Goal: Information Seeking & Learning: Compare options

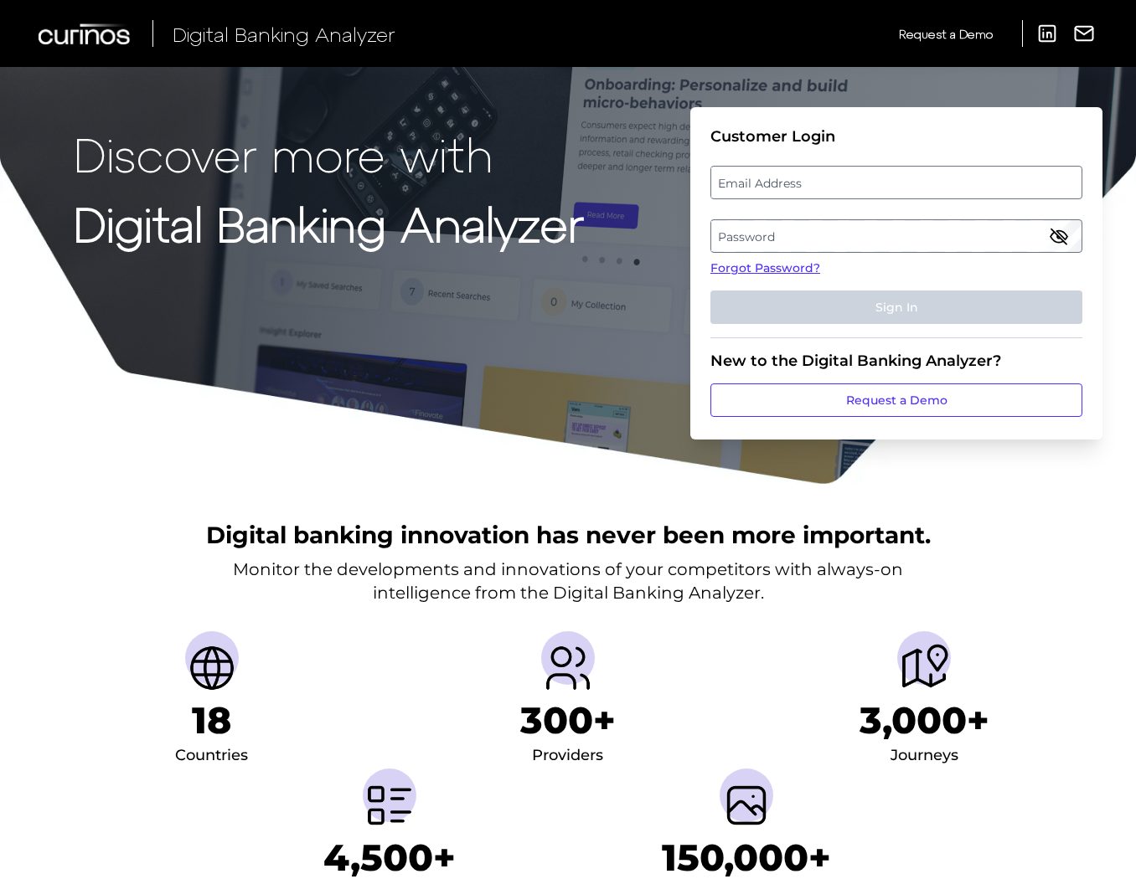
click at [787, 185] on label "Email Address" at bounding box center [895, 183] width 369 height 30
click at [787, 185] on input "email" at bounding box center [896, 183] width 372 height 34
click at [787, 185] on label "Email Address" at bounding box center [895, 183] width 369 height 30
type input "mitali.kripalani@aexp.com"
click at [778, 239] on label "Password" at bounding box center [895, 236] width 369 height 30
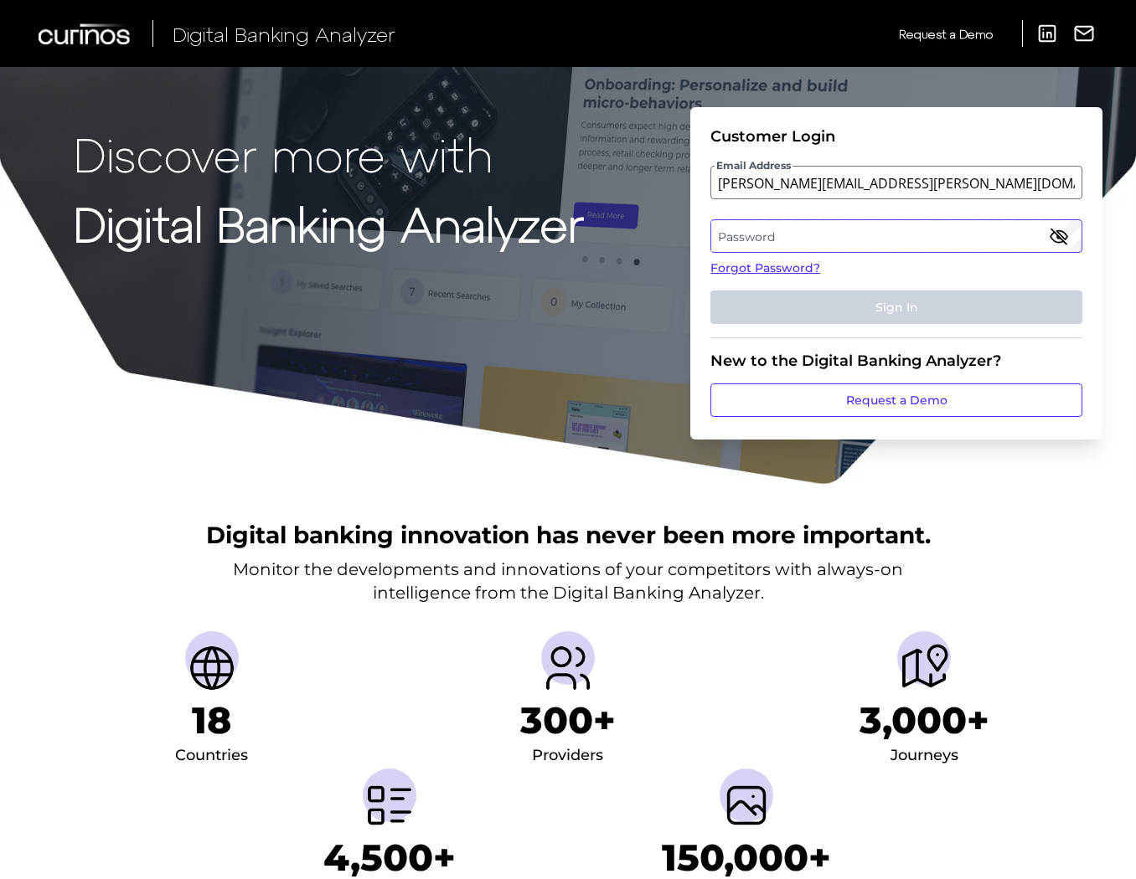
click at [778, 239] on div "Password" at bounding box center [896, 236] width 372 height 34
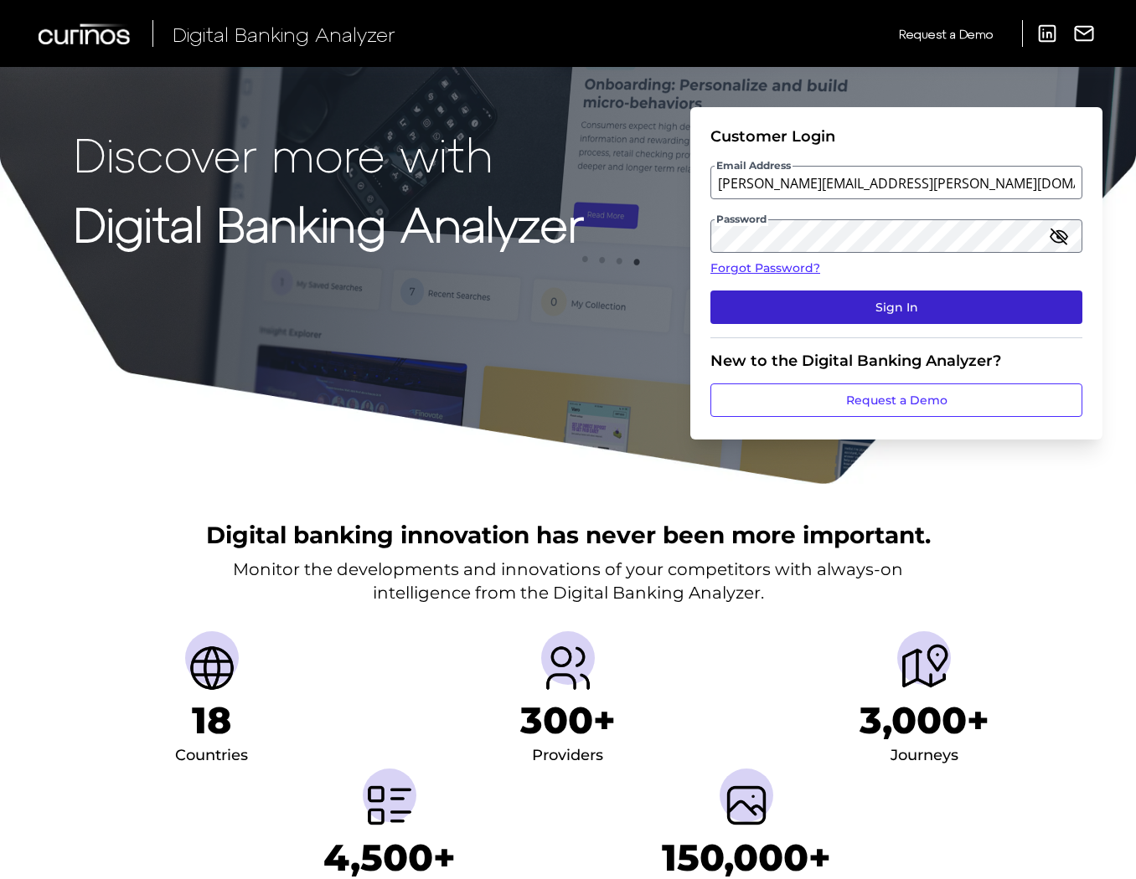
click at [912, 300] on button "Sign In" at bounding box center [896, 308] width 372 height 34
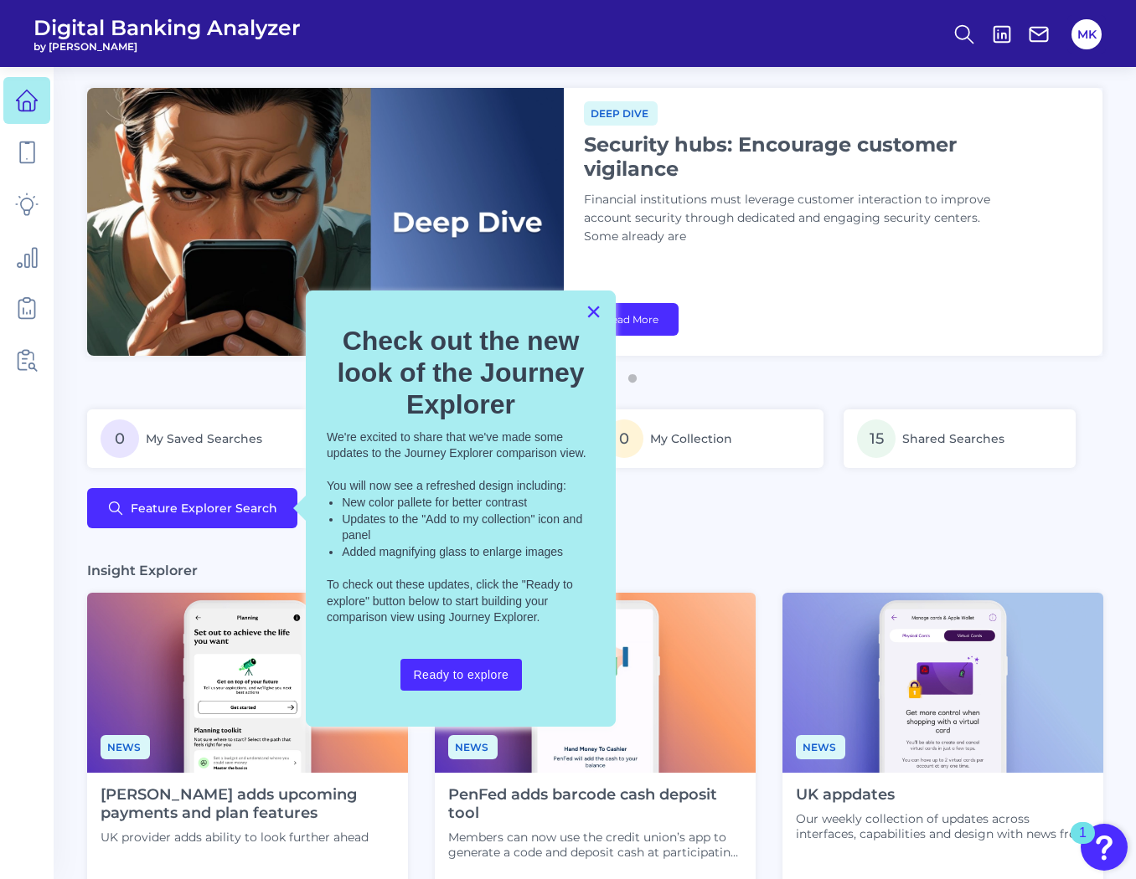
click at [601, 313] on button "×" at bounding box center [593, 311] width 16 height 27
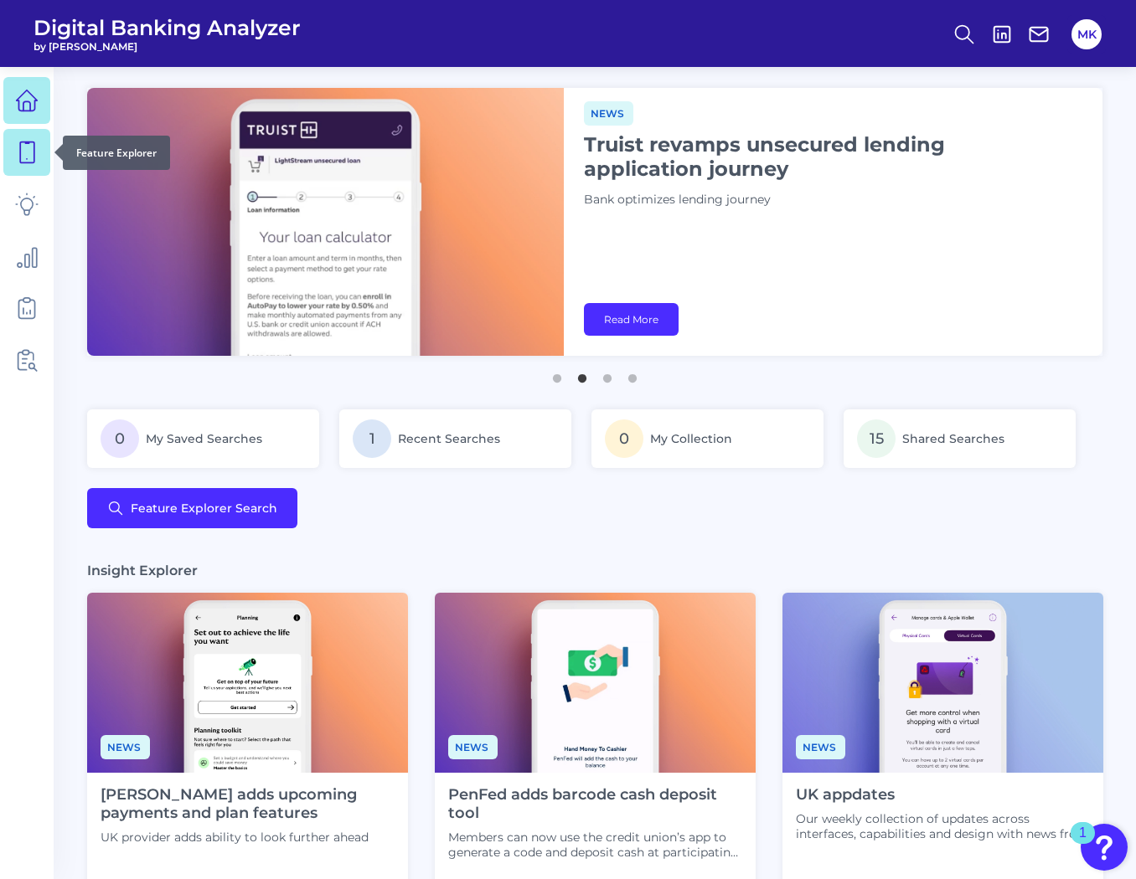
click at [36, 157] on icon at bounding box center [26, 152] width 23 height 23
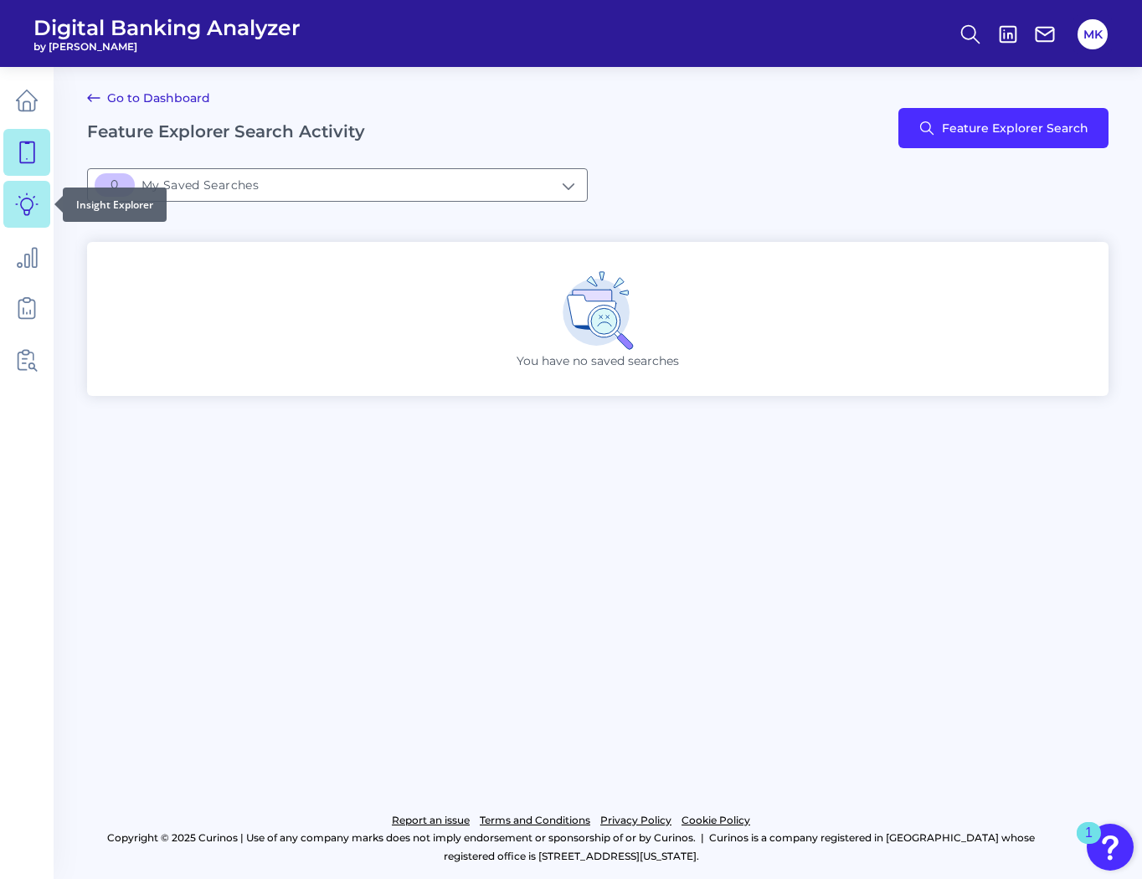
click at [28, 217] on link at bounding box center [26, 204] width 47 height 47
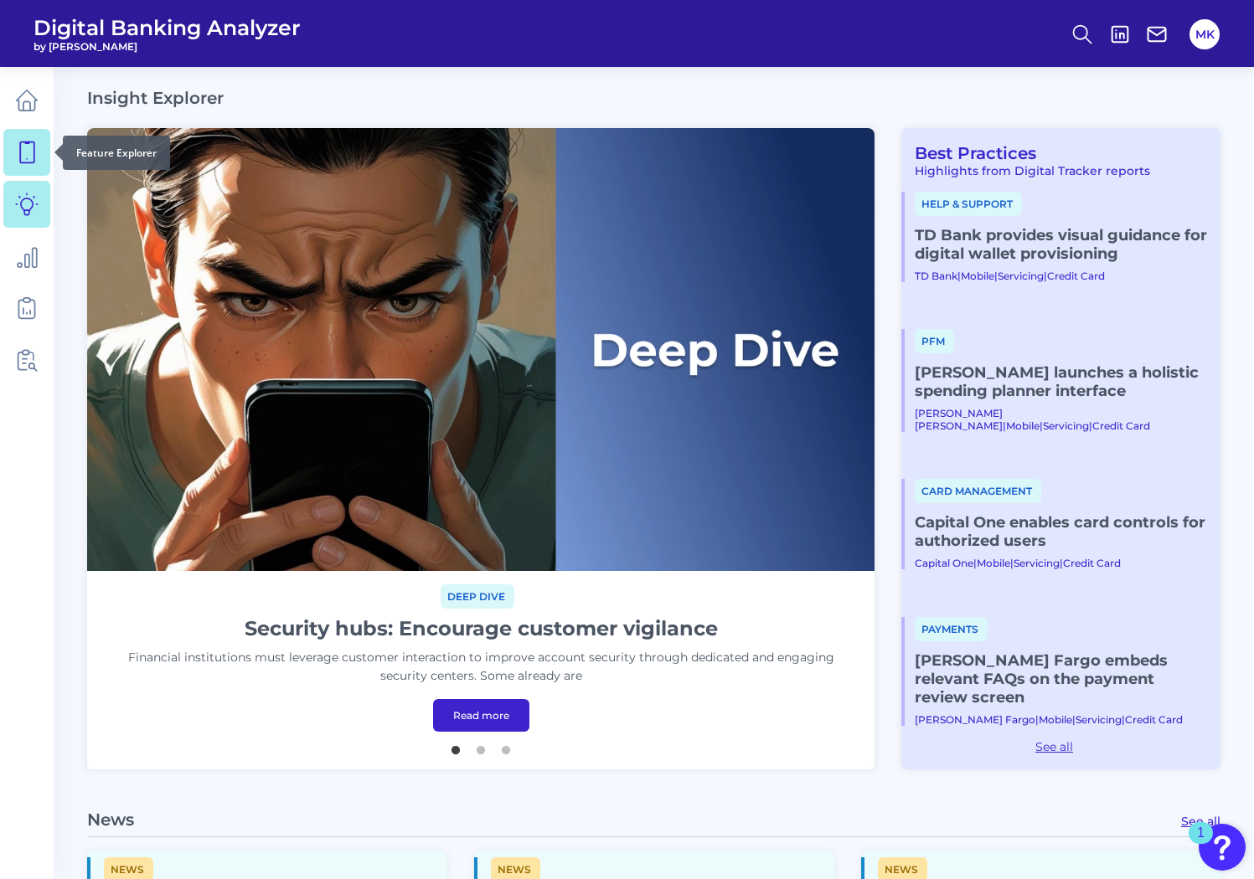
click at [37, 141] on icon at bounding box center [26, 152] width 23 height 23
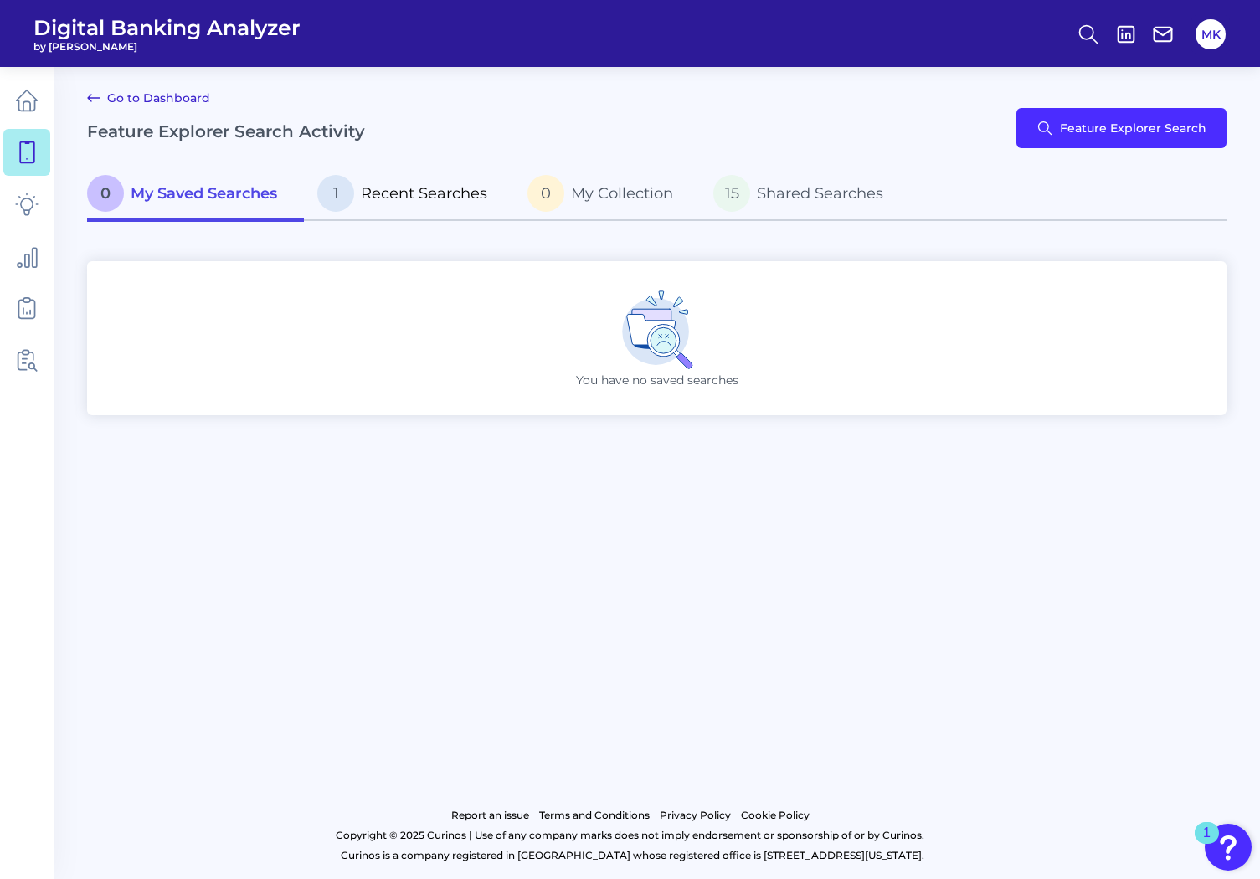
click at [403, 199] on span "Recent Searches" at bounding box center [424, 193] width 126 height 18
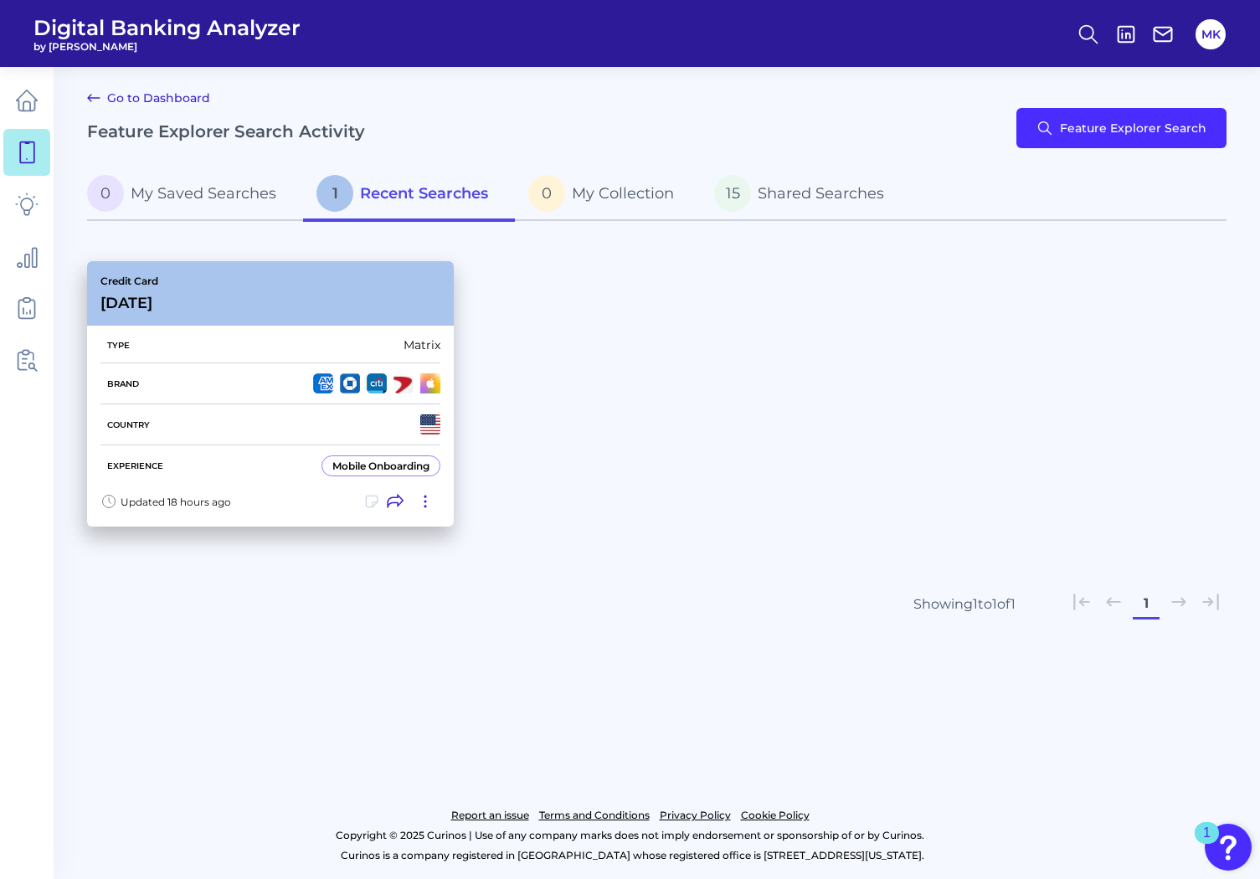
drag, startPoint x: 251, startPoint y: 378, endPoint x: 247, endPoint y: 368, distance: 10.9
click at [247, 368] on div "Brand" at bounding box center [271, 383] width 340 height 41
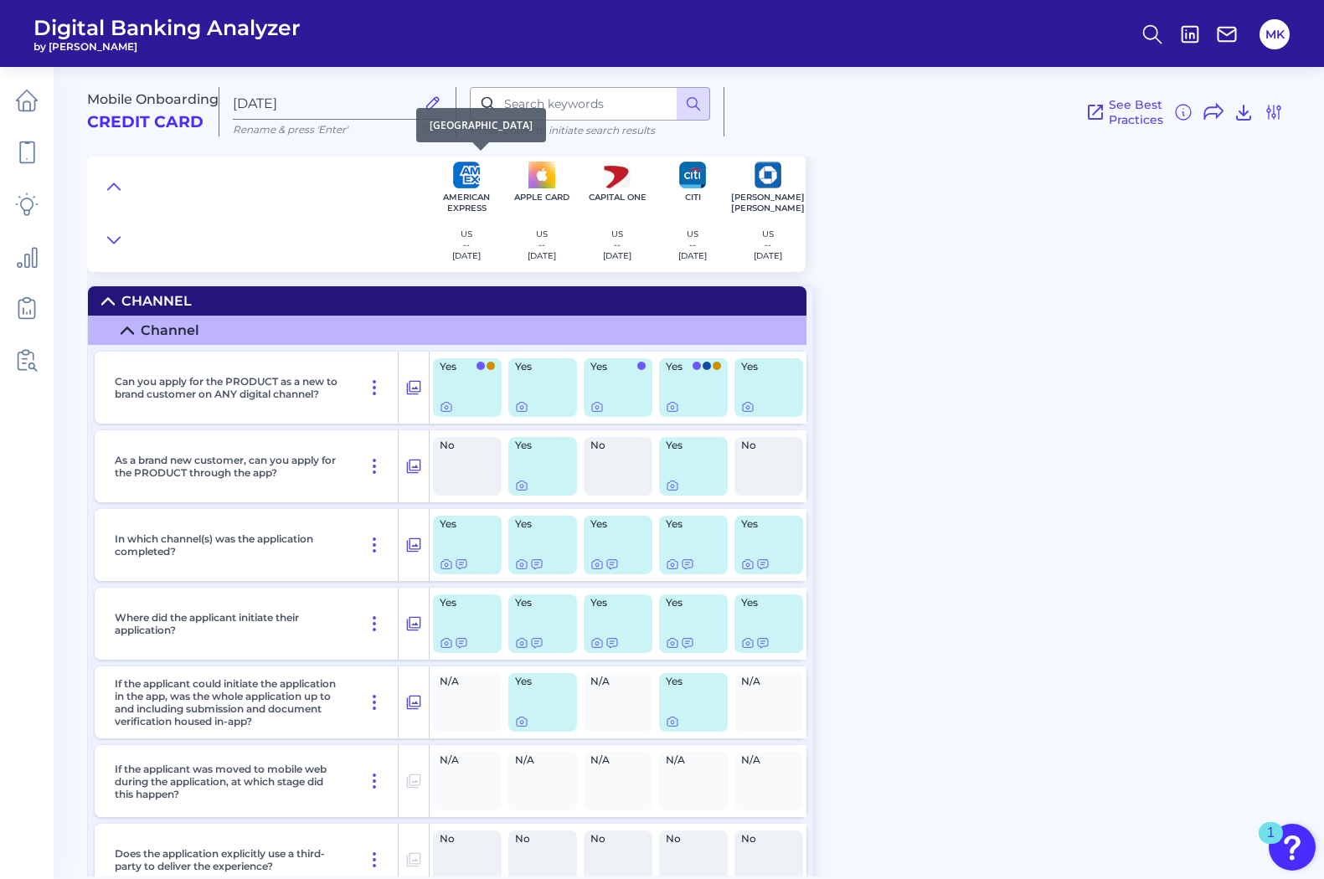
click at [456, 176] on img at bounding box center [466, 175] width 27 height 27
click at [108, 189] on icon at bounding box center [114, 186] width 12 height 6
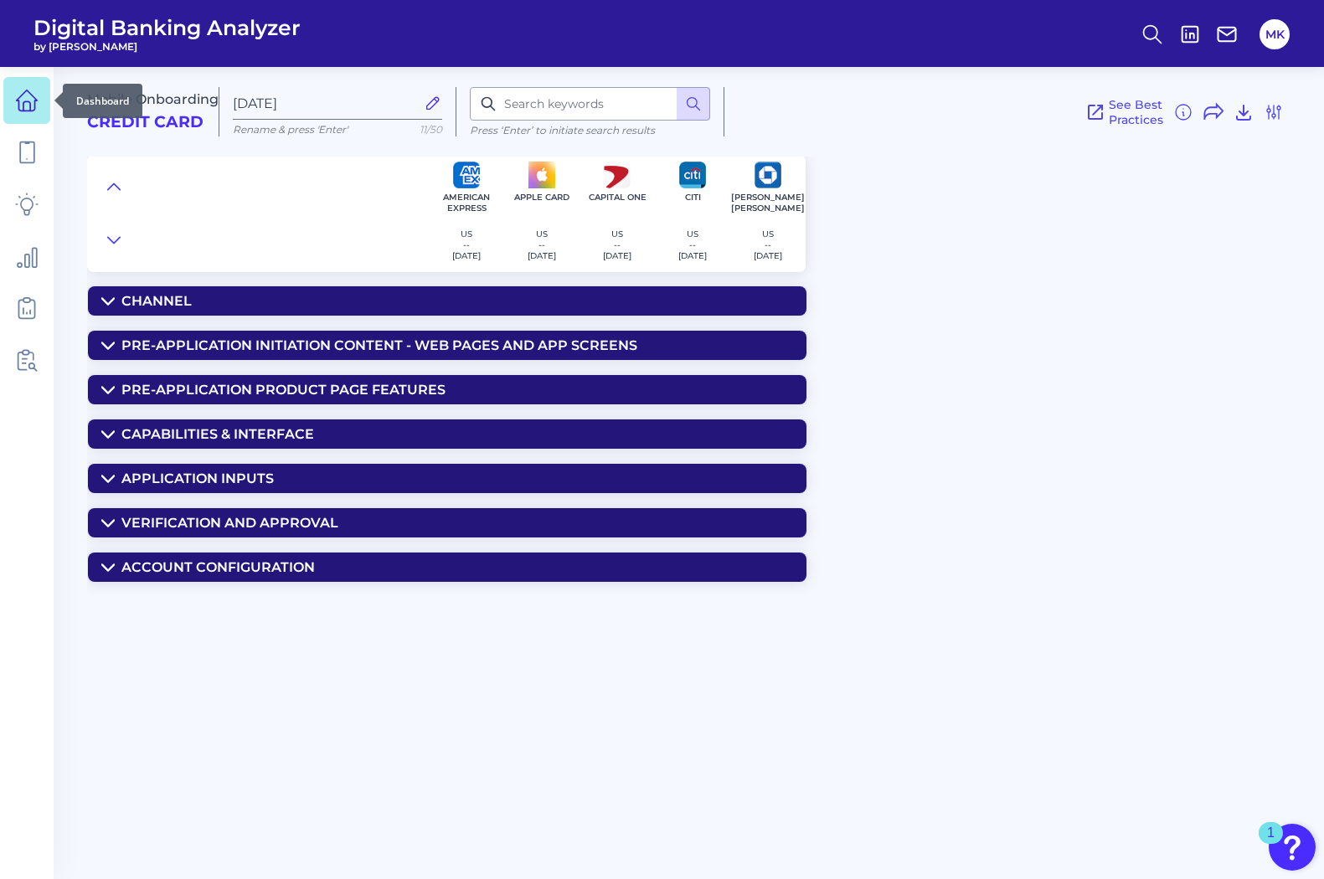
click at [16, 99] on icon at bounding box center [26, 100] width 23 height 23
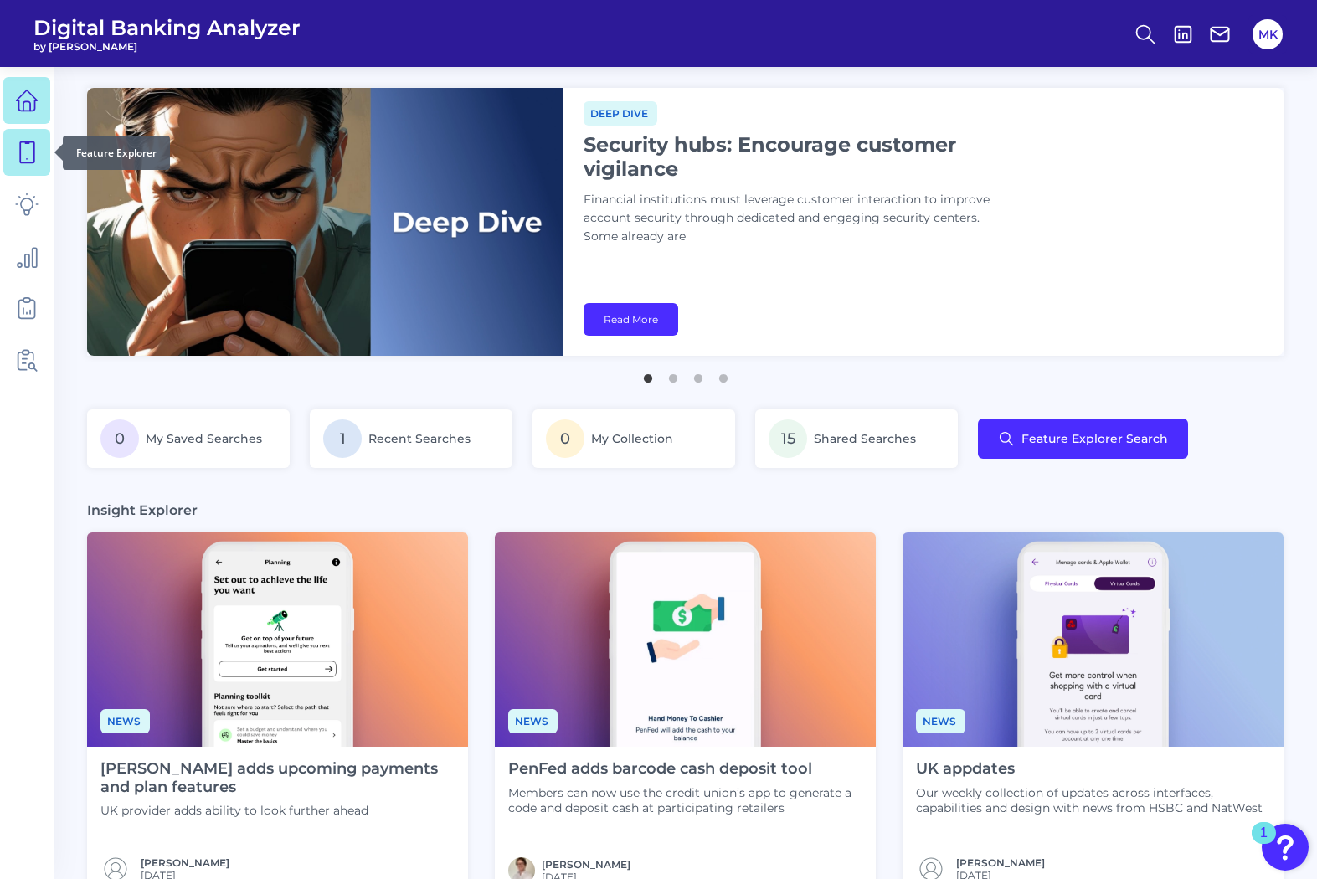
click at [29, 164] on link at bounding box center [26, 152] width 47 height 47
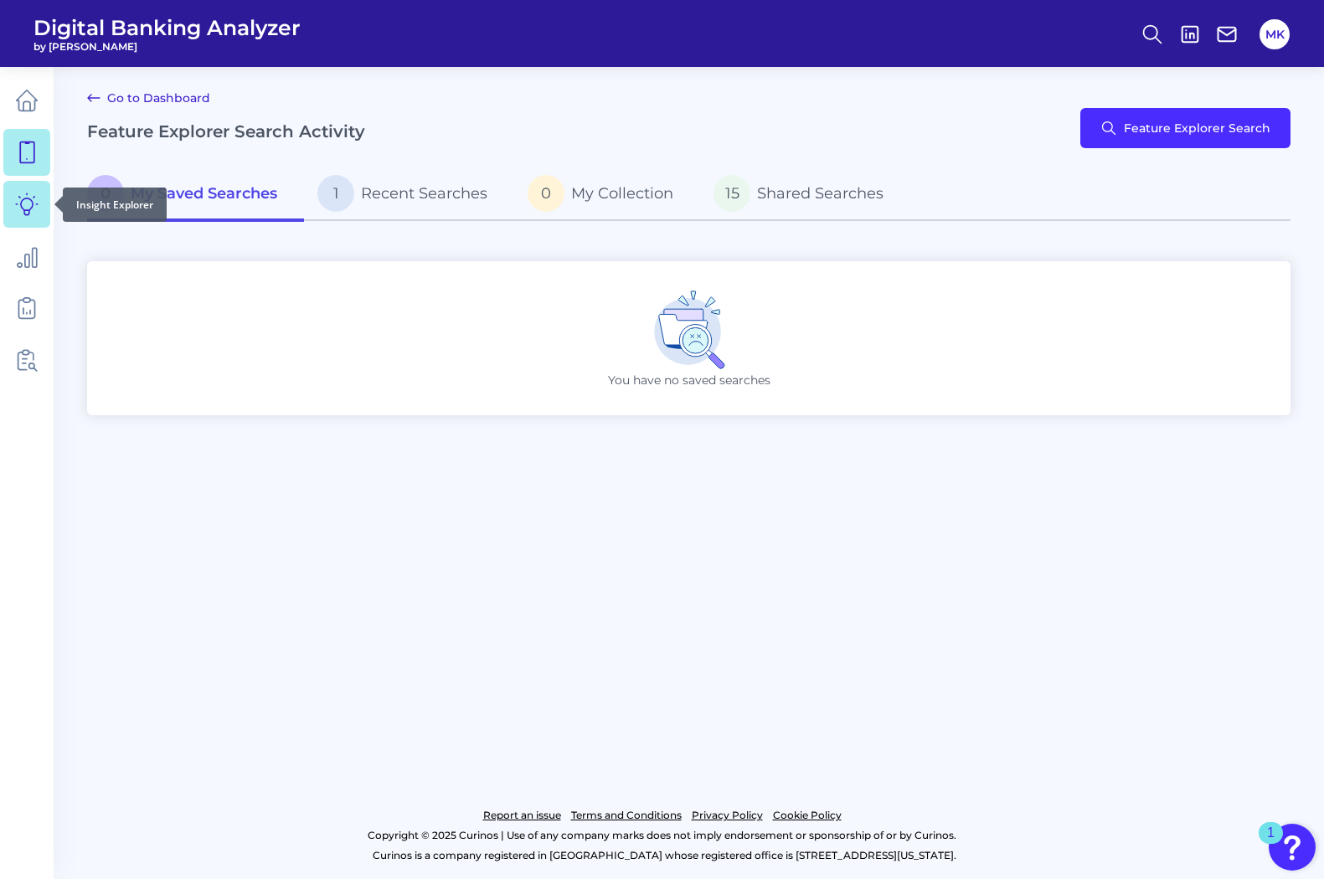
click at [31, 205] on icon at bounding box center [26, 204] width 23 height 23
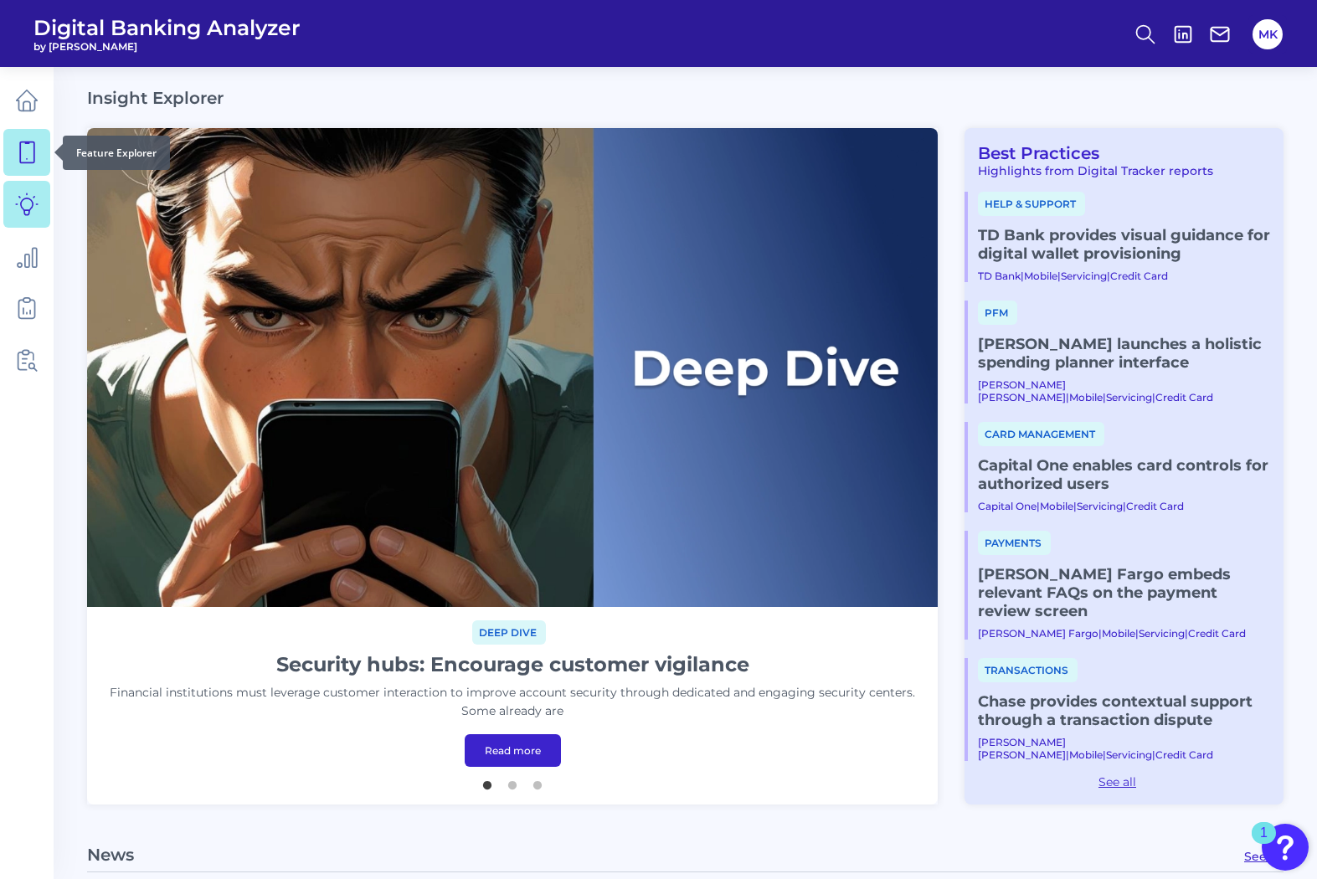
click at [20, 154] on icon at bounding box center [27, 152] width 14 height 21
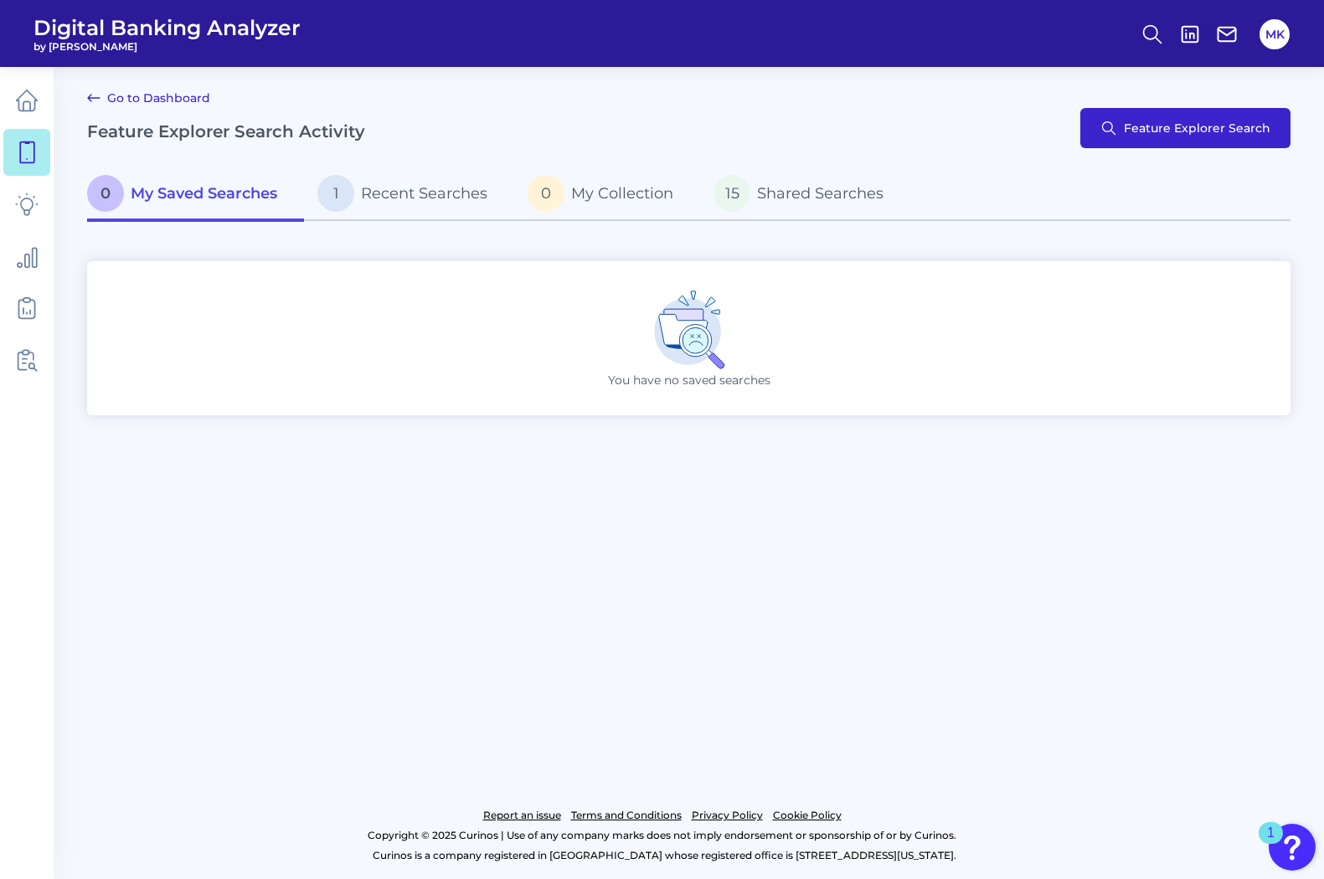
click at [1142, 131] on span "Feature Explorer Search" at bounding box center [1197, 127] width 147 height 13
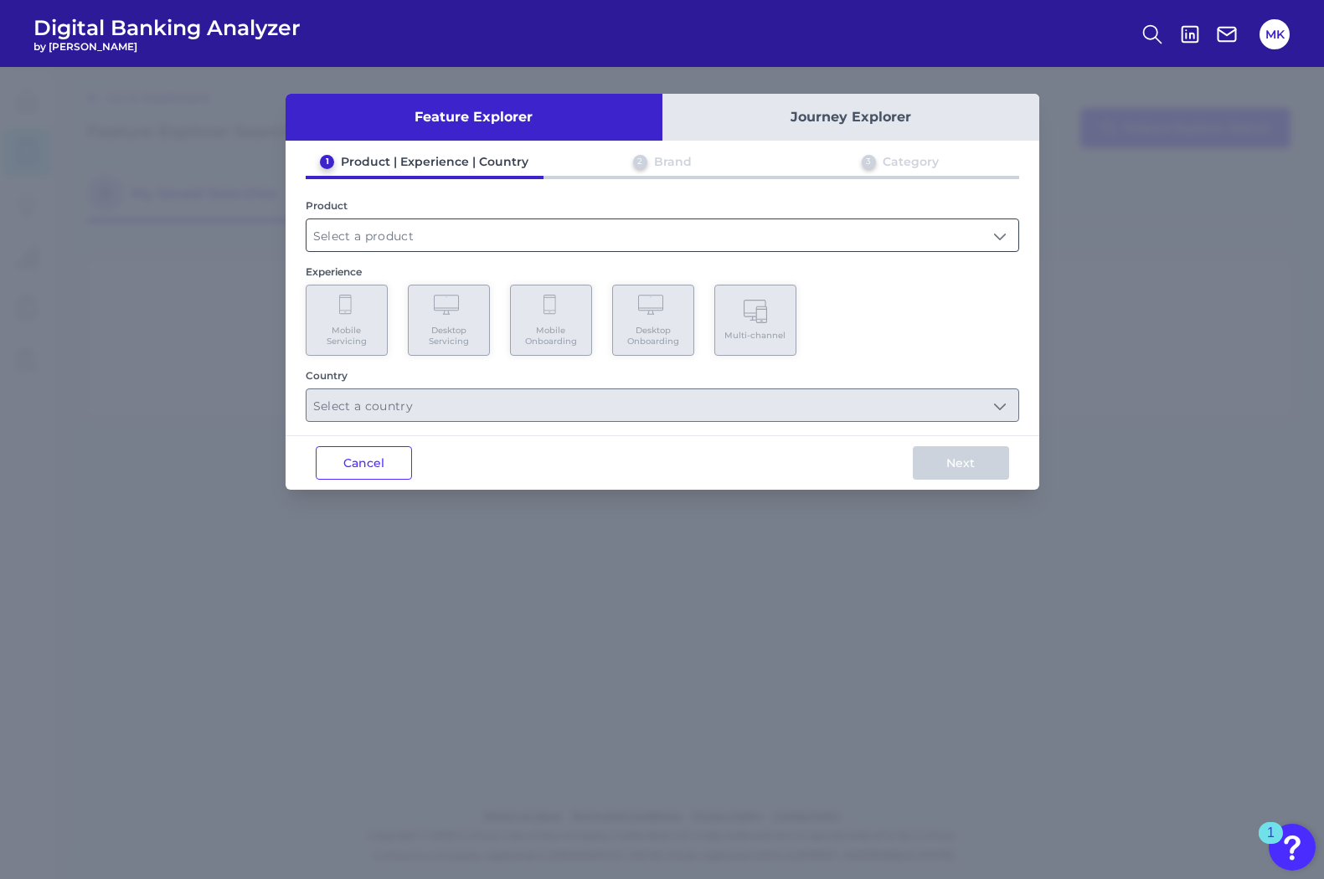
click at [421, 237] on input "text" at bounding box center [663, 235] width 712 height 32
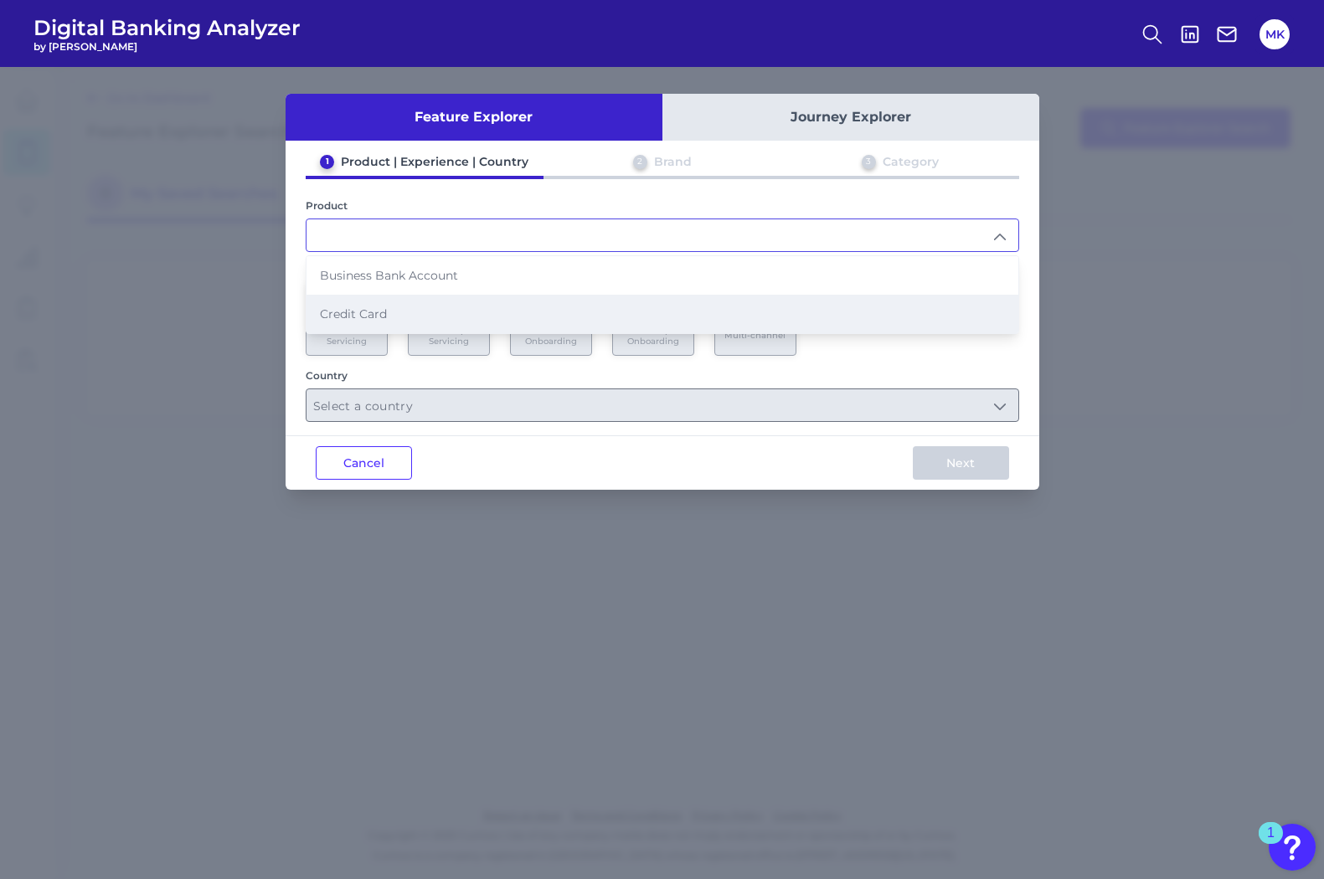
click at [379, 305] on li "Credit Card" at bounding box center [663, 314] width 712 height 39
type input "Credit Card"
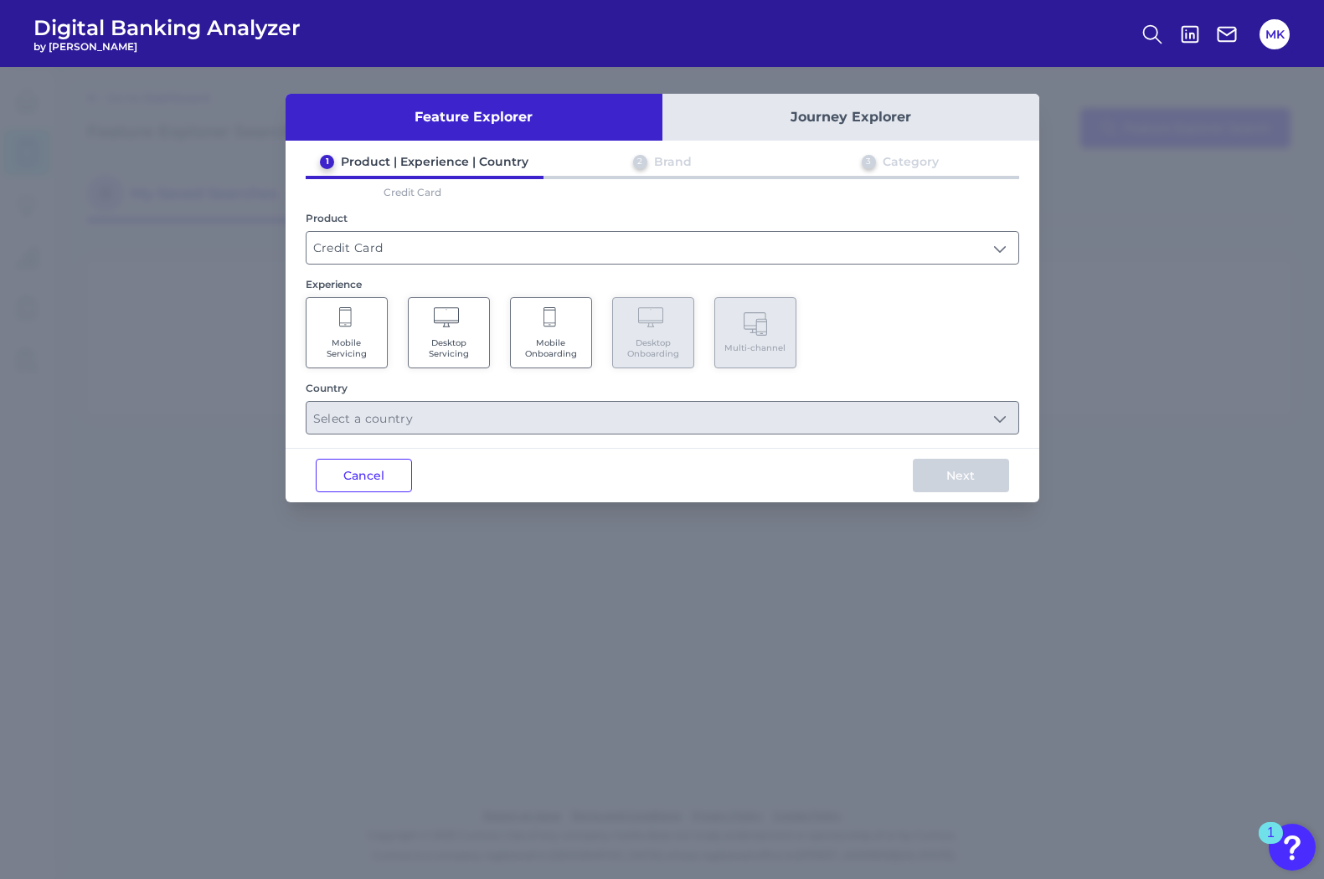
click at [372, 313] on Servicing "Mobile Servicing" at bounding box center [347, 332] width 82 height 71
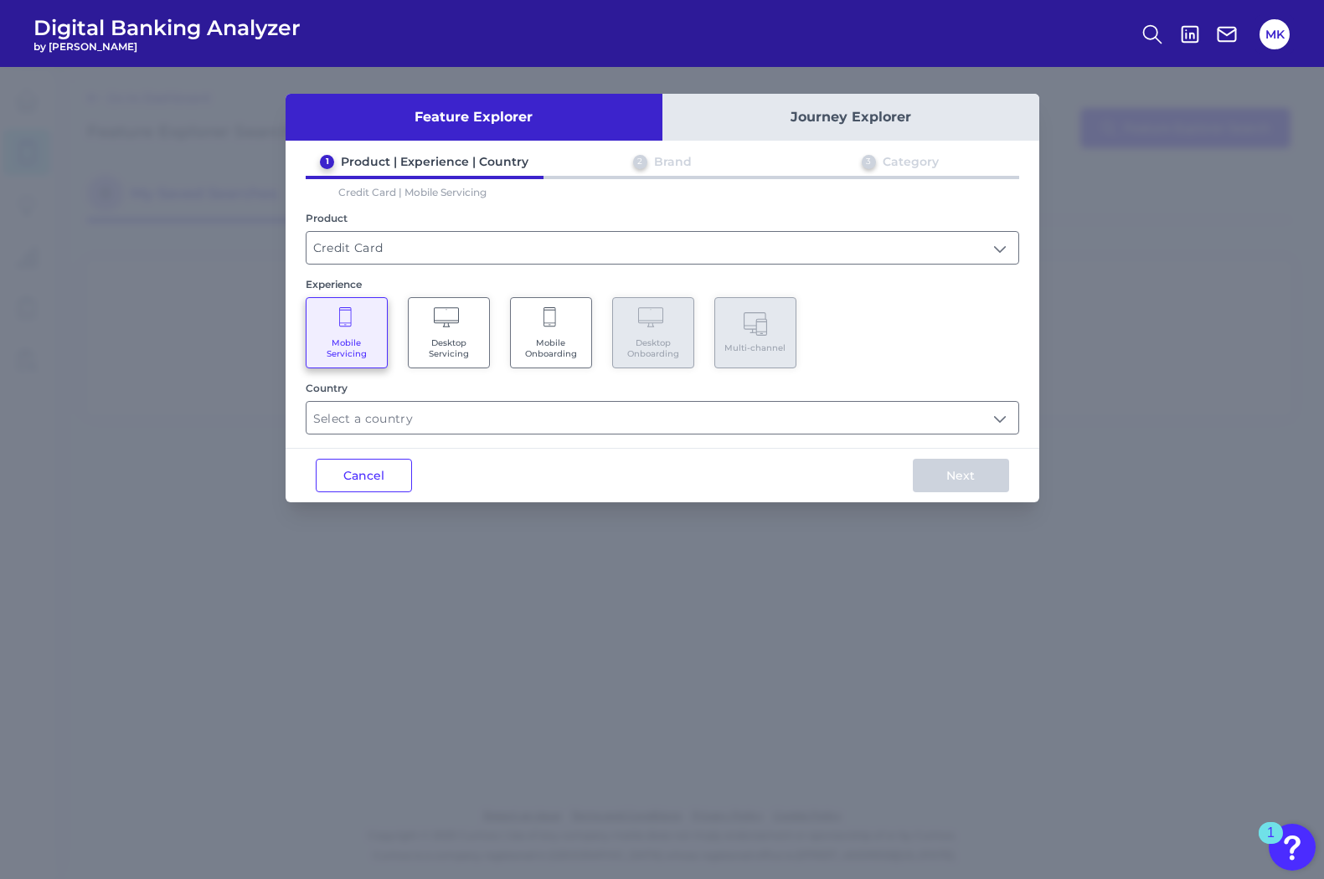
click at [541, 335] on Onboarding "Mobile Onboarding" at bounding box center [551, 332] width 82 height 71
click at [552, 425] on input "text" at bounding box center [663, 418] width 712 height 32
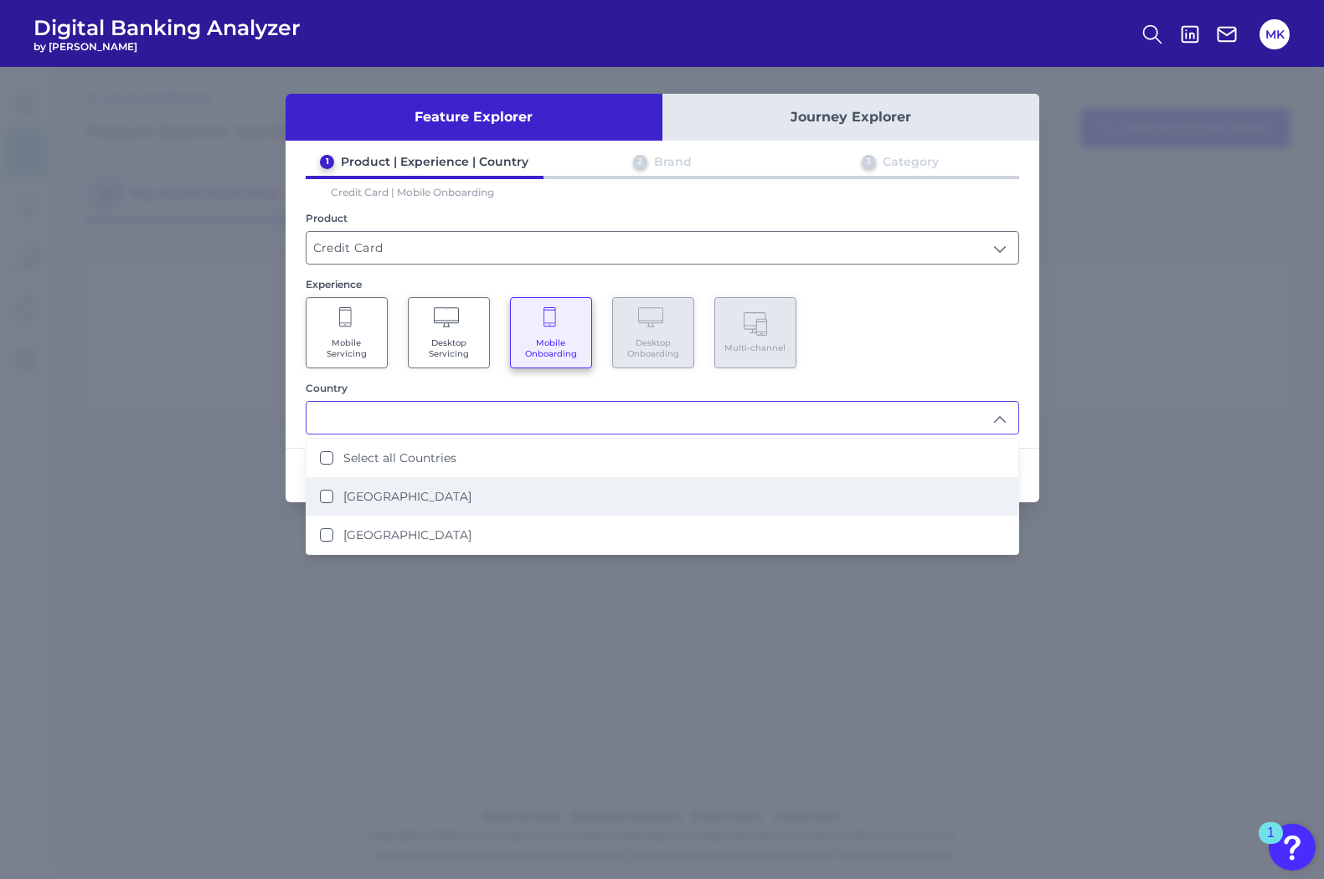
click at [428, 488] on li "United States" at bounding box center [663, 496] width 712 height 39
type input "United States"
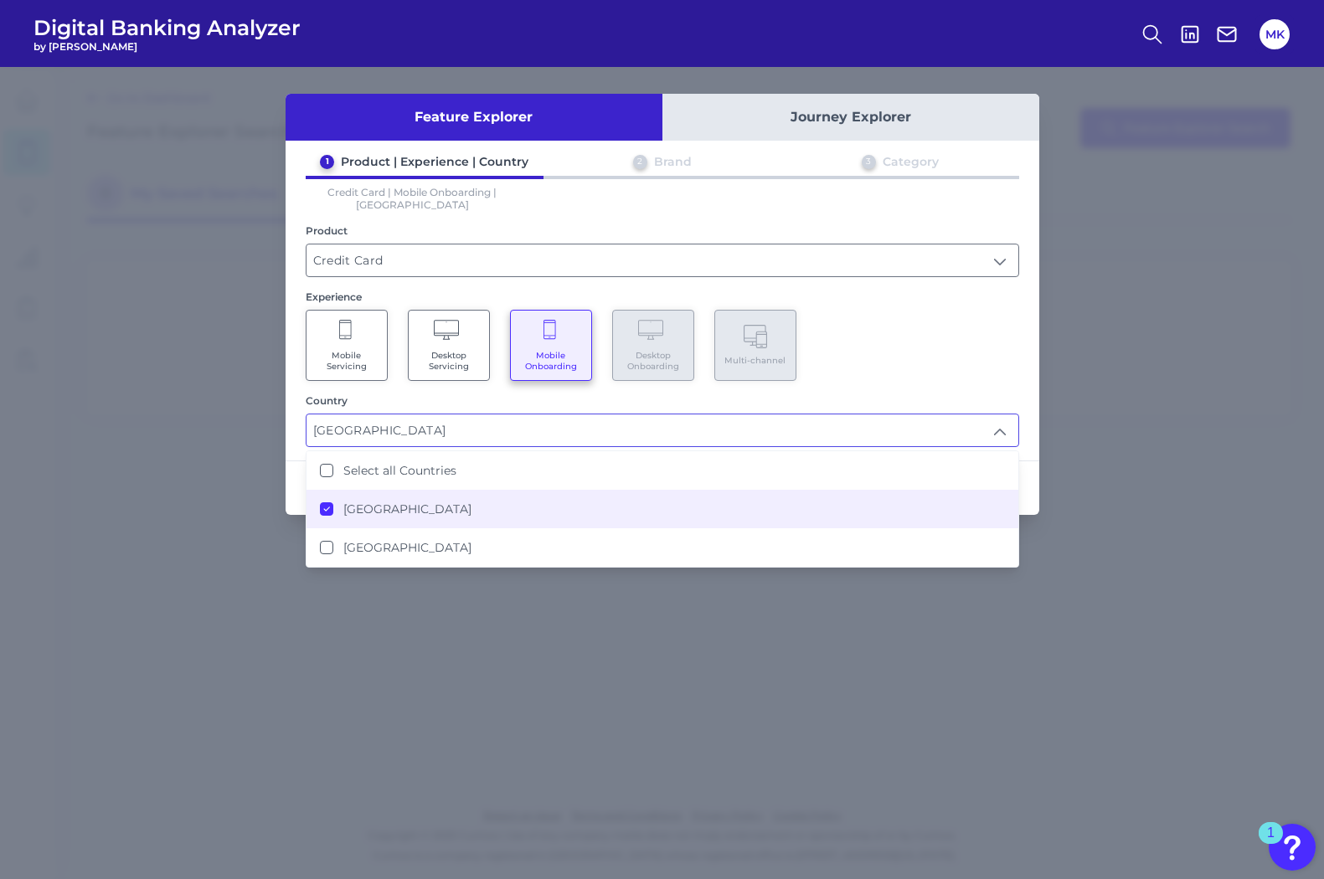
click at [936, 597] on div "Feature Explorer Journey Explorer 1 Product | Experience | Country 2 Brand 3 Ca…" at bounding box center [662, 473] width 1324 height 812
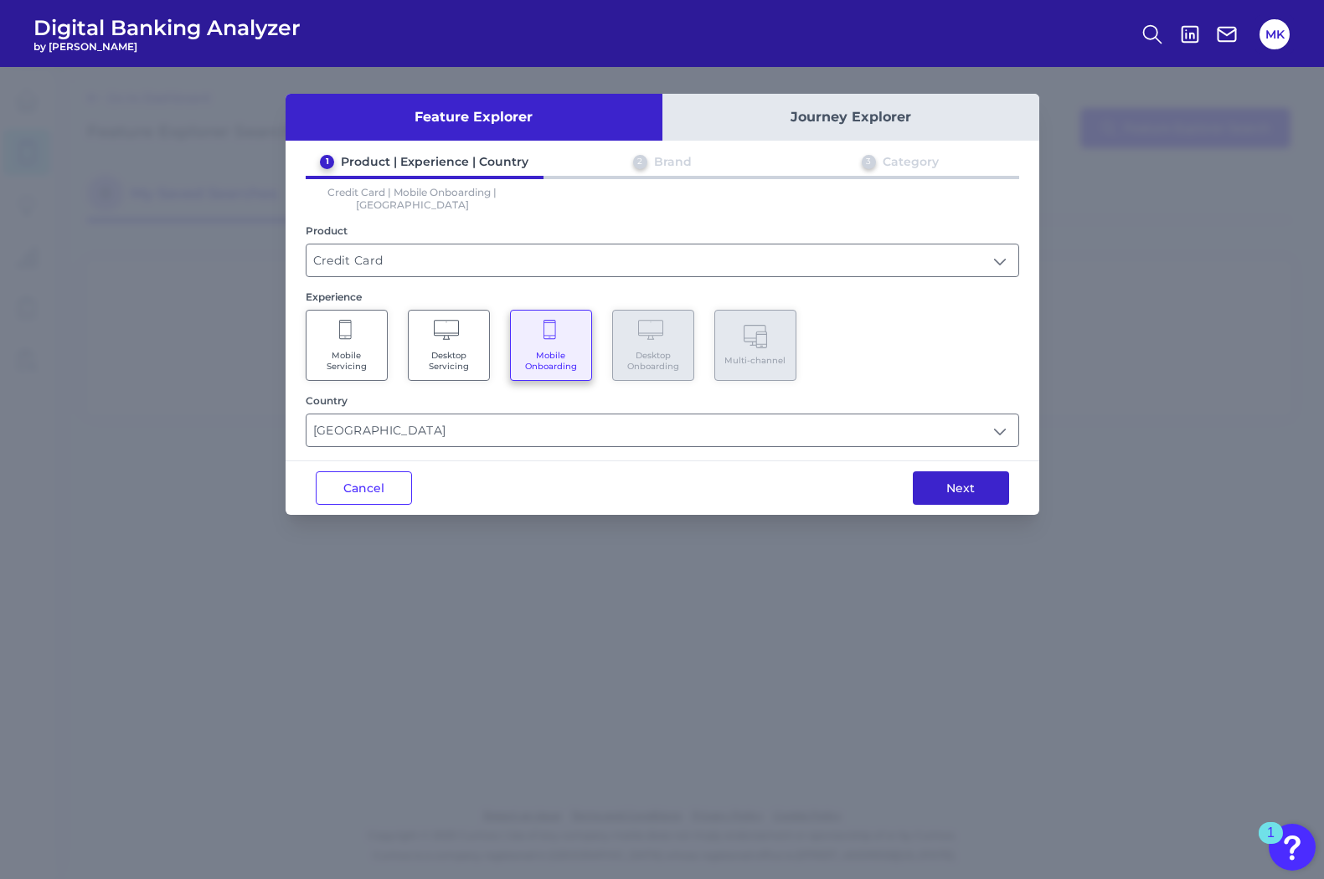
click at [933, 472] on button "Next" at bounding box center [961, 489] width 96 height 34
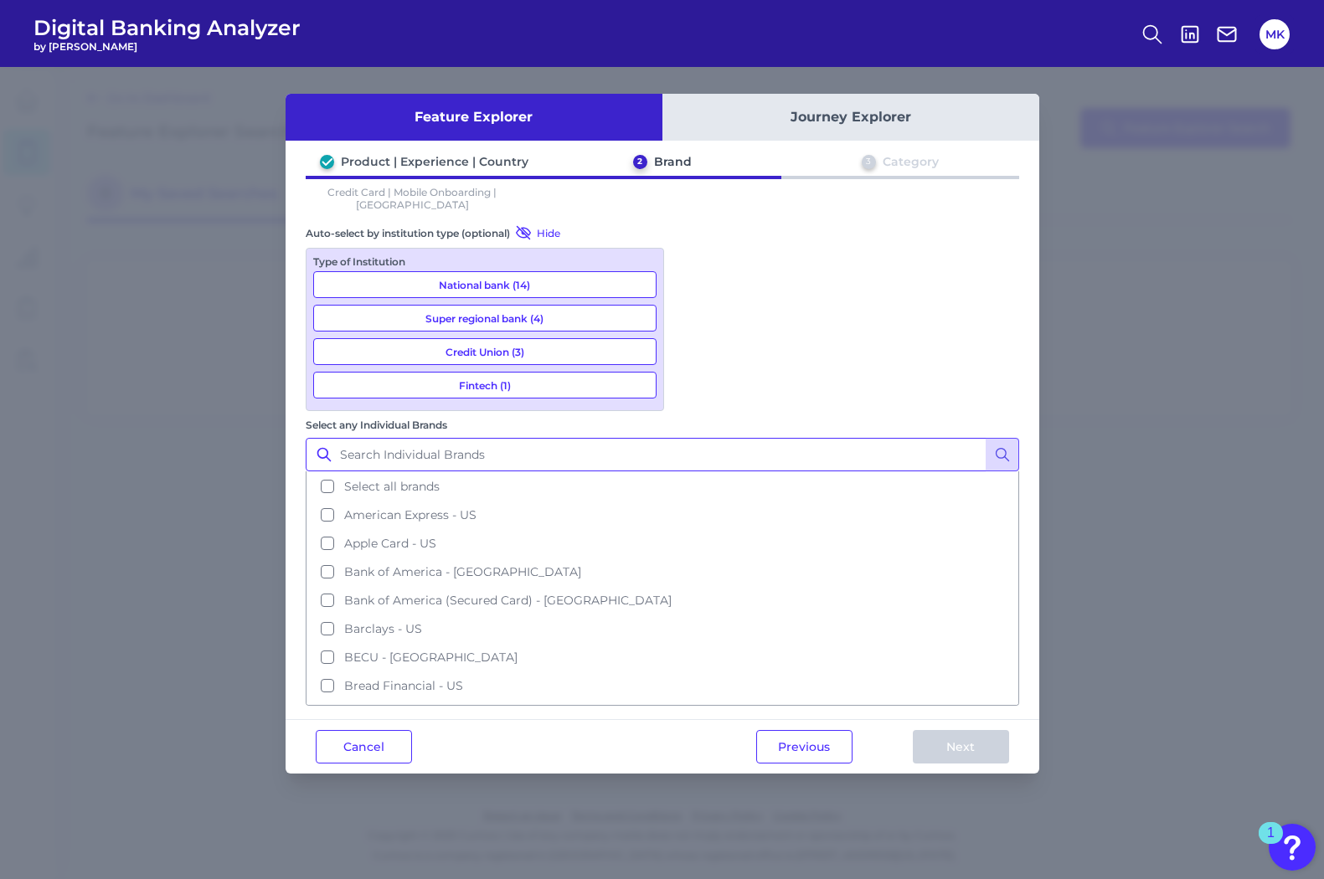
click at [739, 438] on input "Select any Individual Brands" at bounding box center [663, 455] width 714 height 34
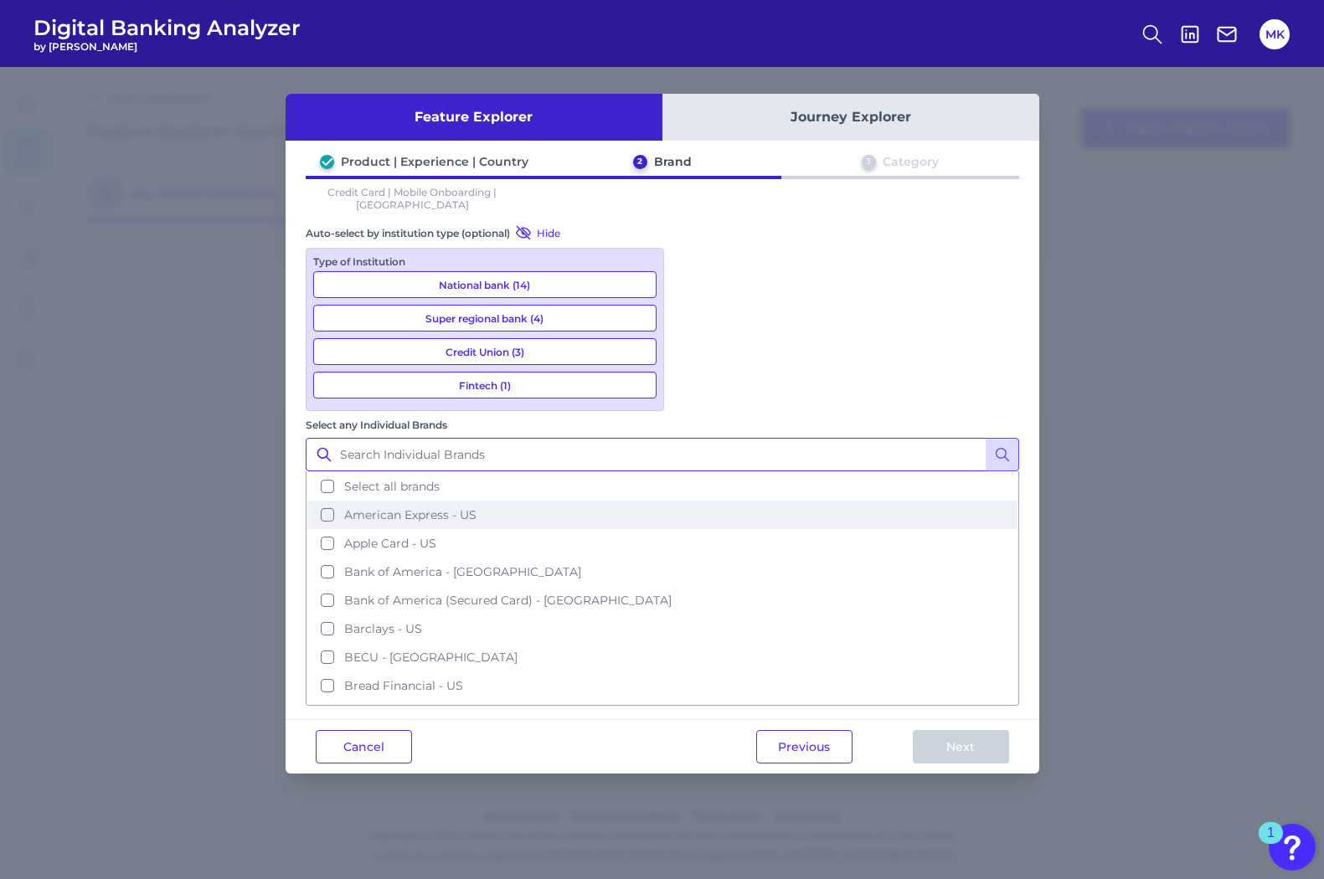
click at [477, 508] on span "American Express - US" at bounding box center [410, 515] width 132 height 15
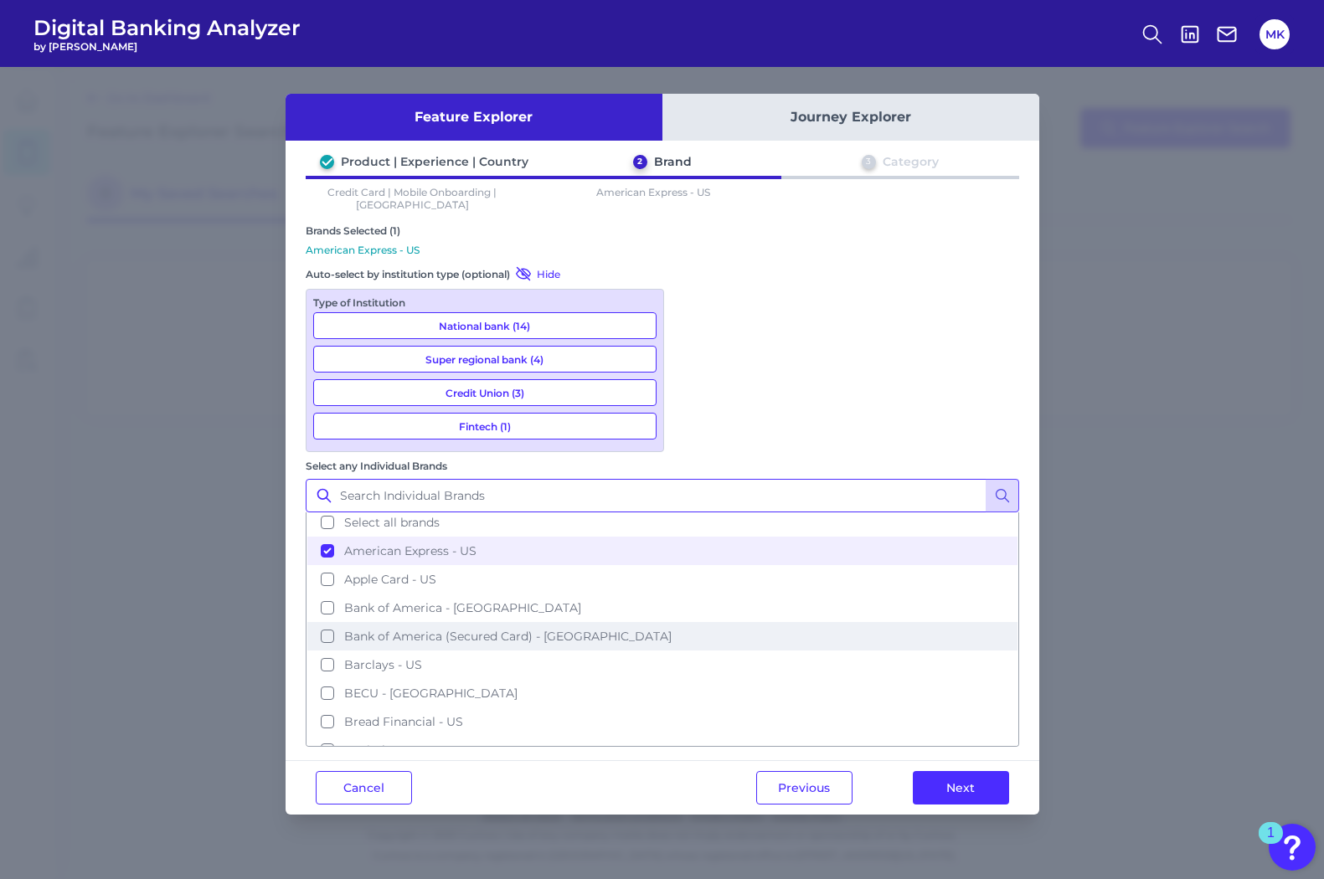
scroll to position [4, 0]
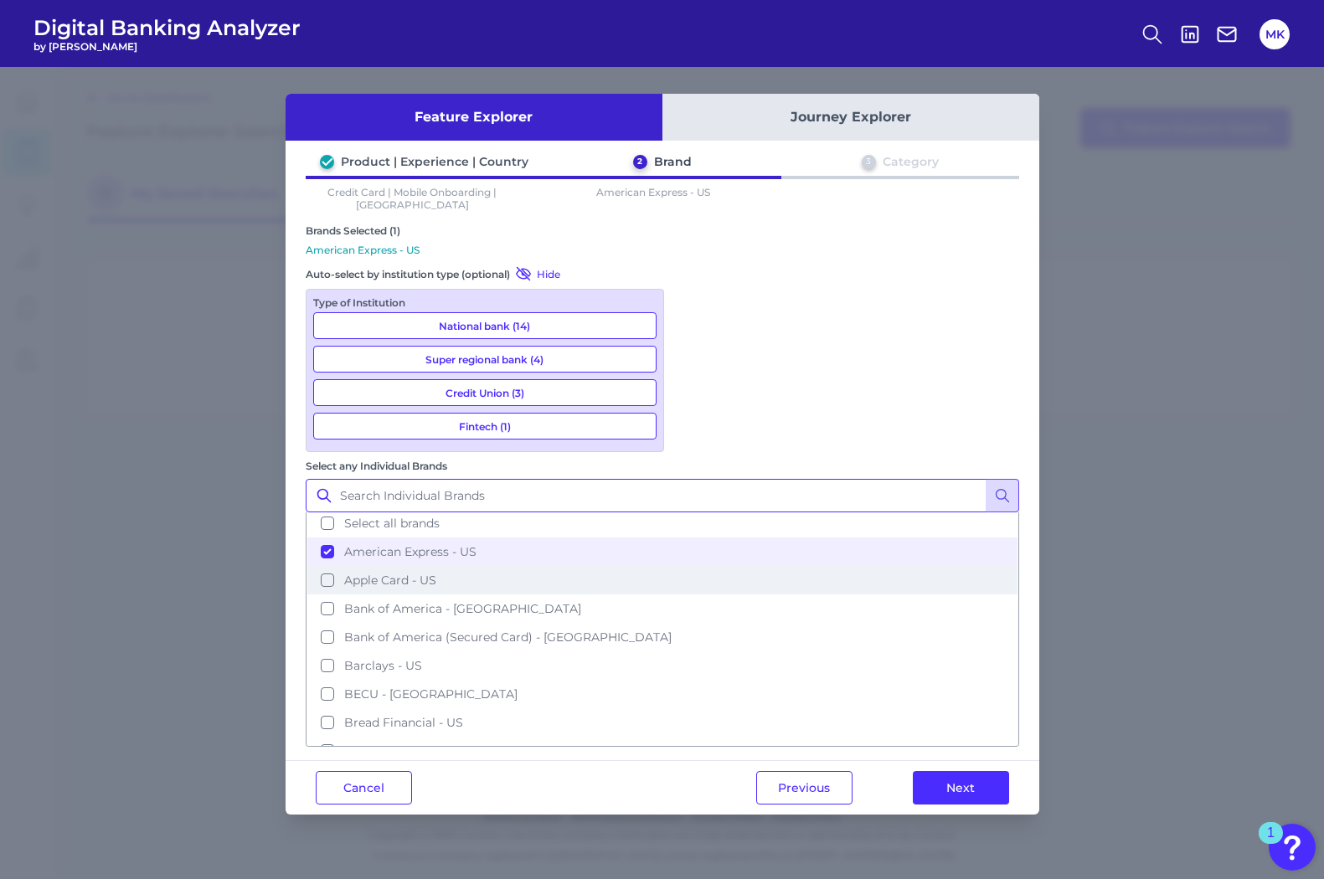
click at [732, 566] on button "Apple Card - US" at bounding box center [662, 580] width 710 height 28
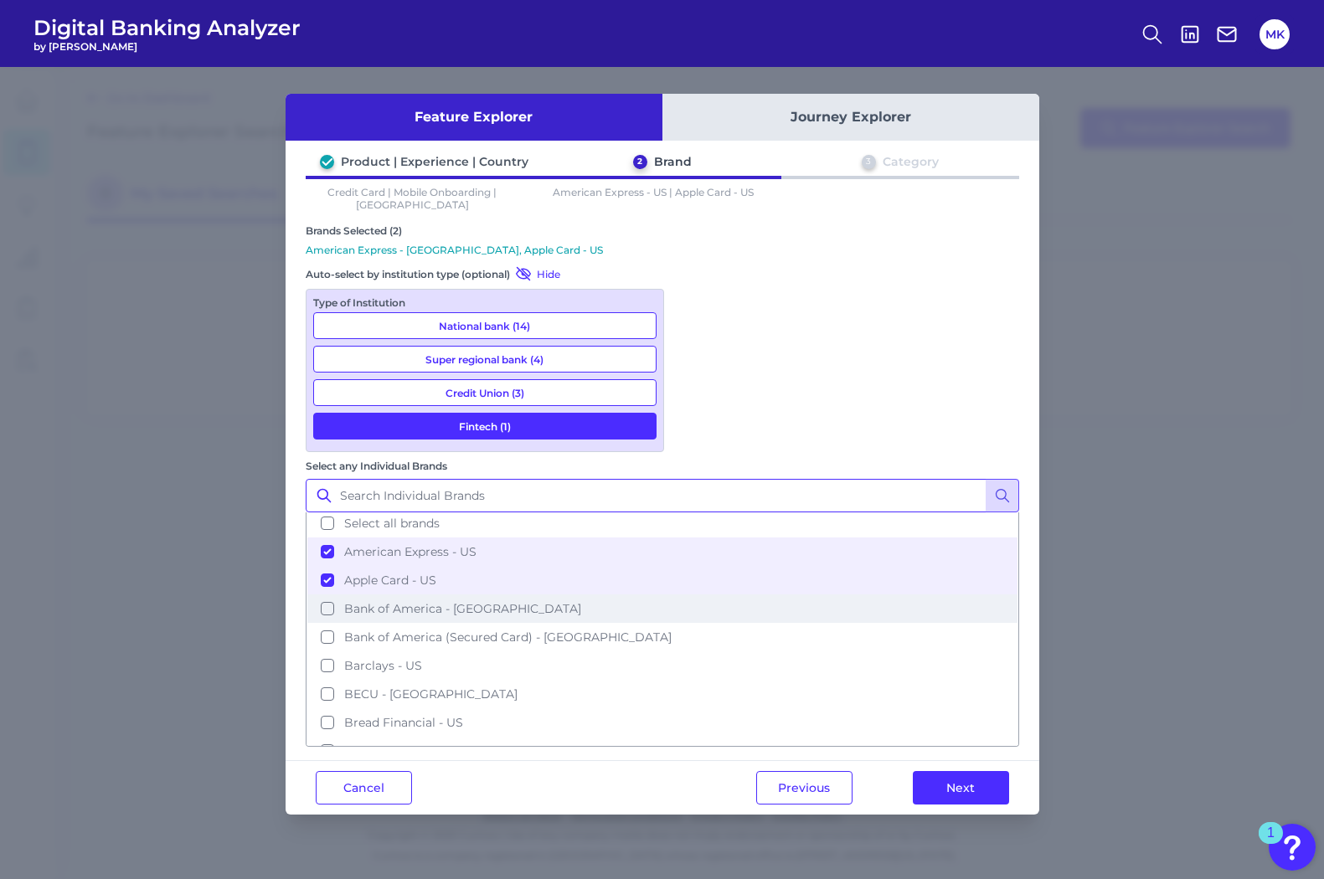
click at [581, 601] on span "Bank of America - US" at bounding box center [462, 608] width 237 height 15
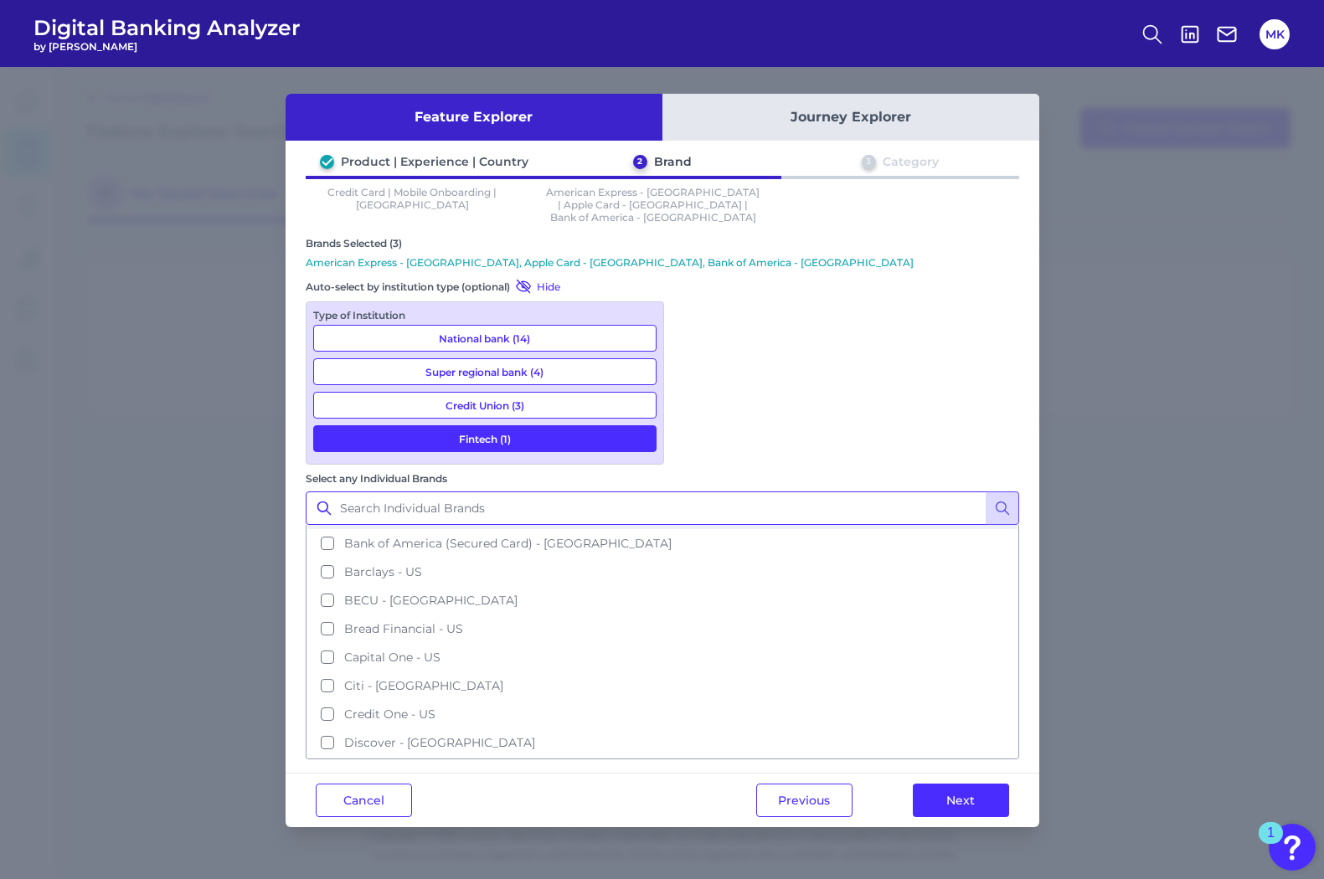
scroll to position [116, 0]
click at [503, 673] on span "Citi - US" at bounding box center [423, 680] width 159 height 15
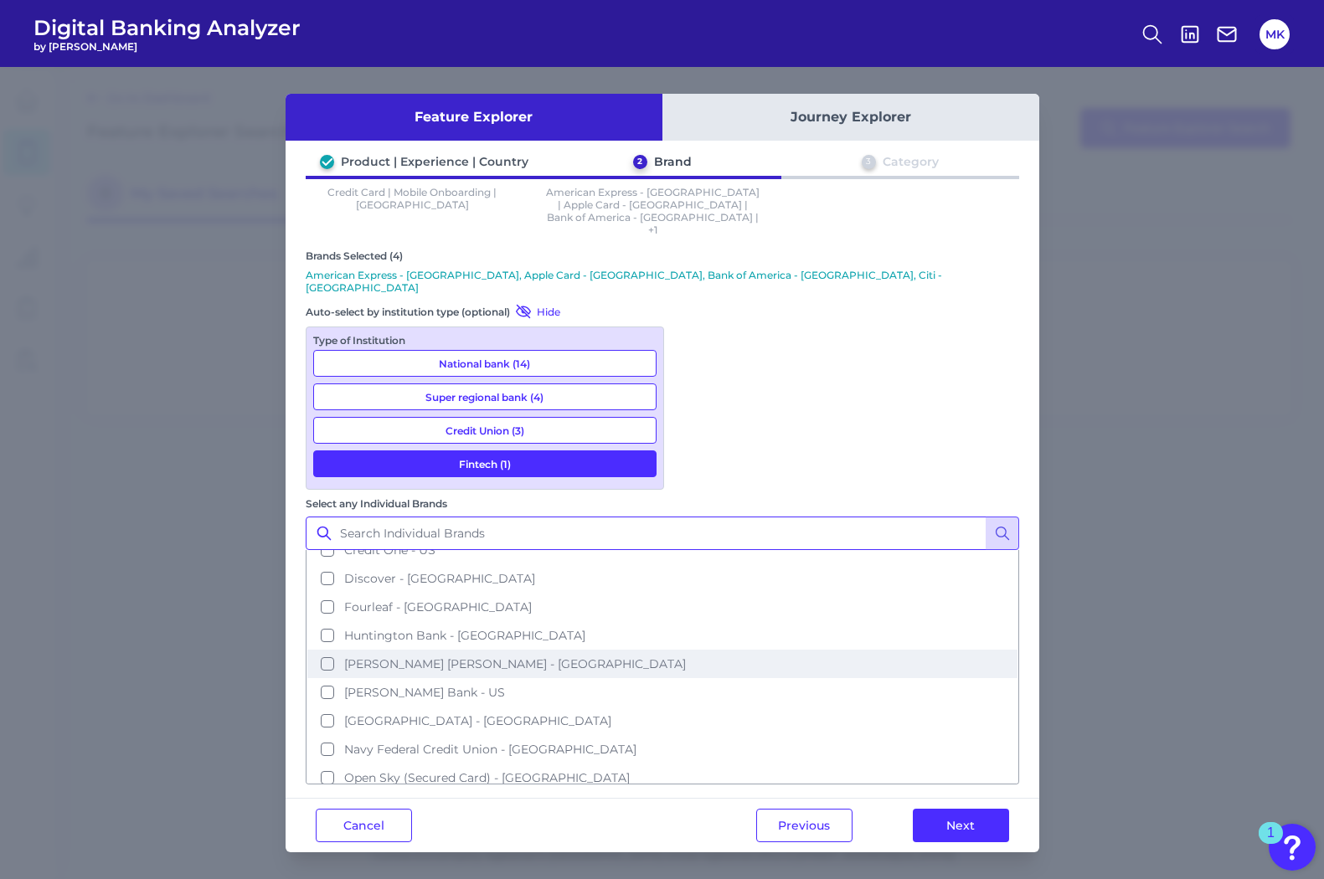
click at [686, 657] on span "JP Morgan Chase - US" at bounding box center [515, 664] width 342 height 15
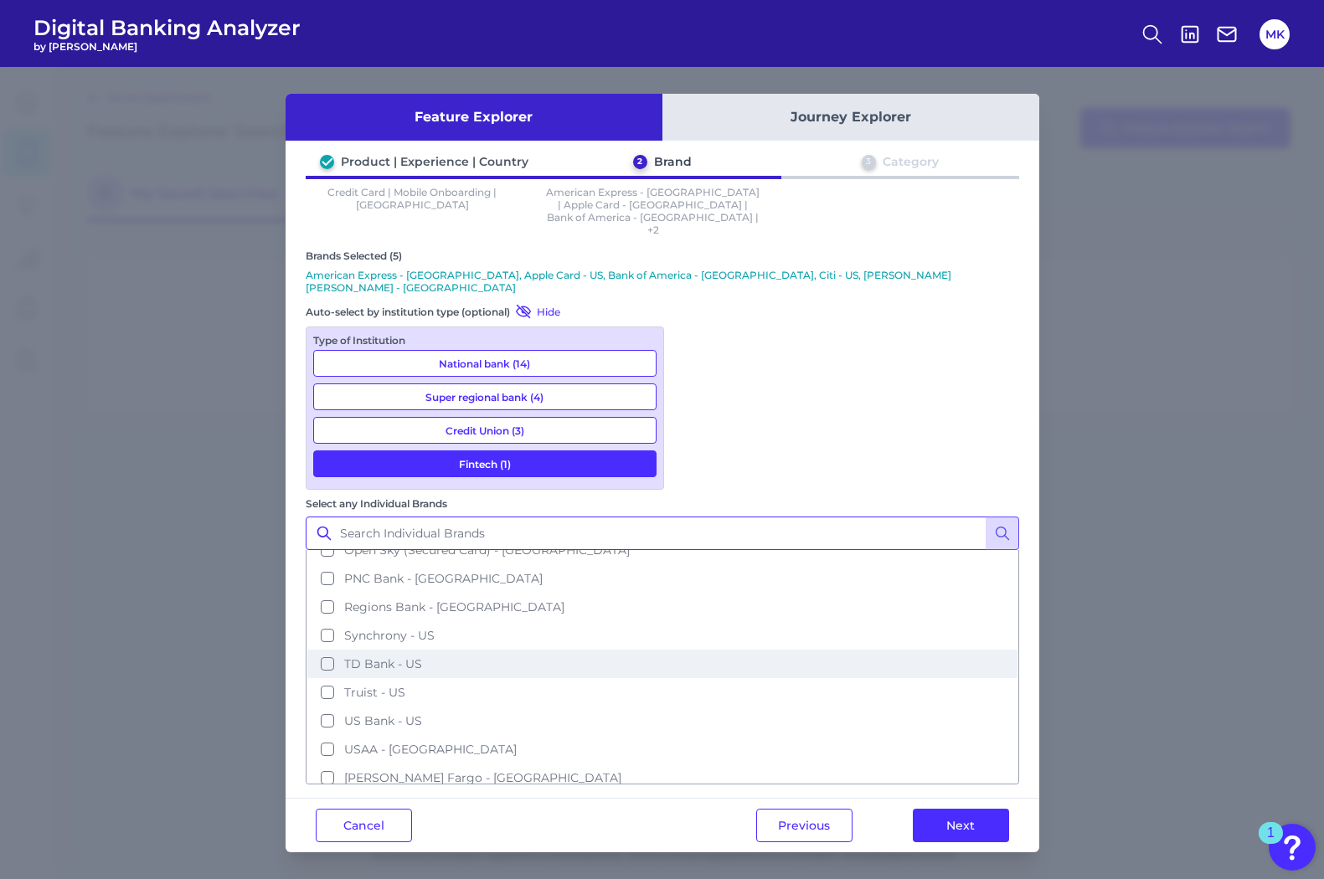
scroll to position [565, 0]
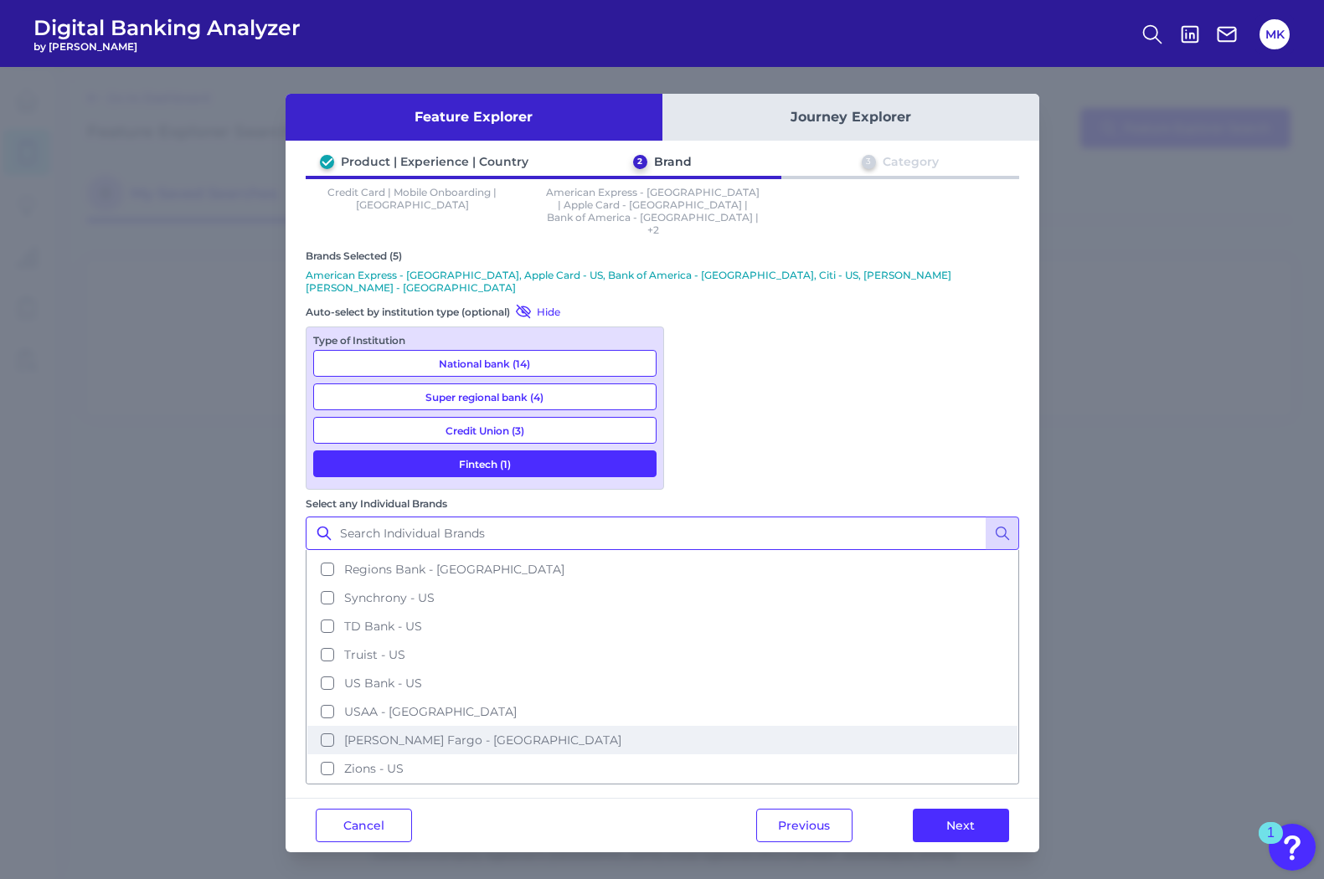
click at [621, 733] on span "Wells Fargo - US" at bounding box center [482, 740] width 277 height 15
click at [965, 809] on button "Next" at bounding box center [961, 826] width 96 height 34
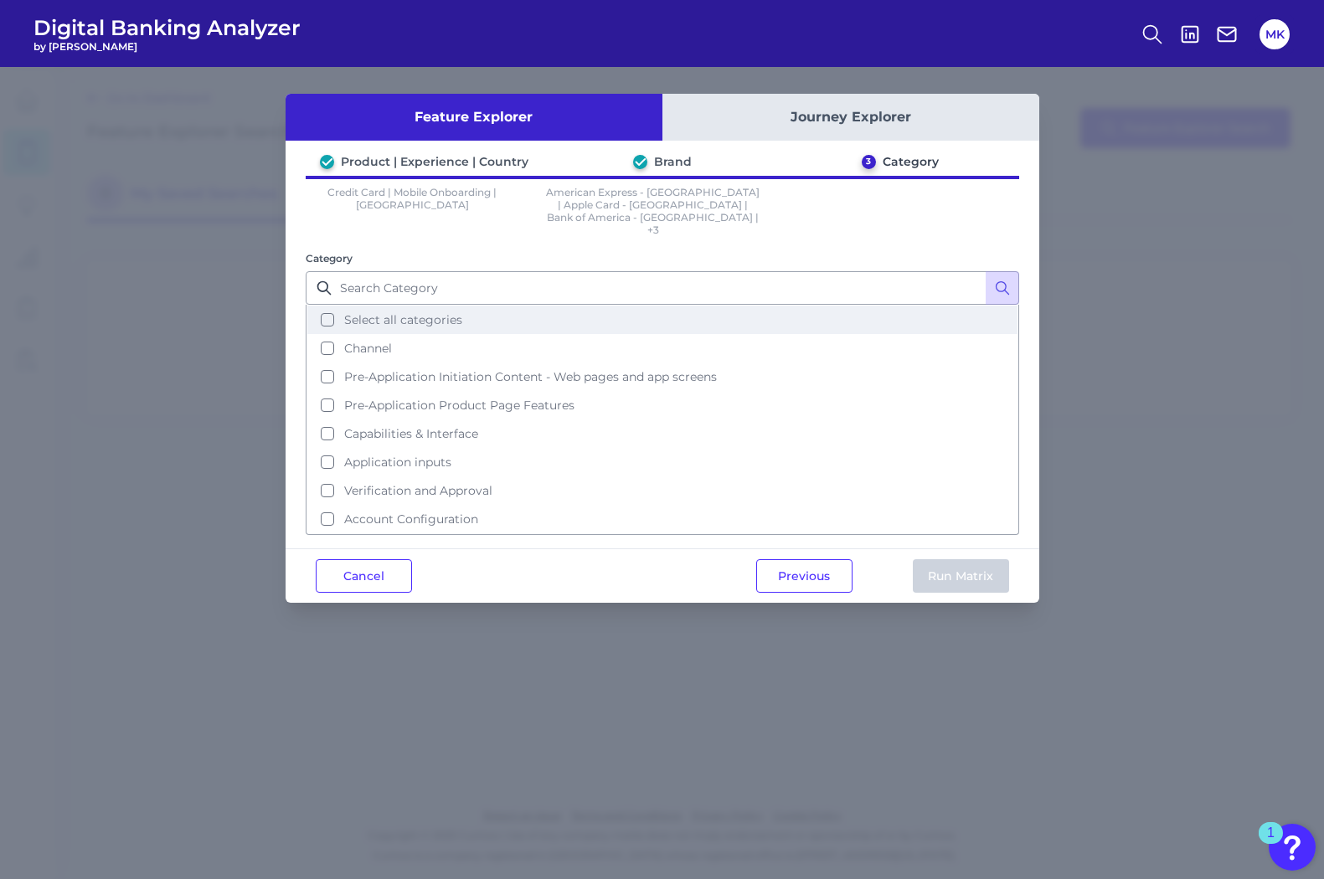
drag, startPoint x: 695, startPoint y: 289, endPoint x: 694, endPoint y: 314, distance: 25.1
click at [694, 306] on button "Select all categories" at bounding box center [662, 320] width 710 height 28
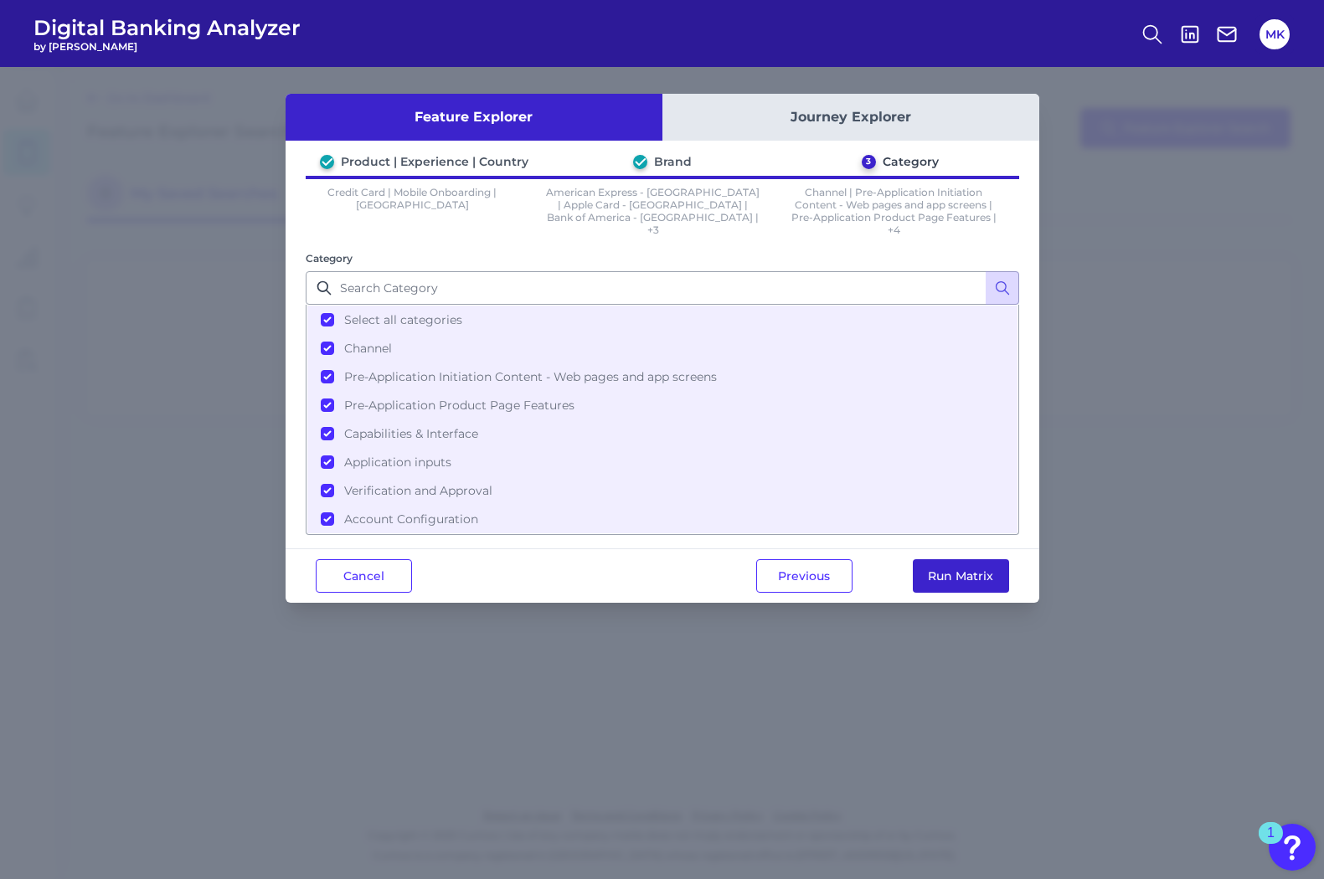
click at [943, 574] on button "Run Matrix" at bounding box center [961, 576] width 96 height 34
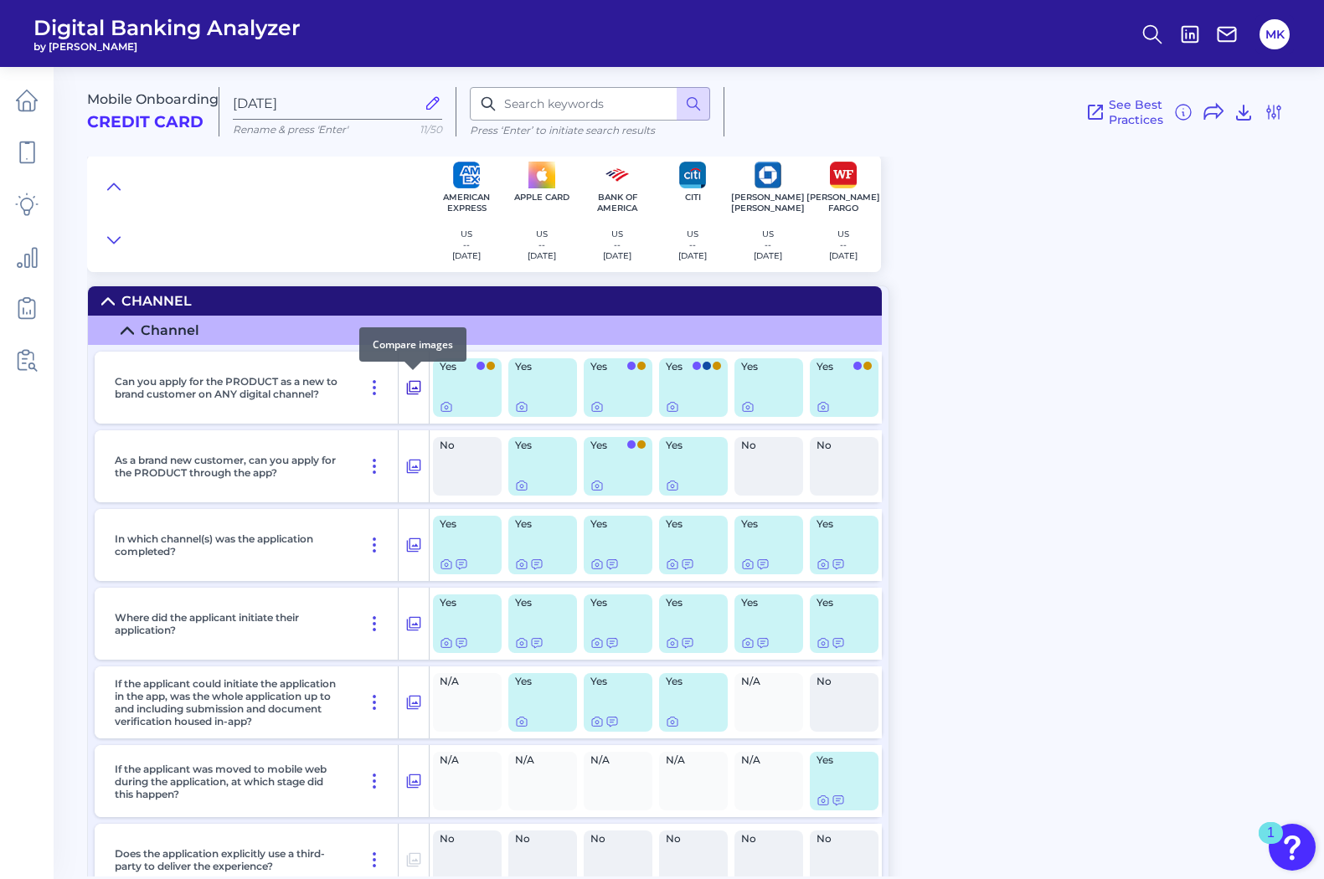
click at [417, 385] on icon at bounding box center [413, 388] width 17 height 20
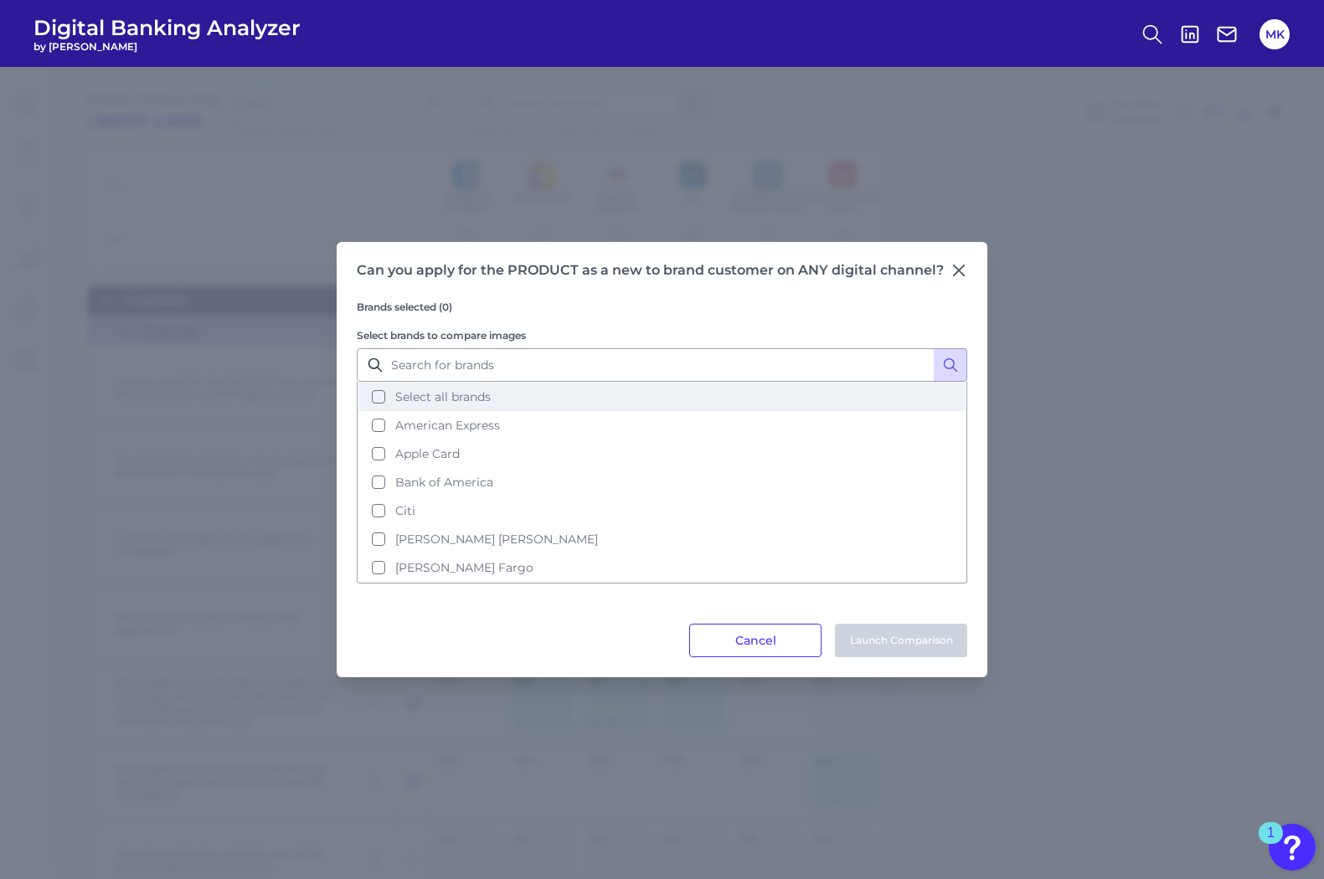
click at [430, 399] on span "Select all brands" at bounding box center [442, 396] width 95 height 15
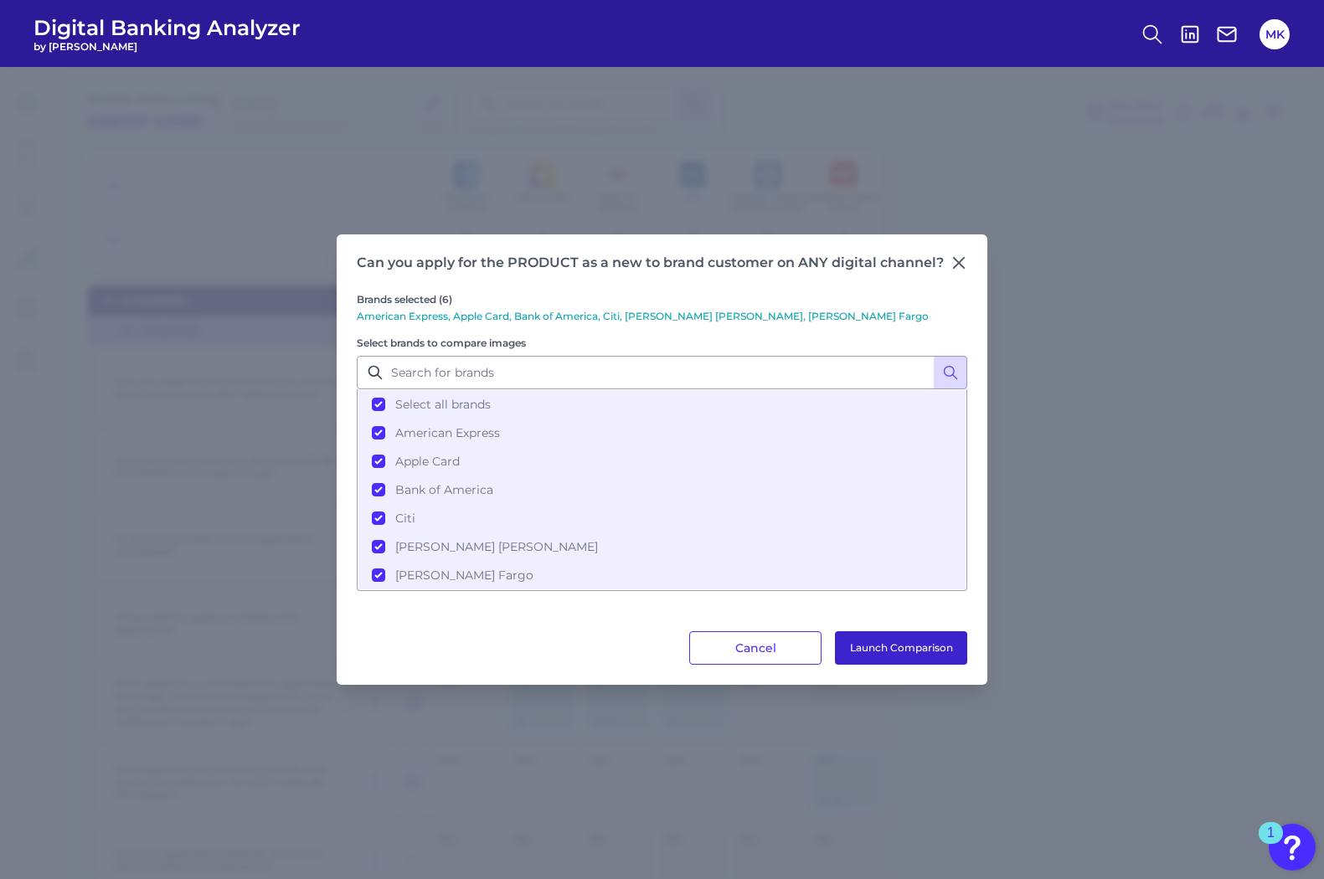
click at [871, 656] on button "Launch Comparison" at bounding box center [901, 648] width 132 height 34
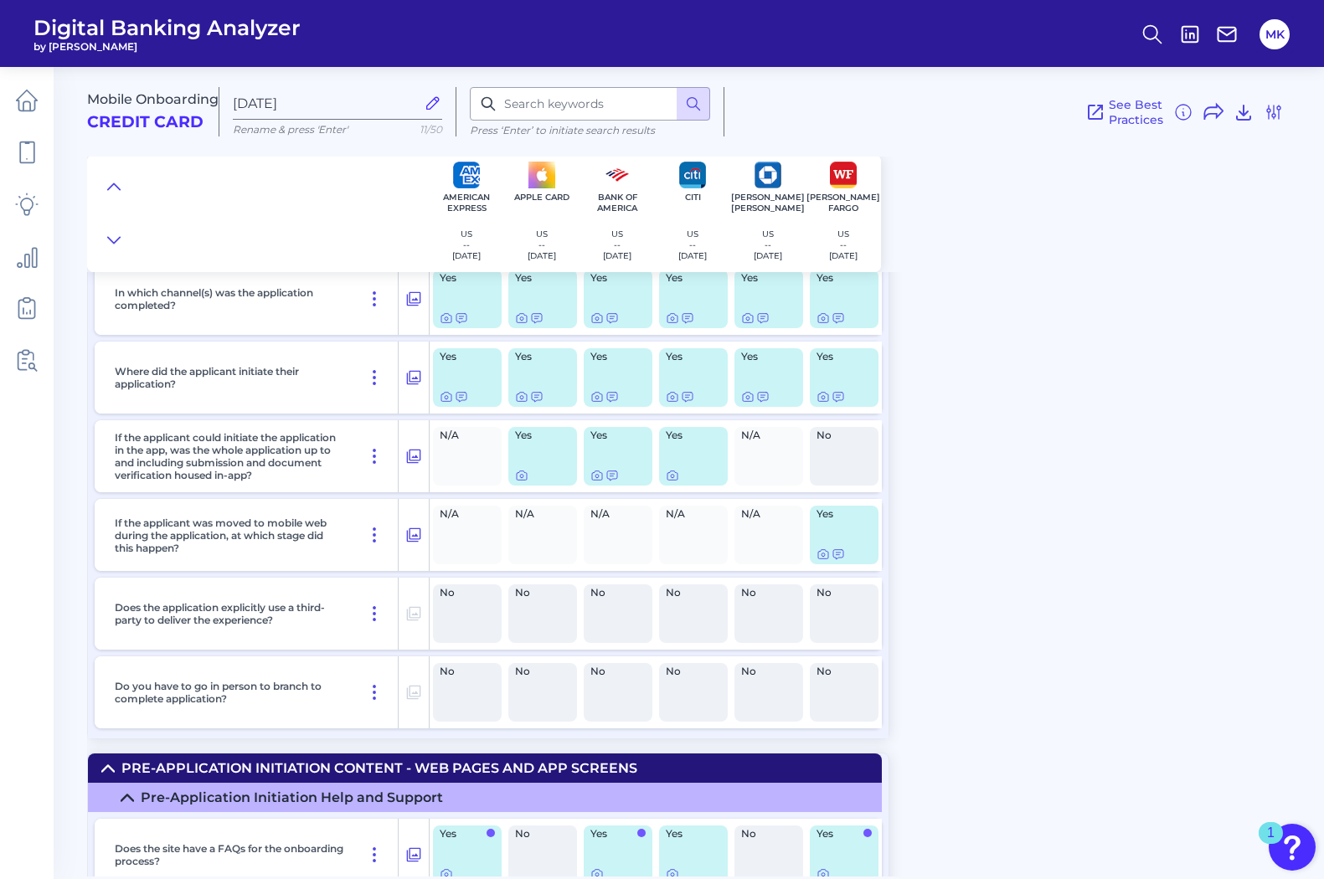
scroll to position [248, 0]
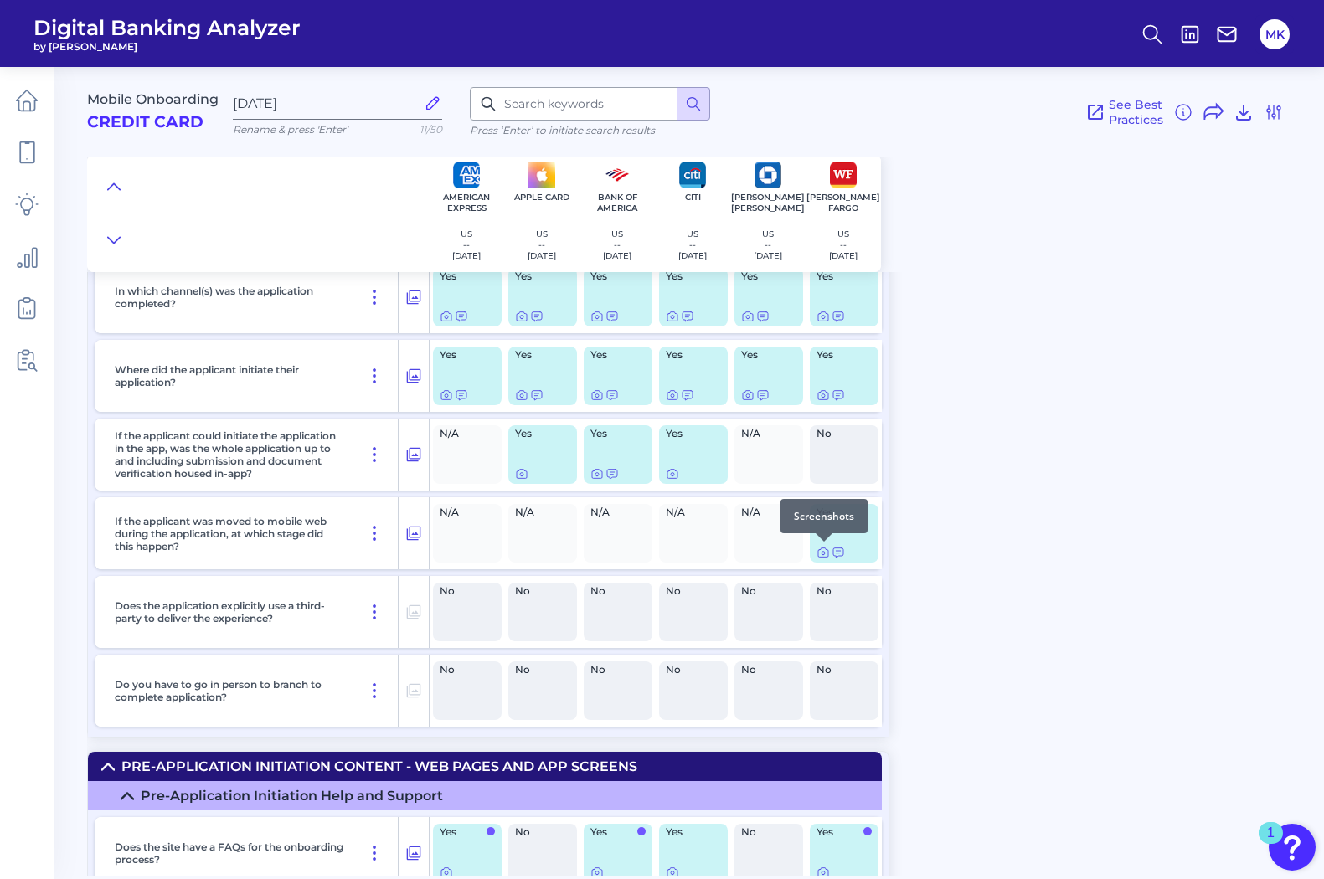
click at [819, 549] on div at bounding box center [824, 542] width 17 height 17
click at [419, 530] on icon at bounding box center [413, 533] width 17 height 20
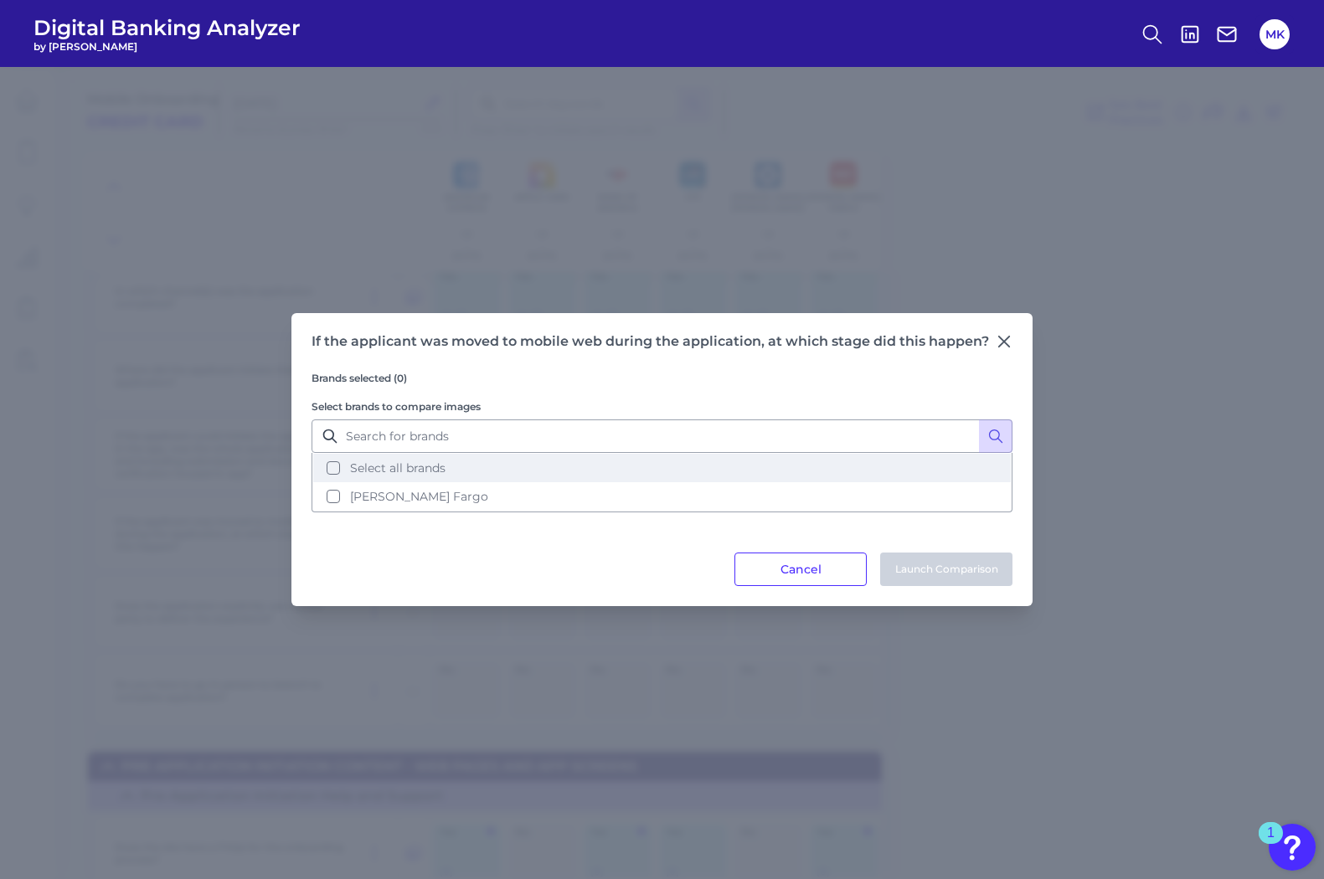
click at [363, 470] on span "Select all brands" at bounding box center [397, 468] width 95 height 15
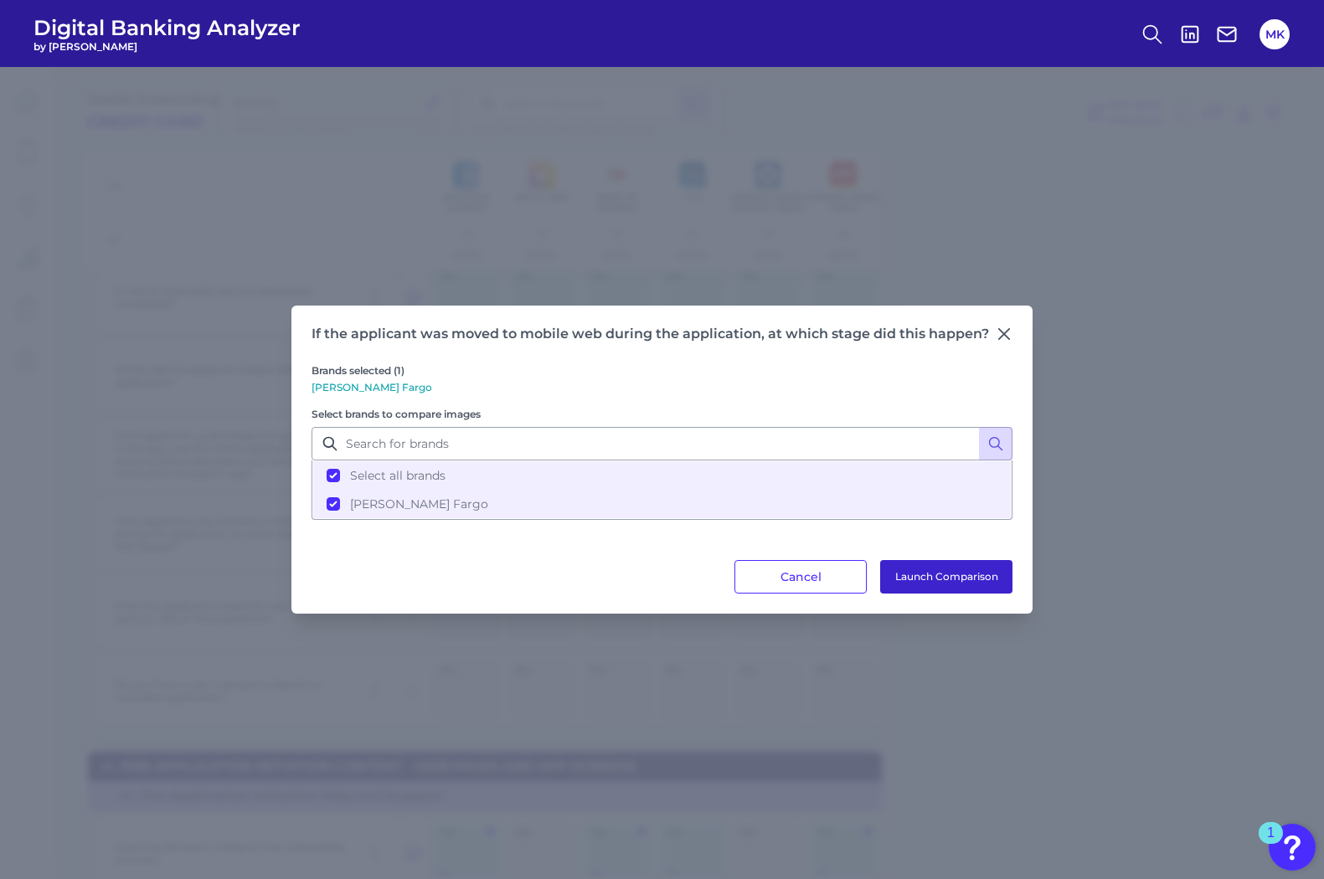
click at [894, 581] on button "Launch Comparison" at bounding box center [946, 577] width 132 height 34
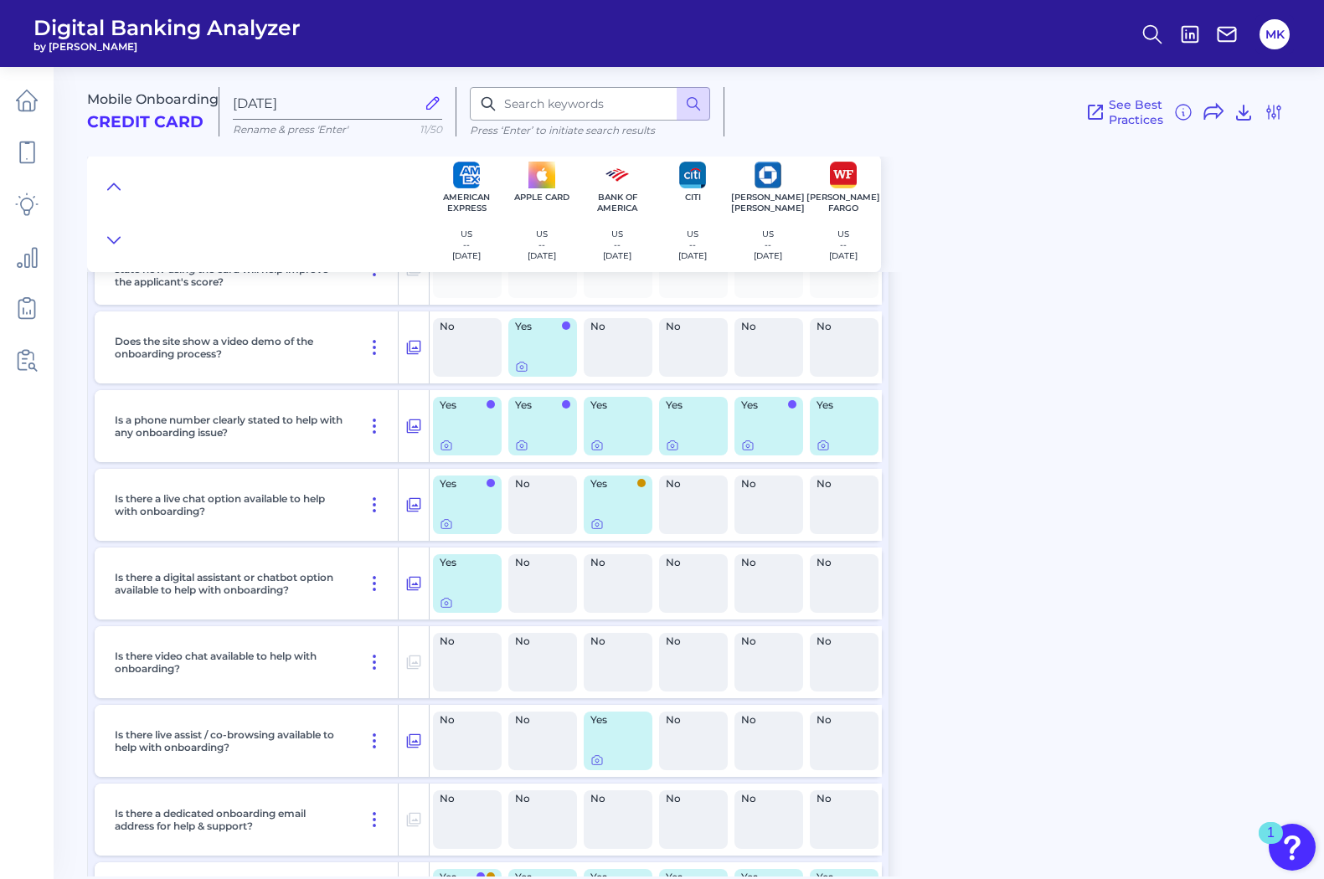
scroll to position [1032, 0]
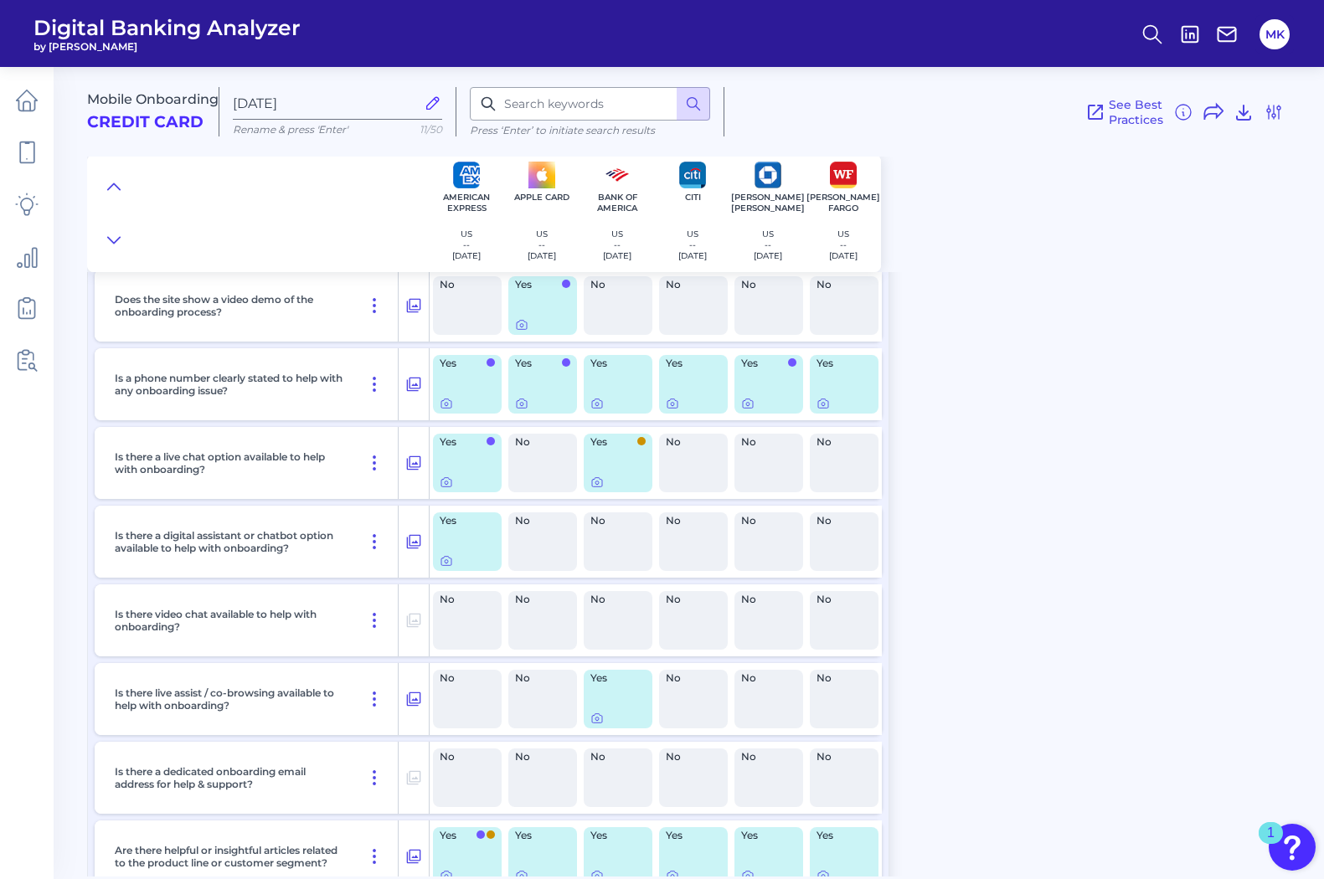
click at [454, 462] on div "Yes" at bounding box center [467, 463] width 69 height 59
click at [454, 467] on div at bounding box center [447, 471] width 17 height 17
click at [414, 456] on icon at bounding box center [413, 463] width 17 height 20
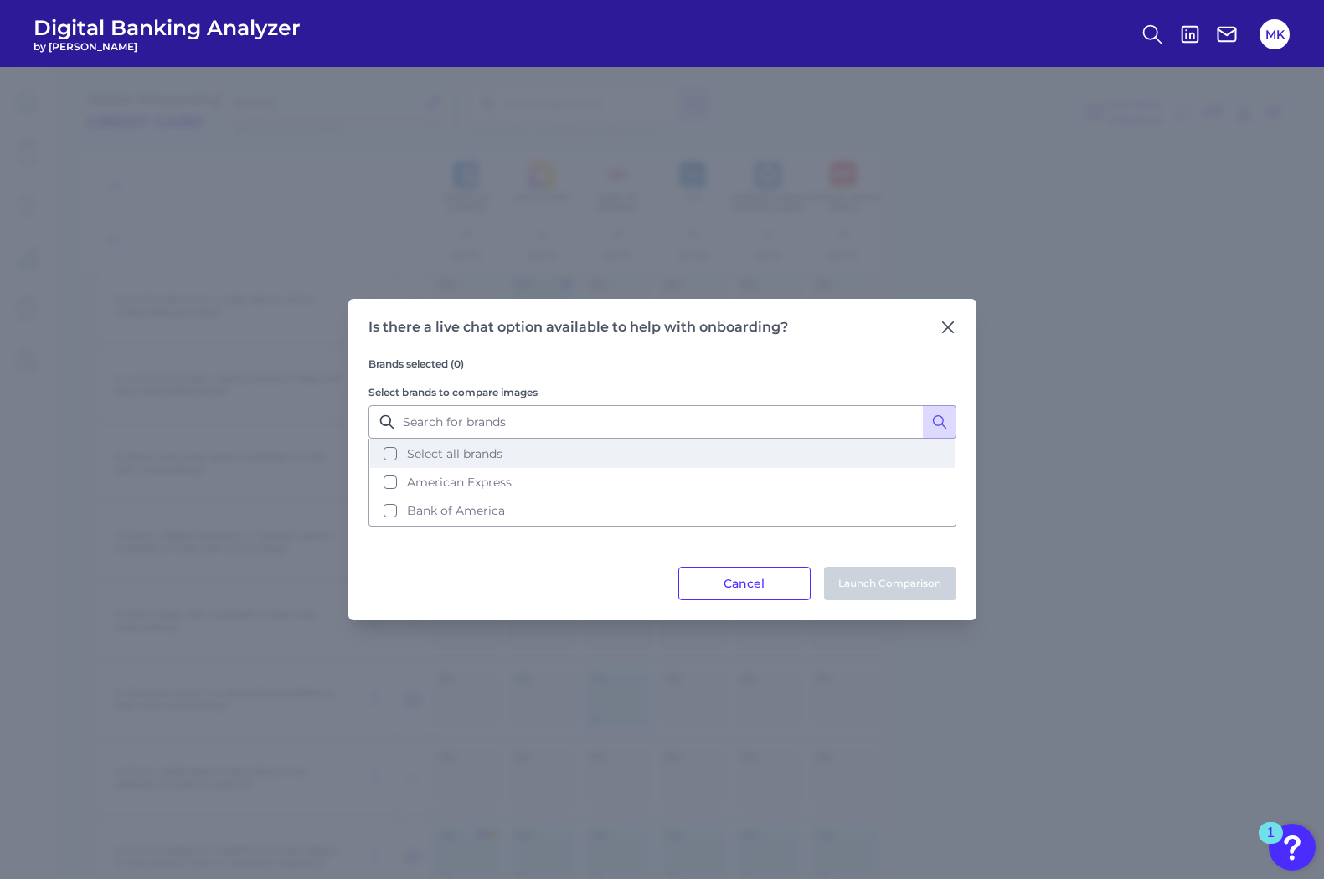
click at [466, 458] on span "Select all brands" at bounding box center [454, 453] width 95 height 15
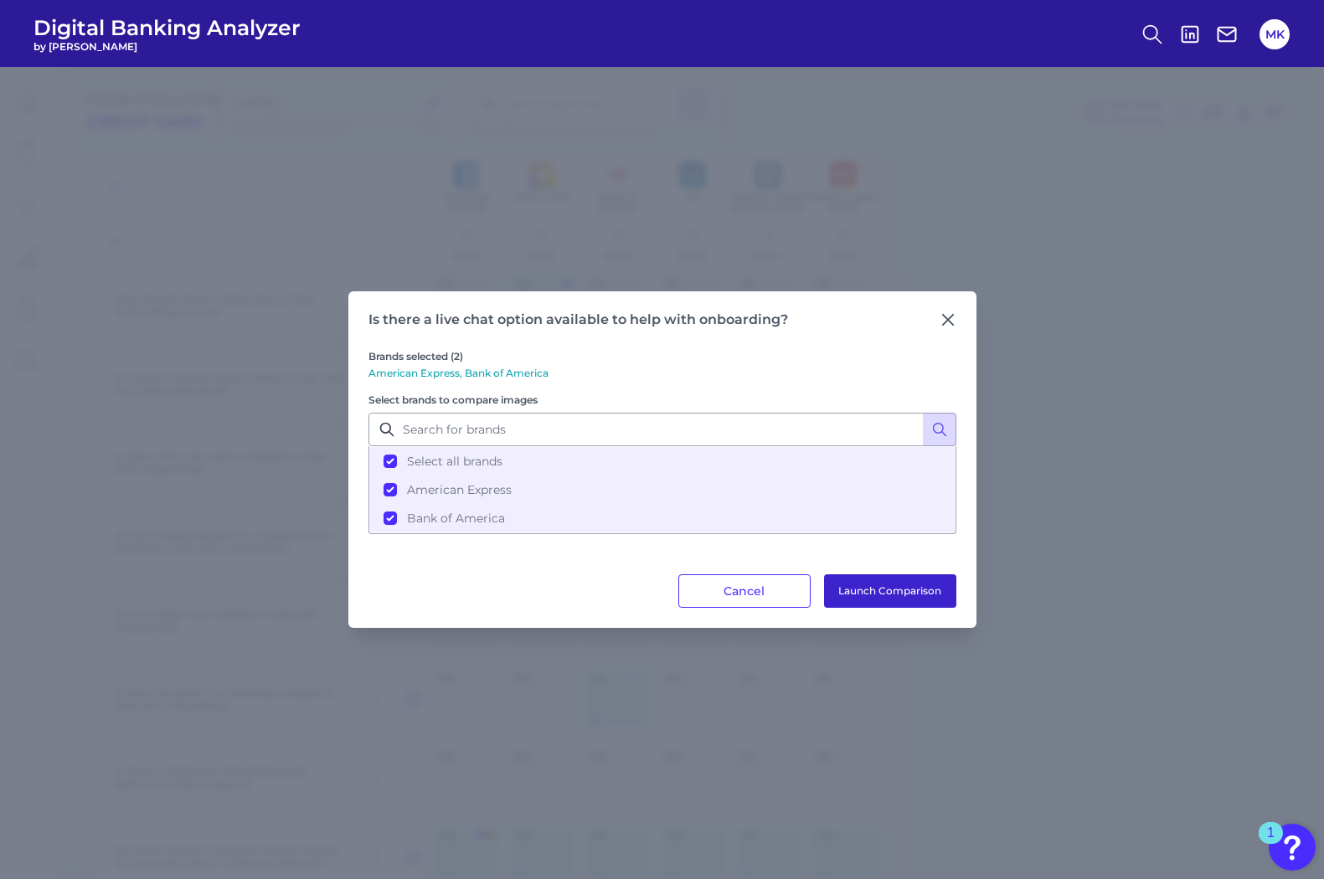
click at [858, 591] on button "Launch Comparison" at bounding box center [890, 592] width 132 height 34
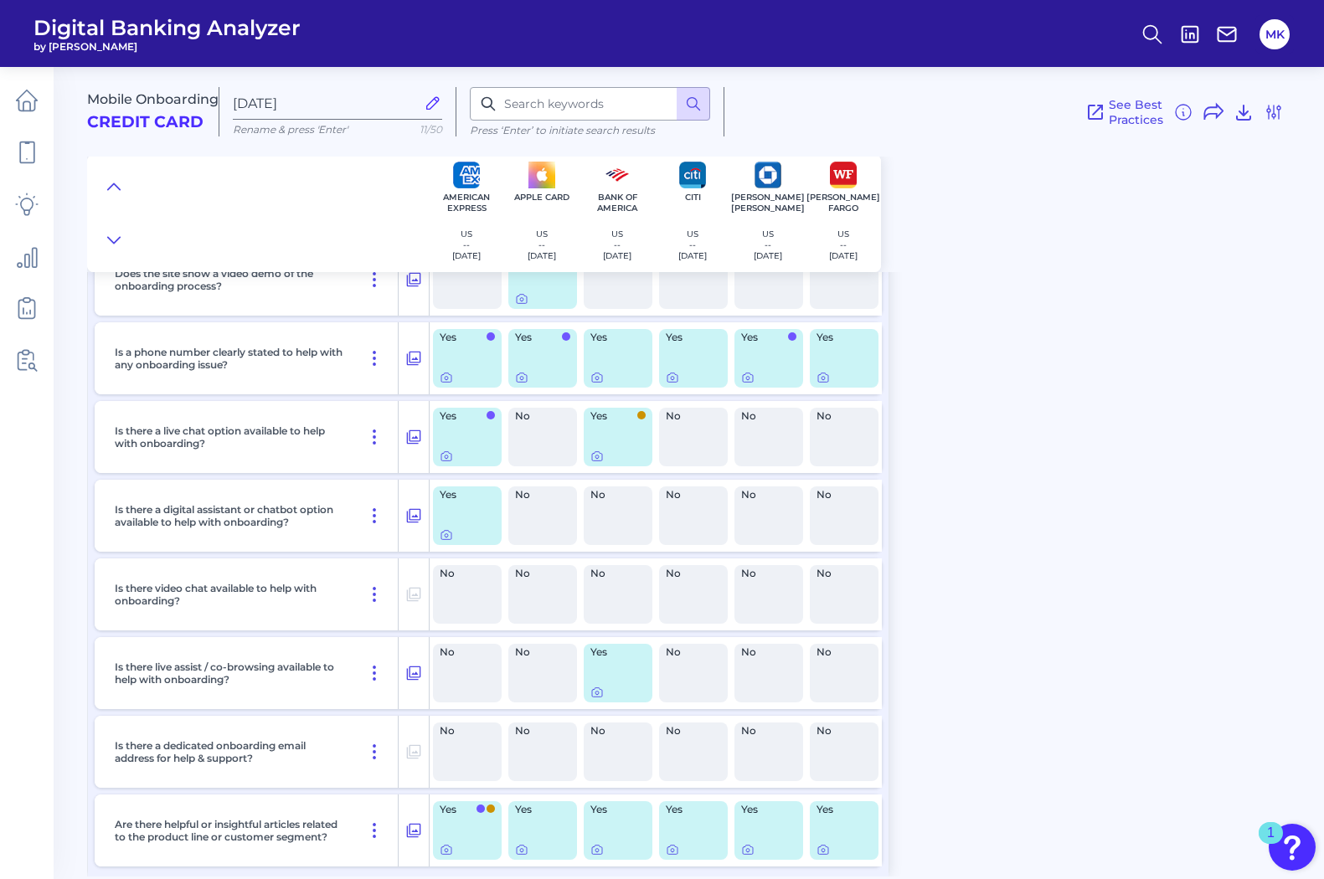
scroll to position [1059, 0]
click at [595, 680] on div "Yes" at bounding box center [618, 672] width 69 height 59
click at [595, 690] on icon at bounding box center [596, 691] width 13 height 13
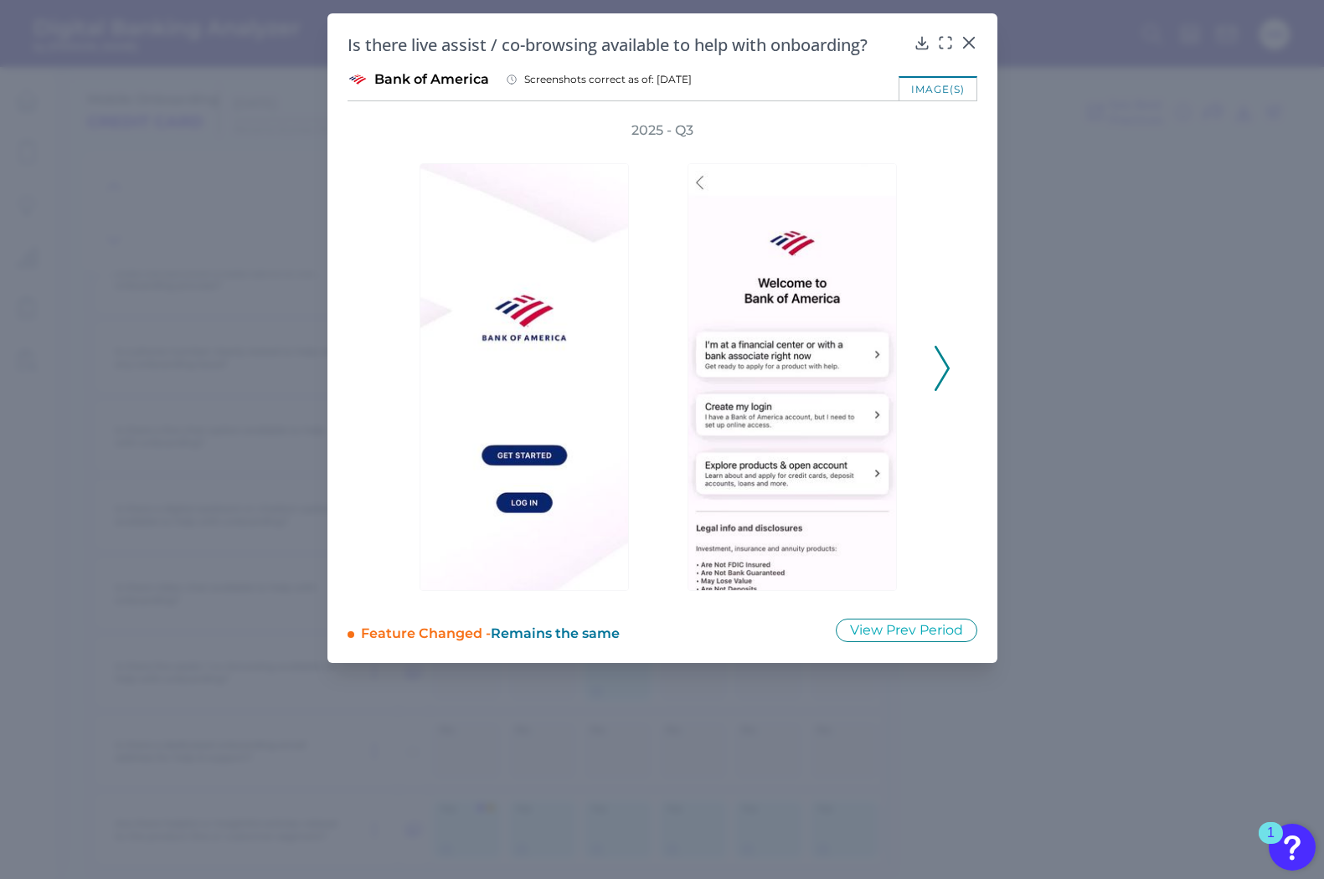
click at [950, 361] on button at bounding box center [942, 368] width 17 height 45
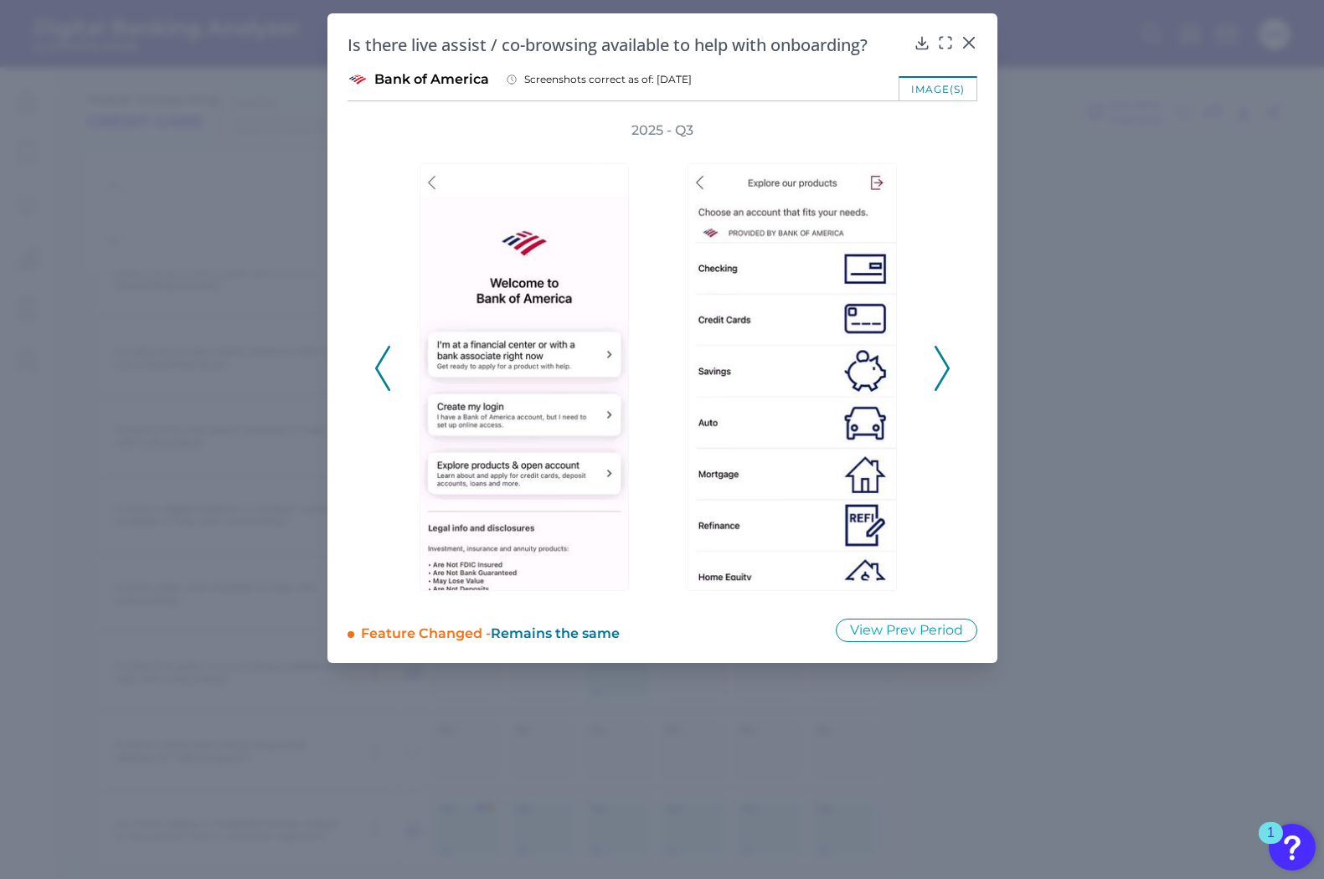
click at [950, 361] on button at bounding box center [942, 368] width 17 height 45
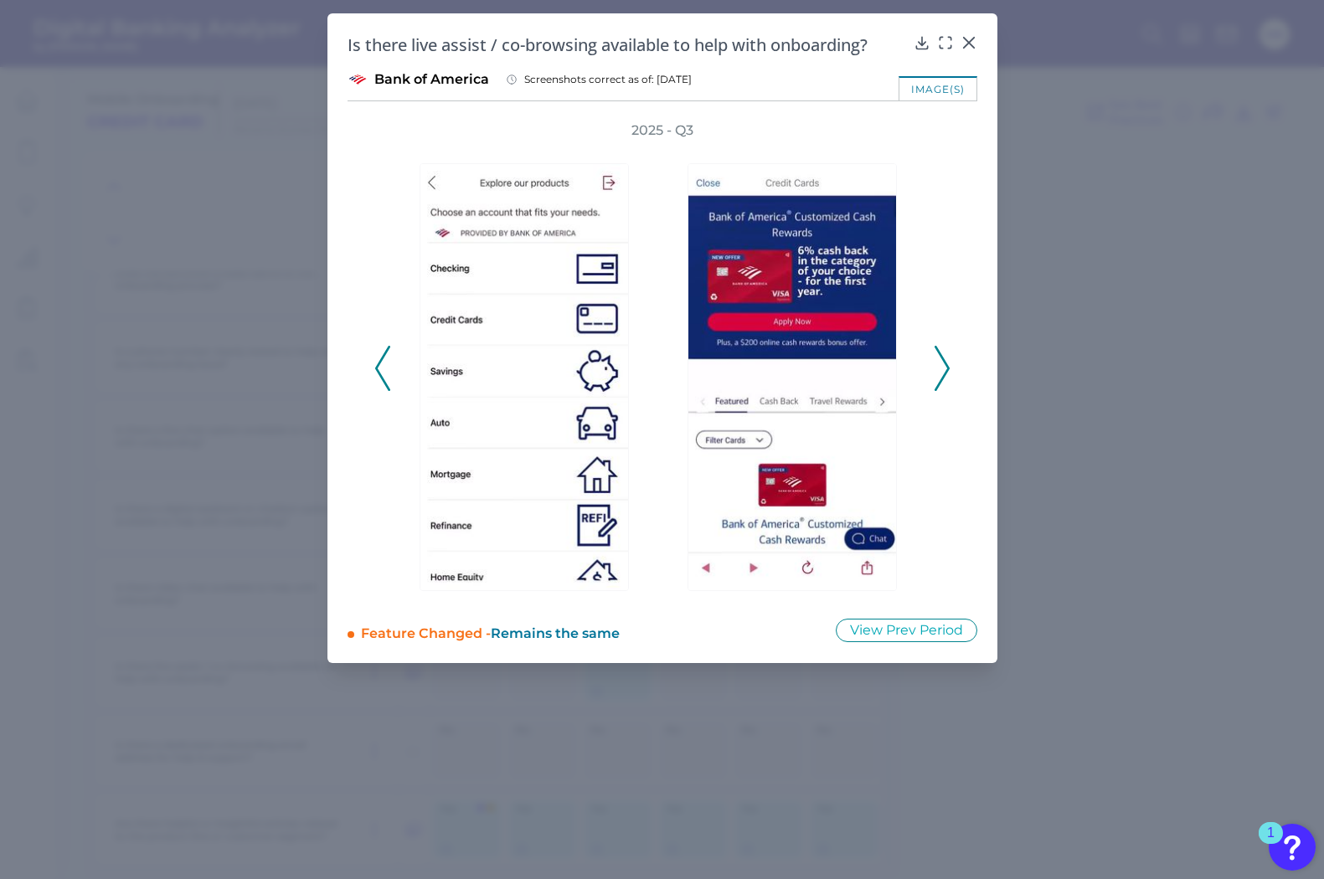
click at [950, 361] on button at bounding box center [942, 368] width 17 height 45
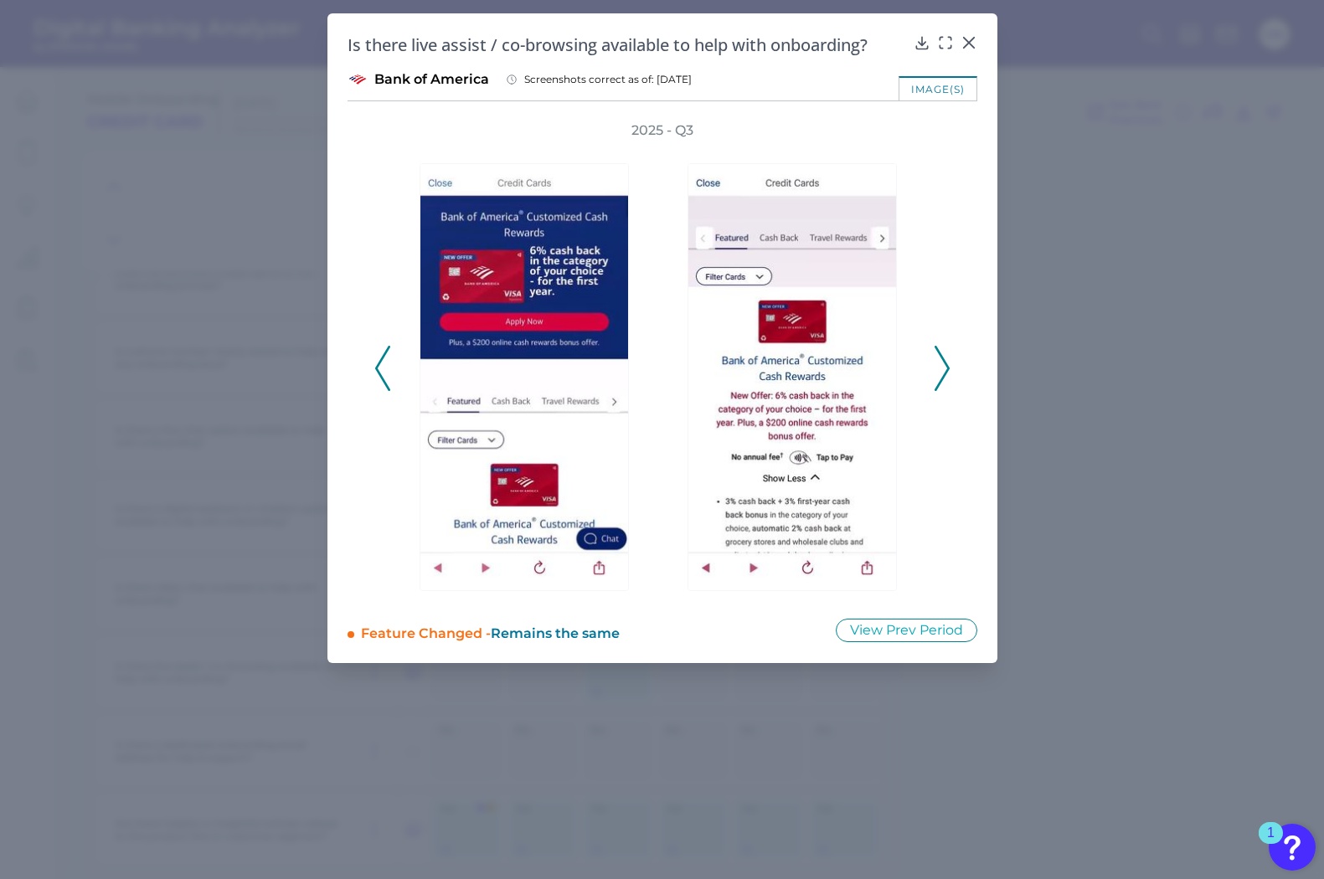
click at [950, 361] on button at bounding box center [942, 368] width 17 height 45
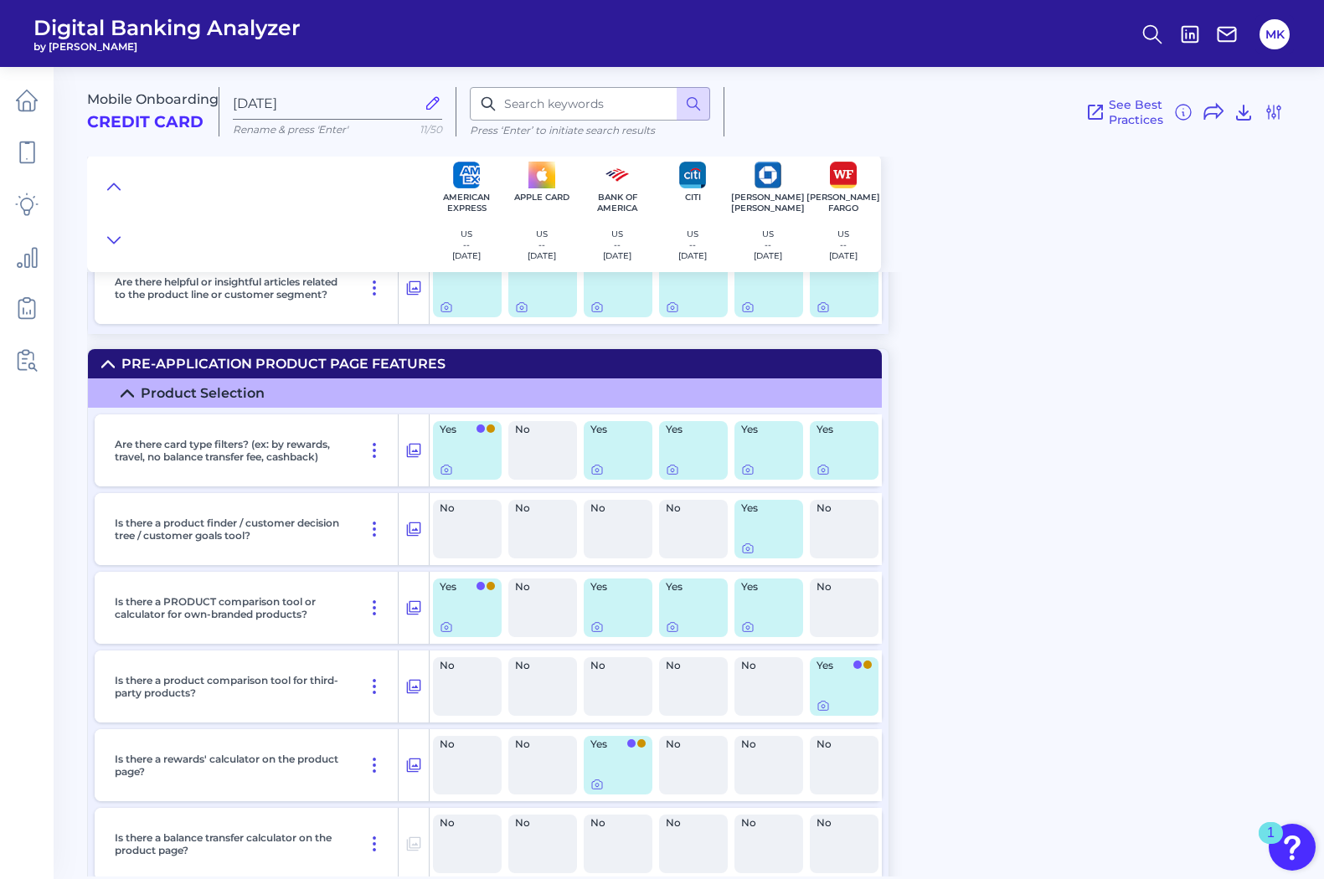
scroll to position [1694, 0]
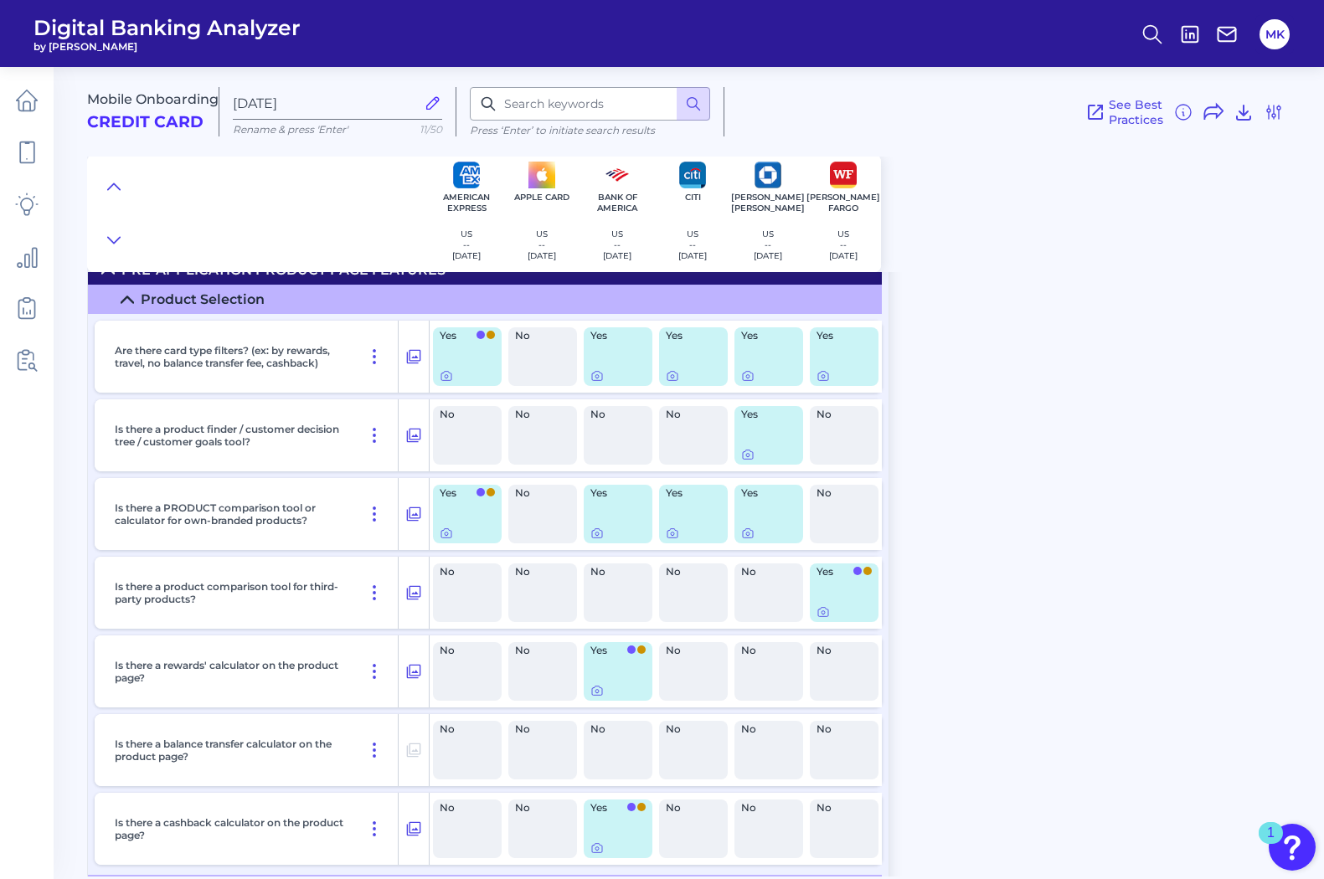
click at [763, 432] on div "Yes" at bounding box center [769, 435] width 69 height 59
click at [747, 453] on icon at bounding box center [747, 454] width 13 height 13
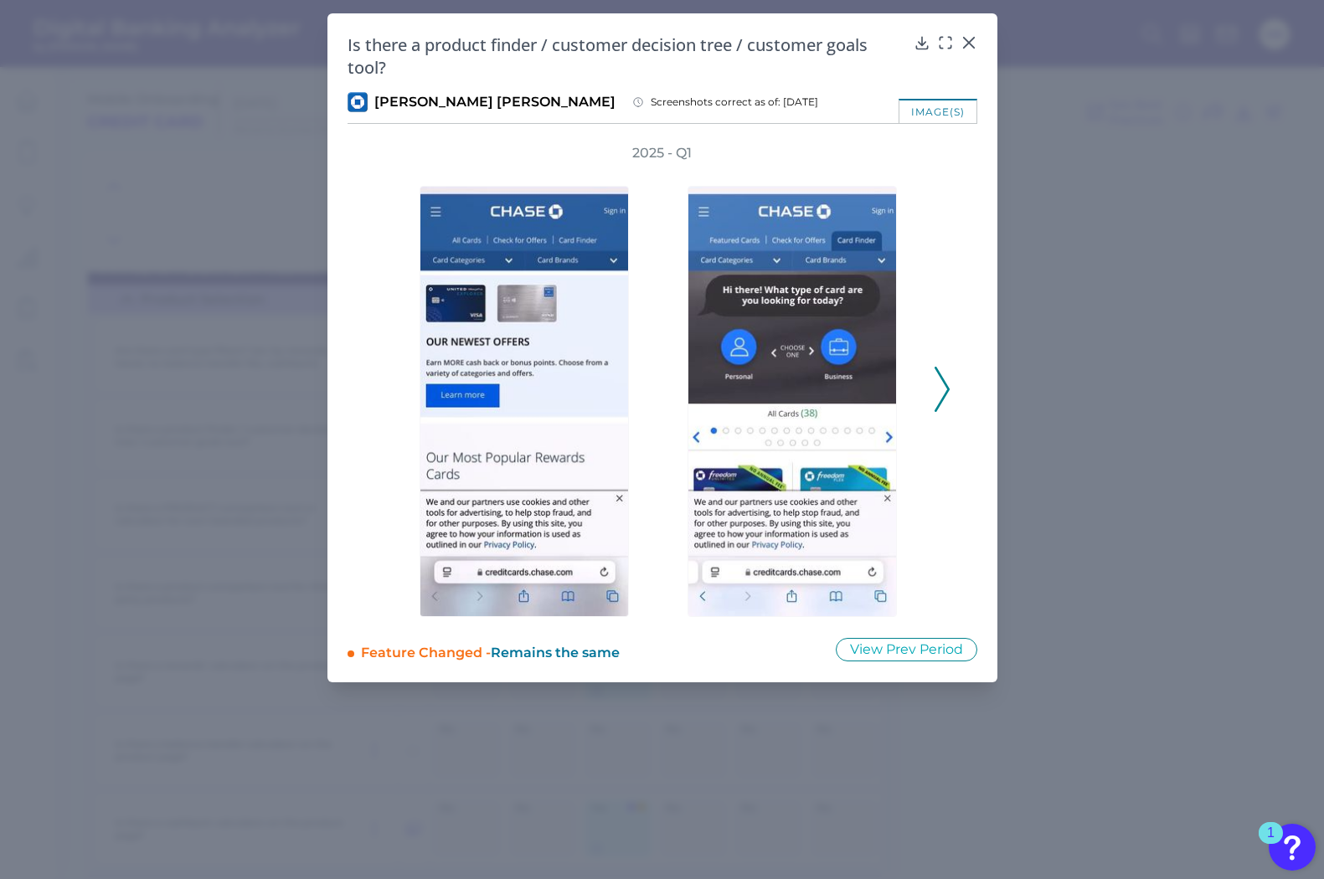
click at [943, 377] on icon at bounding box center [942, 389] width 15 height 45
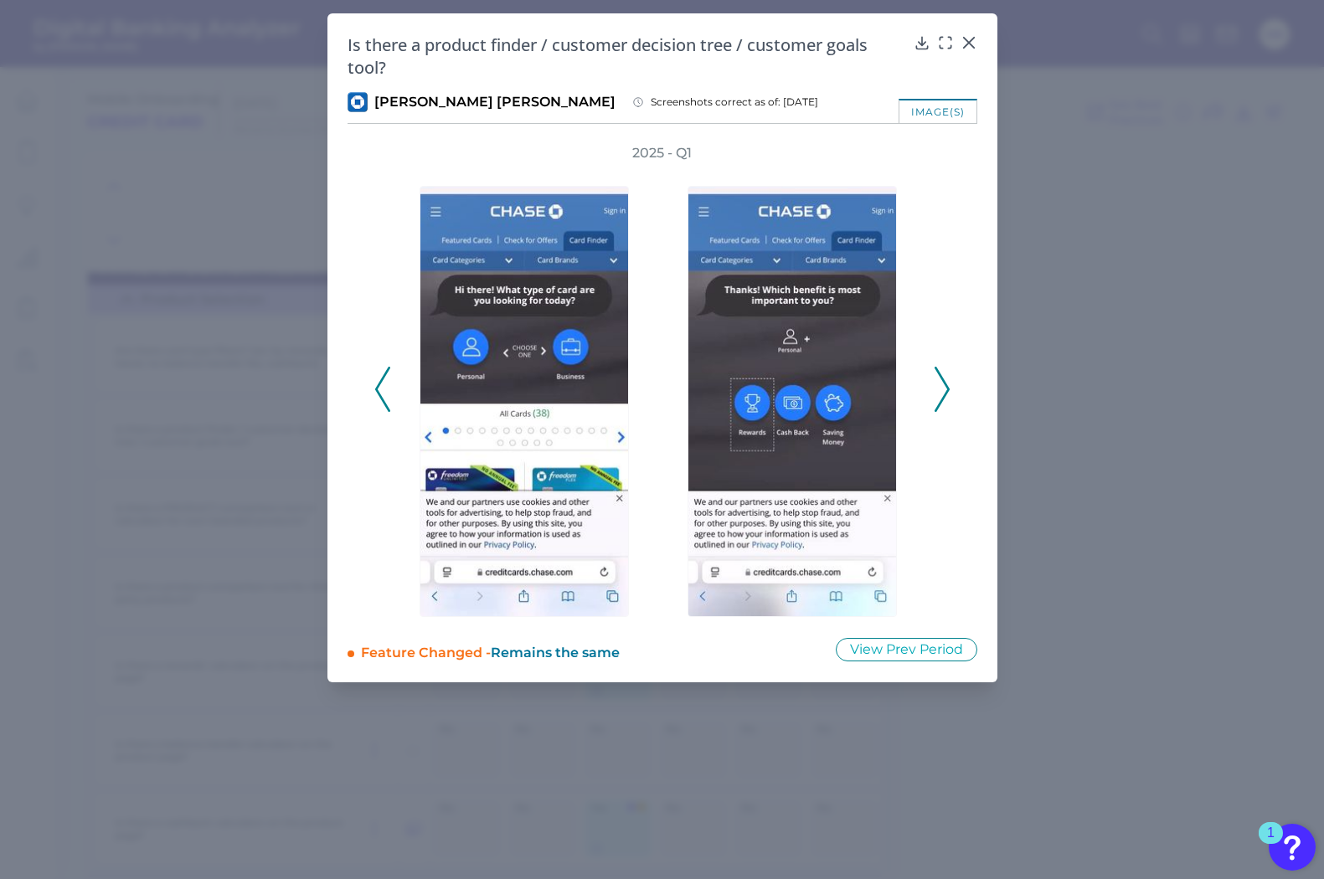
click at [943, 379] on polyline at bounding box center [942, 390] width 13 height 43
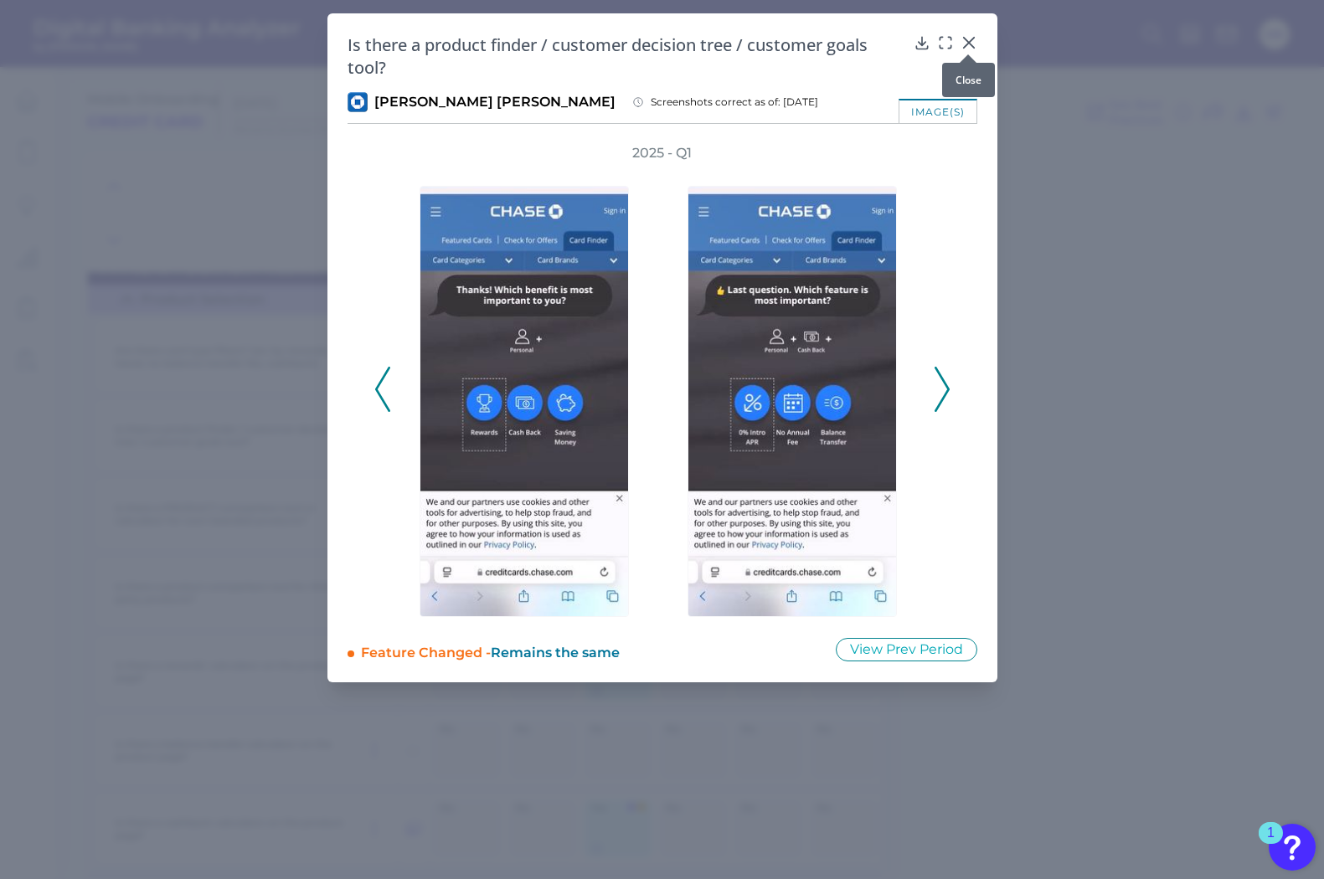
click at [961, 43] on icon at bounding box center [969, 42] width 17 height 17
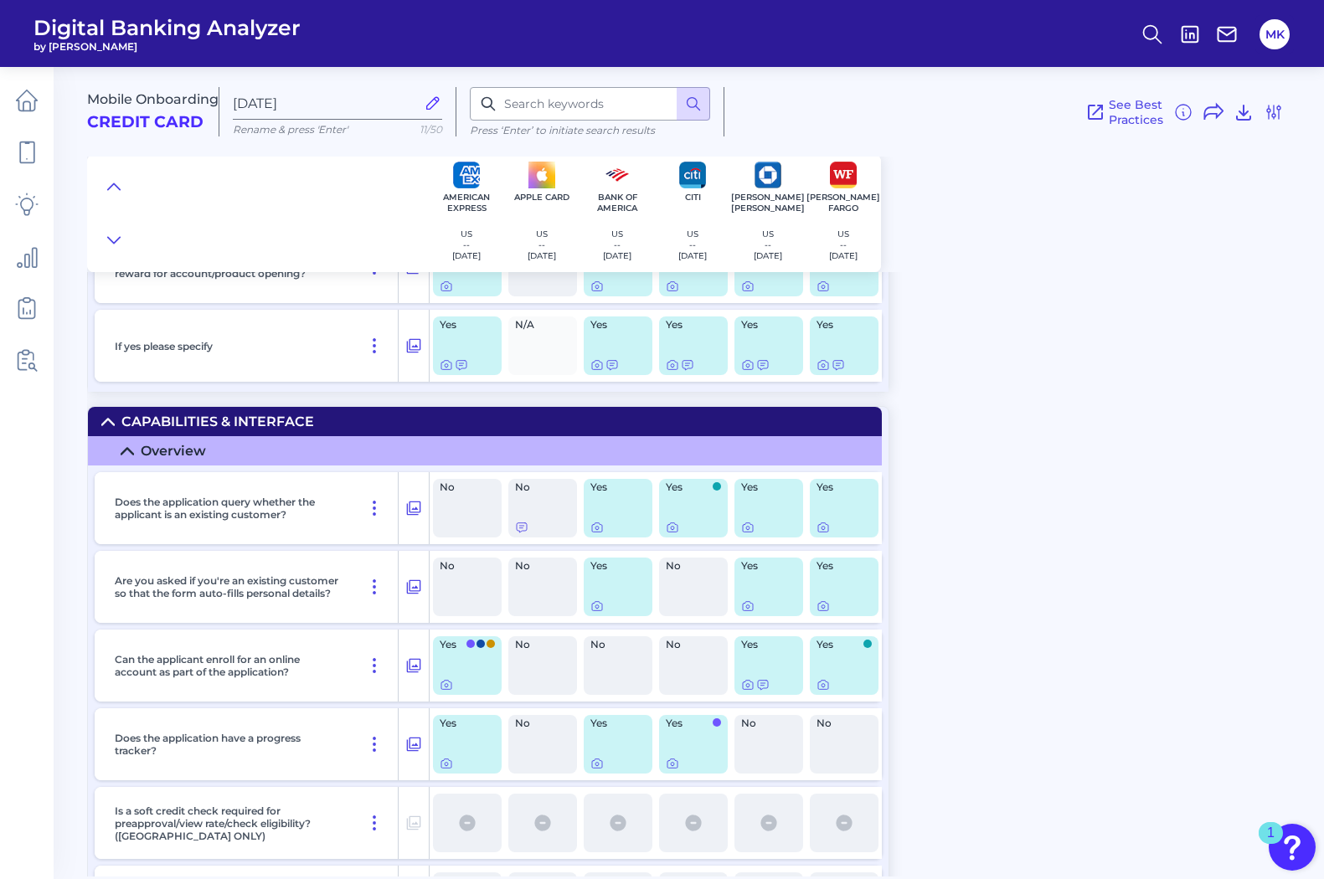
scroll to position [3359, 0]
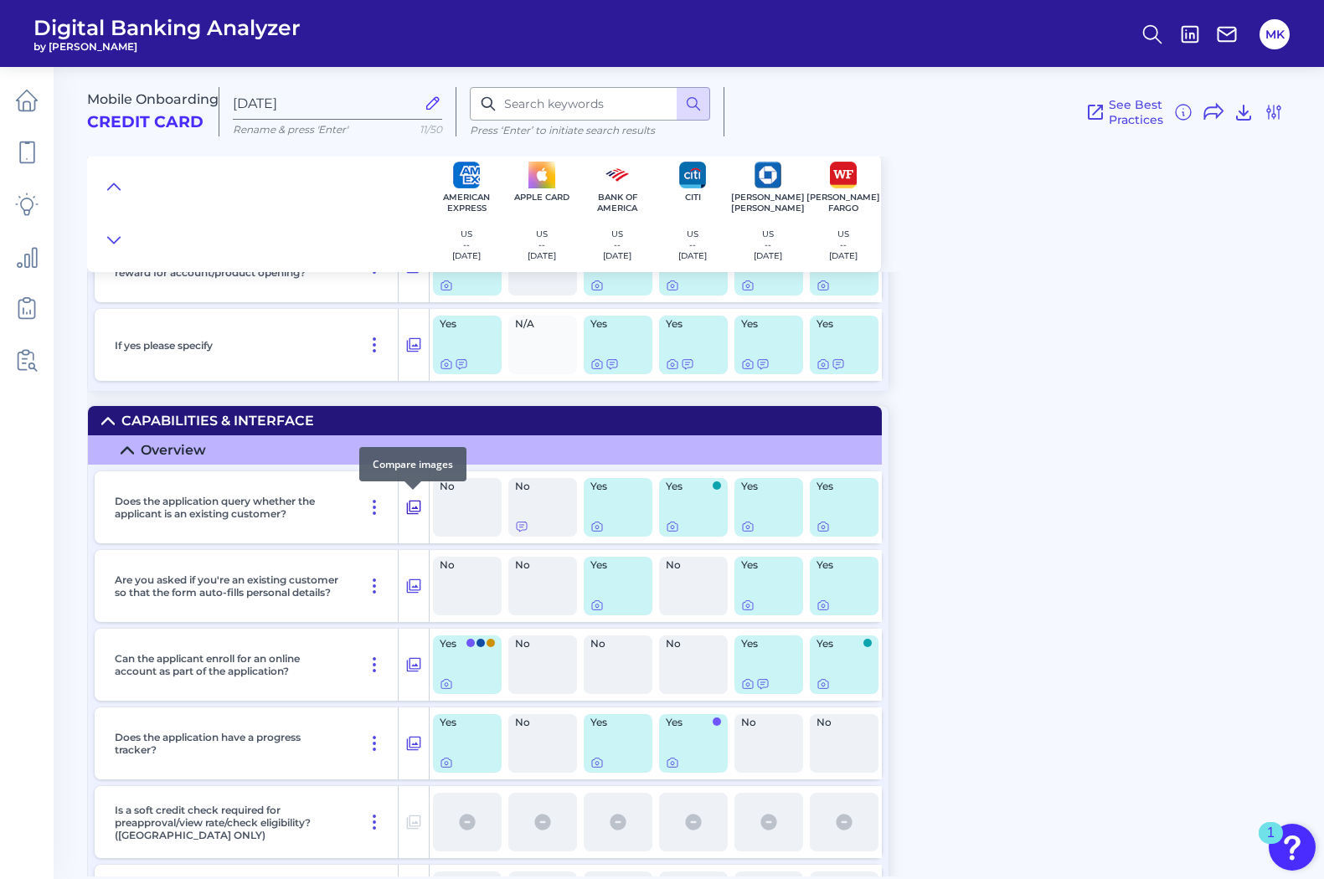
drag, startPoint x: 1316, startPoint y: 512, endPoint x: 415, endPoint y: 506, distance: 900.4
click at [415, 506] on icon at bounding box center [413, 507] width 17 height 20
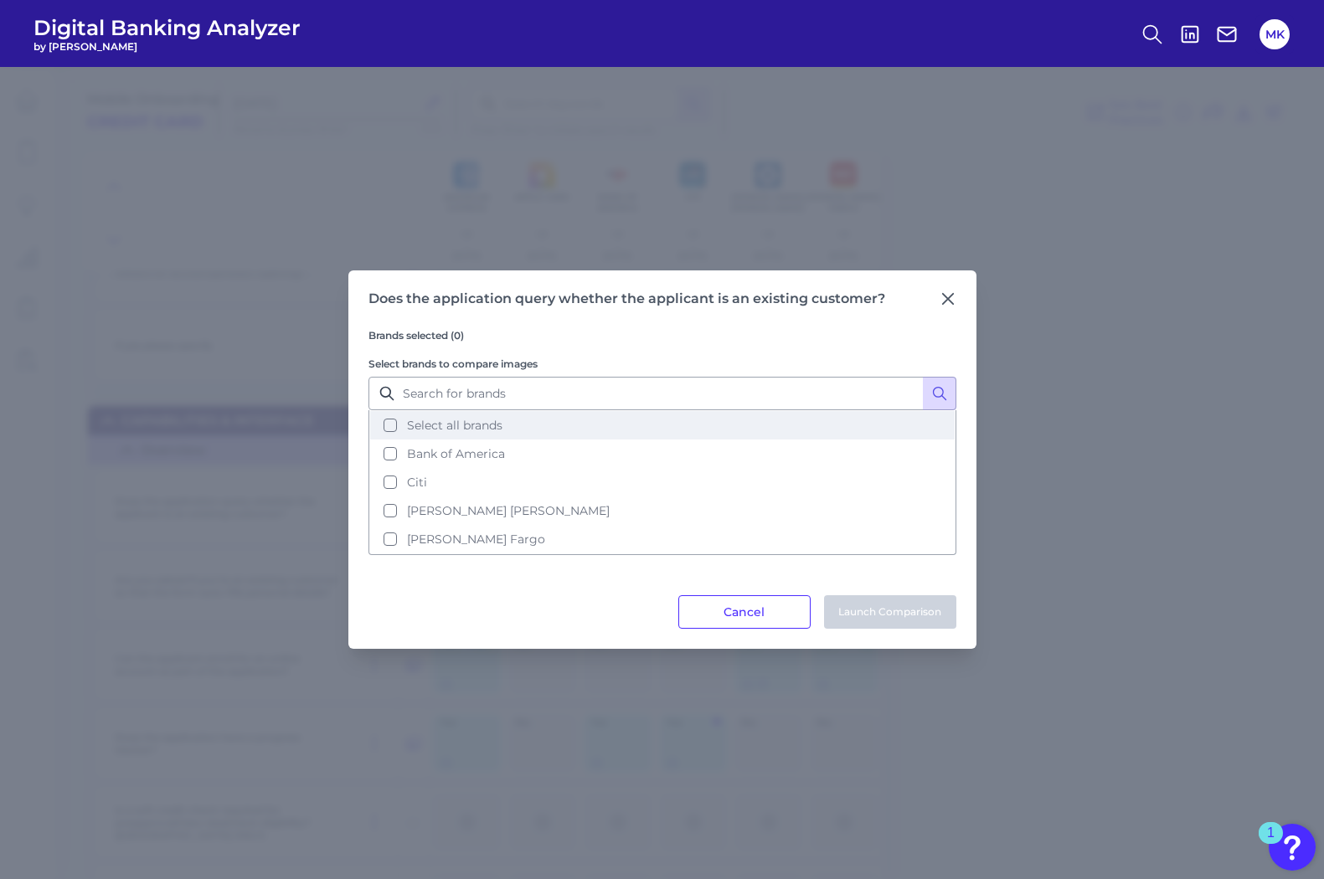
click at [426, 425] on span "Select all brands" at bounding box center [454, 425] width 95 height 15
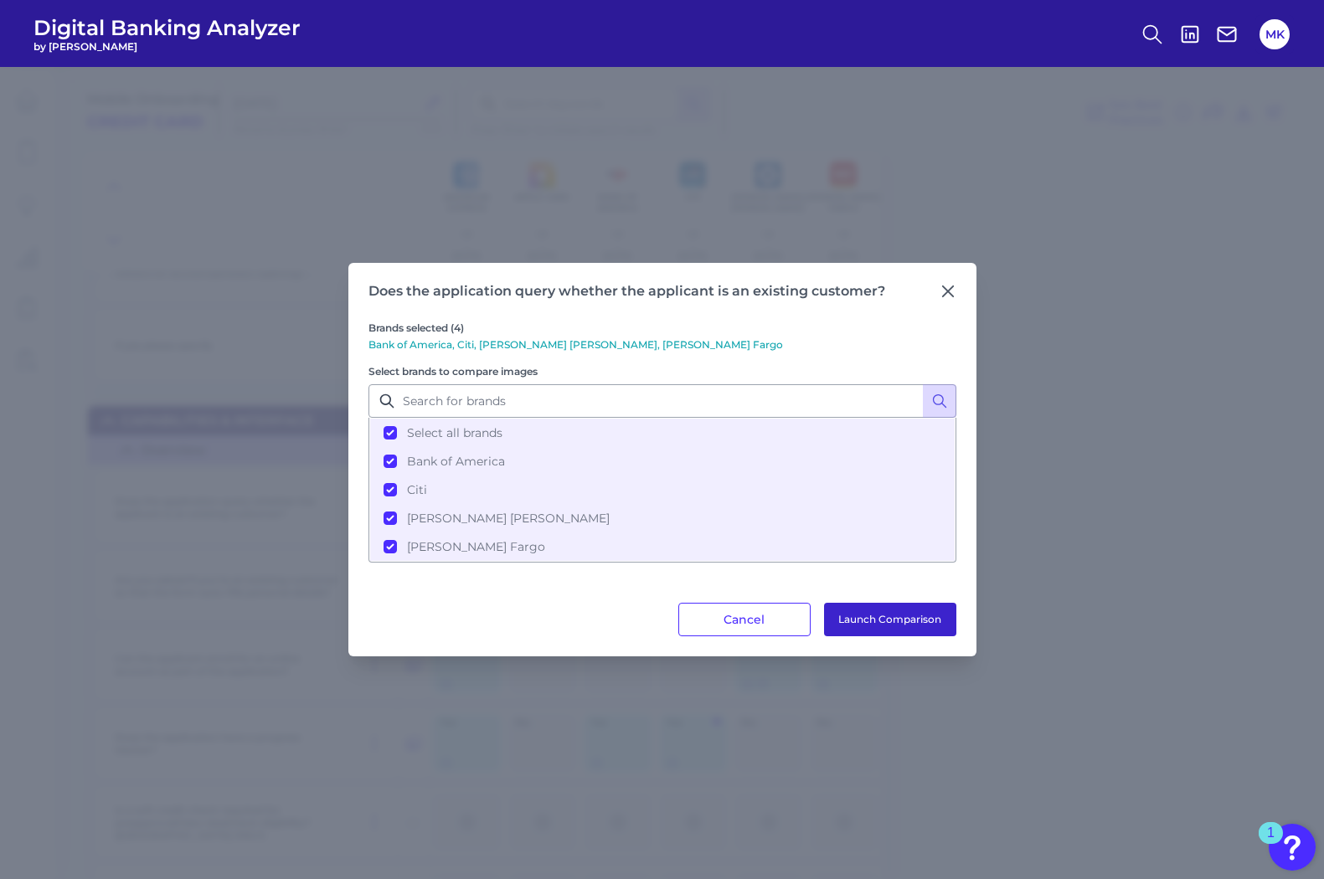
drag, startPoint x: 843, startPoint y: 626, endPoint x: 852, endPoint y: 621, distance: 9.8
click at [853, 621] on button "Launch Comparison" at bounding box center [890, 620] width 132 height 34
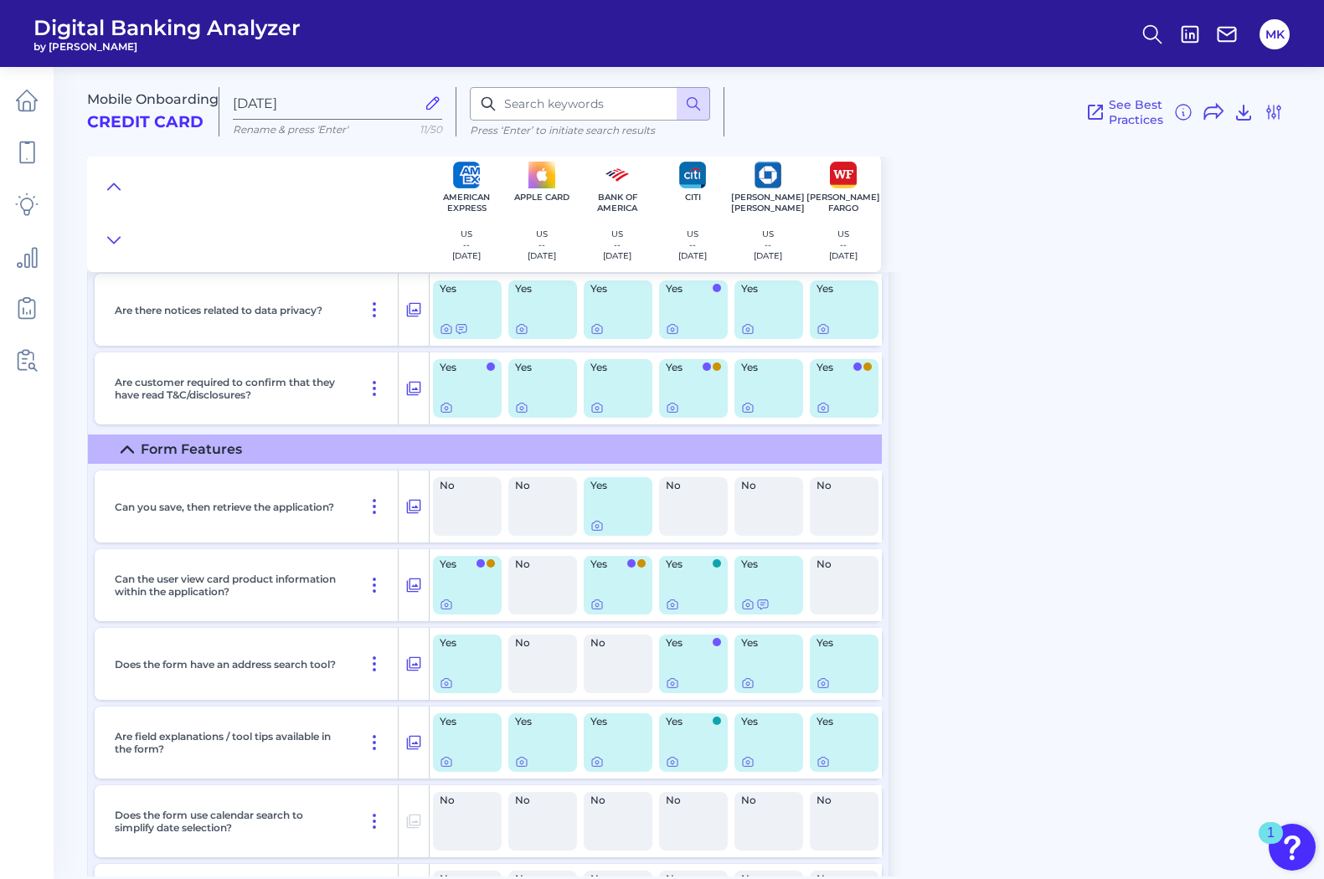
scroll to position [4030, 0]
click at [613, 511] on div "Yes" at bounding box center [618, 506] width 69 height 59
click at [598, 524] on icon at bounding box center [596, 525] width 3 height 3
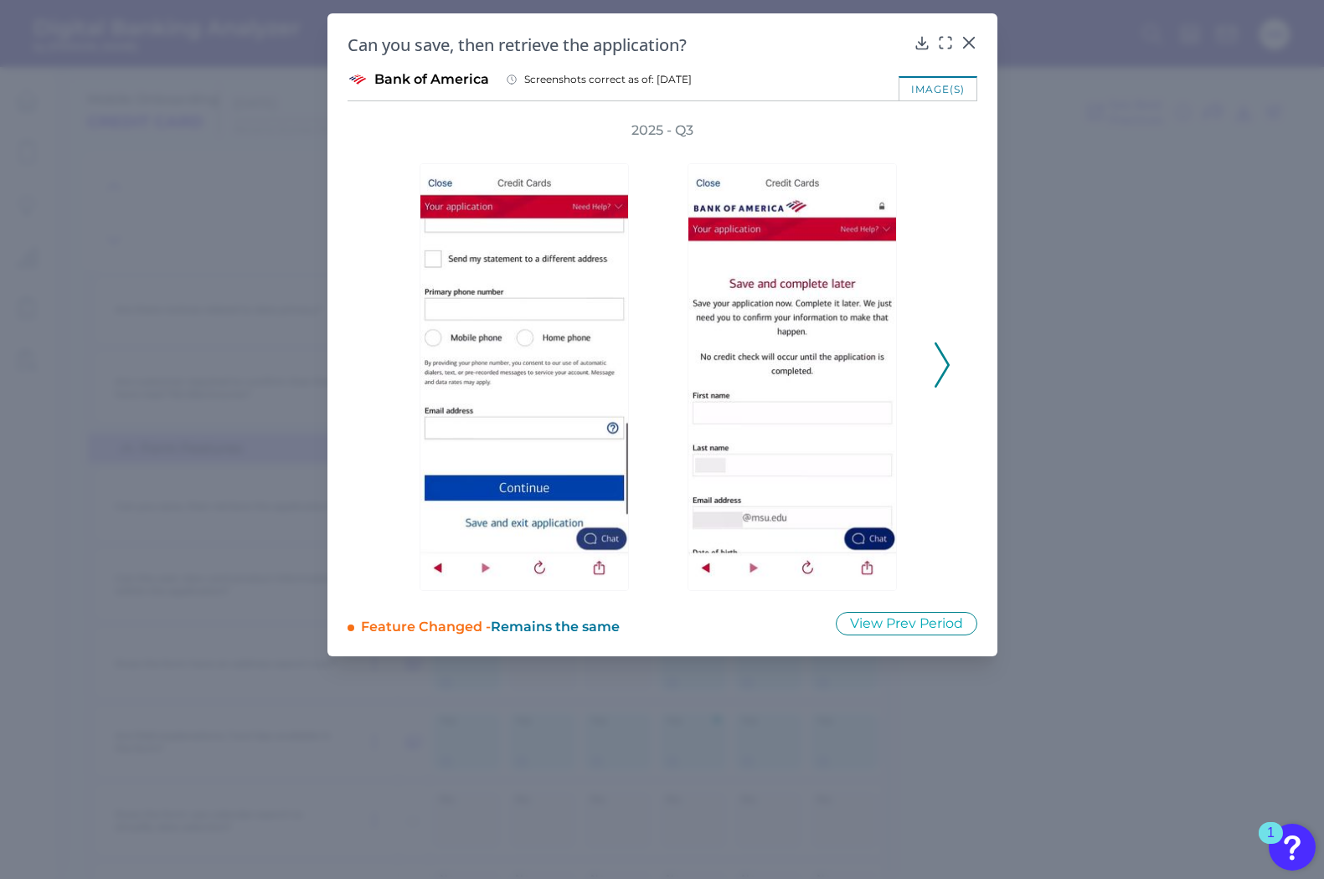
click at [942, 363] on icon at bounding box center [942, 365] width 15 height 45
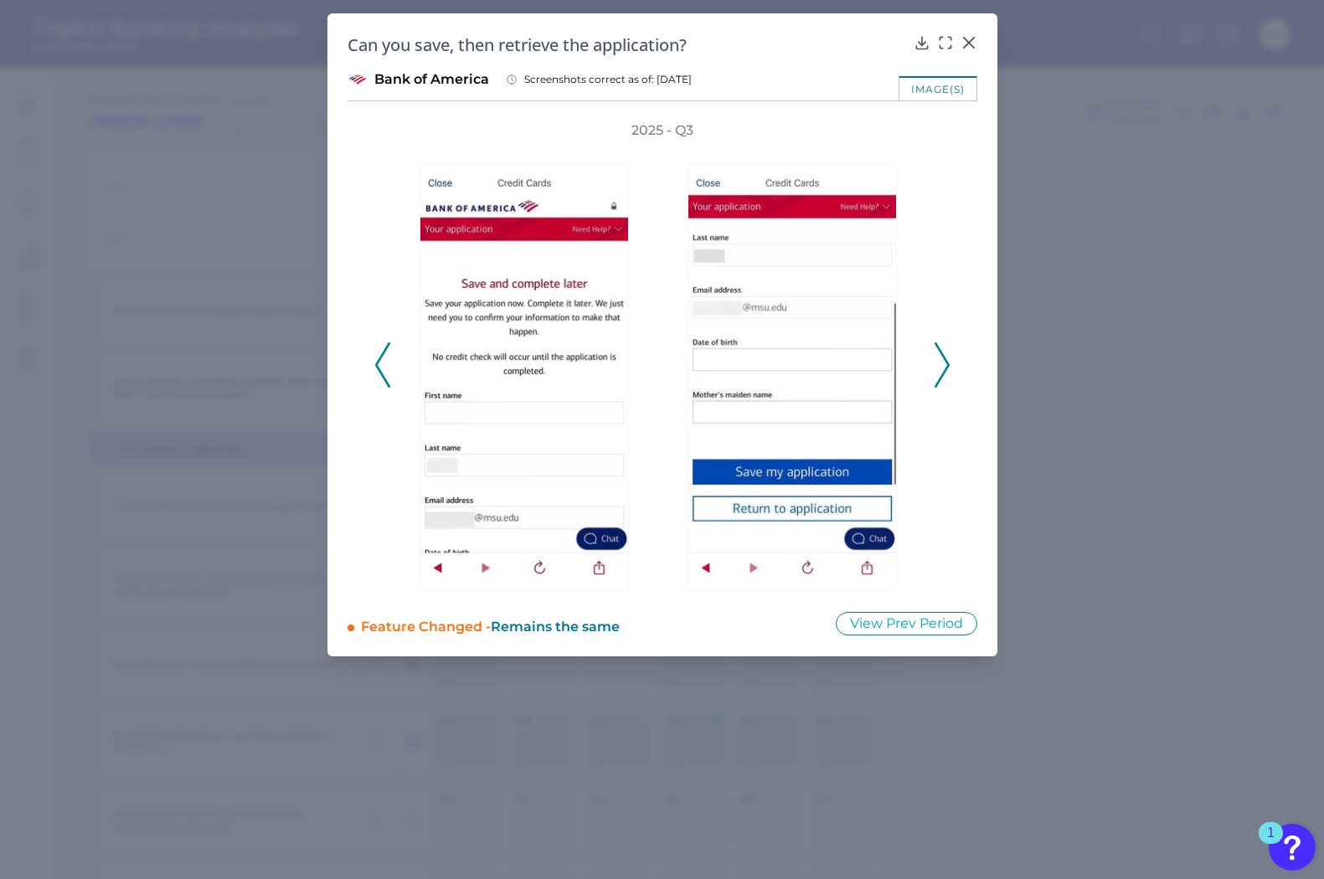
click at [370, 373] on div "2025 - Q3" at bounding box center [663, 356] width 630 height 470
click at [380, 363] on icon at bounding box center [382, 365] width 15 height 45
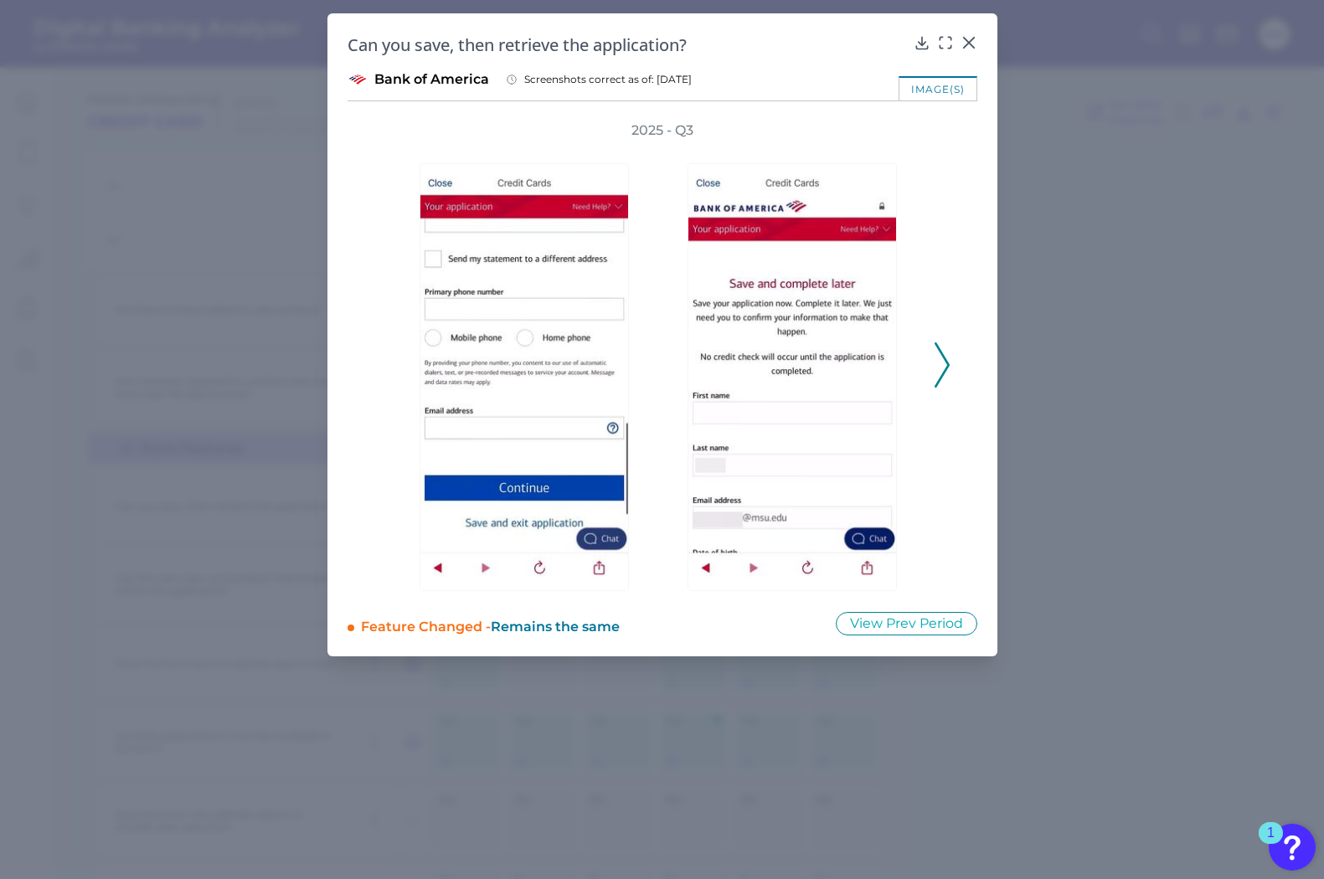
click at [937, 343] on icon at bounding box center [942, 365] width 15 height 45
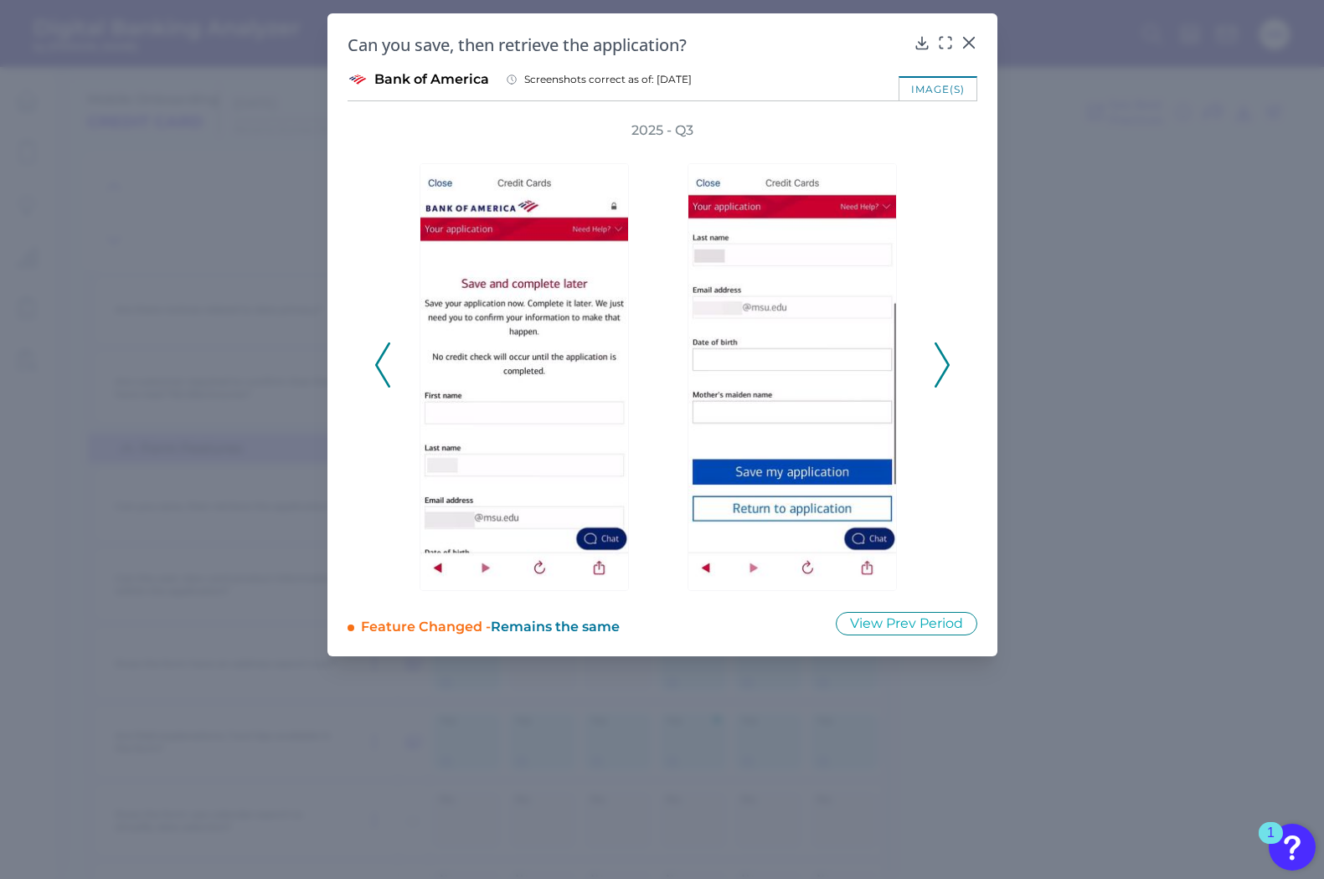
click at [959, 43] on div "Can you save, then retrieve the application?" at bounding box center [663, 45] width 630 height 23
click at [977, 40] on icon at bounding box center [969, 42] width 17 height 17
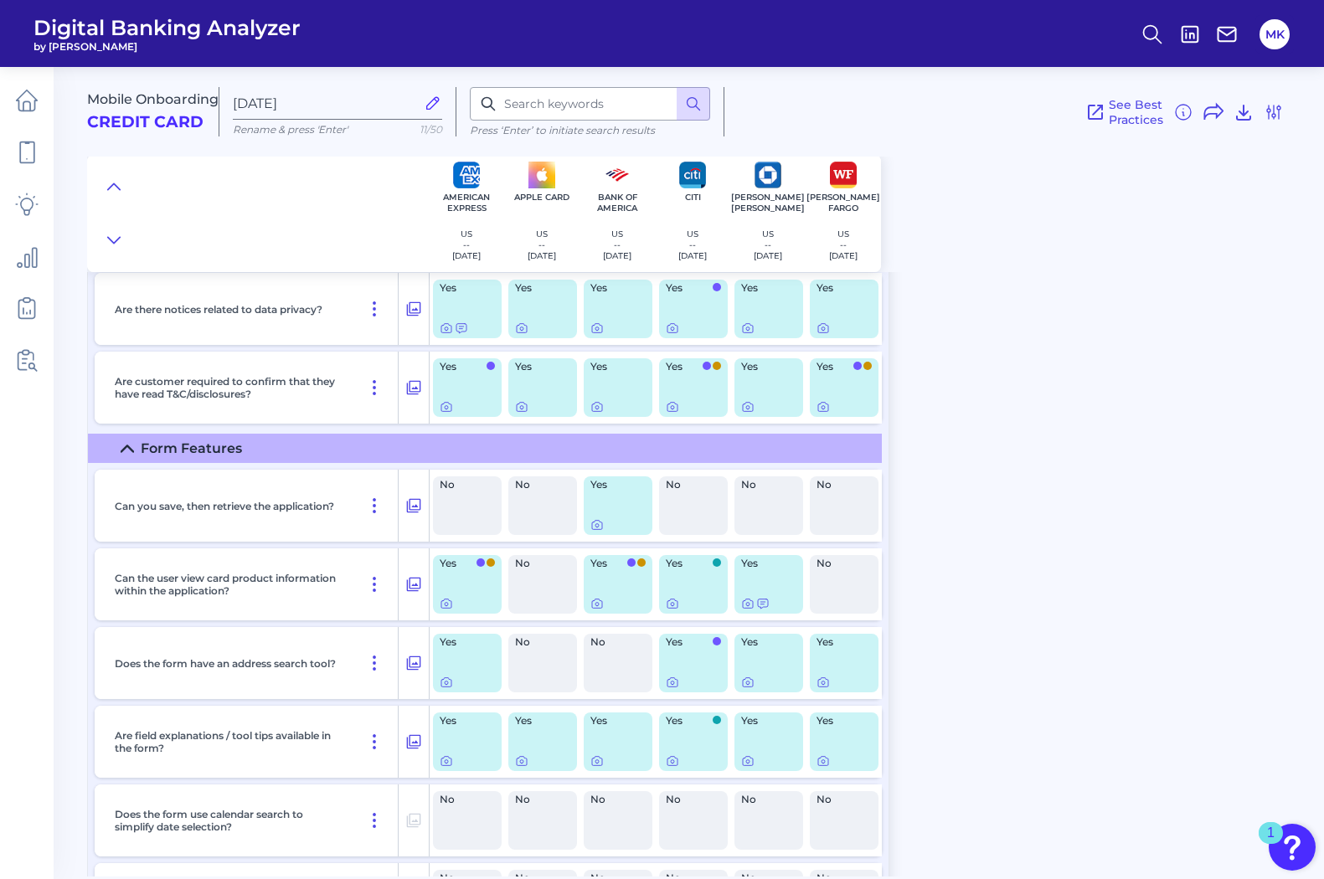
click at [970, 37] on header "Digital Banking Analyzer by Curinos MK" at bounding box center [662, 33] width 1324 height 67
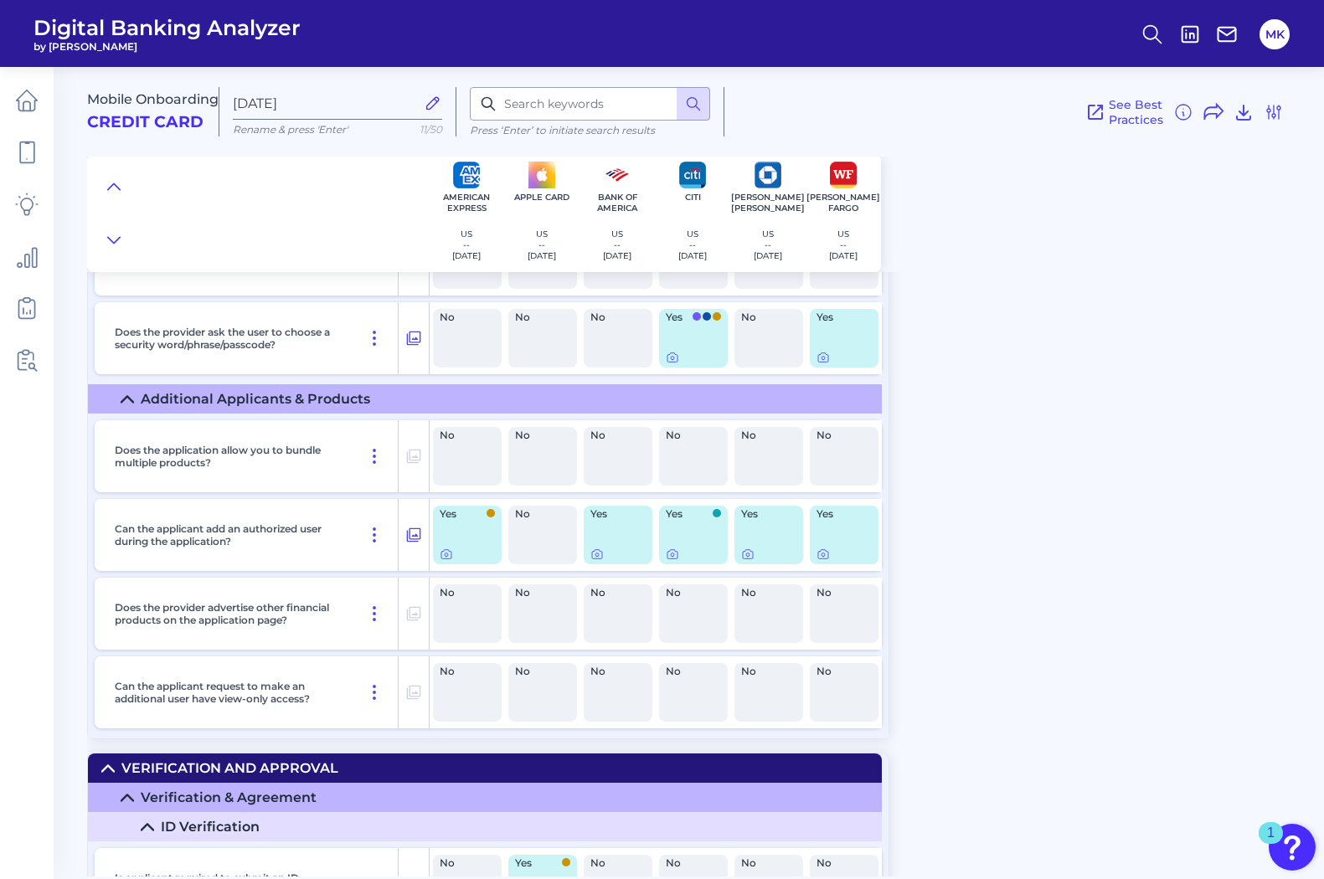
scroll to position [7631, 0]
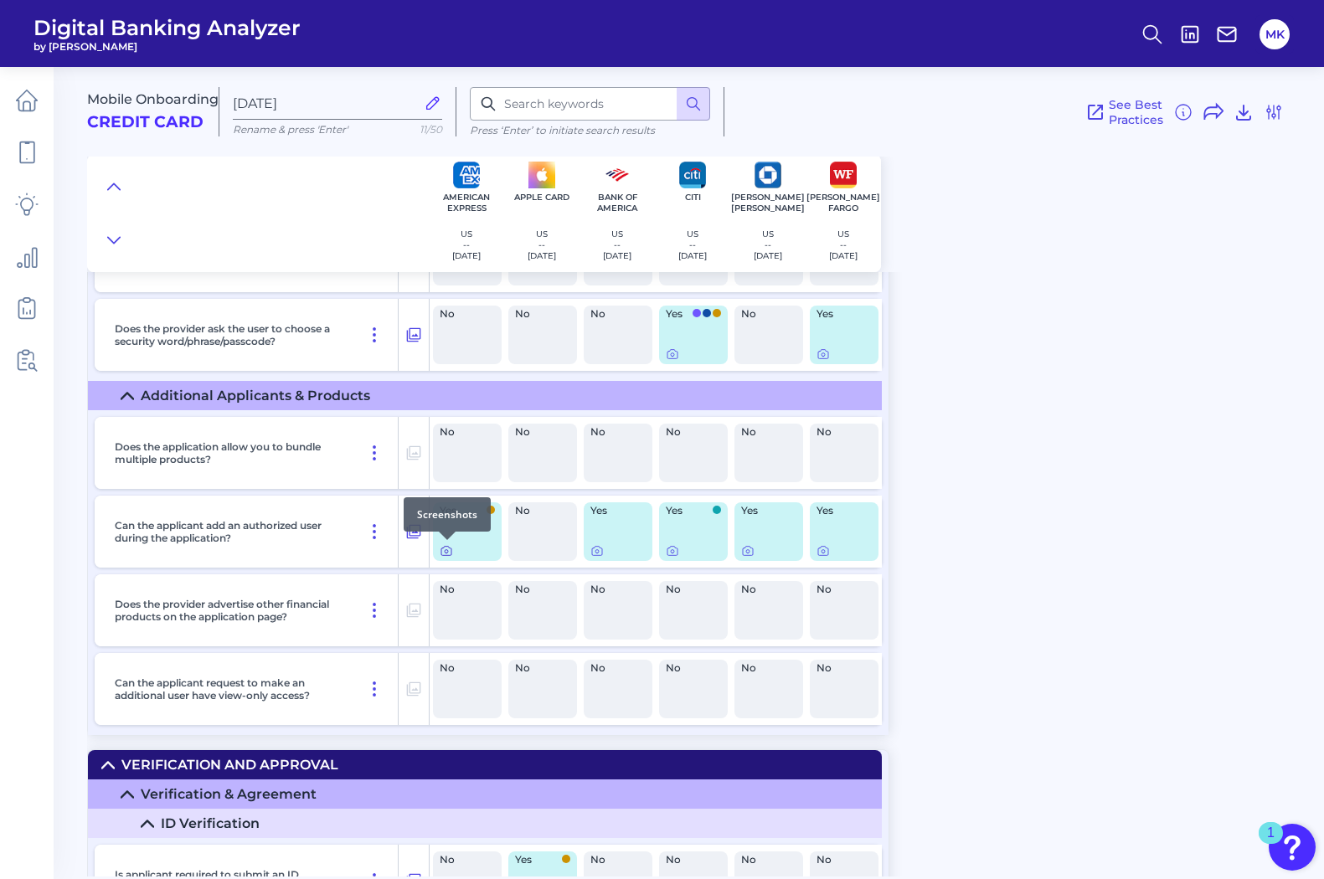
click at [447, 556] on icon at bounding box center [446, 550] width 13 height 13
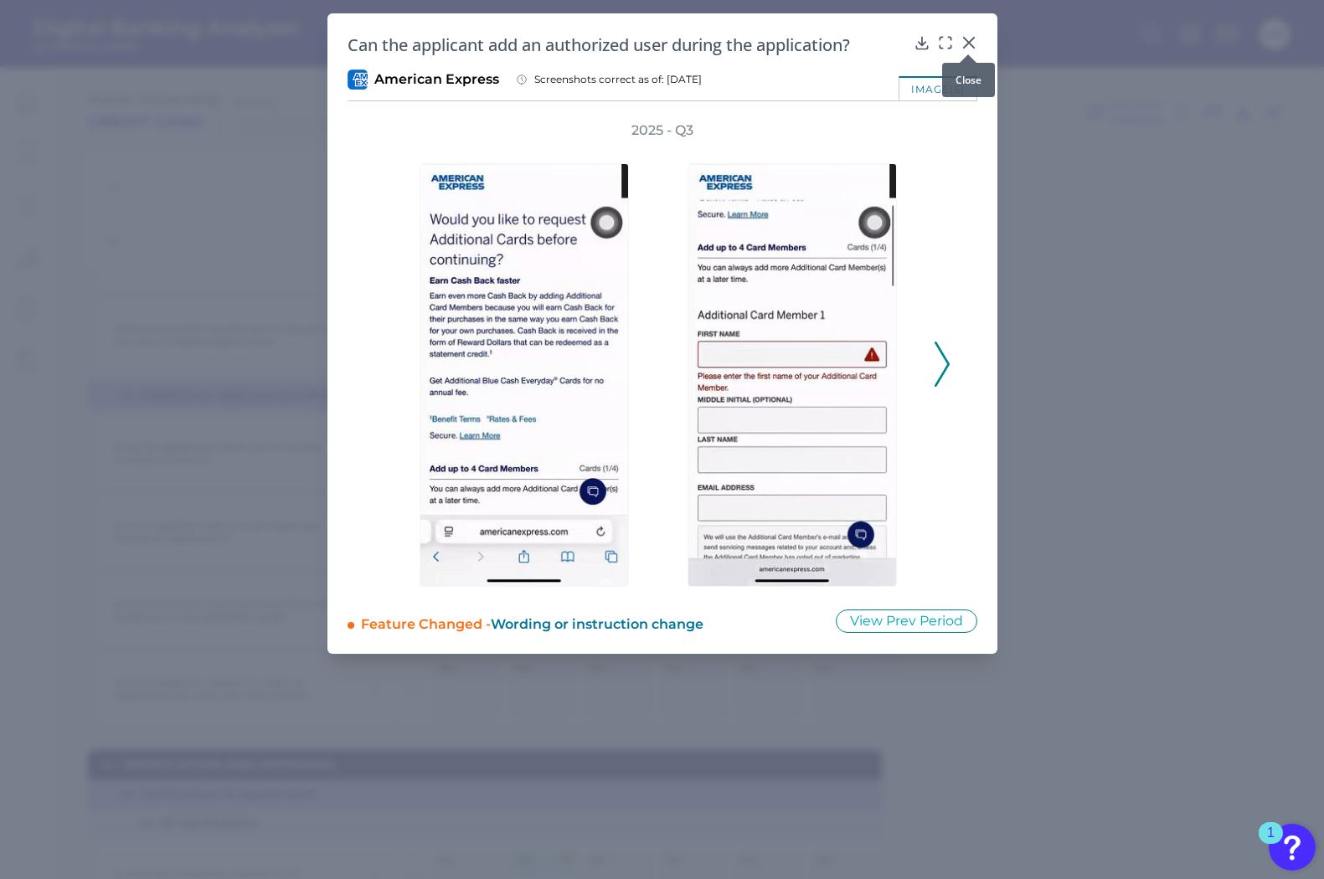
click at [965, 39] on icon at bounding box center [968, 43] width 10 height 10
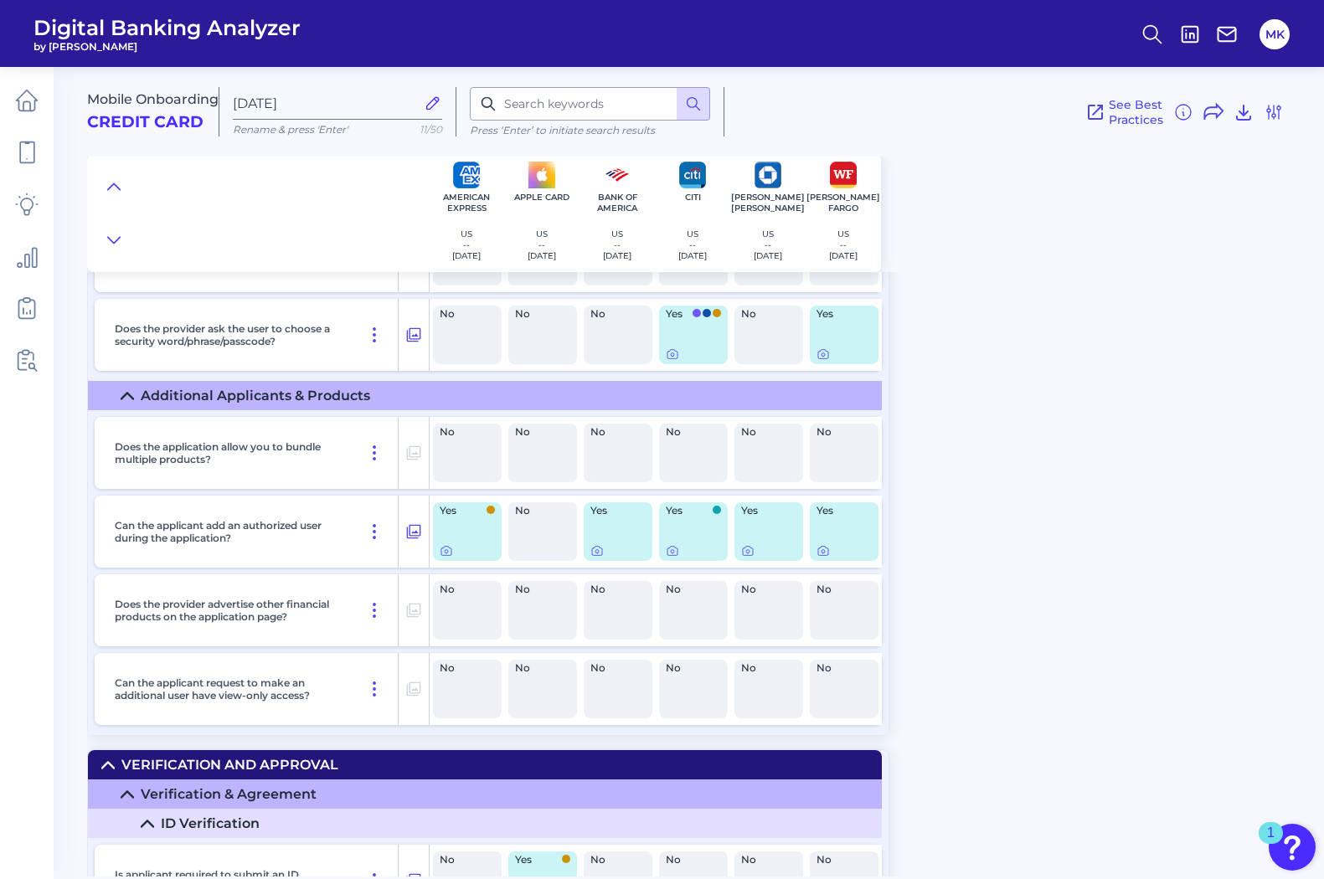
click at [630, 510] on span "Yes" at bounding box center [612, 511] width 45 height 10
click at [597, 552] on icon at bounding box center [596, 550] width 13 height 13
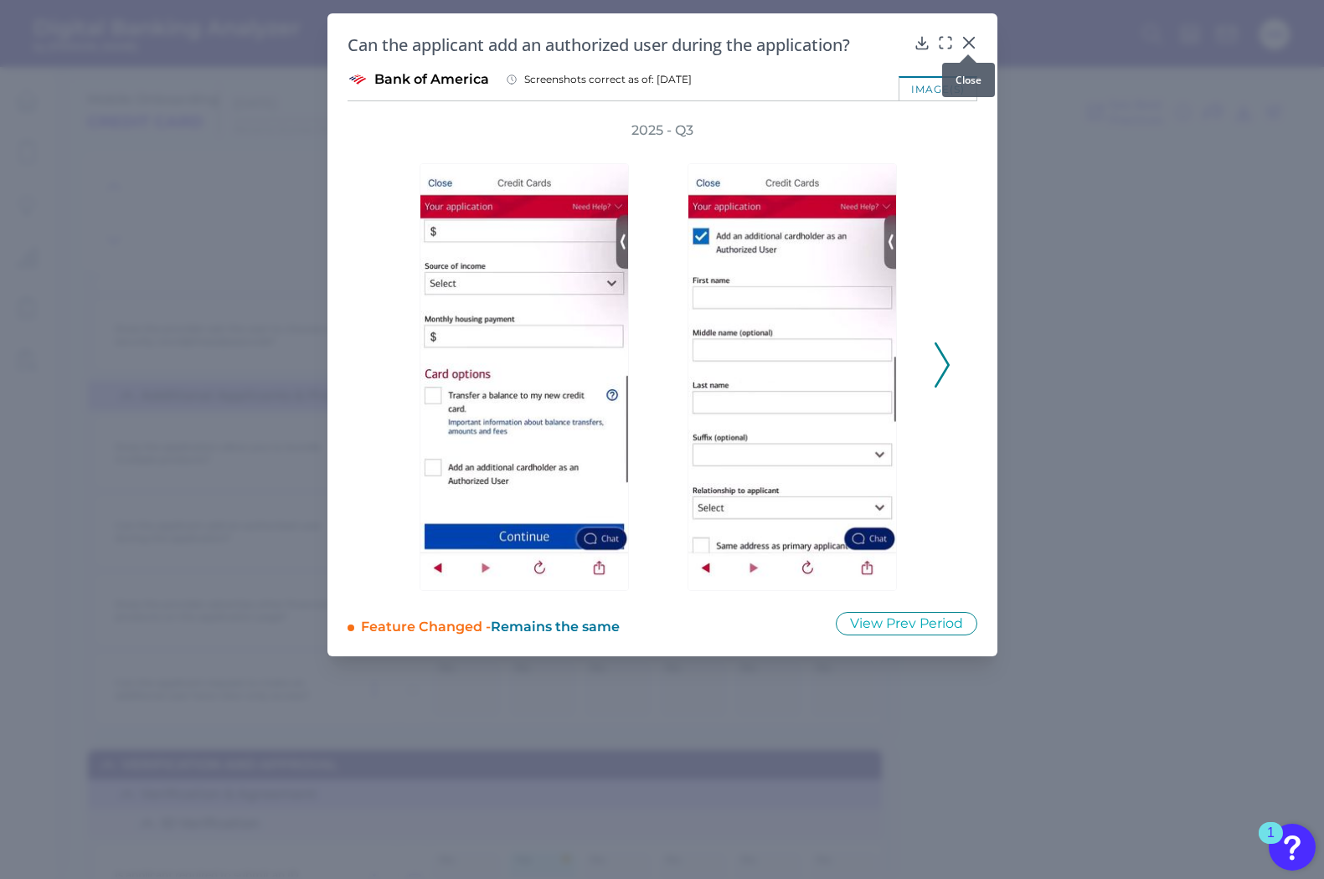
click at [972, 45] on icon at bounding box center [969, 42] width 17 height 17
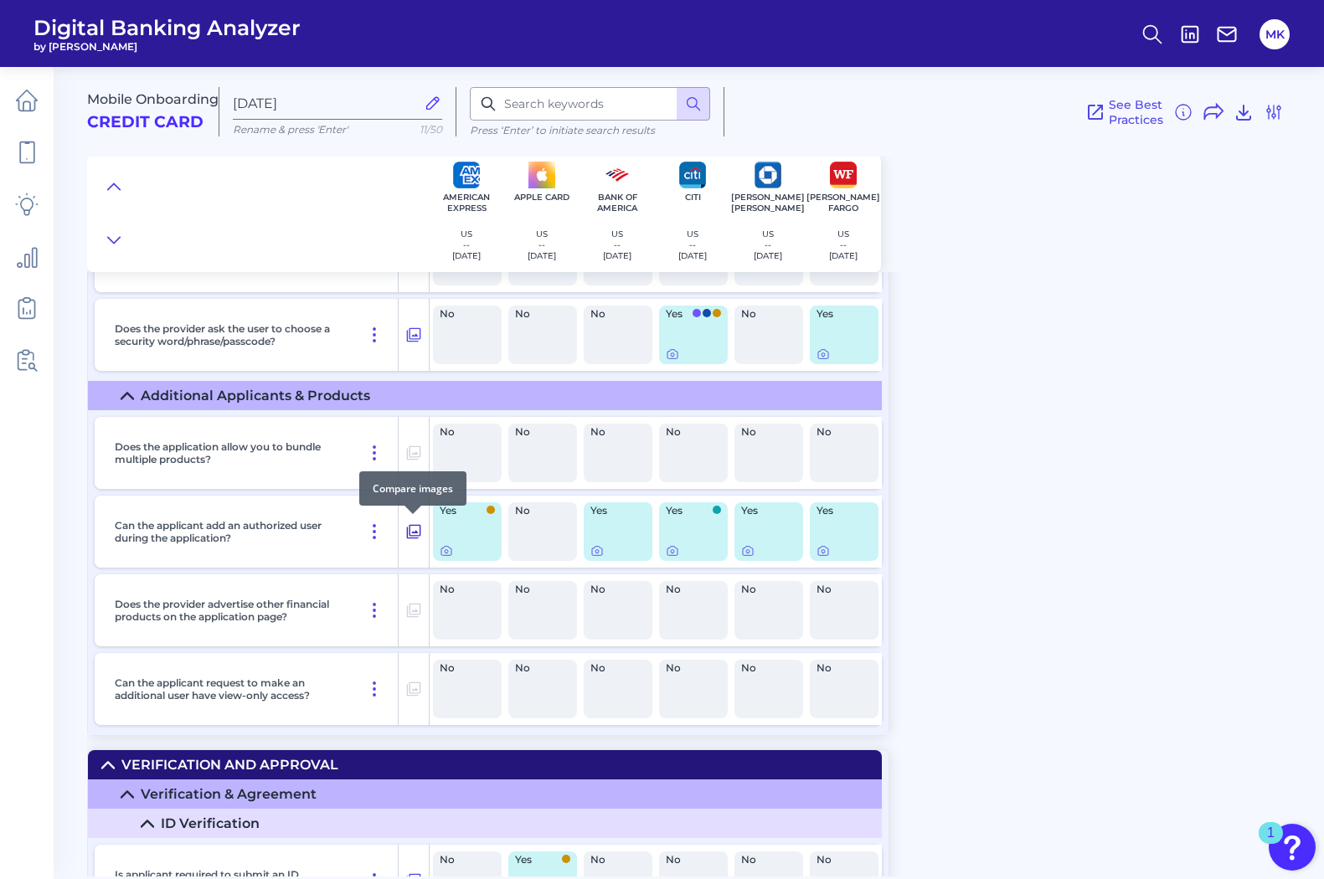
click at [408, 528] on icon at bounding box center [414, 532] width 14 height 14
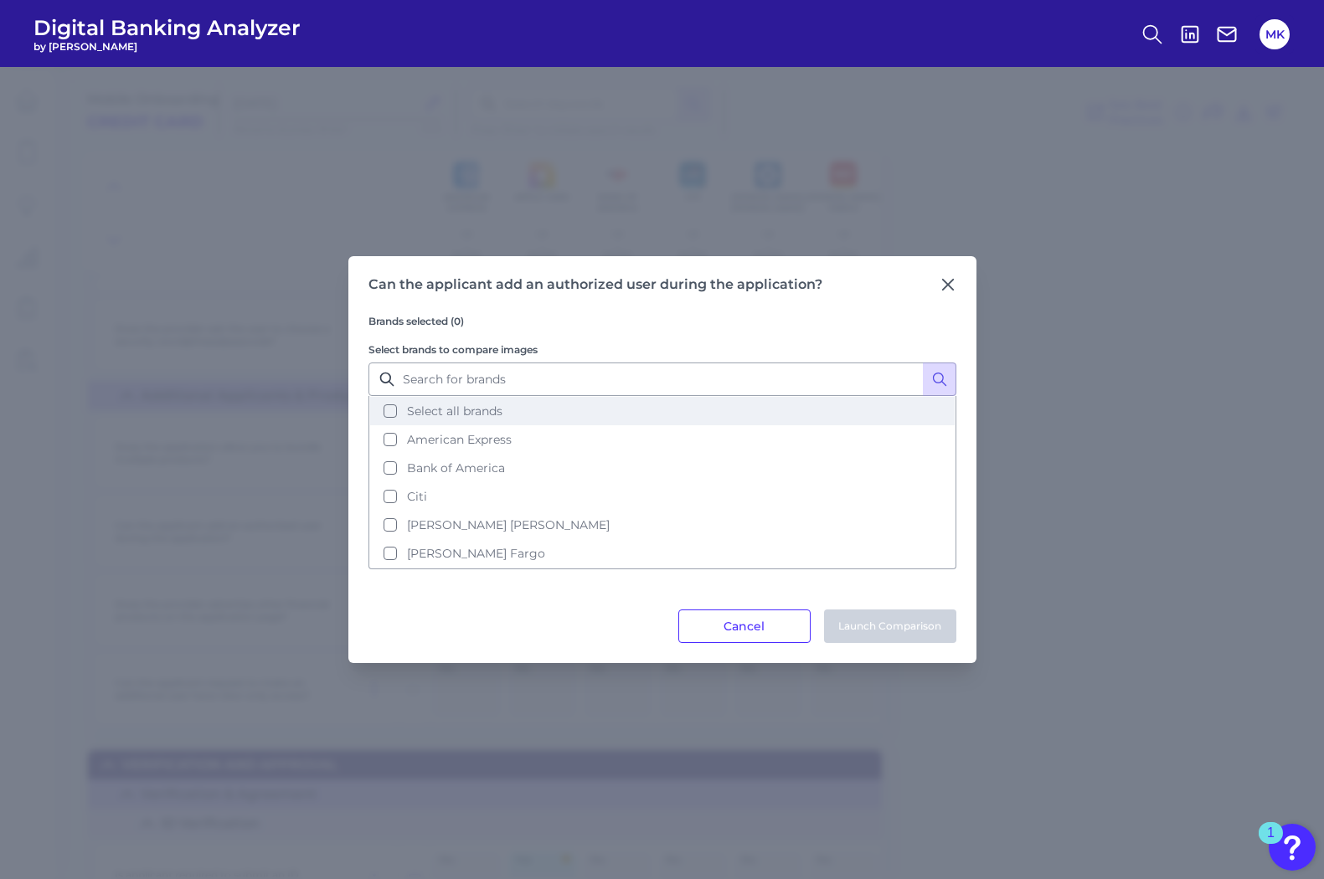
click at [531, 410] on button "Select all brands" at bounding box center [662, 411] width 585 height 28
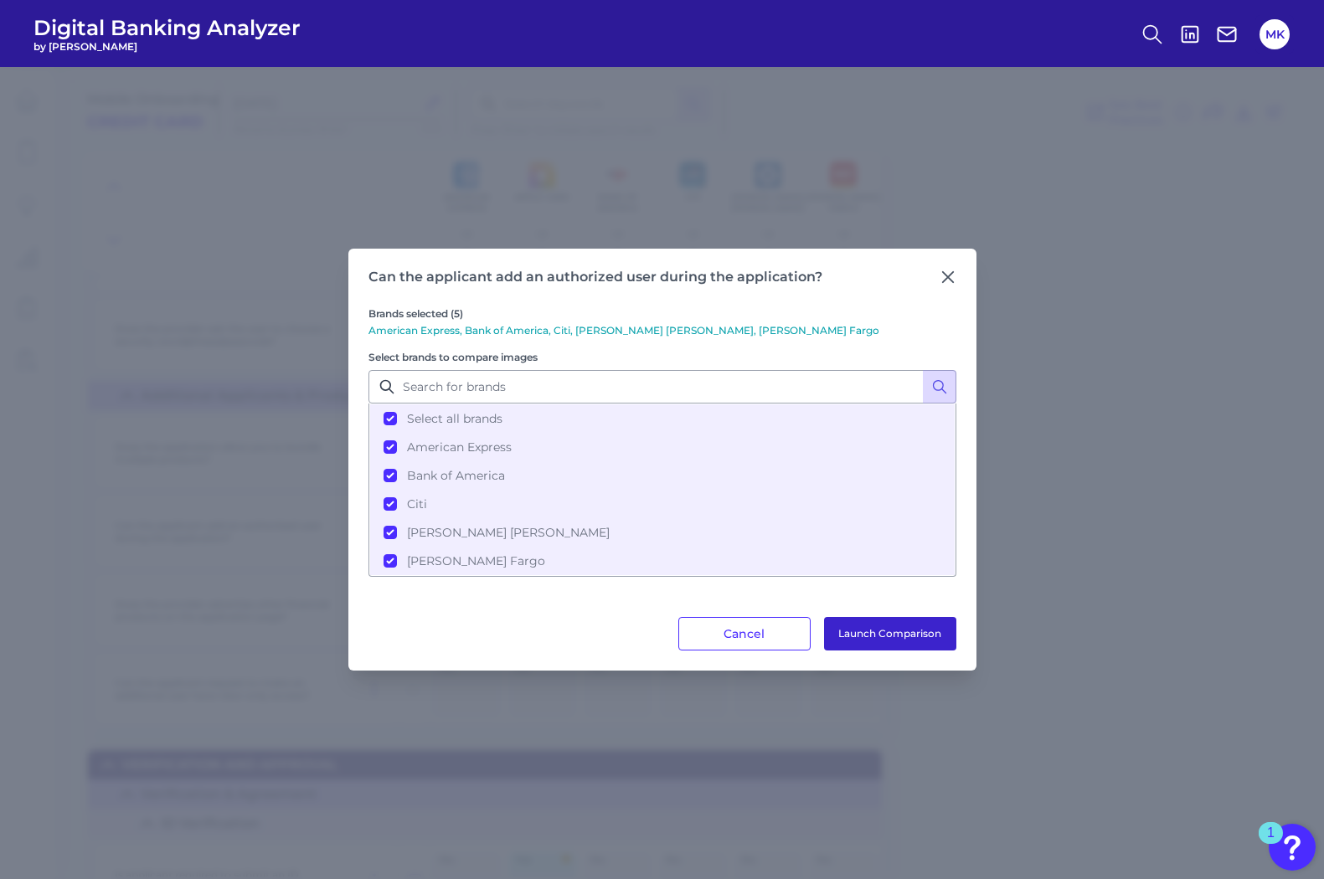
click at [899, 632] on button "Launch Comparison" at bounding box center [890, 634] width 132 height 34
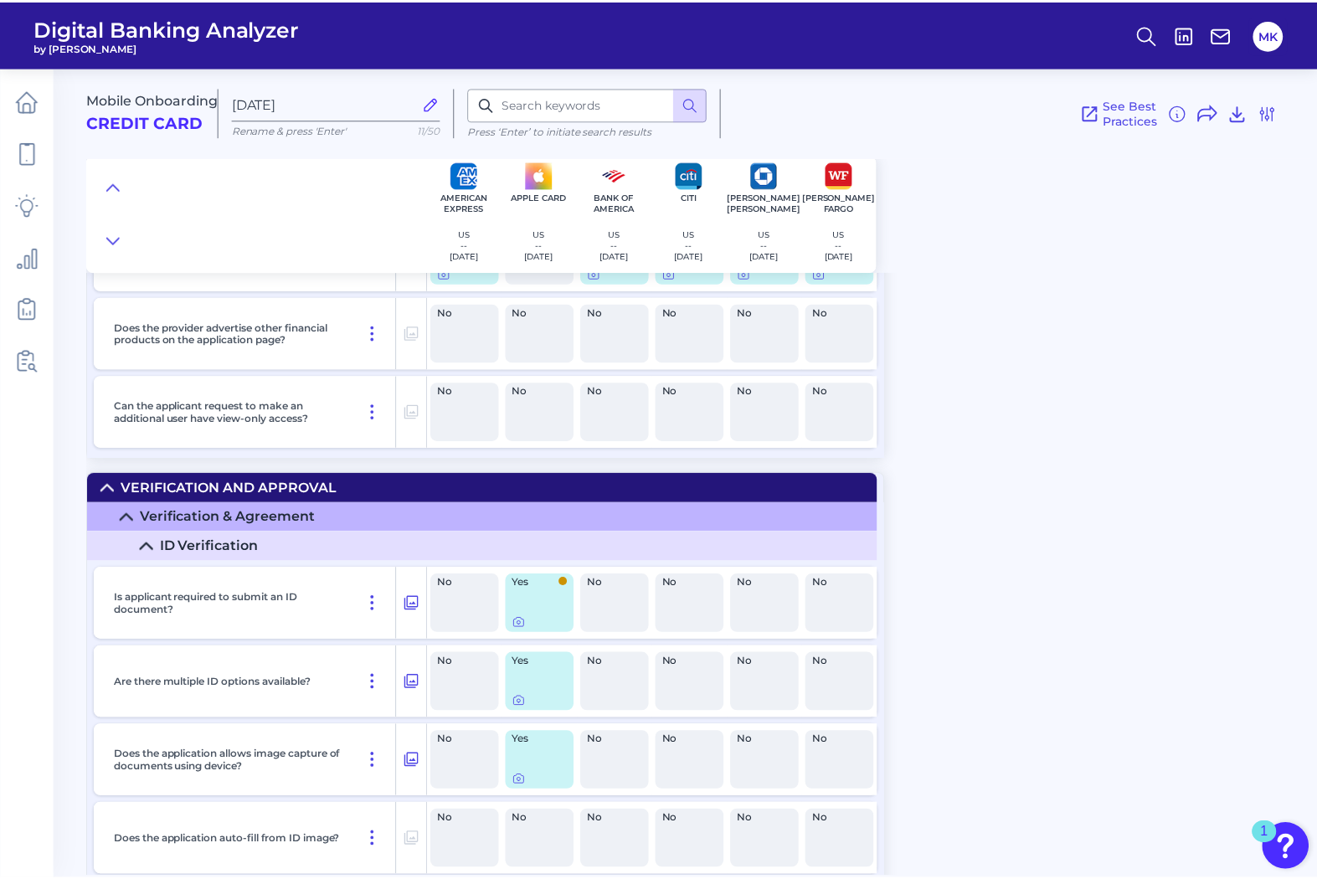
scroll to position [7918, 0]
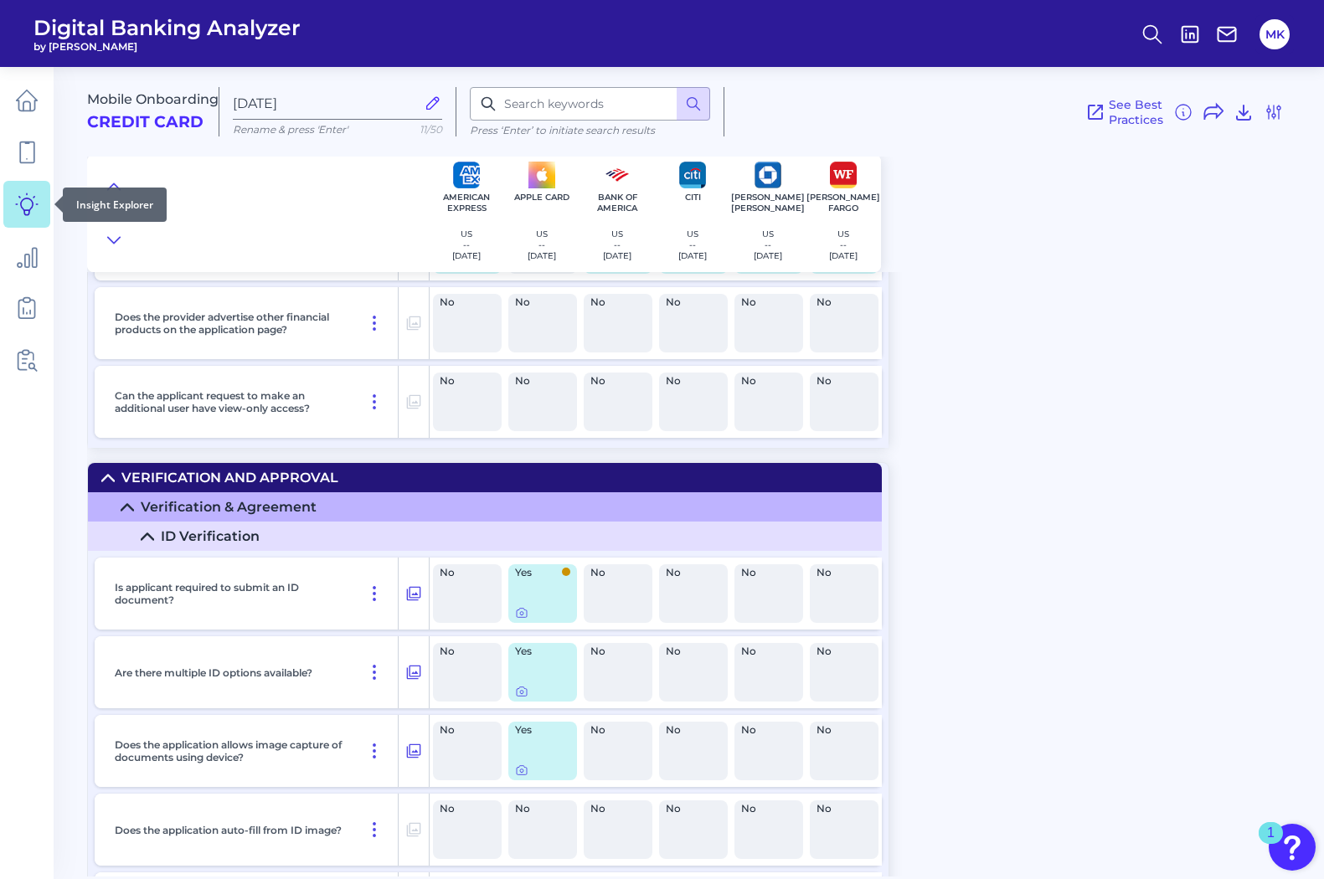
click at [33, 188] on link at bounding box center [26, 204] width 47 height 47
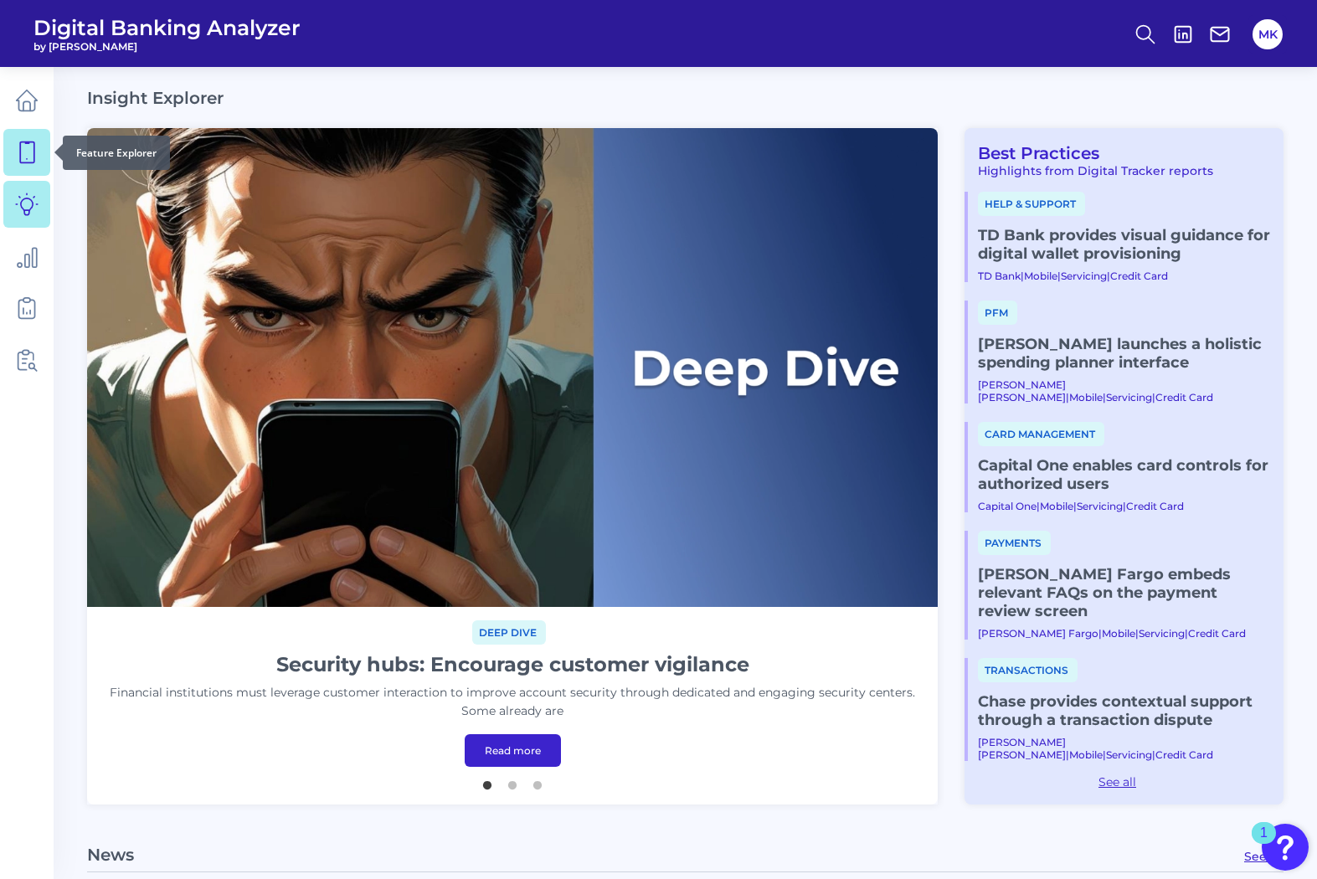
click at [24, 149] on icon at bounding box center [26, 152] width 23 height 23
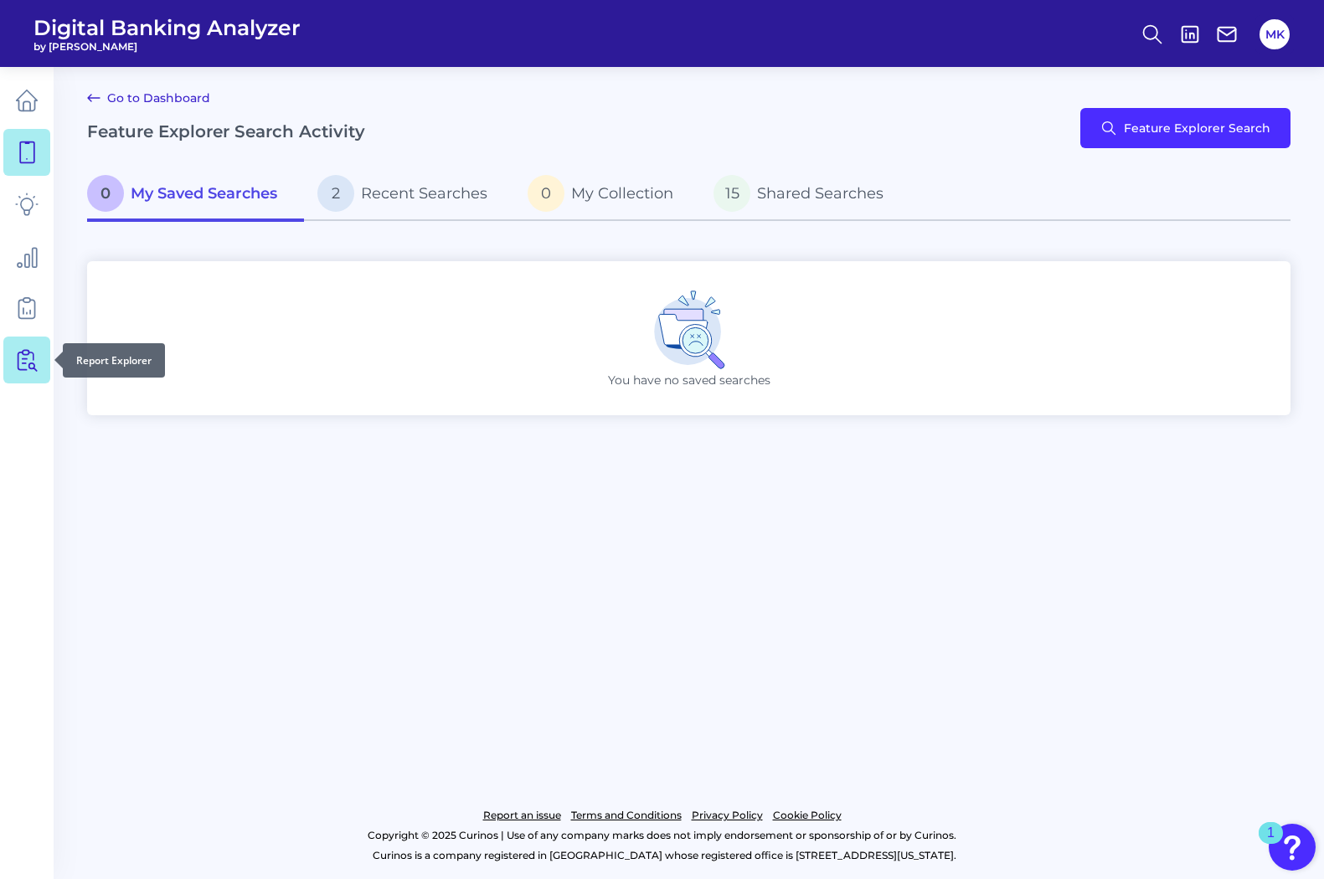
click at [16, 365] on icon at bounding box center [26, 359] width 23 height 23
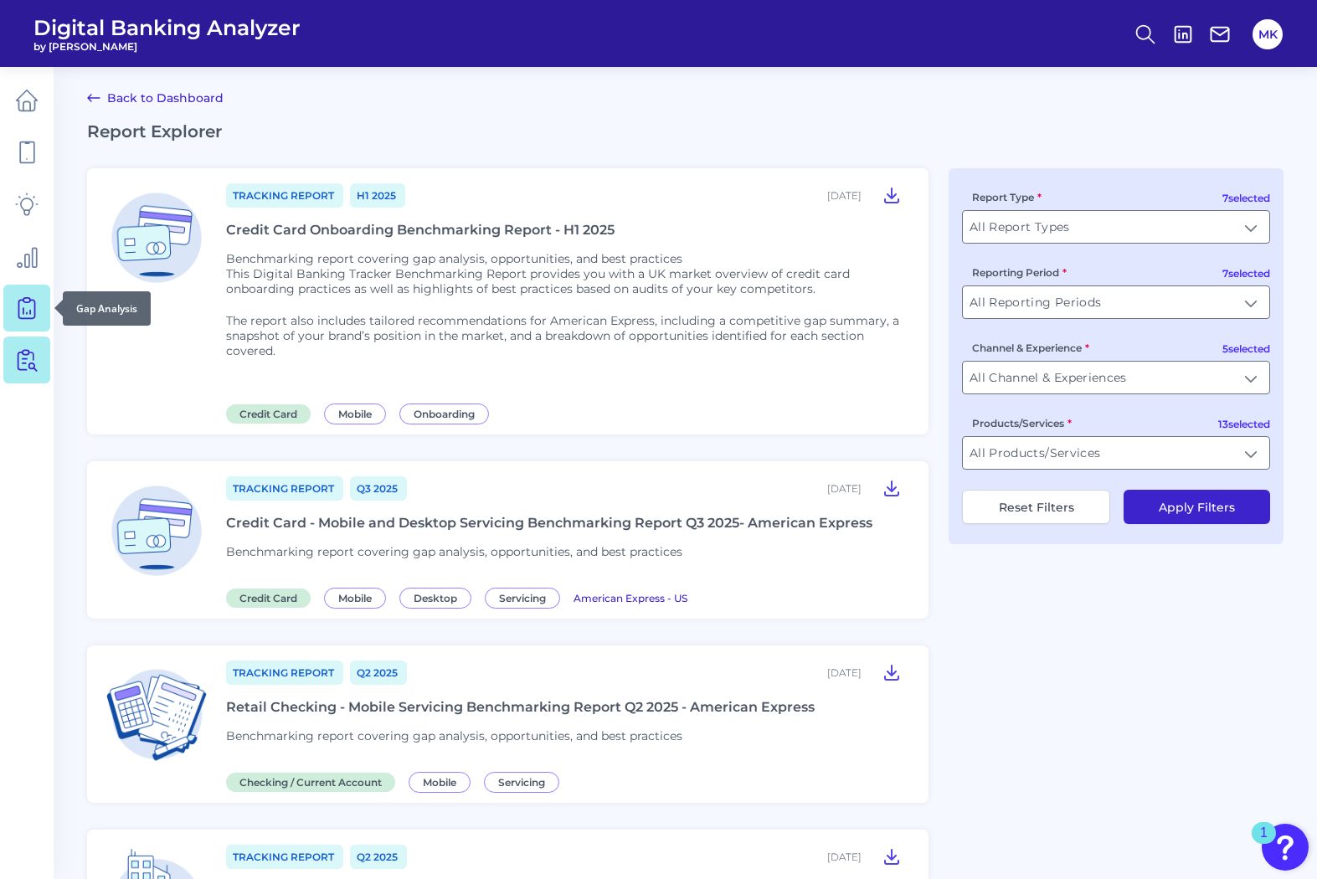
click at [41, 318] on link at bounding box center [26, 308] width 47 height 47
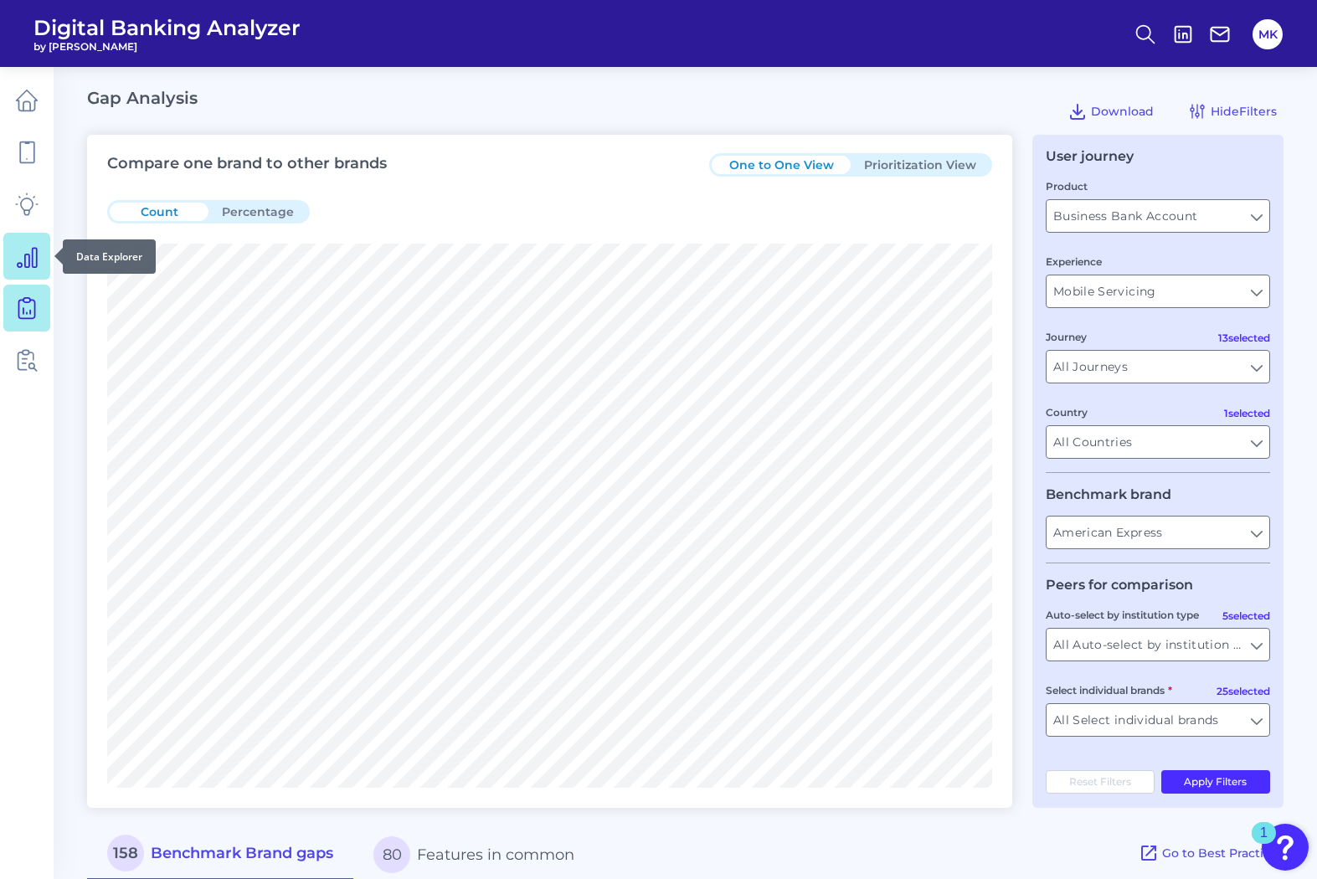
click at [29, 264] on icon at bounding box center [27, 257] width 19 height 19
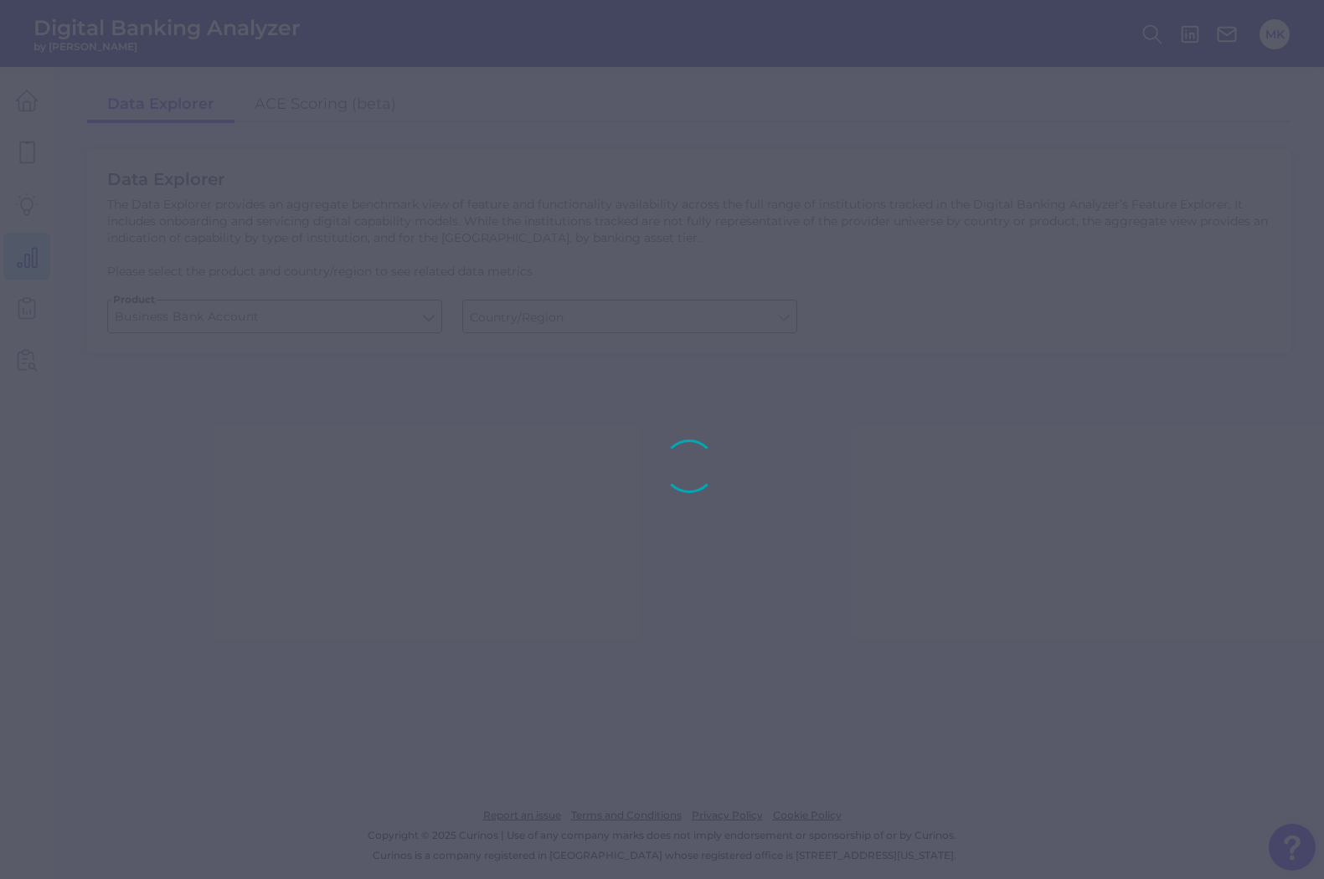
type input "United States"
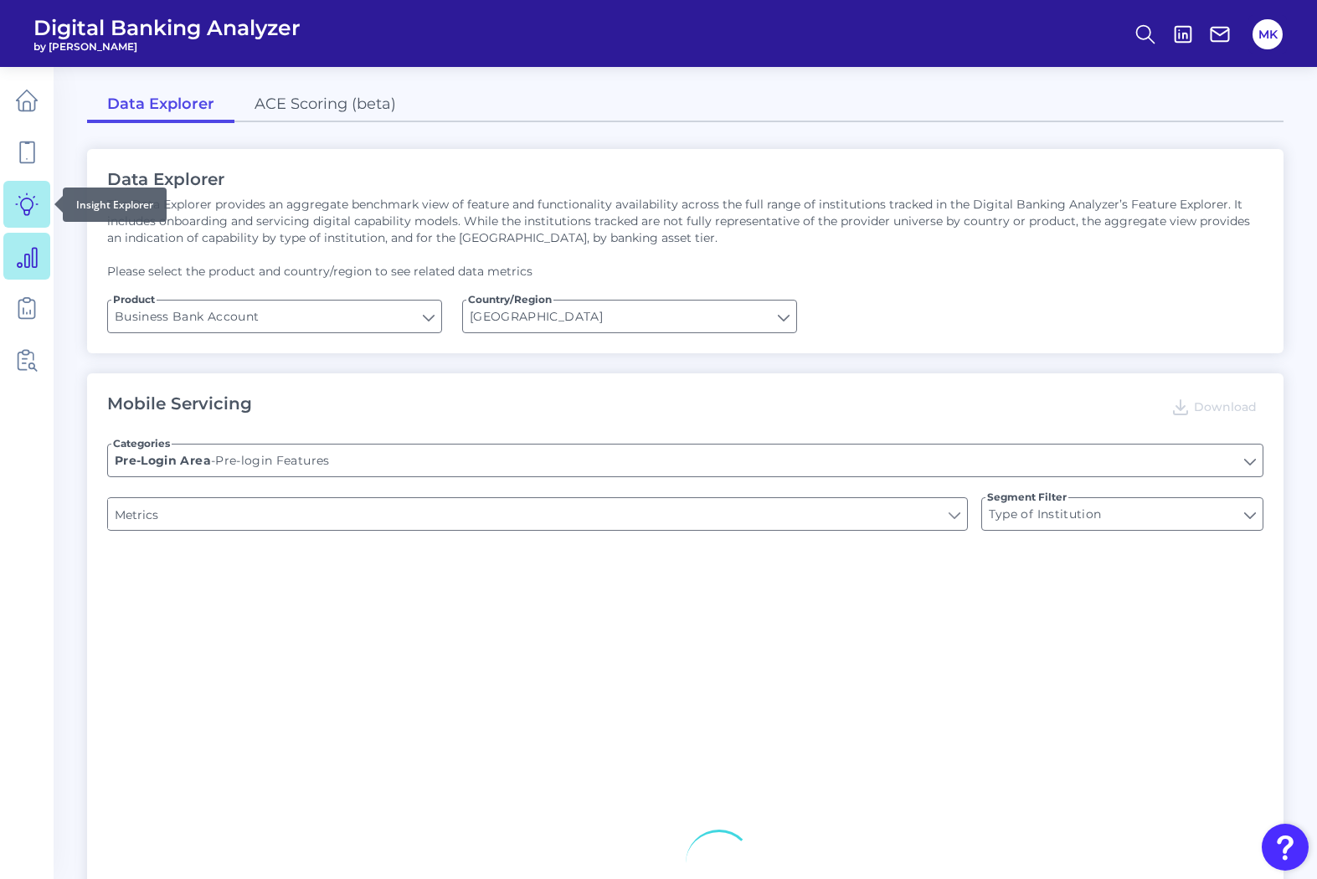
type input "Upon opening the app are users immediately prompted to use Touch/Face ID to log…"
type input "Does it offer third-party single sign on?"
type input "Can you apply for the PRODUCT as a new to brand customer on ANY digital channel?"
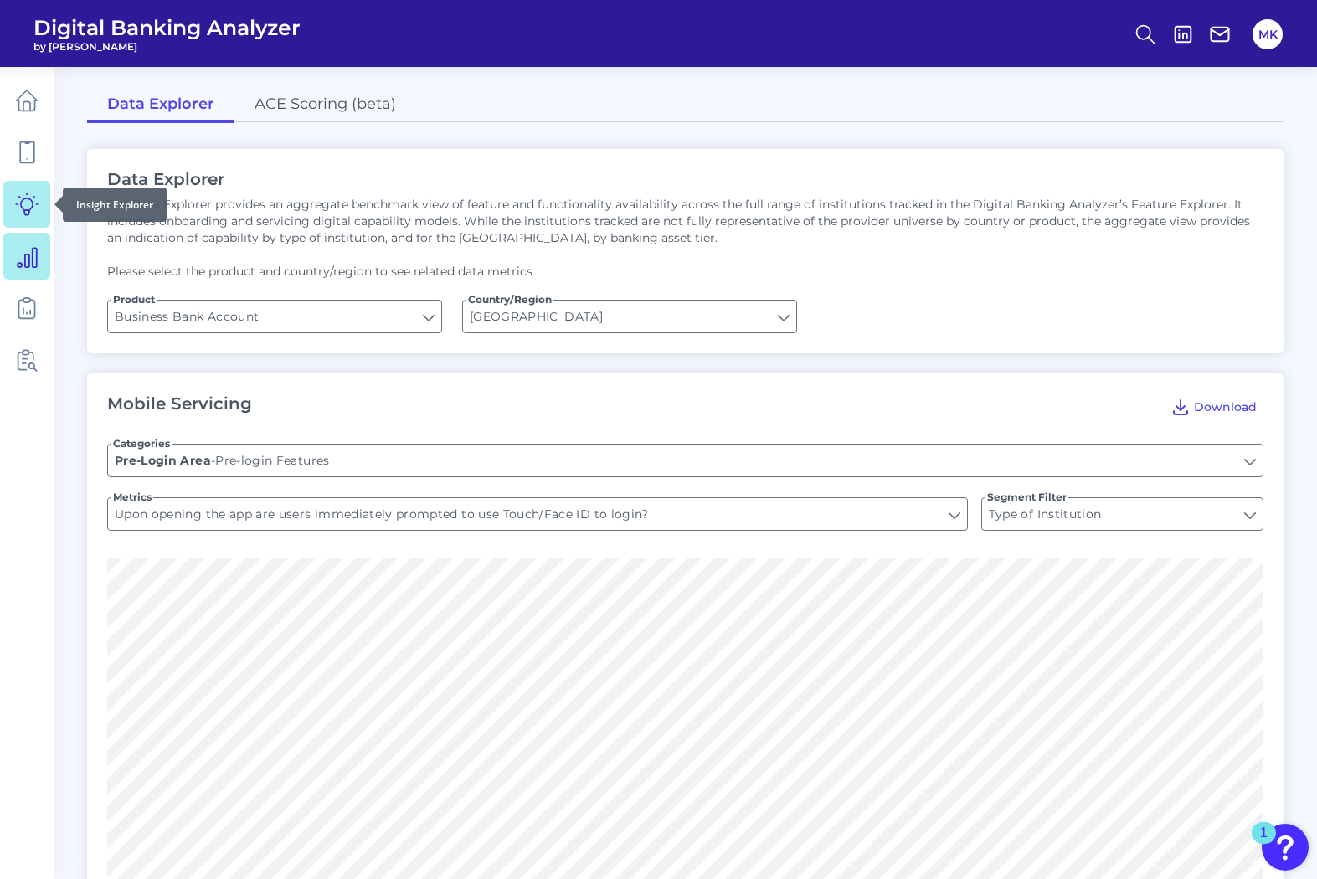
click at [39, 201] on link at bounding box center [26, 204] width 47 height 47
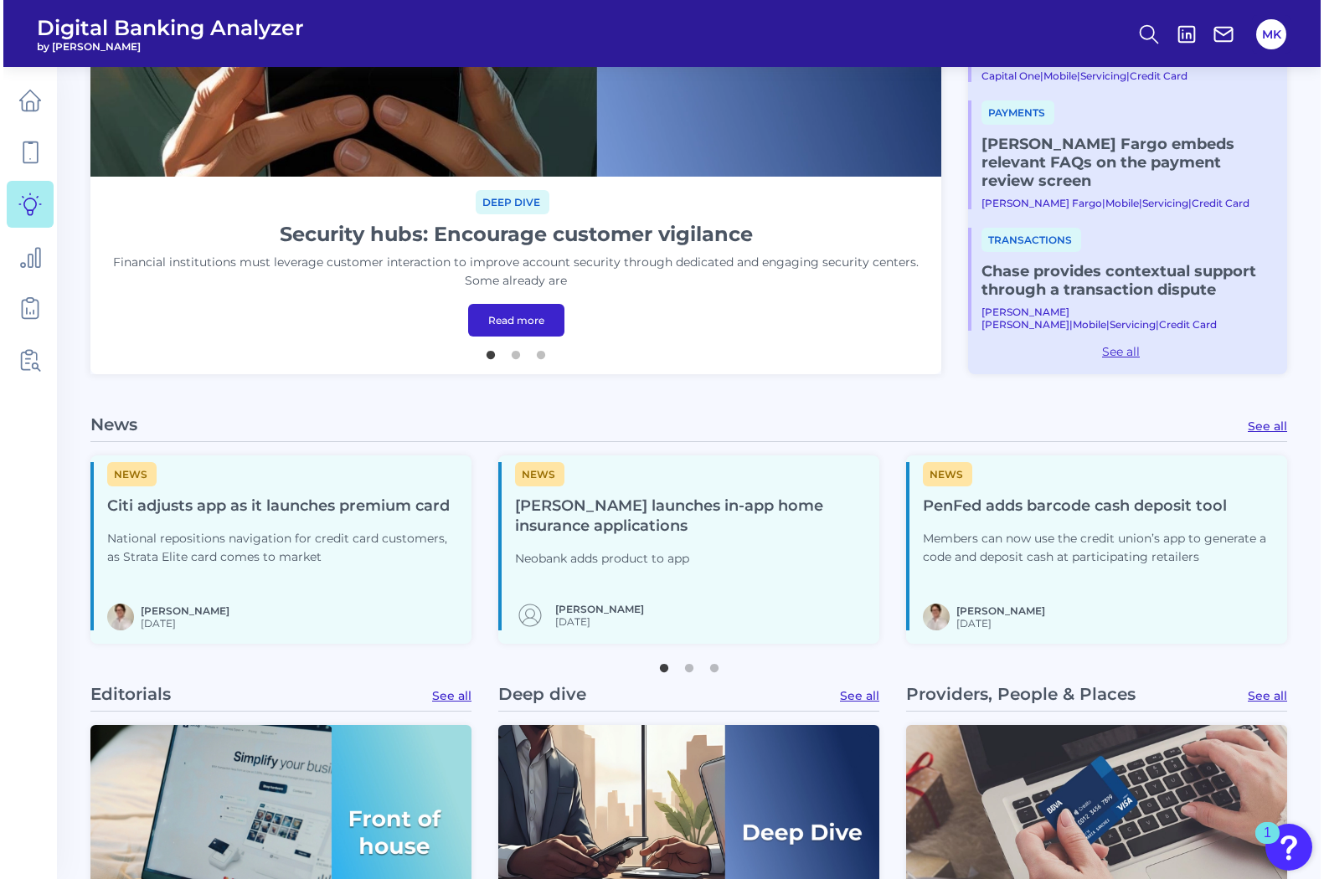
scroll to position [500, 0]
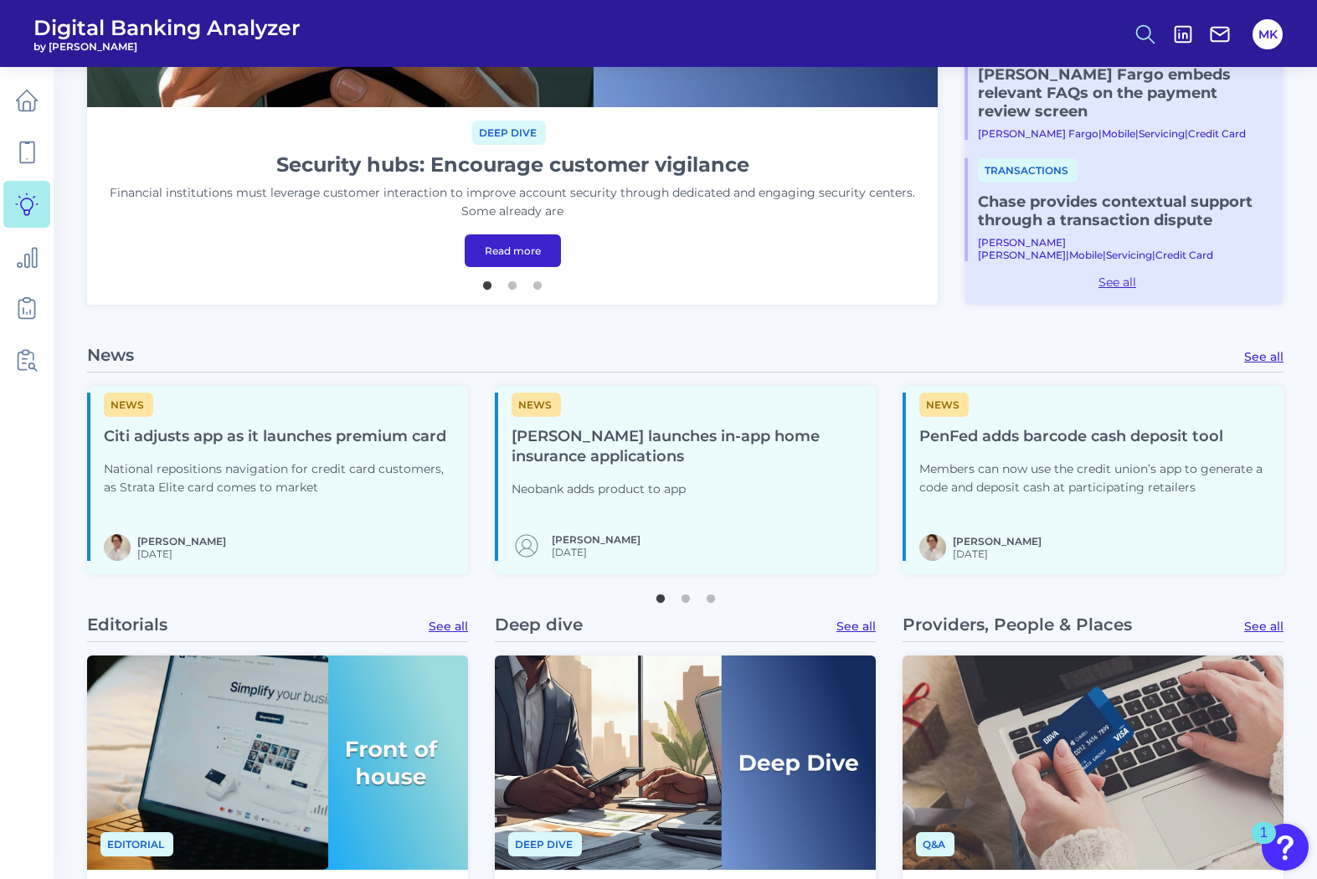
click at [1137, 41] on icon at bounding box center [1145, 34] width 23 height 23
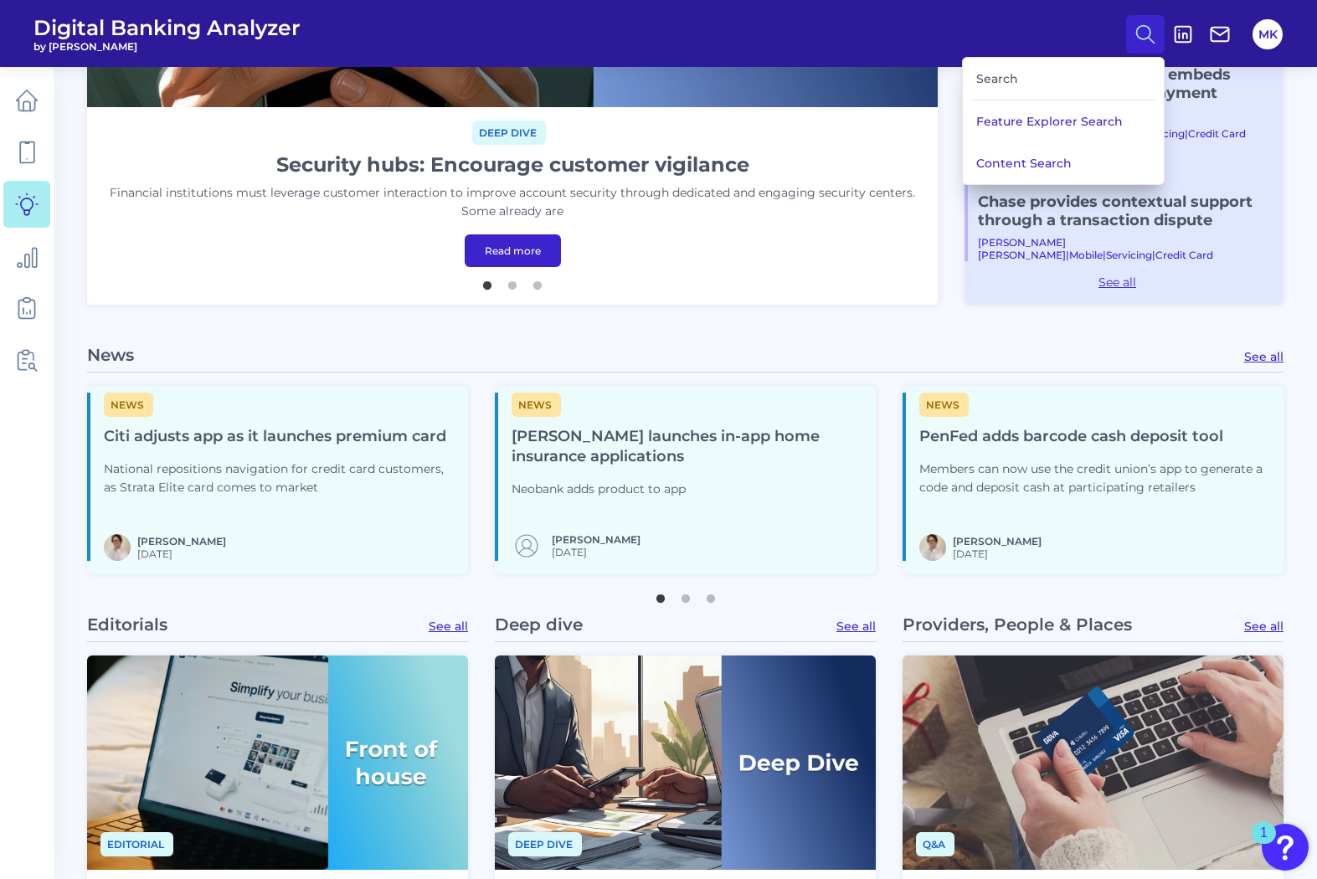
click at [987, 75] on div "Search" at bounding box center [1064, 79] width 188 height 43
click at [1045, 126] on button "Feature Explorer Search" at bounding box center [1063, 122] width 201 height 42
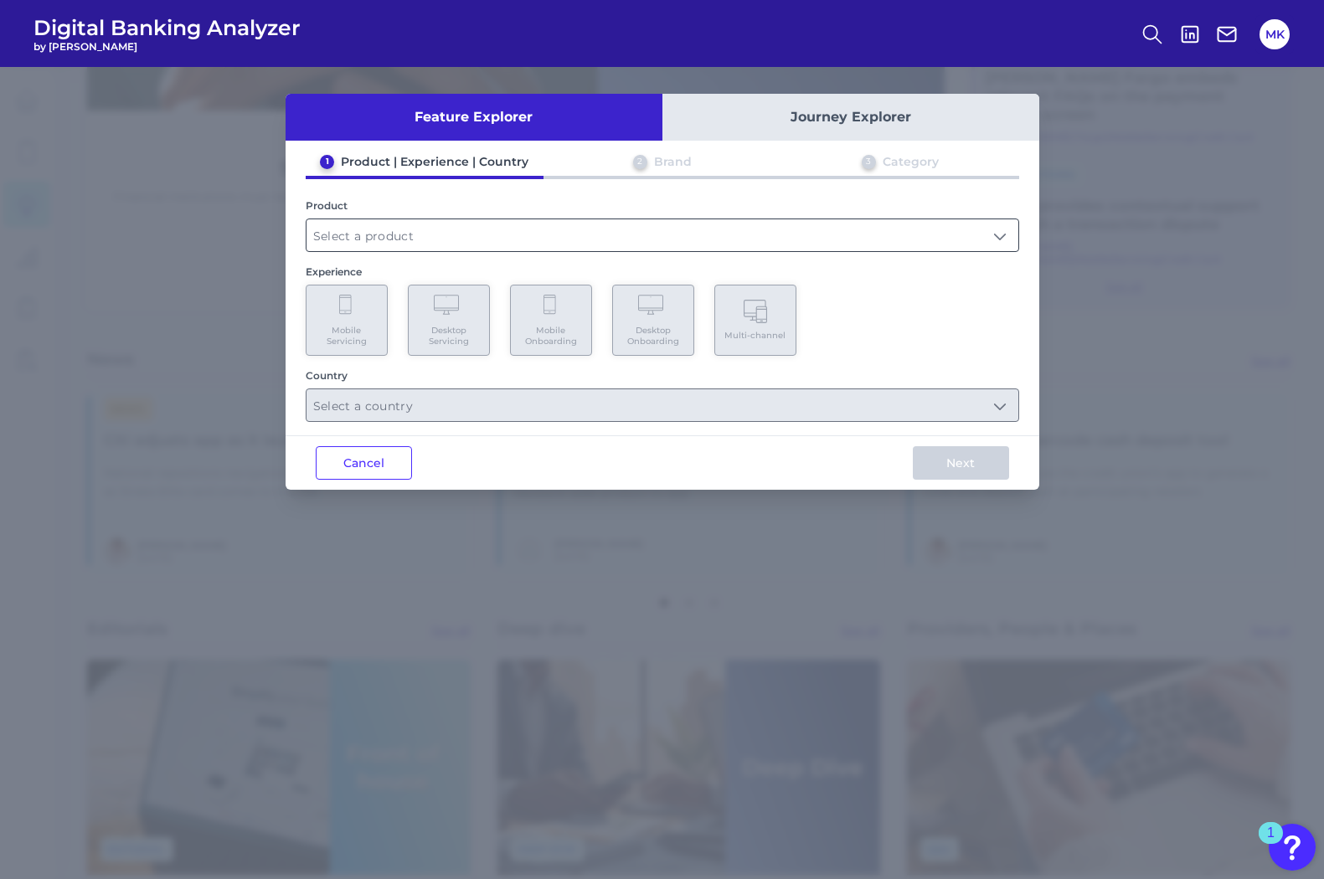
click at [741, 232] on input "text" at bounding box center [663, 235] width 712 height 32
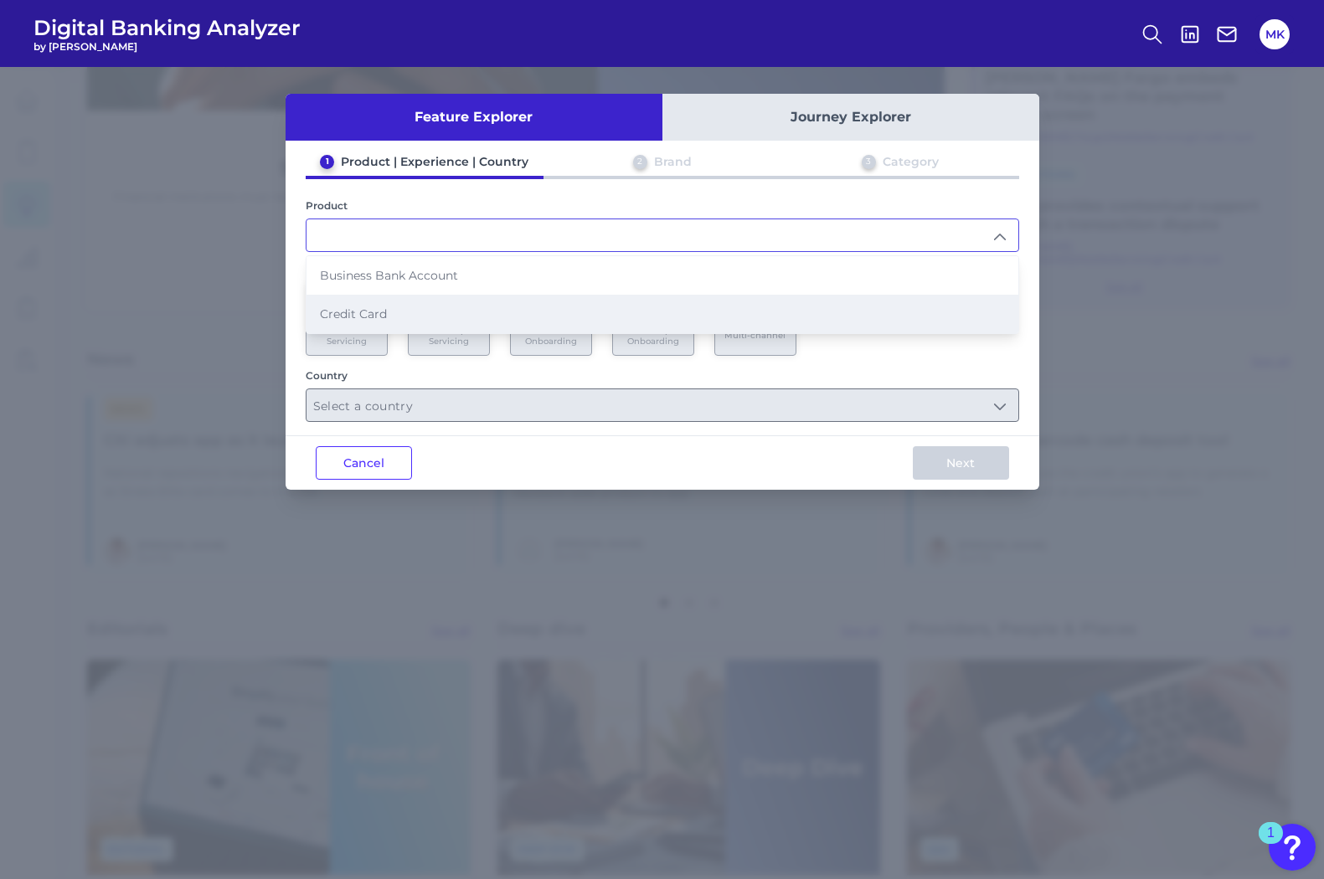
click at [511, 311] on li "Credit Card" at bounding box center [663, 314] width 712 height 39
type input "Credit Card"
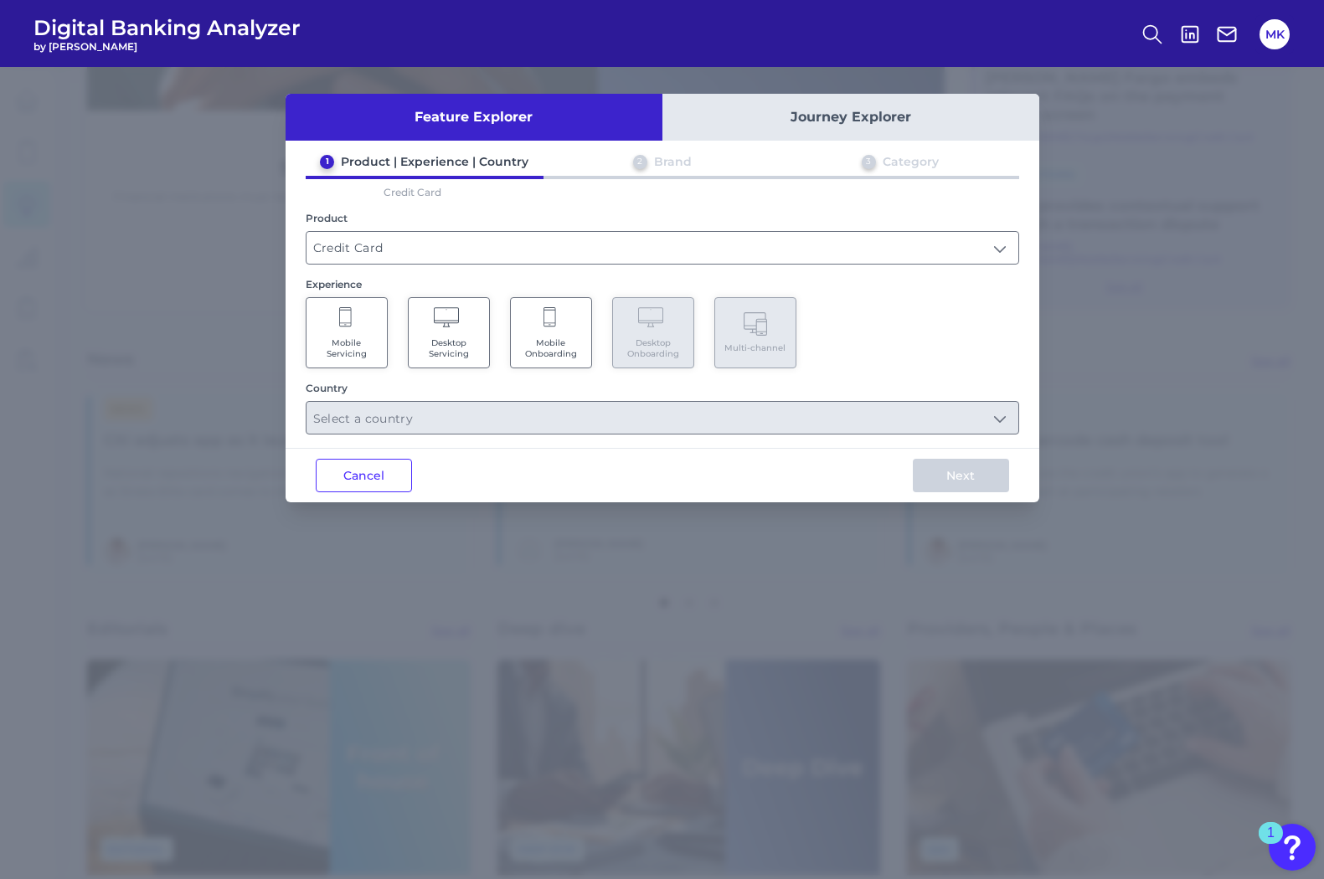
click at [539, 329] on Onboarding "Mobile Onboarding" at bounding box center [551, 332] width 82 height 71
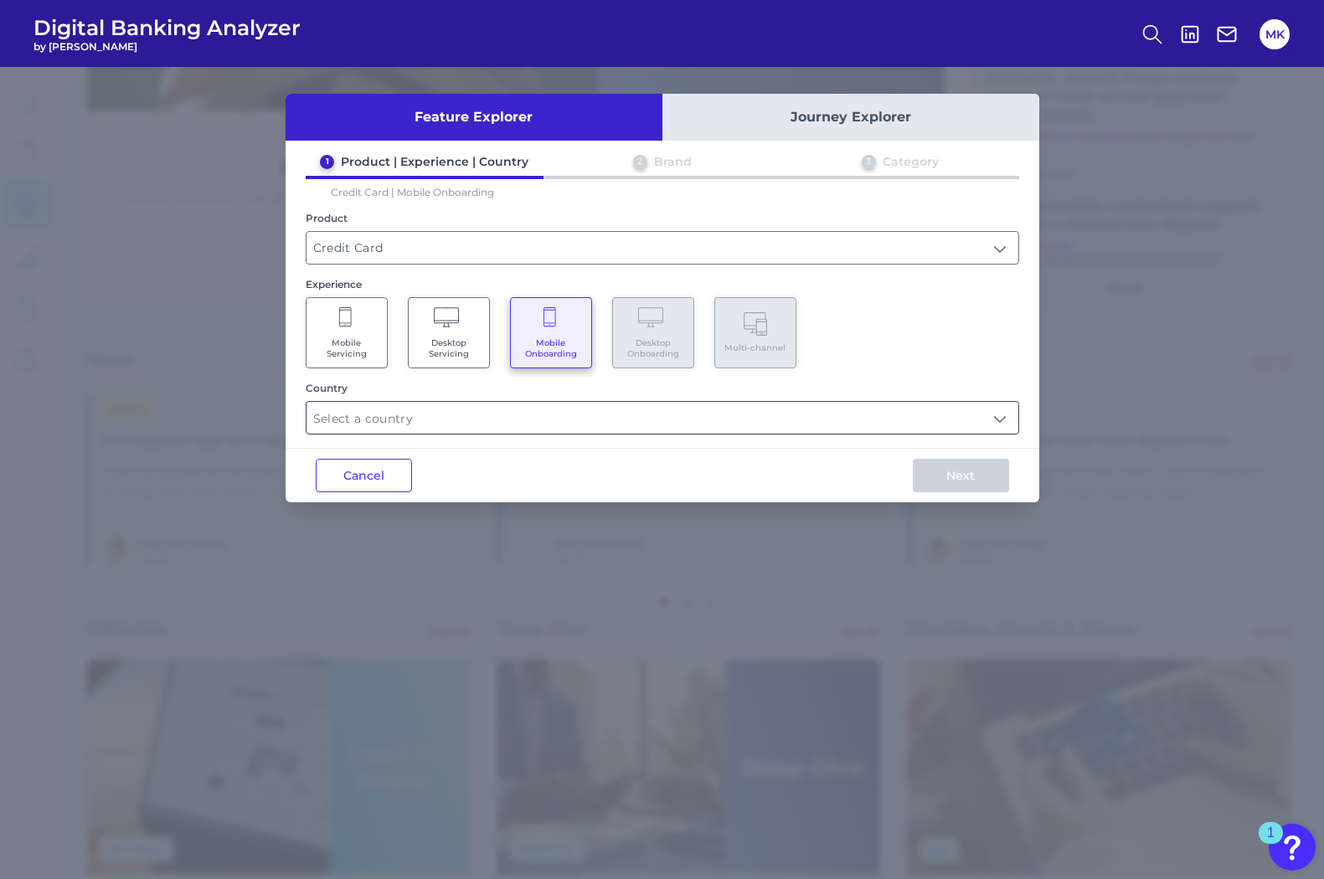
click at [555, 422] on input "text" at bounding box center [663, 418] width 712 height 32
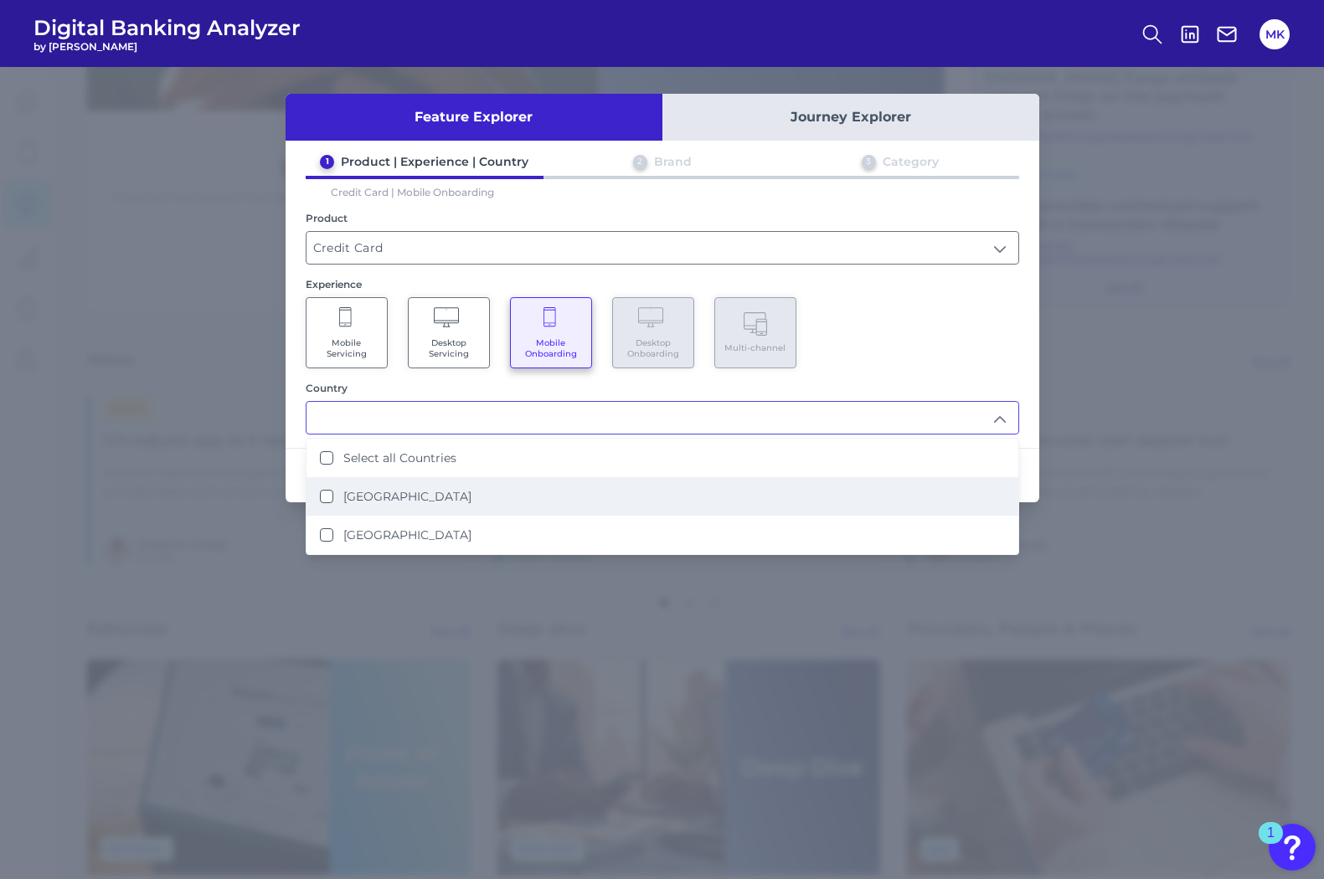
click at [428, 496] on li "United States" at bounding box center [663, 496] width 712 height 39
type input "United States"
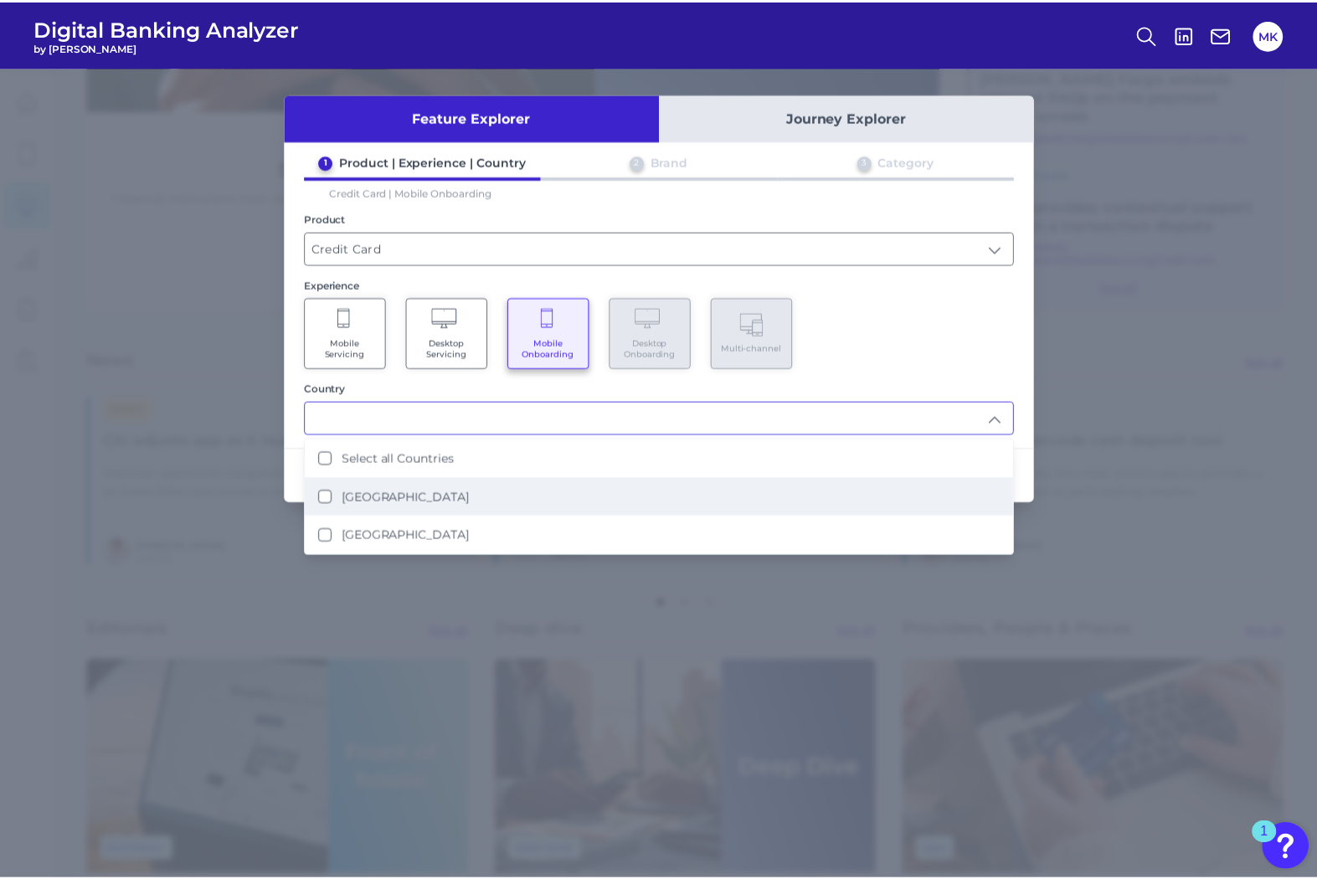
scroll to position [501, 0]
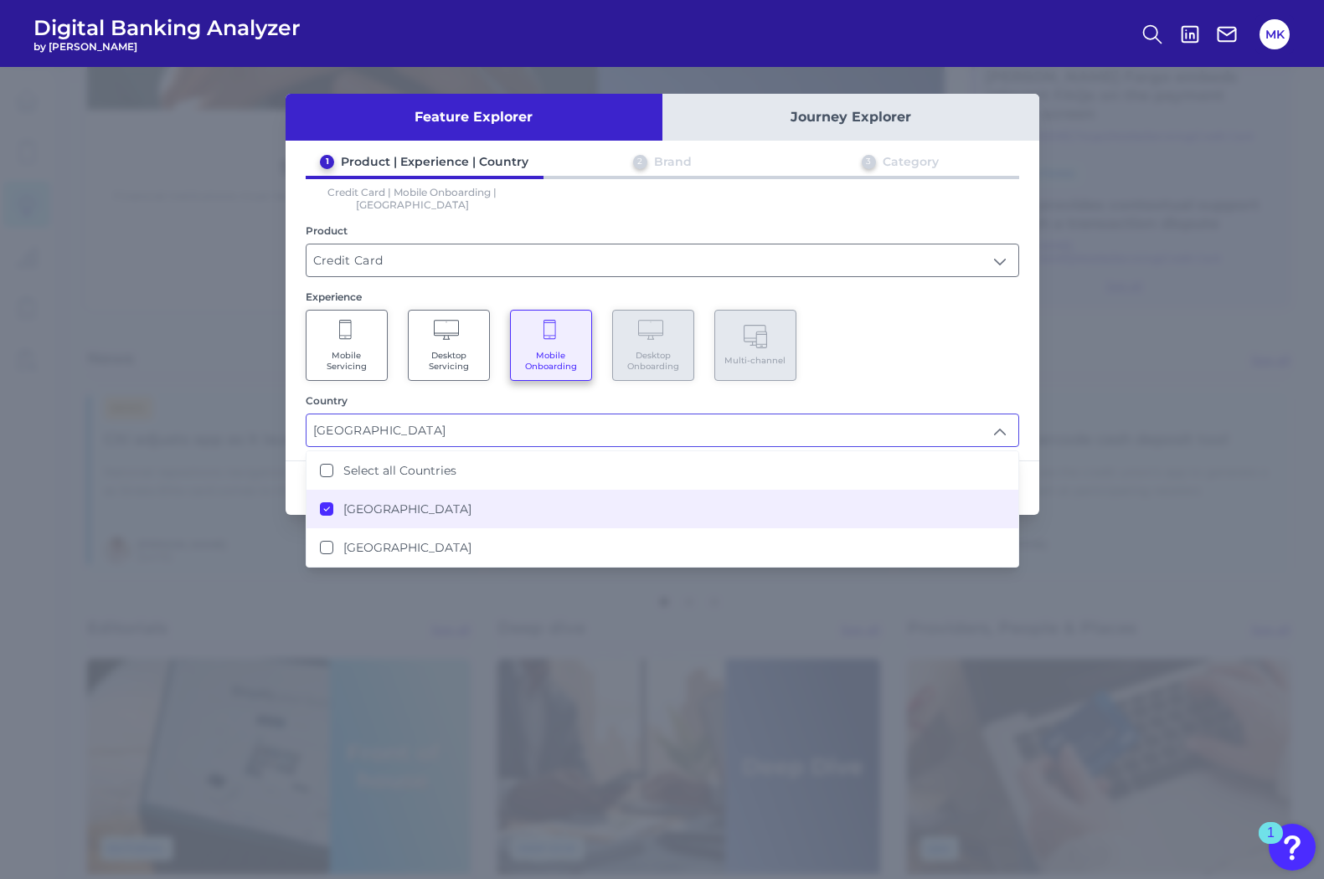
drag, startPoint x: 546, startPoint y: 627, endPoint x: 549, endPoint y: 637, distance: 10.4
click at [549, 637] on div "Feature Explorer Journey Explorer 1 Product | Experience | Country 2 Brand 3 Ca…" at bounding box center [662, 473] width 1324 height 812
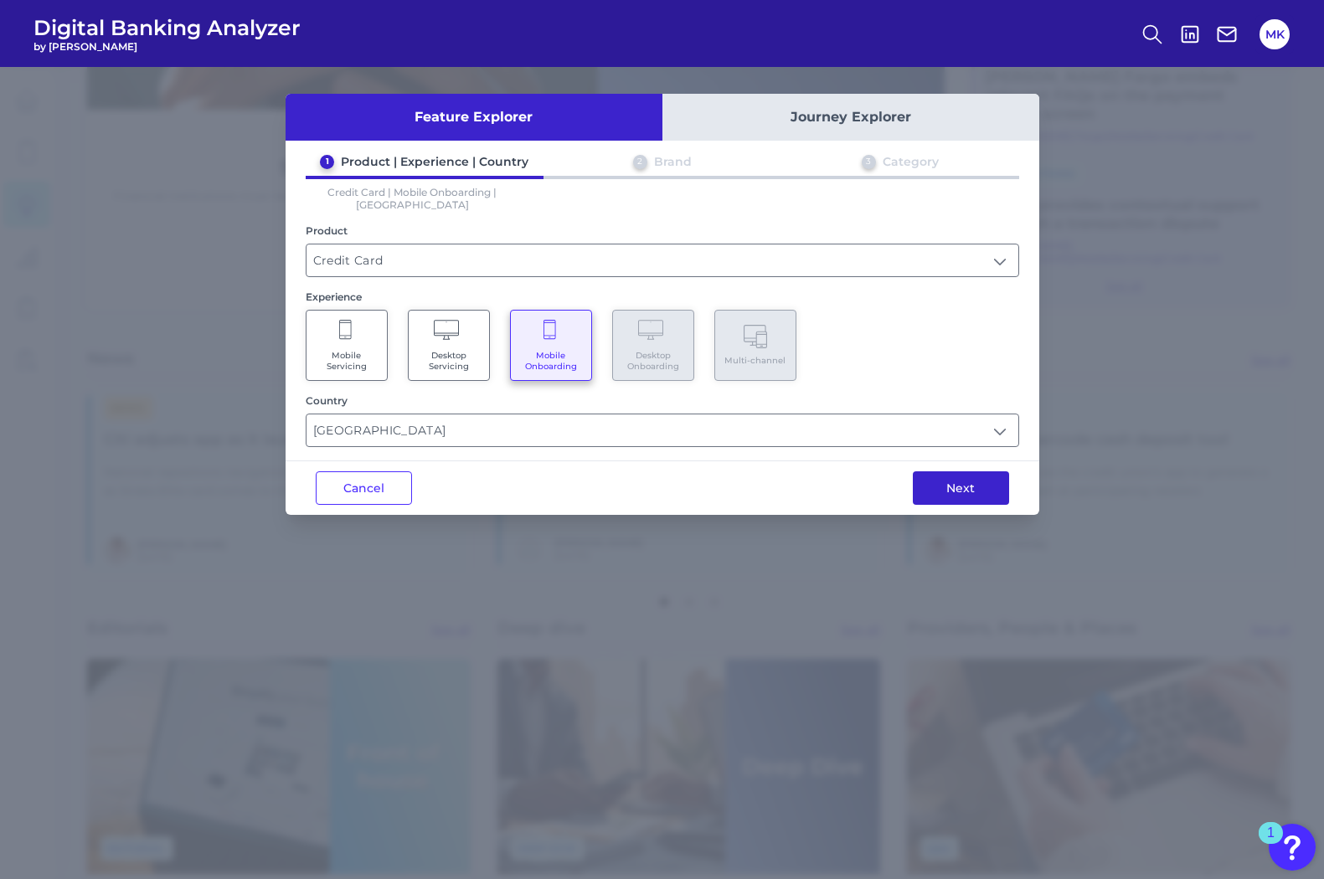
click at [953, 489] on button "Next" at bounding box center [961, 489] width 96 height 34
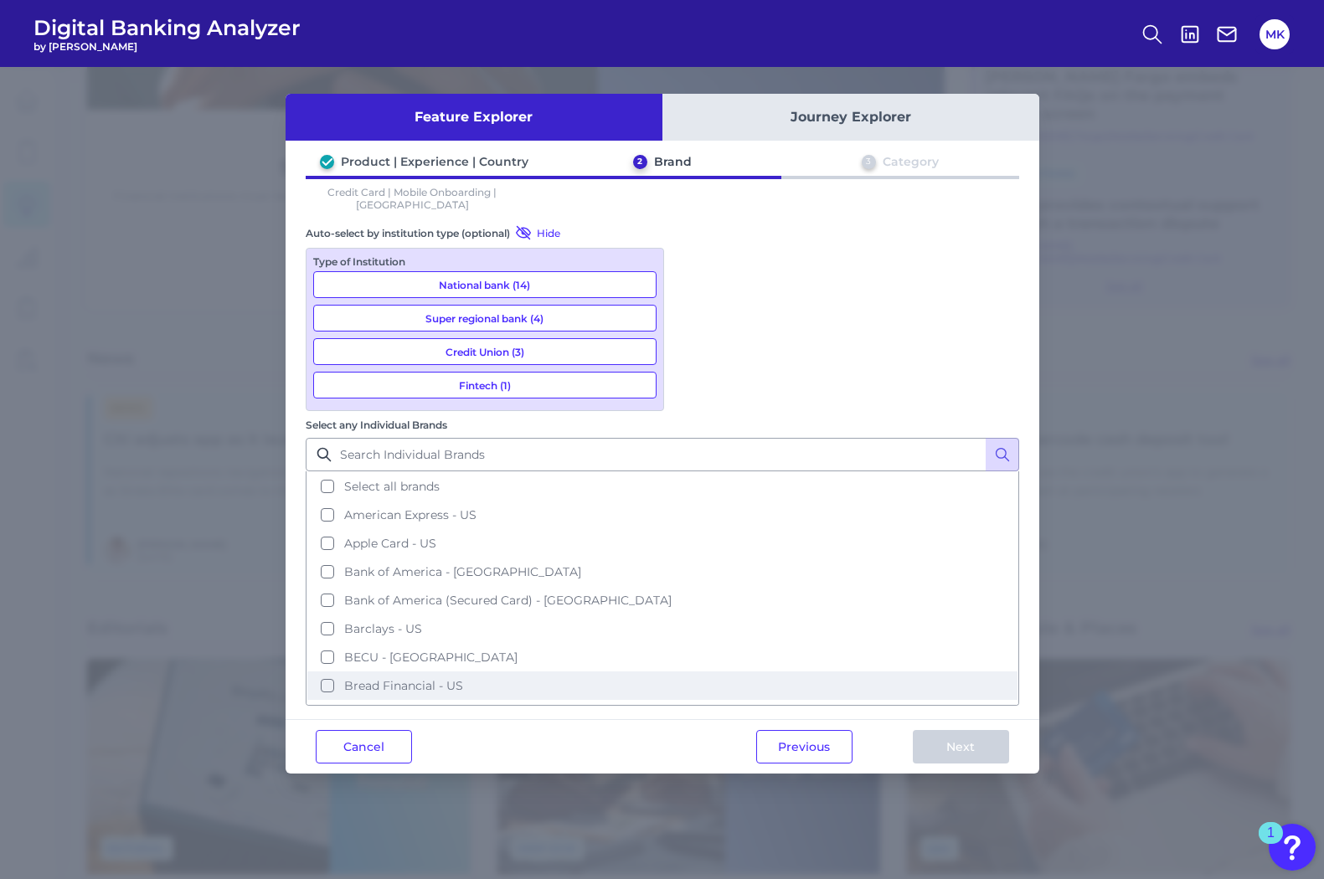
click at [948, 672] on button "Bread Financial - US" at bounding box center [662, 686] width 710 height 28
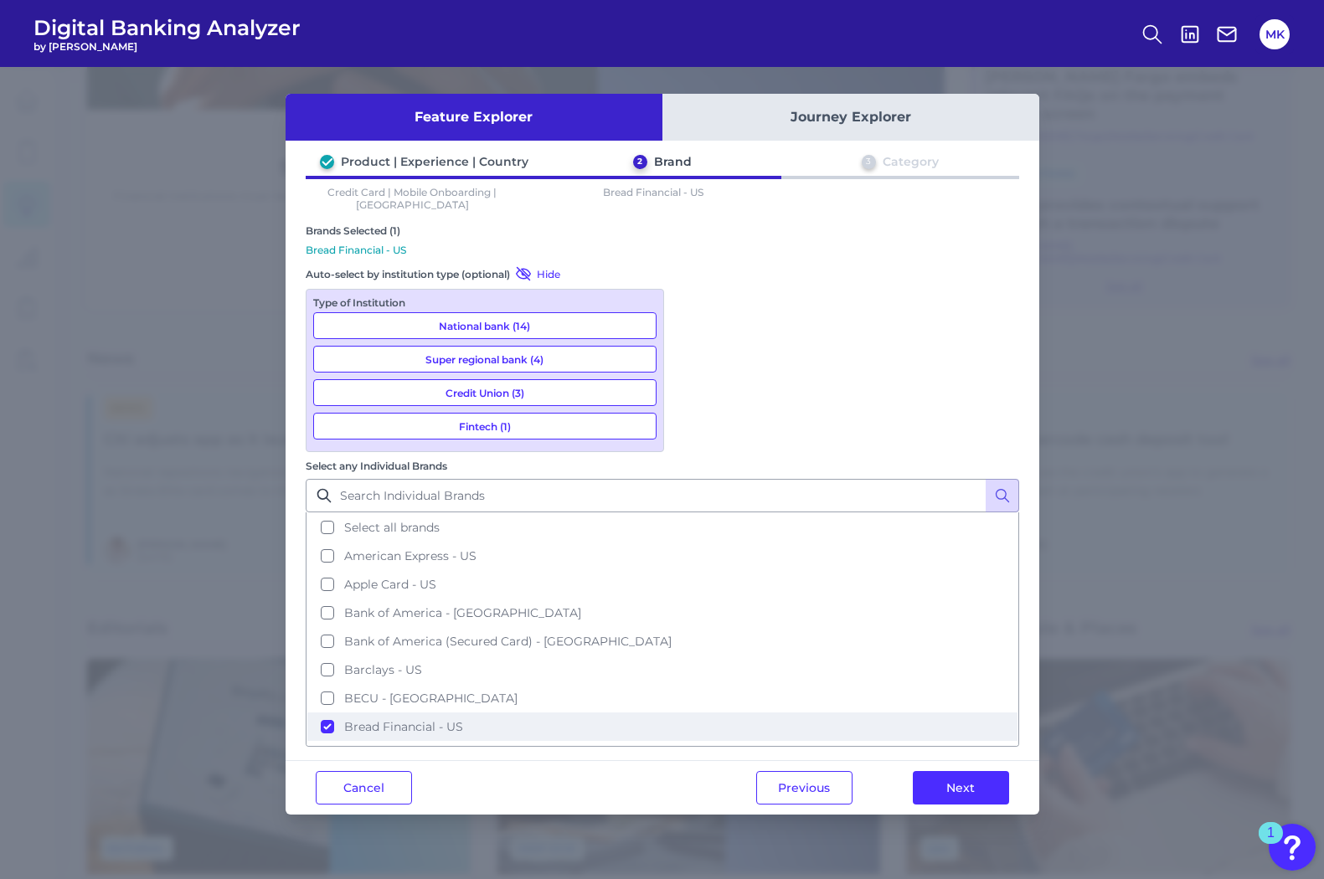
click at [463, 719] on span "Bread Financial - US" at bounding box center [403, 726] width 119 height 15
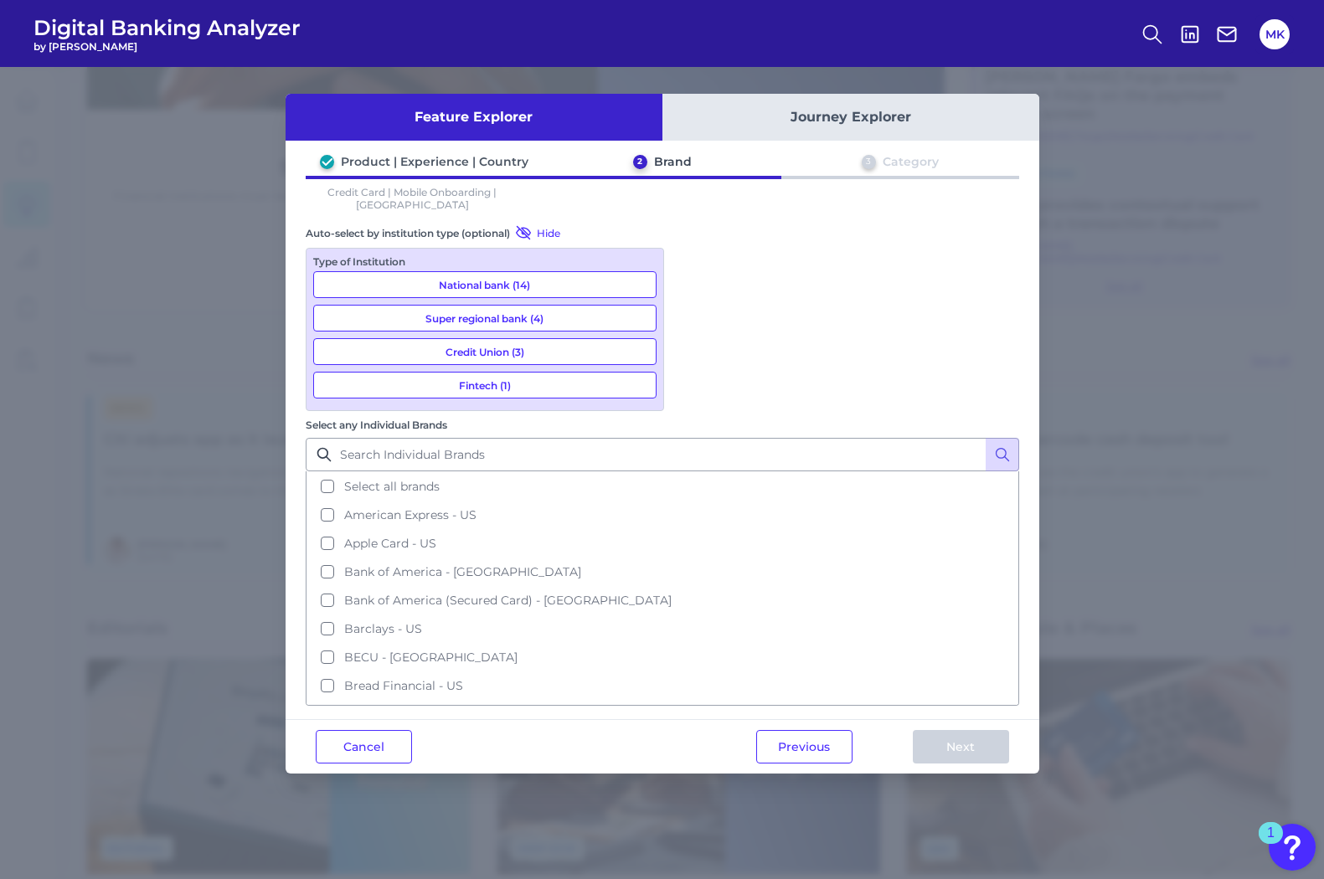
click at [219, 257] on div "Feature Explorer Journey Explorer Product | Experience | Country 2 Brand 3 Cate…" at bounding box center [662, 473] width 1324 height 812
click at [377, 730] on button "Cancel" at bounding box center [364, 747] width 96 height 34
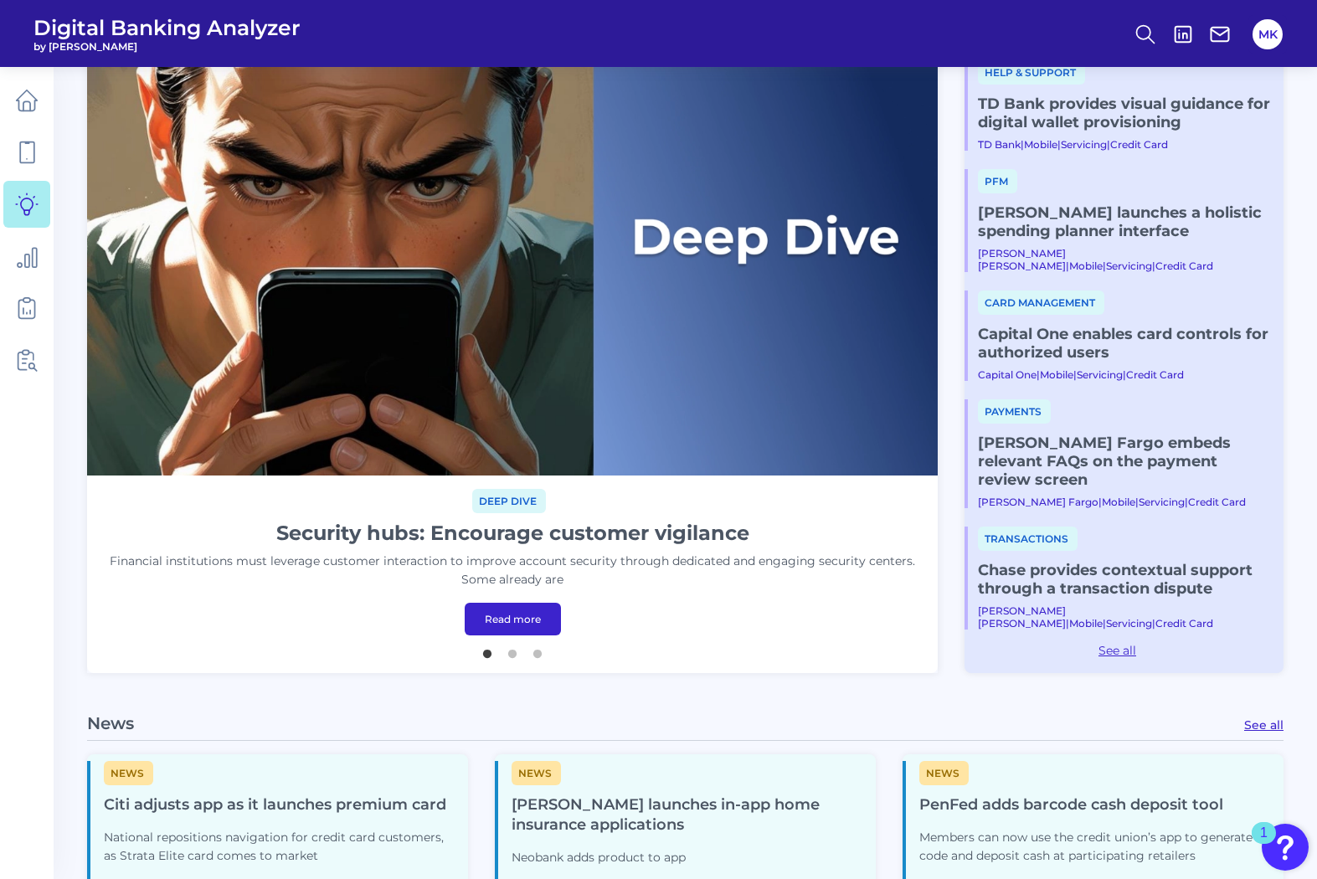
scroll to position [0, 0]
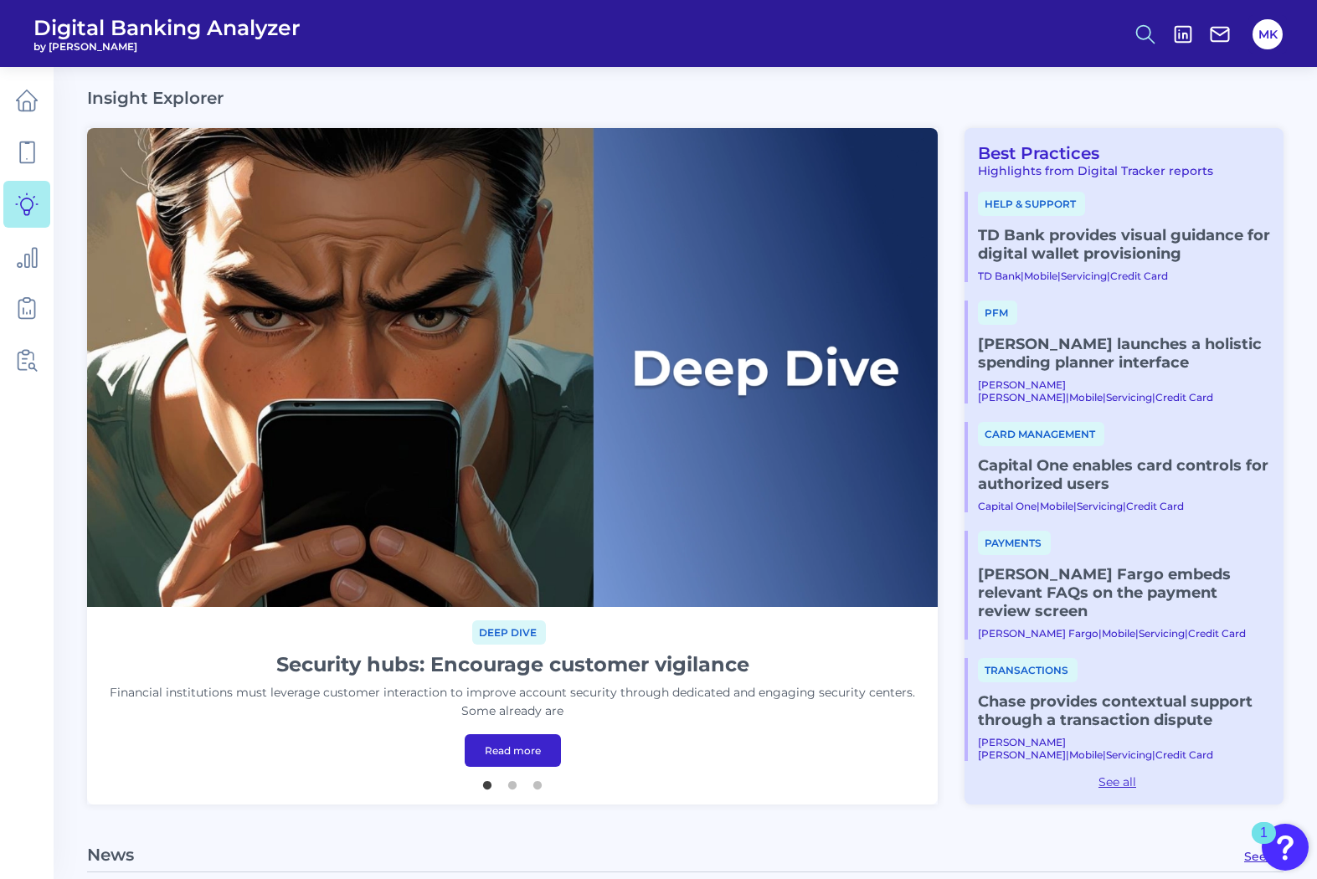
click at [1142, 29] on icon at bounding box center [1145, 34] width 23 height 23
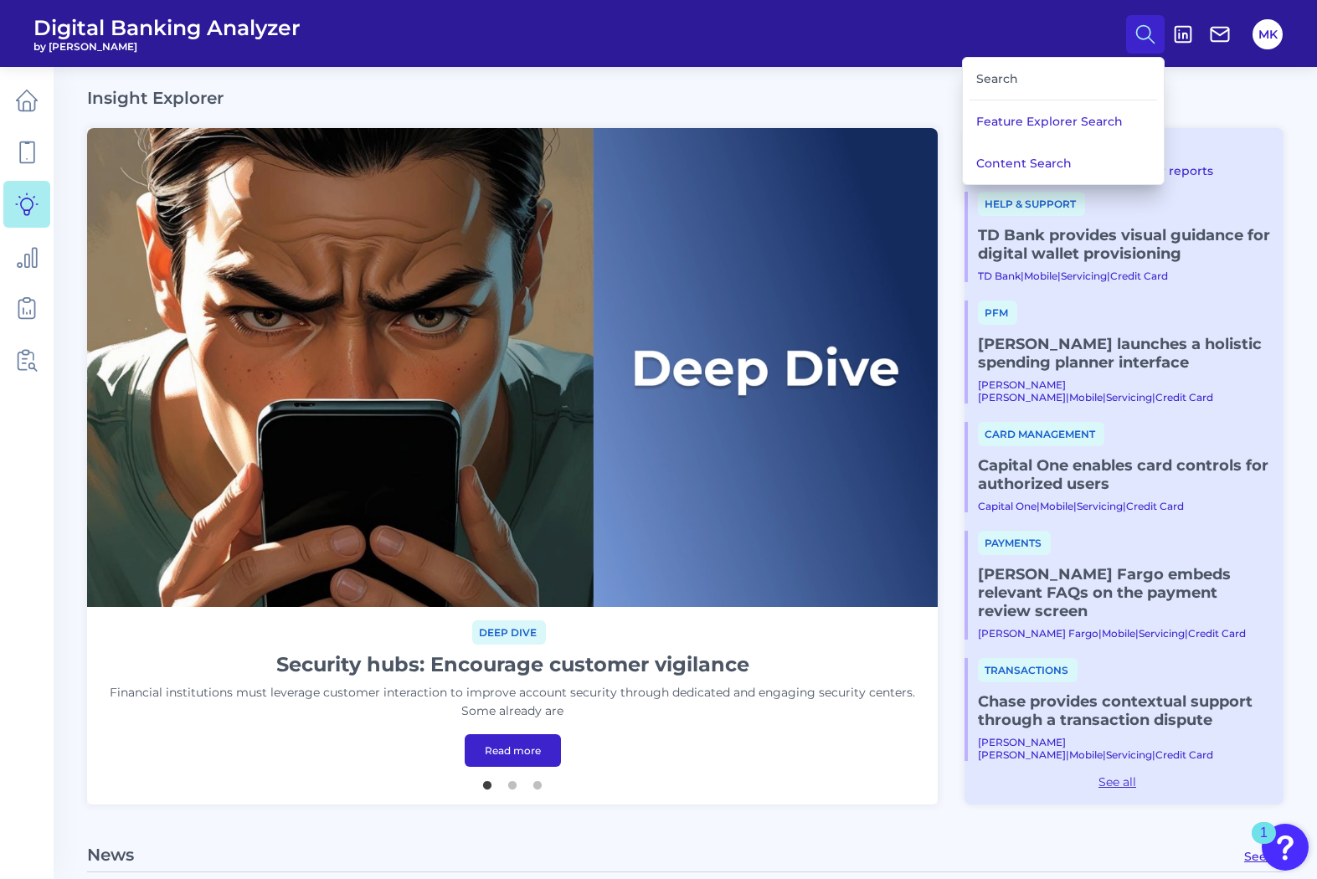
click at [1033, 74] on div "Search" at bounding box center [1064, 79] width 188 height 43
click at [982, 81] on div "Search" at bounding box center [1064, 79] width 188 height 43
click at [985, 79] on div "Search" at bounding box center [1064, 79] width 188 height 43
click at [1008, 80] on div "Search" at bounding box center [1064, 79] width 188 height 43
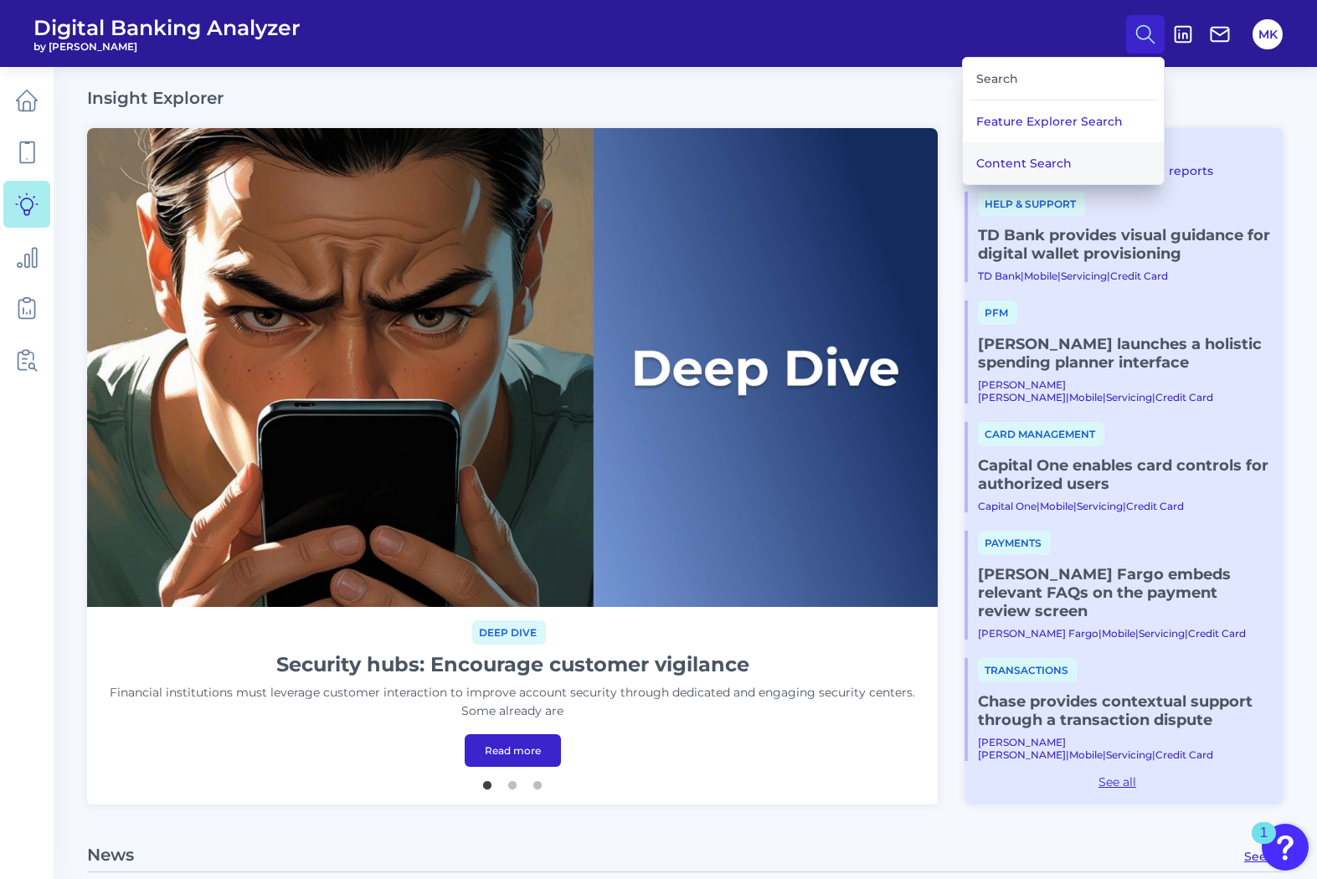
click at [1032, 163] on button "Content Search" at bounding box center [1063, 163] width 201 height 42
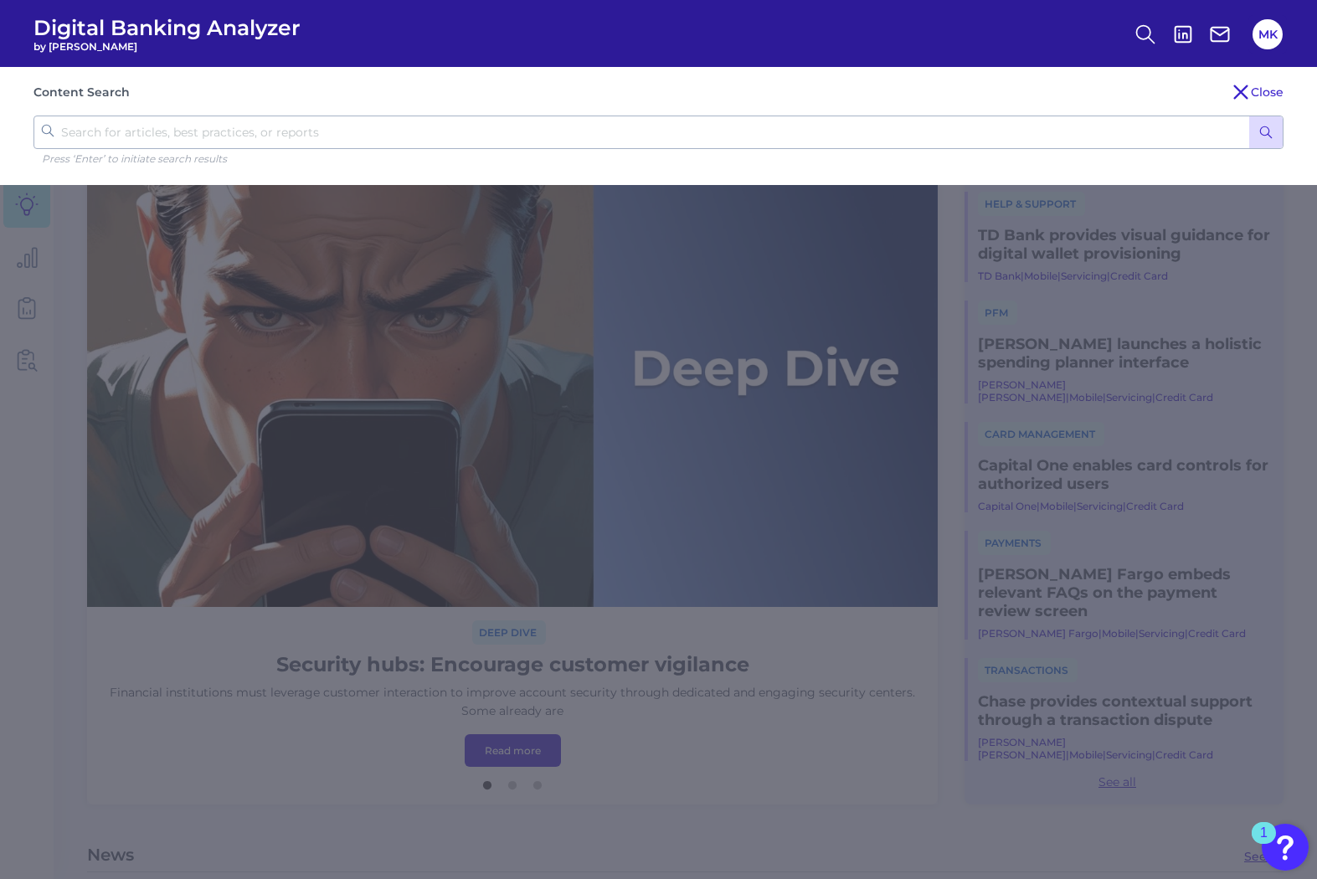
click at [773, 121] on input "text" at bounding box center [659, 133] width 1250 height 34
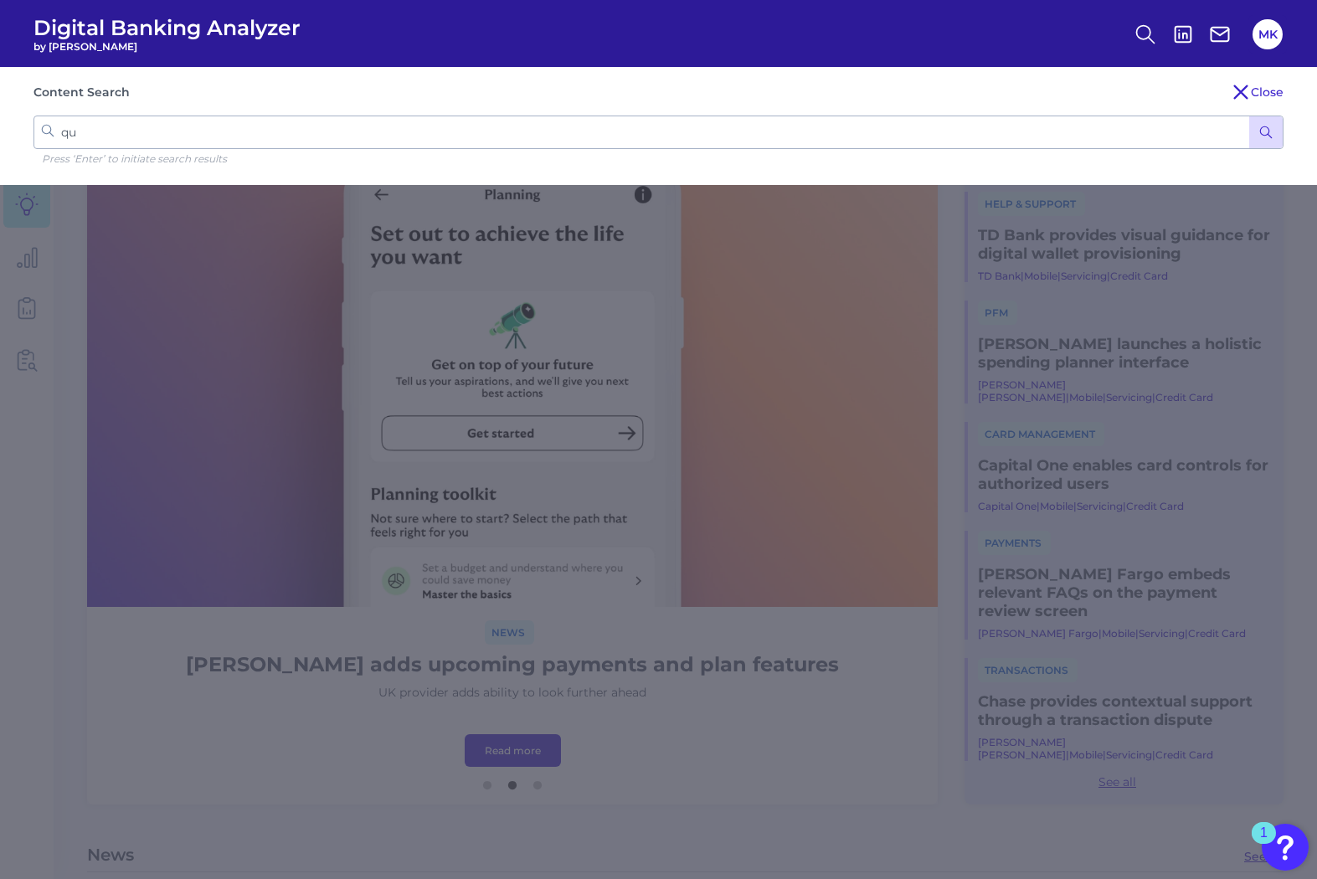
type input "q"
type input "authorized user"
click button "submit" at bounding box center [1267, 132] width 34 height 32
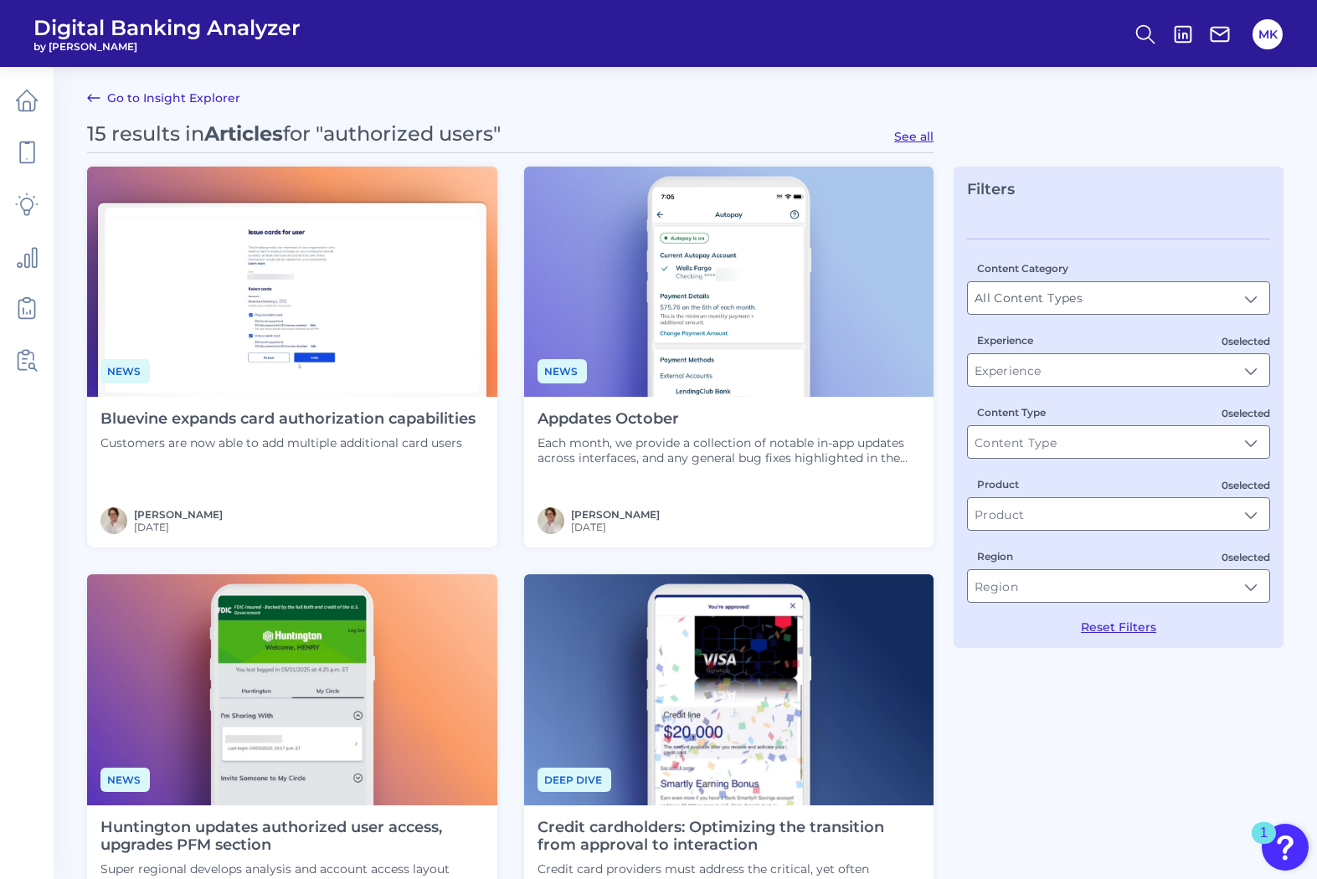
click at [391, 414] on h4 "Bluevine expands card authorization capabilities" at bounding box center [288, 419] width 375 height 18
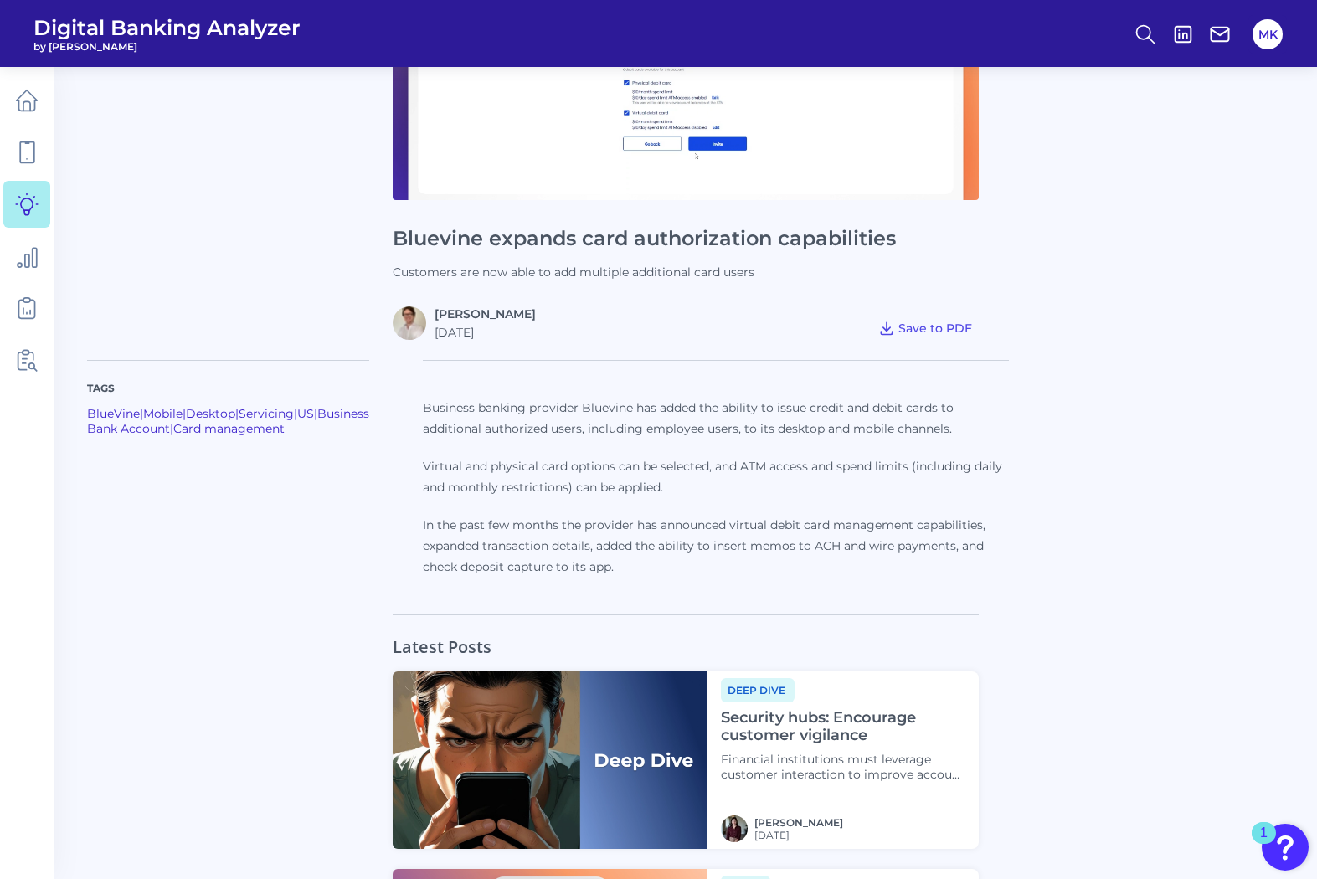
scroll to position [273, 0]
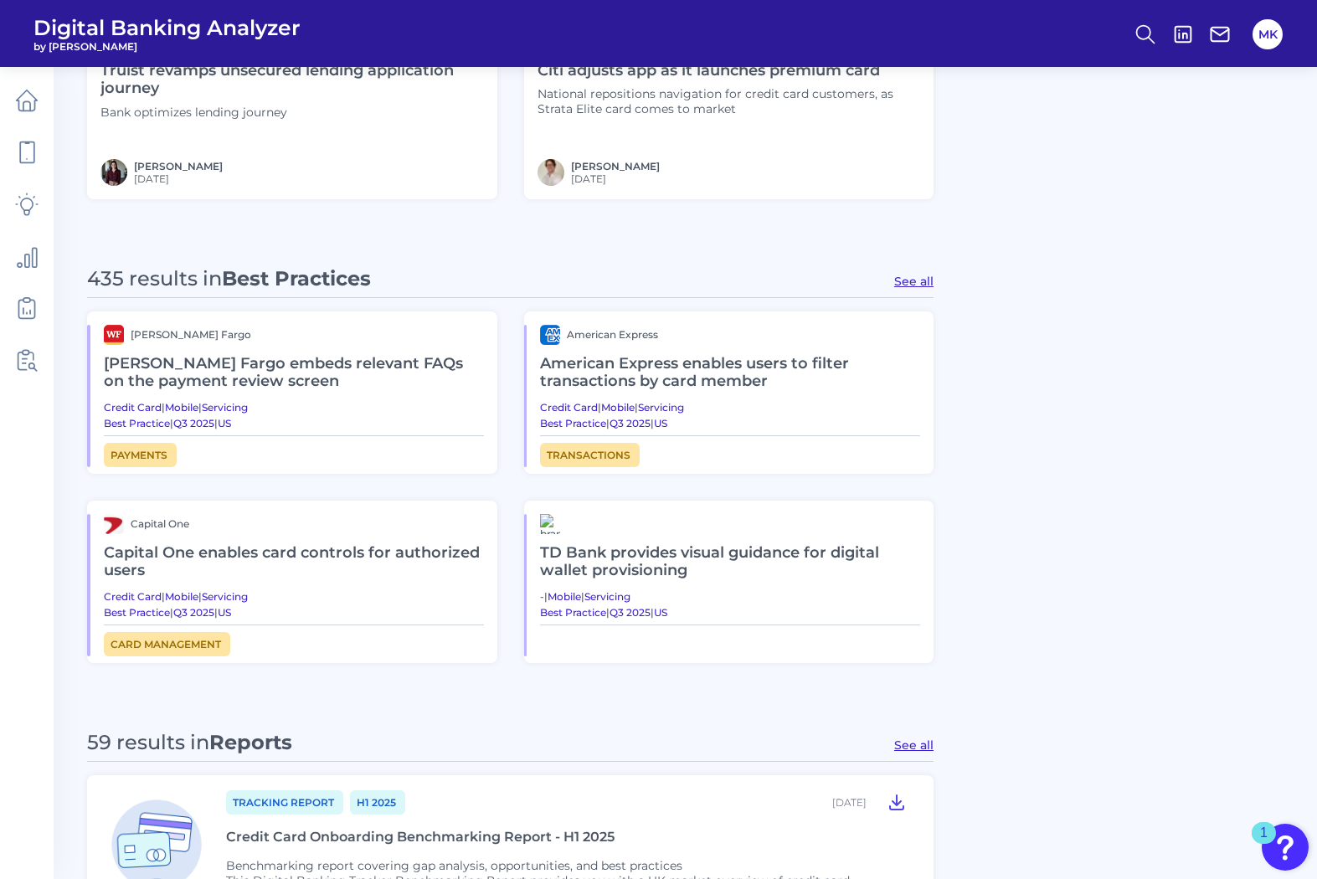
scroll to position [759, 0]
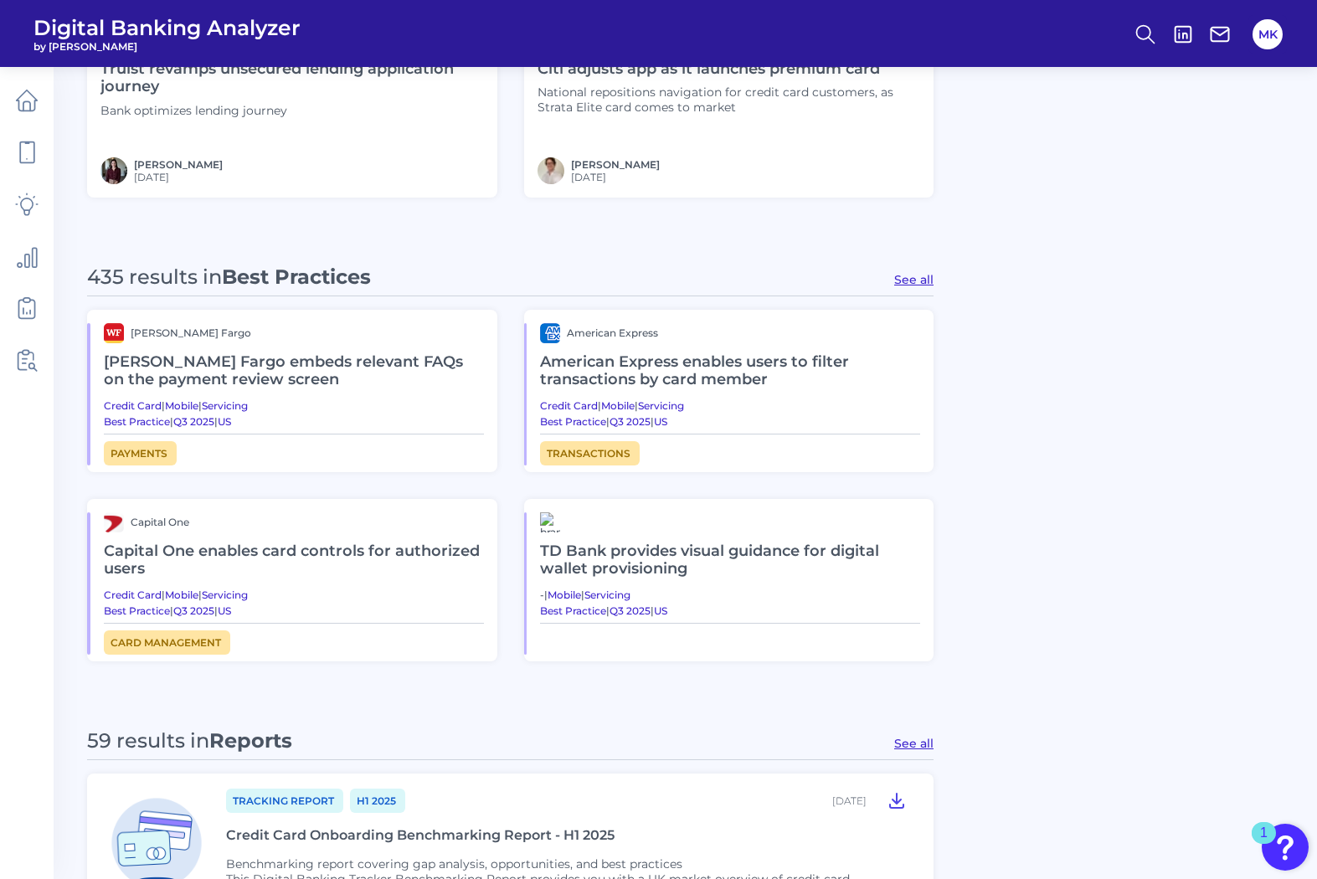
click at [415, 539] on h2 "Capital One enables card controls for authorized users" at bounding box center [294, 561] width 380 height 56
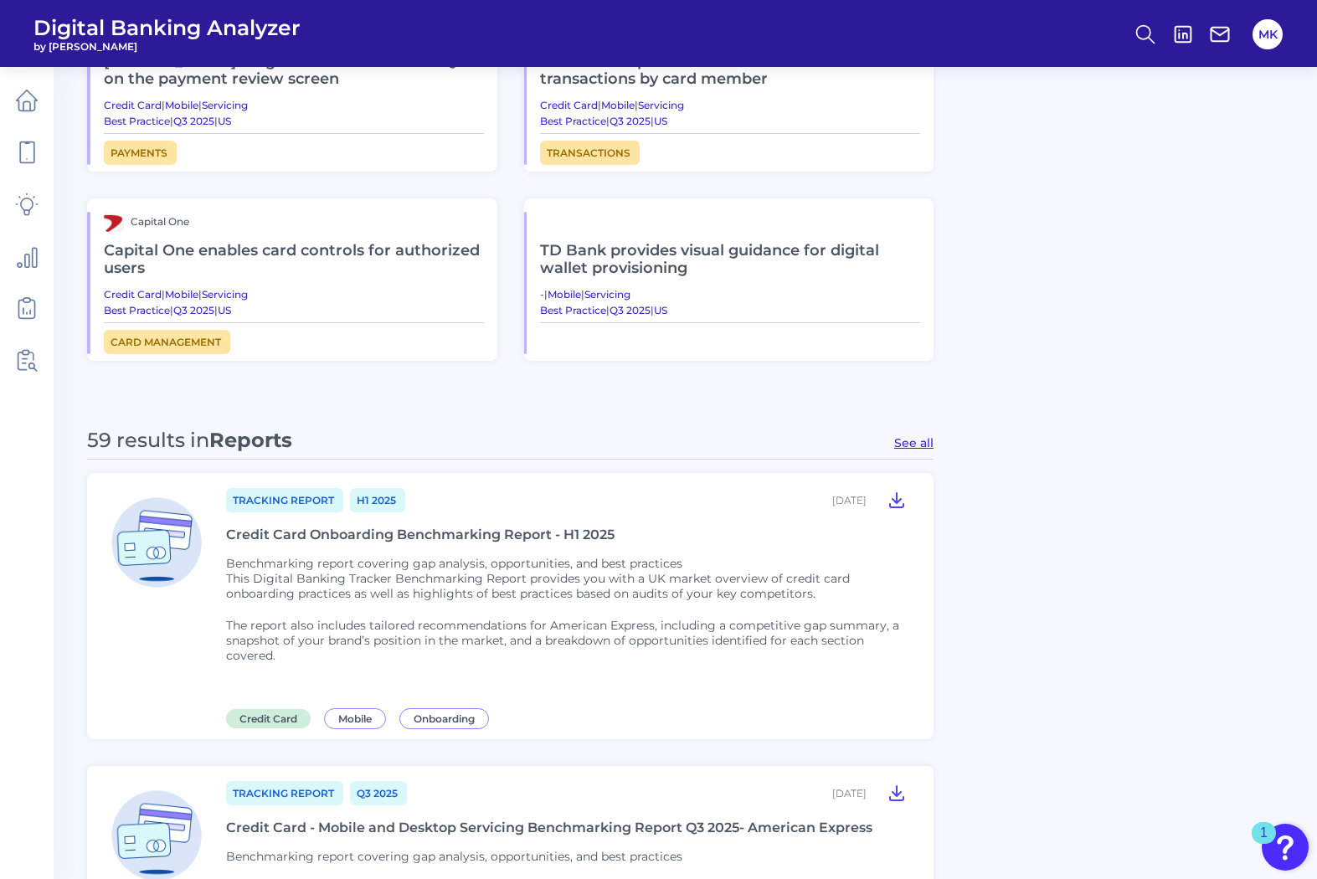
scroll to position [1070, 0]
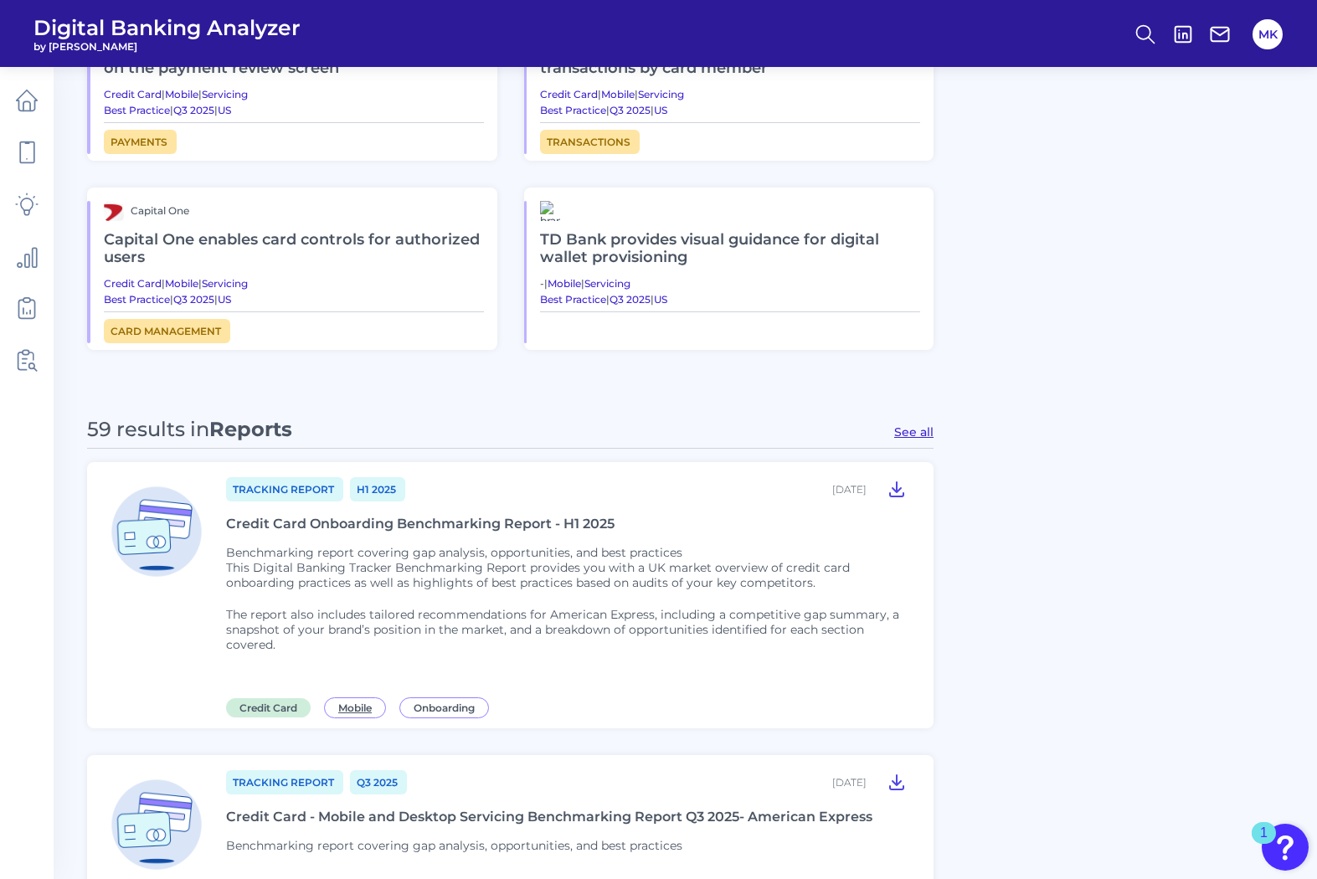
click at [367, 710] on span "Mobile" at bounding box center [355, 708] width 62 height 21
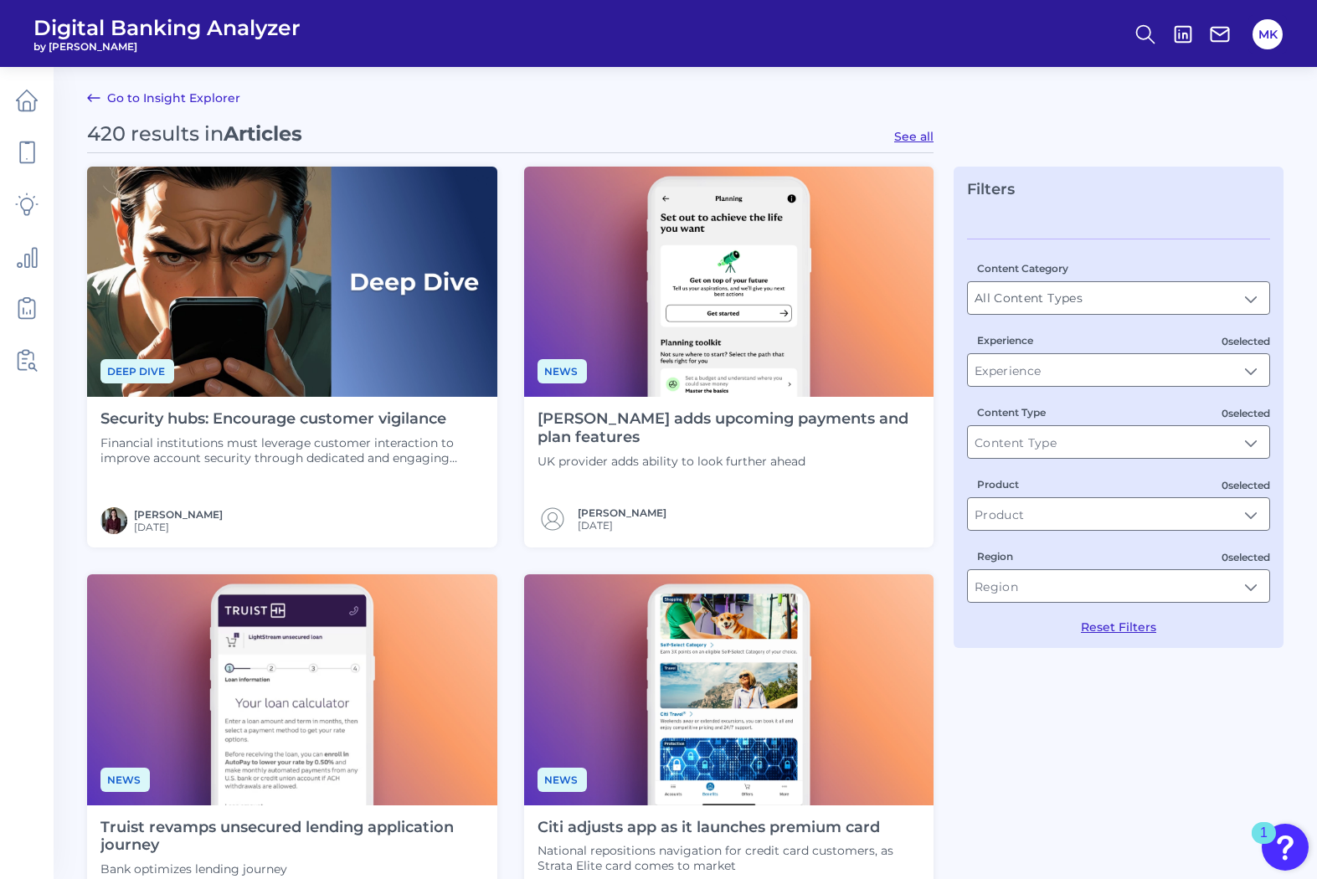
type input "Mobile"
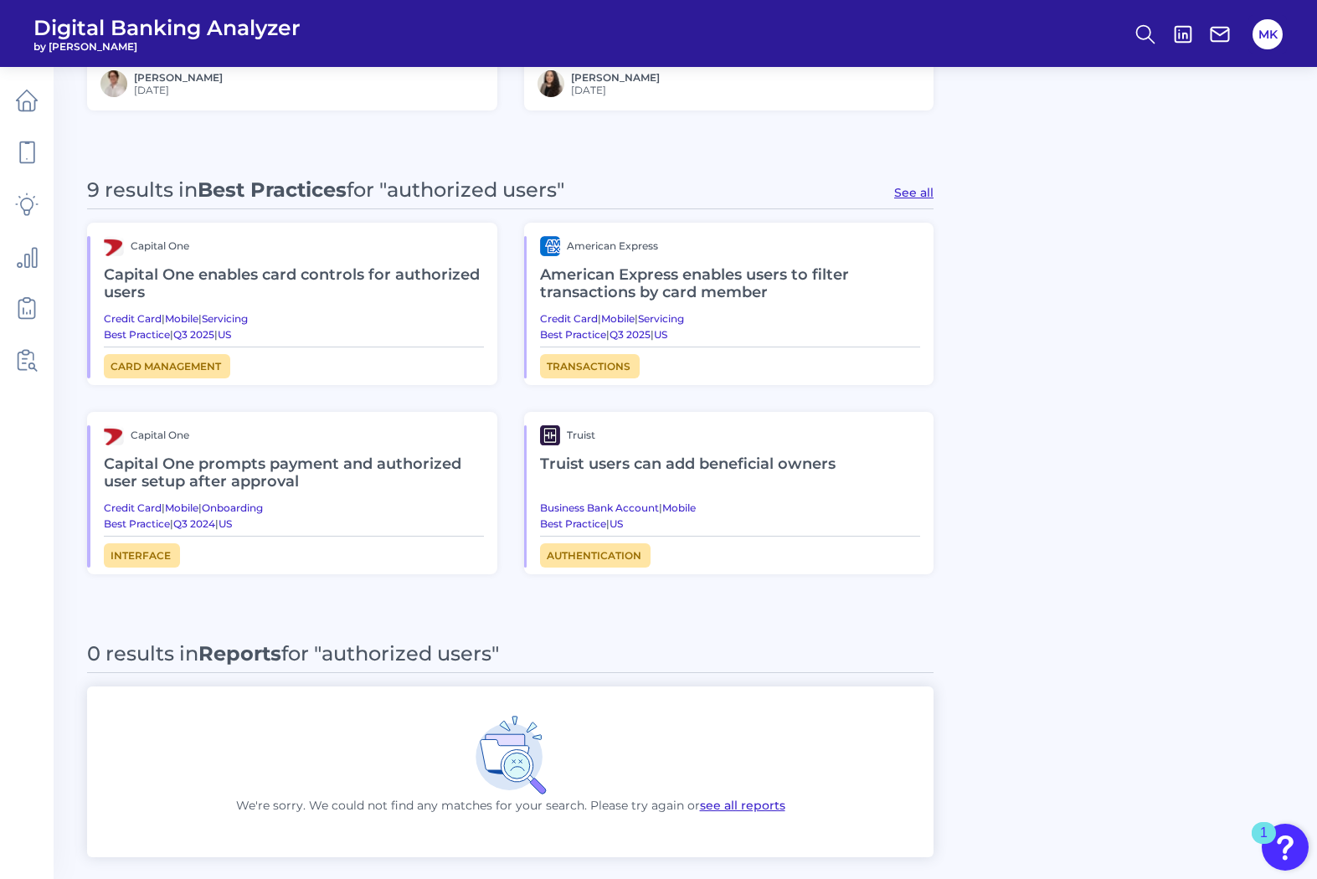
scroll to position [916, 0]
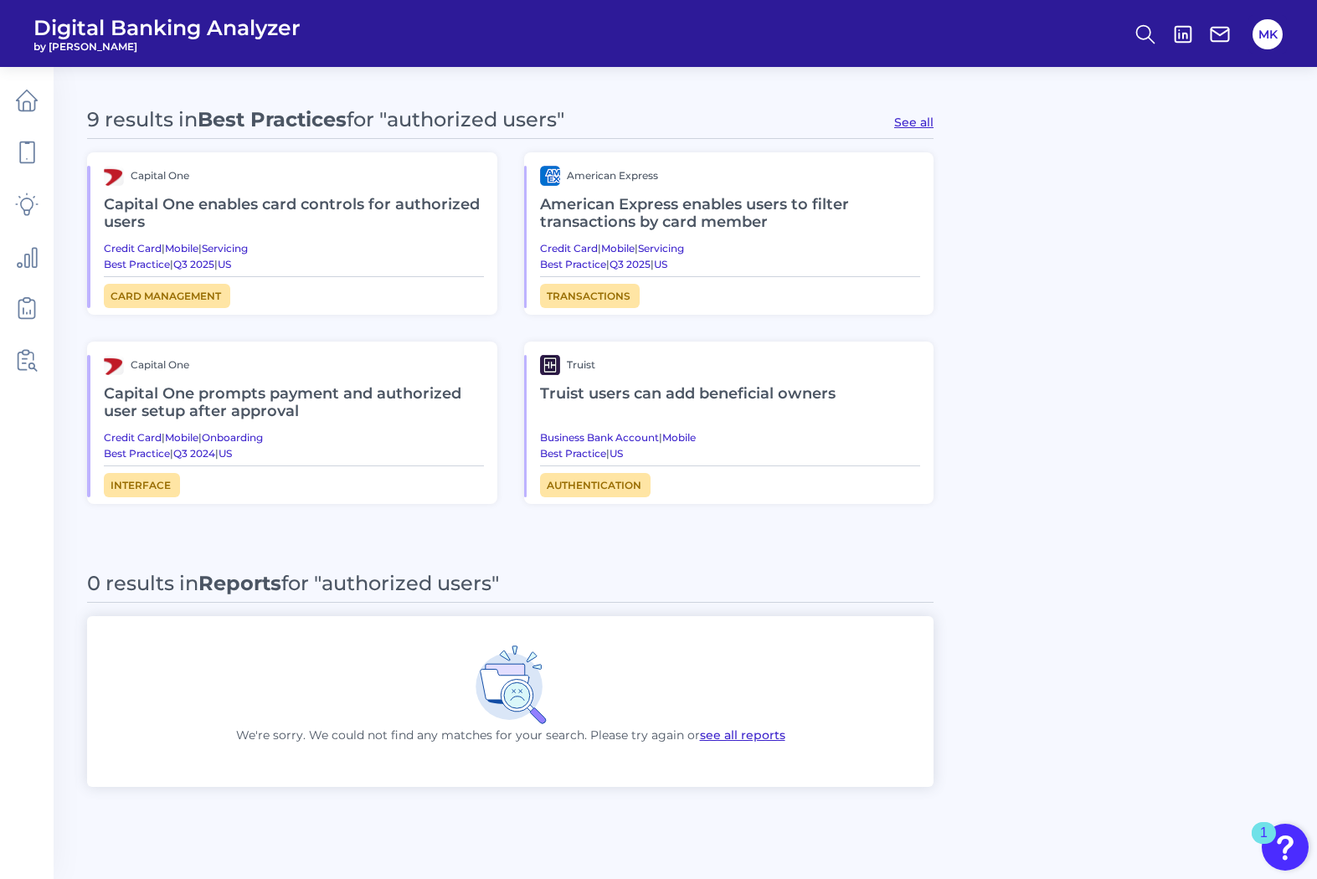
click at [204, 391] on h2 "Capital One prompts payment and authorized user setup after approval" at bounding box center [294, 403] width 380 height 56
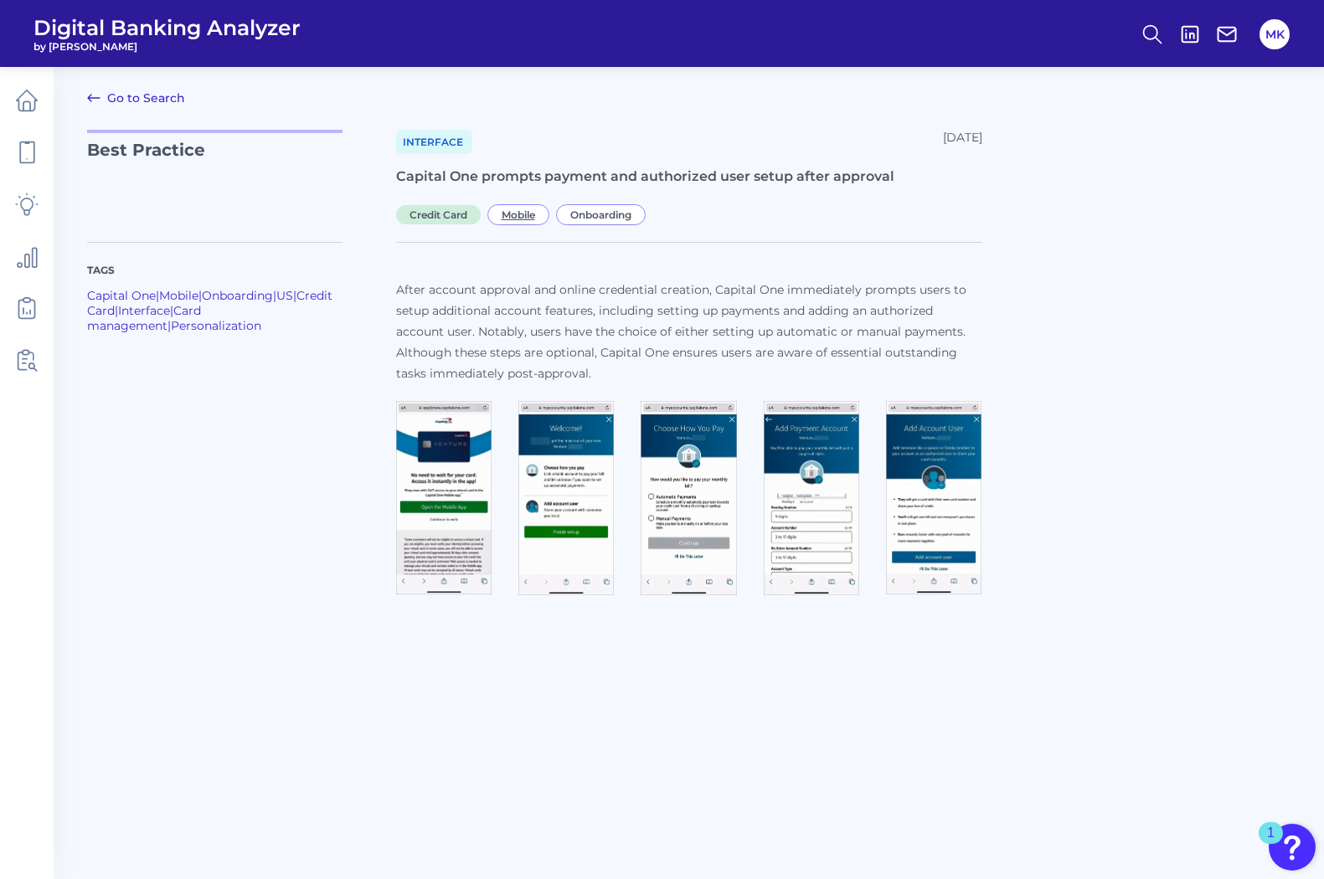
click at [499, 212] on span "Mobile" at bounding box center [518, 214] width 62 height 21
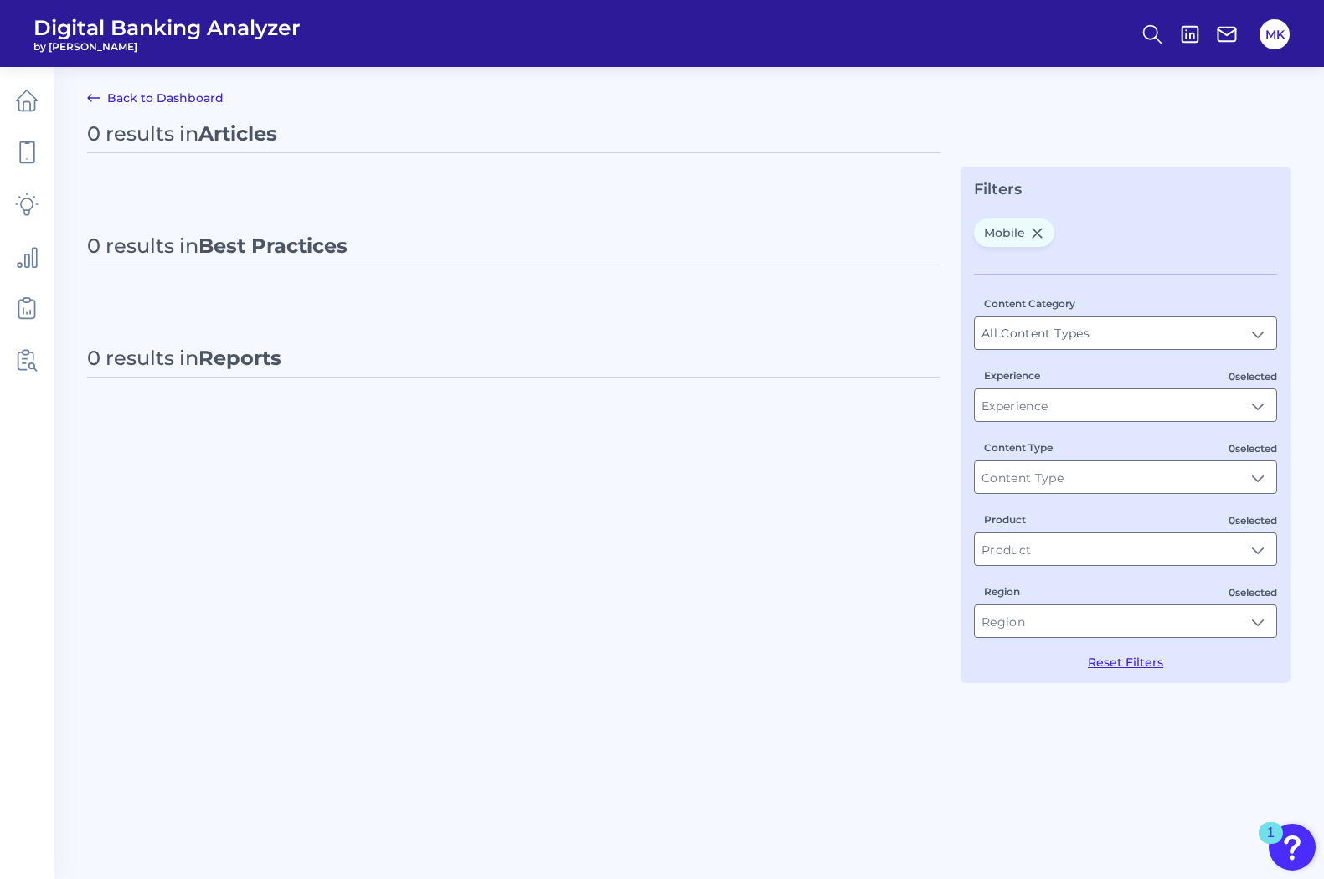
type input "Mobile"
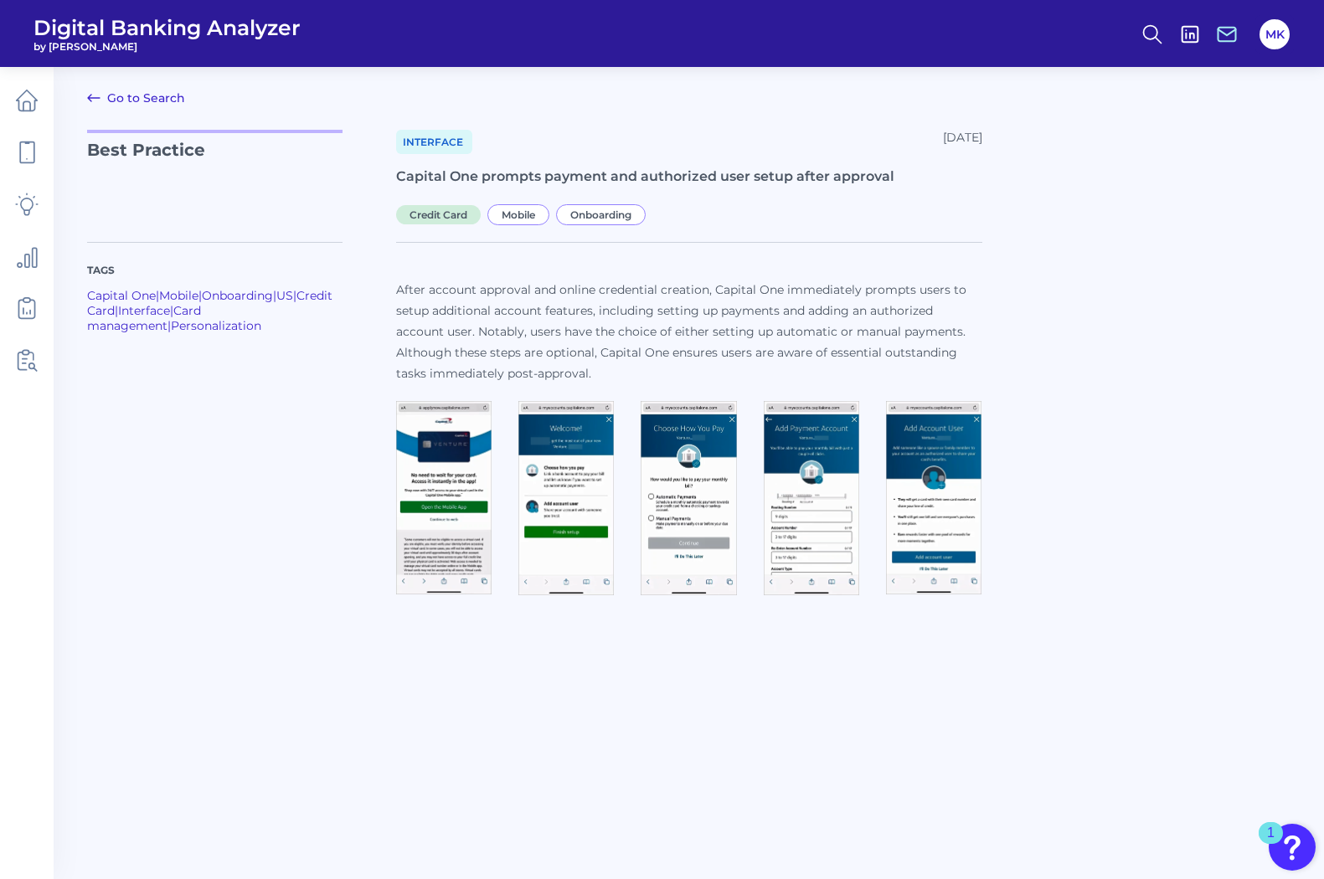
click at [697, 172] on h1 "Capital One prompts payment and authorized user setup after approval" at bounding box center [689, 177] width 586 height 19
drag, startPoint x: 636, startPoint y: 365, endPoint x: 395, endPoint y: 284, distance: 253.7
click at [396, 284] on p "After account approval and online credential creation, Capital One immediately …" at bounding box center [689, 332] width 586 height 105
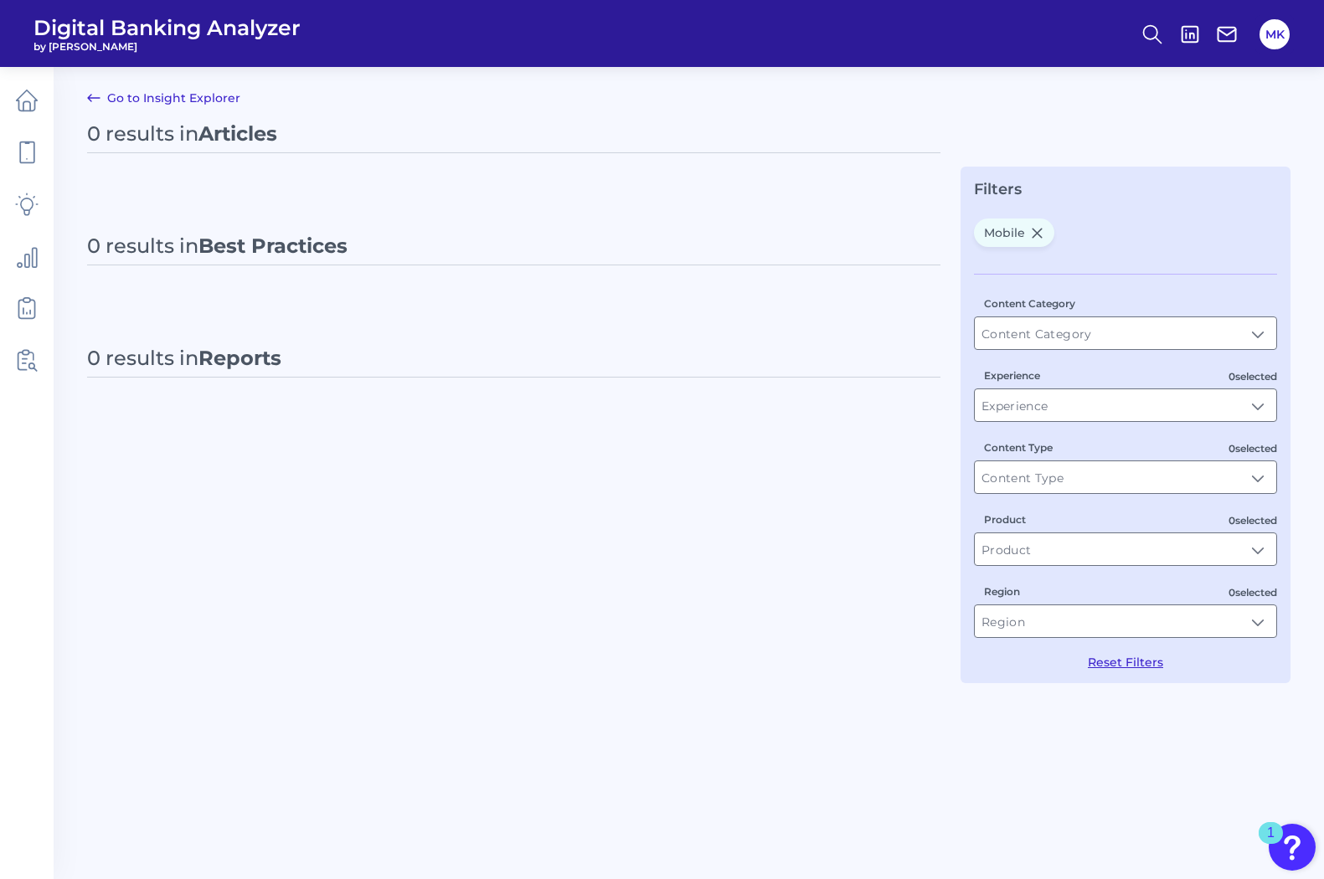
type input "All Content Types"
type input "Mobile"
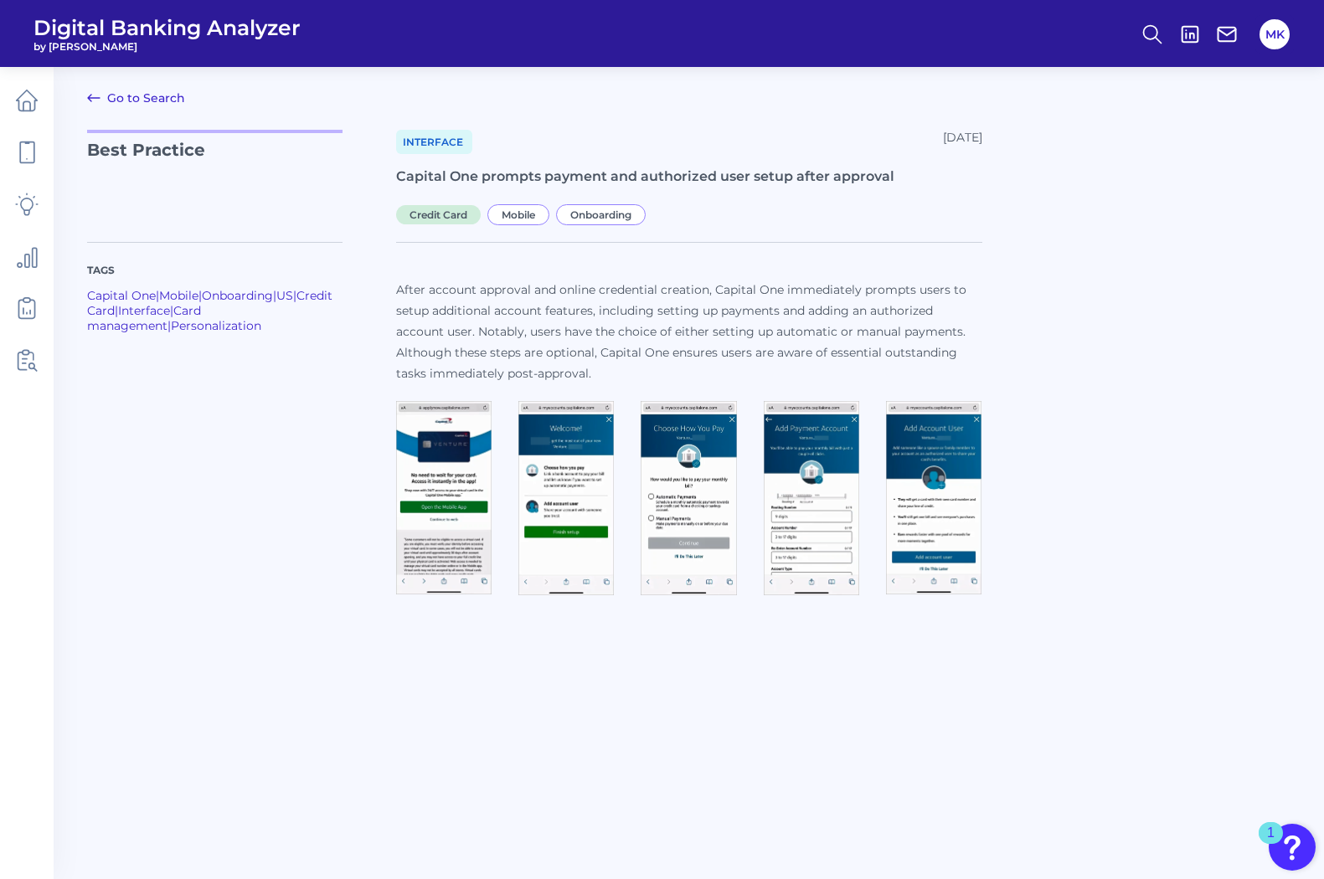
click at [144, 96] on link "Go to Search" at bounding box center [136, 98] width 98 height 20
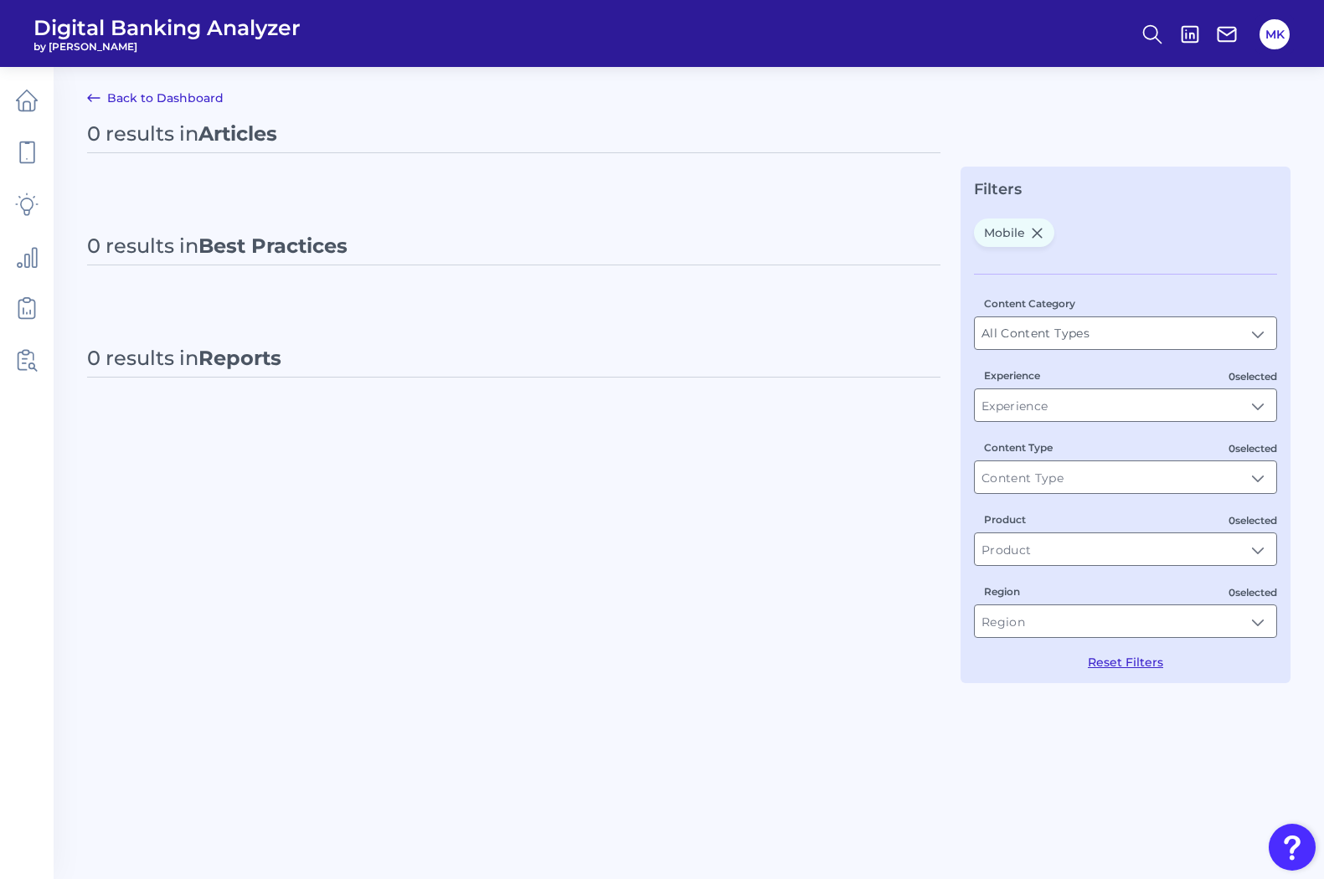
type input "Mobile"
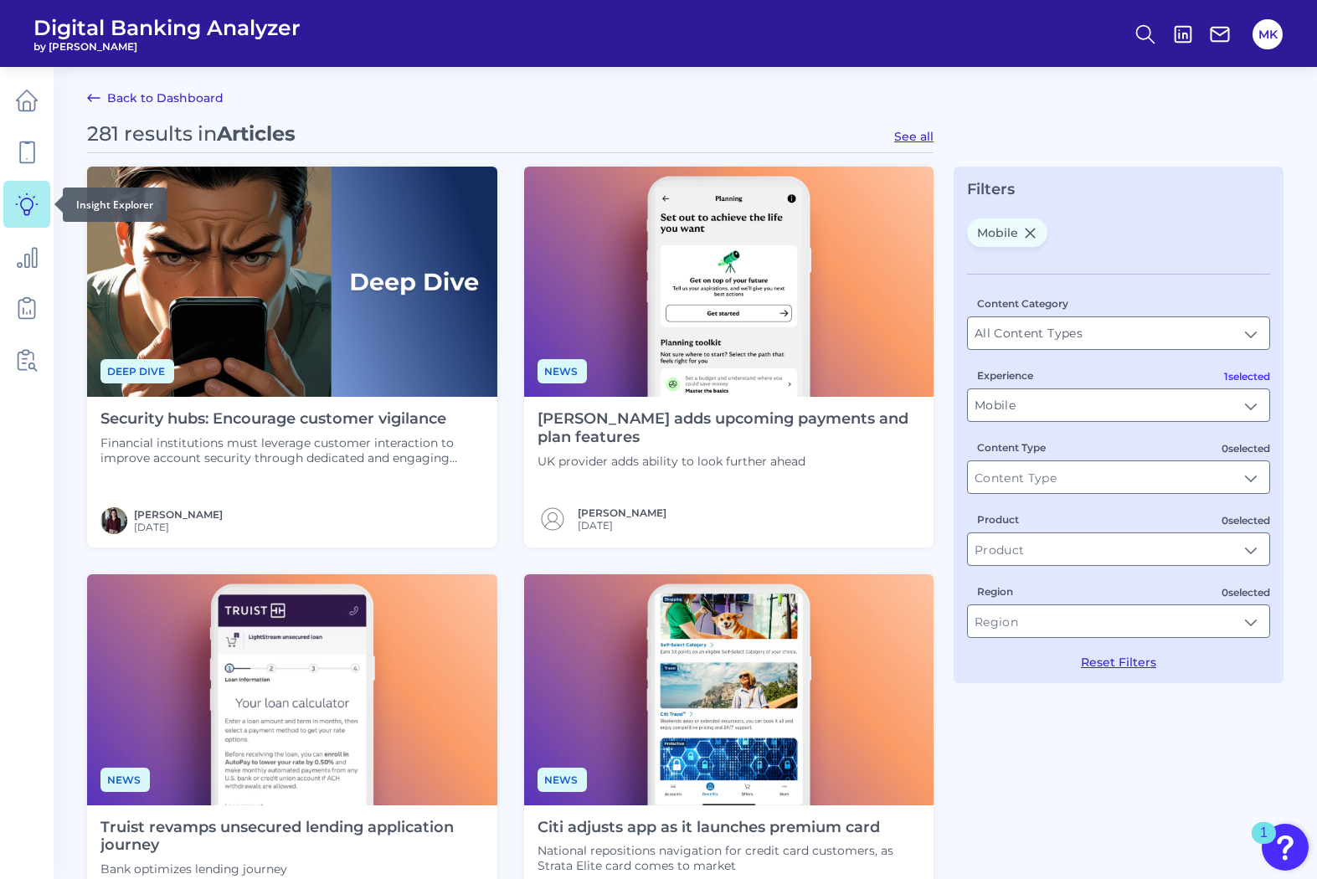
click at [29, 195] on icon at bounding box center [26, 204] width 23 height 23
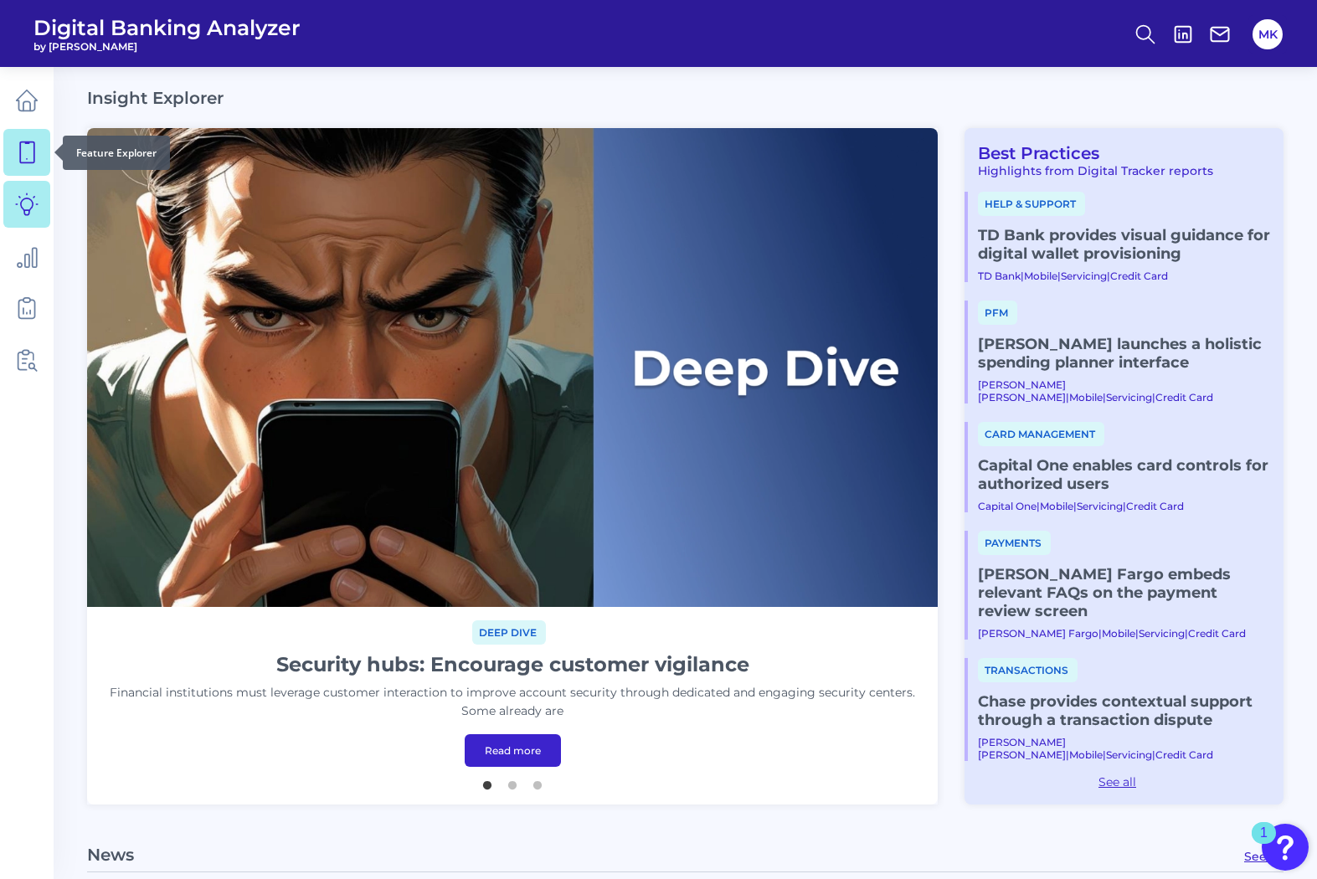
click at [32, 158] on icon at bounding box center [26, 152] width 23 height 23
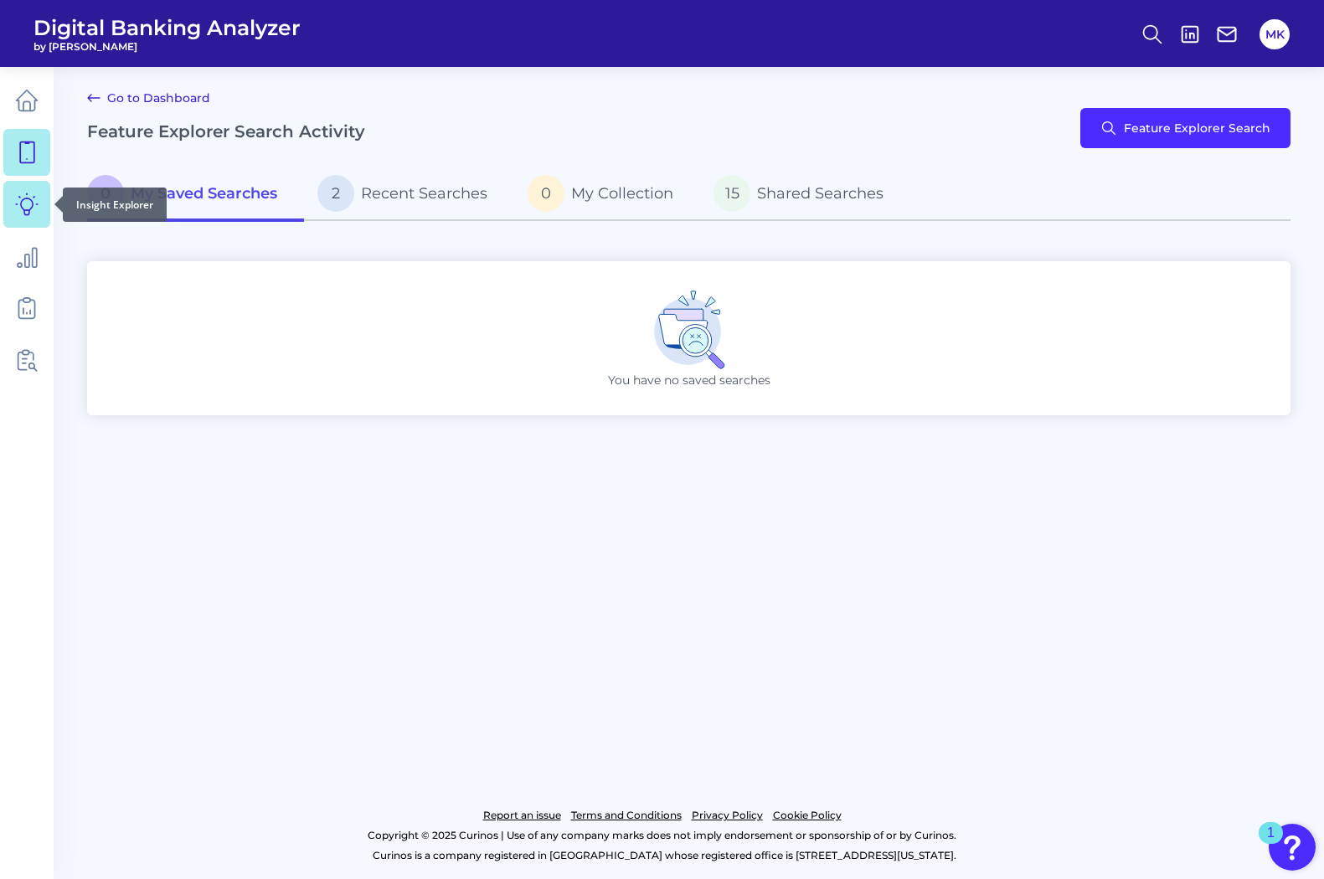
click at [30, 206] on icon at bounding box center [26, 204] width 23 height 23
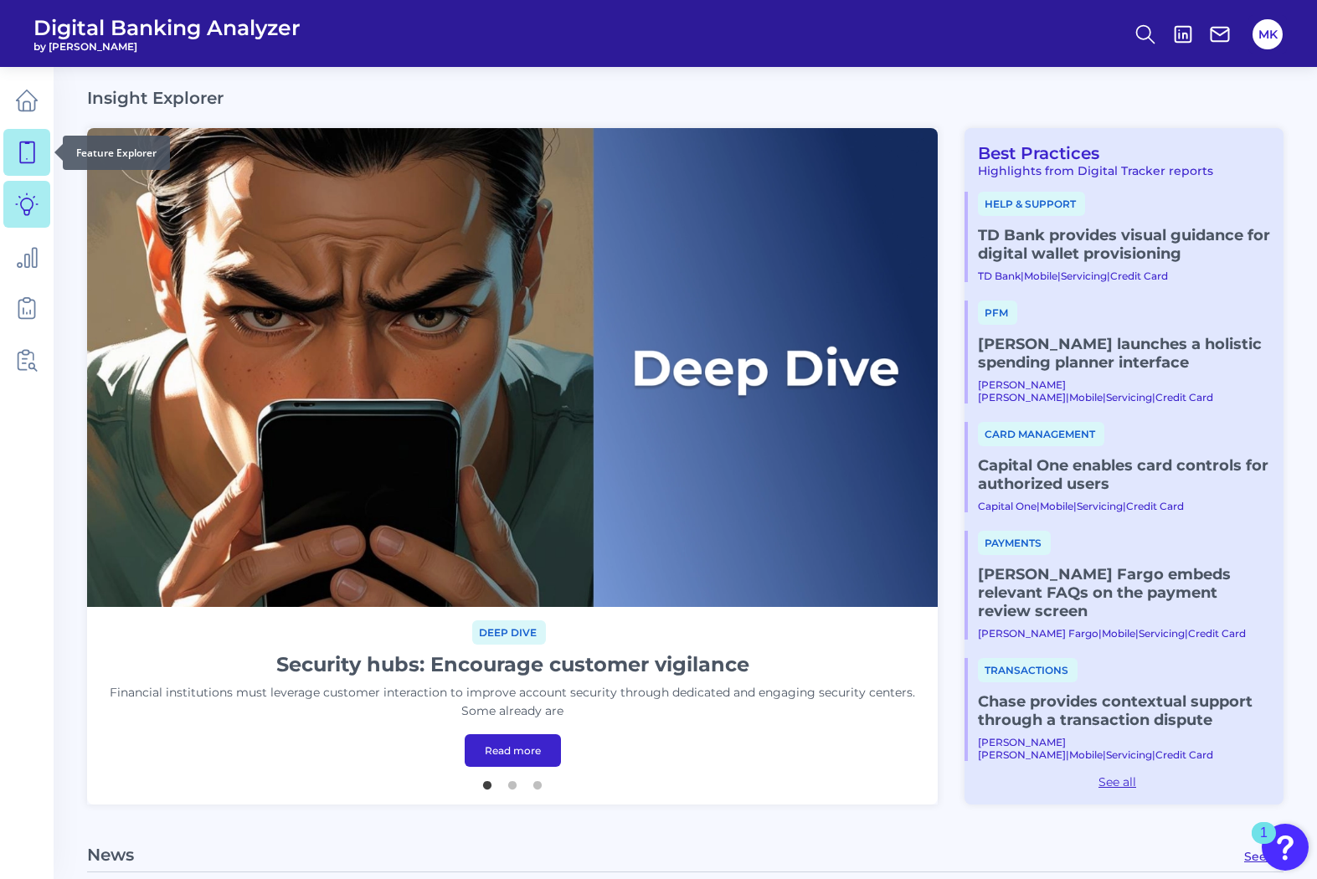
click at [34, 153] on icon at bounding box center [27, 152] width 14 height 21
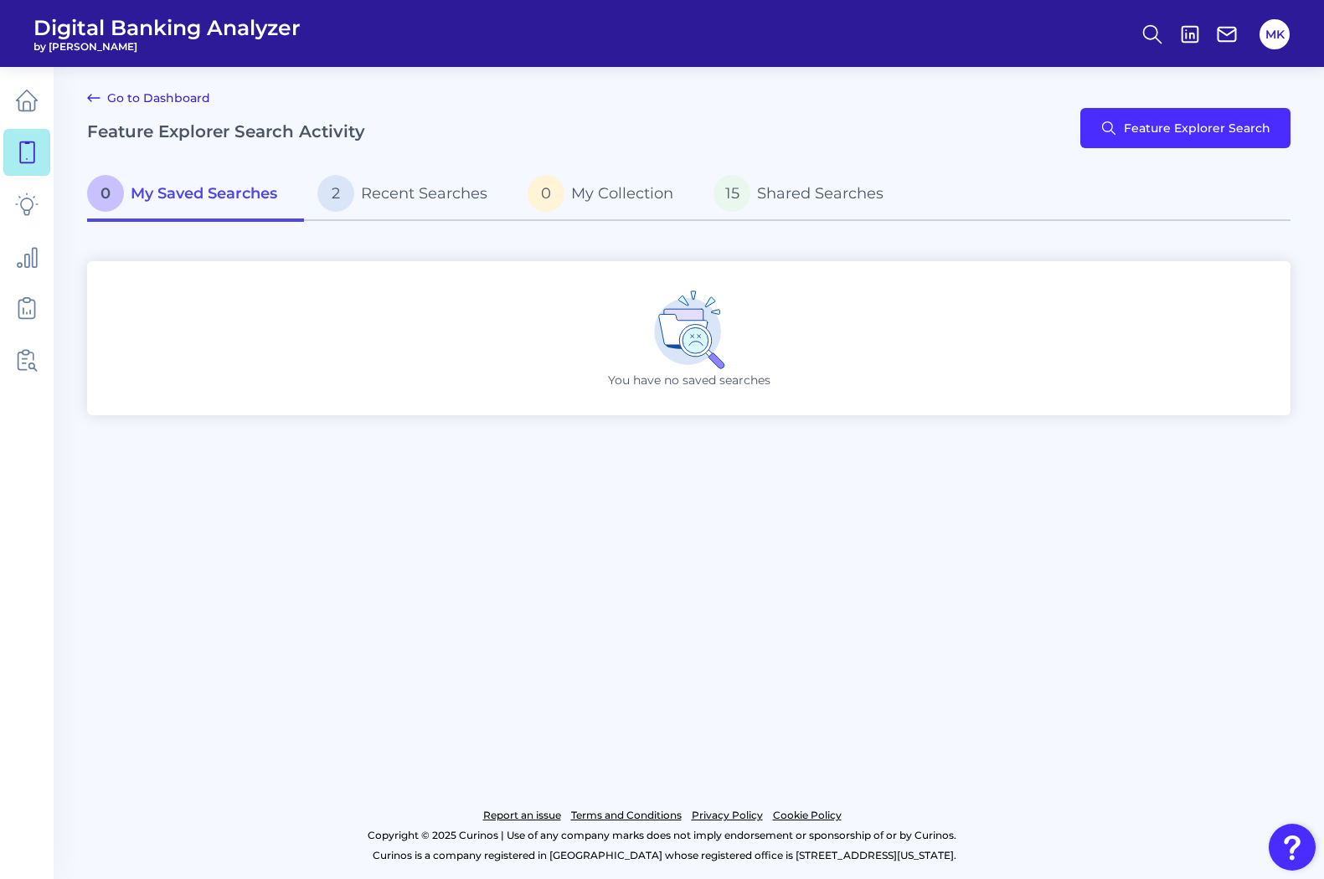
click at [101, 97] on icon at bounding box center [94, 98] width 20 height 20
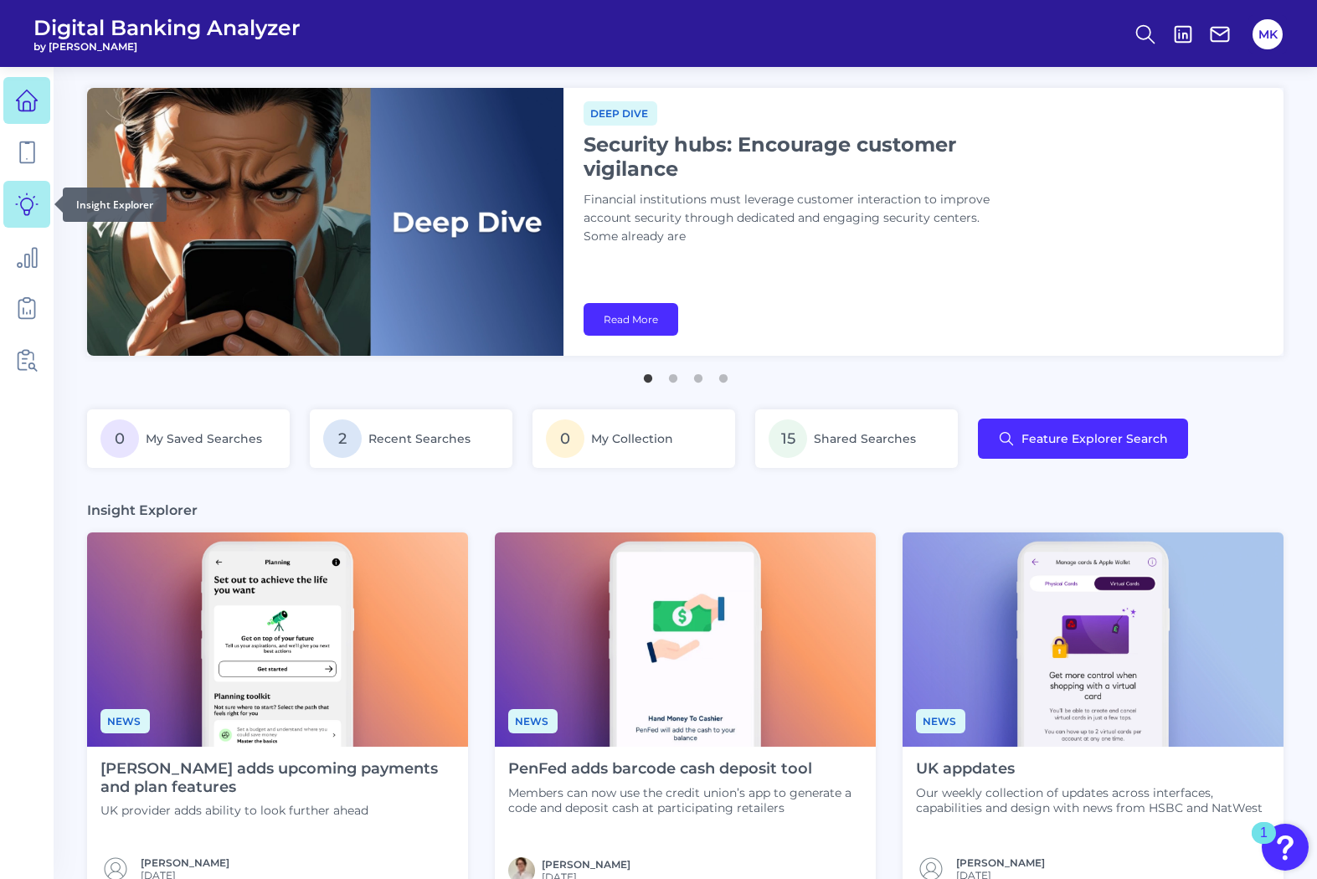
click at [20, 209] on icon at bounding box center [26, 204] width 23 height 23
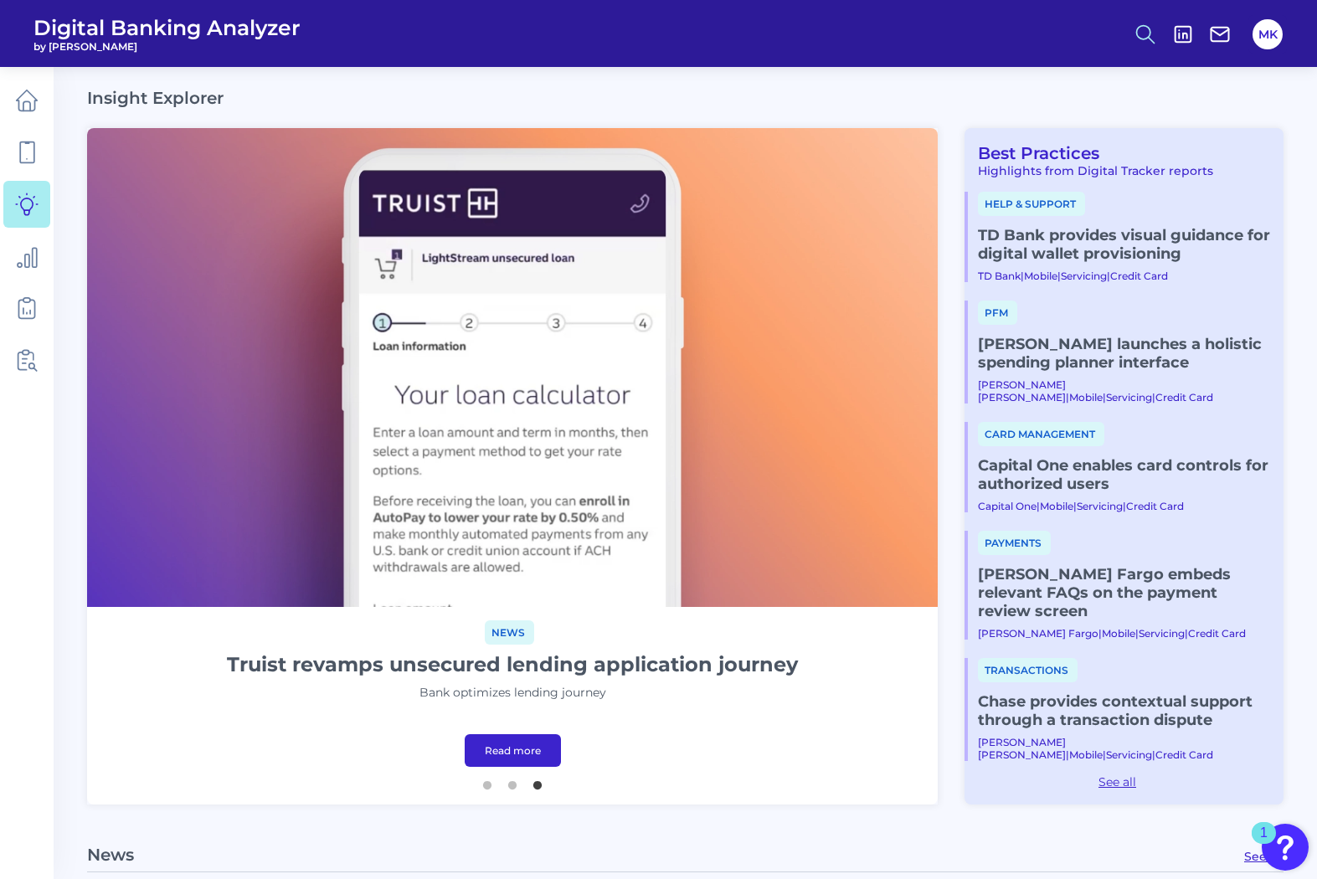
click at [1142, 27] on icon at bounding box center [1145, 34] width 23 height 23
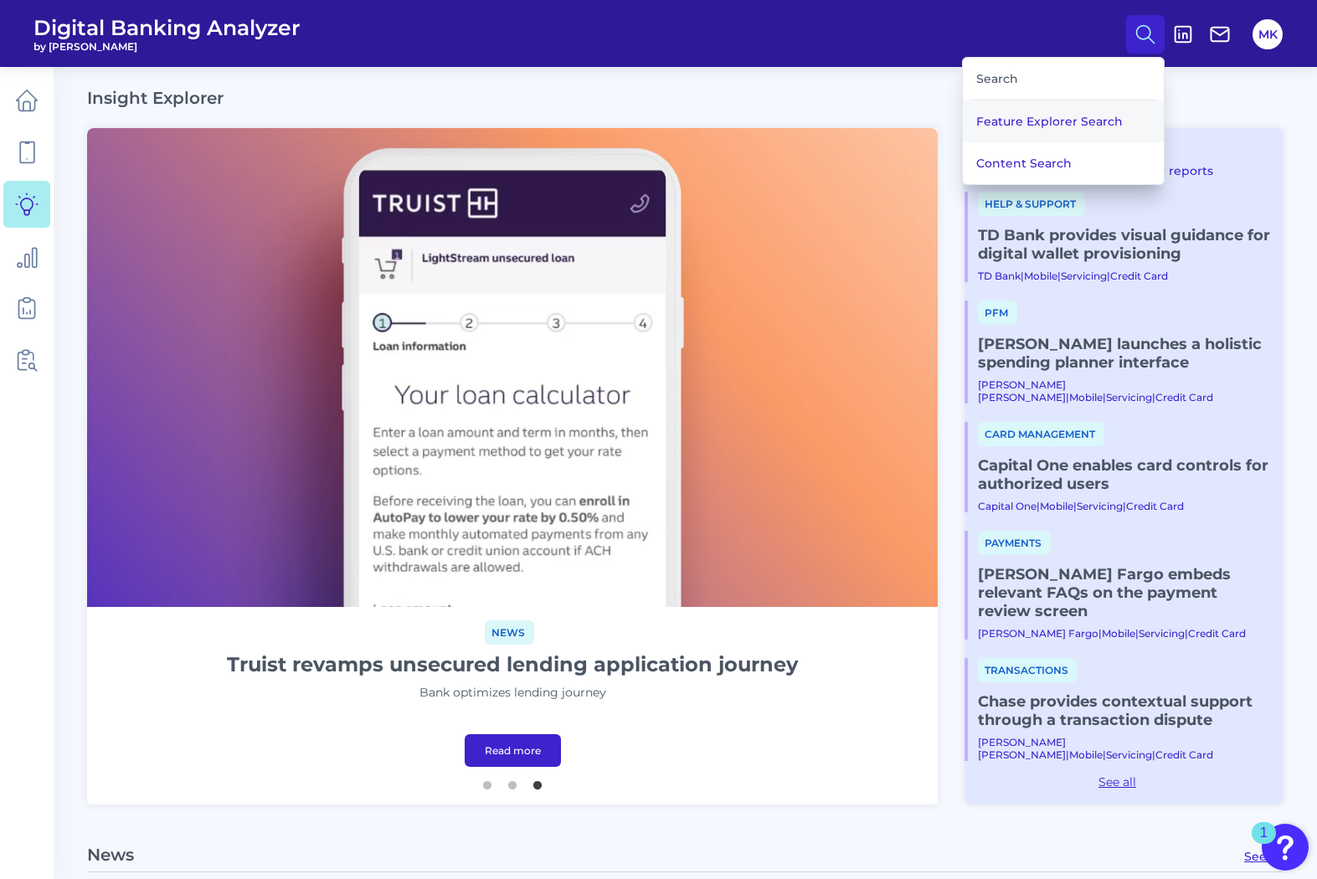
click at [1069, 130] on button "Feature Explorer Search" at bounding box center [1063, 122] width 201 height 42
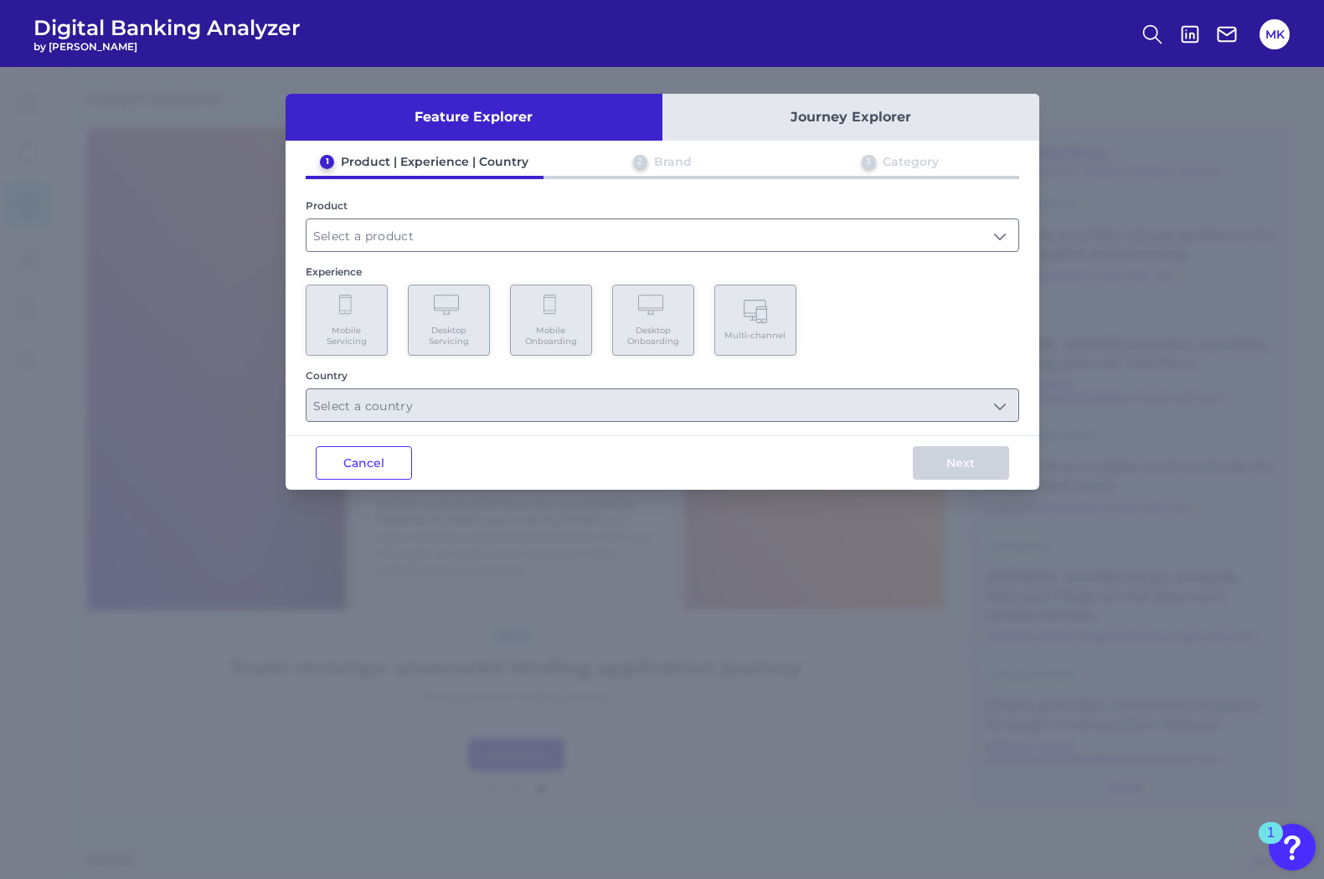
click at [798, 116] on button "Journey Explorer" at bounding box center [850, 117] width 377 height 47
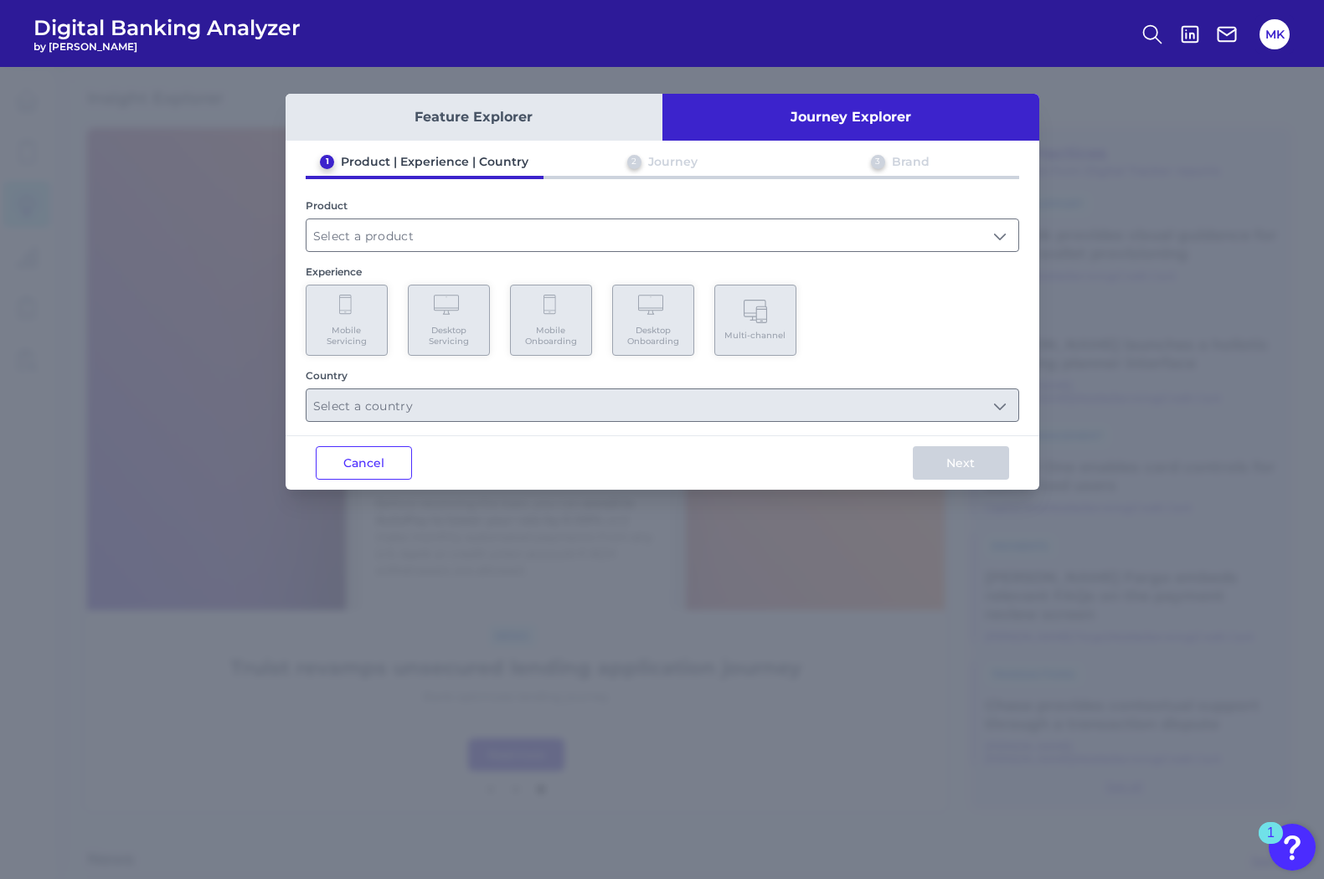
click at [468, 255] on div "1 Product | Experience | Country 2 Journey 3 Brand Product Experience Mobile Se…" at bounding box center [663, 288] width 754 height 268
click at [461, 235] on input "text" at bounding box center [663, 235] width 712 height 32
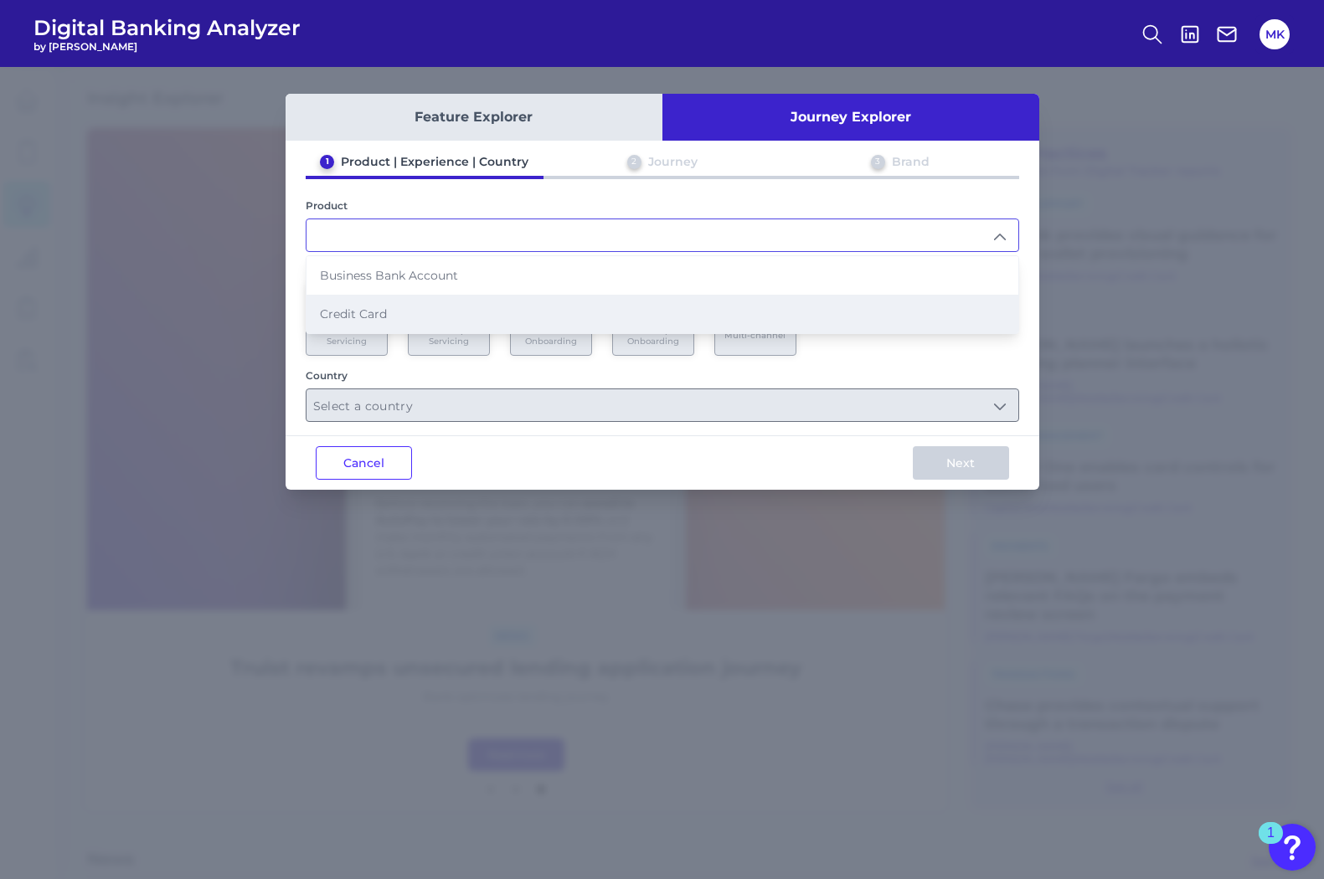
click at [396, 313] on li "Credit Card" at bounding box center [663, 314] width 712 height 39
type input "Credit Card"
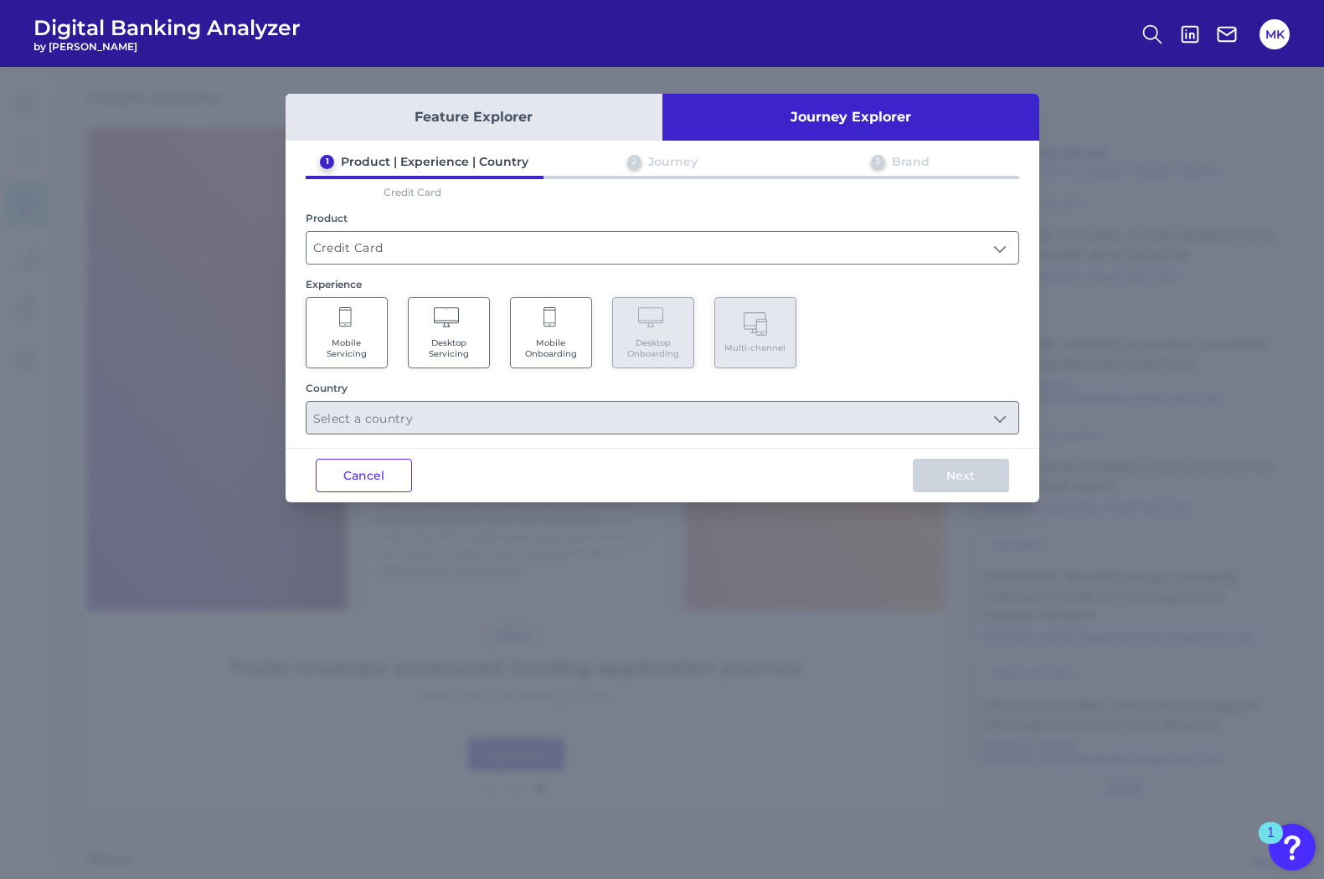
click at [540, 316] on Onboarding "Mobile Onboarding" at bounding box center [551, 332] width 82 height 71
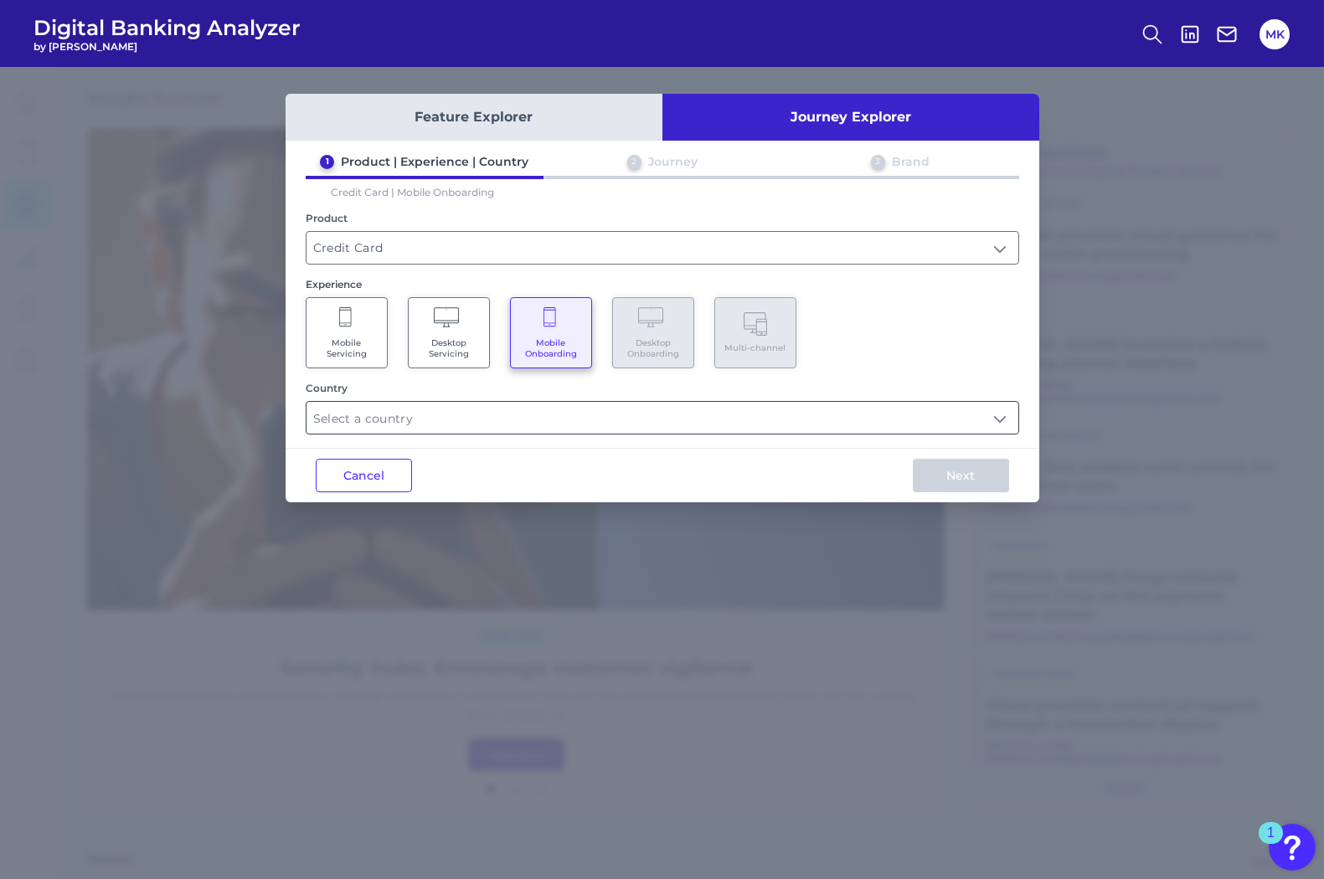
drag, startPoint x: 497, startPoint y: 411, endPoint x: 491, endPoint y: 420, distance: 10.2
click at [491, 420] on input "text" at bounding box center [663, 418] width 712 height 32
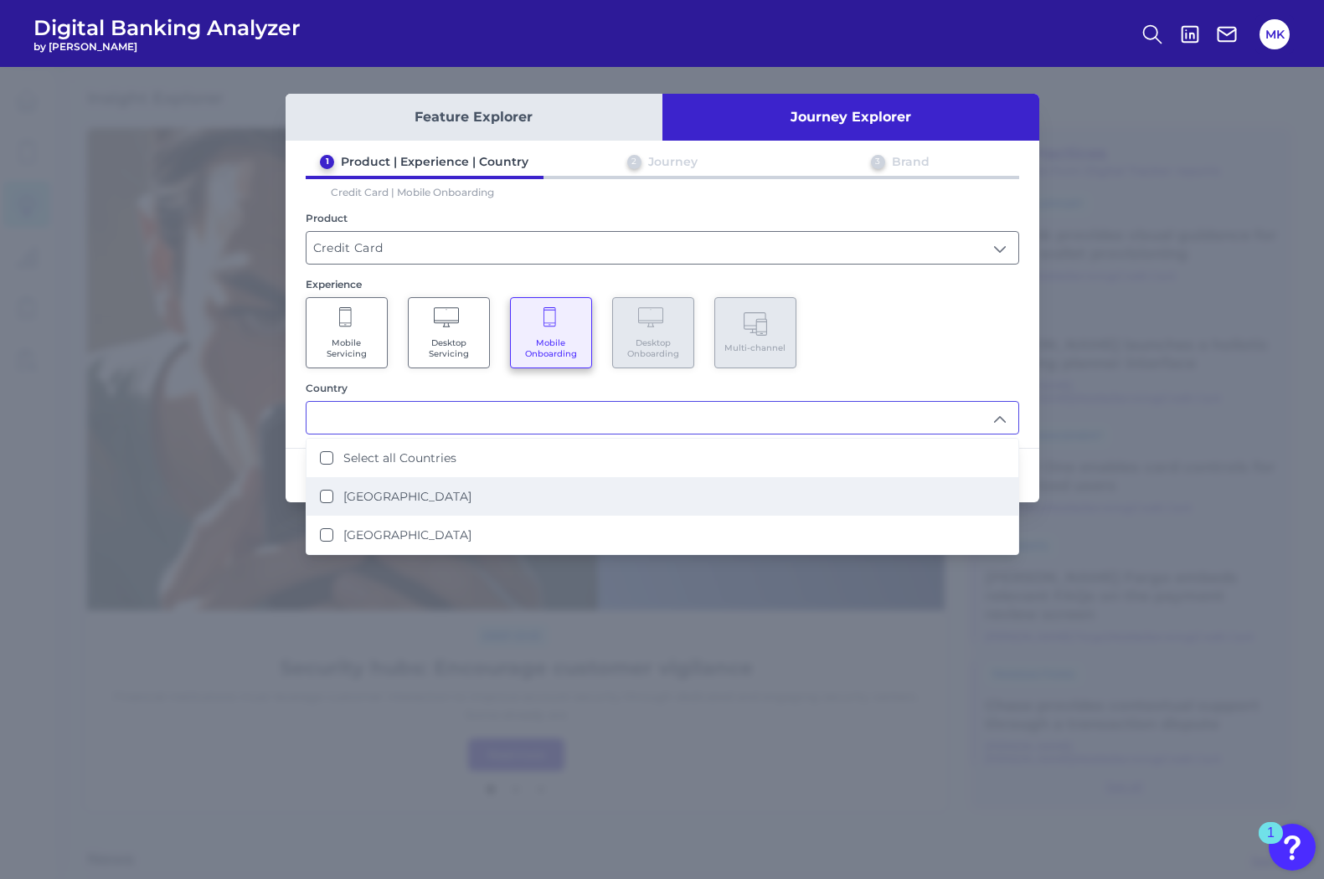
click at [402, 509] on li "United States" at bounding box center [663, 496] width 712 height 39
type input "United States"
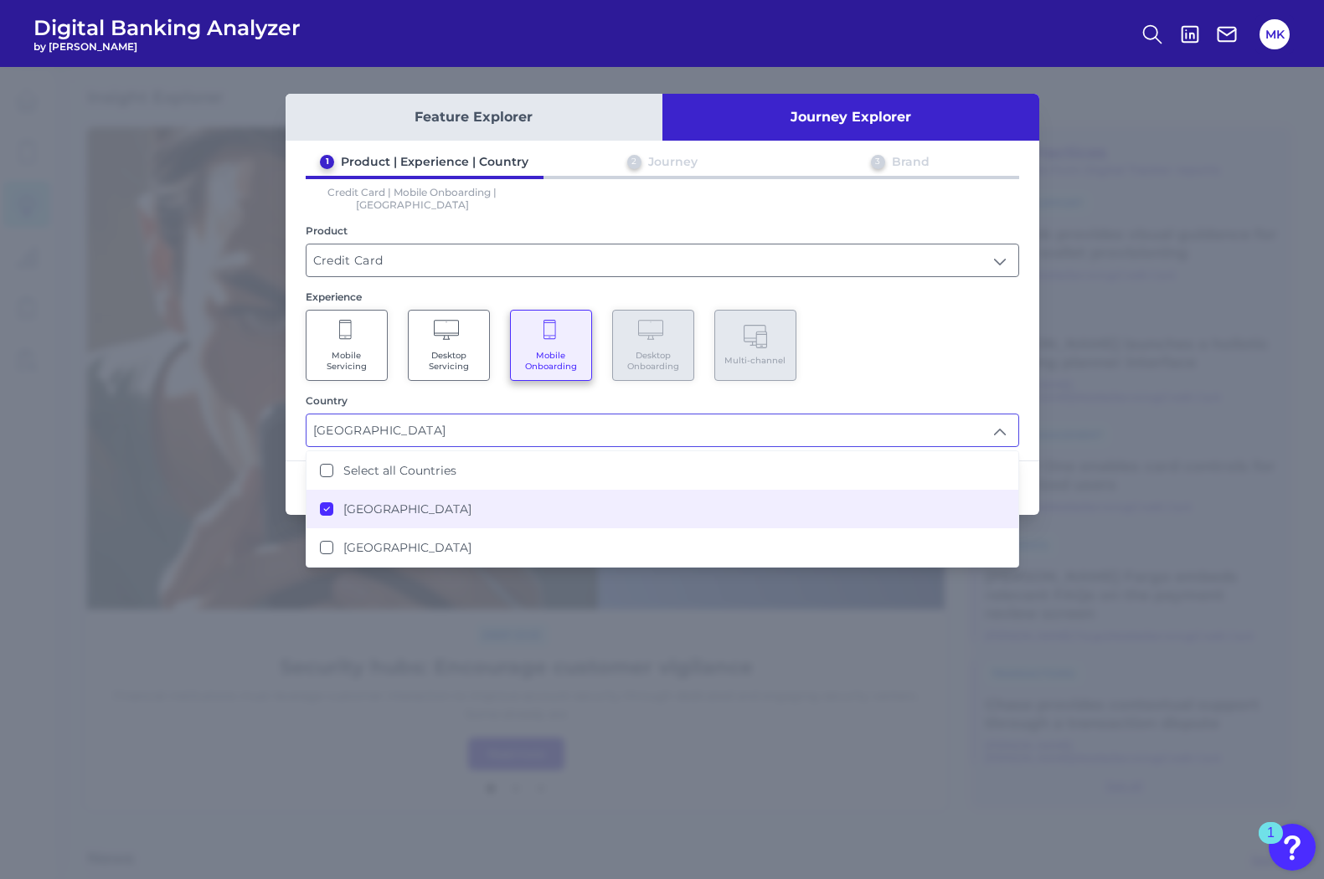
click at [585, 620] on div "Feature Explorer Journey Explorer 1 Product | Experience | Country 2 Journey 3 …" at bounding box center [662, 473] width 1324 height 812
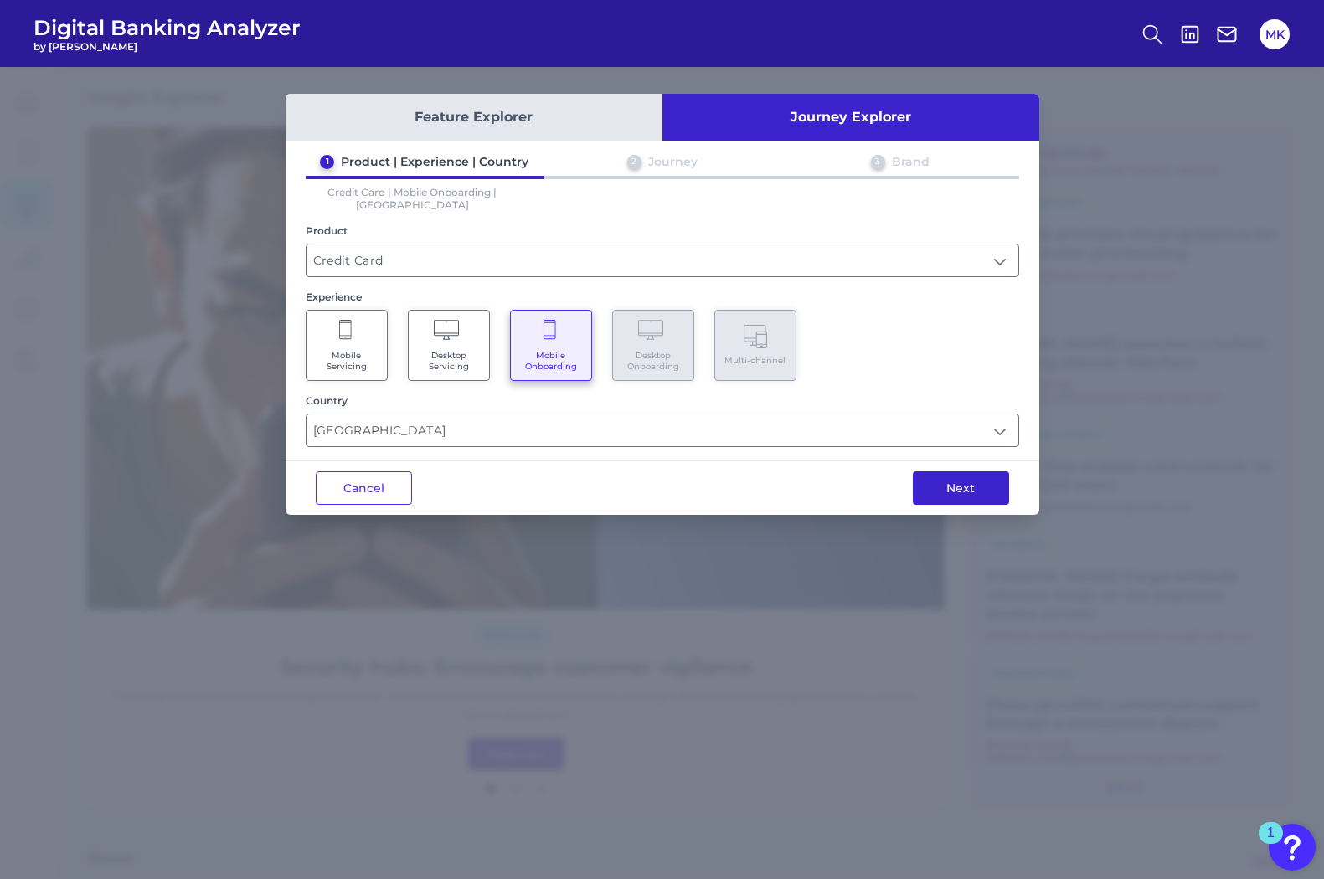
click at [961, 472] on button "Next" at bounding box center [961, 489] width 96 height 34
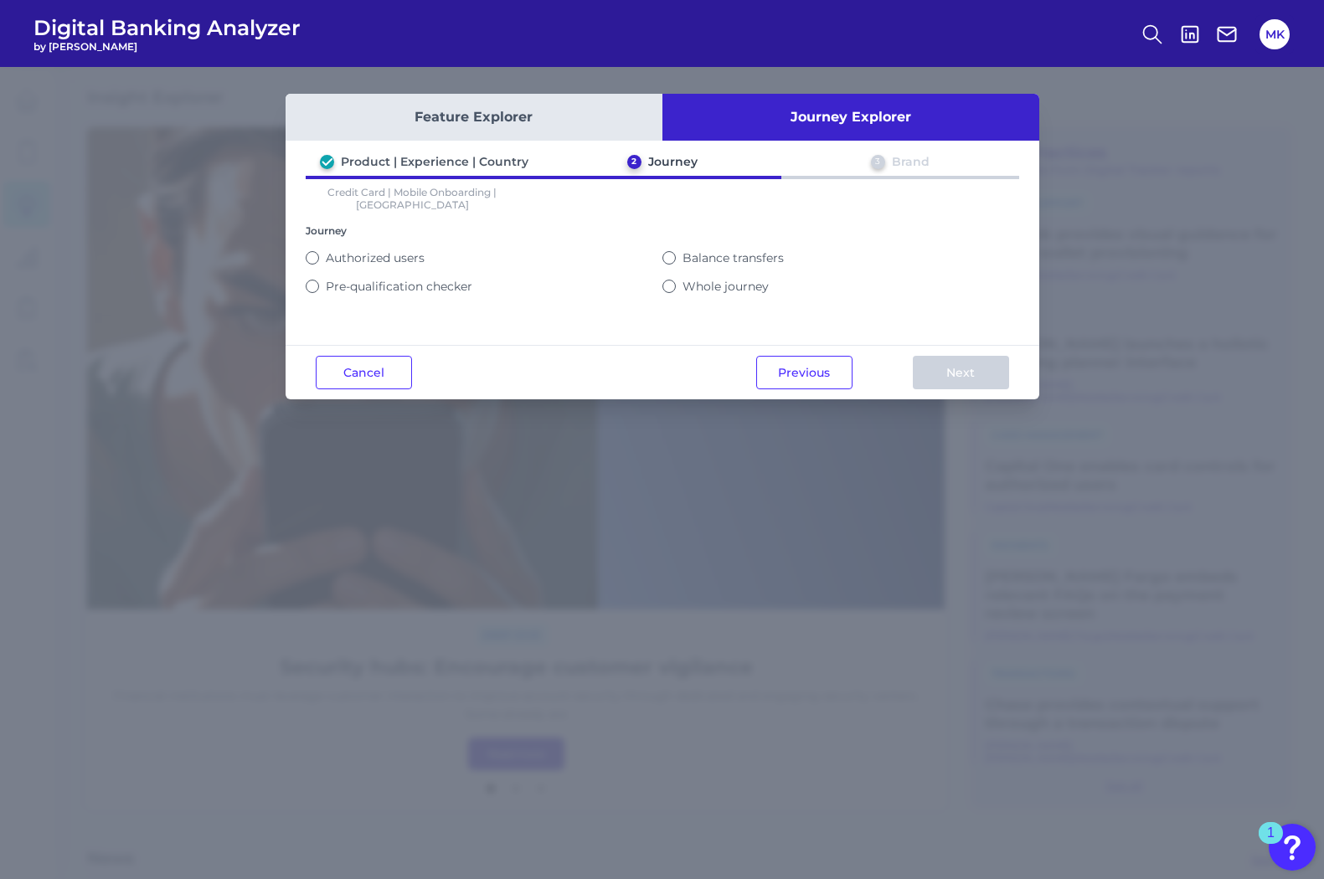
click at [355, 250] on label "Authorized users" at bounding box center [375, 257] width 99 height 15
click at [319, 251] on button "Authorized users" at bounding box center [312, 257] width 13 height 13
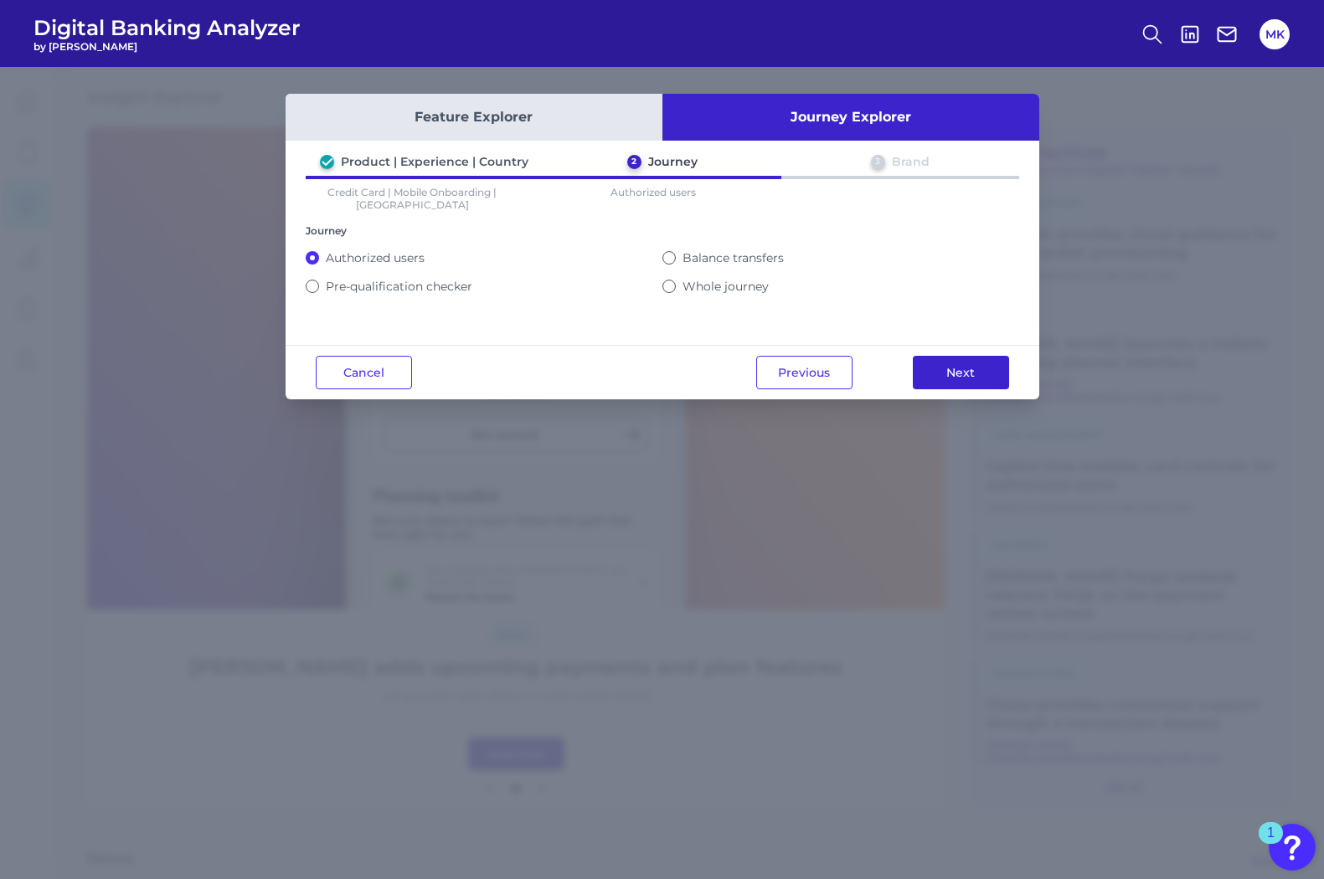
click at [967, 367] on button "Next" at bounding box center [961, 373] width 96 height 34
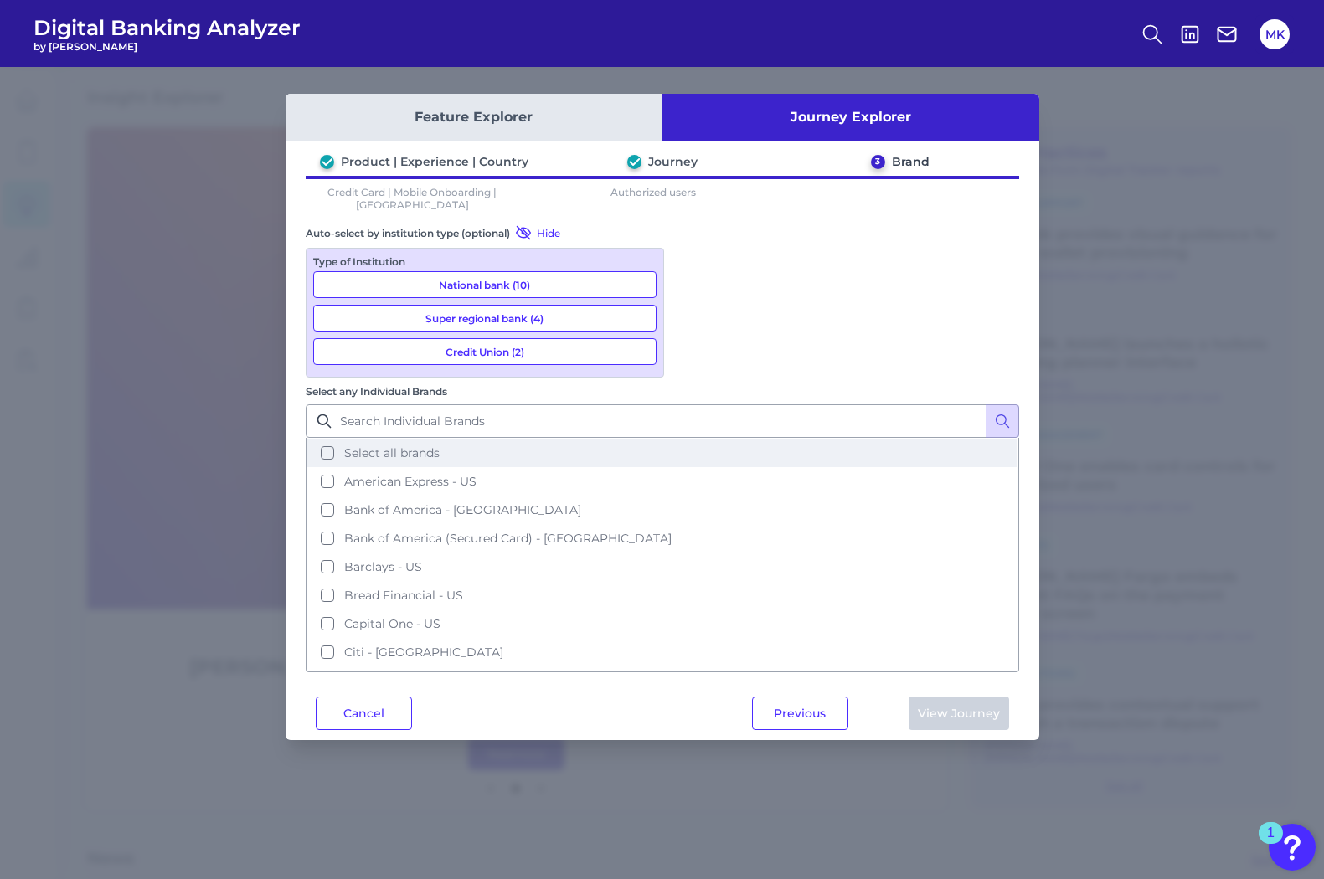
click at [440, 446] on span "Select all brands" at bounding box center [391, 453] width 95 height 15
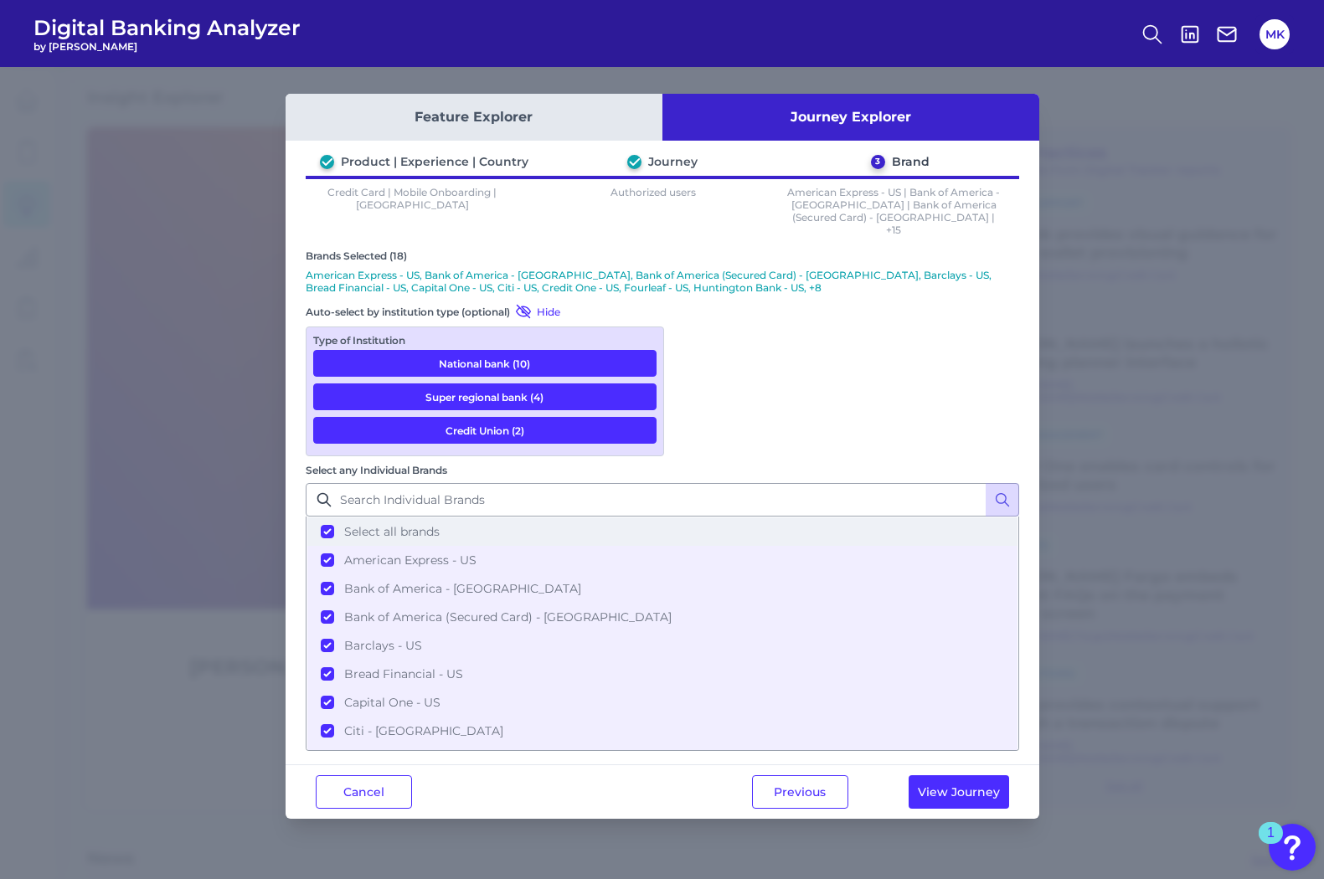
click at [440, 524] on span "Select all brands" at bounding box center [391, 531] width 95 height 15
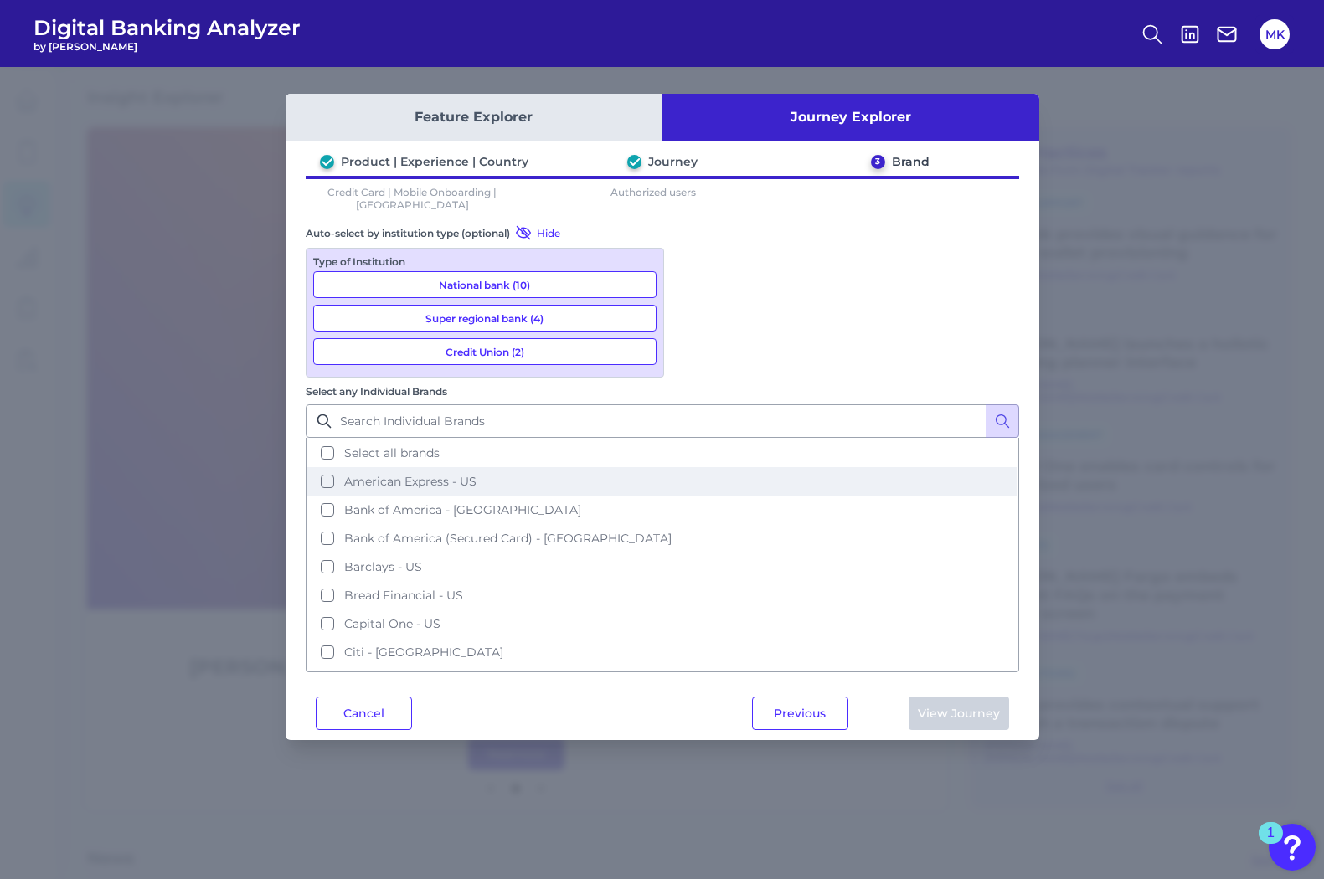
click at [703, 467] on button "American Express - US" at bounding box center [662, 481] width 710 height 28
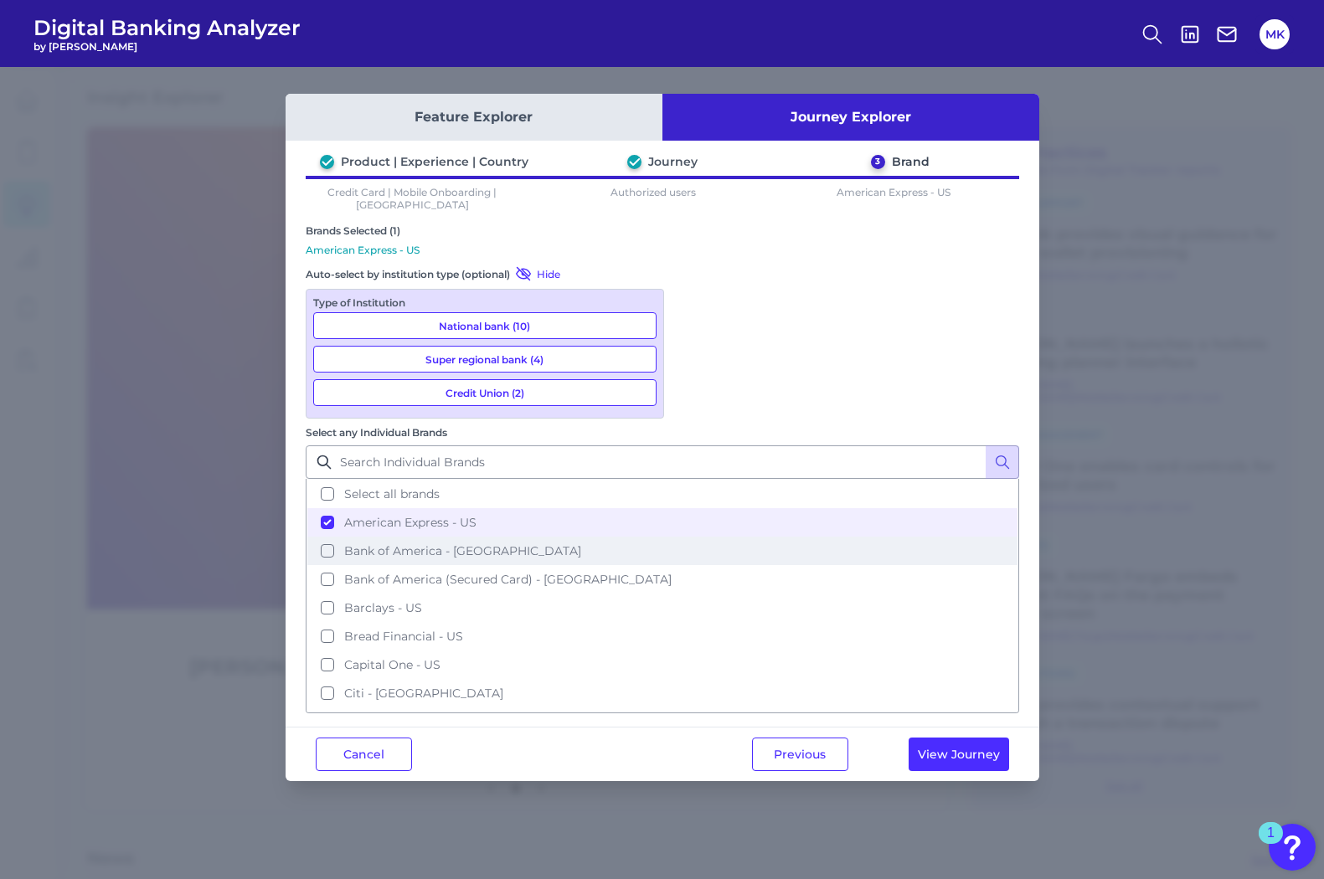
click at [581, 544] on span "Bank of America - US" at bounding box center [462, 551] width 237 height 15
click at [926, 738] on button "View Journey" at bounding box center [959, 755] width 101 height 34
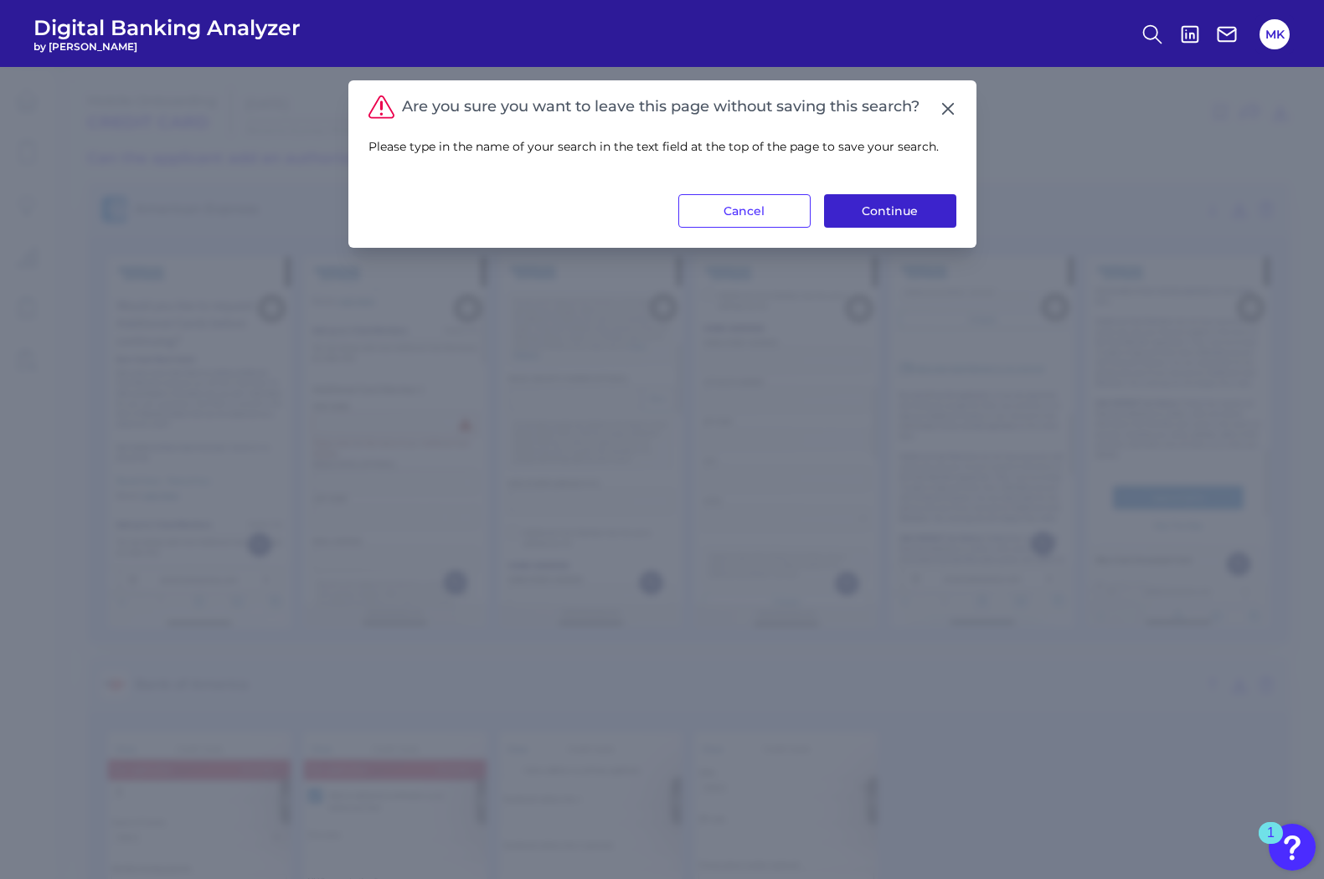
click at [855, 215] on button "Continue" at bounding box center [890, 211] width 132 height 34
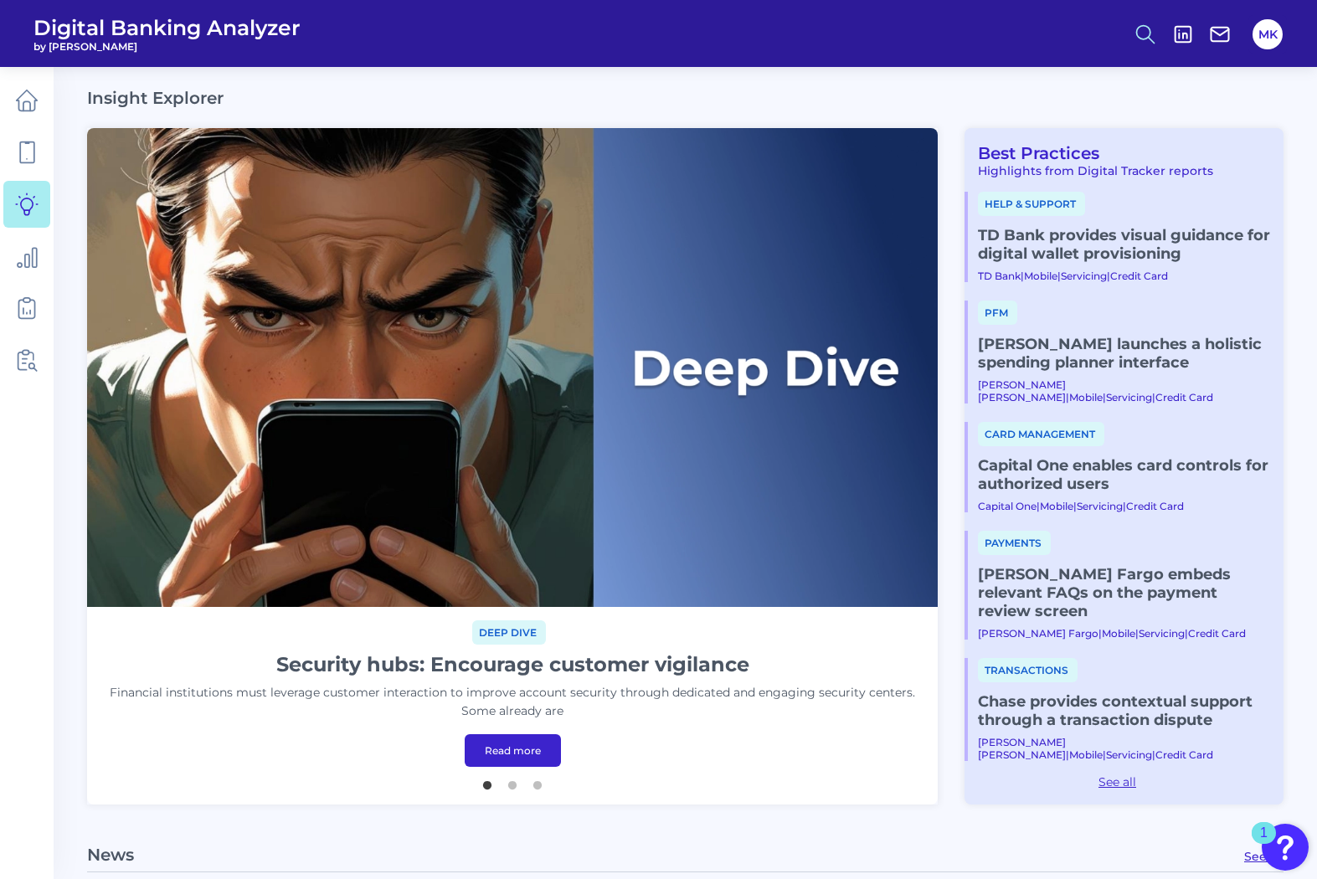
click at [1138, 38] on icon at bounding box center [1145, 34] width 23 height 23
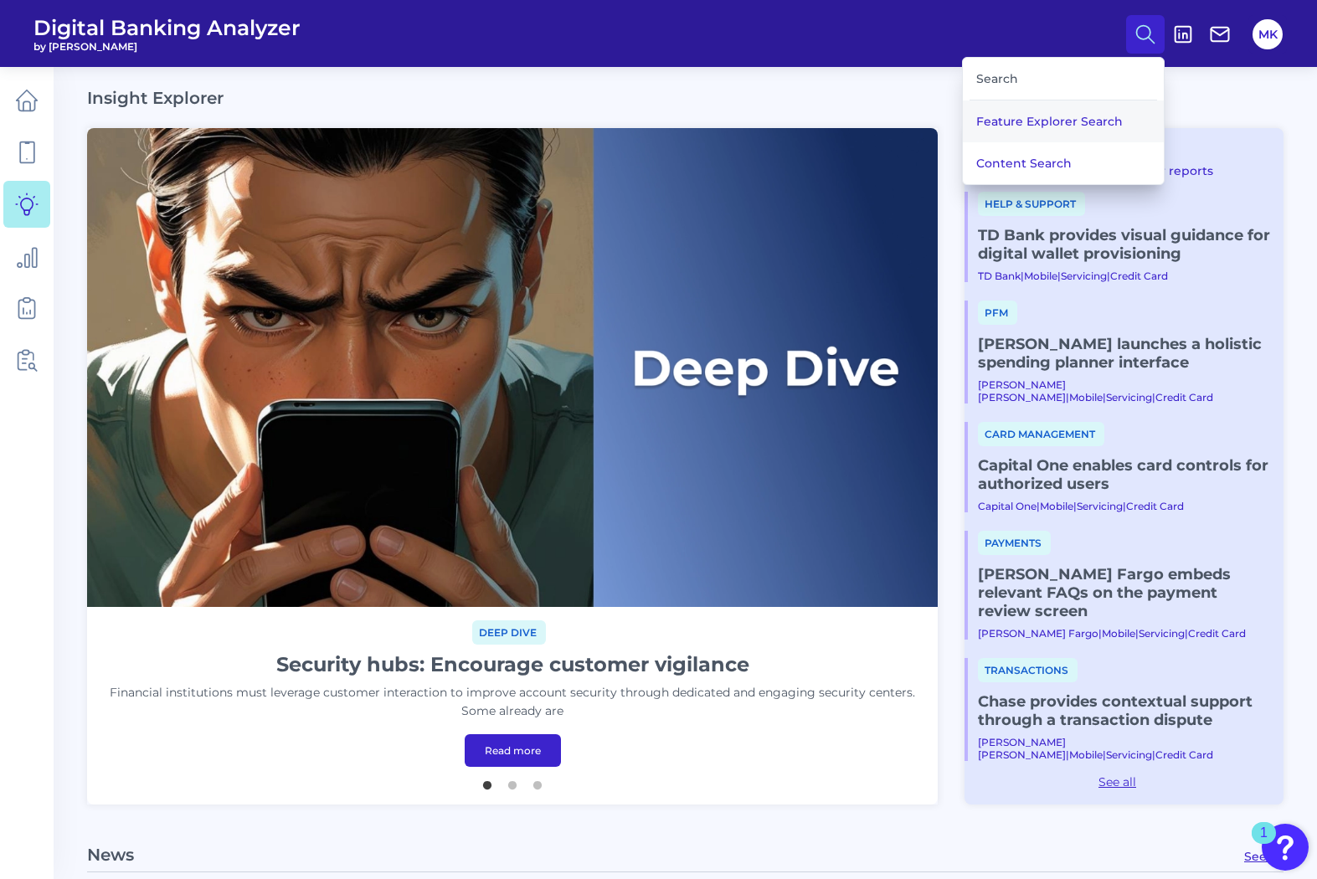
click at [1051, 107] on button "Feature Explorer Search" at bounding box center [1063, 122] width 201 height 42
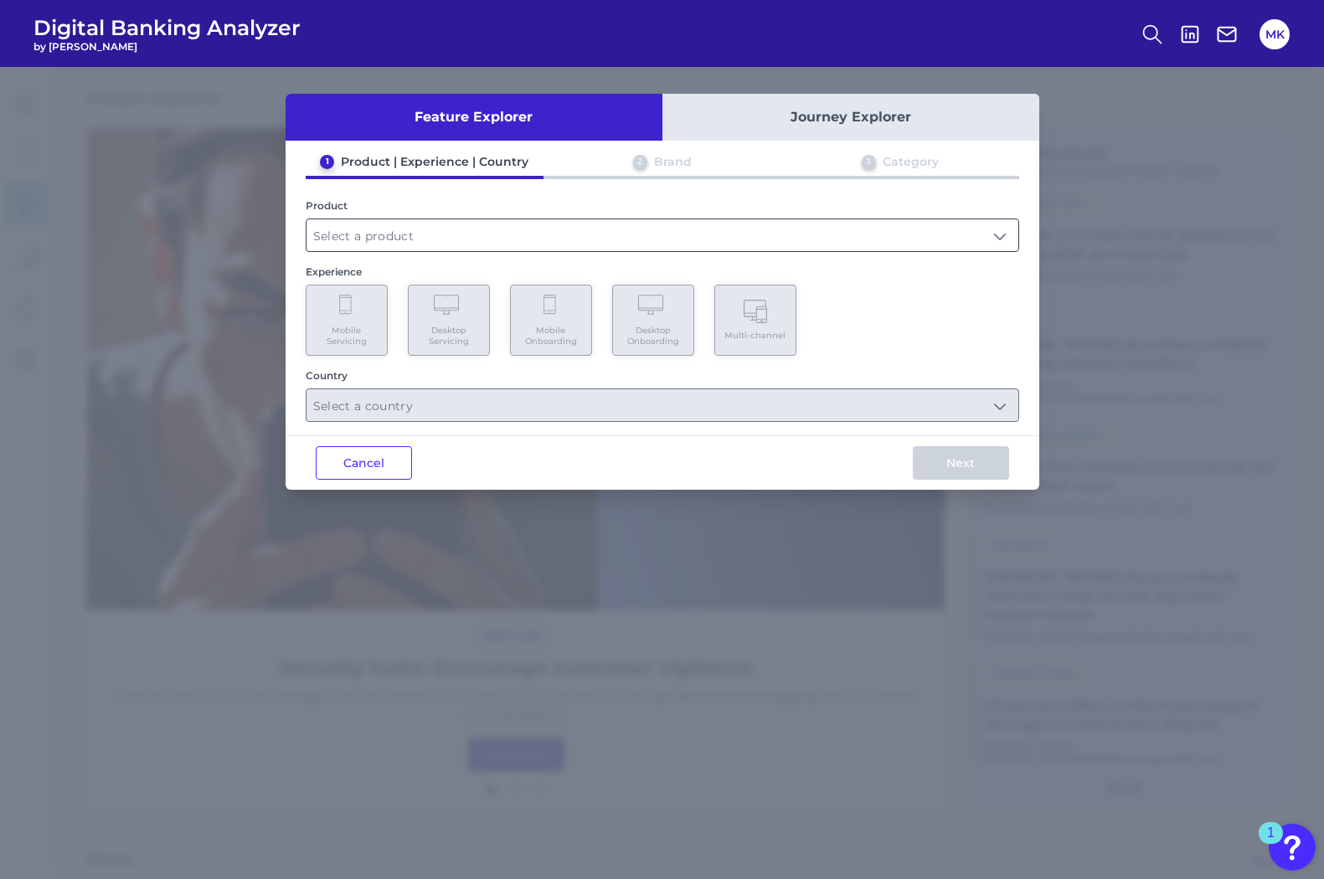
click at [555, 234] on input "text" at bounding box center [663, 235] width 712 height 32
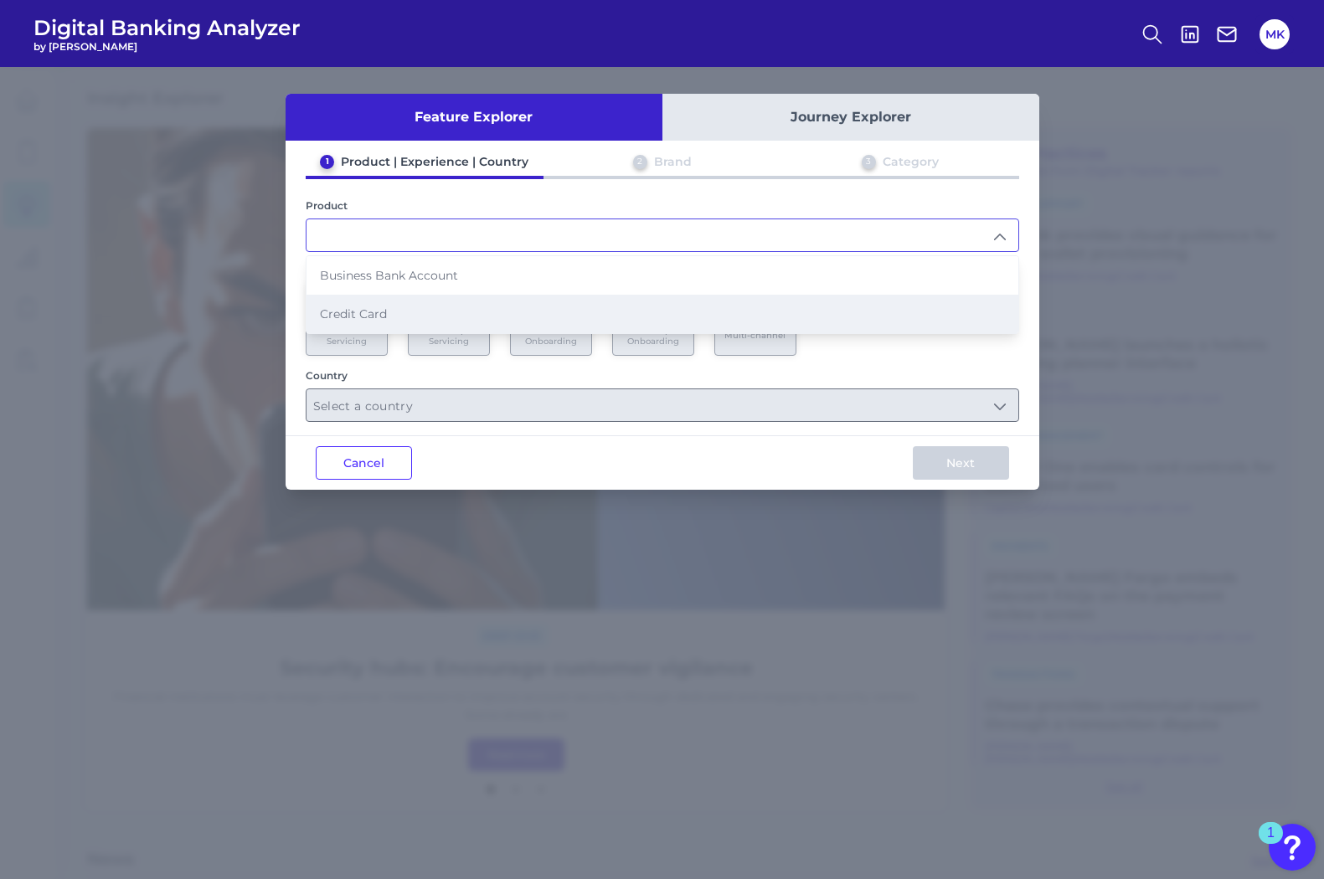
click at [413, 317] on li "Credit Card" at bounding box center [663, 314] width 712 height 39
type input "Credit Card"
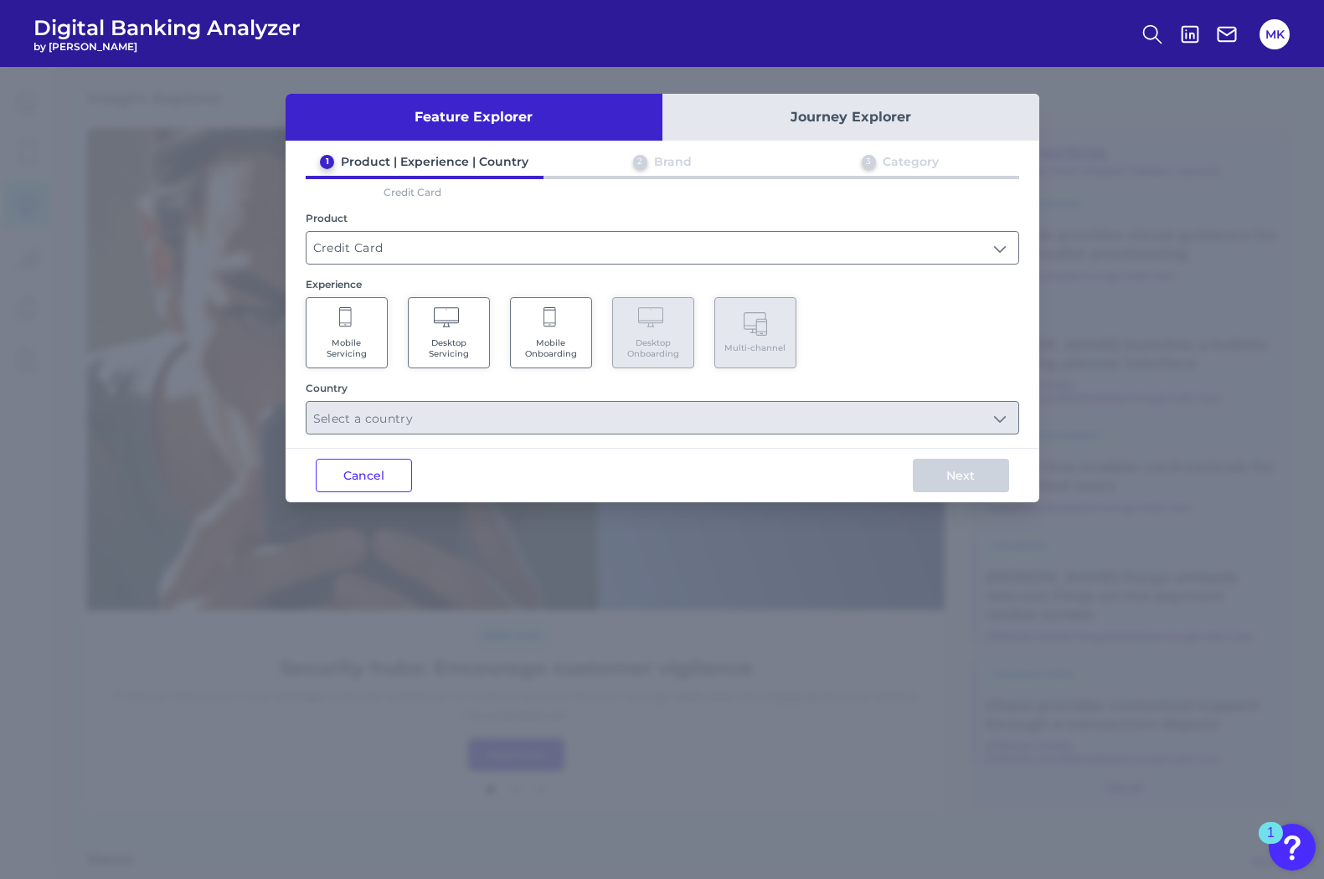
click at [560, 326] on Onboarding "Mobile Onboarding" at bounding box center [551, 332] width 82 height 71
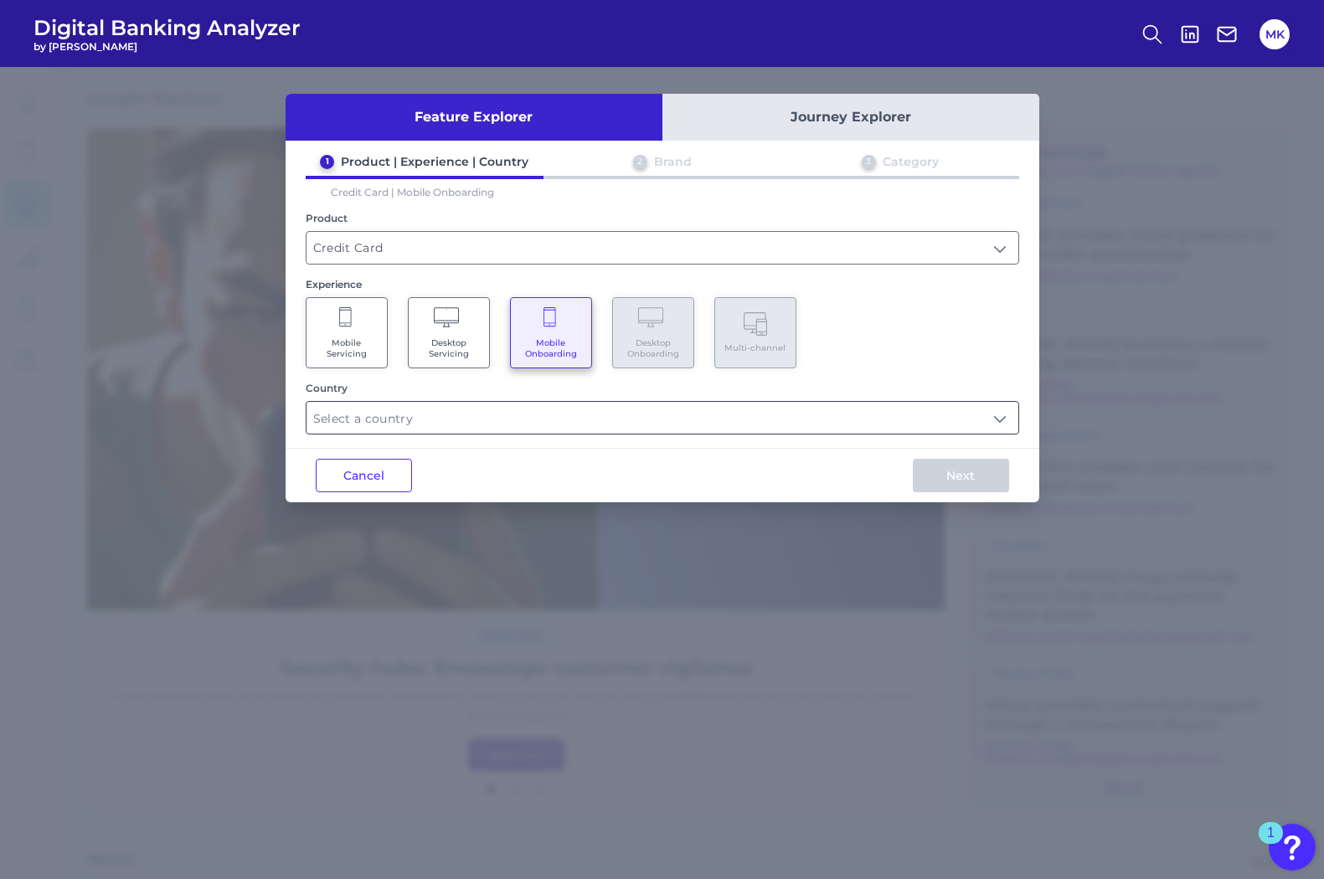
click at [508, 418] on input "text" at bounding box center [663, 418] width 712 height 32
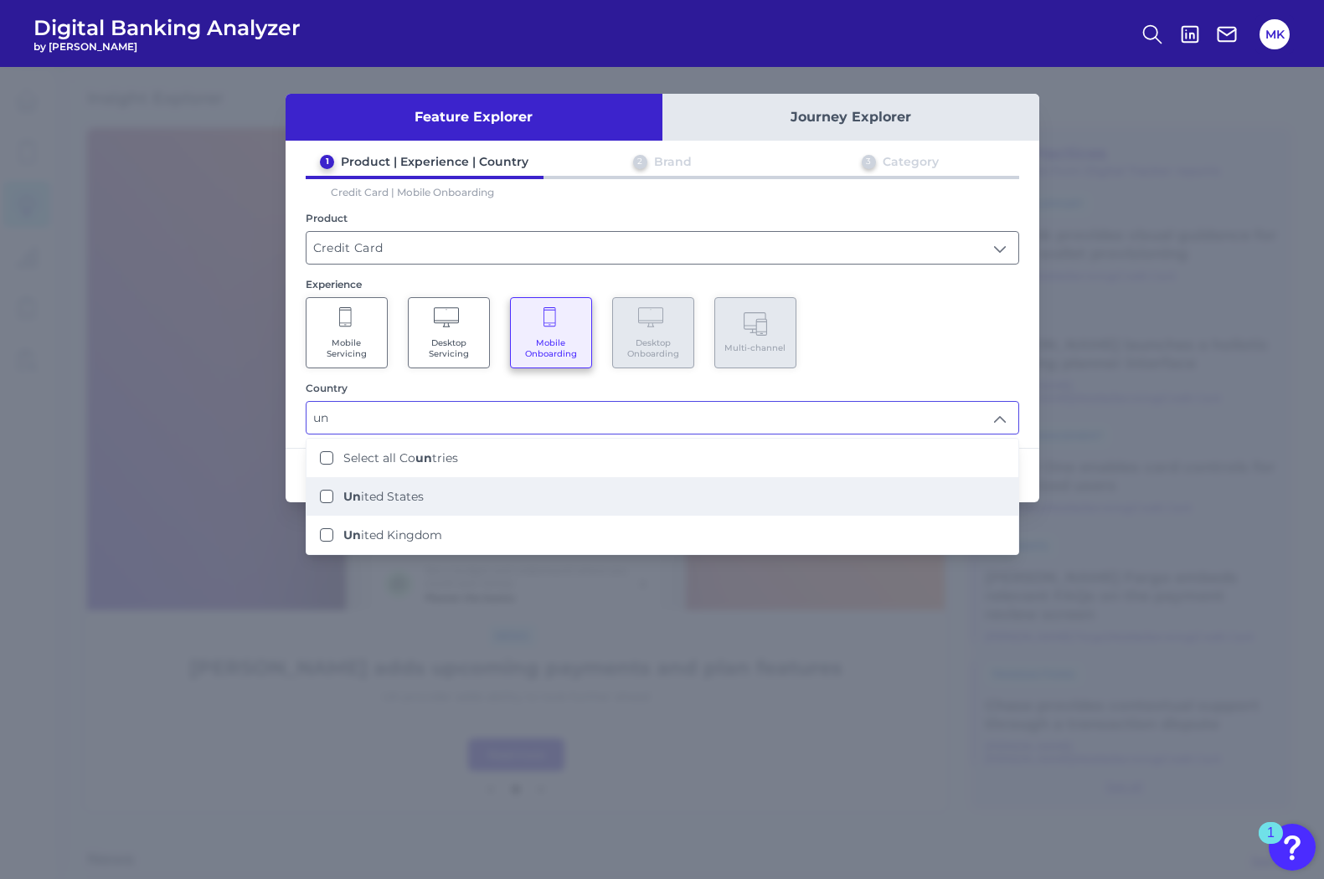
click at [332, 495] on States "Un ited States" at bounding box center [326, 496] width 13 height 13
type input "United States"
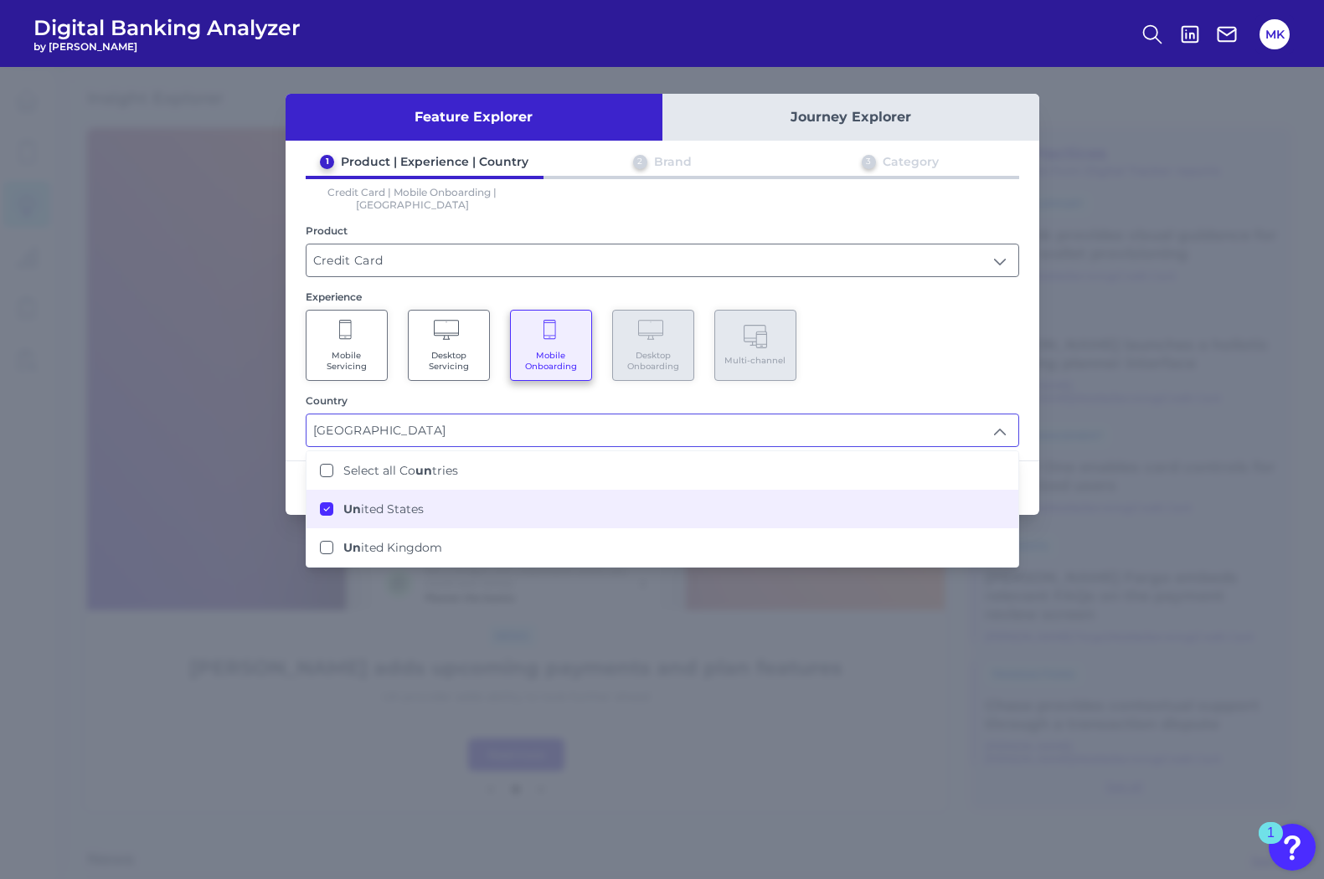
scroll to position [1, 0]
click at [642, 425] on input "United States" at bounding box center [663, 431] width 712 height 32
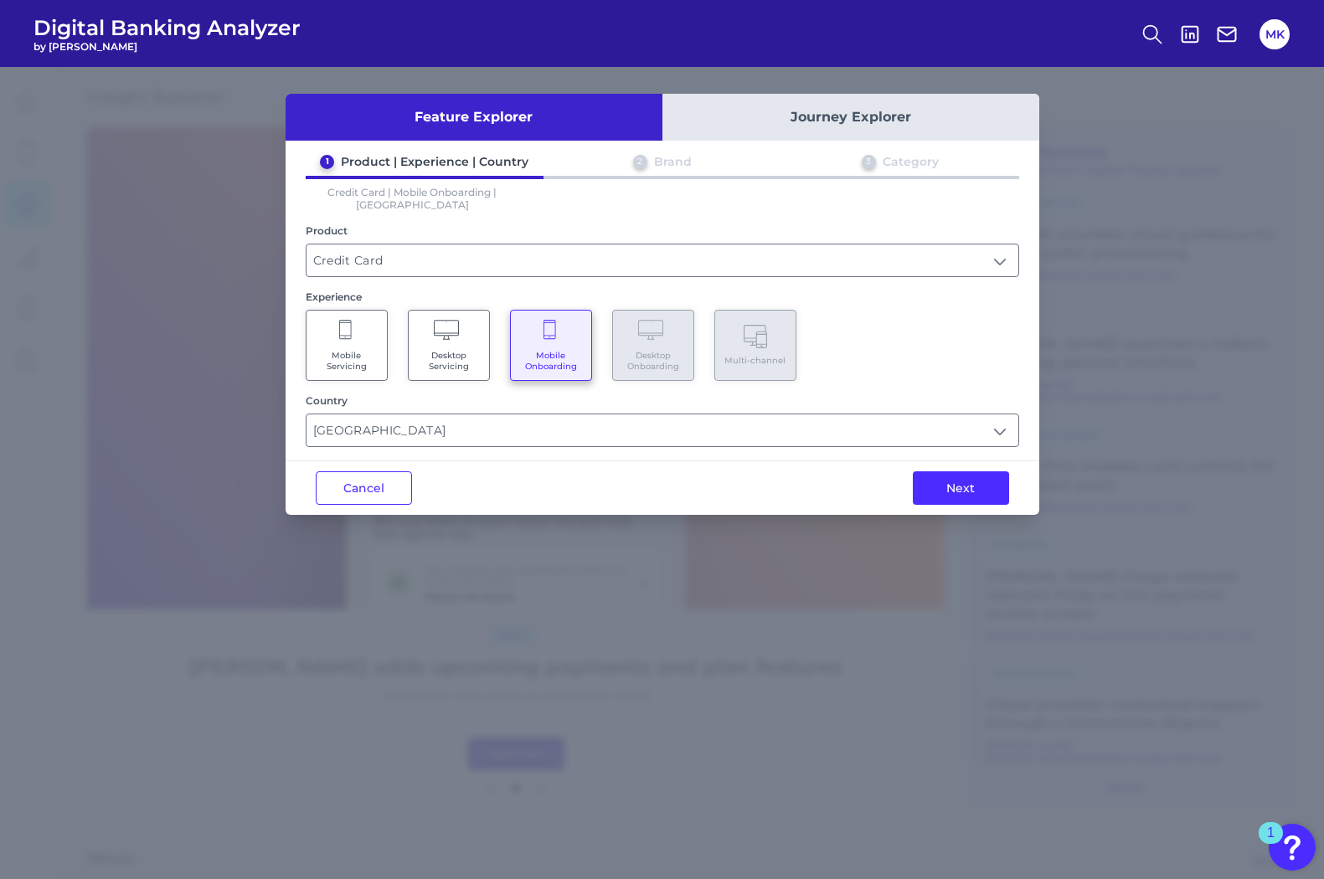
drag, startPoint x: 961, startPoint y: 377, endPoint x: 981, endPoint y: 376, distance: 20.1
click at [981, 376] on div "1 Product | Experience | Country 2 Brand 3 Category Credit Card | Mobile Onboar…" at bounding box center [663, 300] width 754 height 293
click at [968, 472] on button "Next" at bounding box center [961, 489] width 96 height 34
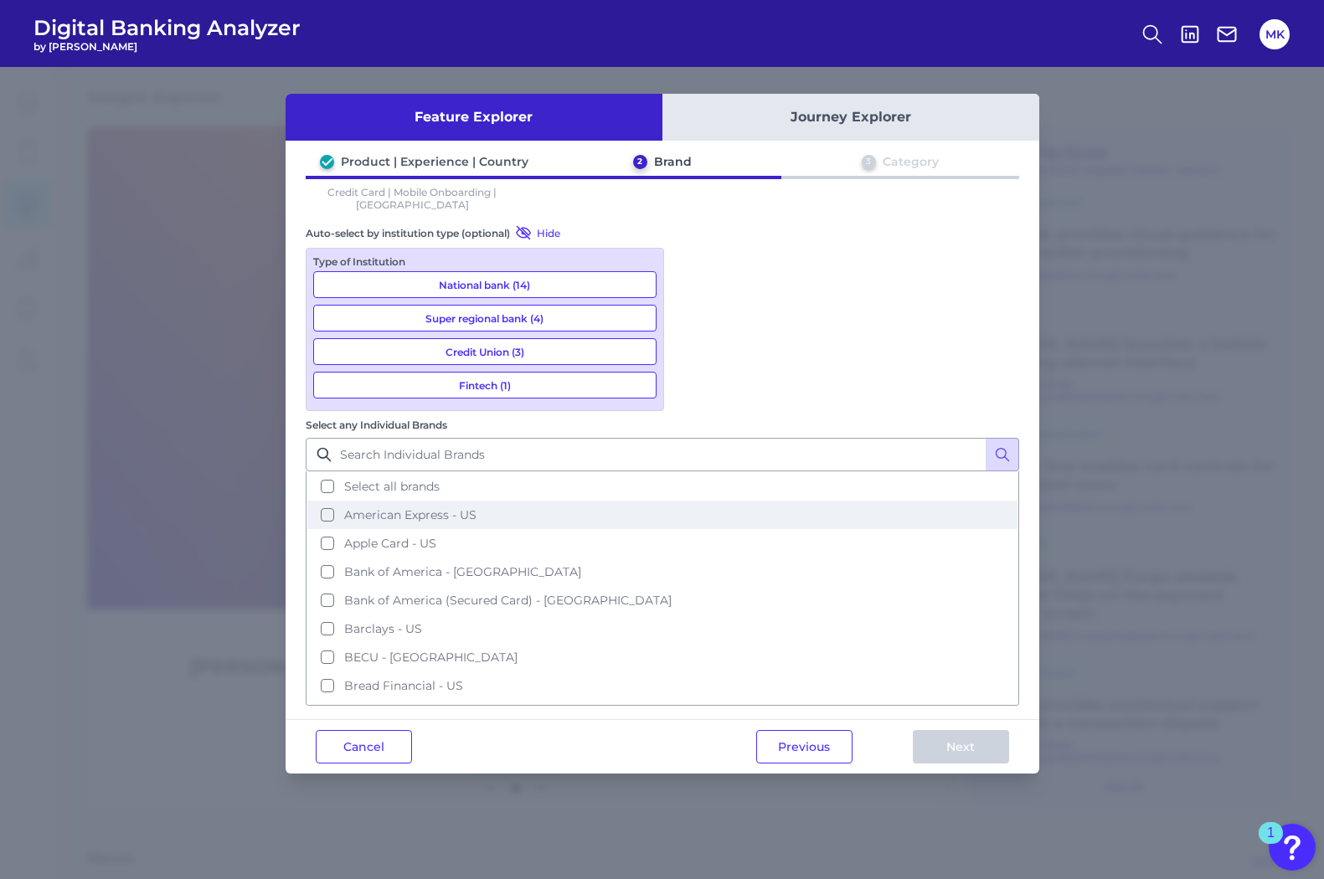
click at [477, 508] on span "American Express - US" at bounding box center [410, 515] width 132 height 15
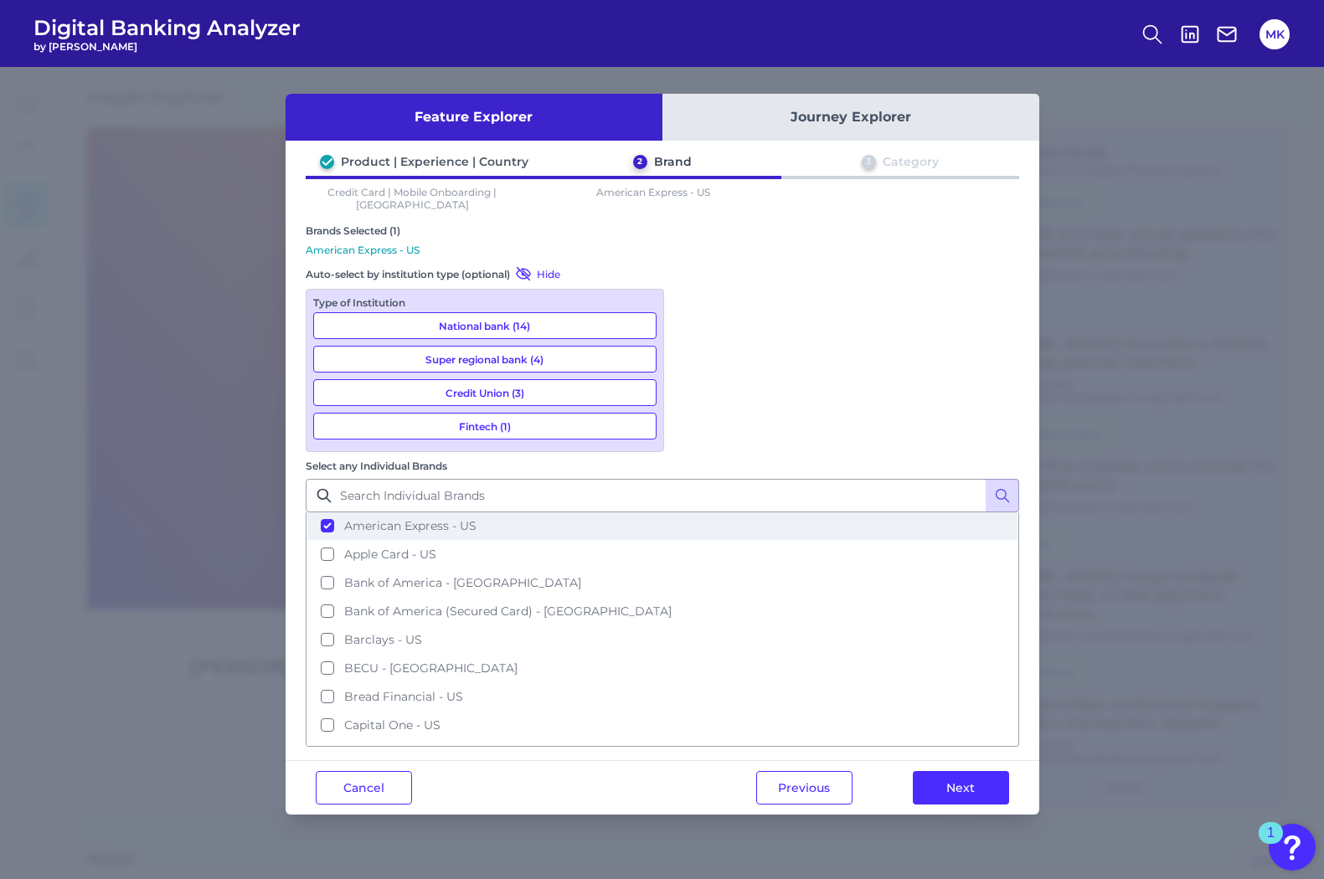
scroll to position [63, 0]
click at [436, 514] on span "Apple Card - US" at bounding box center [390, 521] width 92 height 15
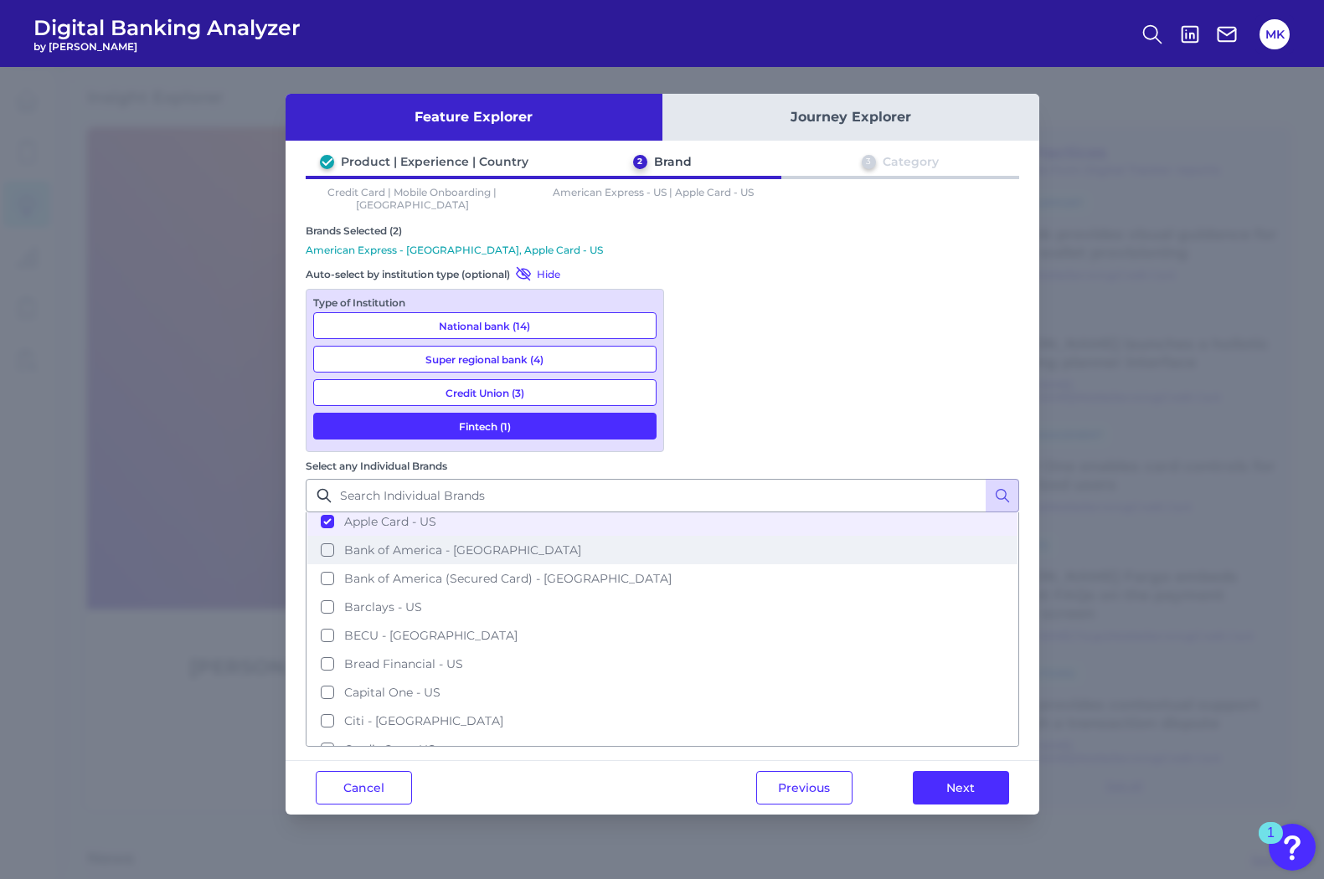
click at [581, 543] on span "Bank of America - US" at bounding box center [462, 550] width 237 height 15
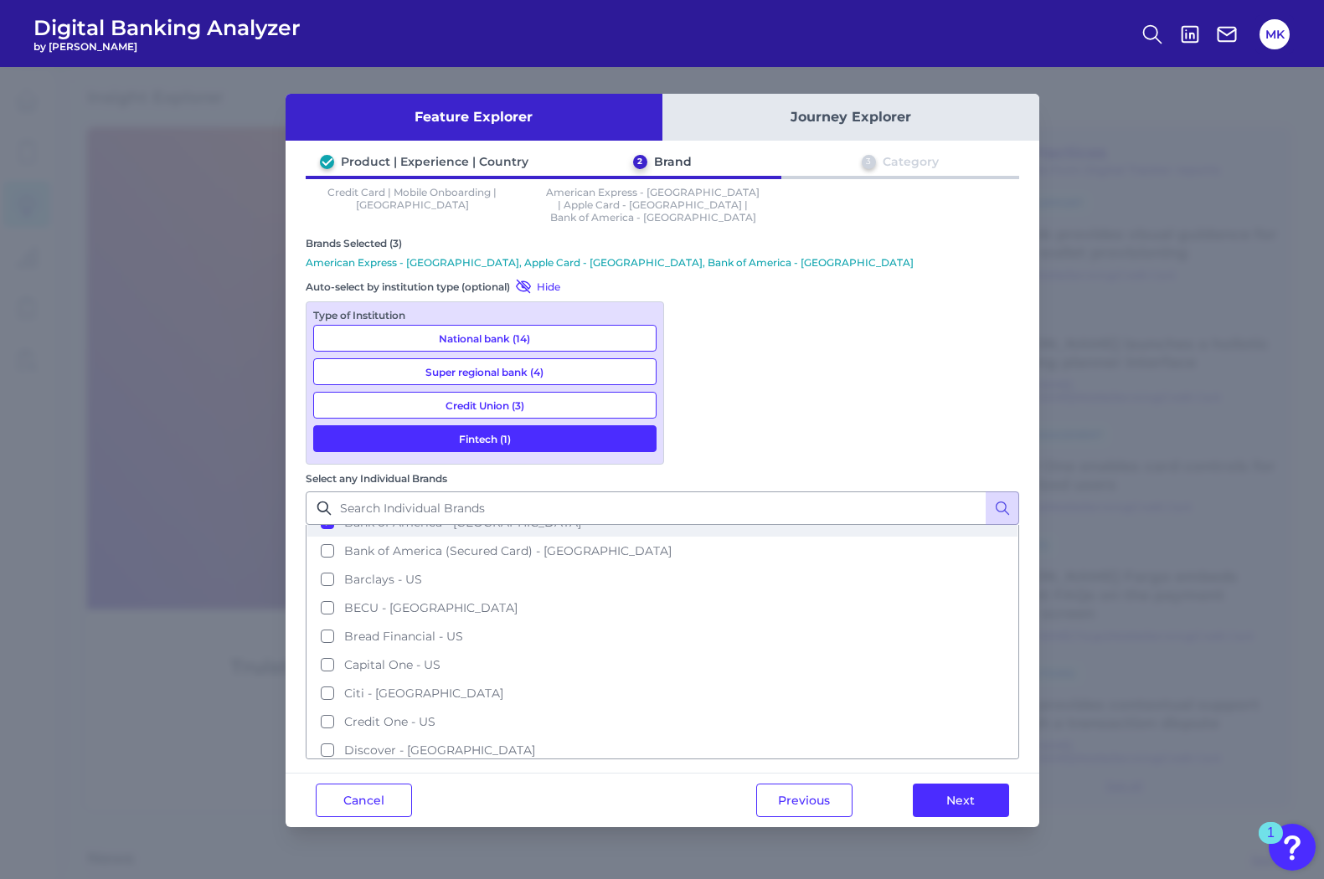
scroll to position [118, 0]
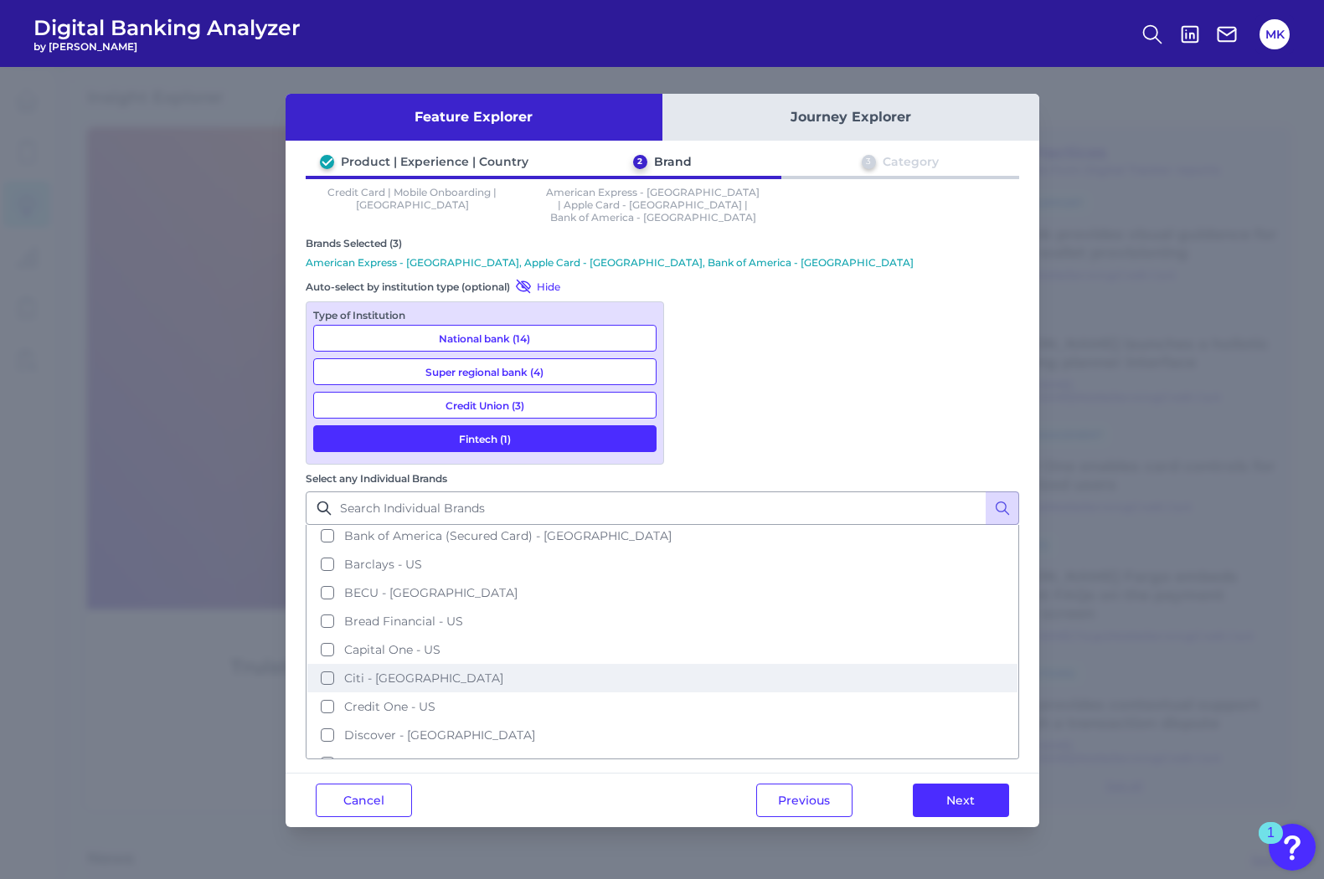
click at [738, 664] on button "Citi - US" at bounding box center [662, 678] width 710 height 28
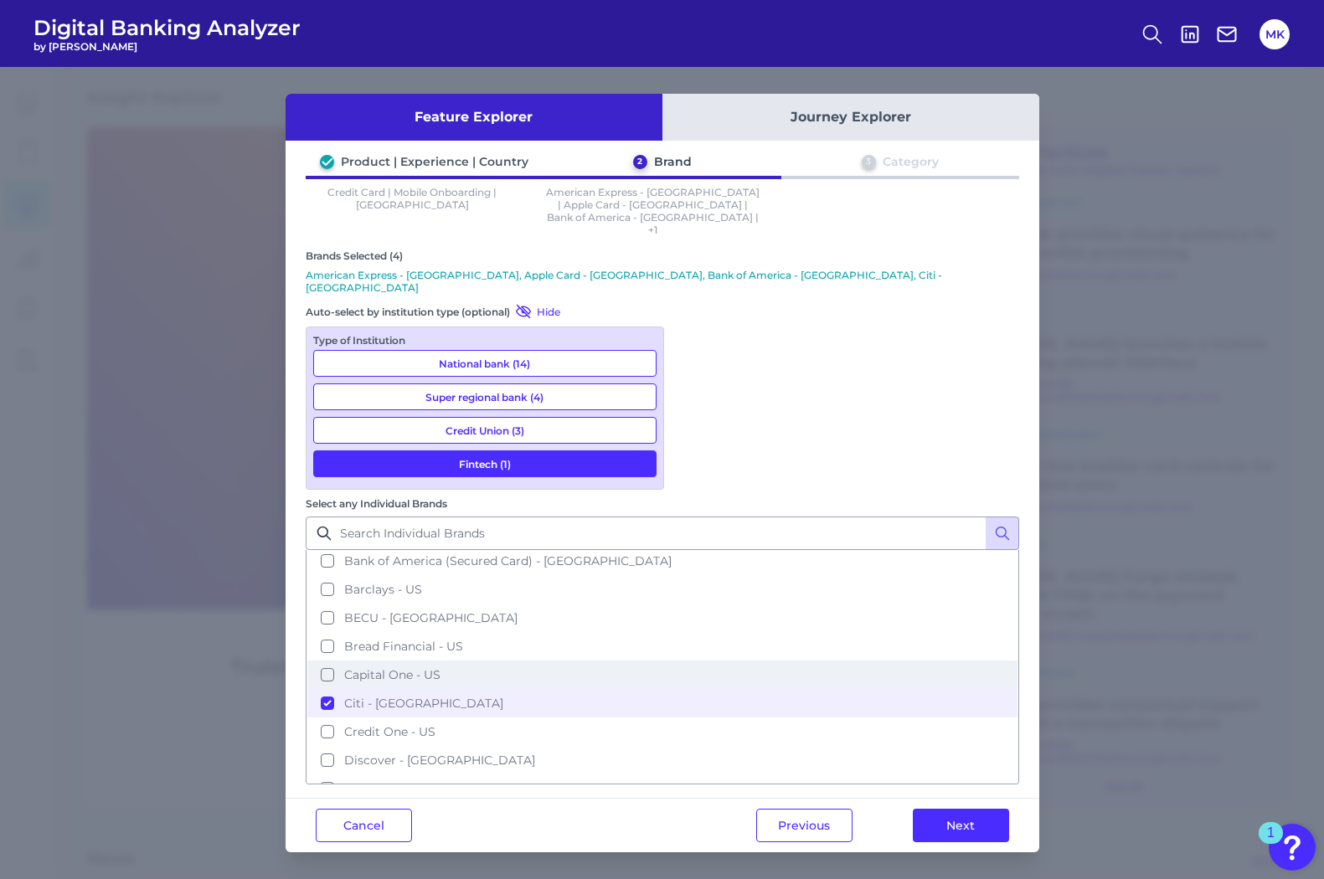
click at [441, 668] on span "Capital One - US" at bounding box center [392, 675] width 96 height 15
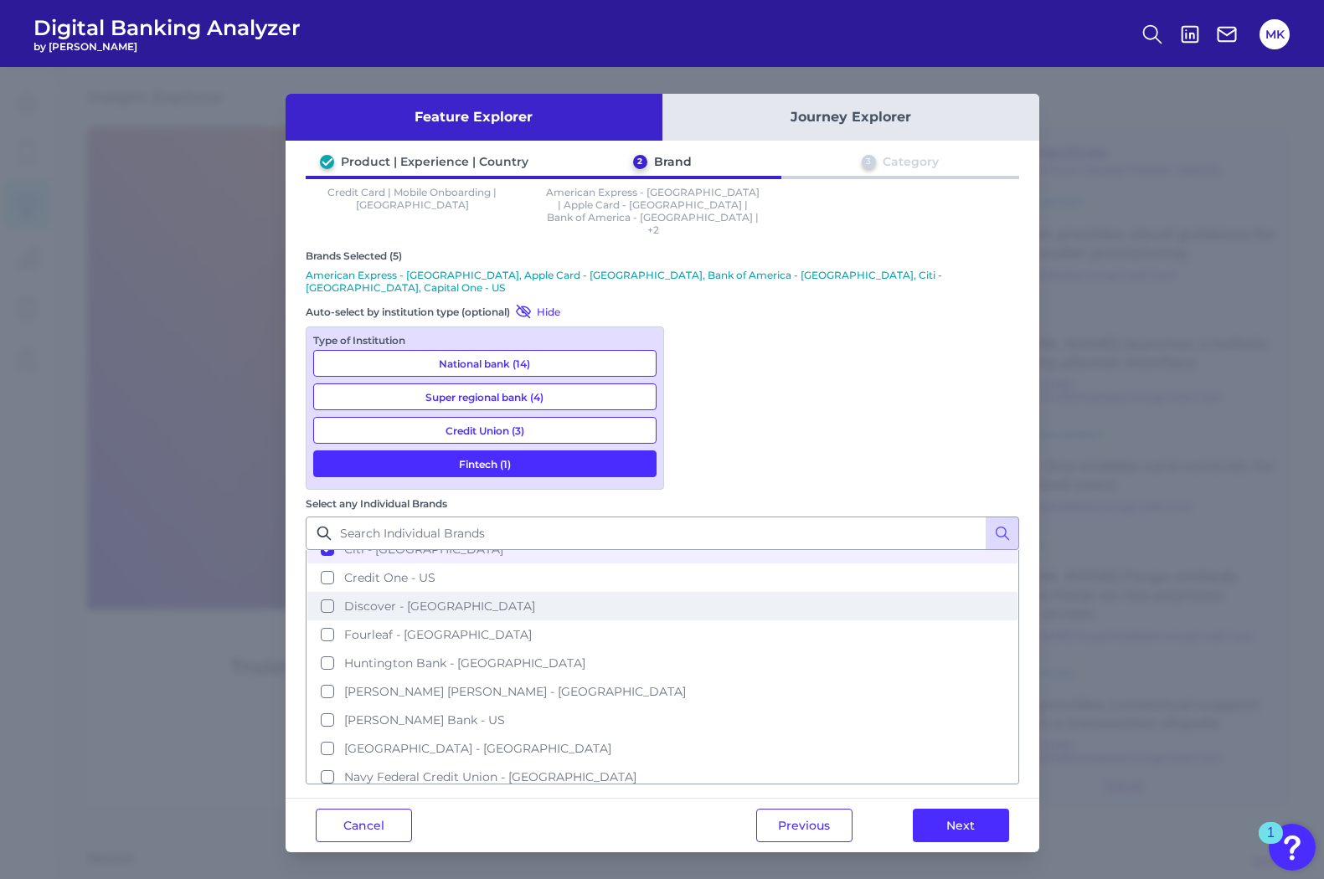
scroll to position [286, 0]
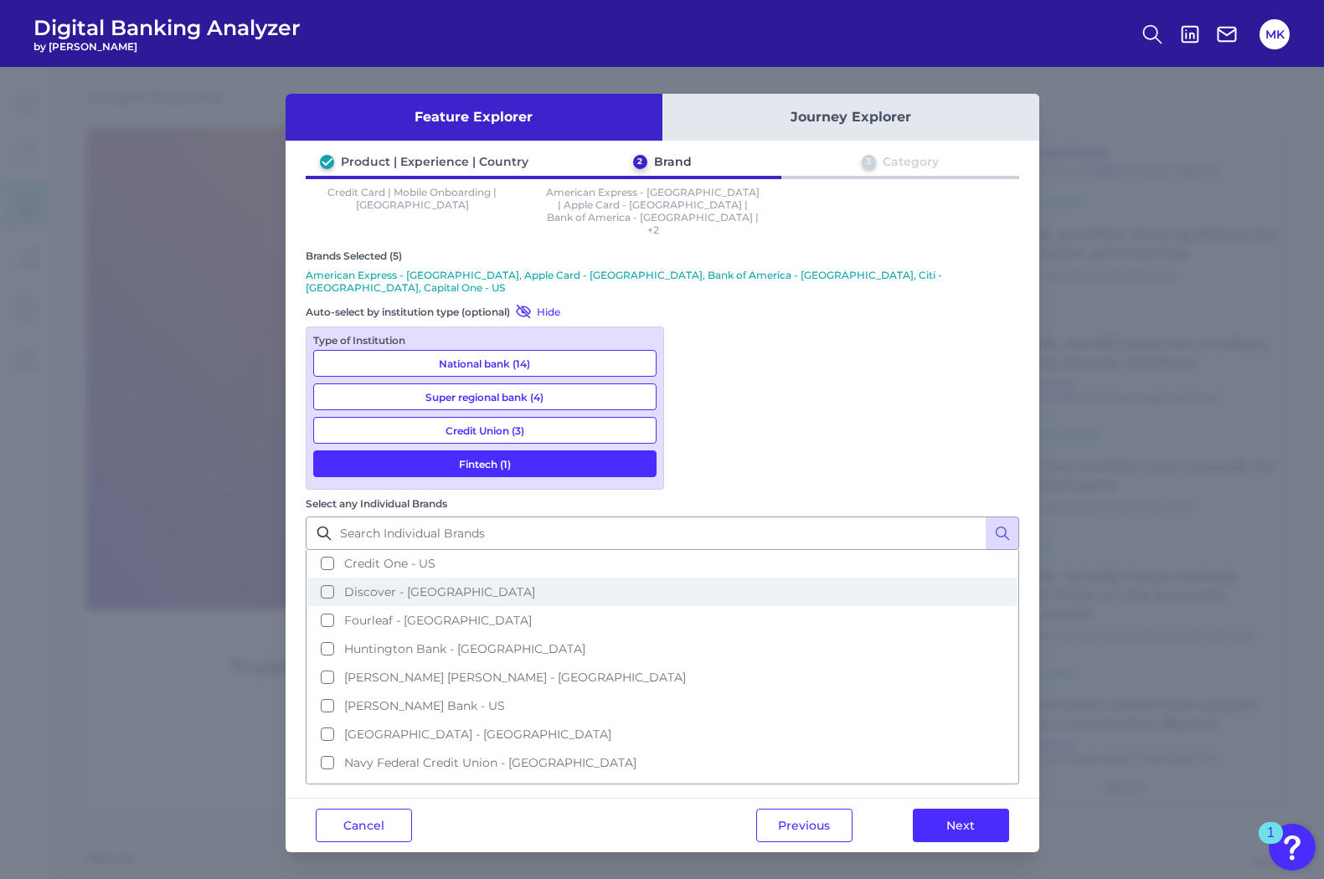
click at [535, 585] on span "Discover - US" at bounding box center [439, 592] width 191 height 15
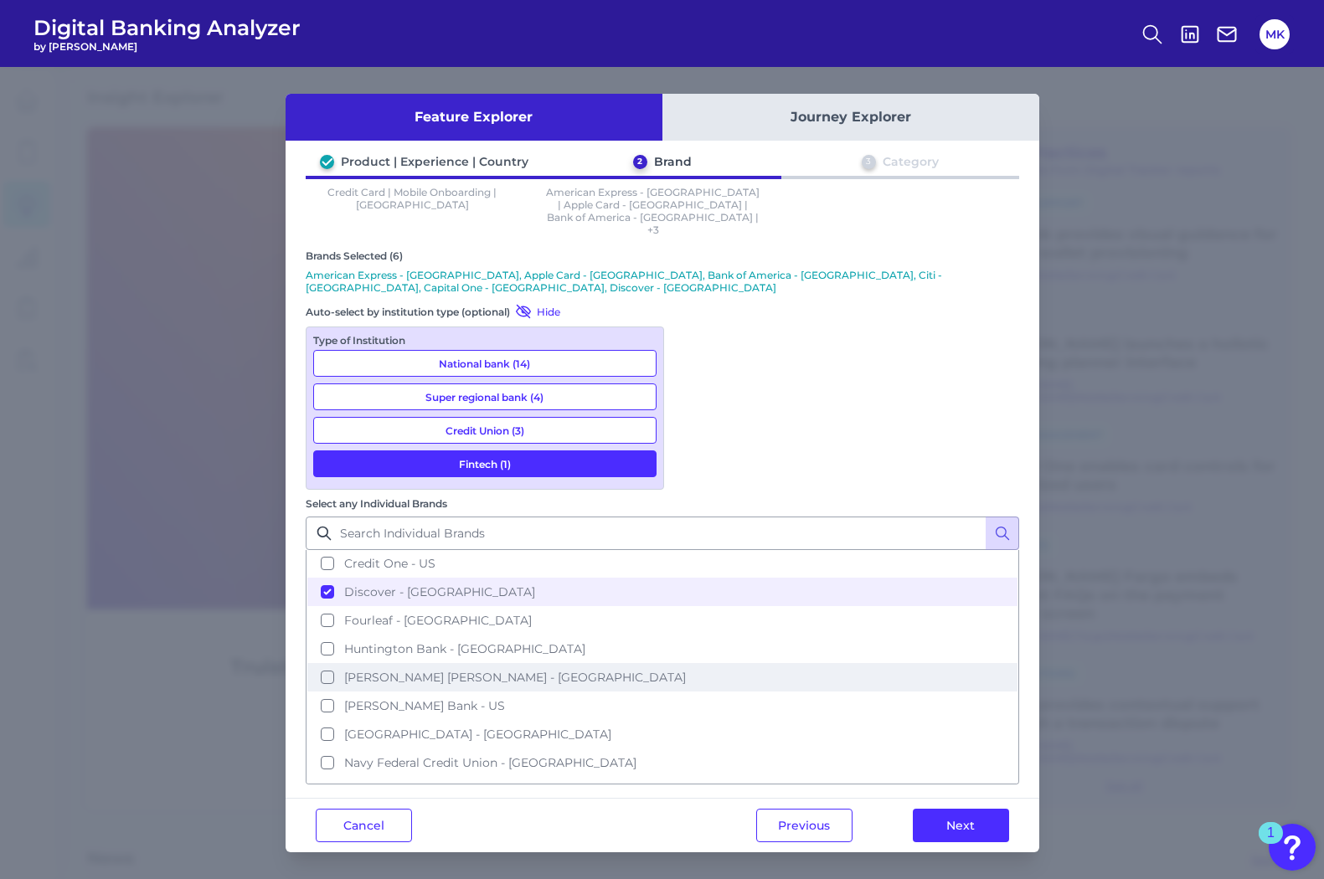
click at [686, 670] on span "JP Morgan Chase - US" at bounding box center [515, 677] width 342 height 15
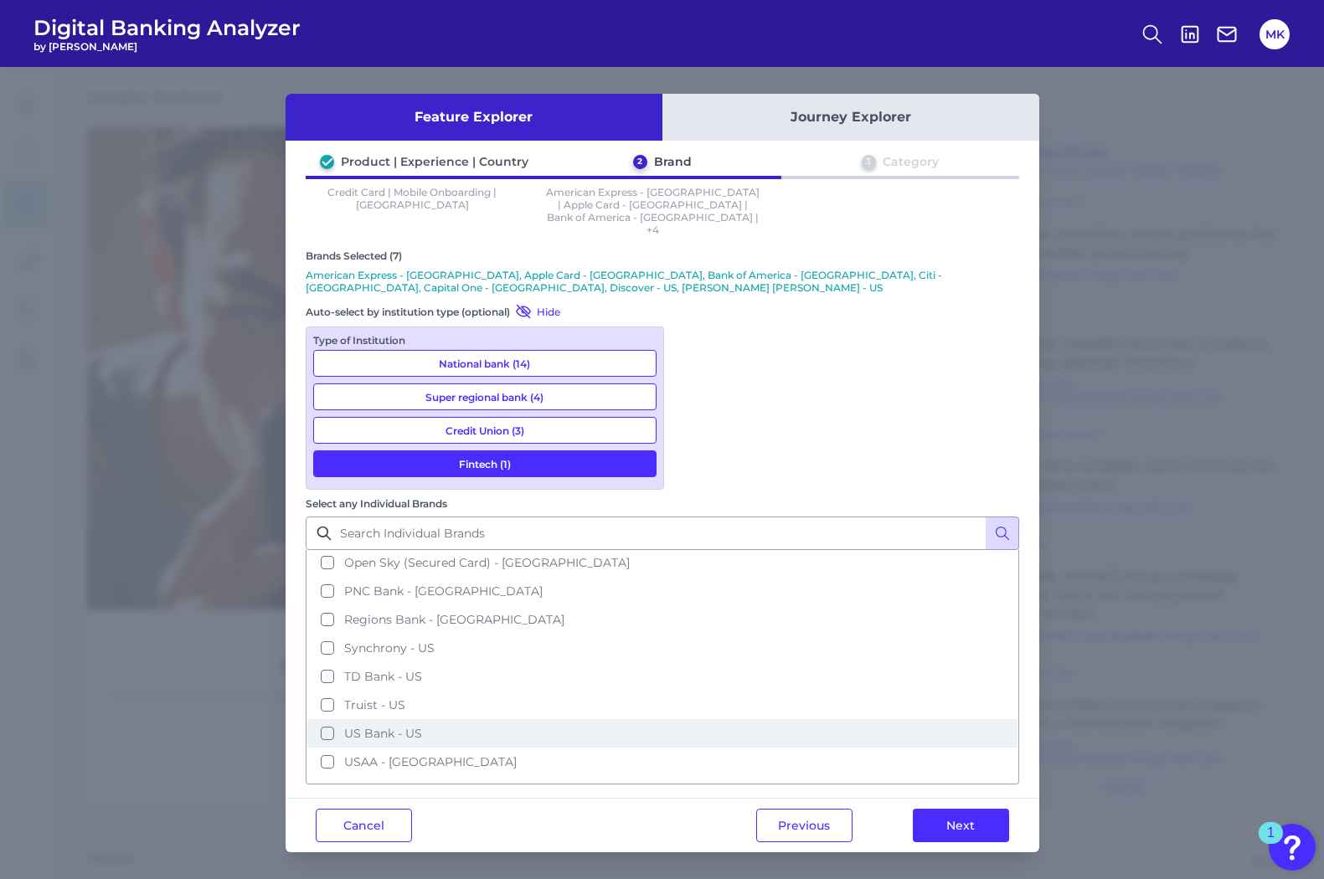
scroll to position [565, 0]
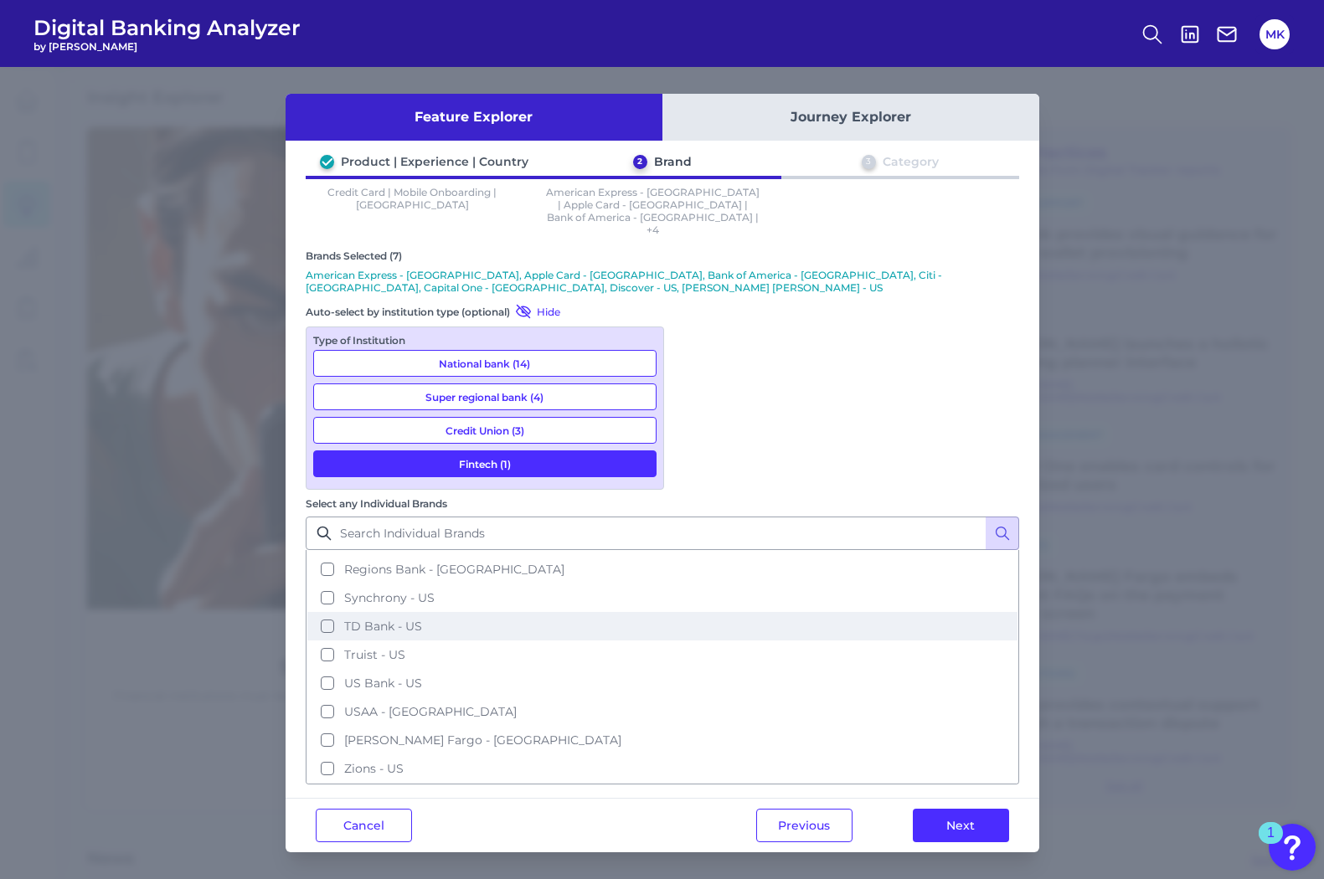
click at [422, 619] on span "TD Bank - US" at bounding box center [383, 626] width 78 height 15
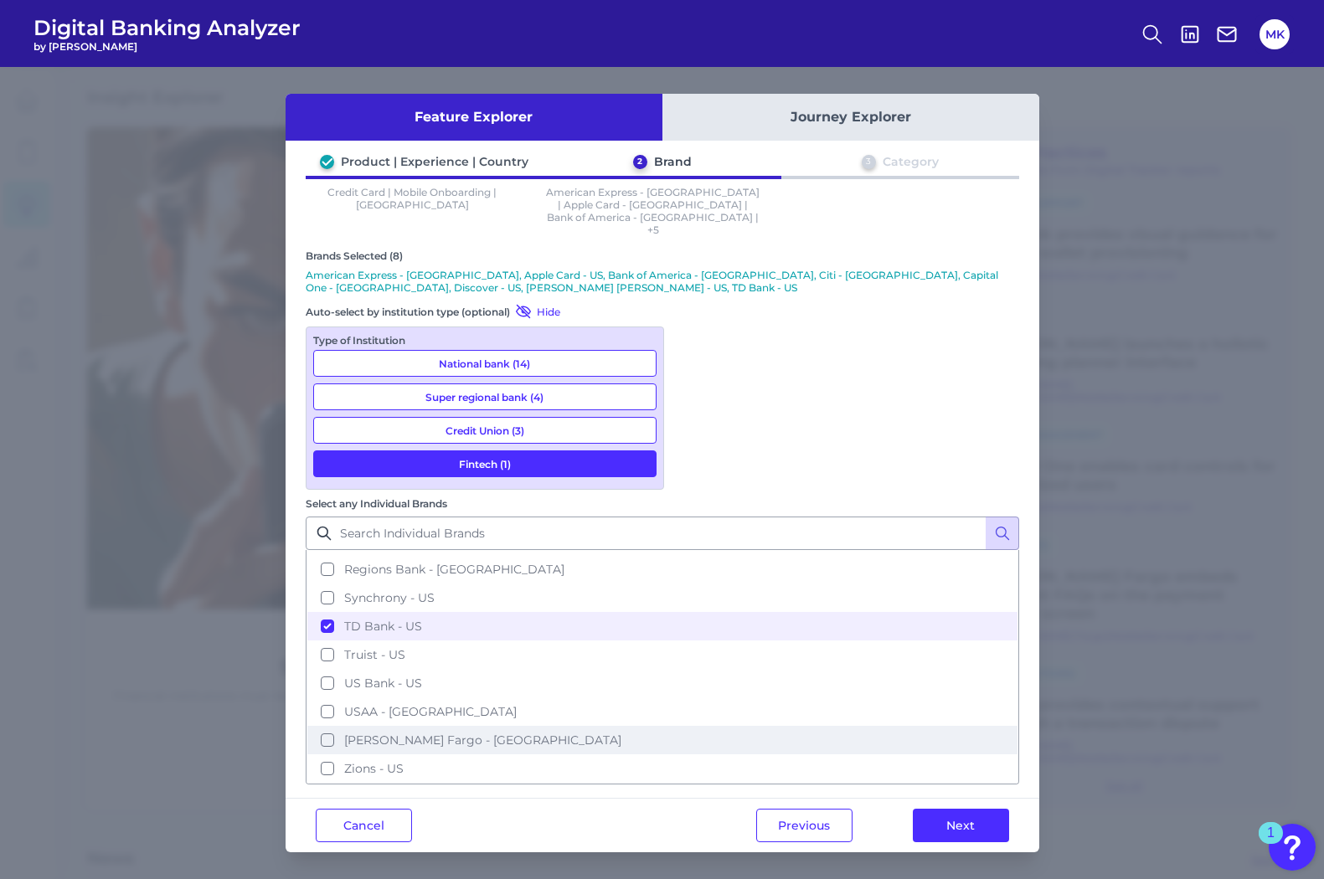
click at [621, 733] on span "Wells Fargo - US" at bounding box center [482, 740] width 277 height 15
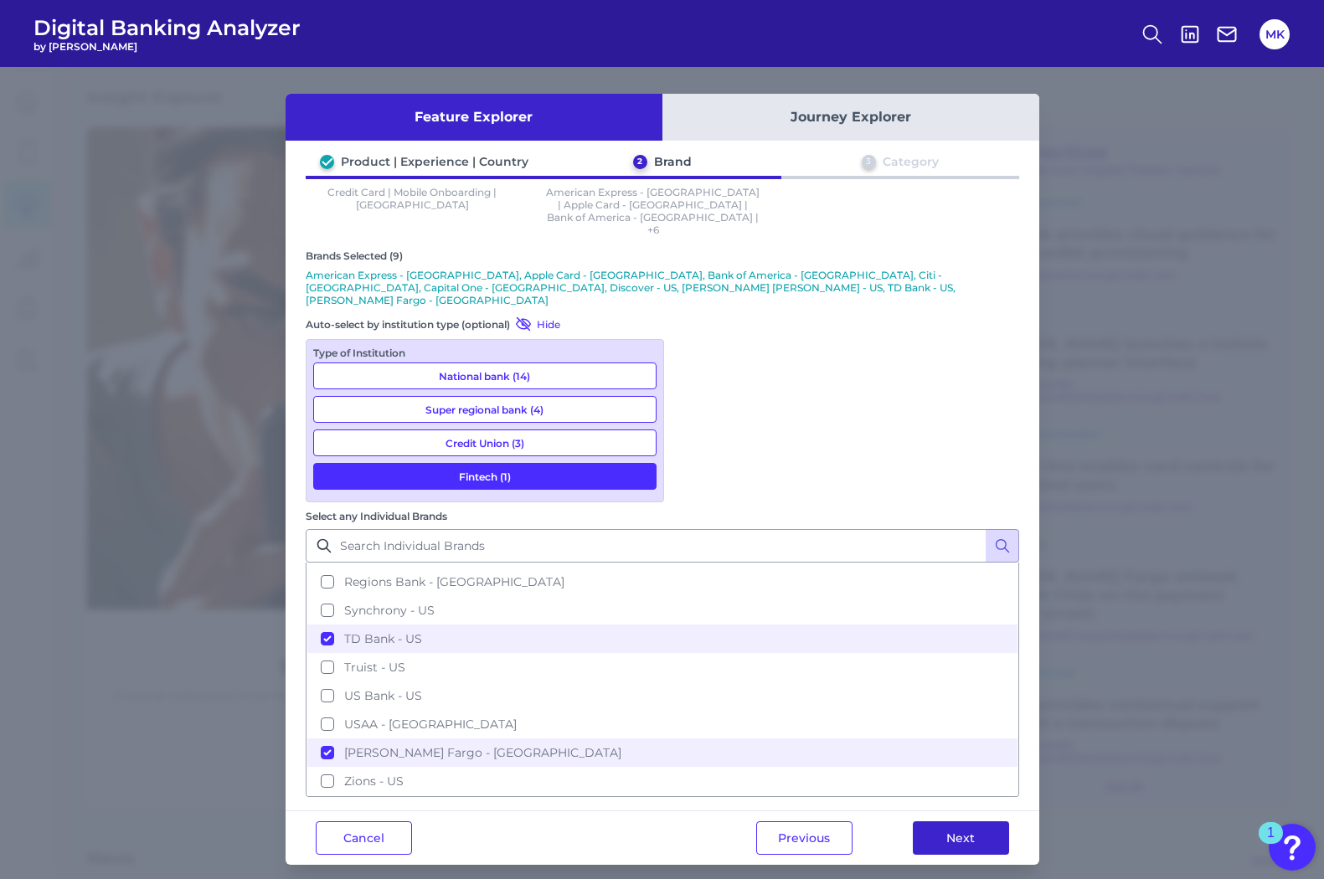
drag, startPoint x: 1000, startPoint y: 611, endPoint x: 977, endPoint y: 601, distance: 24.7
click at [977, 822] on button "Next" at bounding box center [961, 839] width 96 height 34
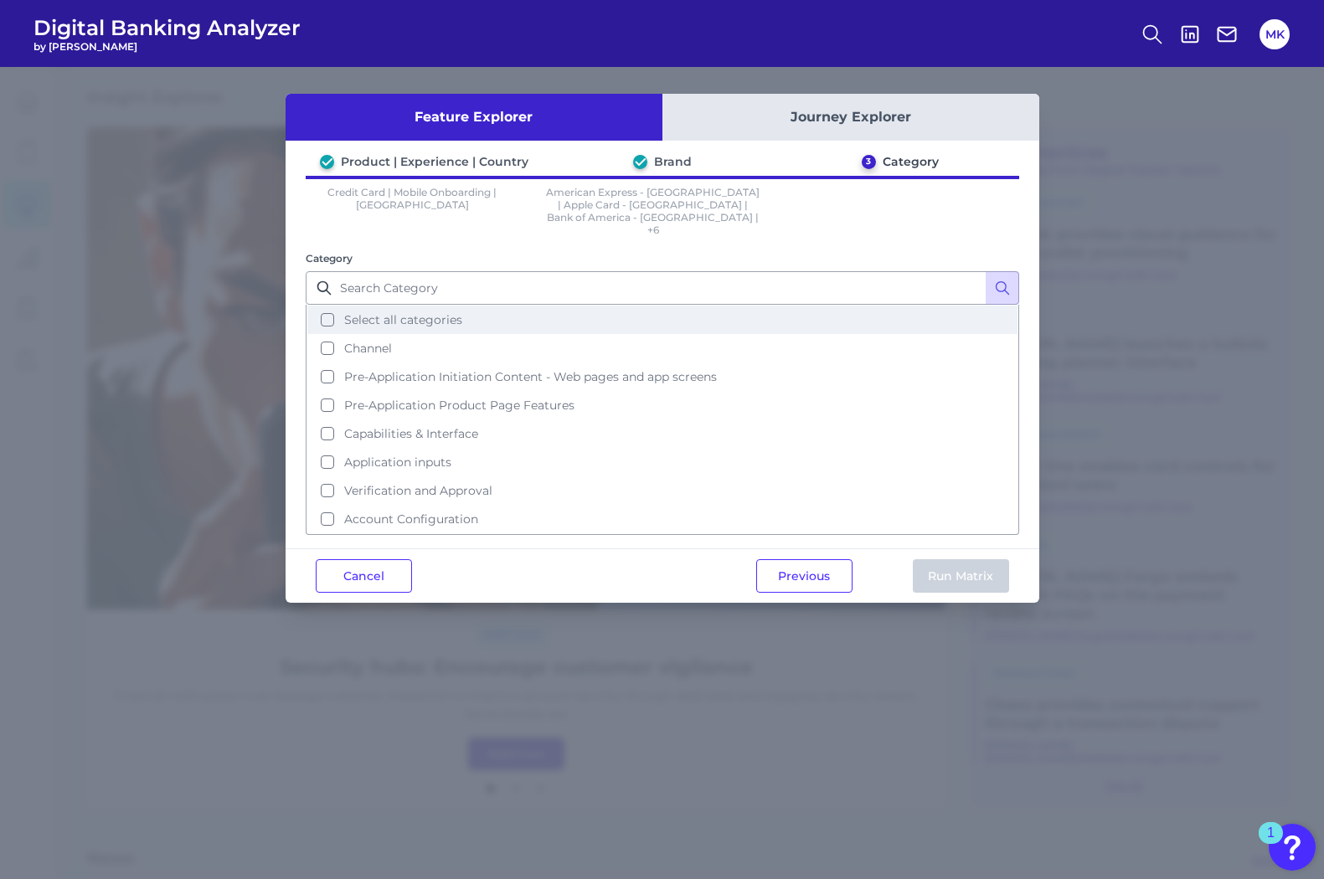
click at [412, 312] on span "Select all categories" at bounding box center [403, 319] width 118 height 15
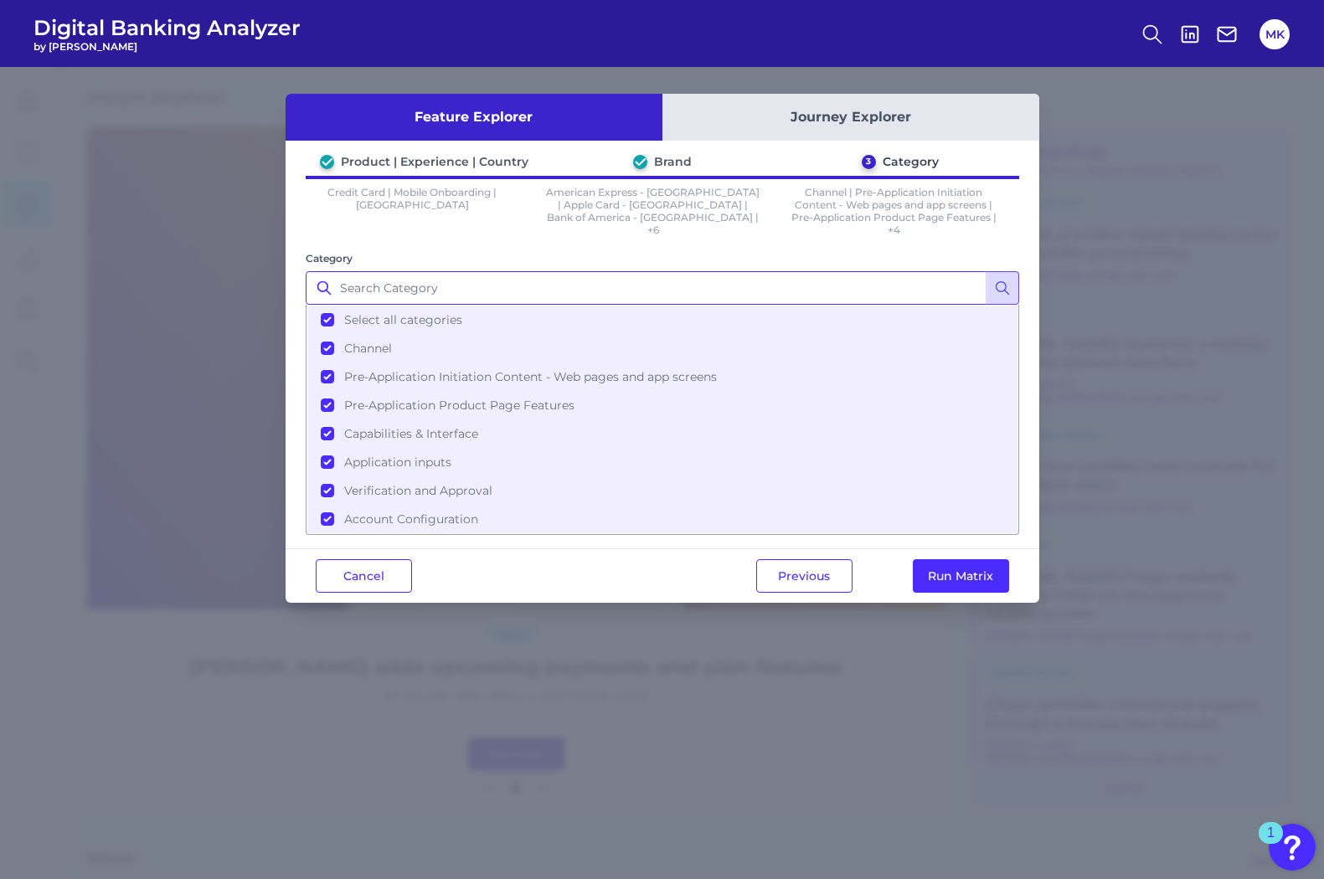
click at [537, 274] on input "Category" at bounding box center [663, 288] width 714 height 34
click at [338, 324] on button "Select all categories" at bounding box center [662, 320] width 710 height 28
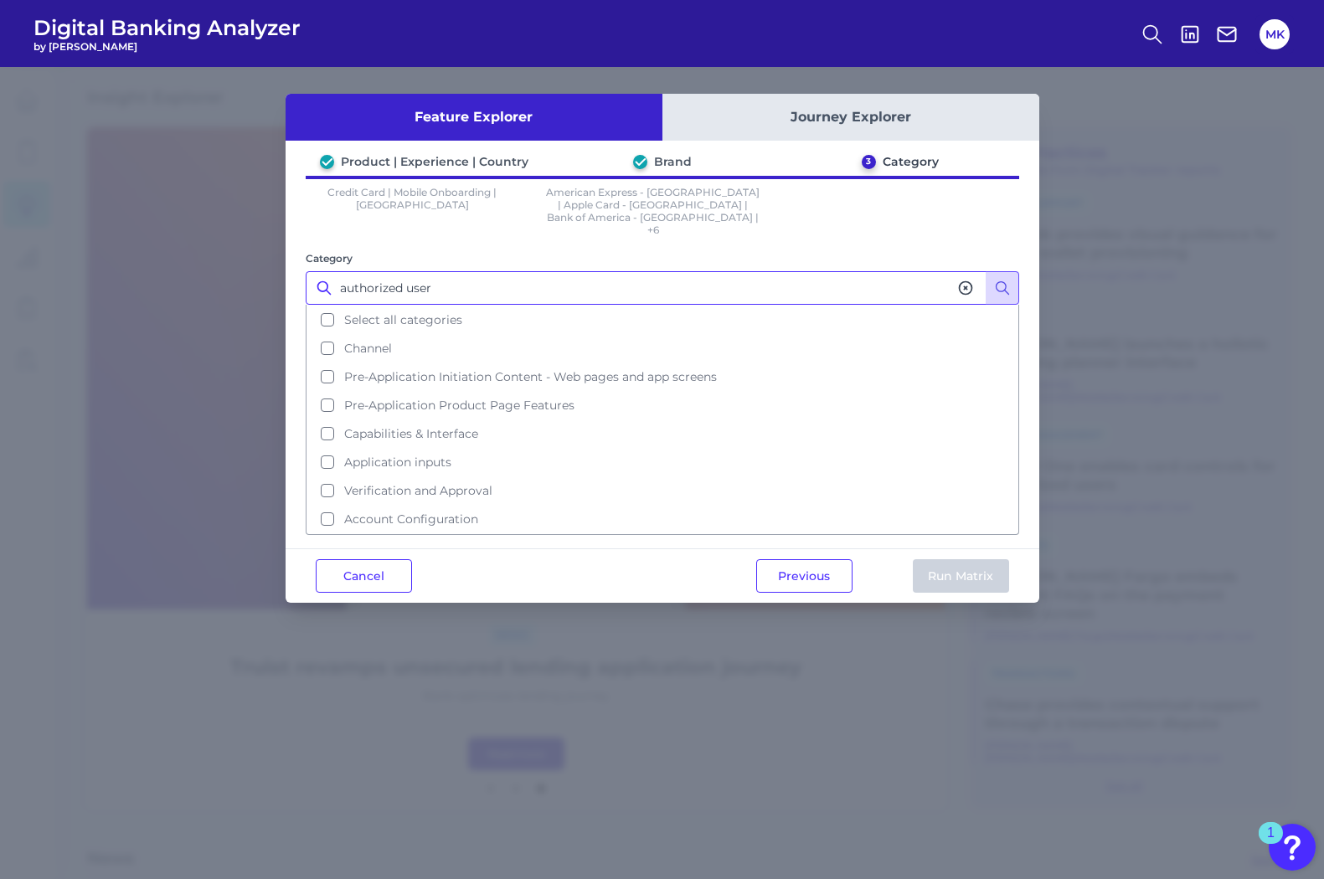
type input "authorized users"
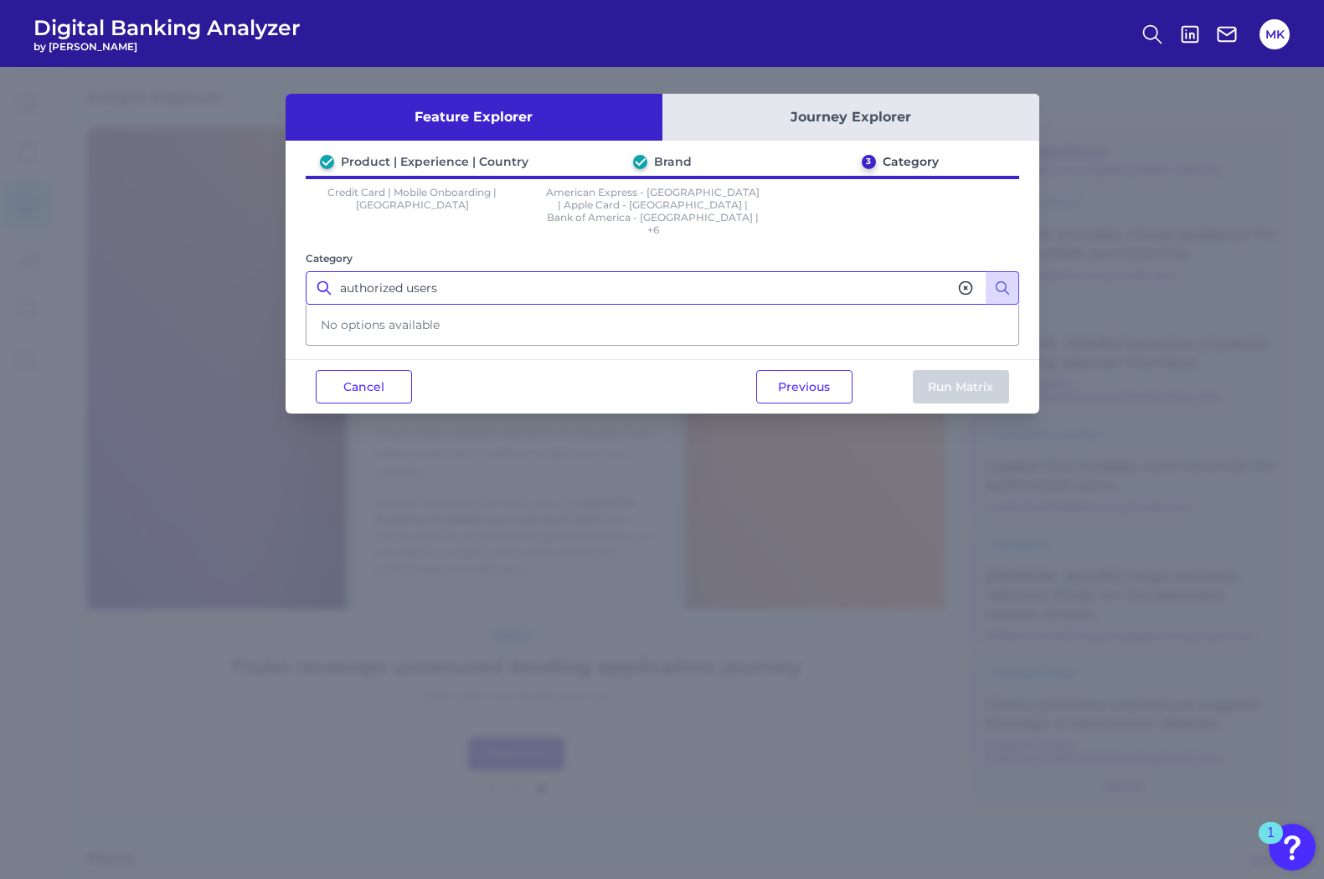
drag, startPoint x: 456, startPoint y: 264, endPoint x: 330, endPoint y: 254, distance: 126.0
click at [330, 271] on input "authorized users" at bounding box center [663, 288] width 714 height 34
type input "additional"
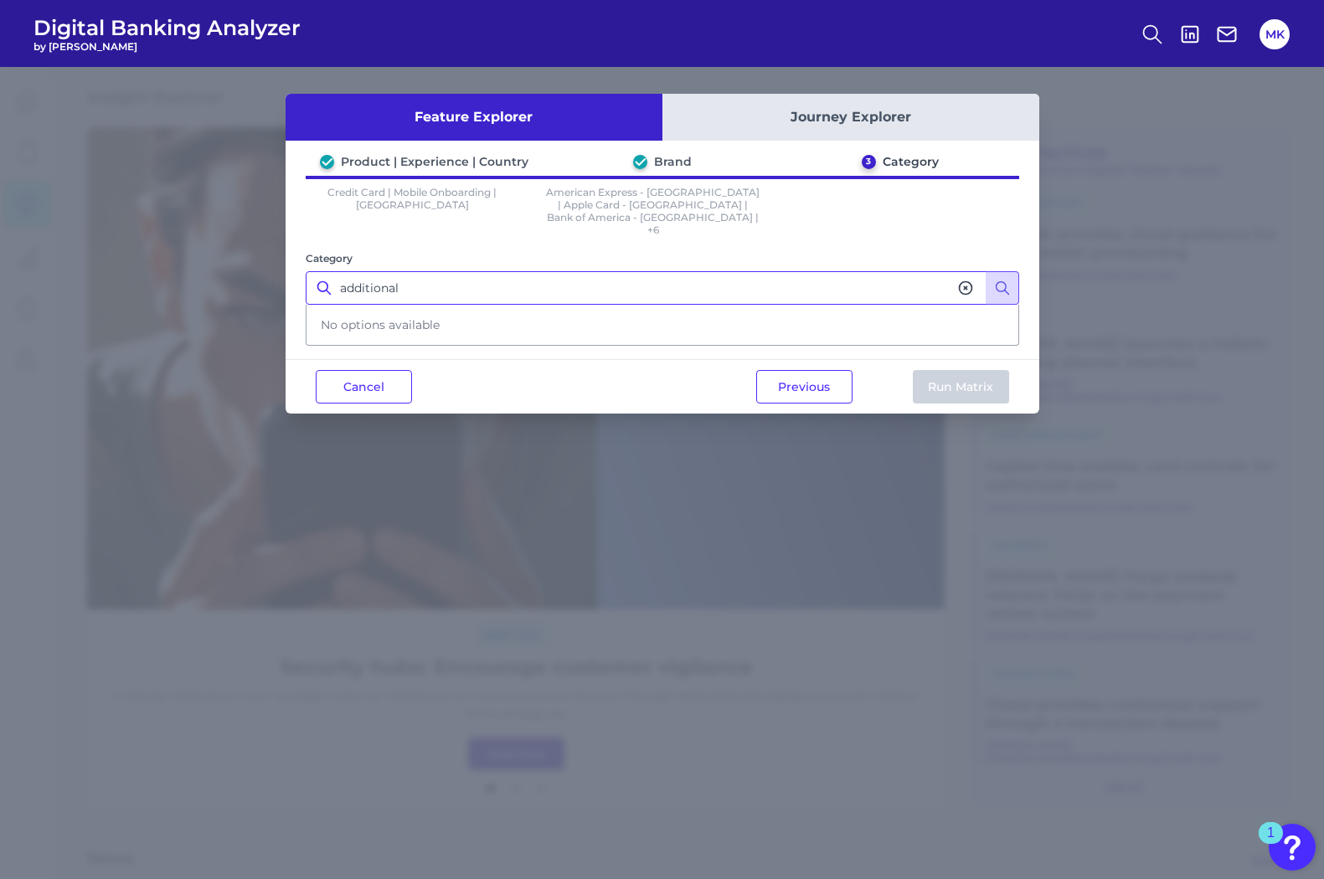
click at [372, 276] on input "additional" at bounding box center [663, 288] width 714 height 34
click at [323, 280] on icon at bounding box center [324, 288] width 17 height 17
drag, startPoint x: 832, startPoint y: 377, endPoint x: 800, endPoint y: 373, distance: 32.1
click at [800, 373] on button "Previous" at bounding box center [804, 387] width 96 height 34
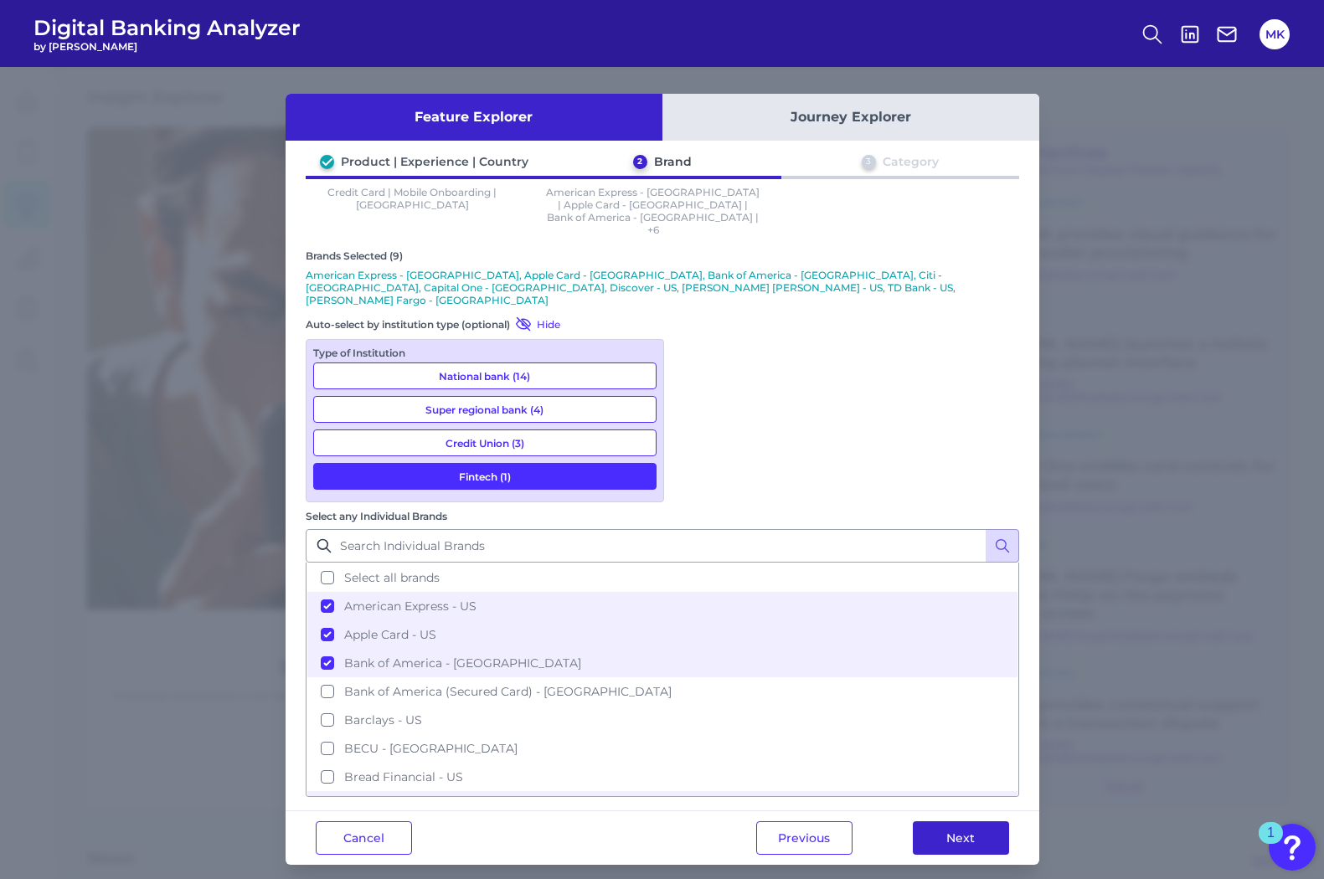
click at [972, 822] on button "Next" at bounding box center [961, 839] width 96 height 34
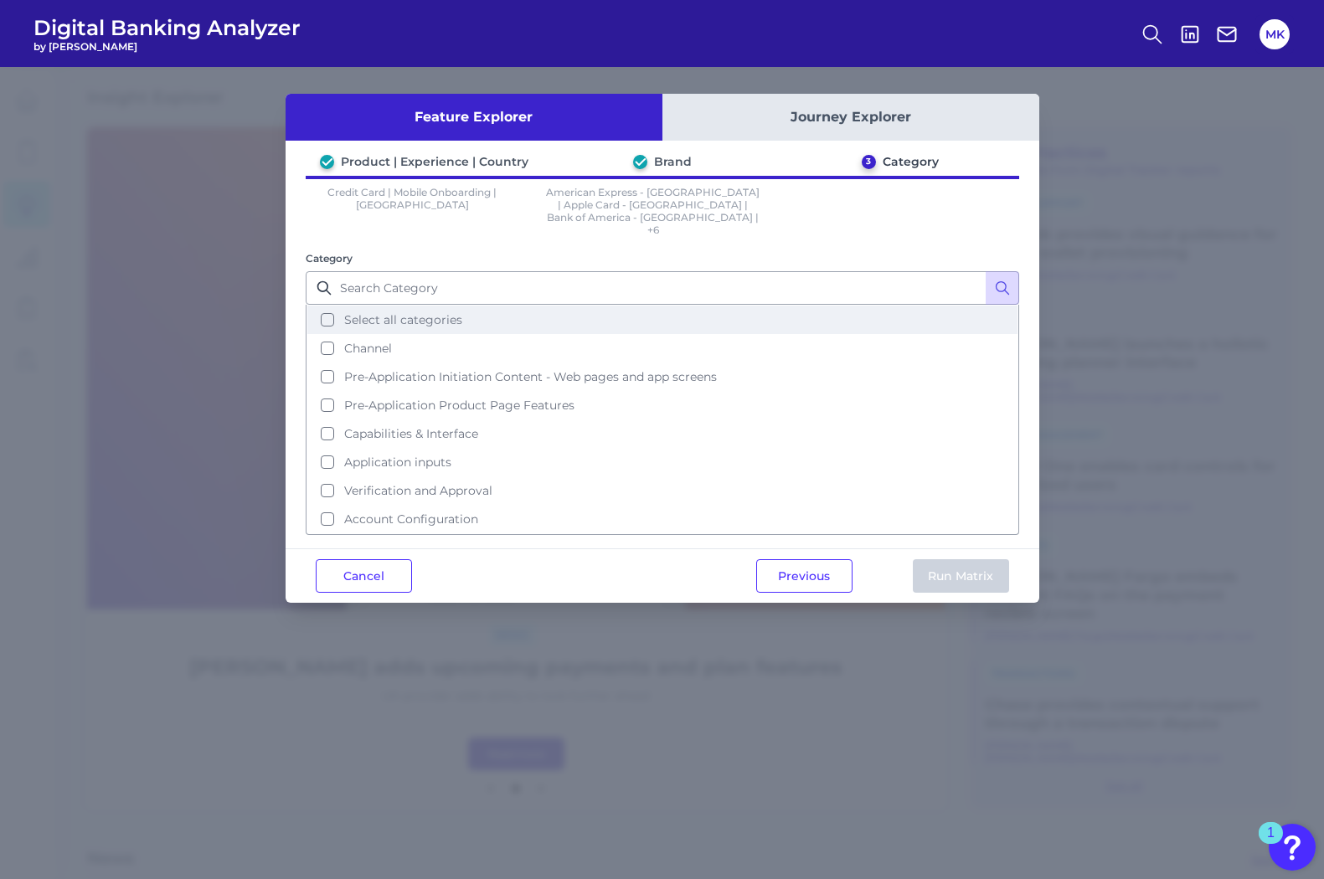
click at [385, 312] on span "Select all categories" at bounding box center [403, 319] width 118 height 15
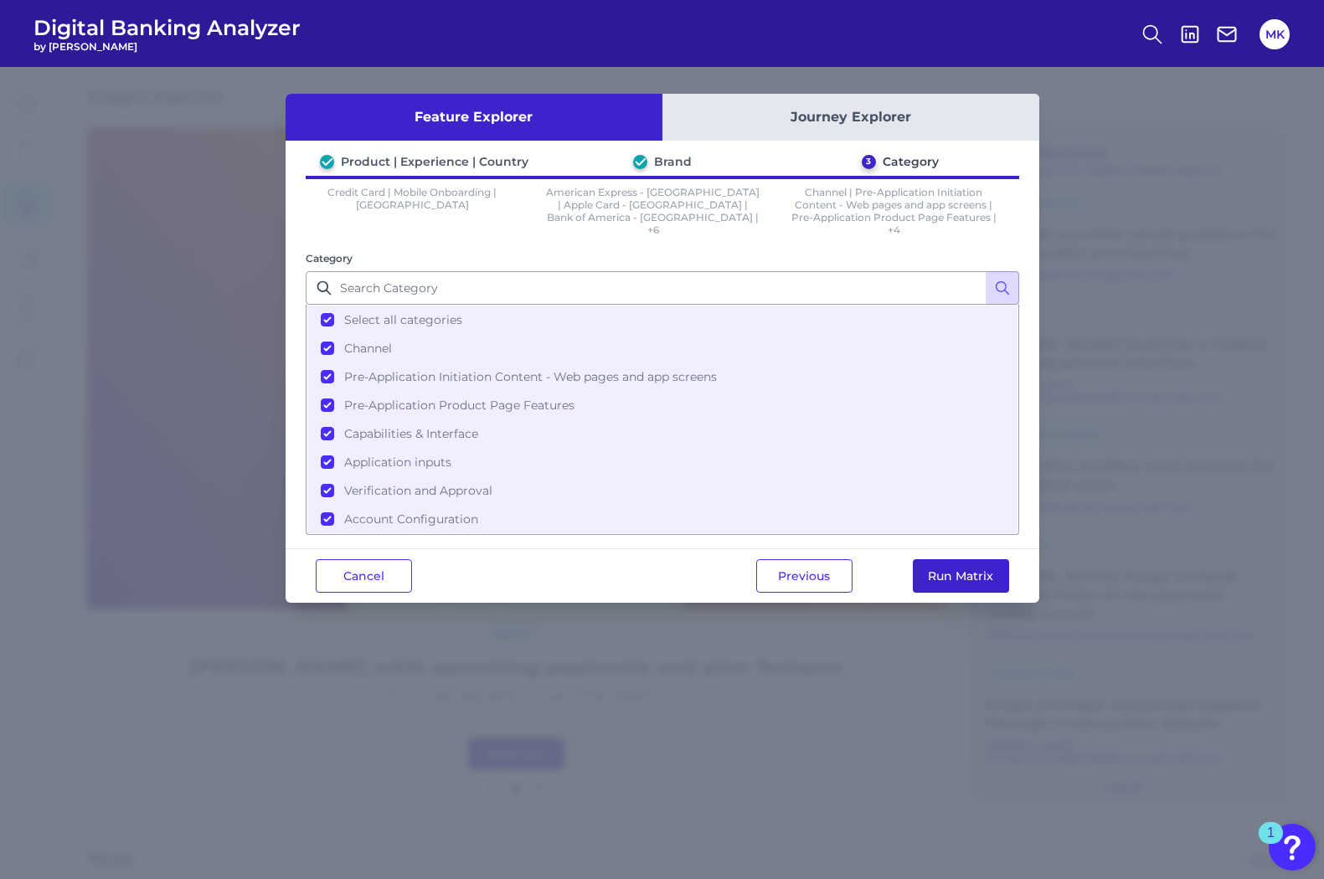
click at [958, 578] on button "Run Matrix" at bounding box center [961, 576] width 96 height 34
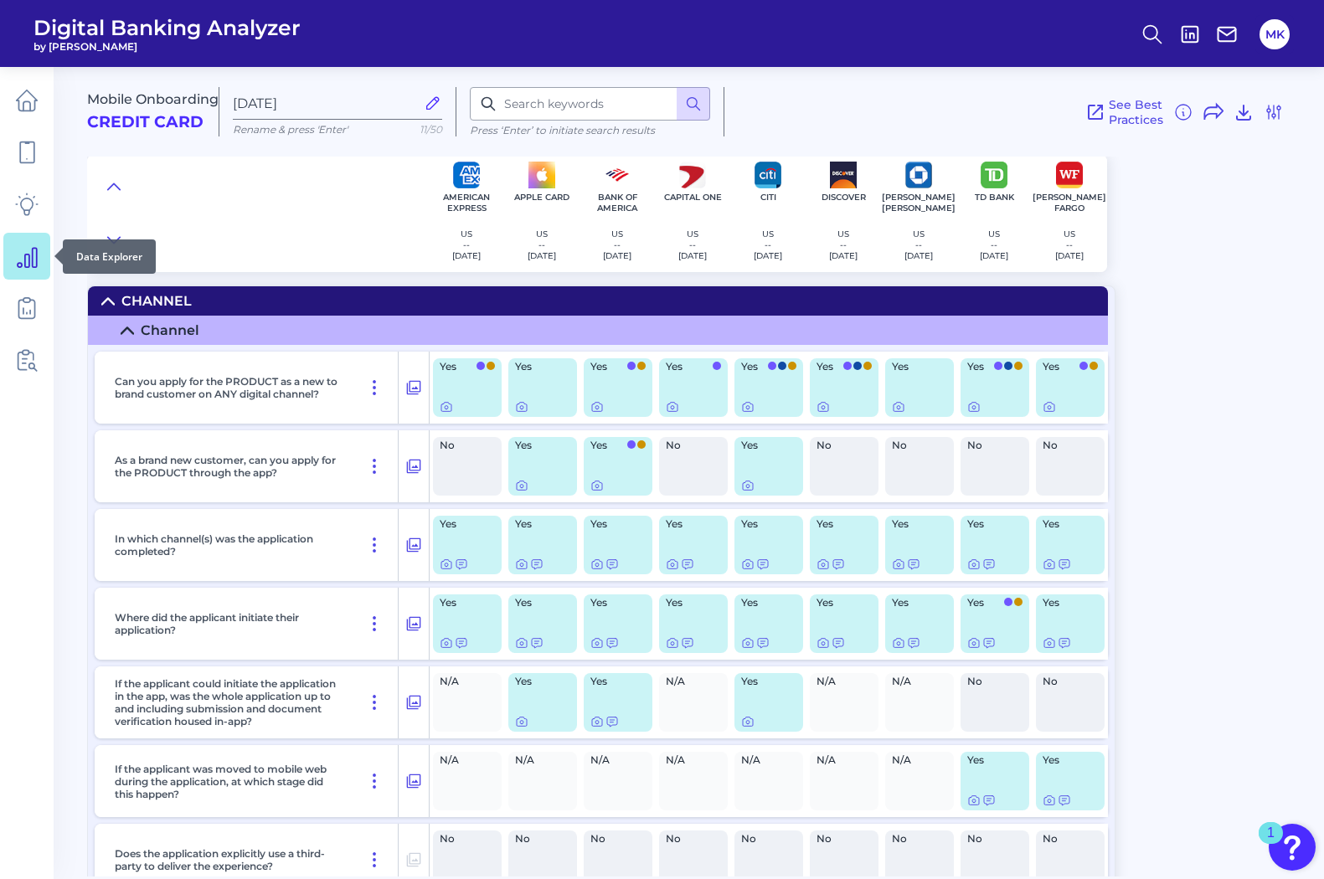
click at [25, 262] on icon at bounding box center [27, 257] width 19 height 19
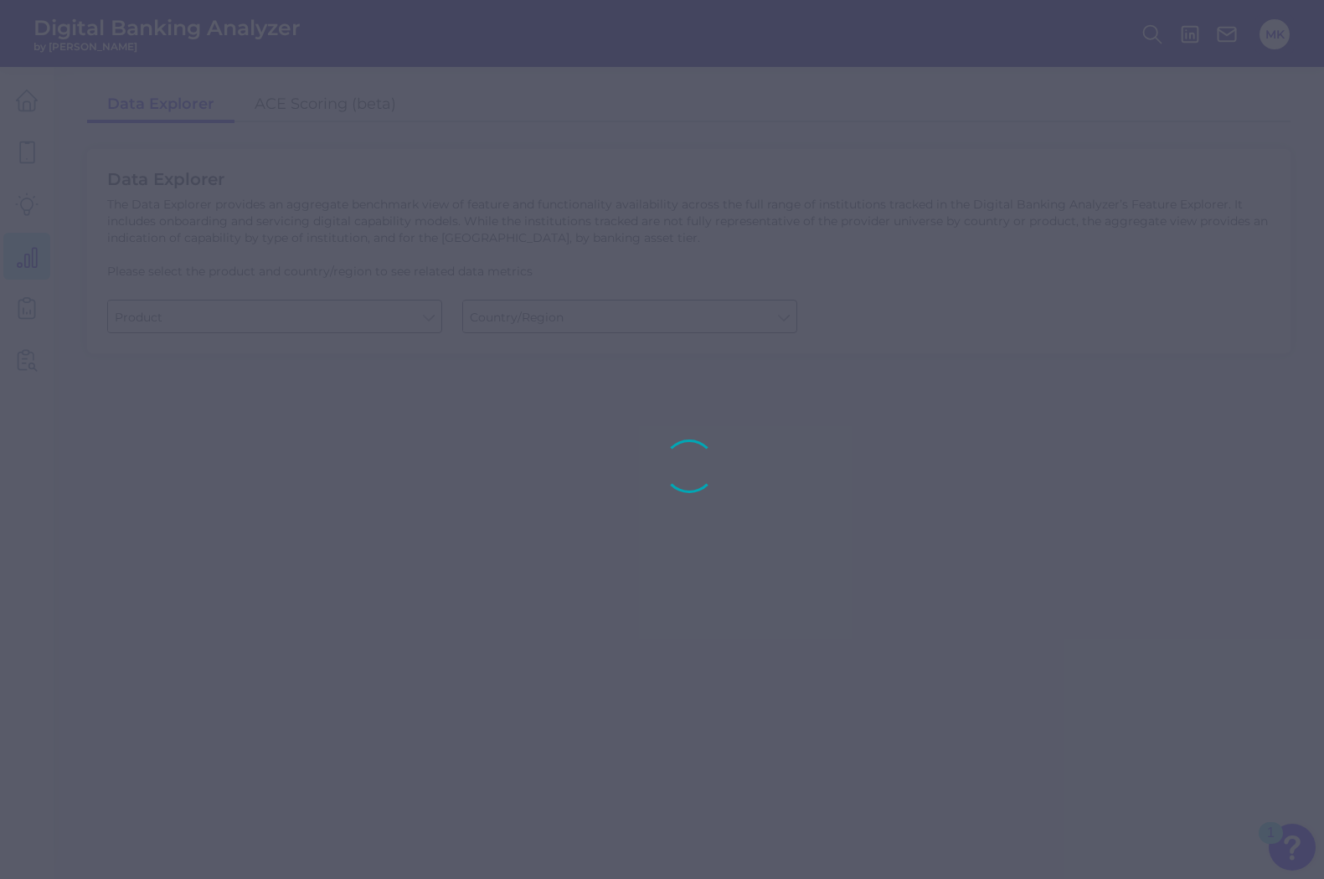
type input "Business Bank Account"
type input "United States"
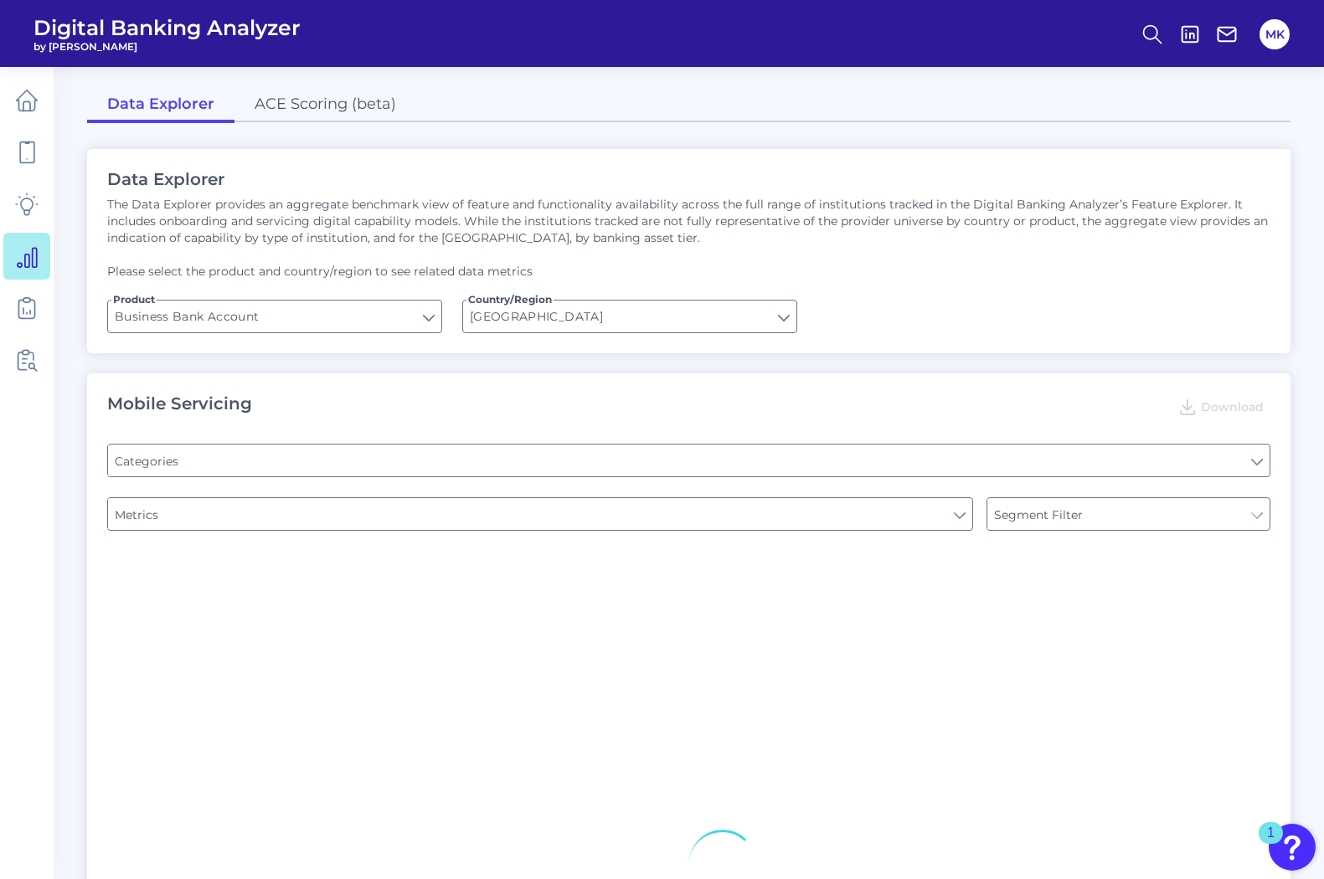
type input "Pre-login Features"
type input "Type of Institution"
type input "Login"
type input "Type of Institution"
type input "Channel"
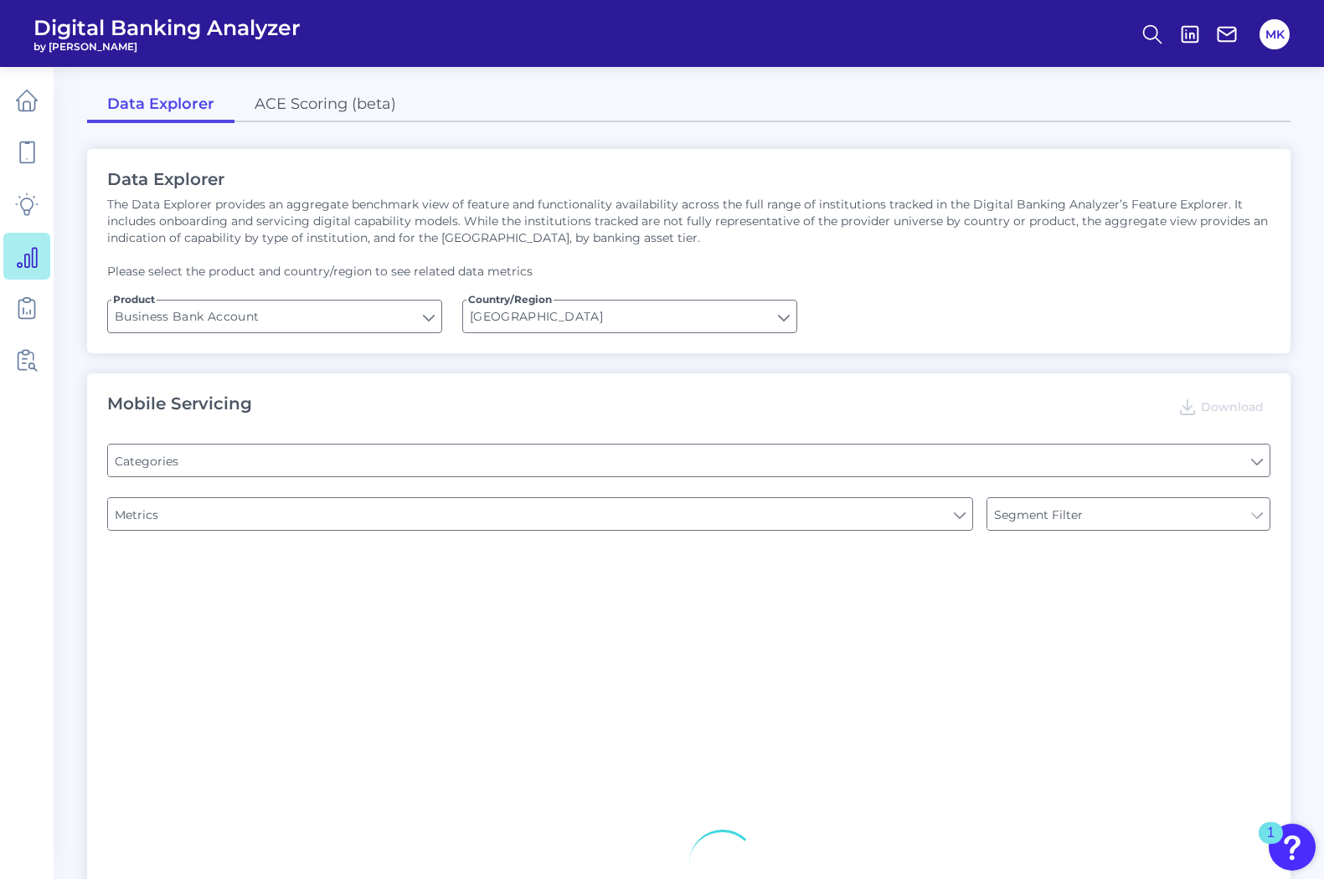
type input "Type of Institution"
type input "Upon opening the app are users immediately prompted to use Touch/Face ID to log…"
type input "Does it offer third-party single sign on?"
type input "Can you apply for the PRODUCT as a new to brand customer on ANY digital channel?"
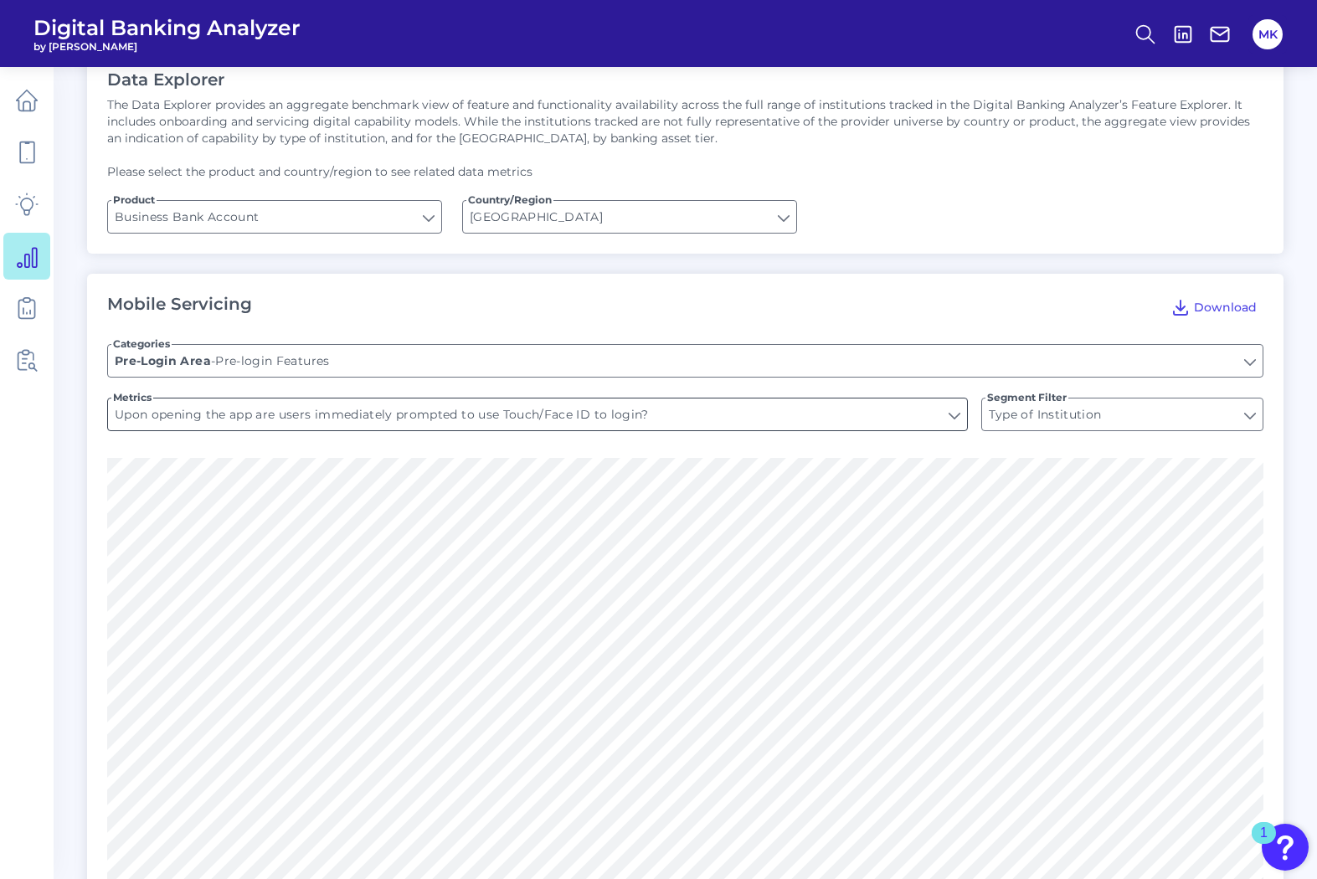
scroll to position [101, 0]
click at [317, 414] on input "Upon opening the app are users immediately prompted to use Touch/Face ID to log…" at bounding box center [537, 413] width 859 height 32
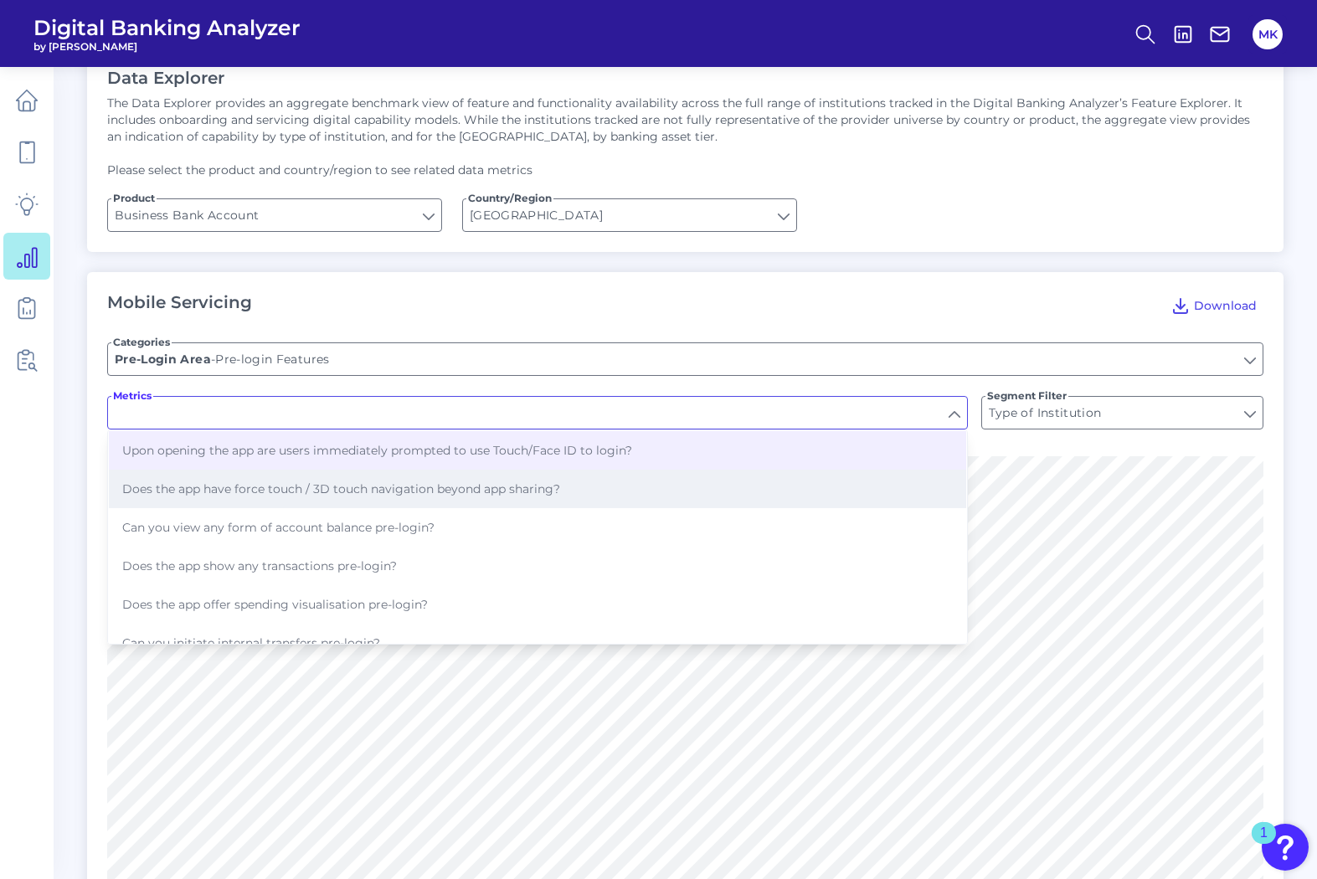
scroll to position [58, 0]
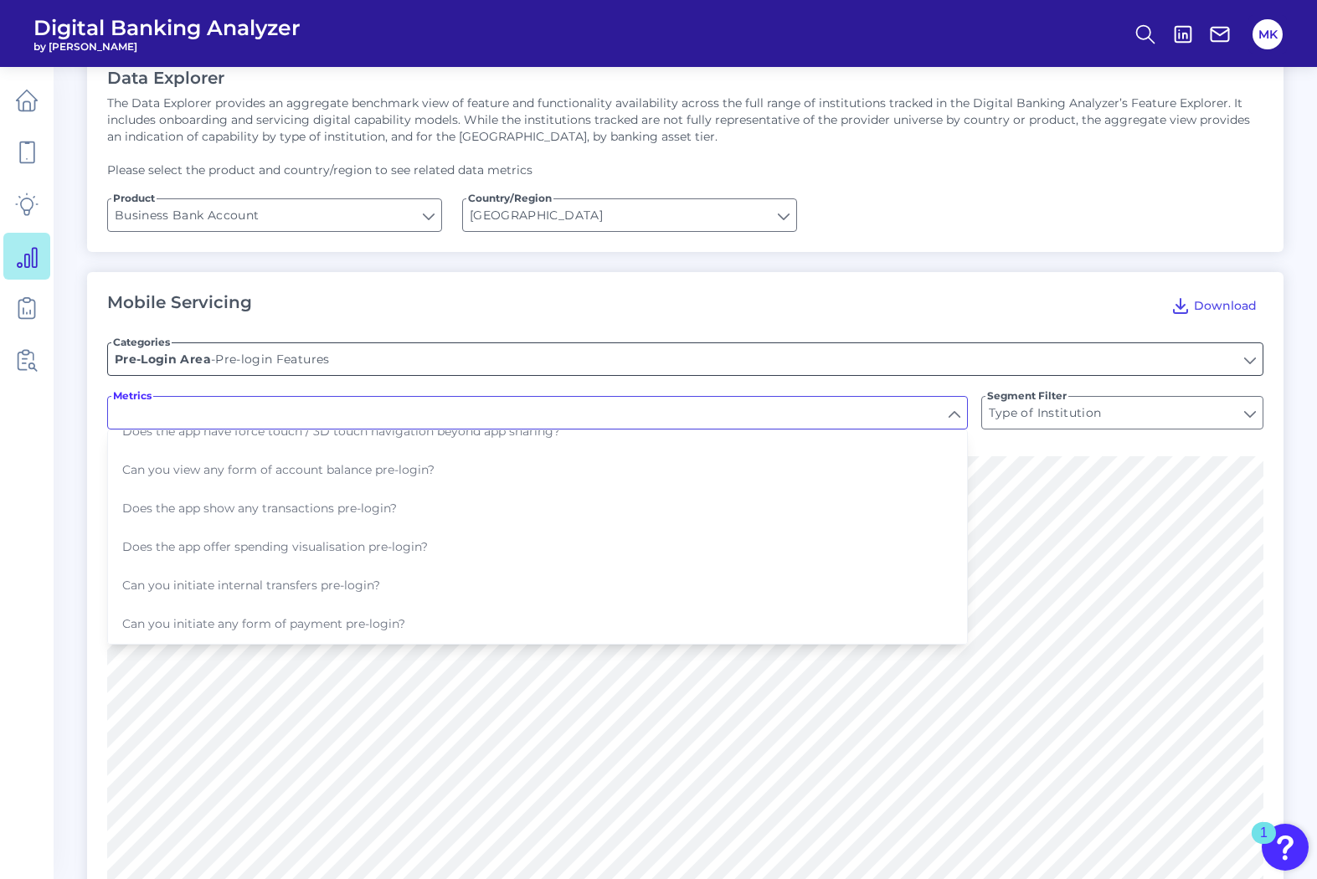
click at [311, 367] on input "Pre-login Features" at bounding box center [685, 359] width 1155 height 32
type input "Upon opening the app are users immediately prompted to use Touch/Face ID to log…"
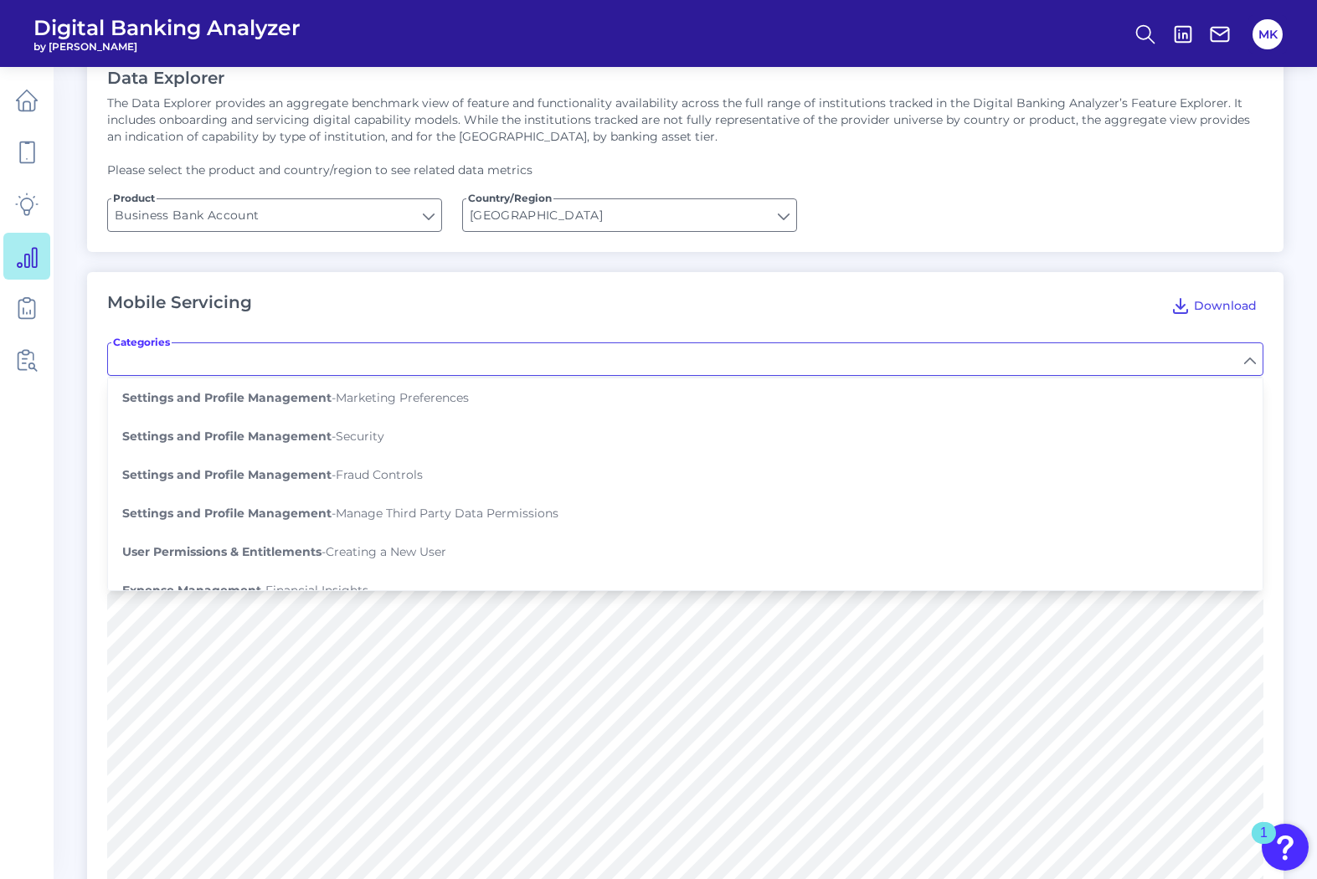
scroll to position [887, 0]
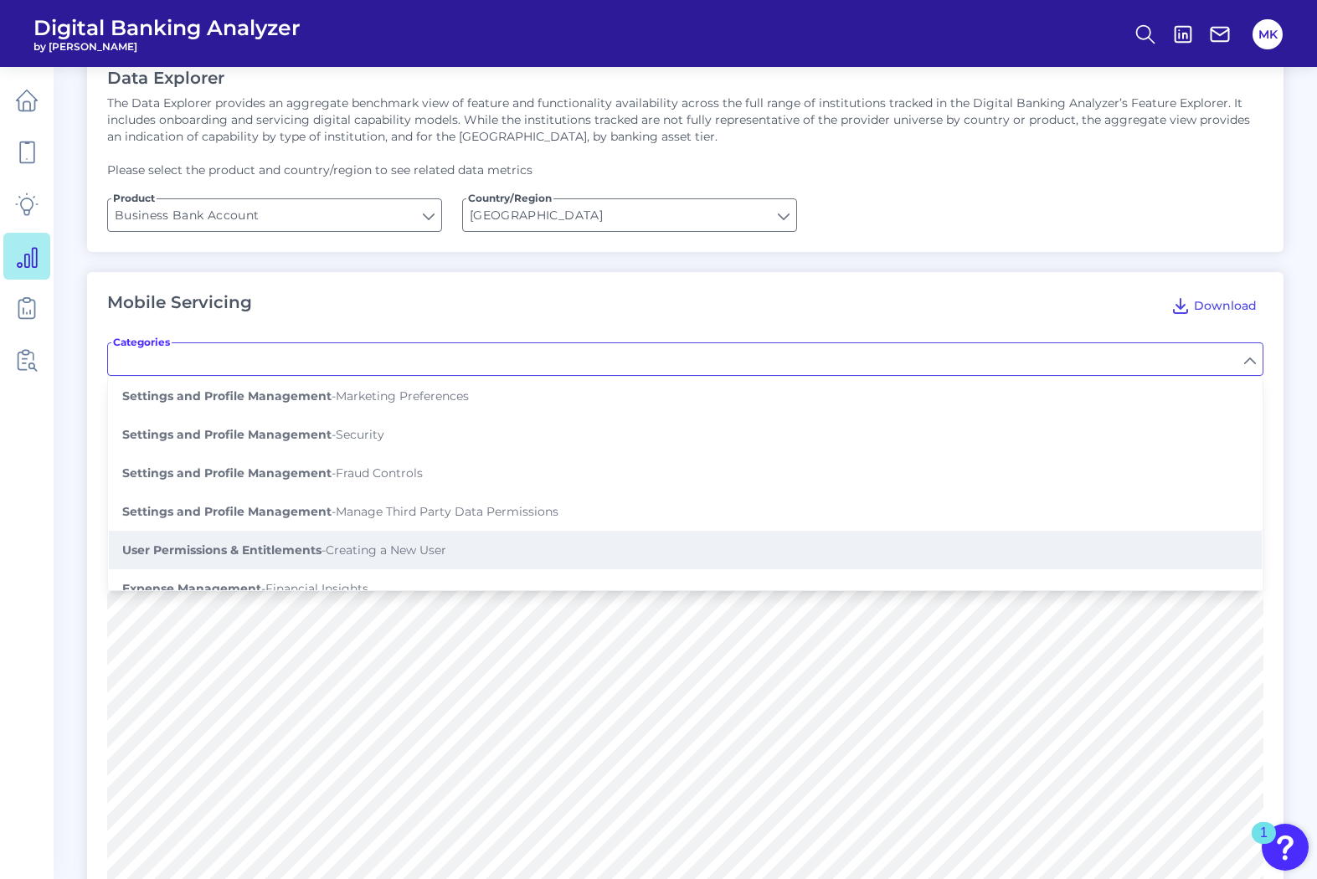
click at [324, 551] on span "User Permissions & Entitlements - Creating a New User" at bounding box center [284, 550] width 324 height 15
type input "Creating a New User"
type input "Can you add an account user?"
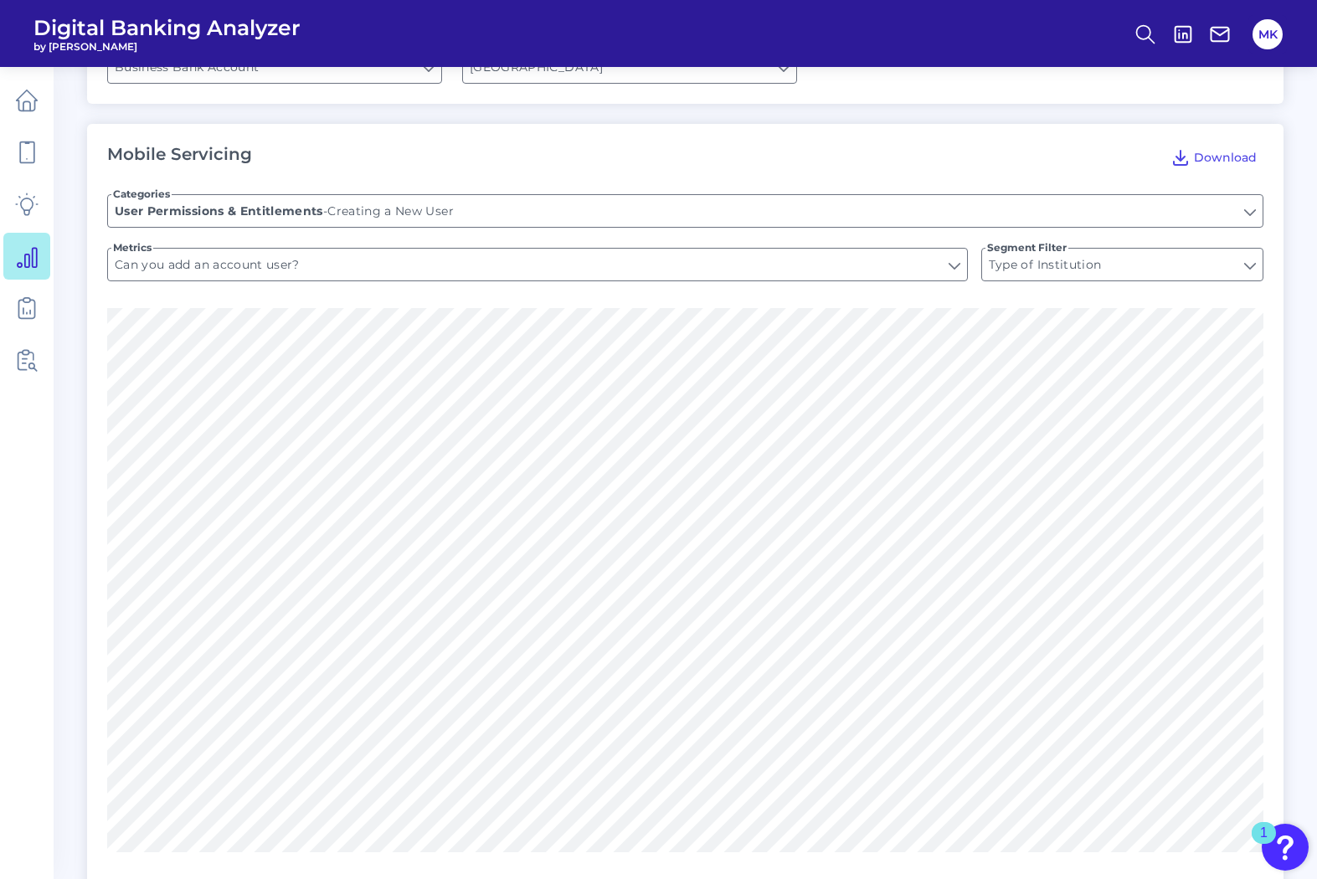
scroll to position [250, 0]
click at [1023, 243] on span "Segment Filter" at bounding box center [1027, 246] width 83 height 13
click at [1023, 248] on input "Type of Institution" at bounding box center [1122, 264] width 281 height 32
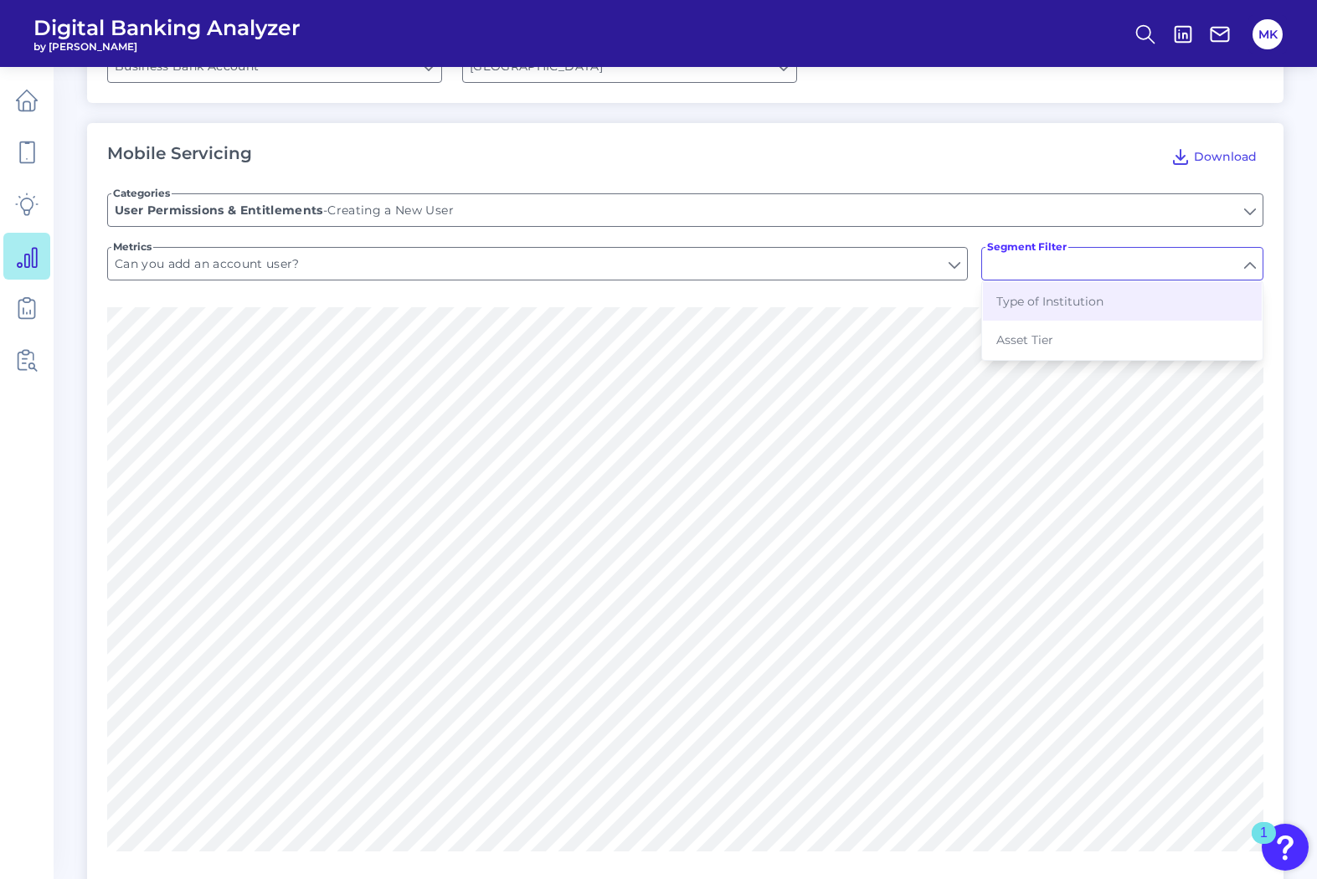
click at [1051, 268] on input "Segment Filter" at bounding box center [1122, 264] width 281 height 32
type input "Type of Institution"
click at [1142, 265] on input "Type of Institution" at bounding box center [1122, 264] width 281 height 32
type input "Type of Institution"
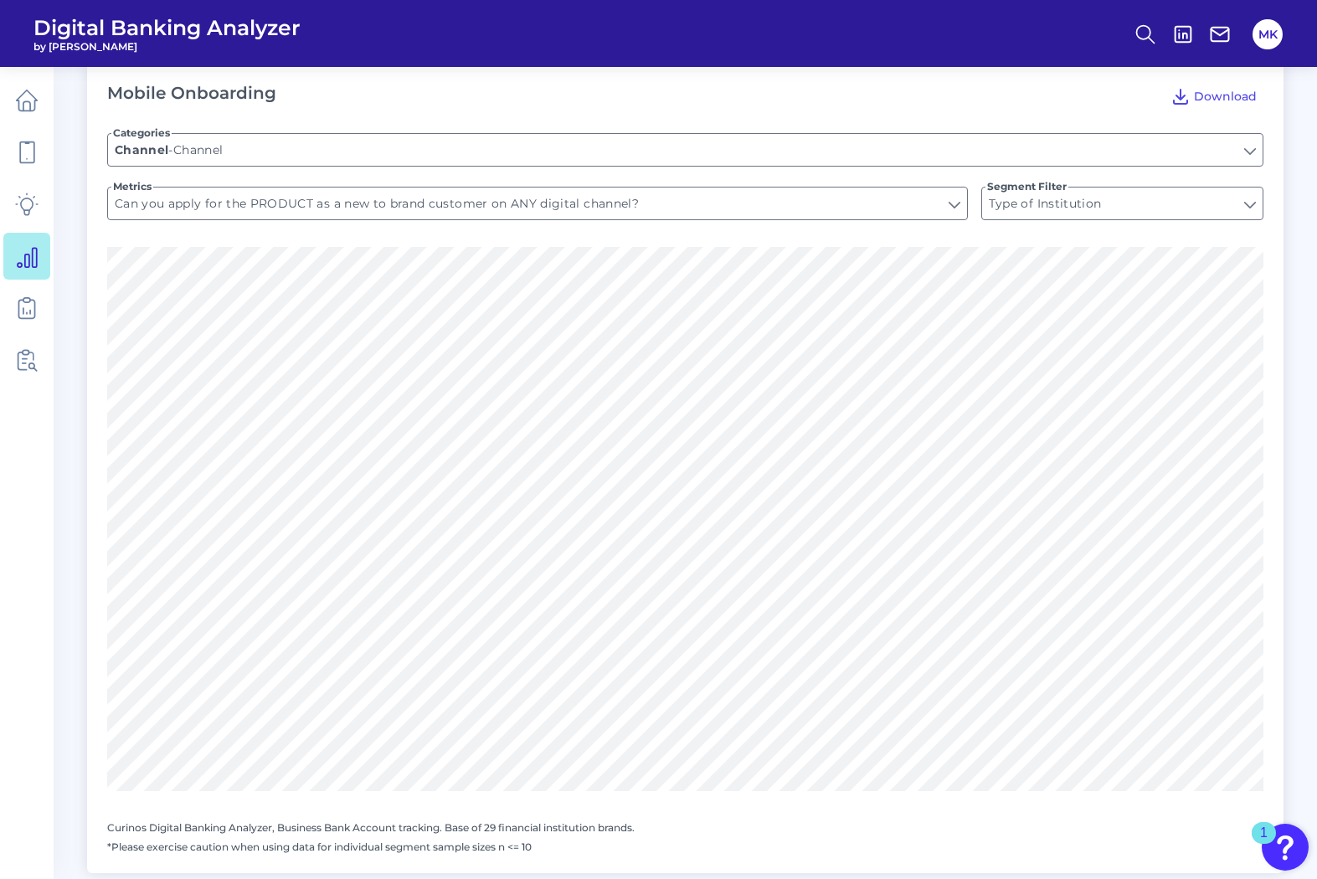
scroll to position [1970, 0]
click at [1076, 189] on div "Type of Institution Type of Institution" at bounding box center [1123, 206] width 282 height 34
click at [1081, 207] on input "Type of Institution" at bounding box center [1122, 206] width 281 height 32
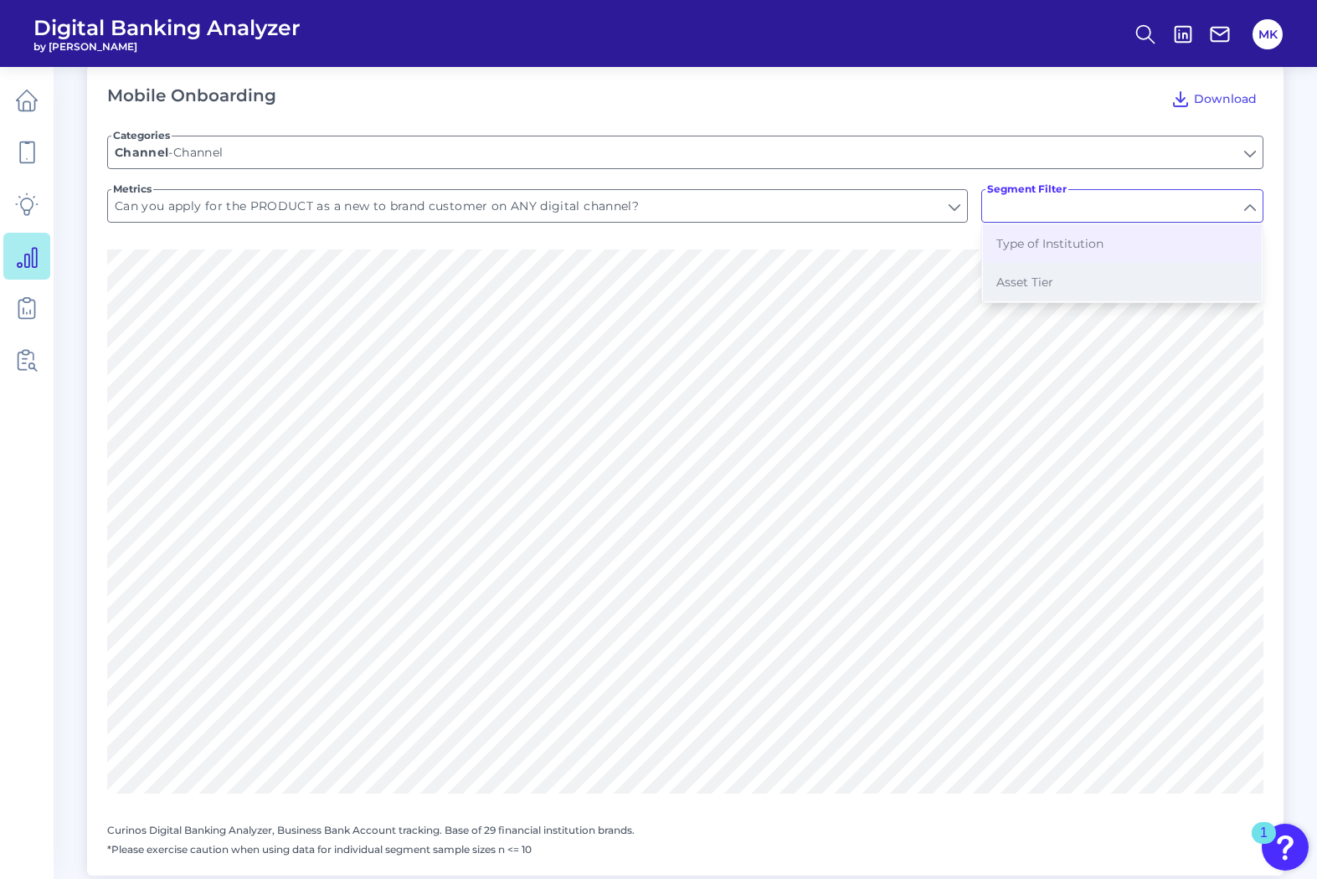
type input "Type of Institution"
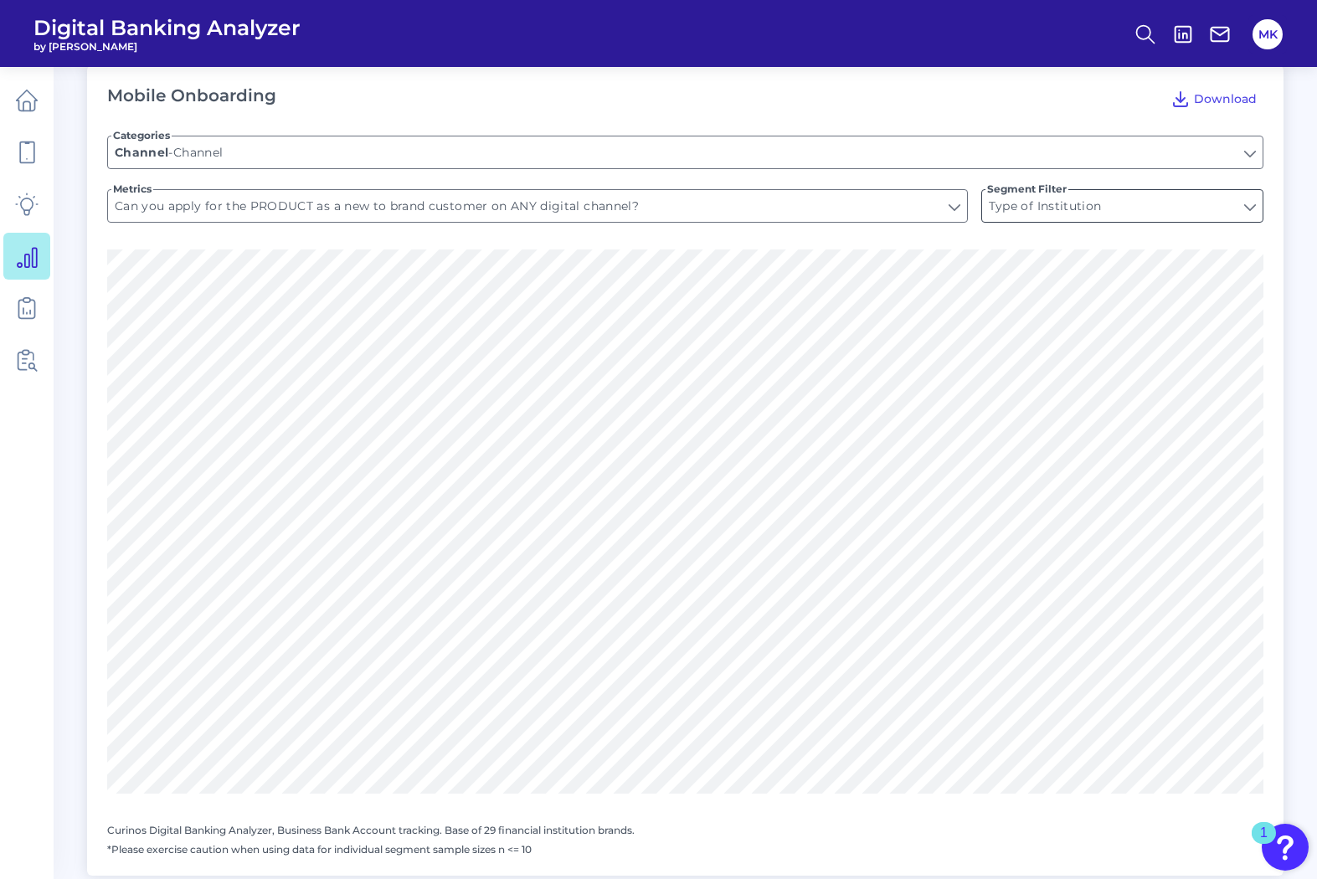
click at [1053, 200] on input "Type of Institution" at bounding box center [1122, 206] width 281 height 32
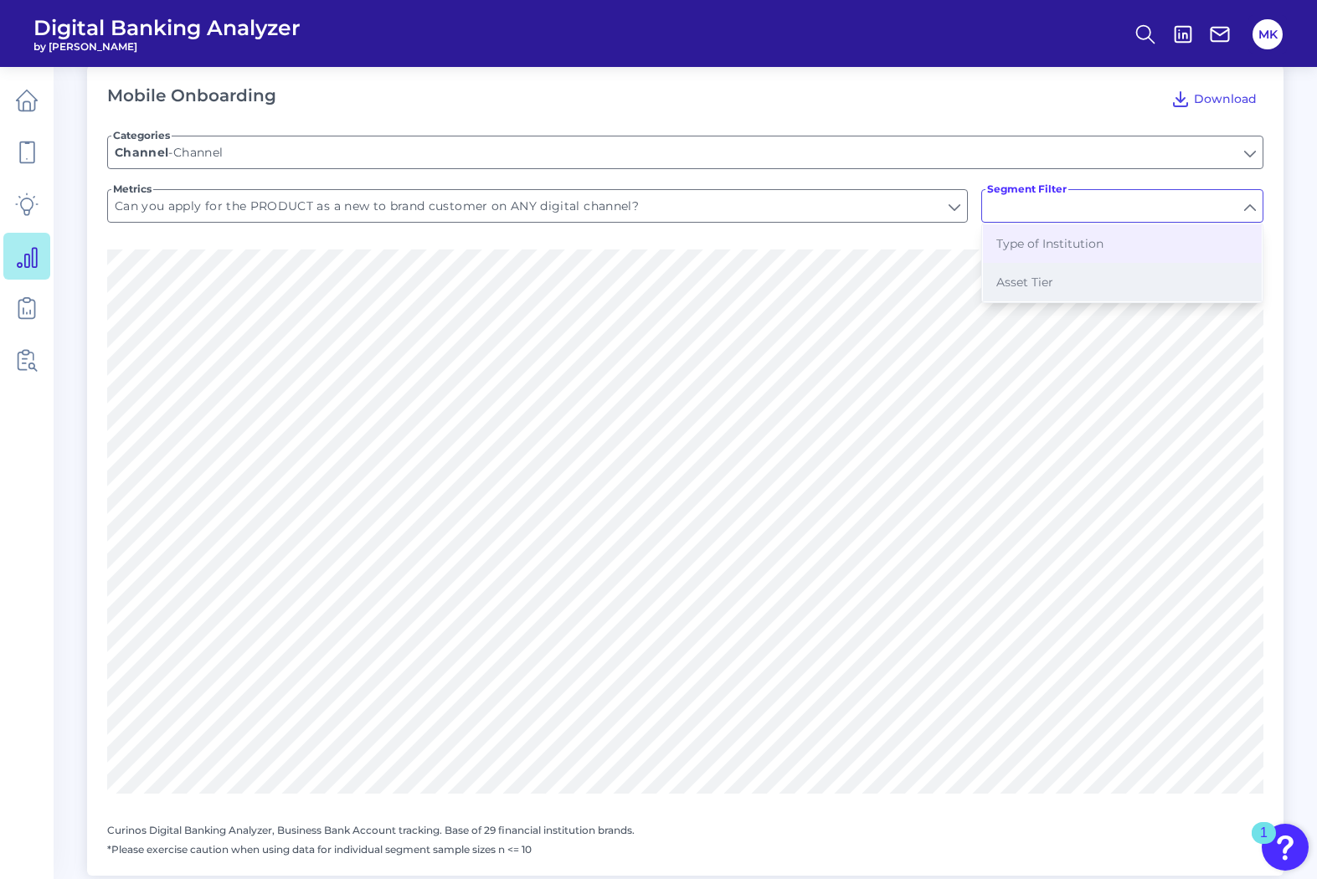
drag, startPoint x: 1044, startPoint y: 267, endPoint x: 1041, endPoint y: 281, distance: 14.5
click at [1041, 281] on span "Asset Tier" at bounding box center [1025, 282] width 57 height 15
type input "Asset Tier"
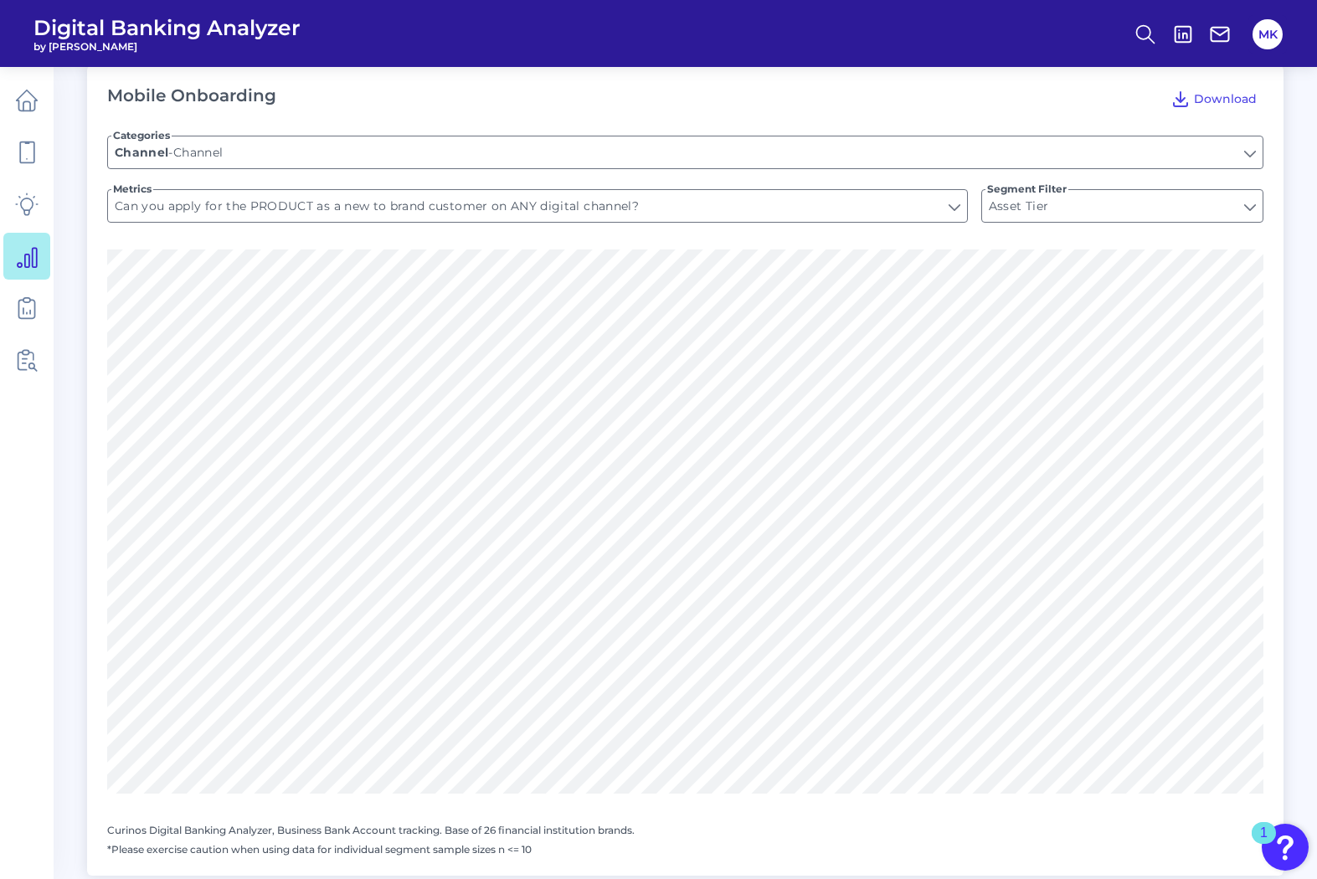
click at [1086, 176] on form "Categories Channel Channel - Channel Metrics Can you apply for the PRODUCT as a…" at bounding box center [685, 183] width 1157 height 134
drag, startPoint x: 1086, startPoint y: 201, endPoint x: 1084, endPoint y: 210, distance: 9.5
click at [1084, 210] on input "Asset Tier" at bounding box center [1122, 206] width 281 height 32
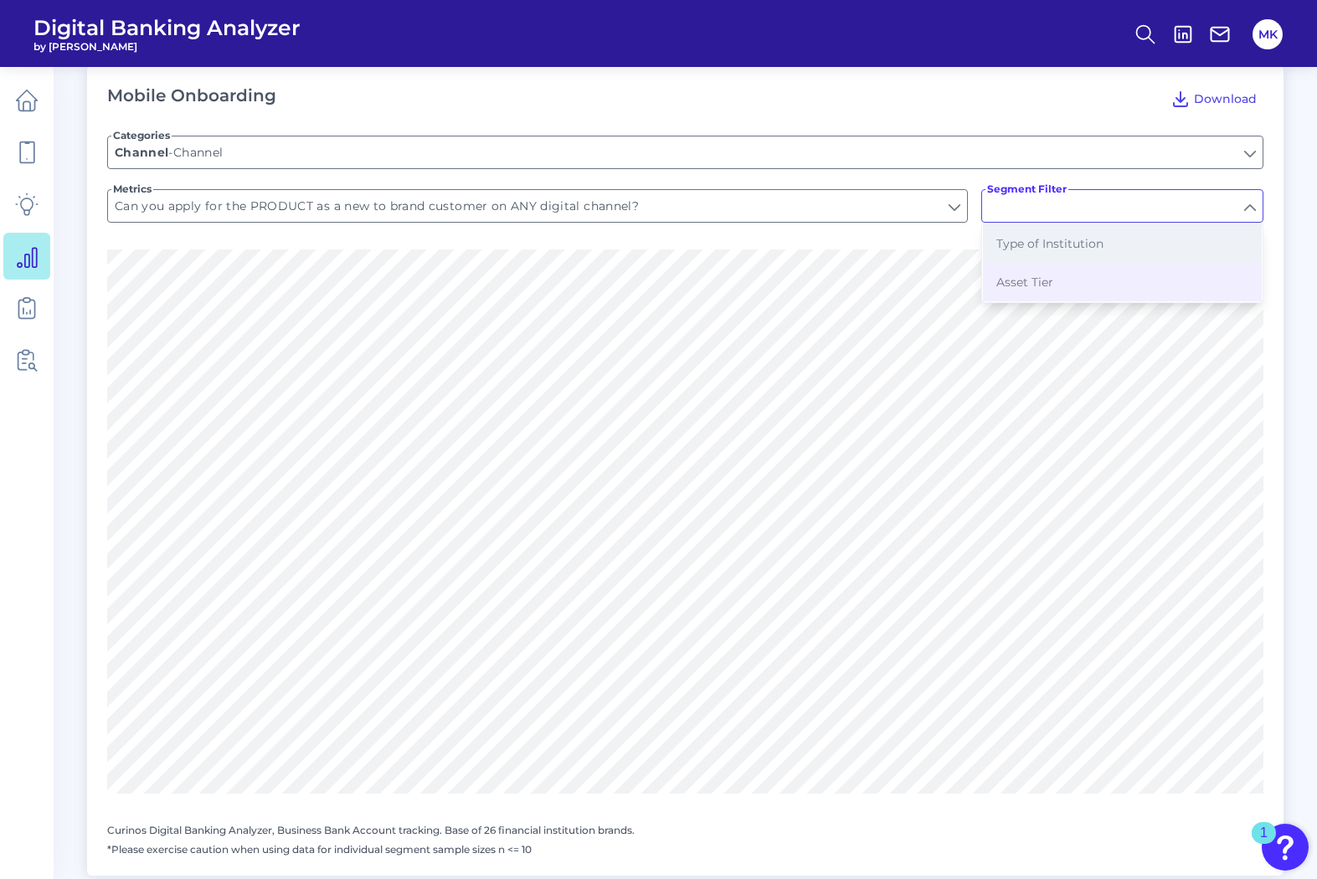
click at [1142, 255] on button "Type of Institution" at bounding box center [1122, 243] width 279 height 39
type input "Type of Institution"
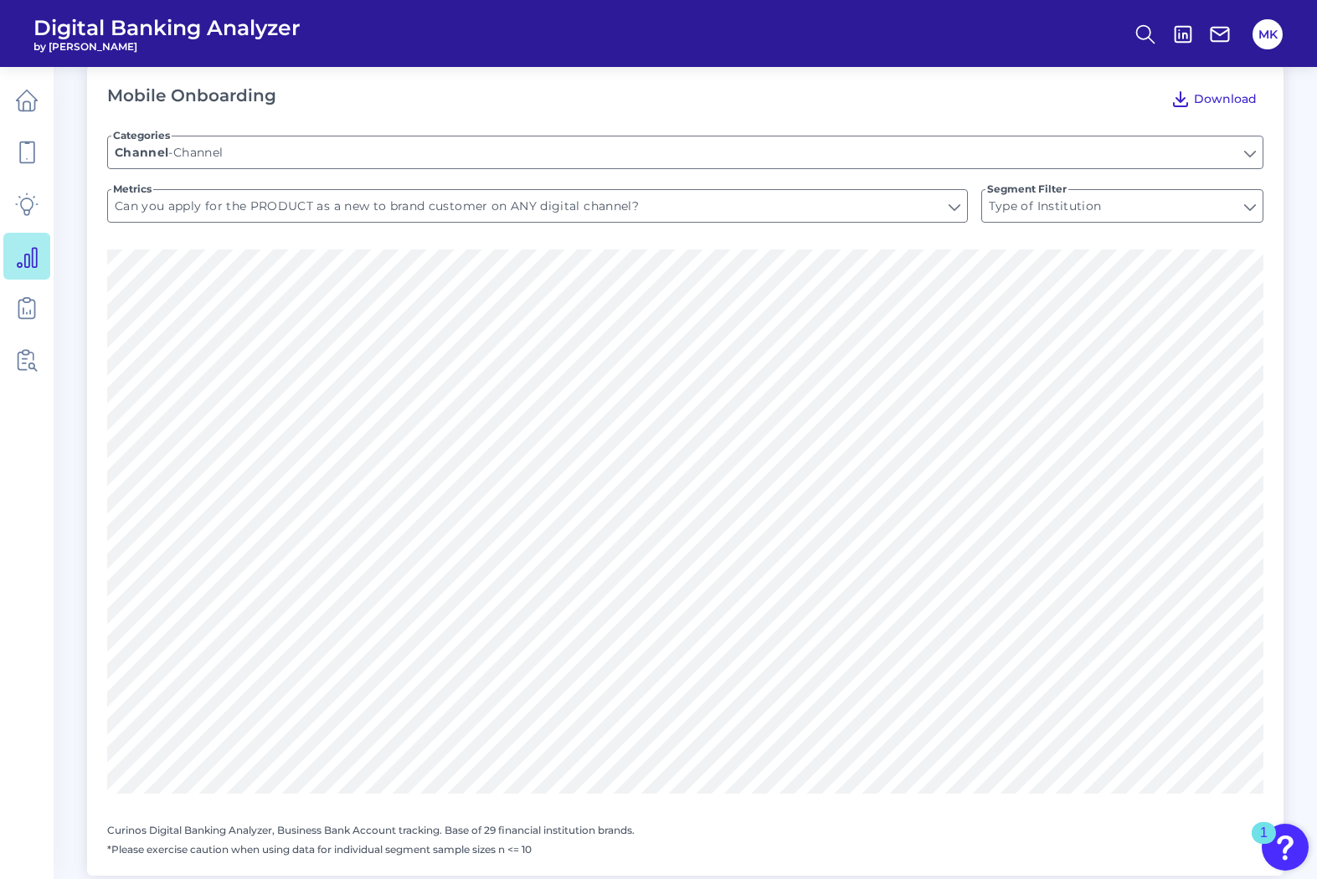
click at [1142, 95] on span "Download" at bounding box center [1225, 98] width 63 height 15
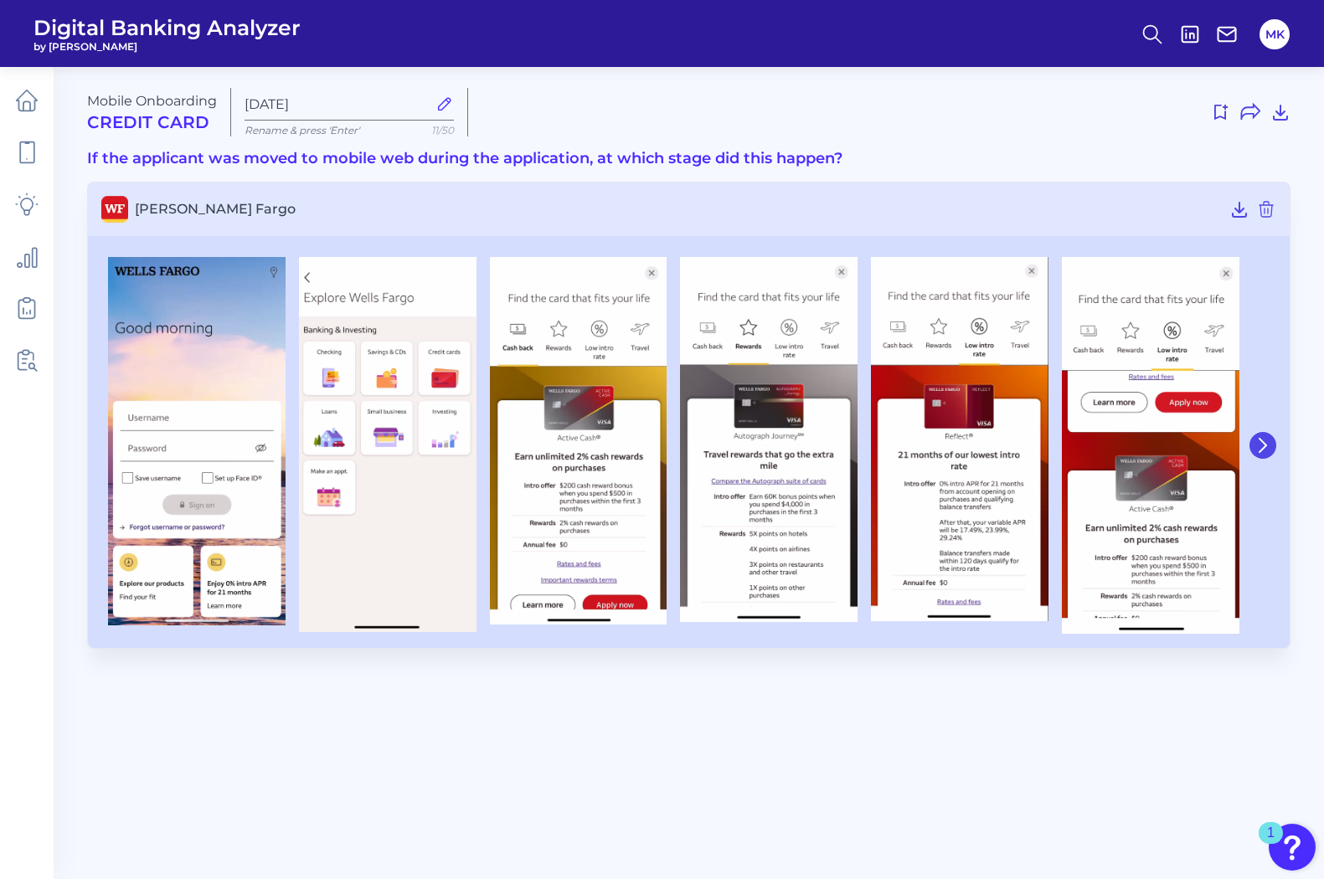
click at [1142, 437] on button at bounding box center [1263, 445] width 27 height 27
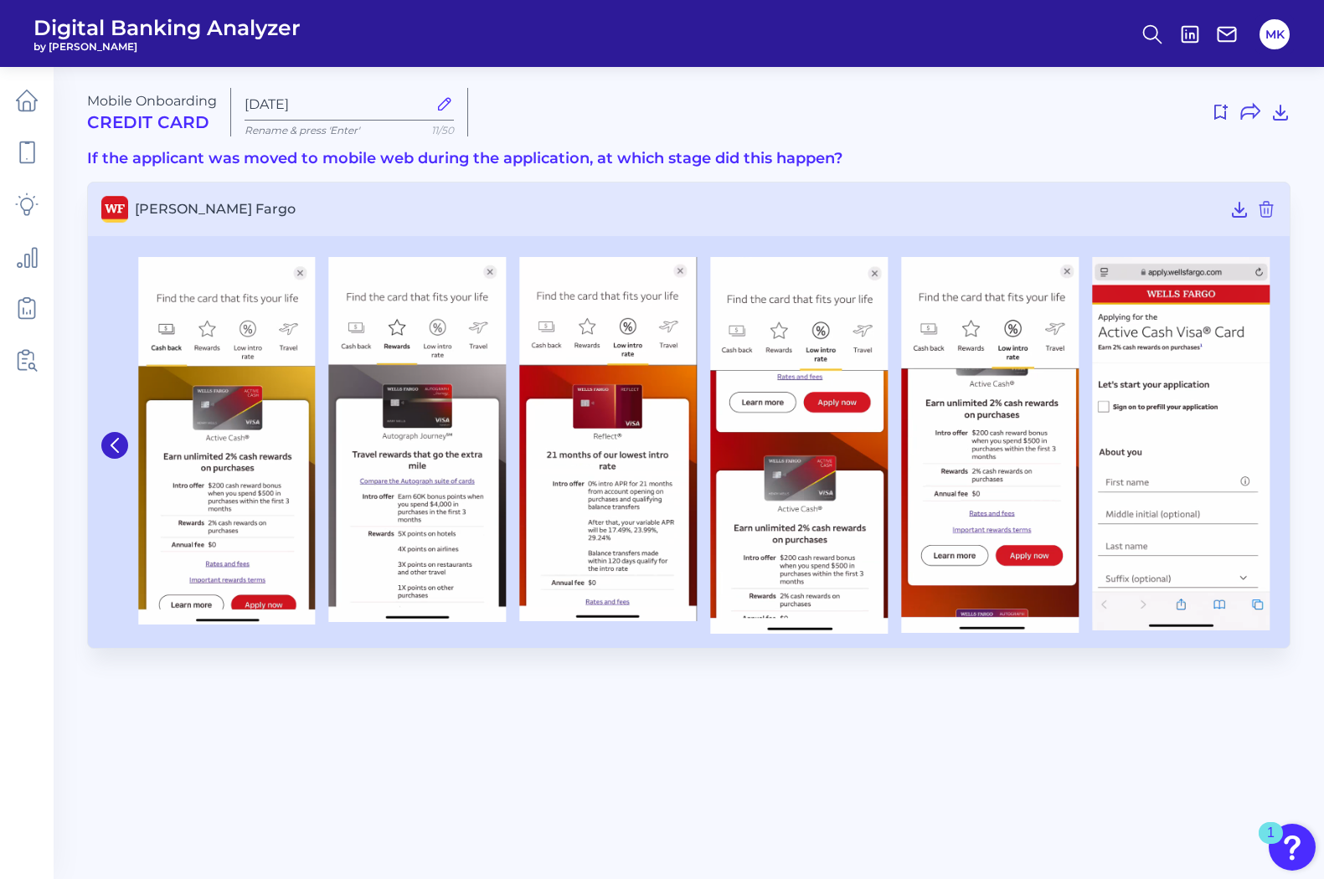
click at [1142, 451] on div at bounding box center [1180, 445] width 191 height 377
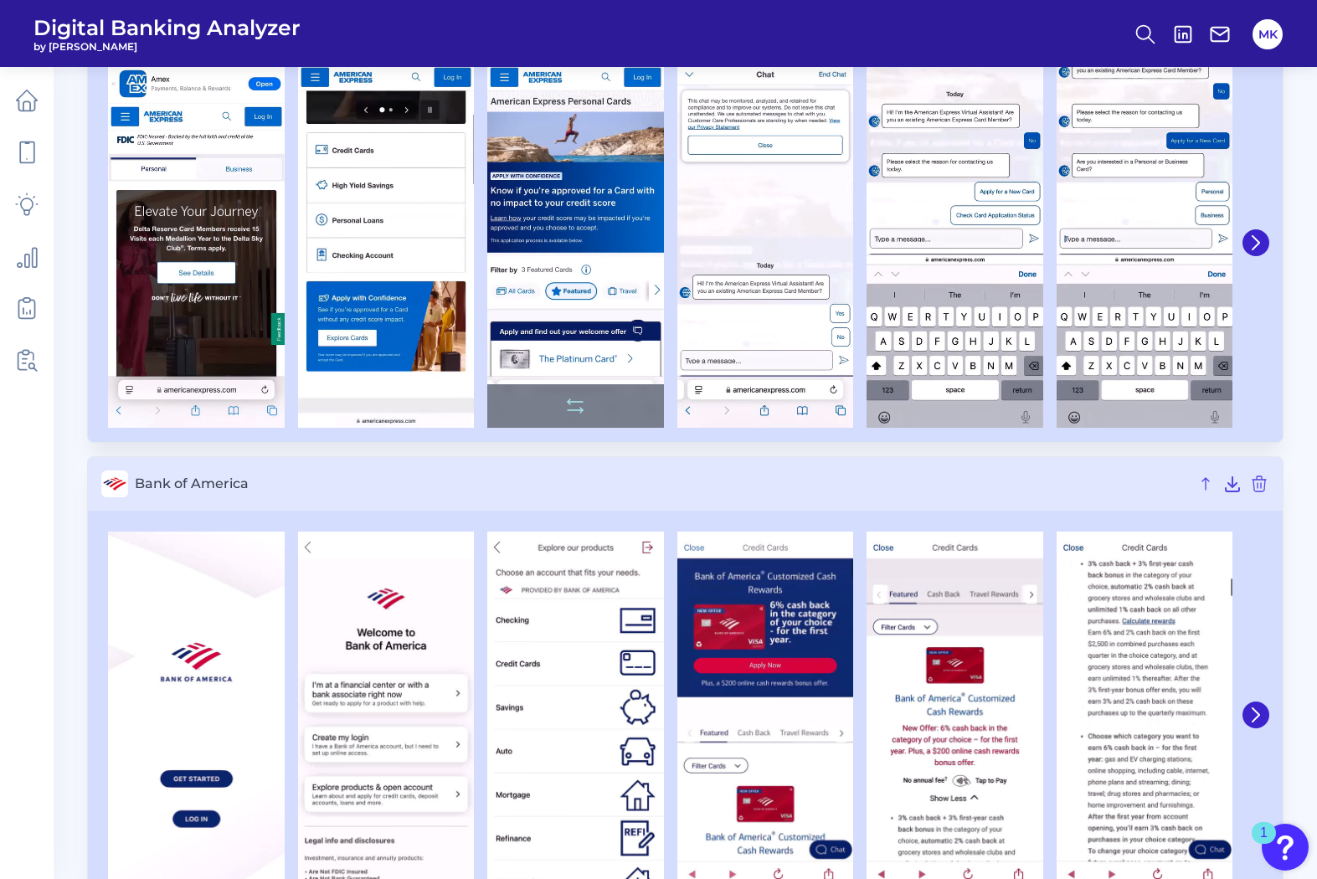
scroll to position [259, 0]
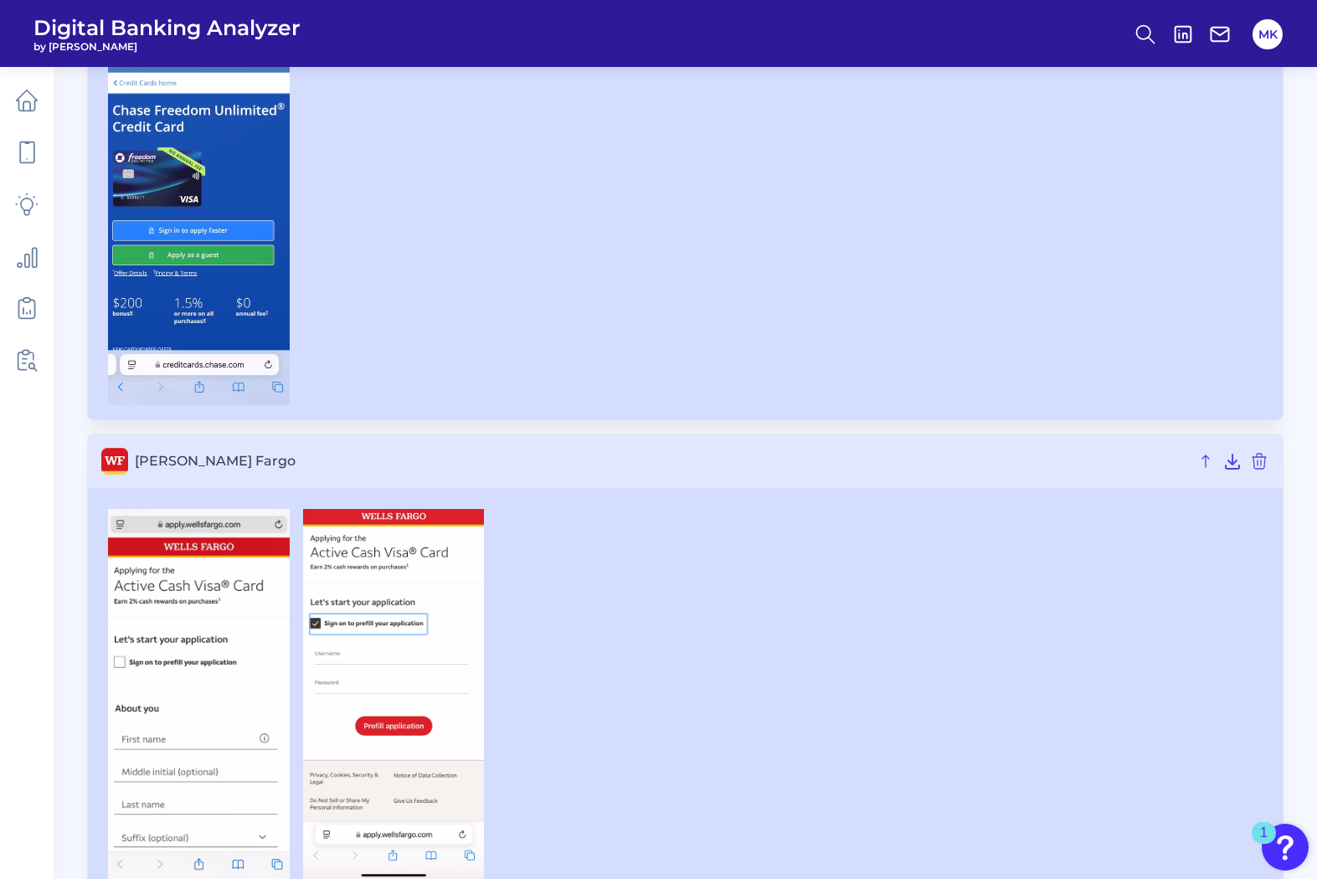
scroll to position [1239, 0]
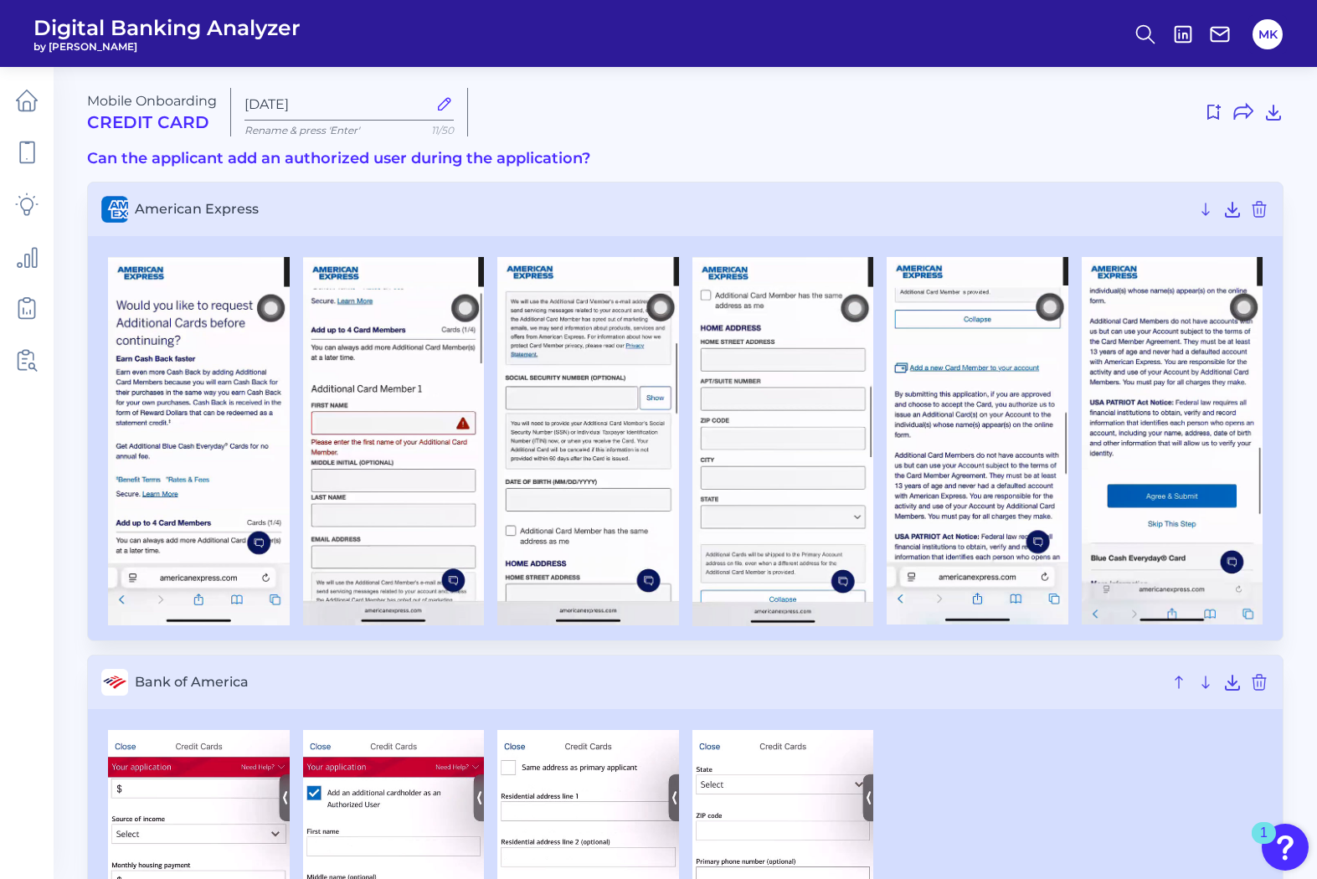
click at [920, 369] on img at bounding box center [978, 441] width 182 height 369
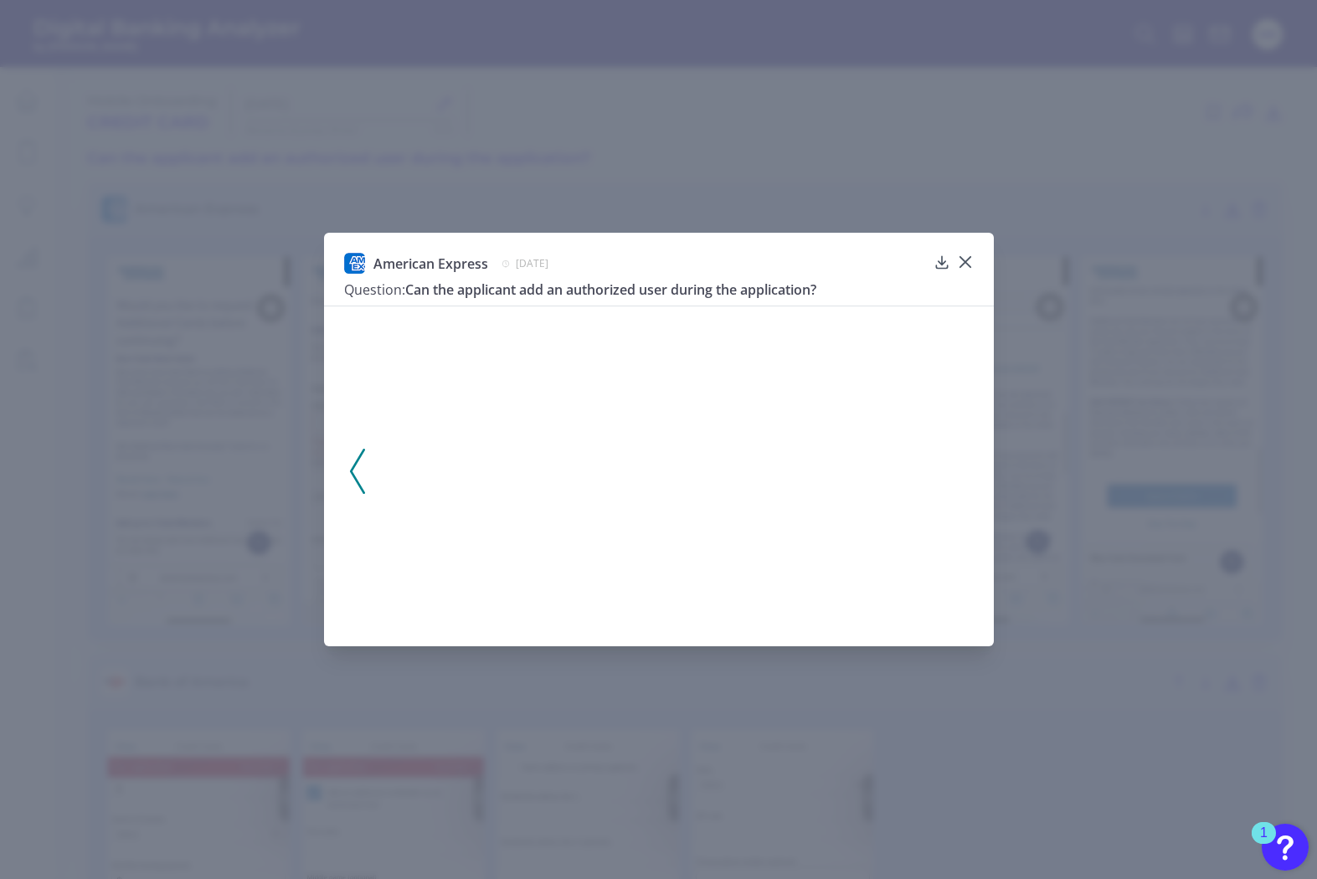
click at [920, 369] on img at bounding box center [978, 441] width 182 height 369
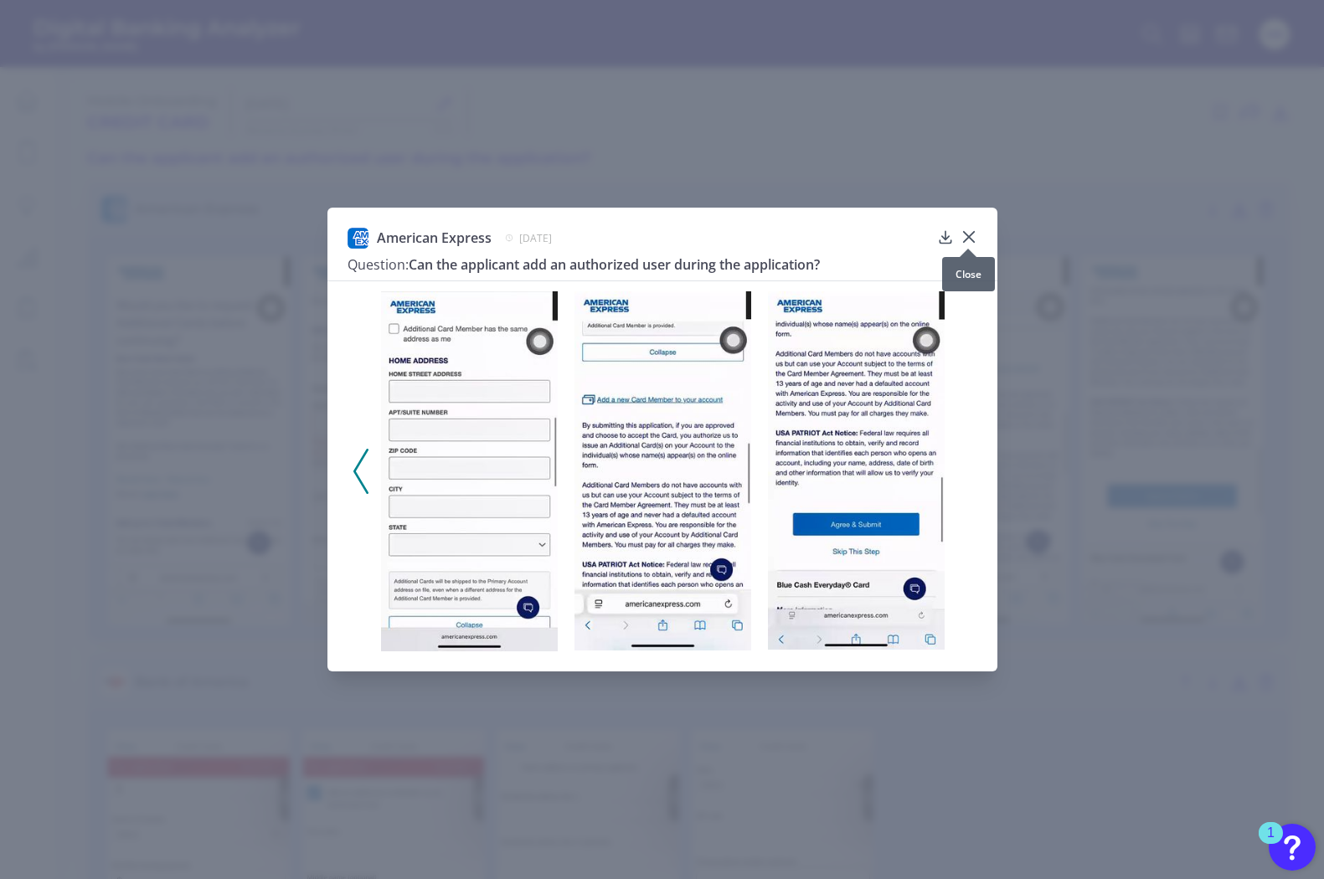
click at [966, 235] on icon at bounding box center [968, 236] width 10 height 10
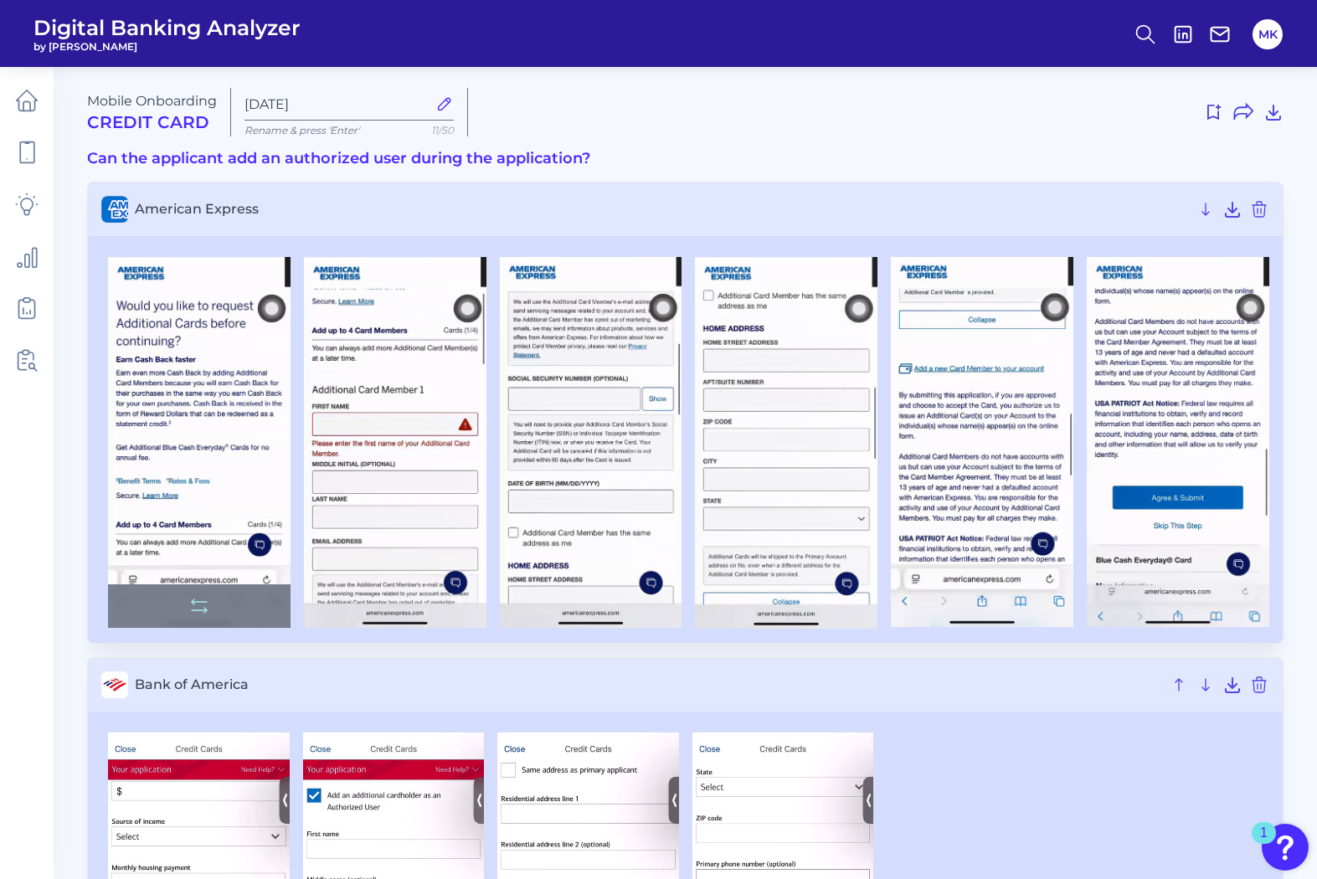
click at [176, 381] on img at bounding box center [199, 442] width 183 height 371
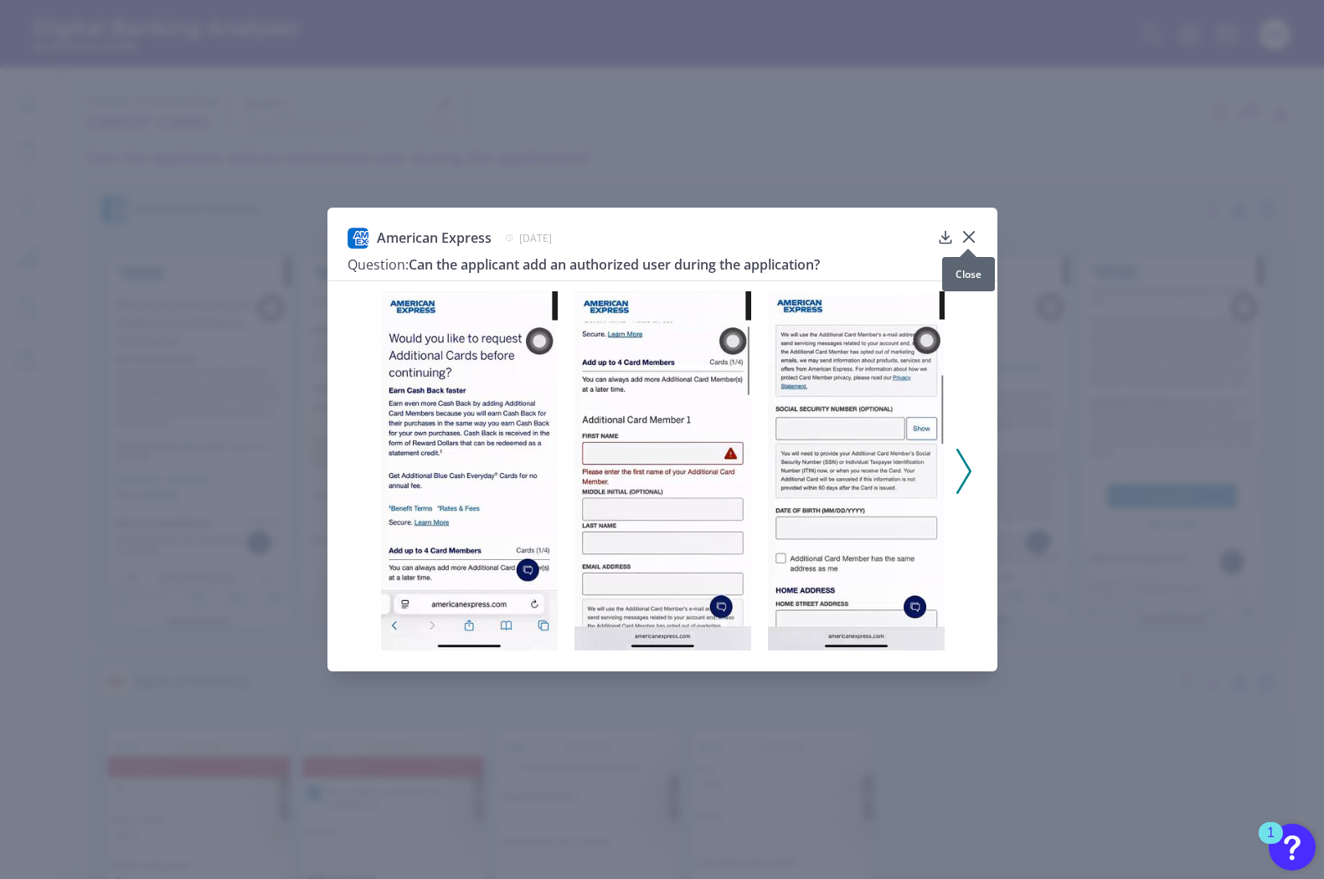
click at [963, 231] on icon at bounding box center [968, 236] width 10 height 10
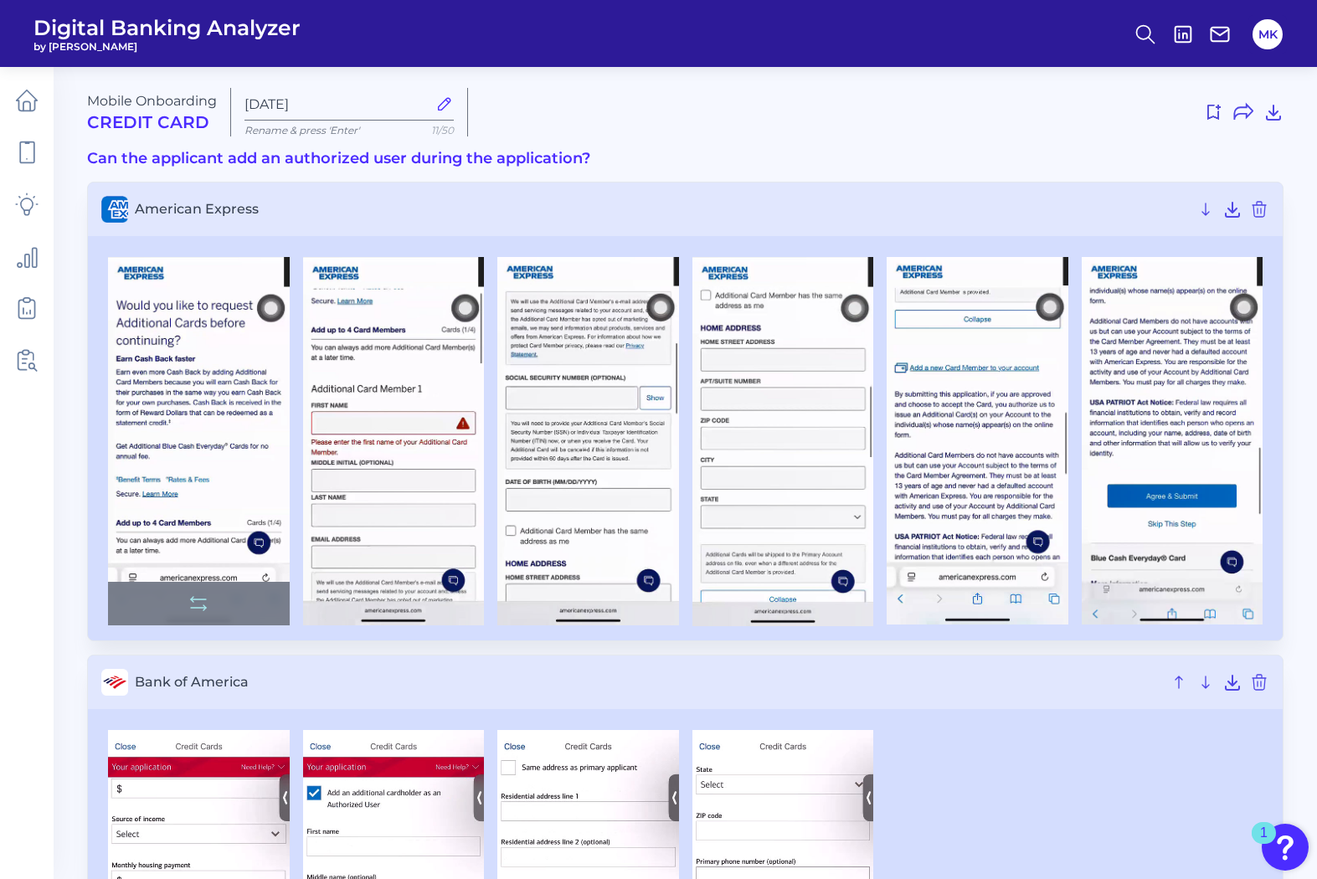
click at [217, 376] on img at bounding box center [199, 441] width 182 height 369
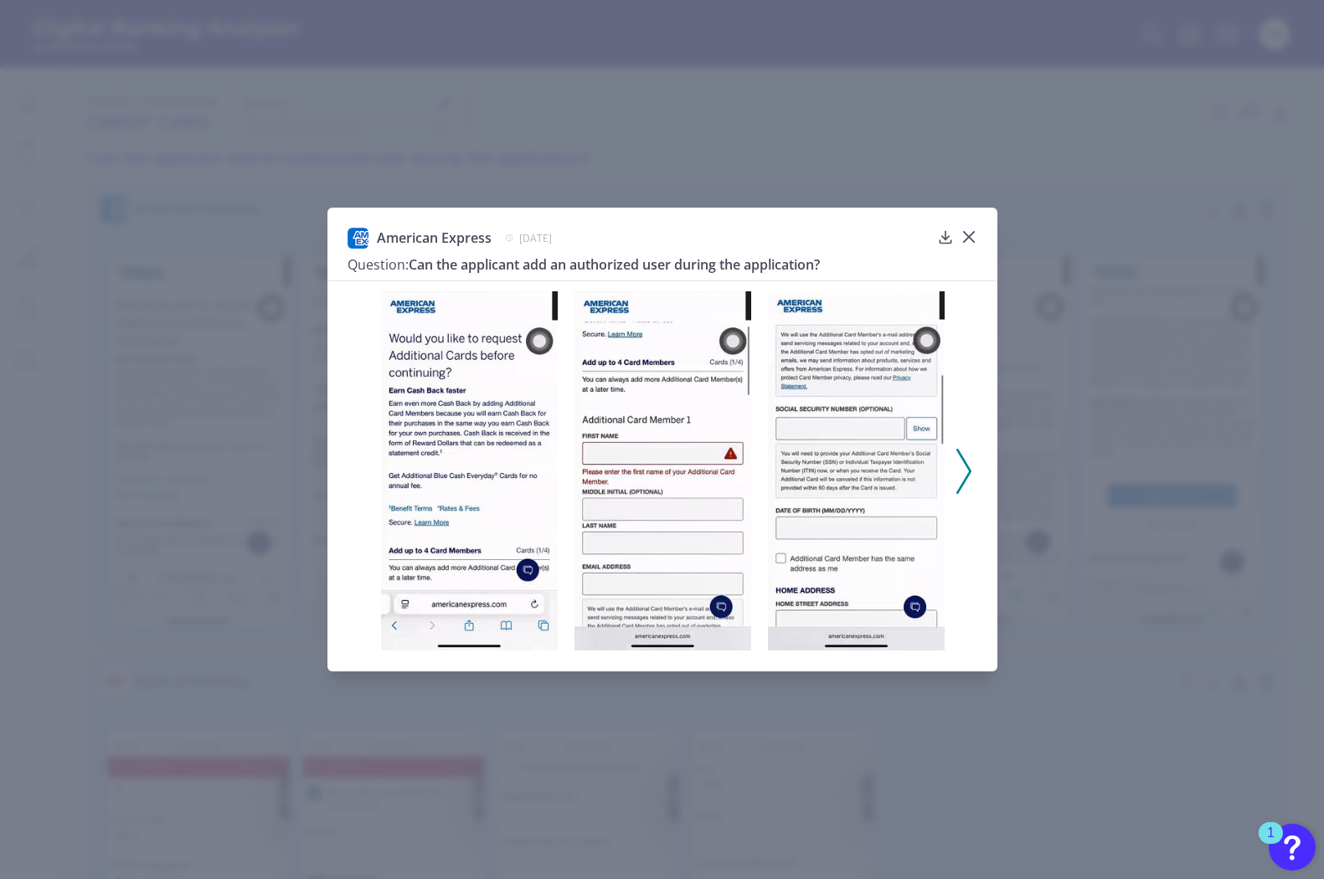
click at [439, 415] on img at bounding box center [469, 470] width 177 height 359
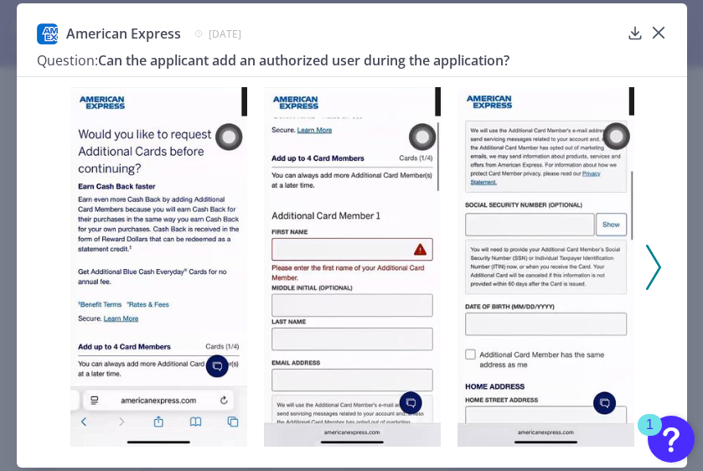
scroll to position [208, 0]
click at [647, 270] on icon at bounding box center [653, 267] width 15 height 45
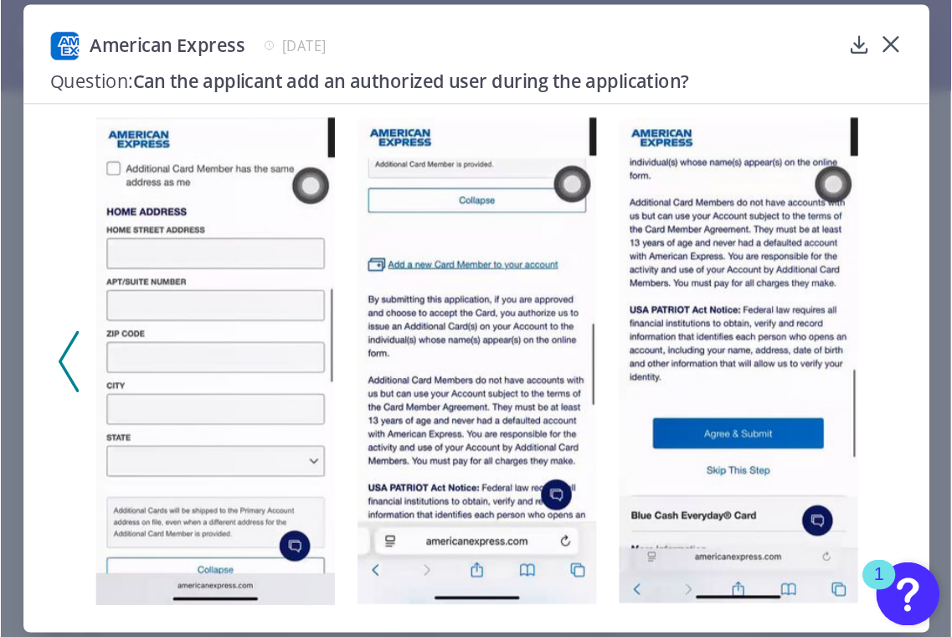
scroll to position [166, 0]
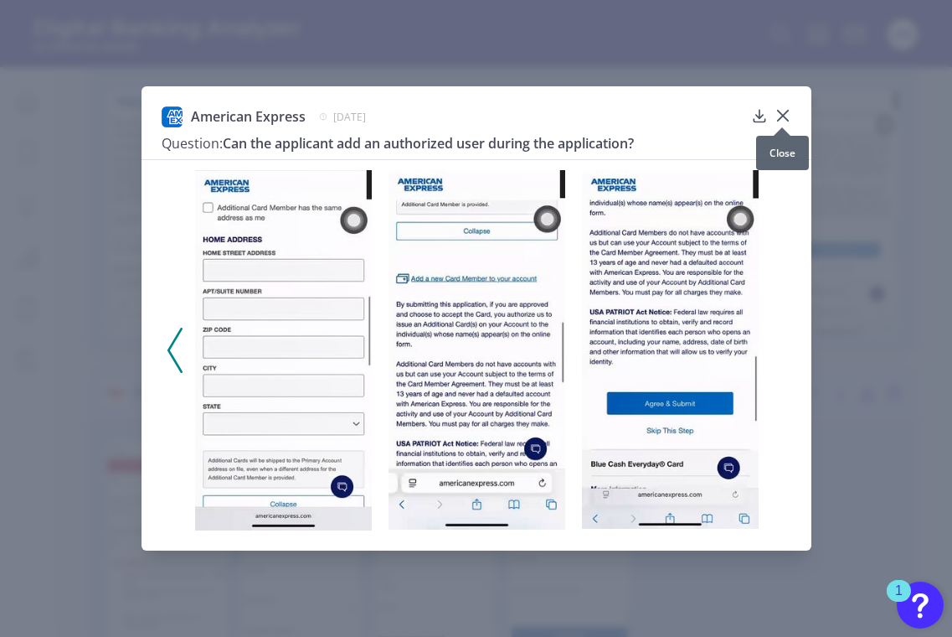
click at [783, 117] on icon at bounding box center [782, 115] width 10 height 10
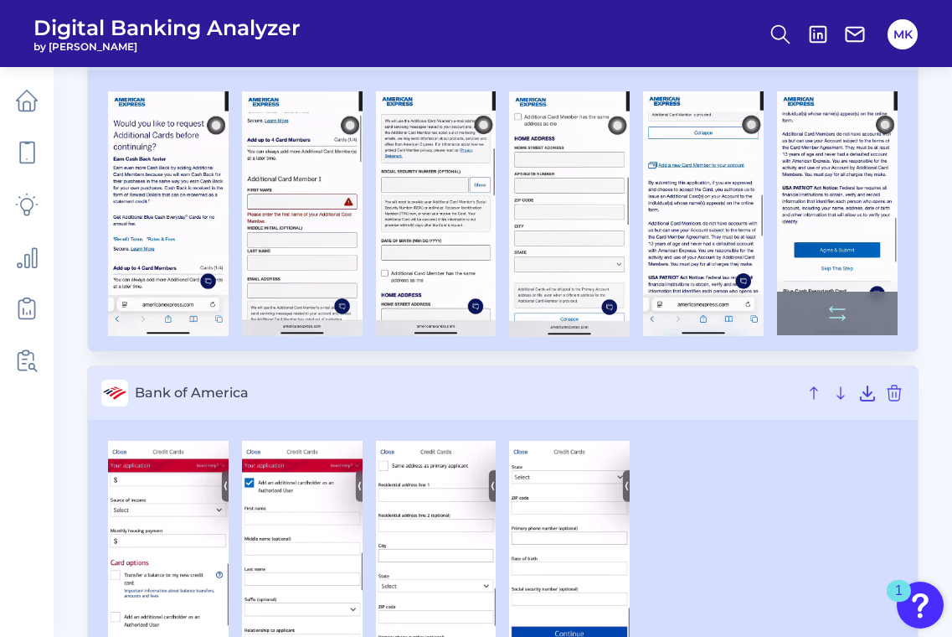
click at [853, 196] on img at bounding box center [837, 213] width 121 height 245
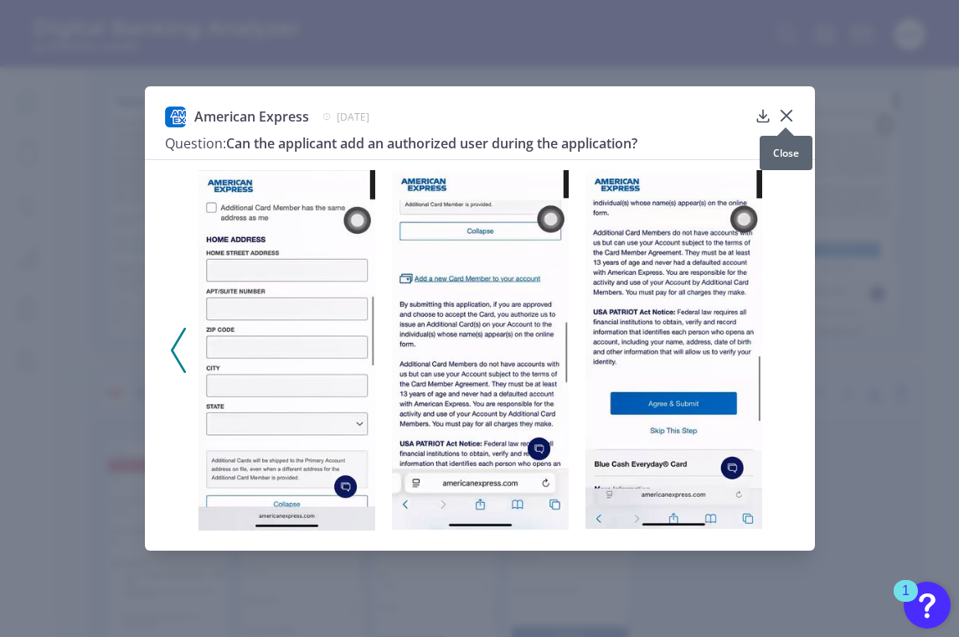
click at [786, 117] on icon at bounding box center [786, 115] width 10 height 10
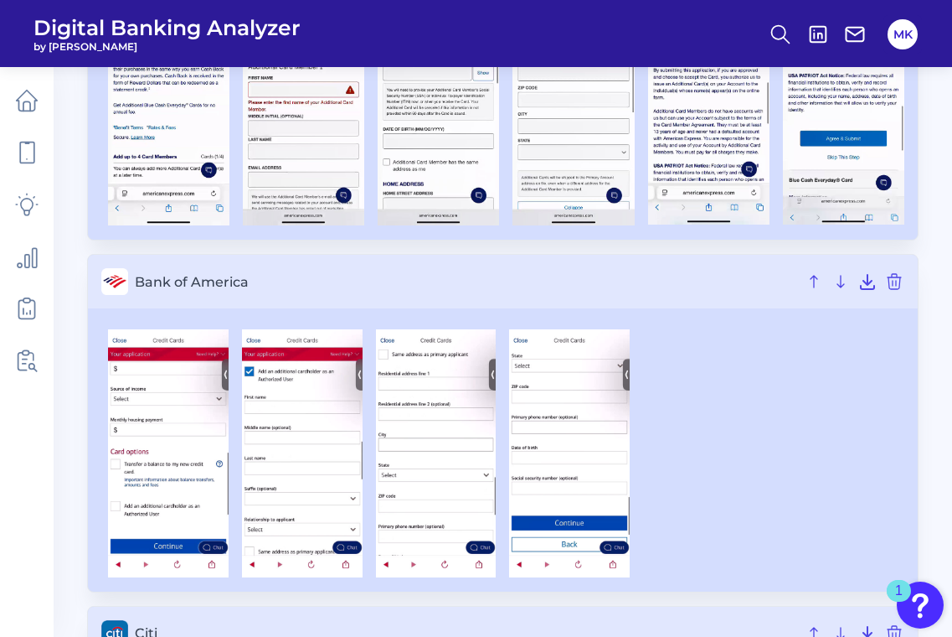
scroll to position [288, 0]
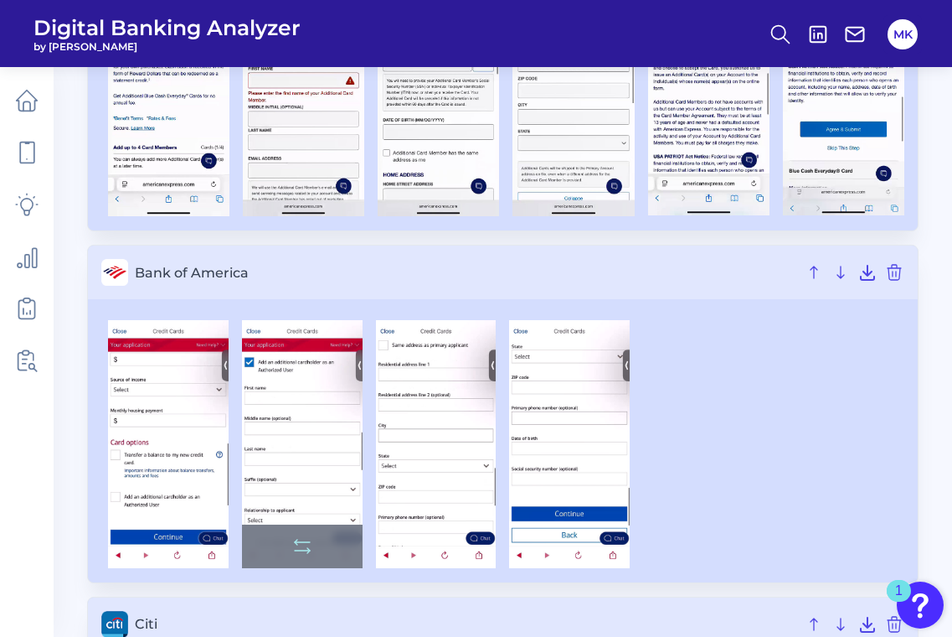
click at [278, 446] on img at bounding box center [302, 443] width 121 height 247
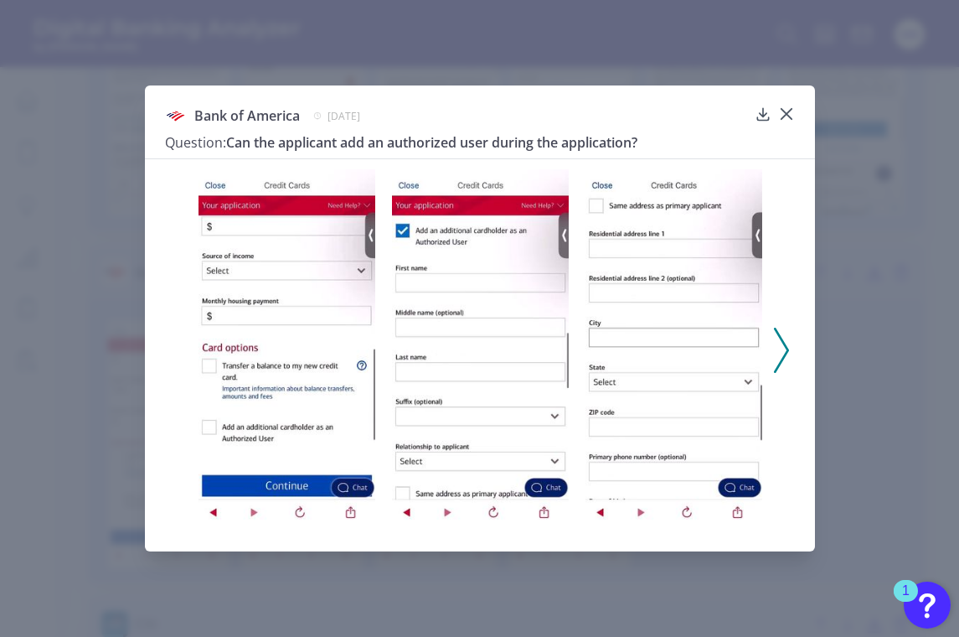
drag, startPoint x: 951, startPoint y: 418, endPoint x: 790, endPoint y: 109, distance: 348.4
click at [790, 109] on icon at bounding box center [786, 114] width 10 height 10
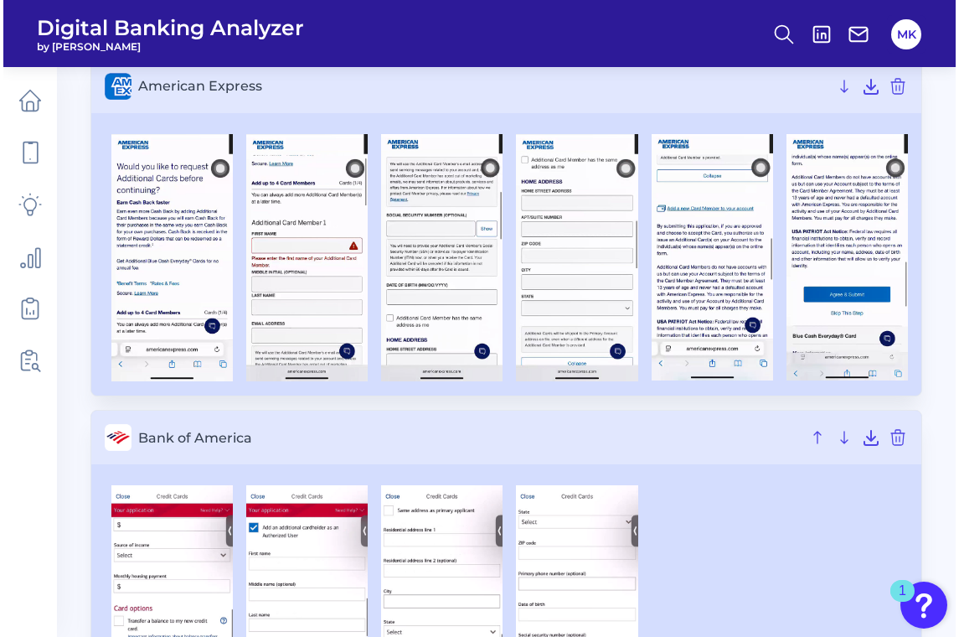
scroll to position [121, 0]
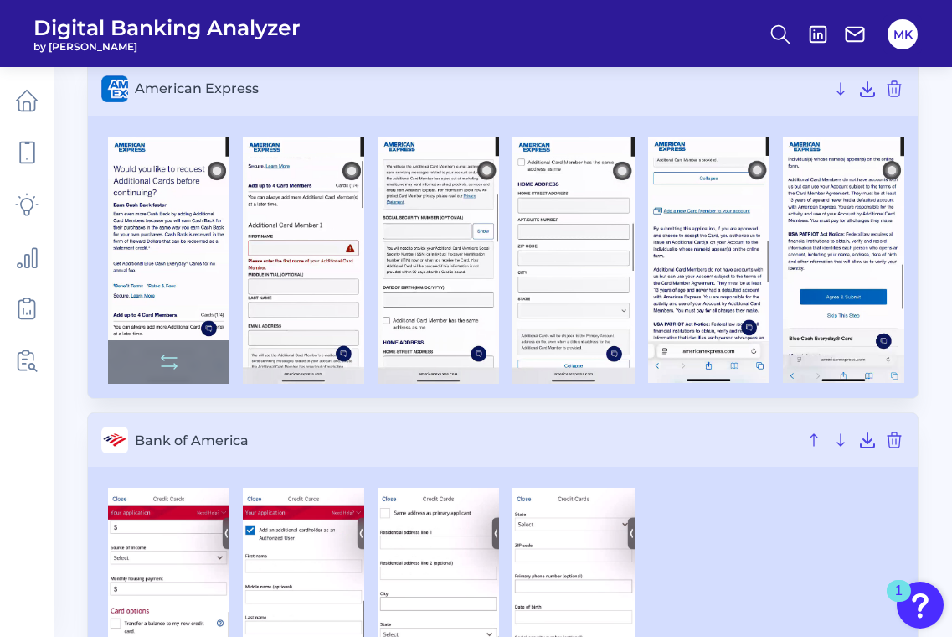
click at [188, 284] on img at bounding box center [168, 260] width 121 height 247
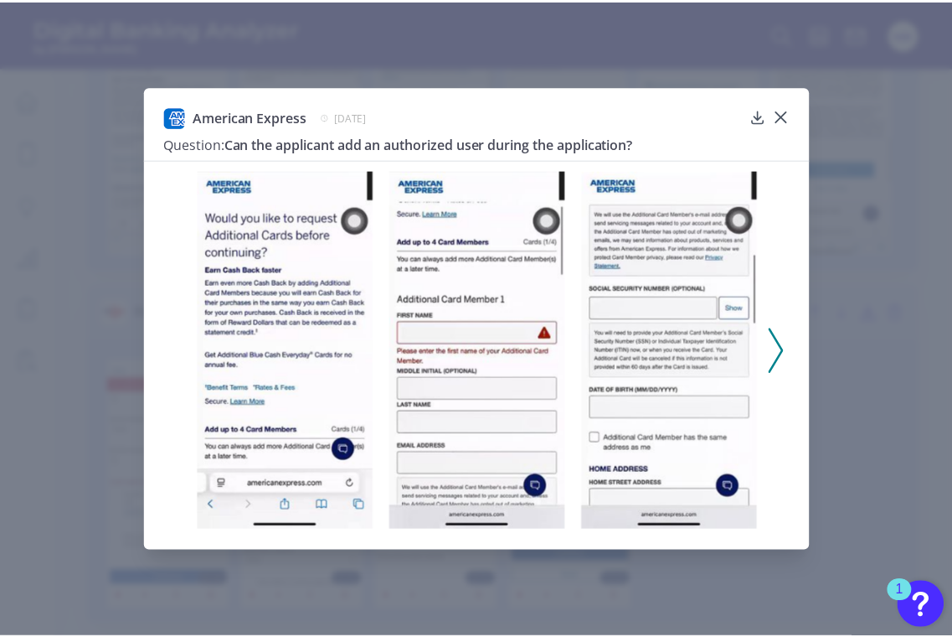
scroll to position [257, 0]
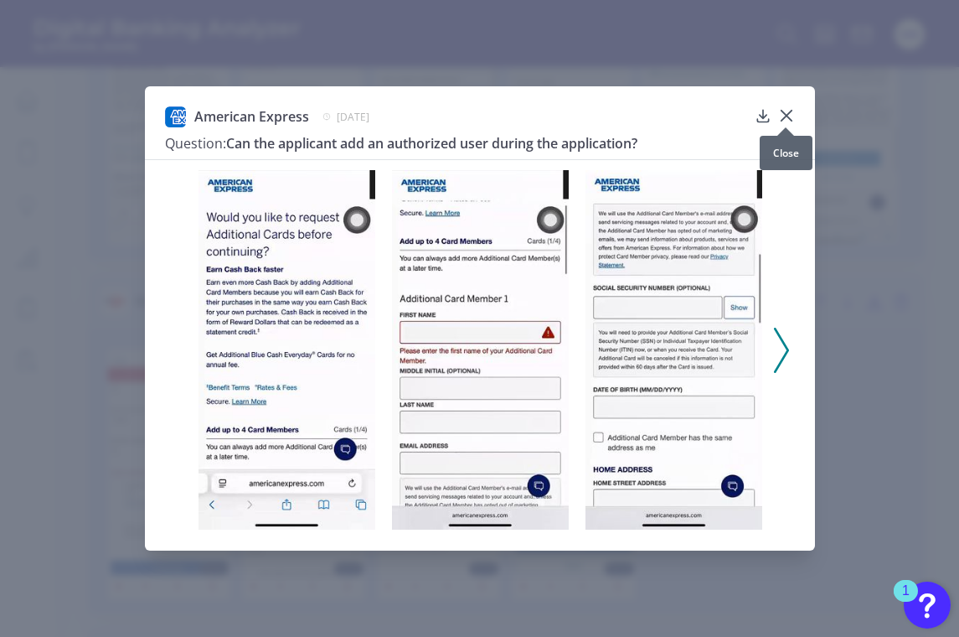
click at [790, 106] on button at bounding box center [786, 114] width 17 height 17
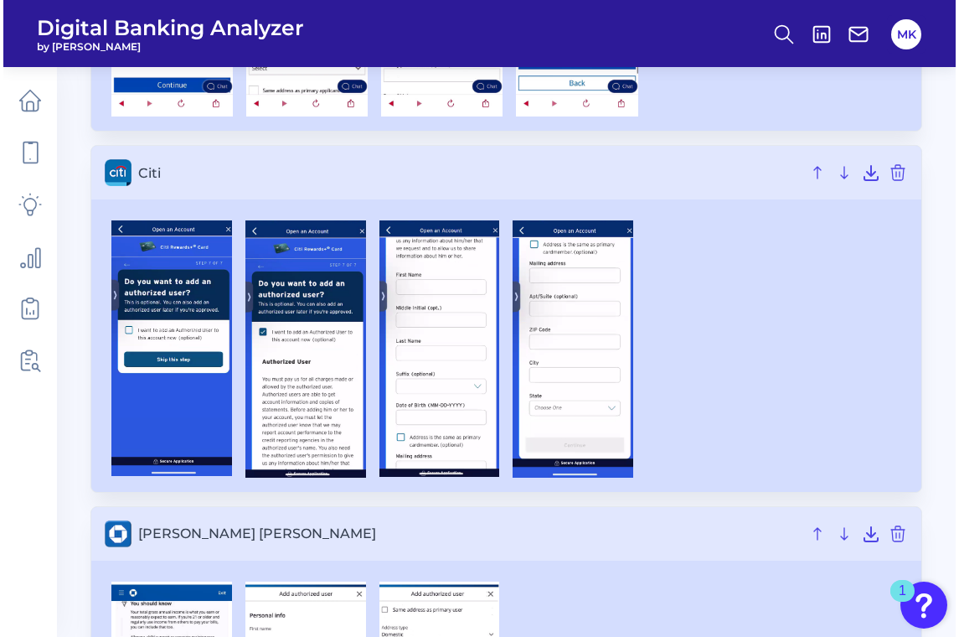
scroll to position [744, 0]
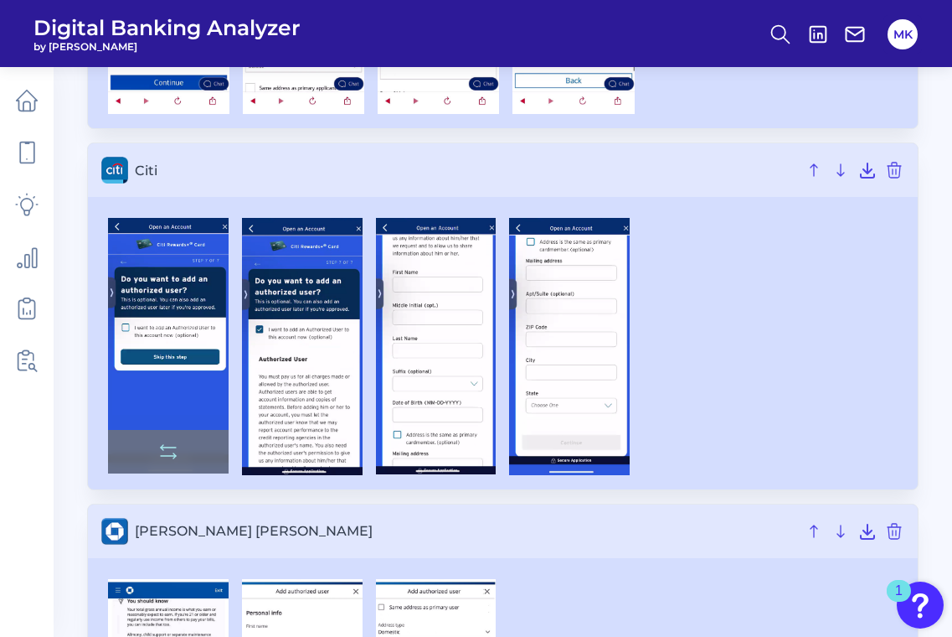
click at [145, 338] on img at bounding box center [168, 345] width 121 height 255
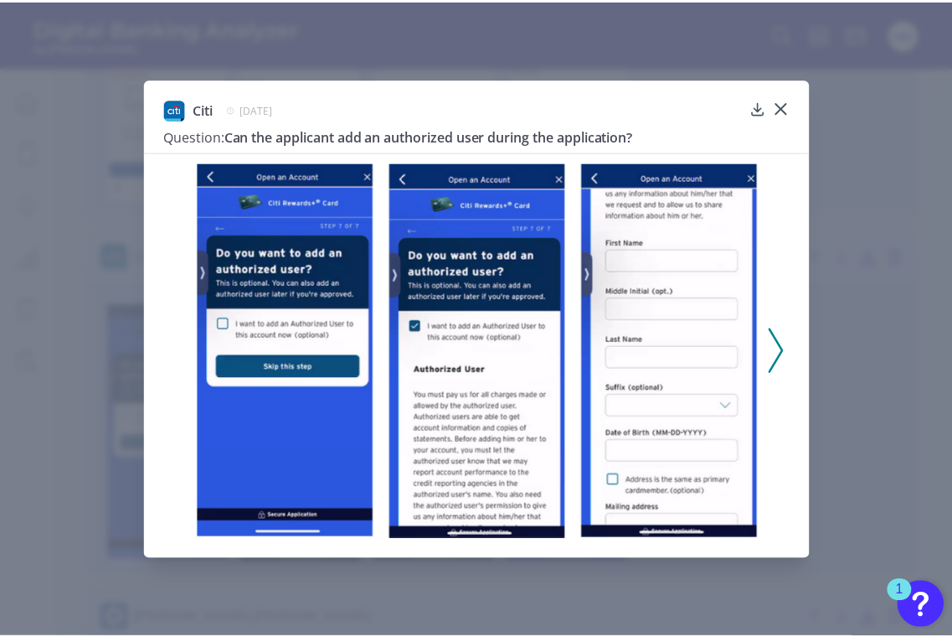
scroll to position [664, 0]
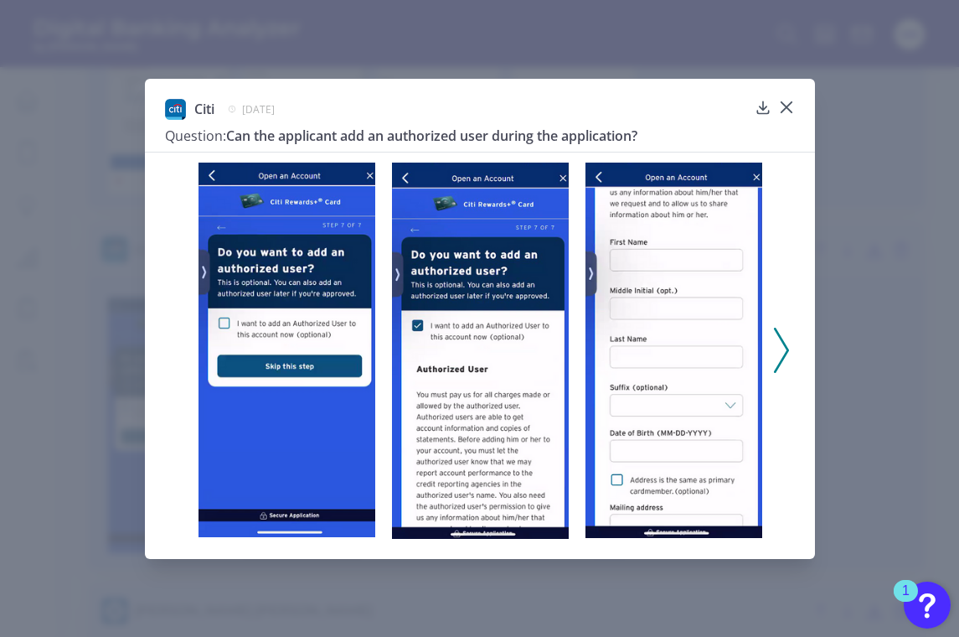
click at [762, 343] on div at bounding box center [673, 349] width 193 height 375
click at [773, 343] on button at bounding box center [781, 349] width 17 height 45
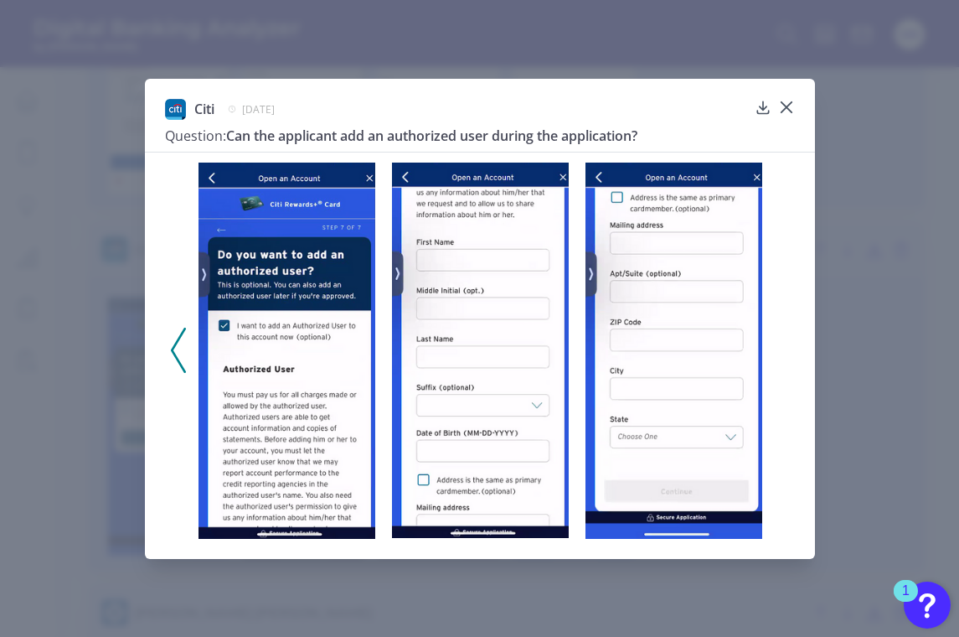
click at [774, 344] on div at bounding box center [480, 345] width 670 height 387
click at [160, 350] on div at bounding box center [480, 345] width 670 height 387
click at [179, 348] on icon at bounding box center [178, 349] width 15 height 45
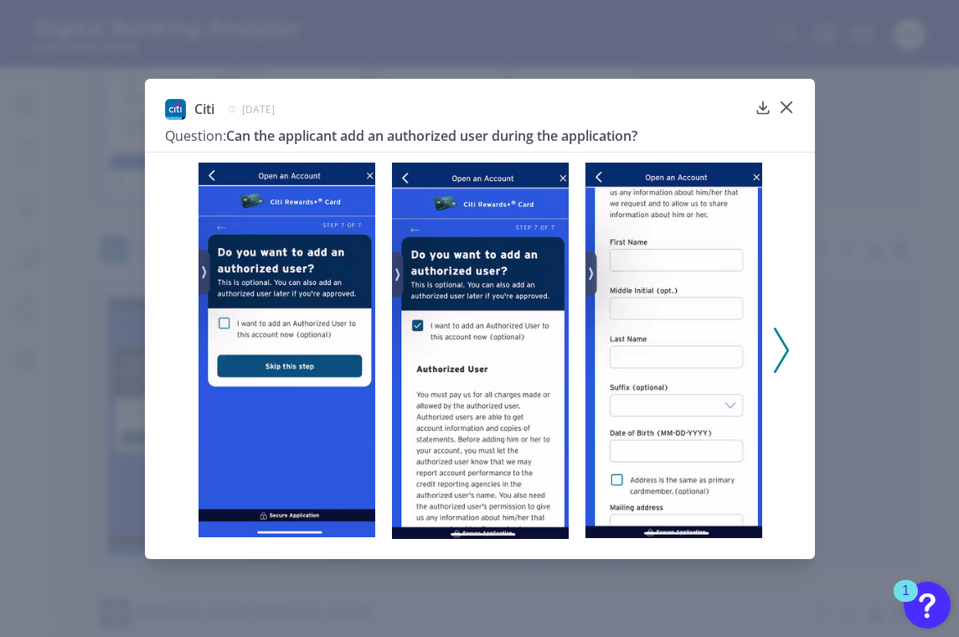
click at [786, 349] on polyline at bounding box center [781, 349] width 13 height 43
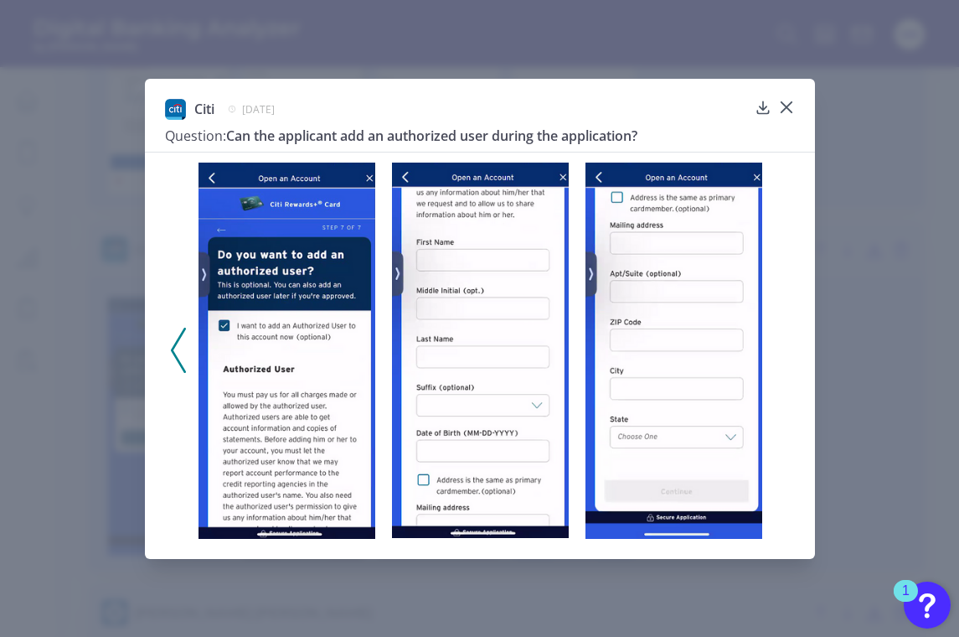
click at [165, 351] on div at bounding box center [480, 345] width 670 height 387
click at [184, 352] on icon at bounding box center [178, 349] width 15 height 45
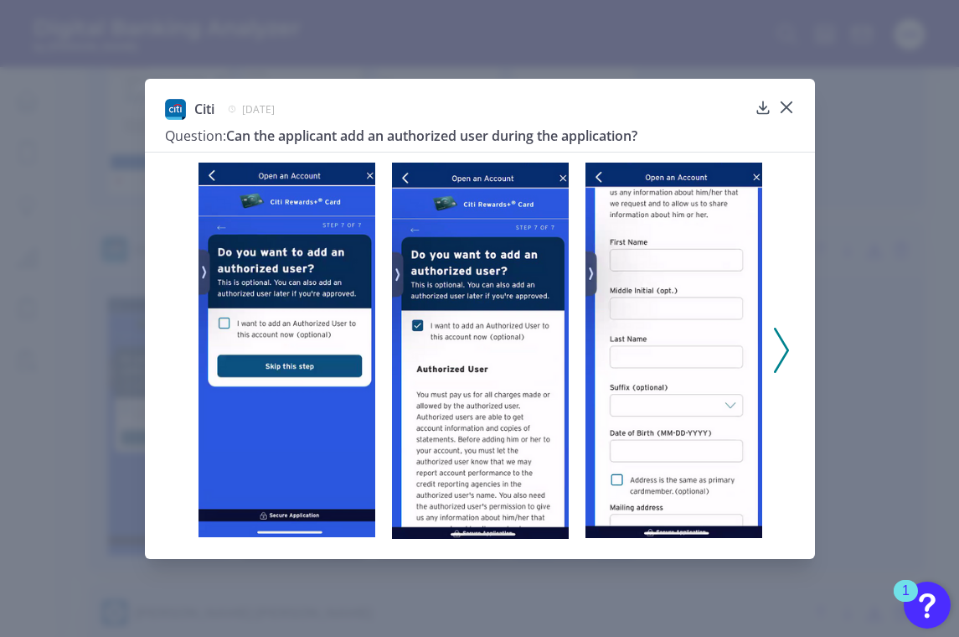
drag, startPoint x: 184, startPoint y: 352, endPoint x: 173, endPoint y: 350, distance: 11.0
click at [173, 350] on div at bounding box center [480, 345] width 670 height 387
click at [791, 105] on icon at bounding box center [786, 107] width 17 height 17
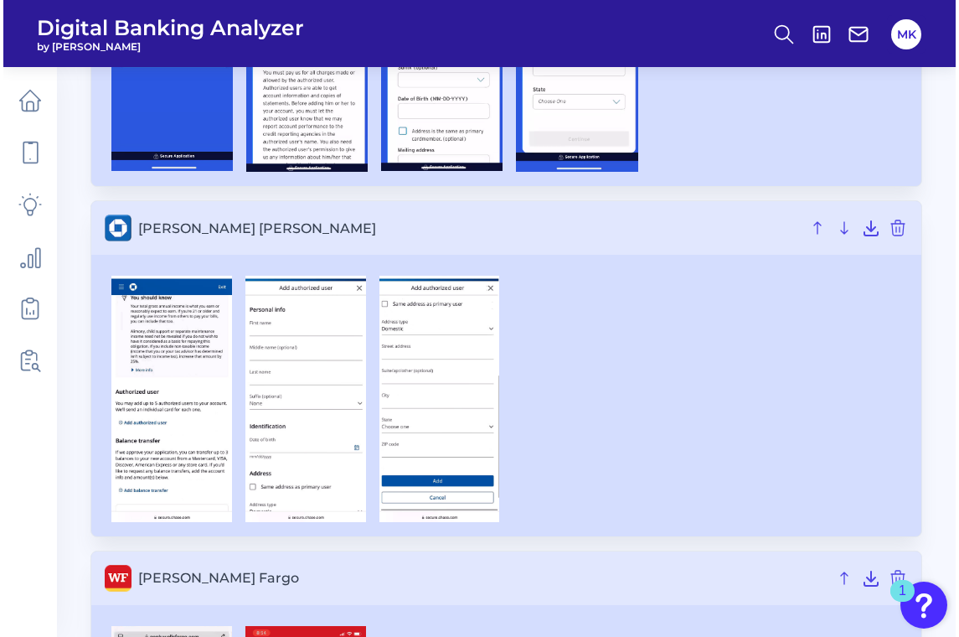
scroll to position [1049, 0]
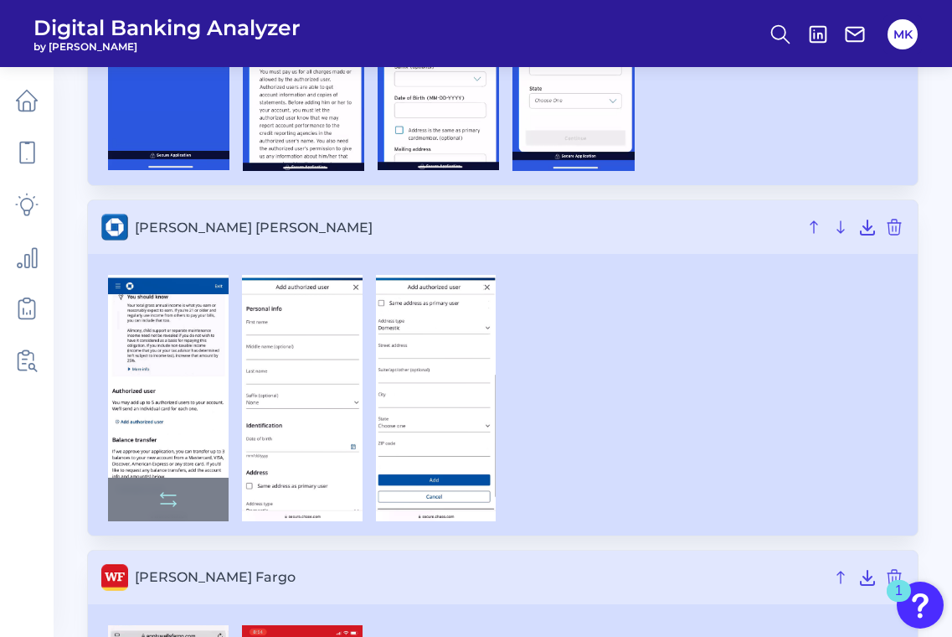
click at [158, 325] on img at bounding box center [168, 397] width 121 height 245
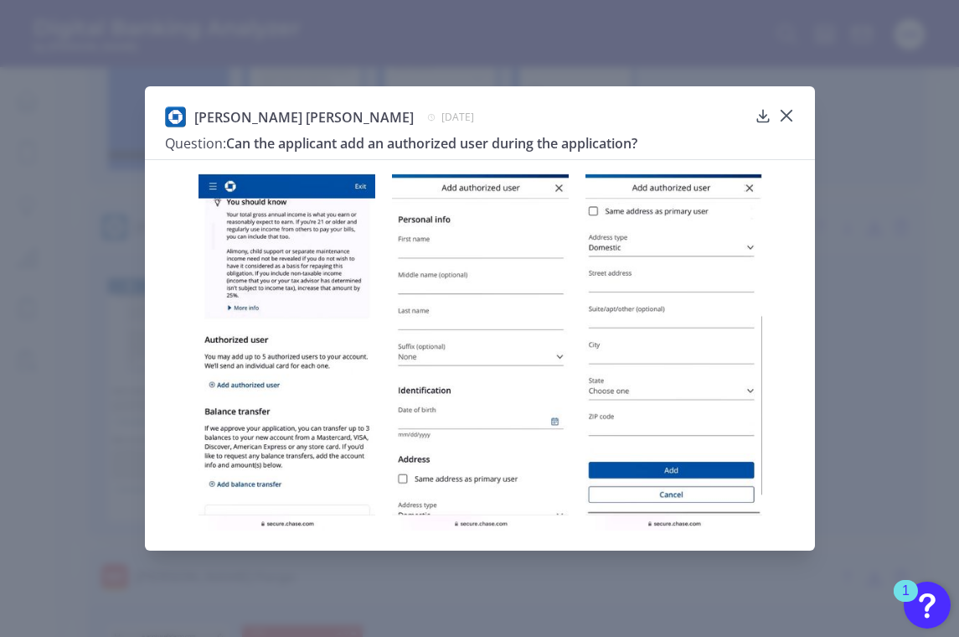
click at [765, 179] on div at bounding box center [673, 350] width 193 height 360
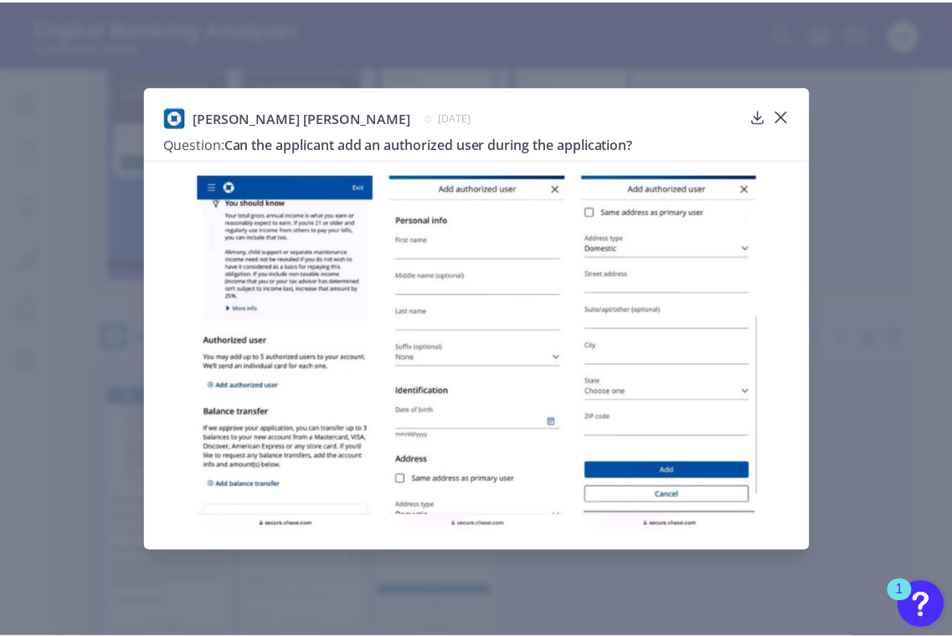
scroll to position [926, 0]
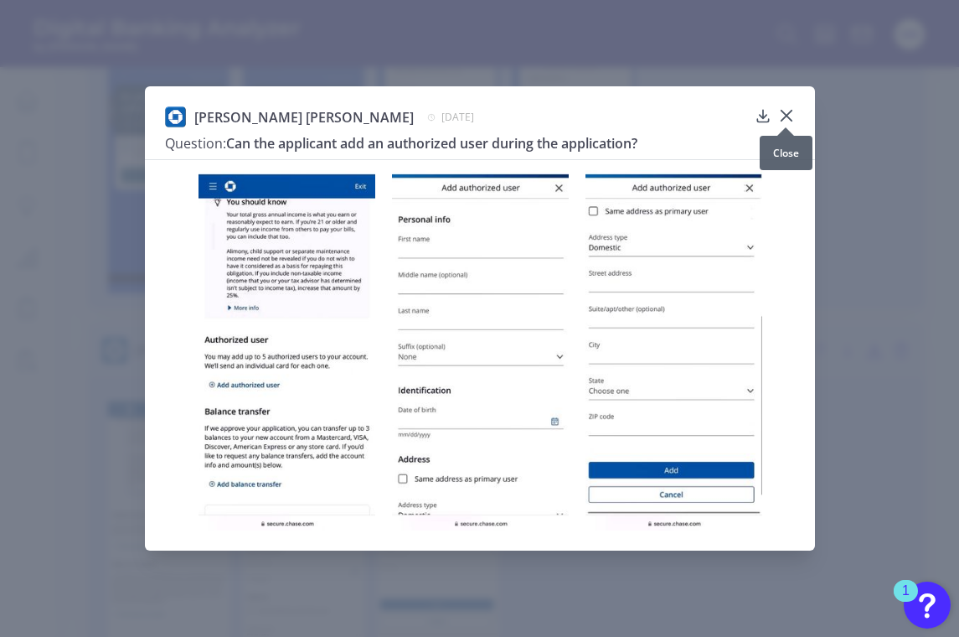
click at [785, 116] on icon at bounding box center [786, 116] width 10 height 10
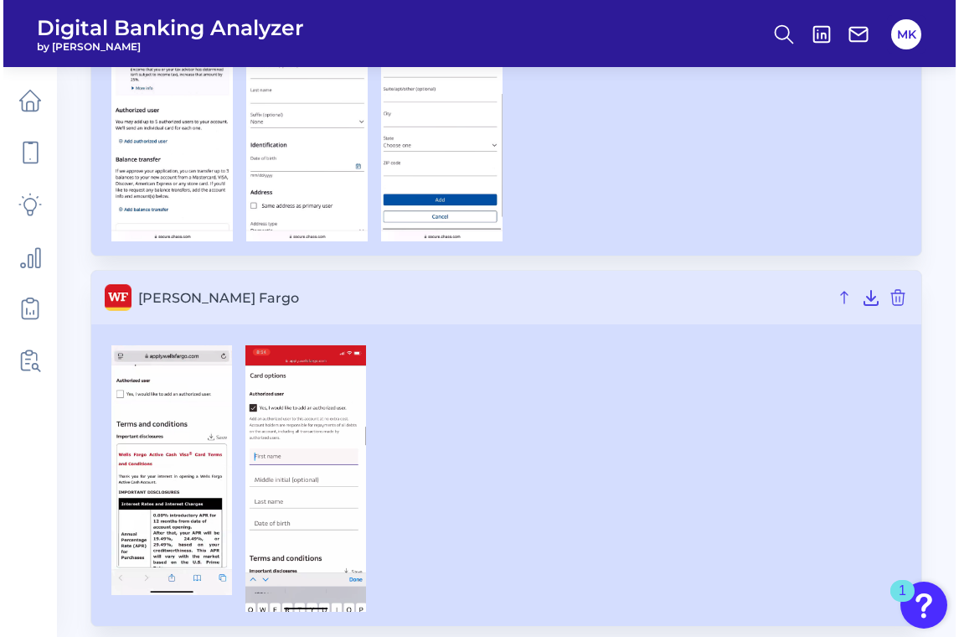
scroll to position [1346, 0]
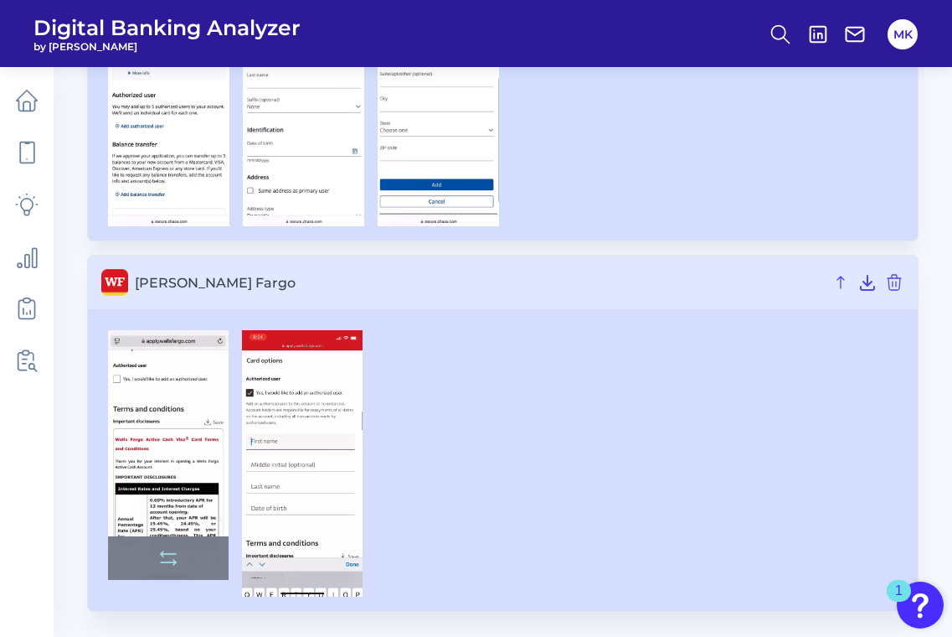
click at [159, 388] on img at bounding box center [168, 455] width 121 height 250
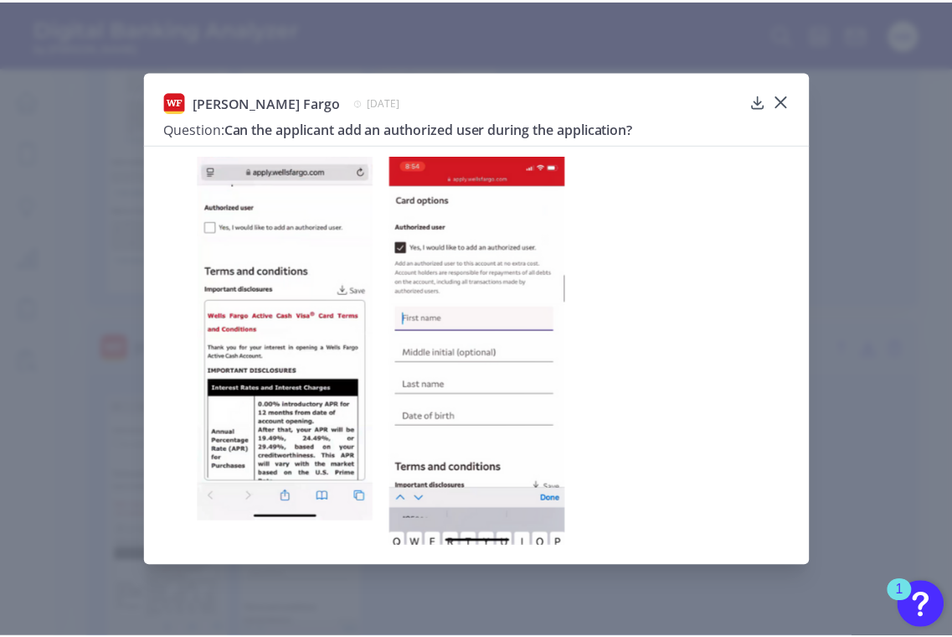
scroll to position [1267, 0]
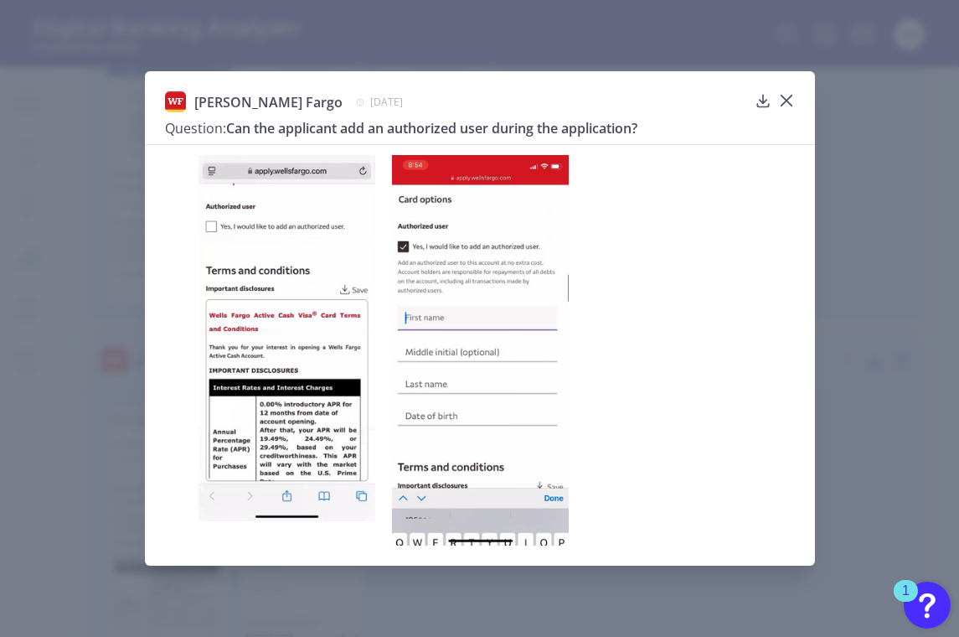
click at [144, 234] on div "[PERSON_NAME] Fargo [DATE] Question: Can the applicant add an authorized user d…" at bounding box center [479, 318] width 959 height 637
click at [787, 96] on icon at bounding box center [786, 100] width 17 height 17
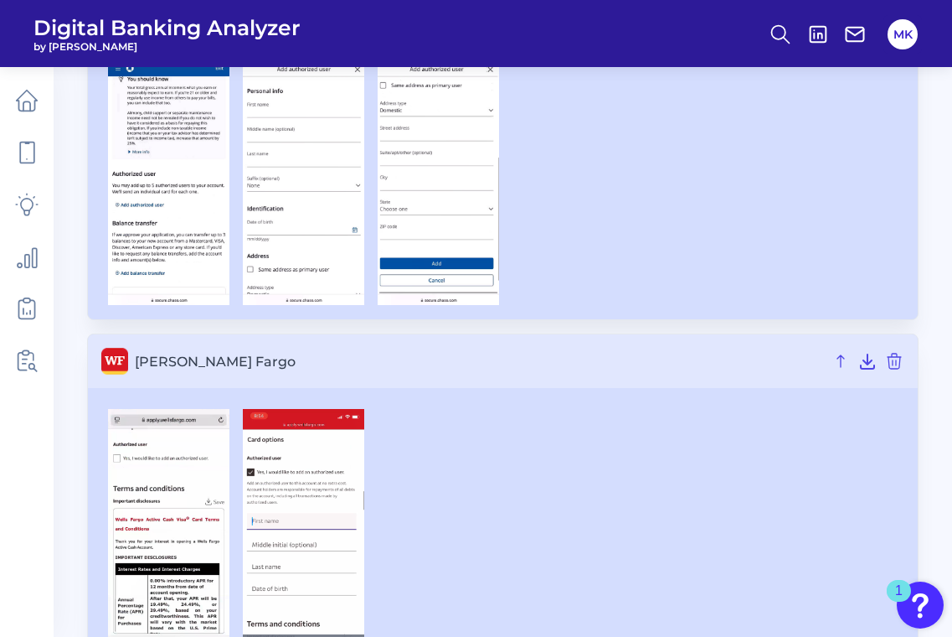
click at [243, 495] on img at bounding box center [303, 543] width 121 height 269
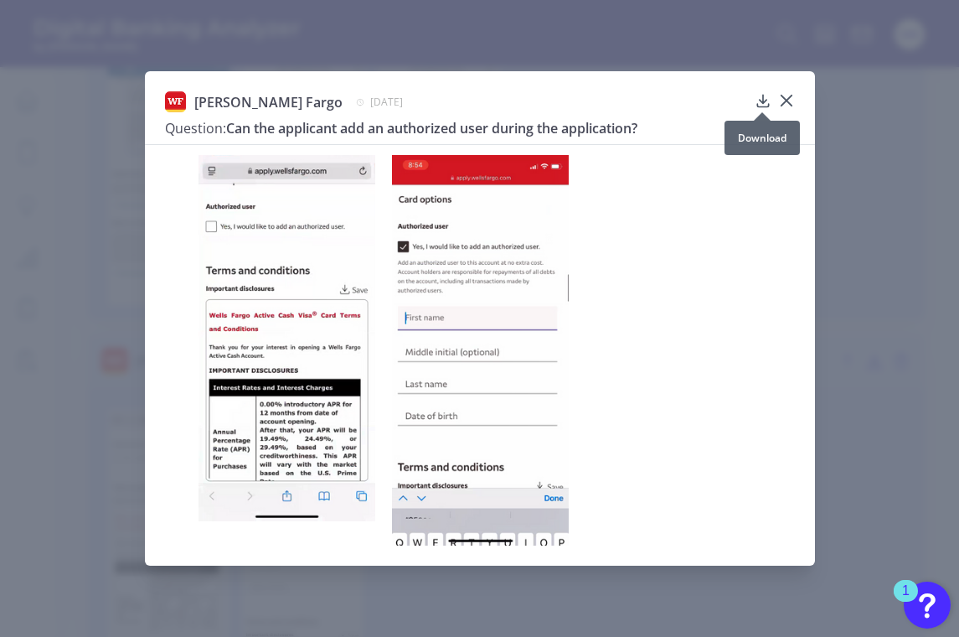
click at [786, 104] on icon at bounding box center [786, 100] width 17 height 17
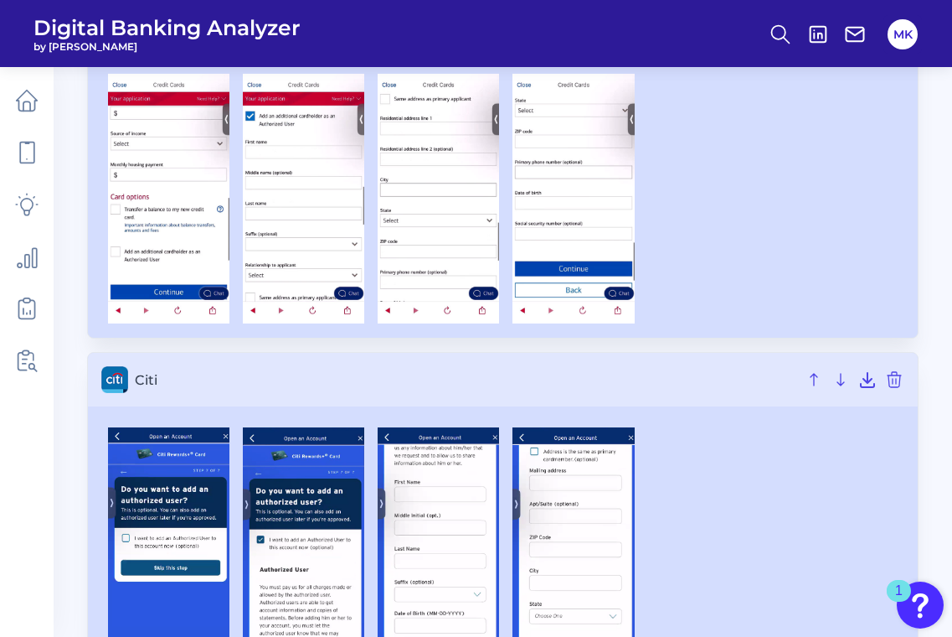
scroll to position [228, 0]
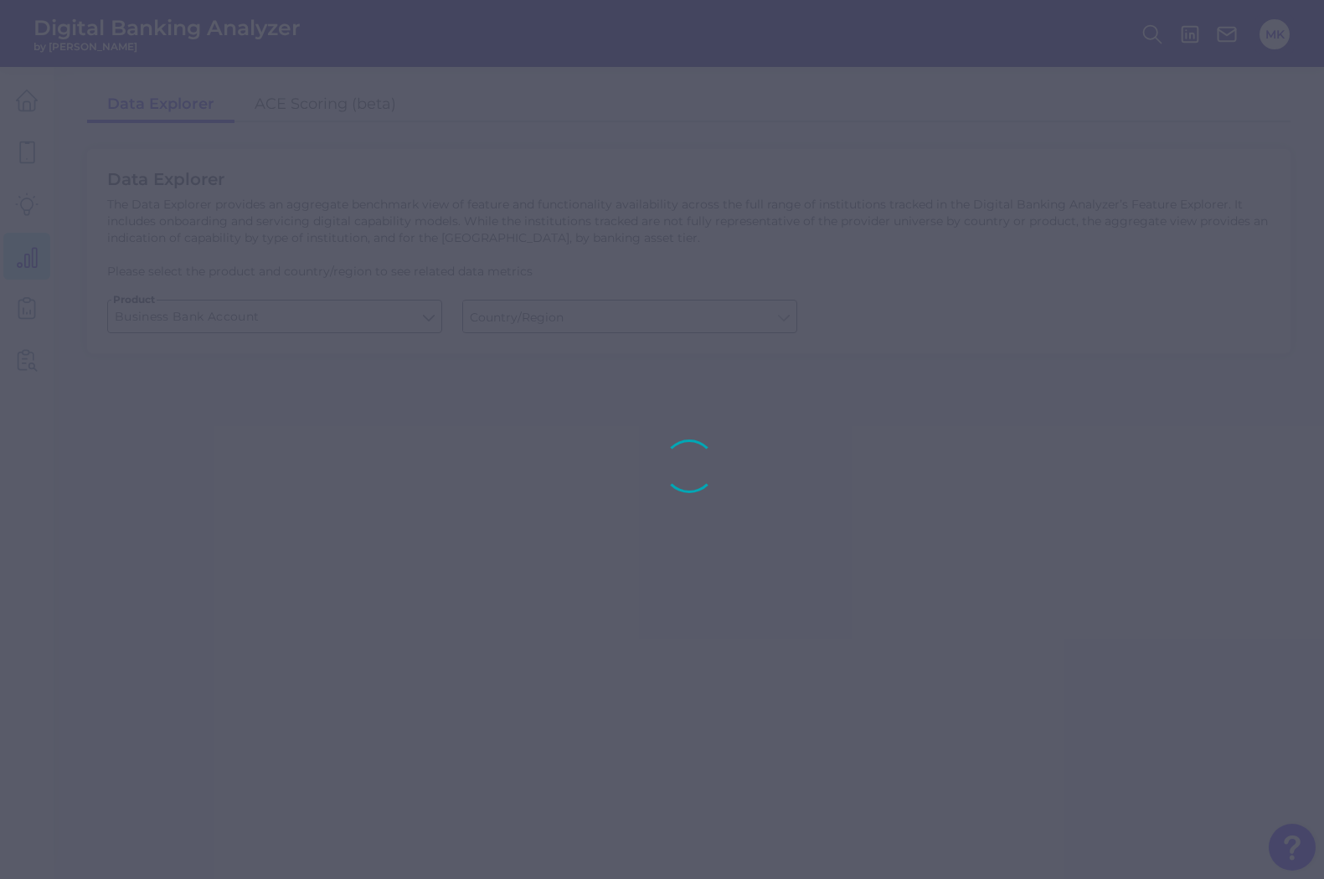
type input "[GEOGRAPHIC_DATA]"
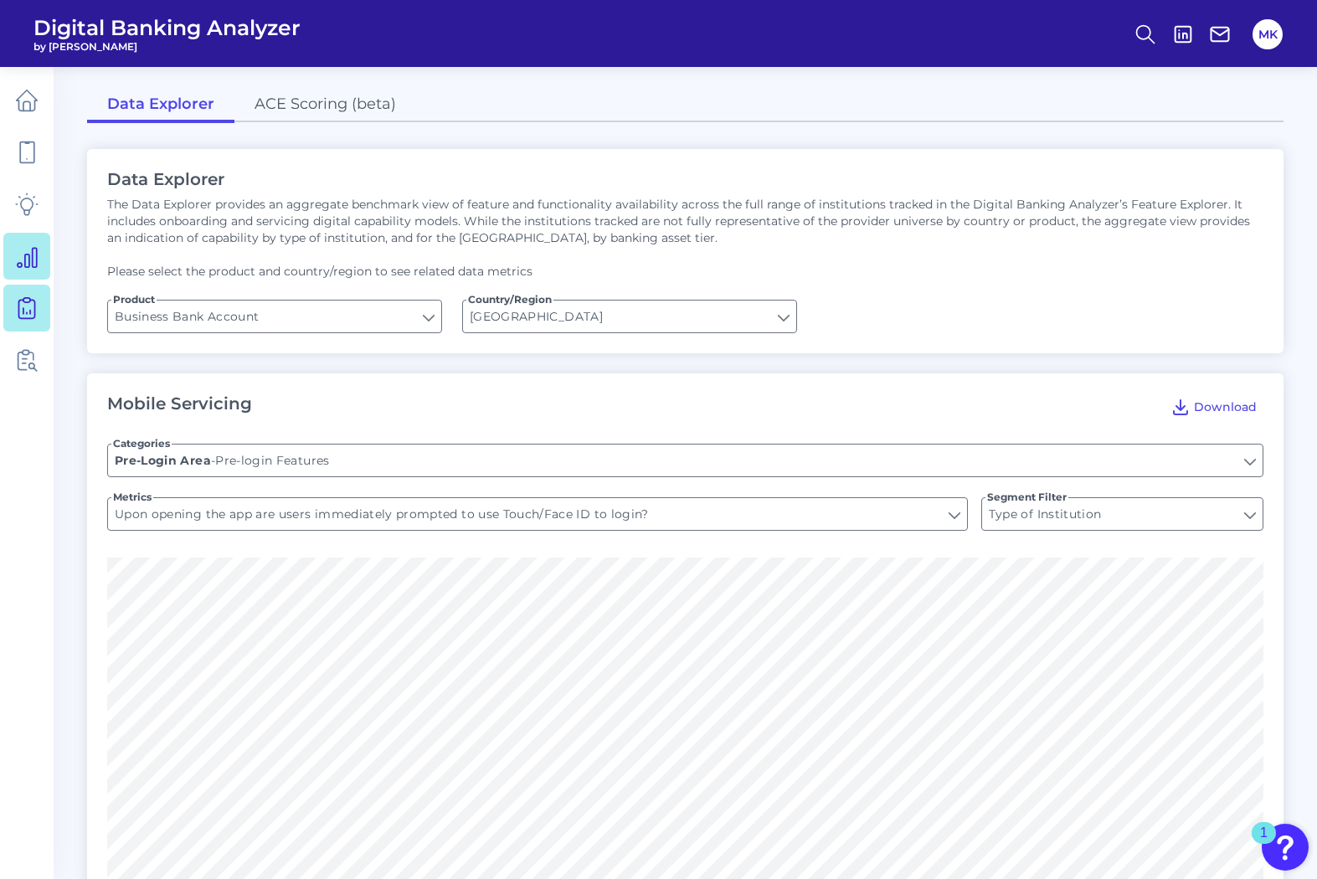
click at [41, 311] on link at bounding box center [26, 308] width 47 height 47
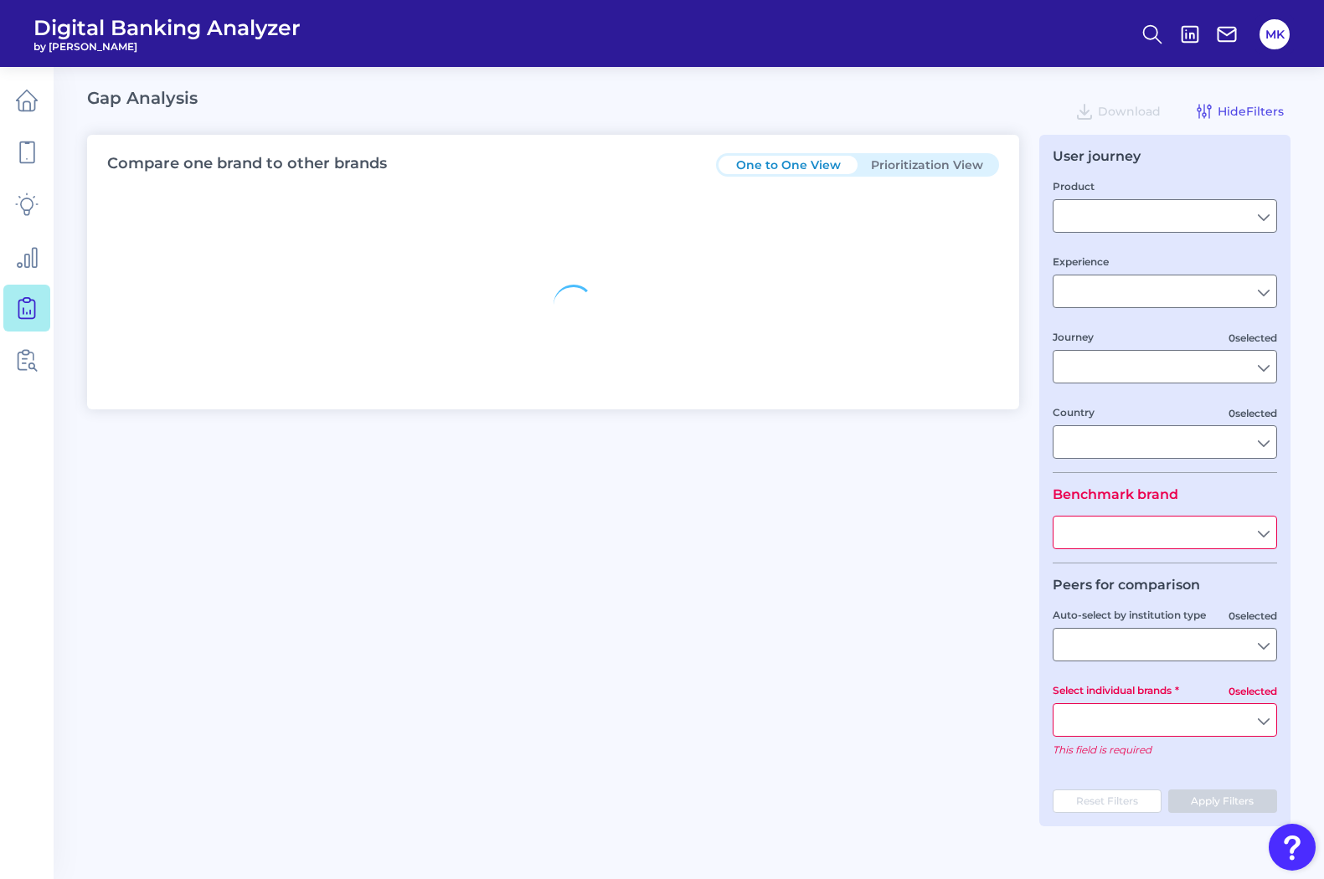
drag, startPoint x: 38, startPoint y: 26, endPoint x: 26, endPoint y: 304, distance: 278.3
click at [26, 304] on icon at bounding box center [26, 307] width 23 height 23
type input "Business Bank Account"
type input "Mobile Servicing"
type input "Pre-Login Area, Secure Area, Move Money, Card Management, User Permissions & En…"
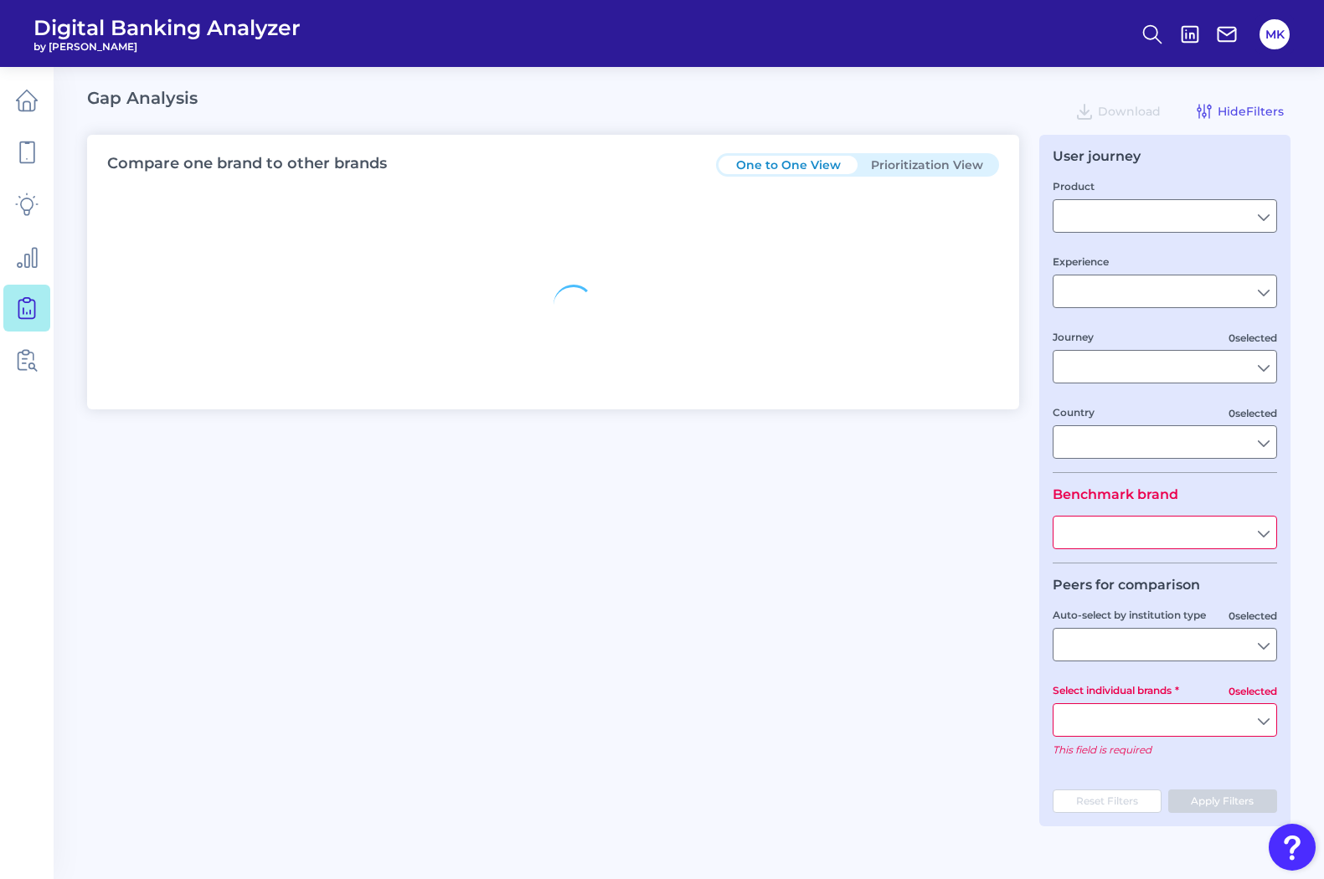
type input "United States"
type input "American Express"
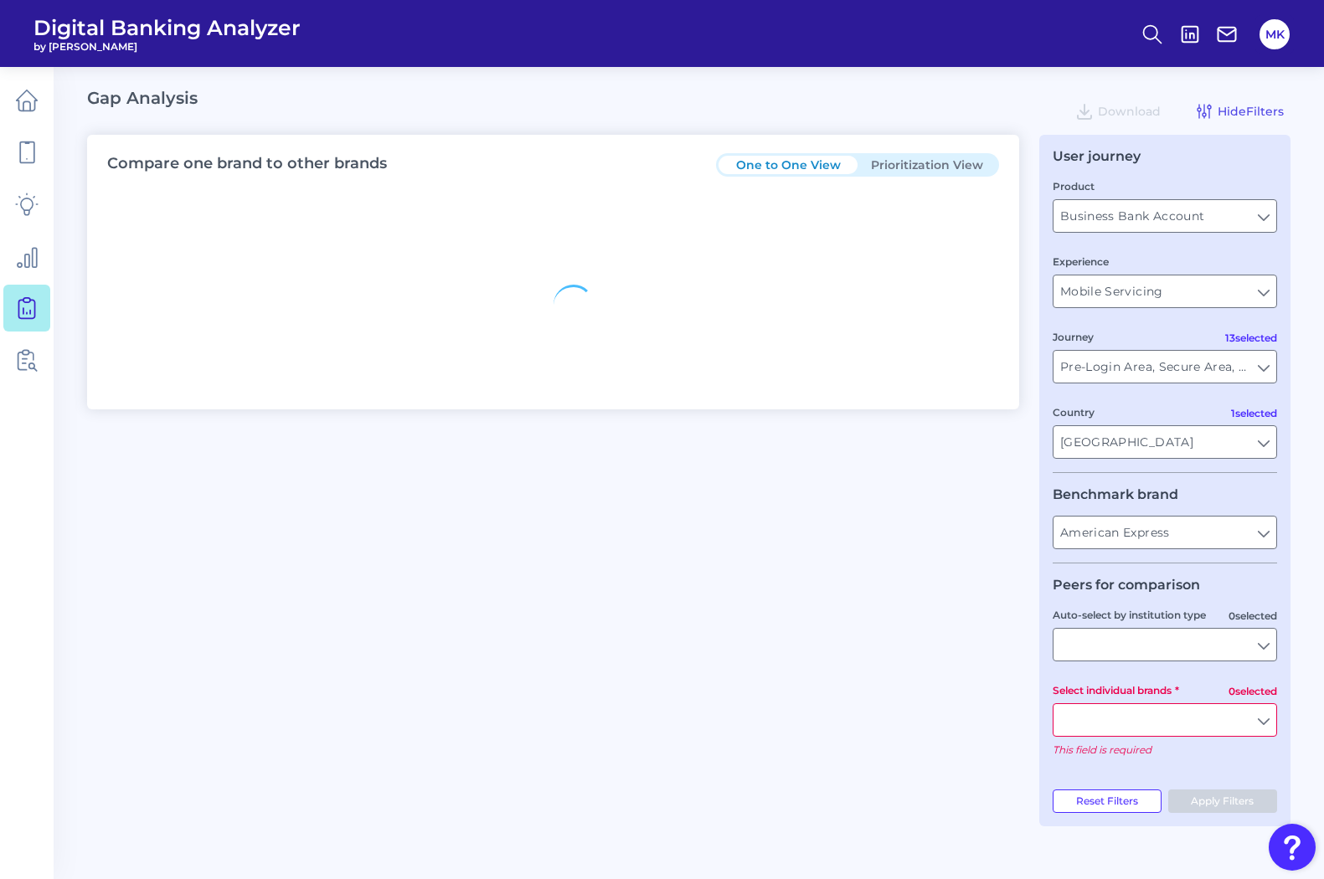
type input "All Select individual brands"
type input "All Journeys"
type input "All Countries"
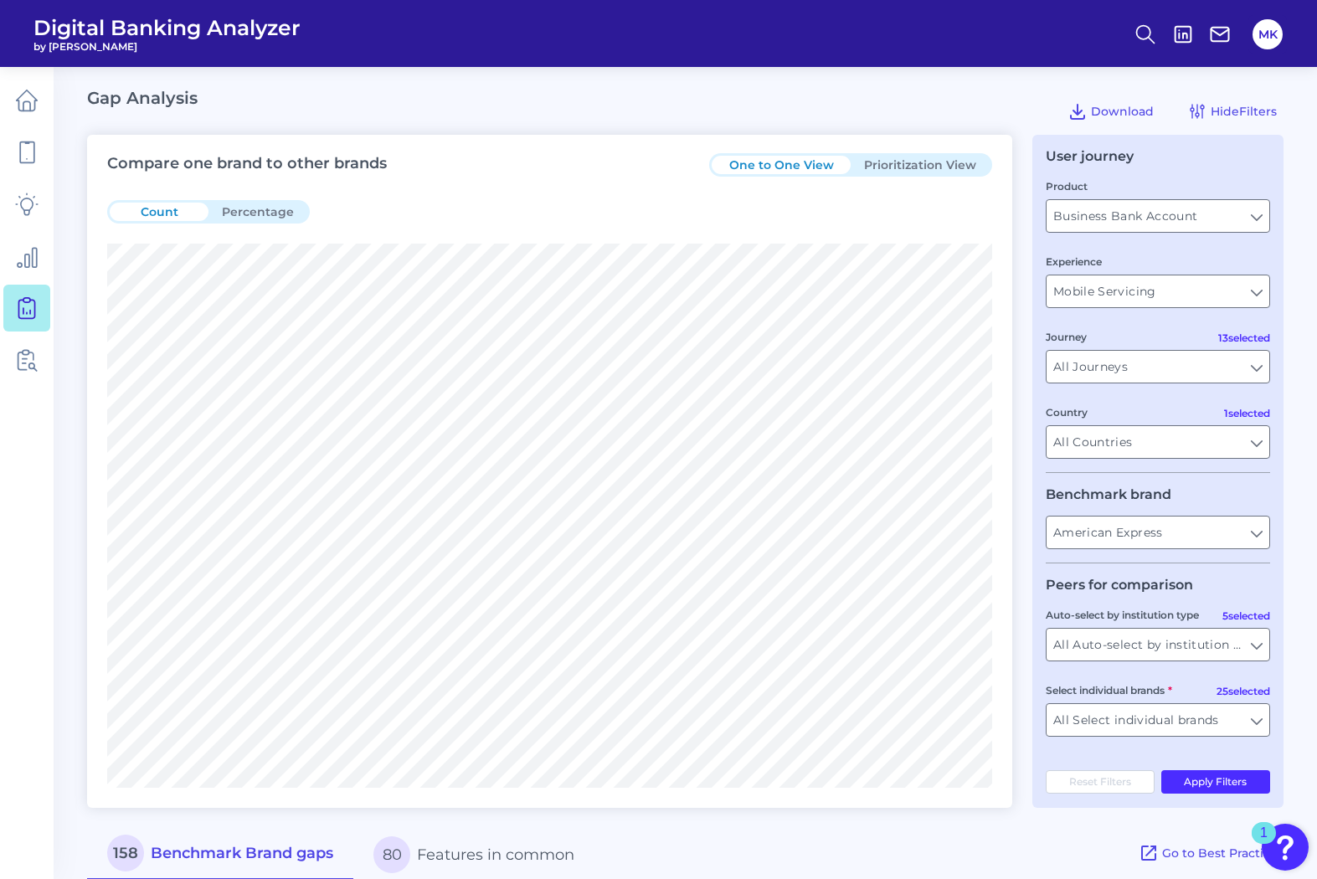
click at [1178, 311] on fieldset "Product Business Bank Account Business Bank Account Experience Mobile Servicing…" at bounding box center [1158, 326] width 224 height 296
click at [1152, 216] on input "Business Bank Account" at bounding box center [1158, 216] width 223 height 32
click at [1121, 285] on span "Credit Card" at bounding box center [1094, 292] width 67 height 15
type input "Credit Card"
type input "United States"
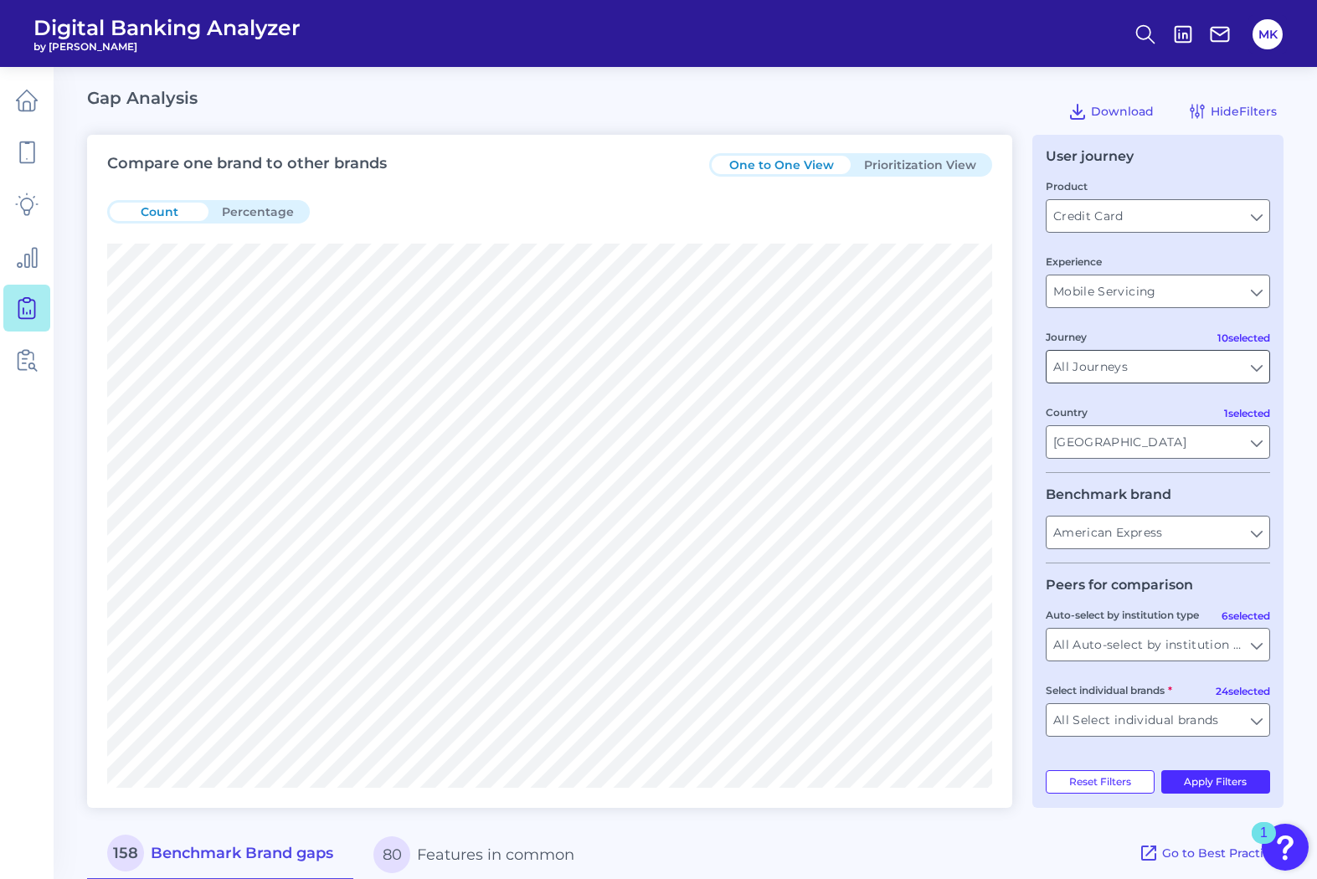
click at [1116, 358] on input "All Journeys" at bounding box center [1158, 367] width 223 height 32
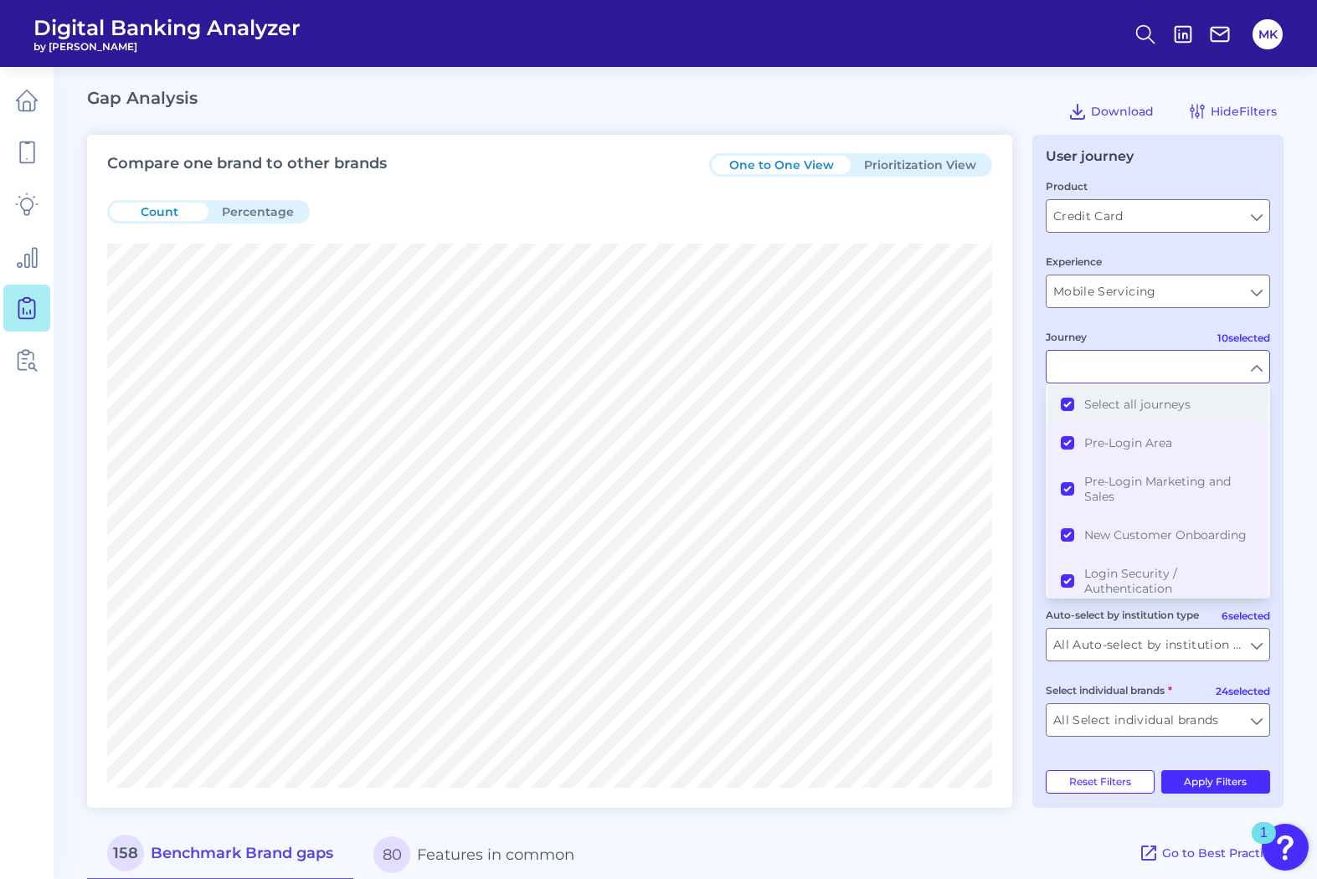
click at [1075, 401] on button "Select all journeys" at bounding box center [1158, 404] width 221 height 39
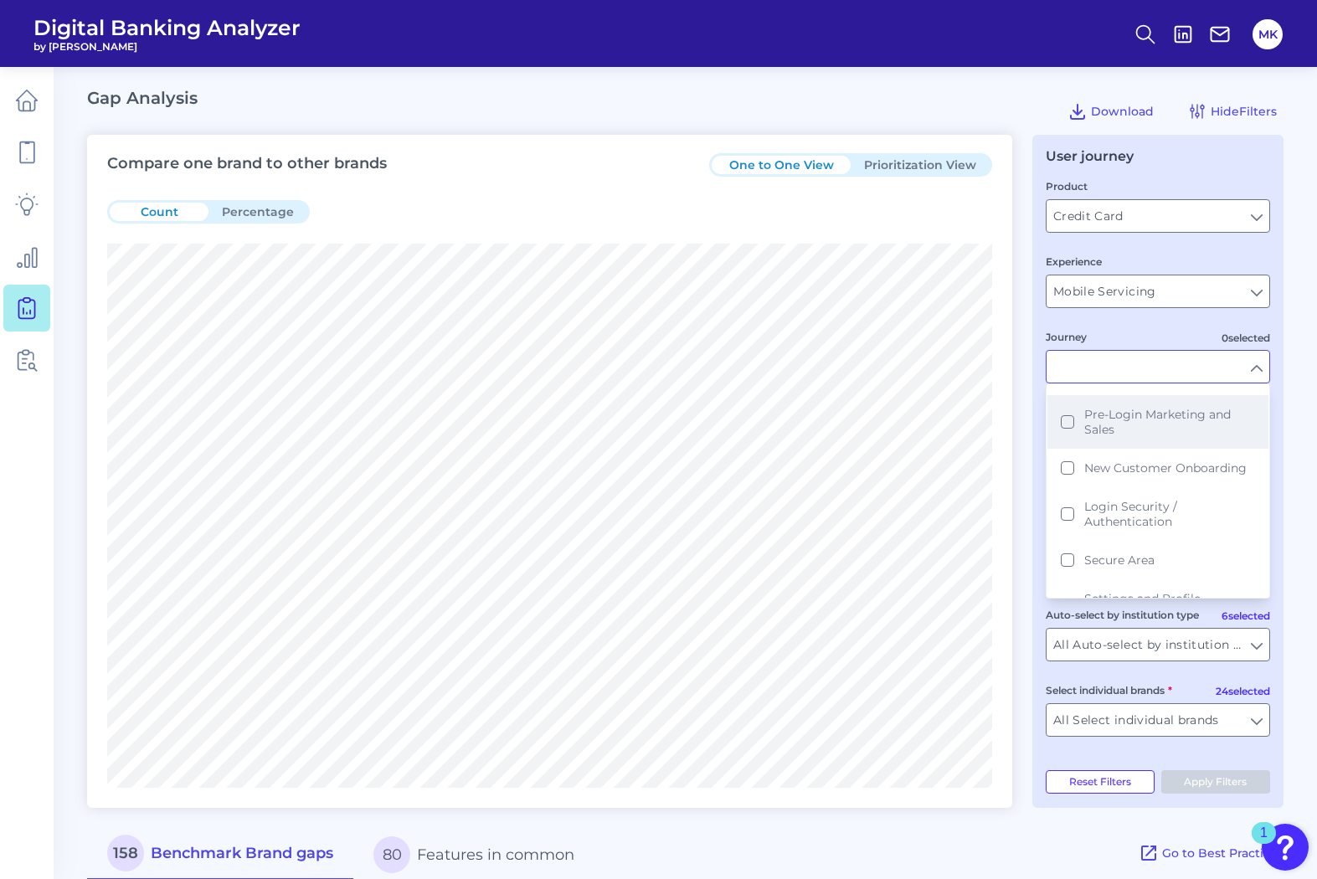
scroll to position [73, 0]
click at [1076, 468] on button "New Customer Onboarding" at bounding box center [1158, 462] width 221 height 39
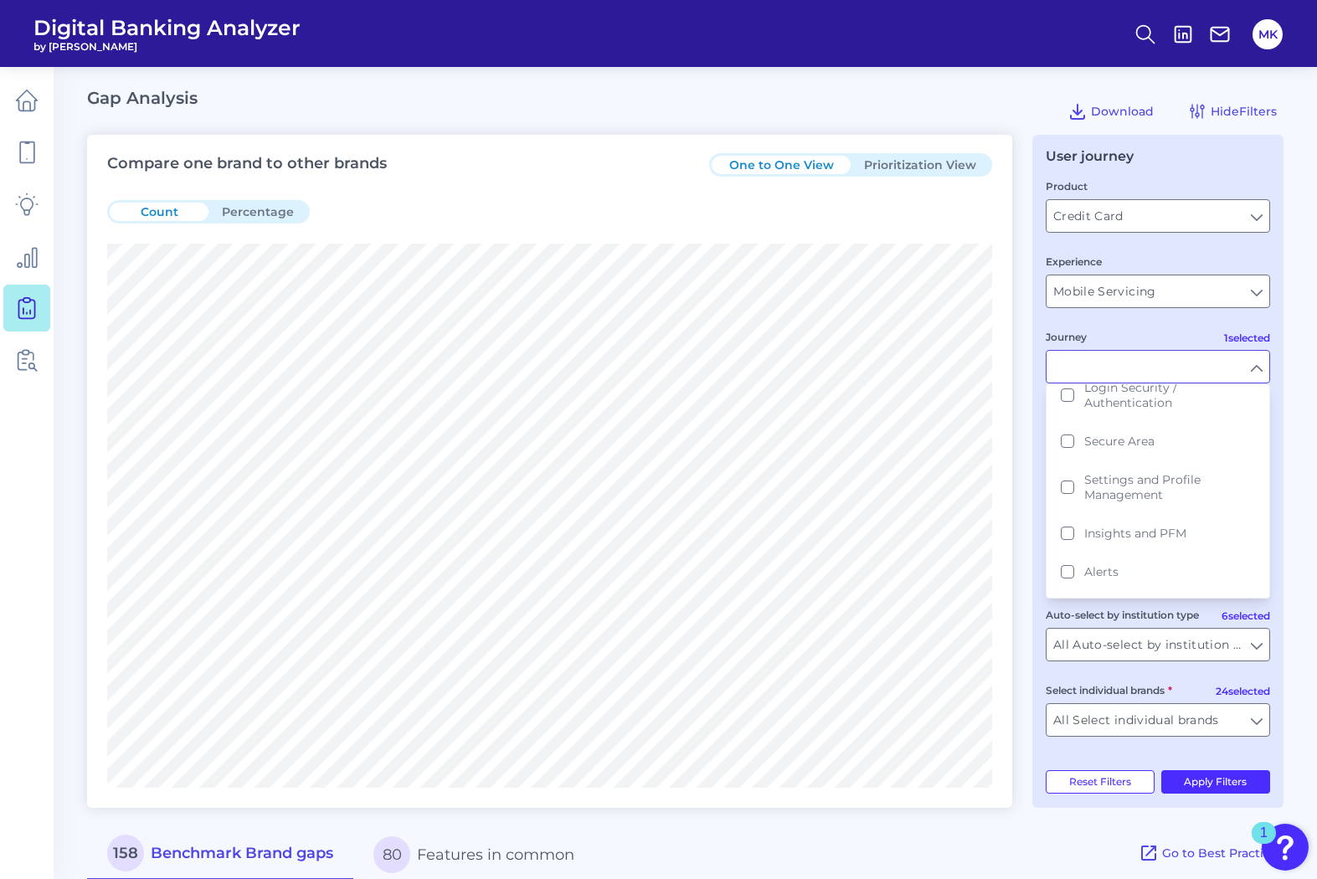
scroll to position [188, 0]
click at [1073, 449] on button "Secure Area" at bounding box center [1158, 439] width 221 height 39
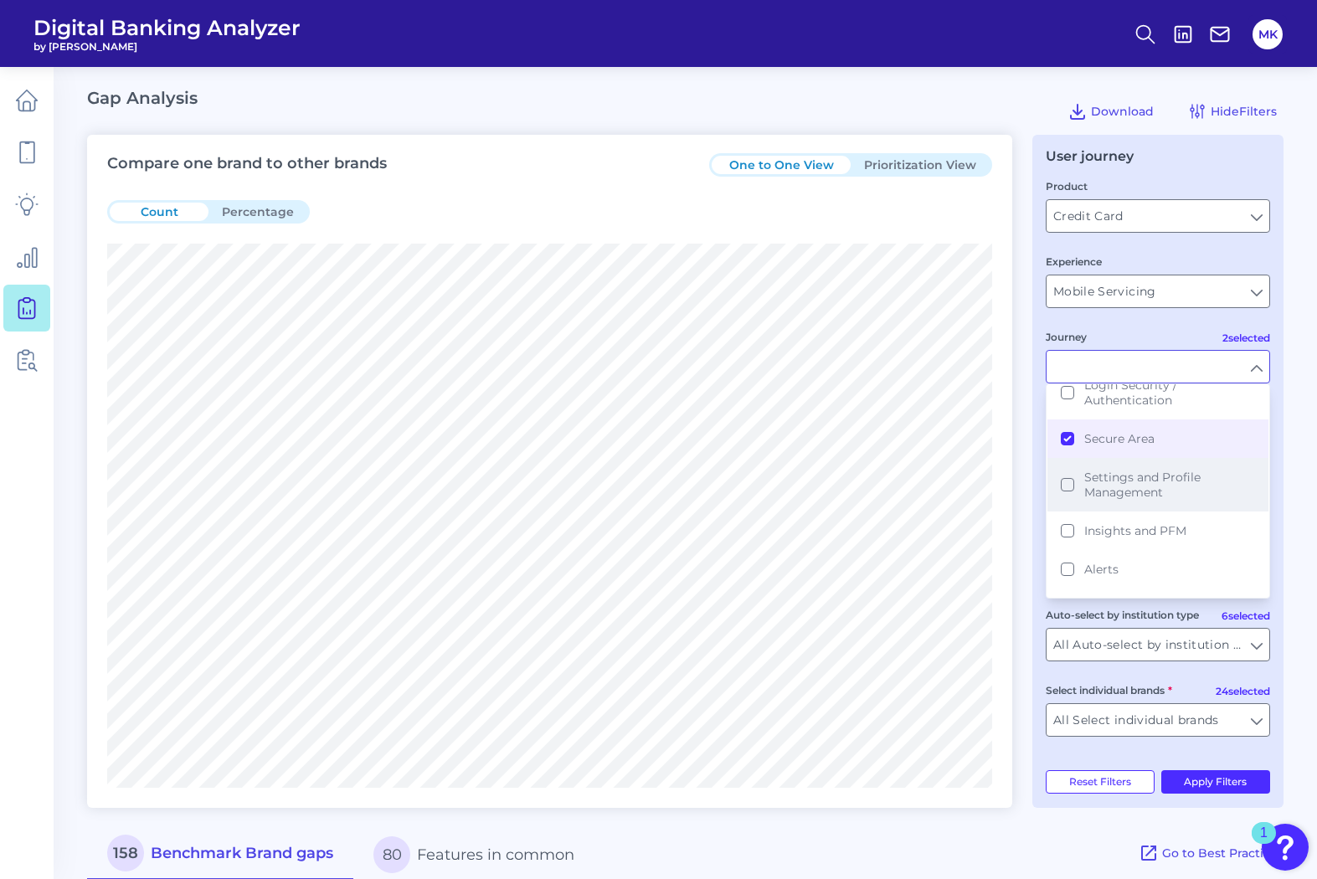
click at [1070, 483] on button "Settings and Profile Management" at bounding box center [1158, 485] width 221 height 54
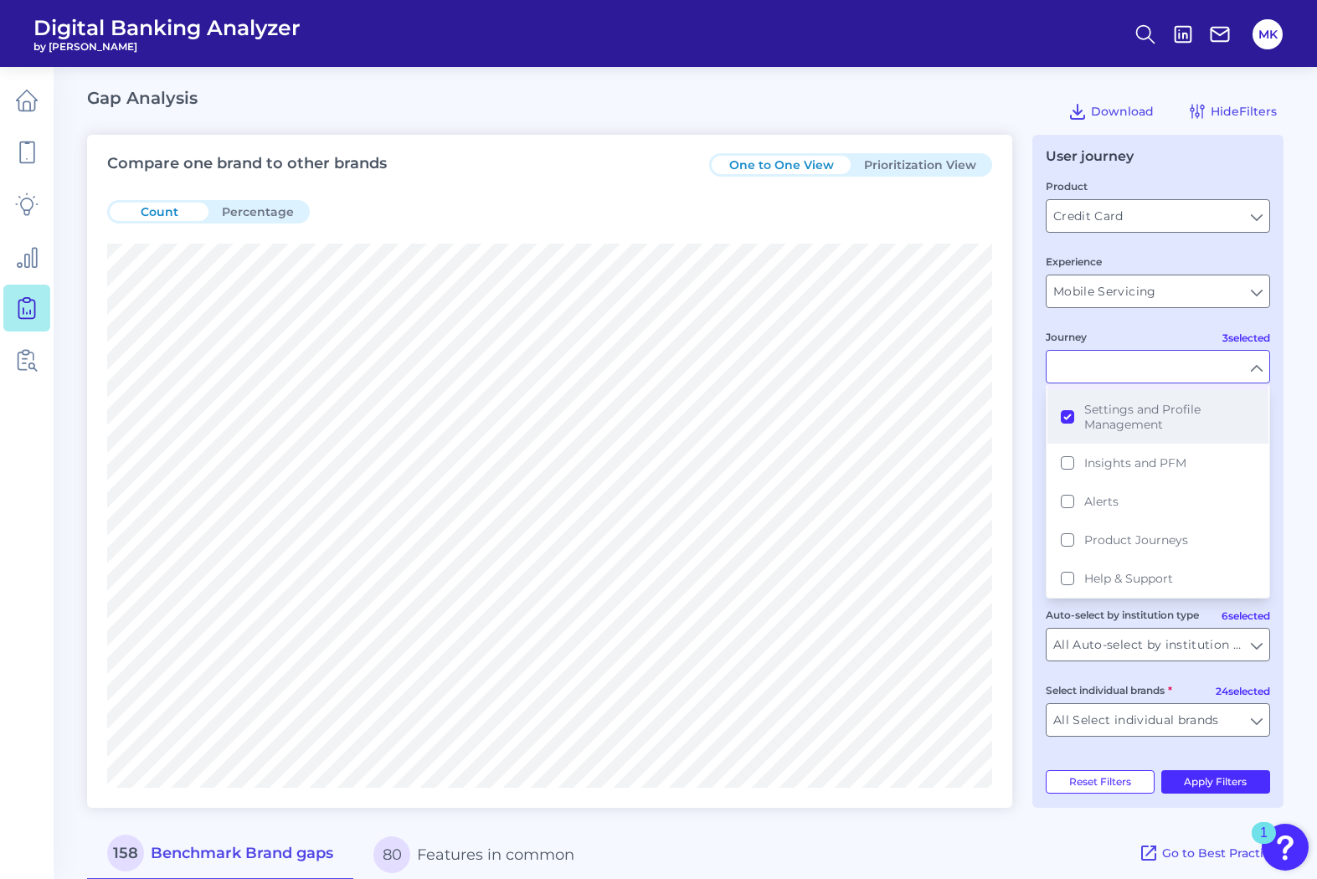
scroll to position [257, 0]
click at [1075, 538] on button "Product Journeys" at bounding box center [1158, 539] width 221 height 39
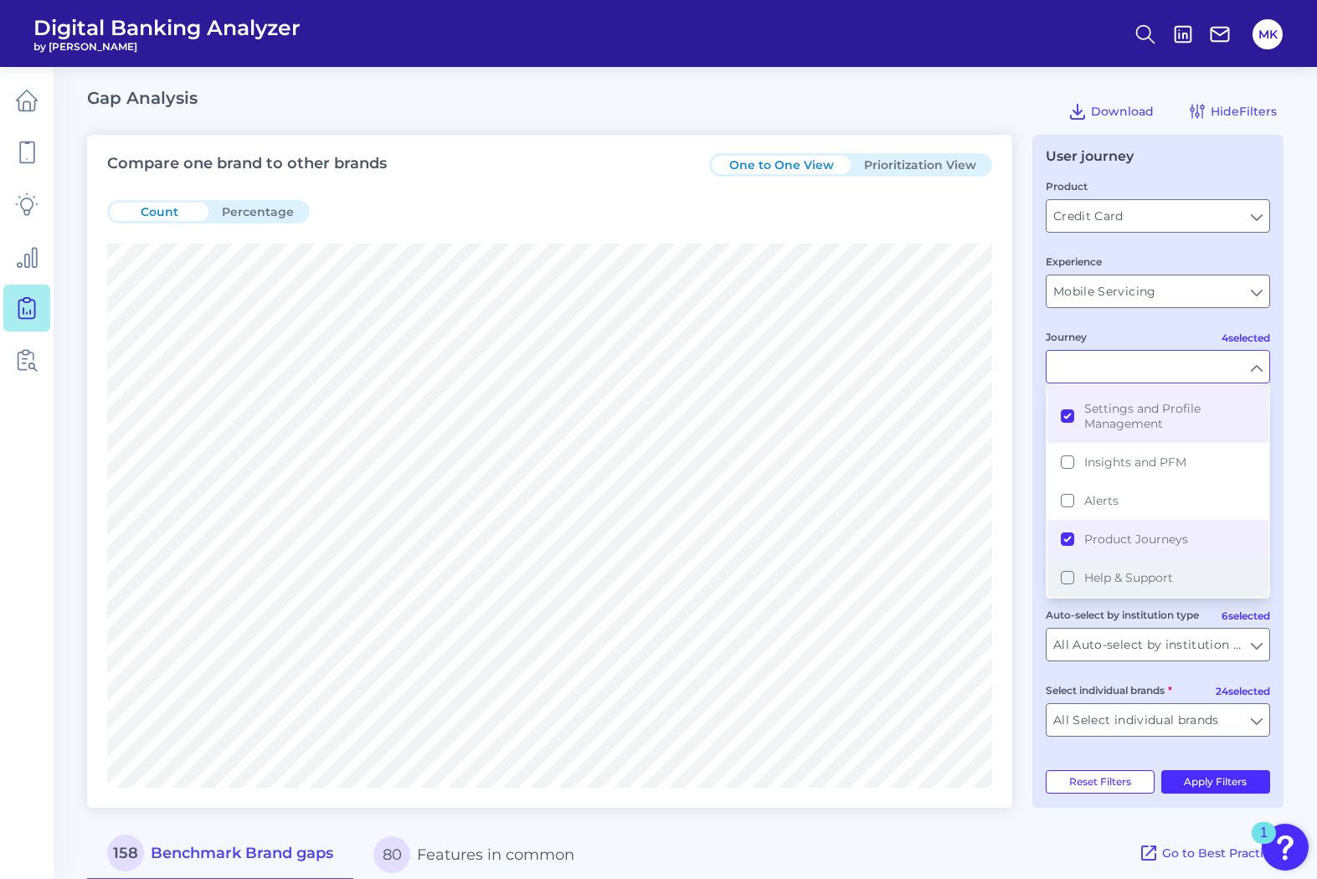
click at [1089, 578] on span "Help & Support" at bounding box center [1129, 577] width 89 height 15
click at [1224, 746] on fieldset "Peers for comparison 6 selected Auto-select by institution type All Auto-select…" at bounding box center [1158, 663] width 224 height 173
type input "New Customer Onboarding, Secure Area, Settings and Profile Management, Product …"
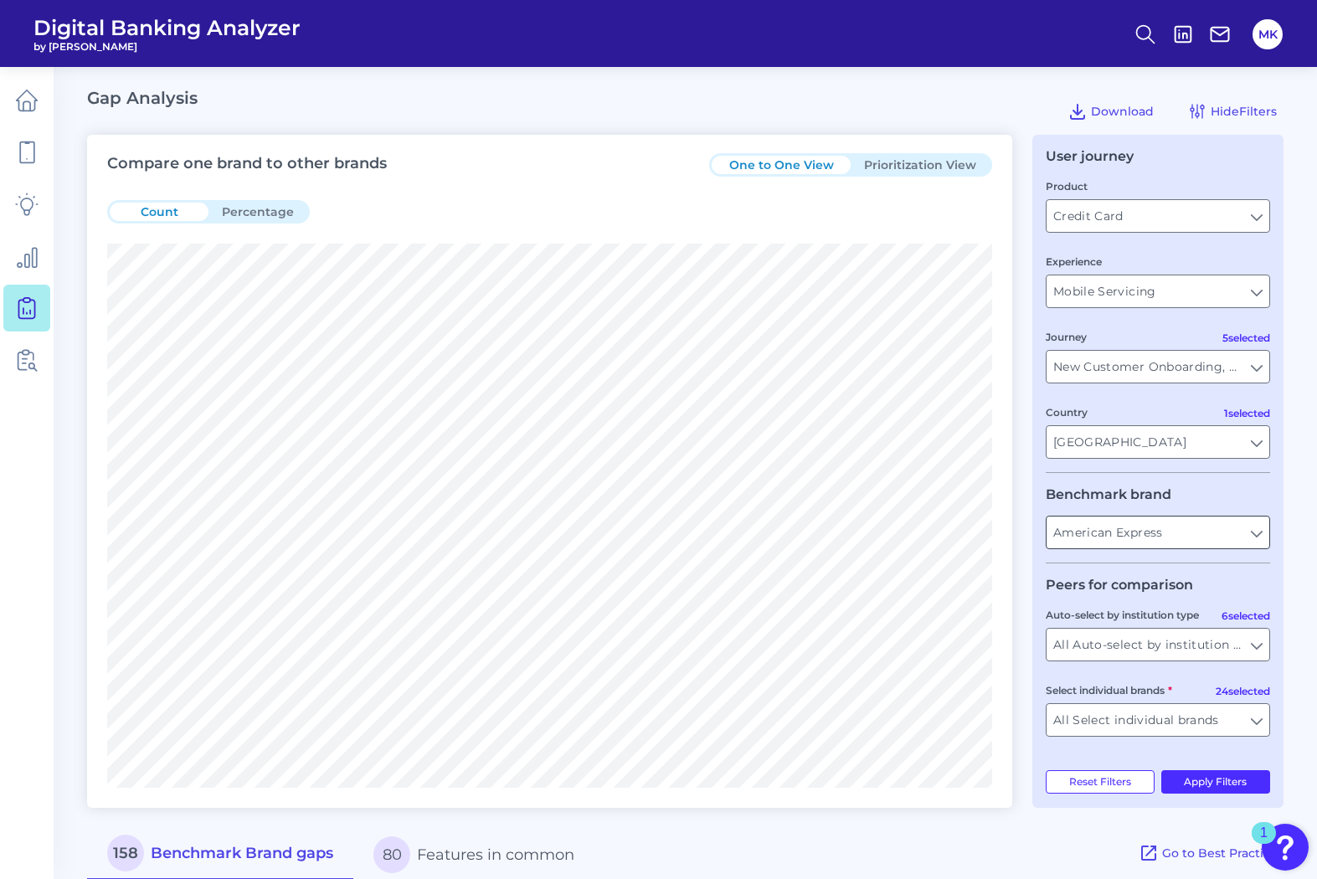
click at [1157, 541] on input "American Express" at bounding box center [1158, 533] width 223 height 32
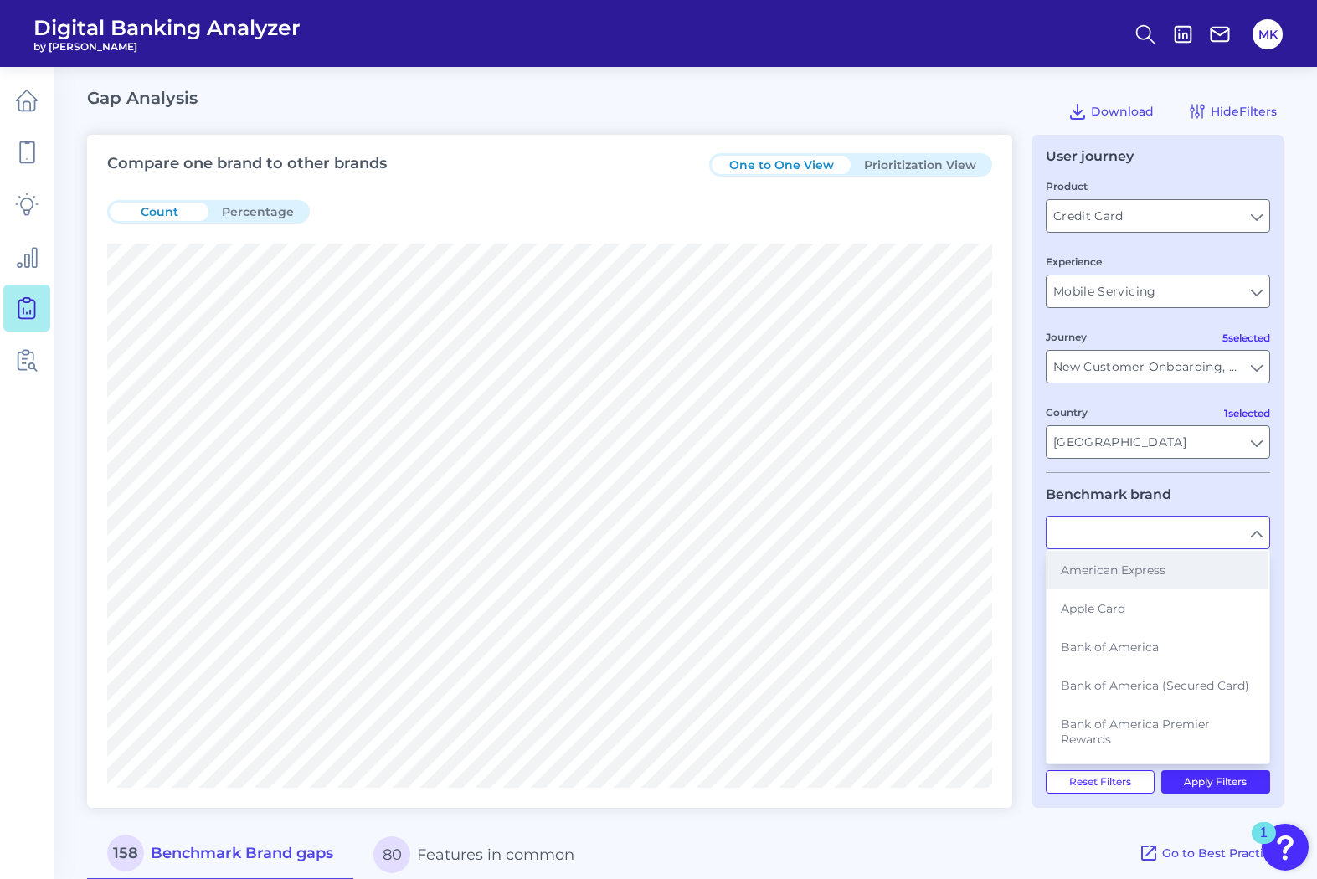
click at [1146, 564] on span "American Express" at bounding box center [1113, 570] width 105 height 15
type input "American Express"
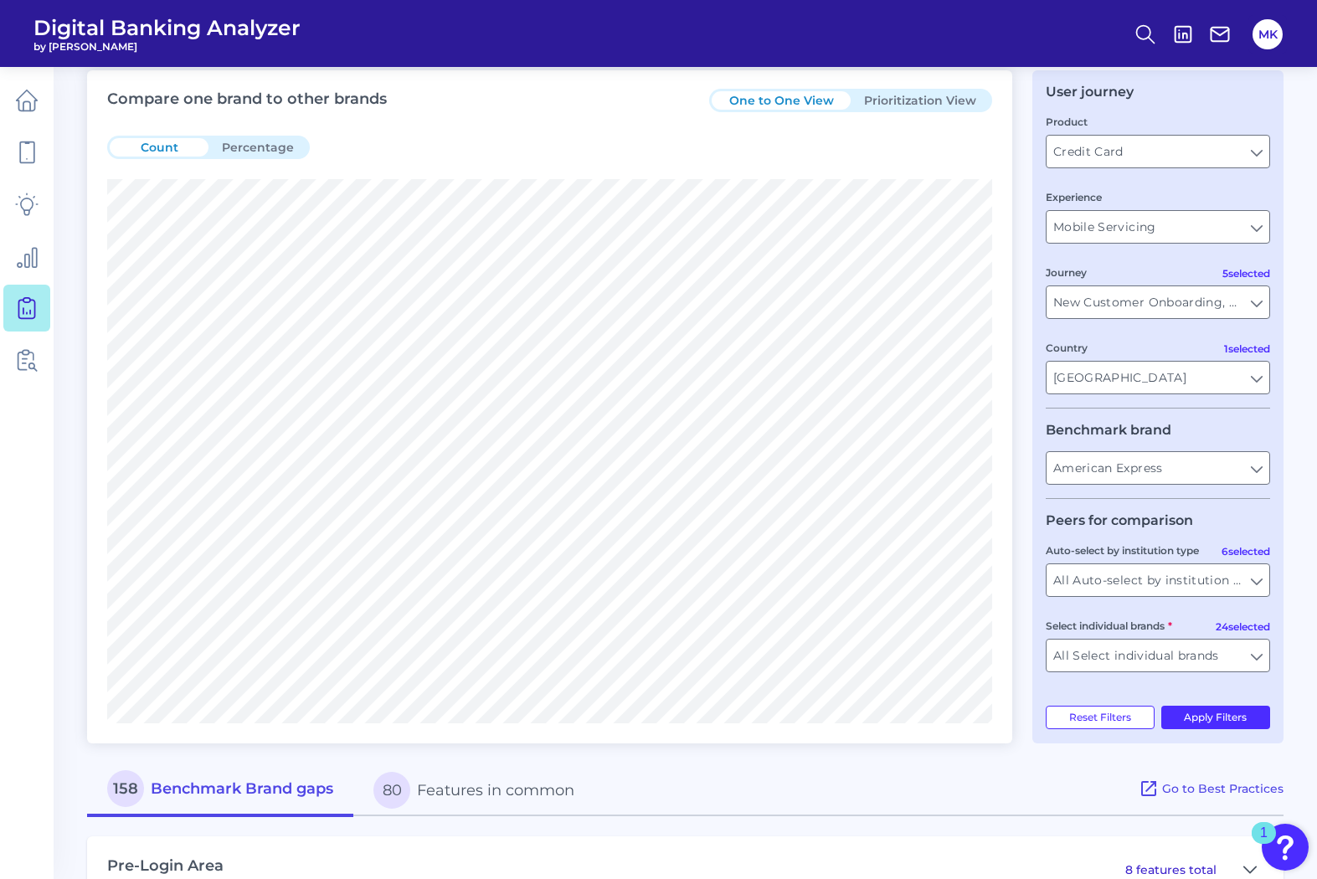
scroll to position [86, 0]
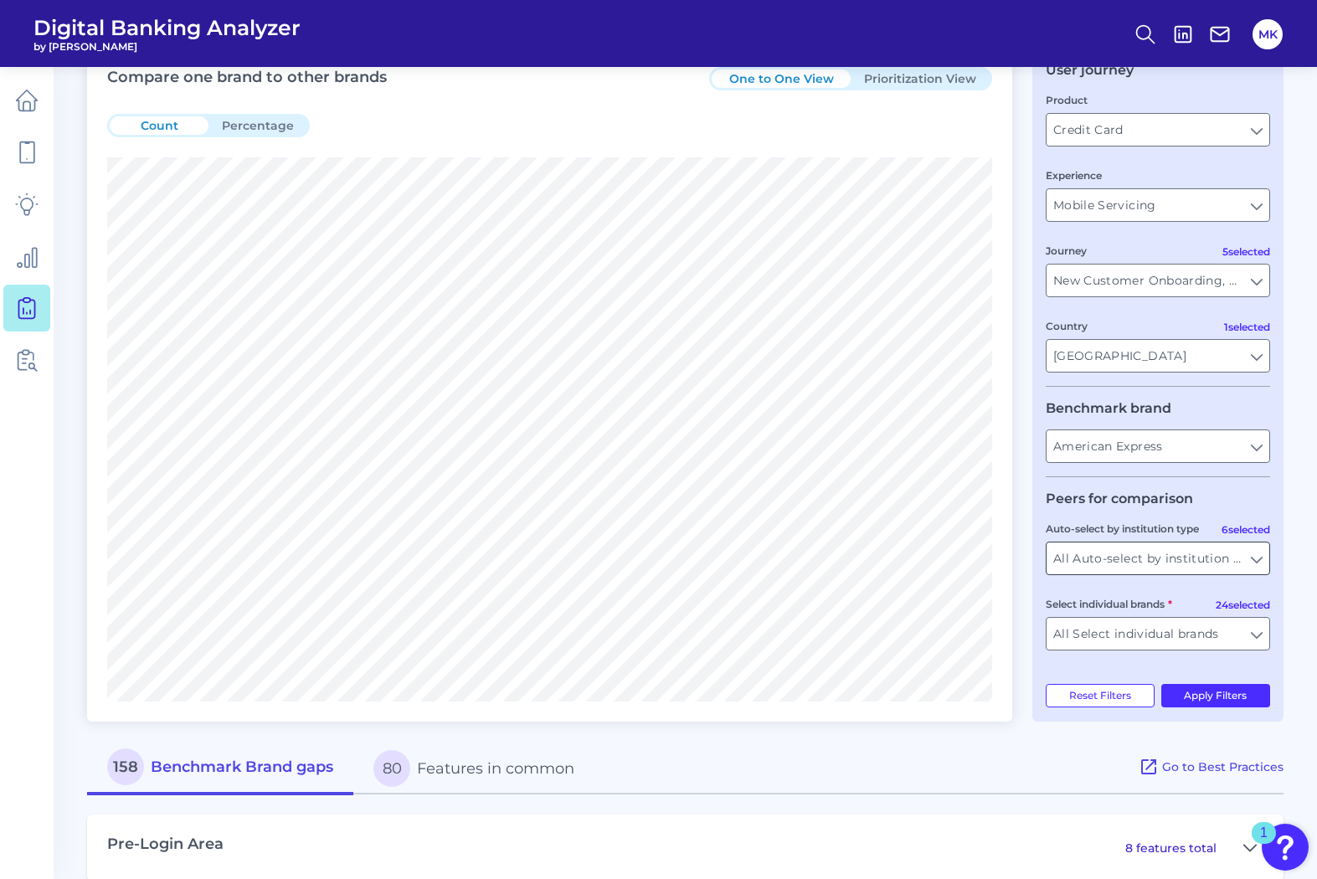
click at [1146, 560] on input "All Auto-select by institution types" at bounding box center [1158, 559] width 223 height 32
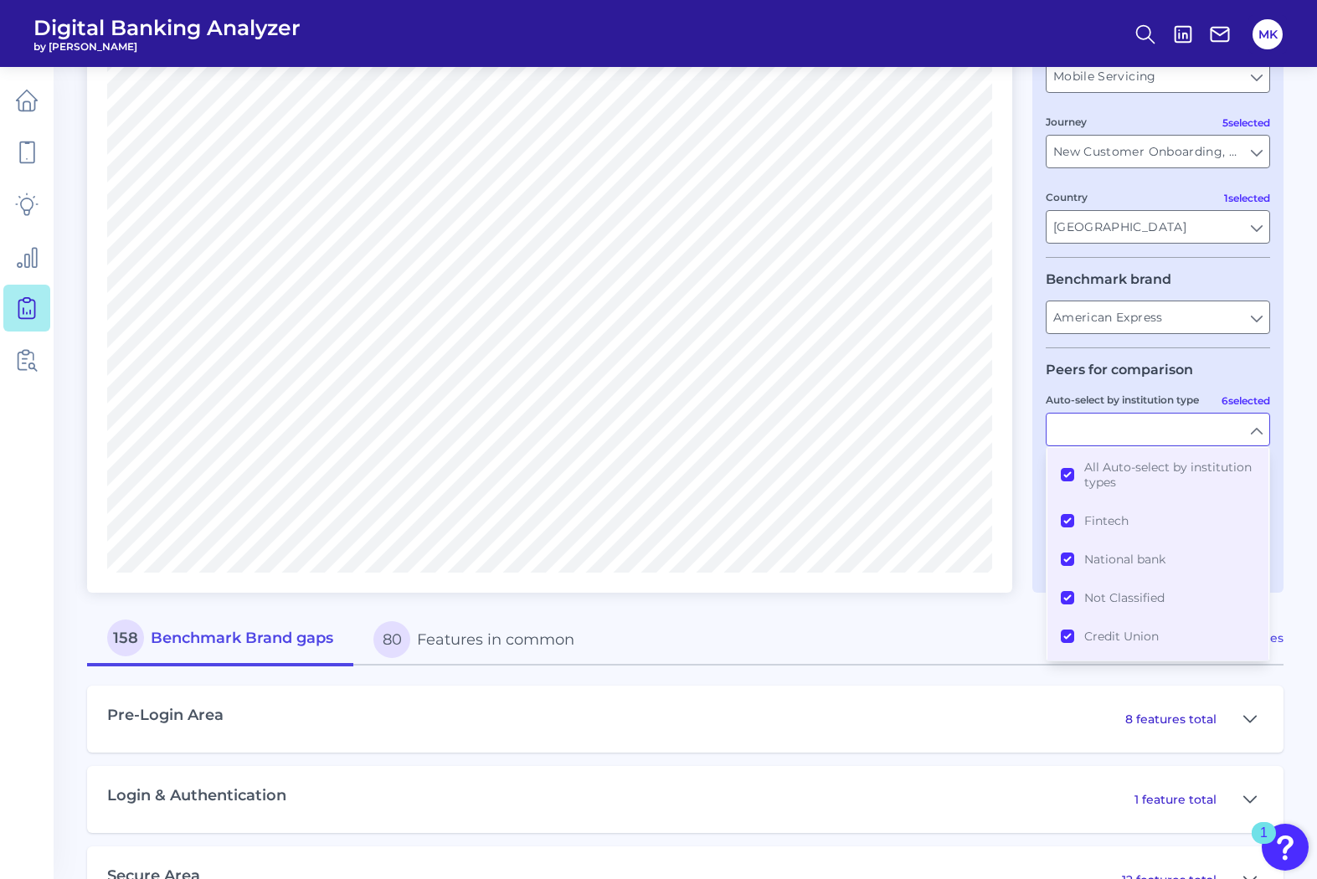
scroll to position [217, 0]
click at [1070, 471] on button "All Auto-select by institution types" at bounding box center [1158, 473] width 221 height 54
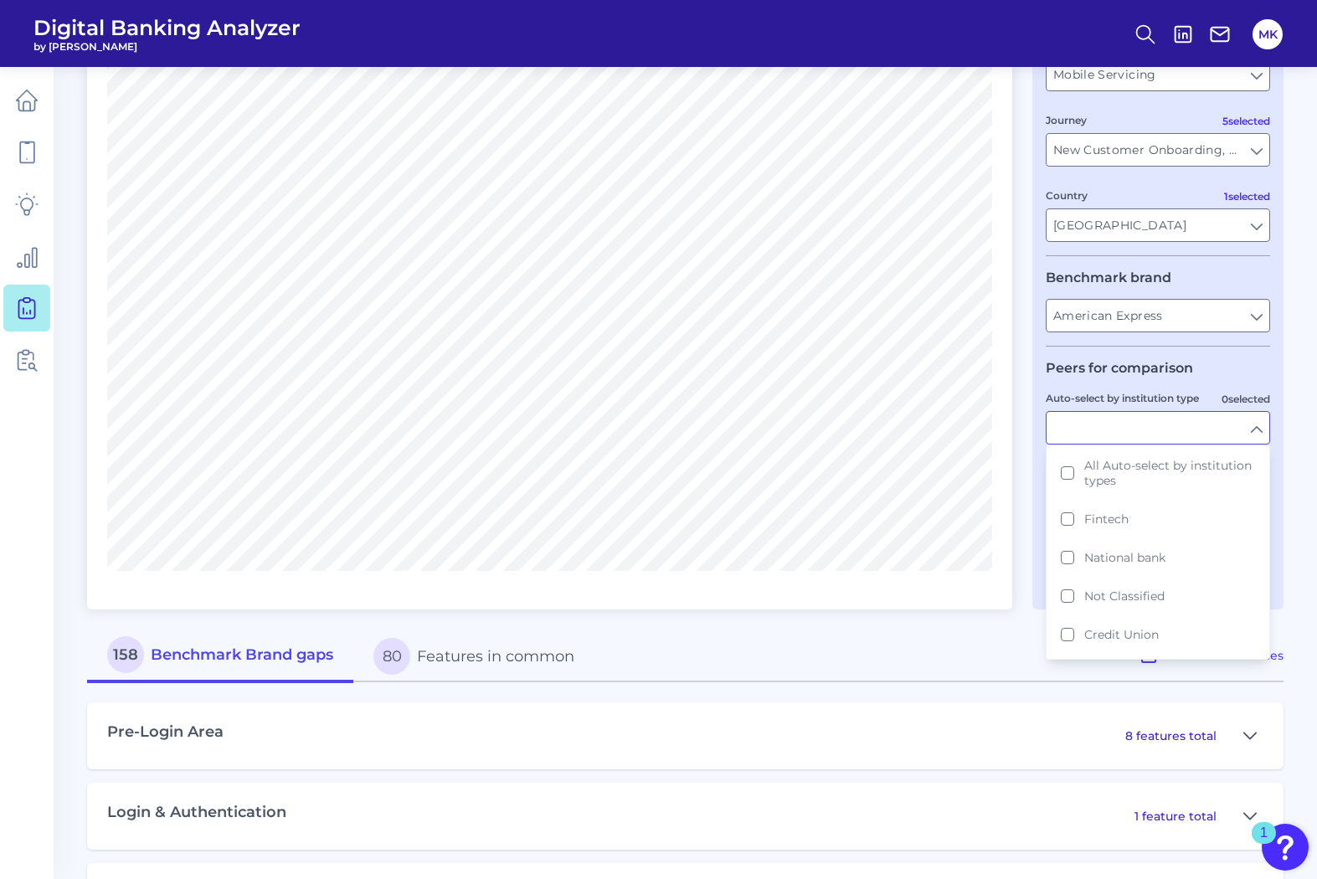
click at [1172, 438] on input "Auto-select by institution type" at bounding box center [1158, 428] width 223 height 32
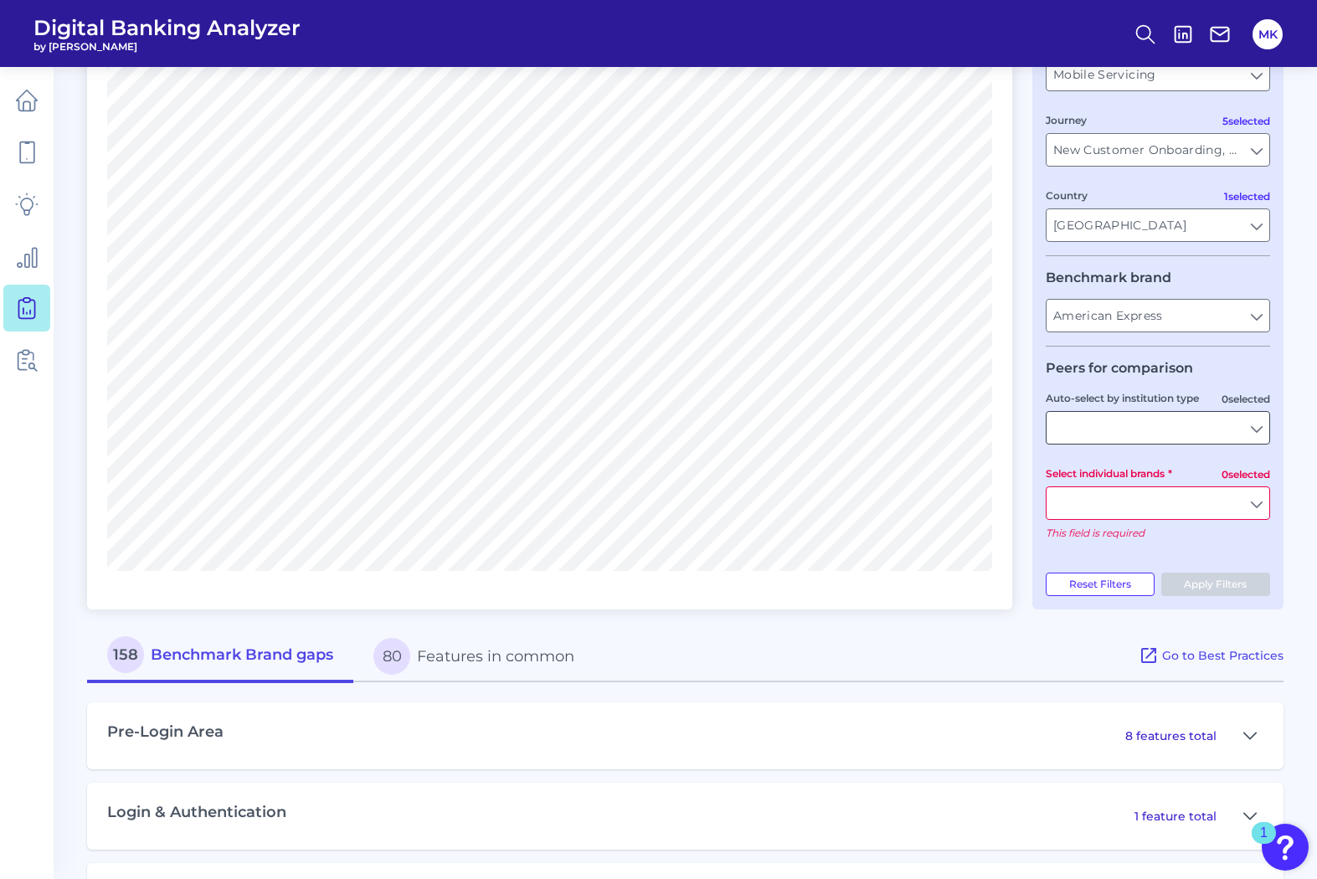
click at [1188, 436] on input "Auto-select by institution type" at bounding box center [1158, 428] width 223 height 32
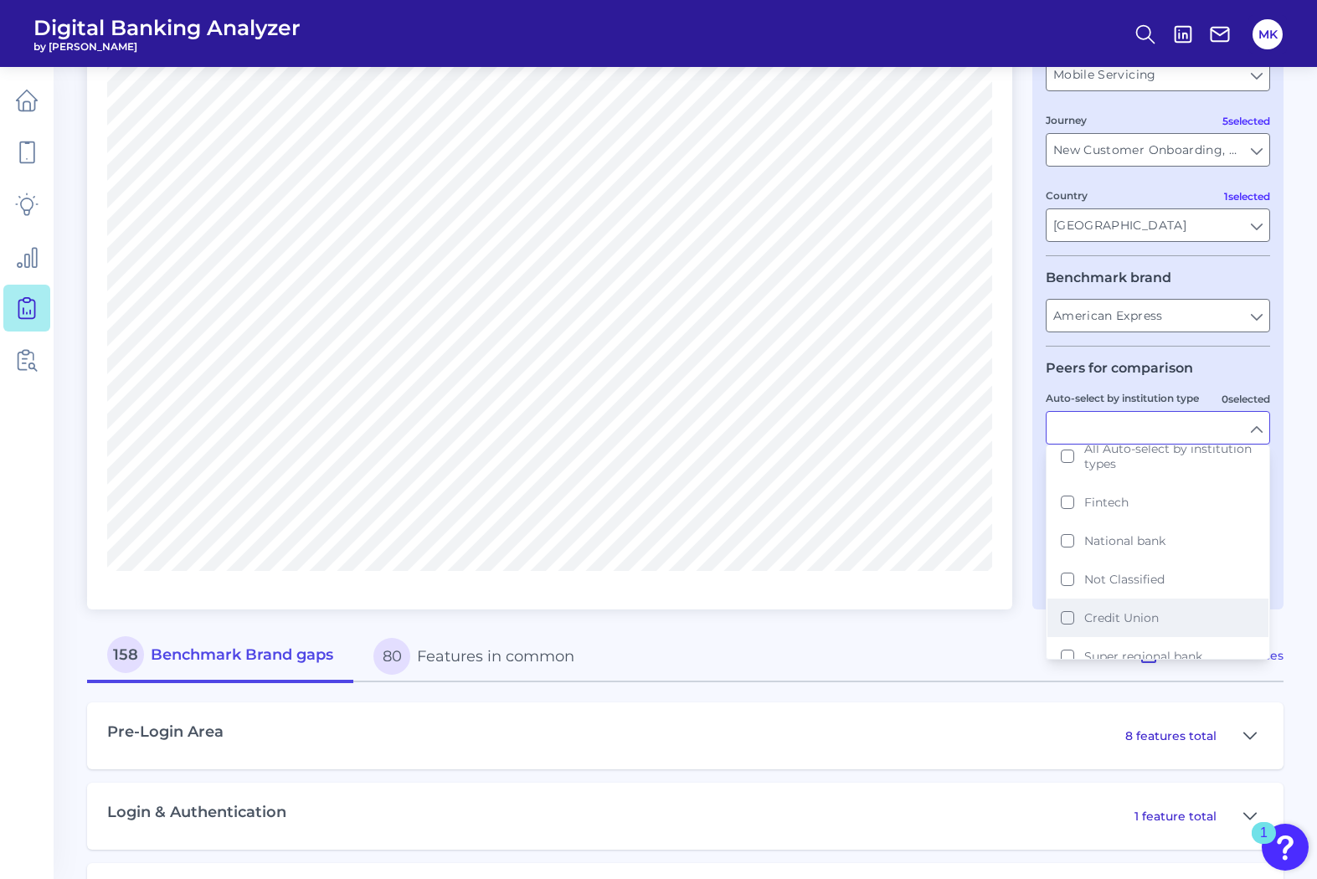
scroll to position [14, 0]
click at [1146, 436] on input "Auto-select by institution type" at bounding box center [1158, 428] width 223 height 32
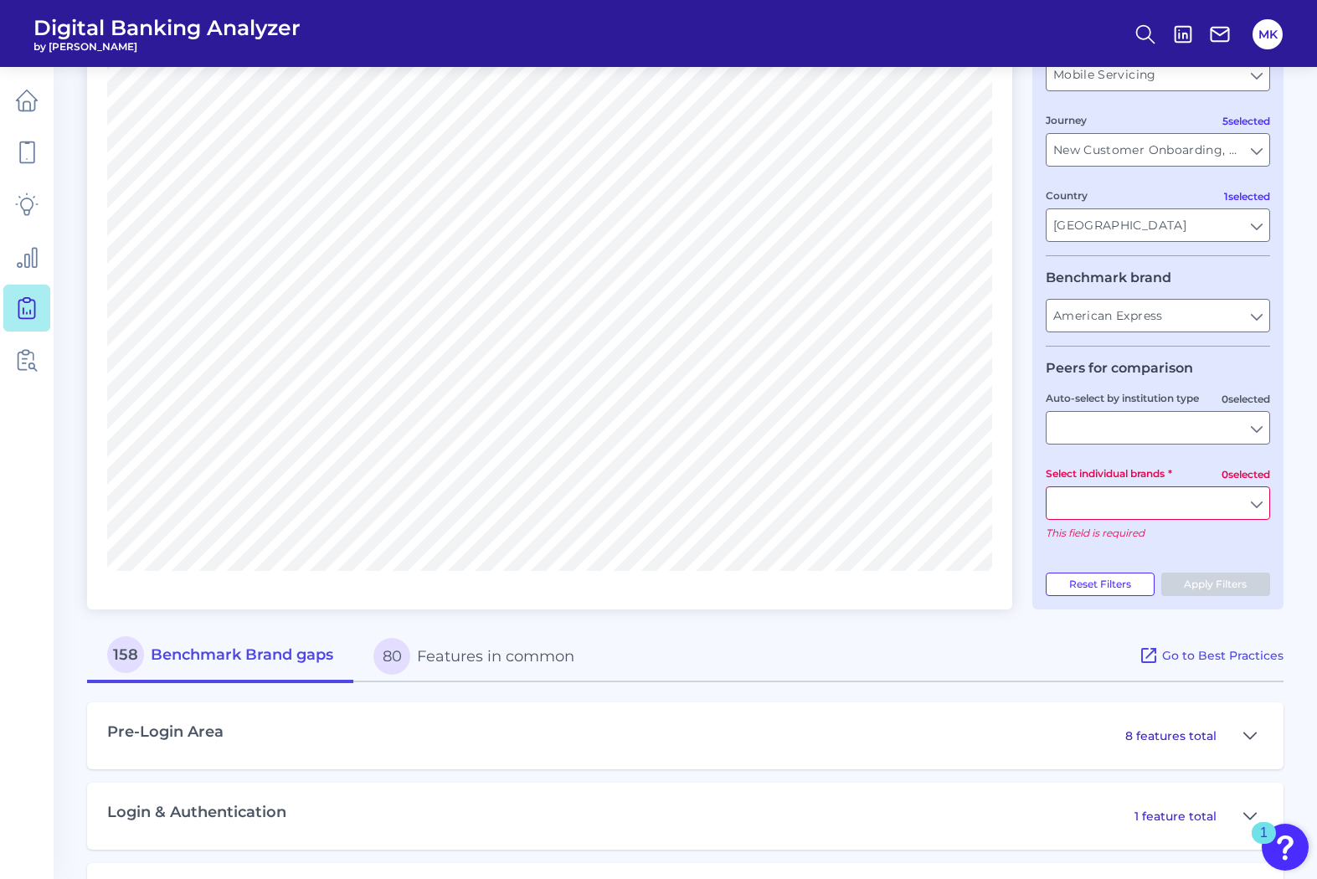
click at [1219, 503] on input "Select individual brands" at bounding box center [1158, 503] width 223 height 32
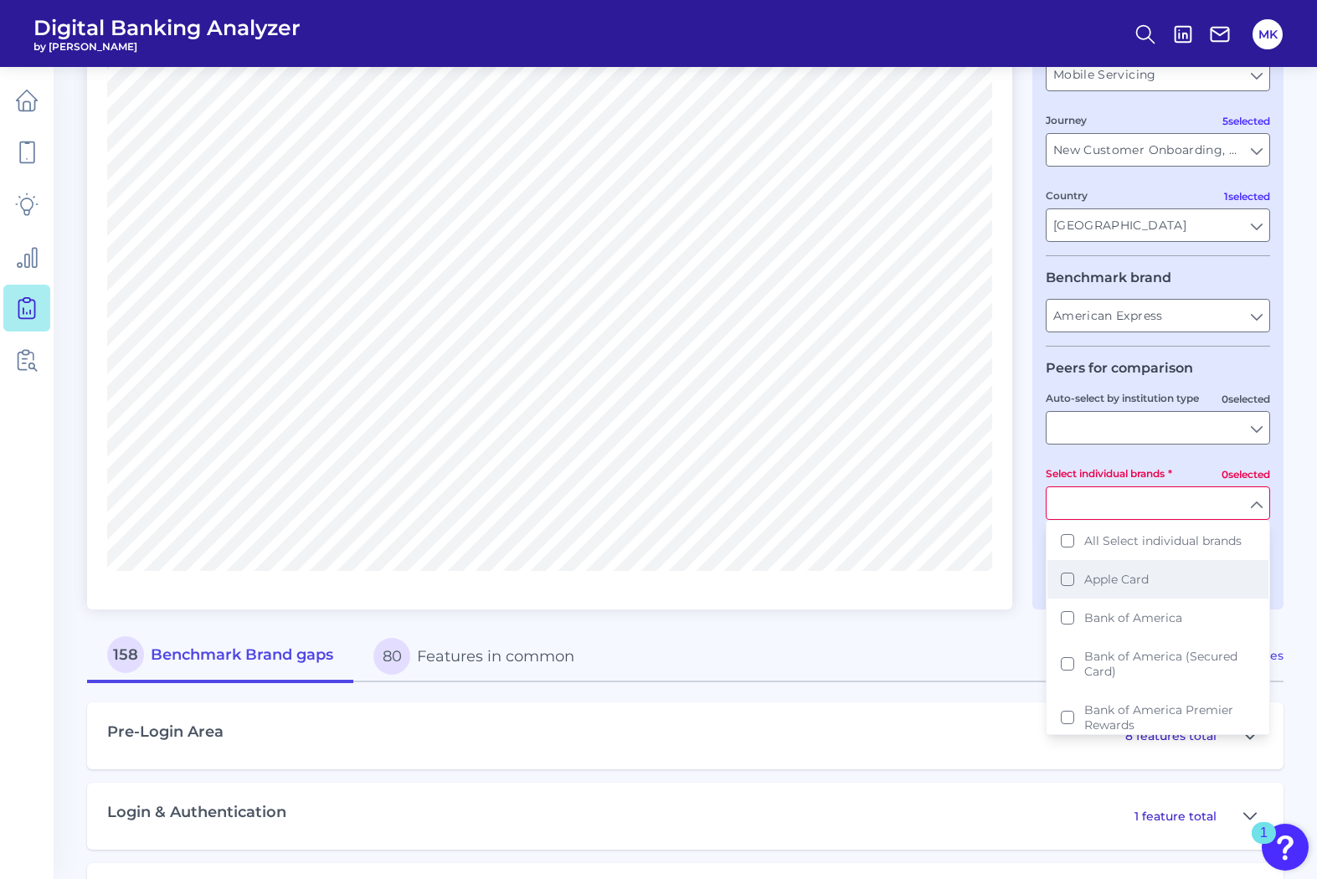
click at [1141, 571] on button "Apple Card" at bounding box center [1158, 579] width 221 height 39
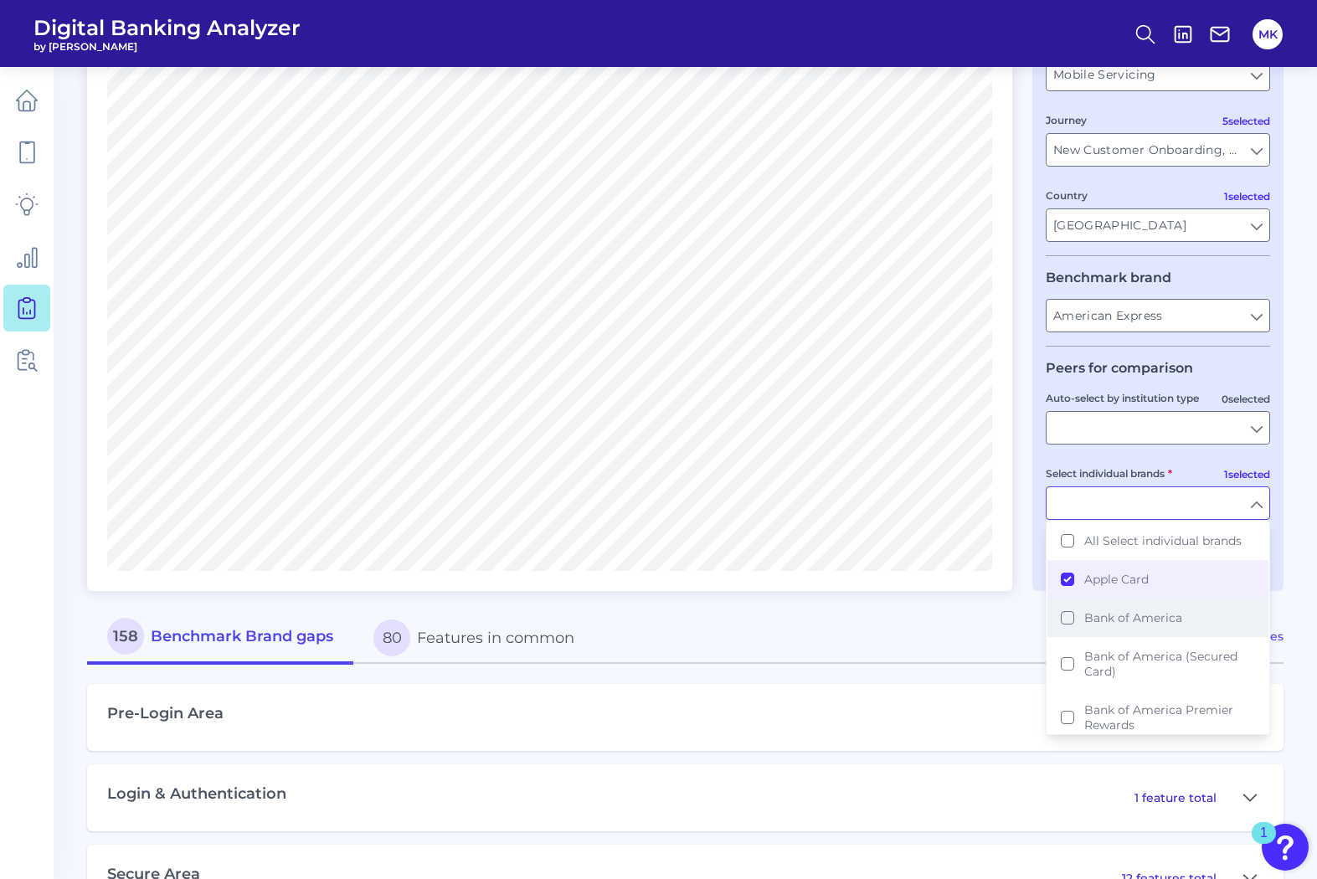
click at [1133, 620] on span "Bank of America" at bounding box center [1134, 618] width 98 height 15
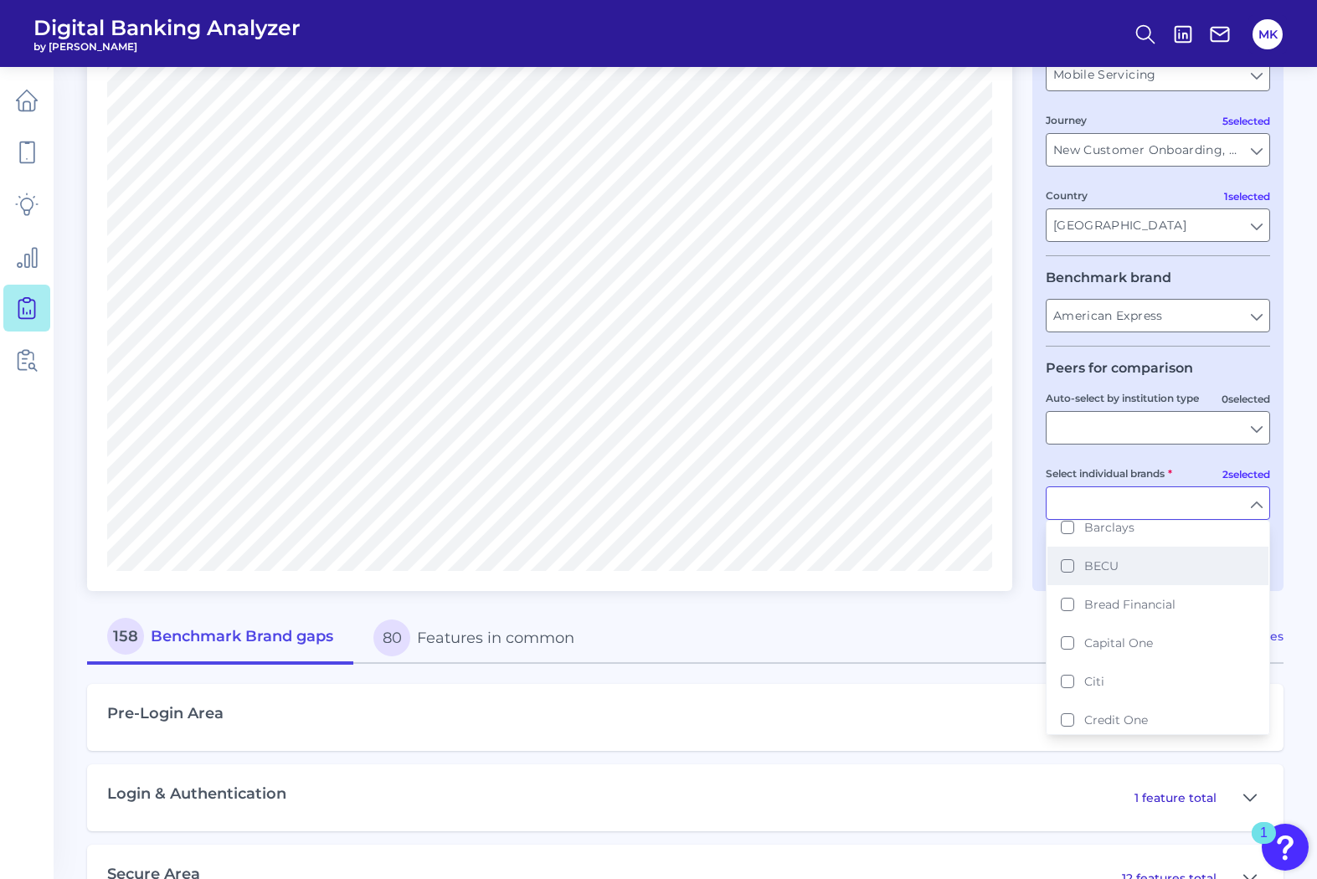
scroll to position [237, 0]
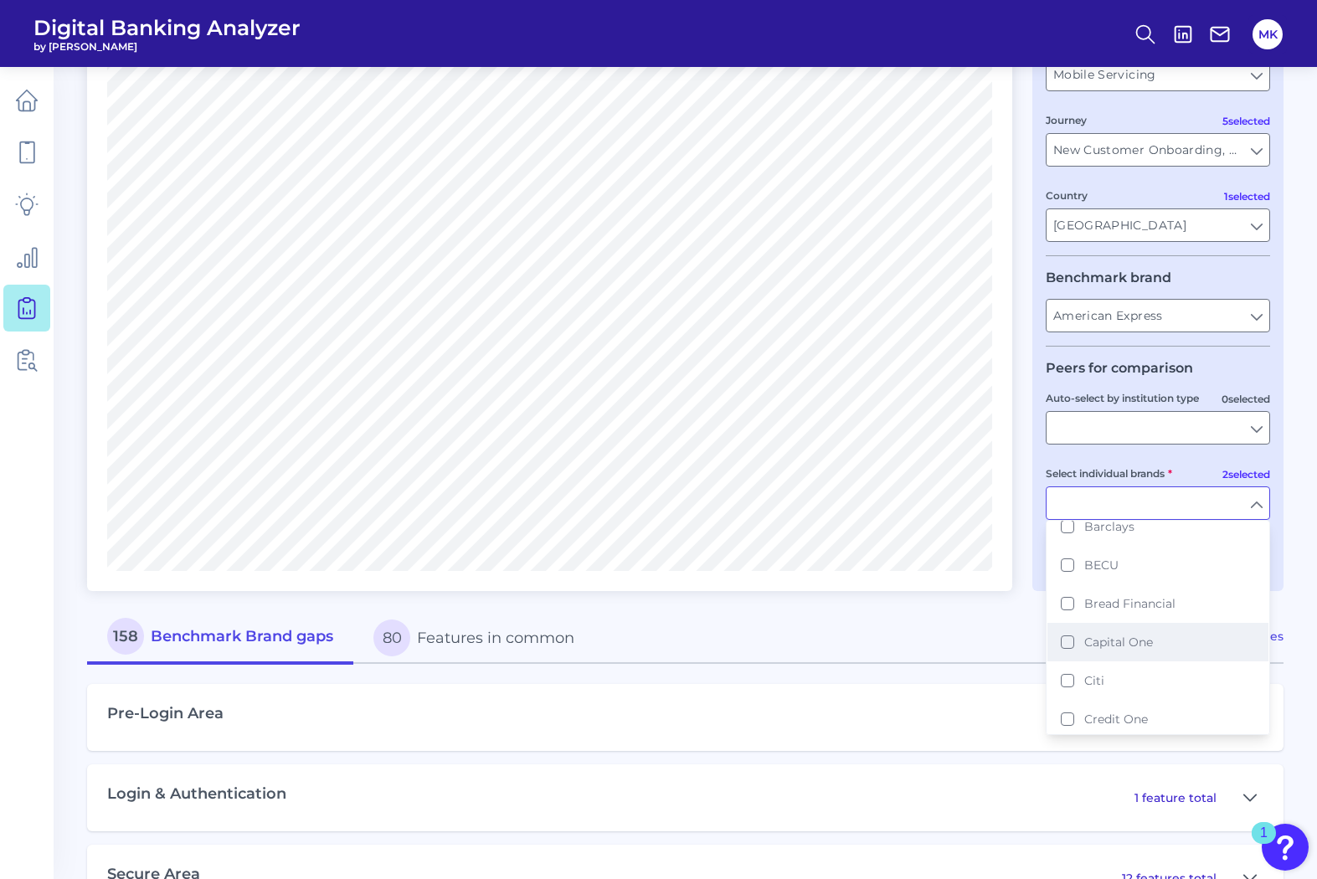
click at [1124, 649] on span "Capital One" at bounding box center [1119, 642] width 69 height 15
click at [1123, 681] on button "Citi" at bounding box center [1158, 681] width 221 height 39
click at [1116, 636] on span "[PERSON_NAME] [PERSON_NAME]" at bounding box center [1170, 651] width 171 height 30
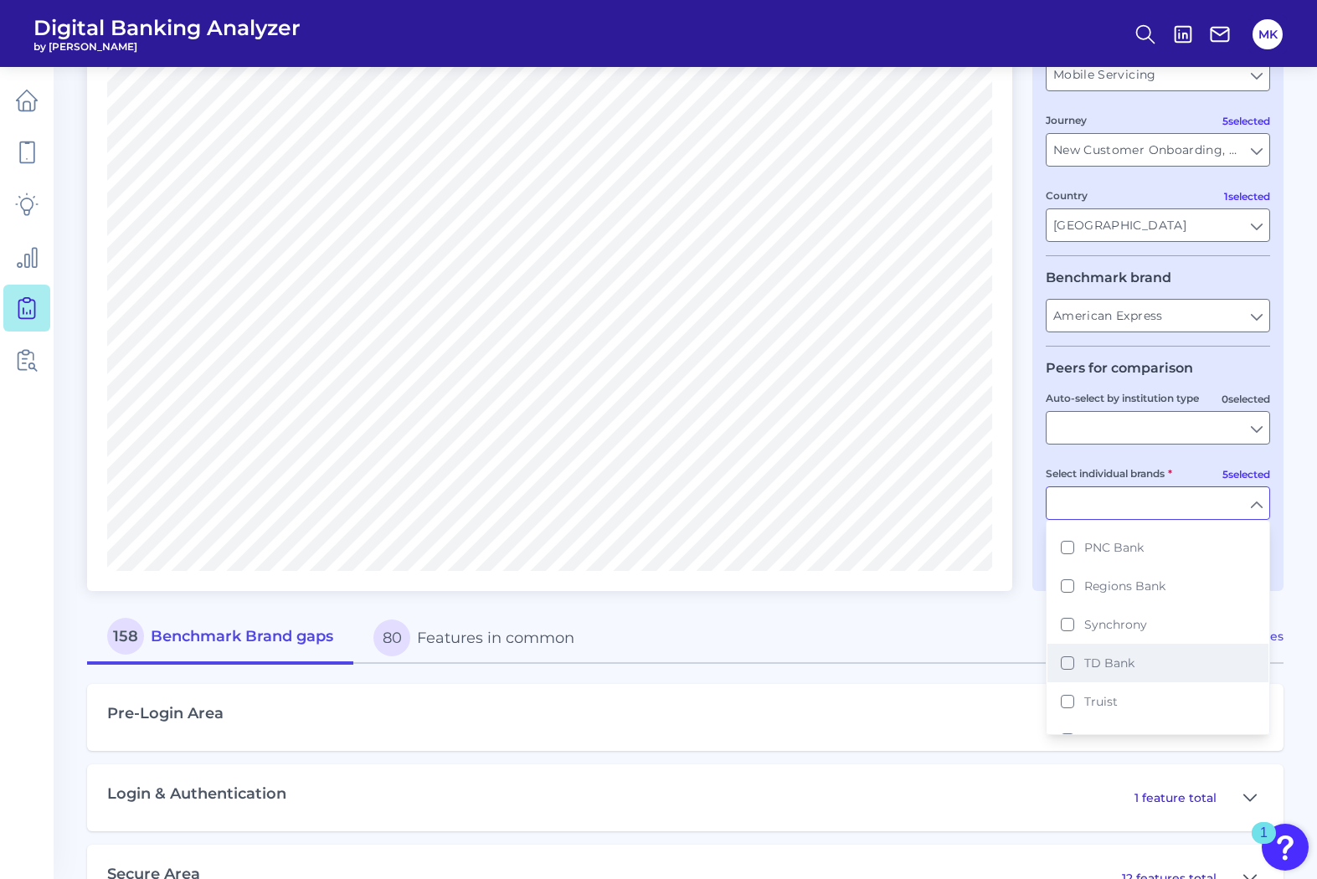
click at [1115, 656] on span "TD Bank" at bounding box center [1110, 663] width 50 height 15
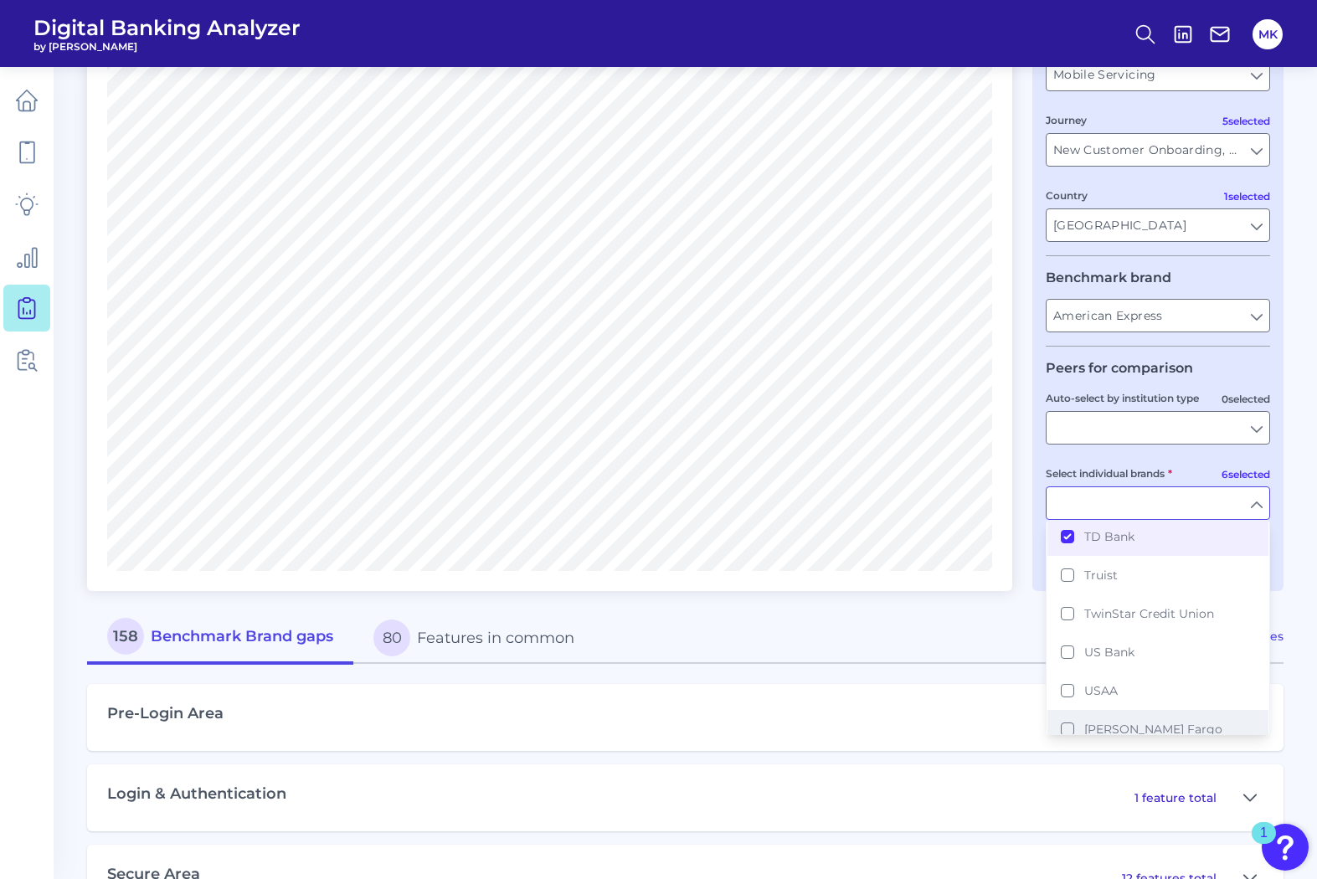
click at [1183, 710] on button "[PERSON_NAME] Fargo" at bounding box center [1158, 729] width 221 height 39
click at [1281, 541] on div "User journey Product Credit Card Credit Card Experience Mobile Servicing Mobile…" at bounding box center [1158, 254] width 251 height 673
type input "Apple Card, Bank of America, Capital One, Citi, JP Morgan Chase, TD Bank, Wells…"
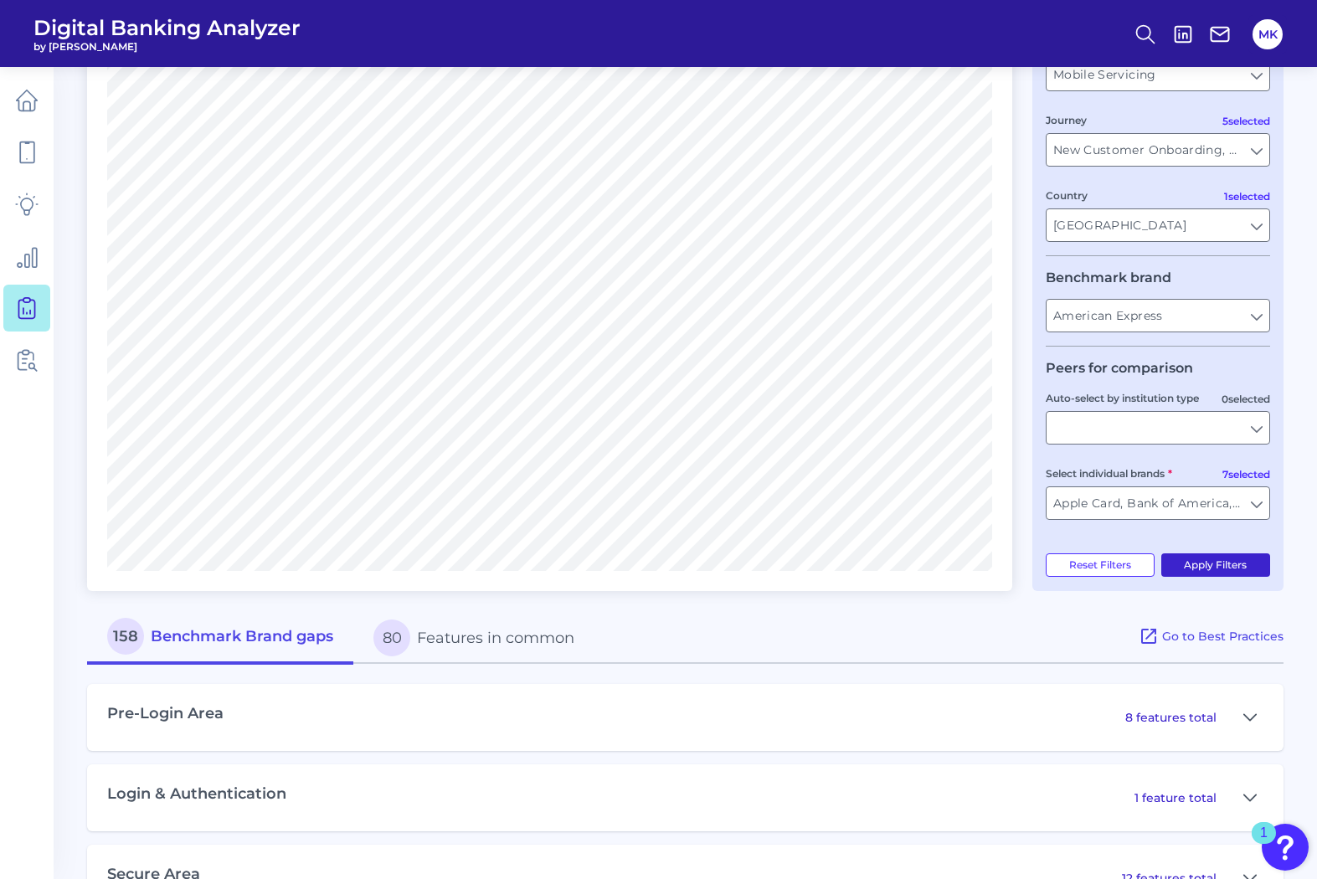
click at [1221, 564] on button "Apply Filters" at bounding box center [1217, 565] width 110 height 23
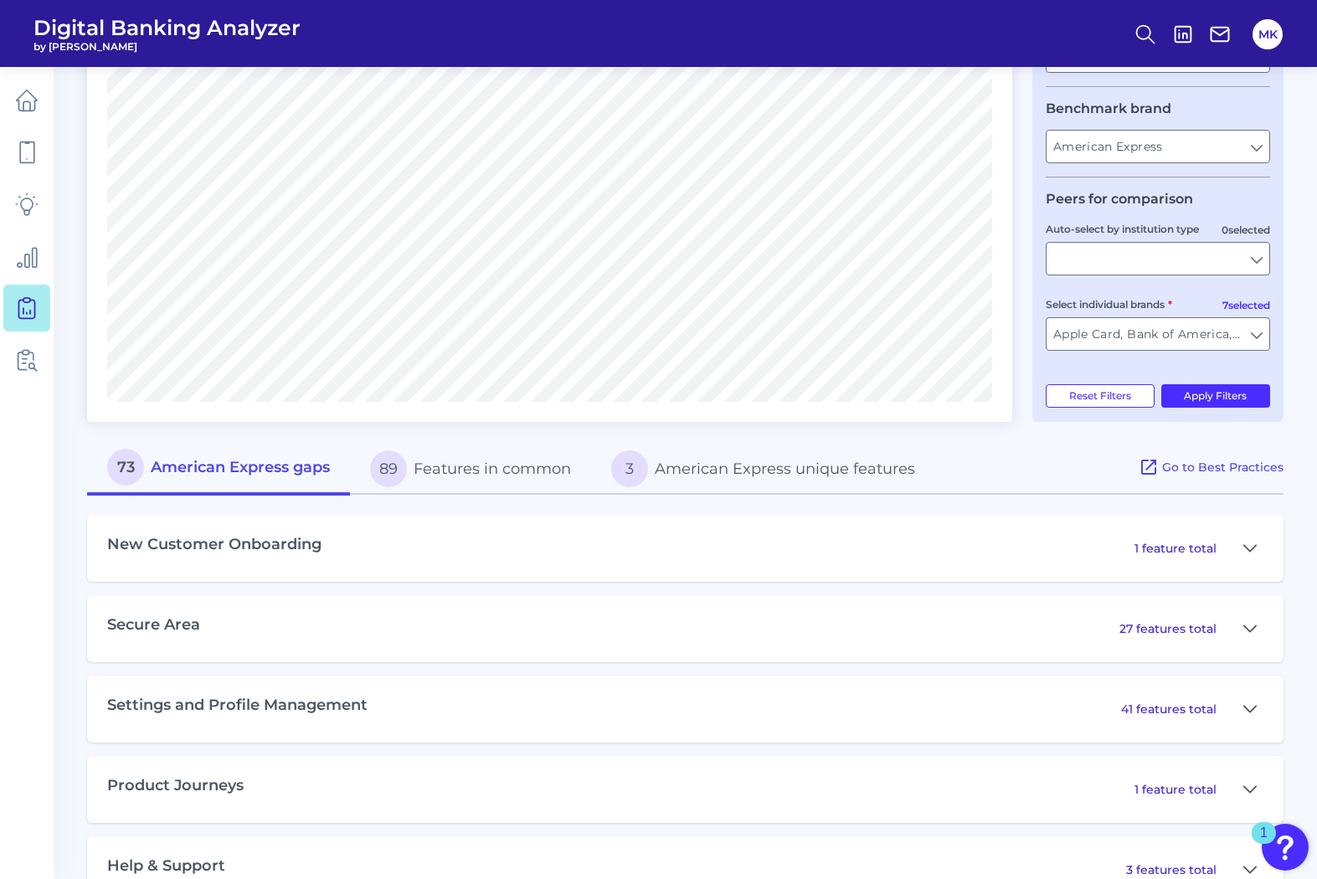
scroll to position [436, 0]
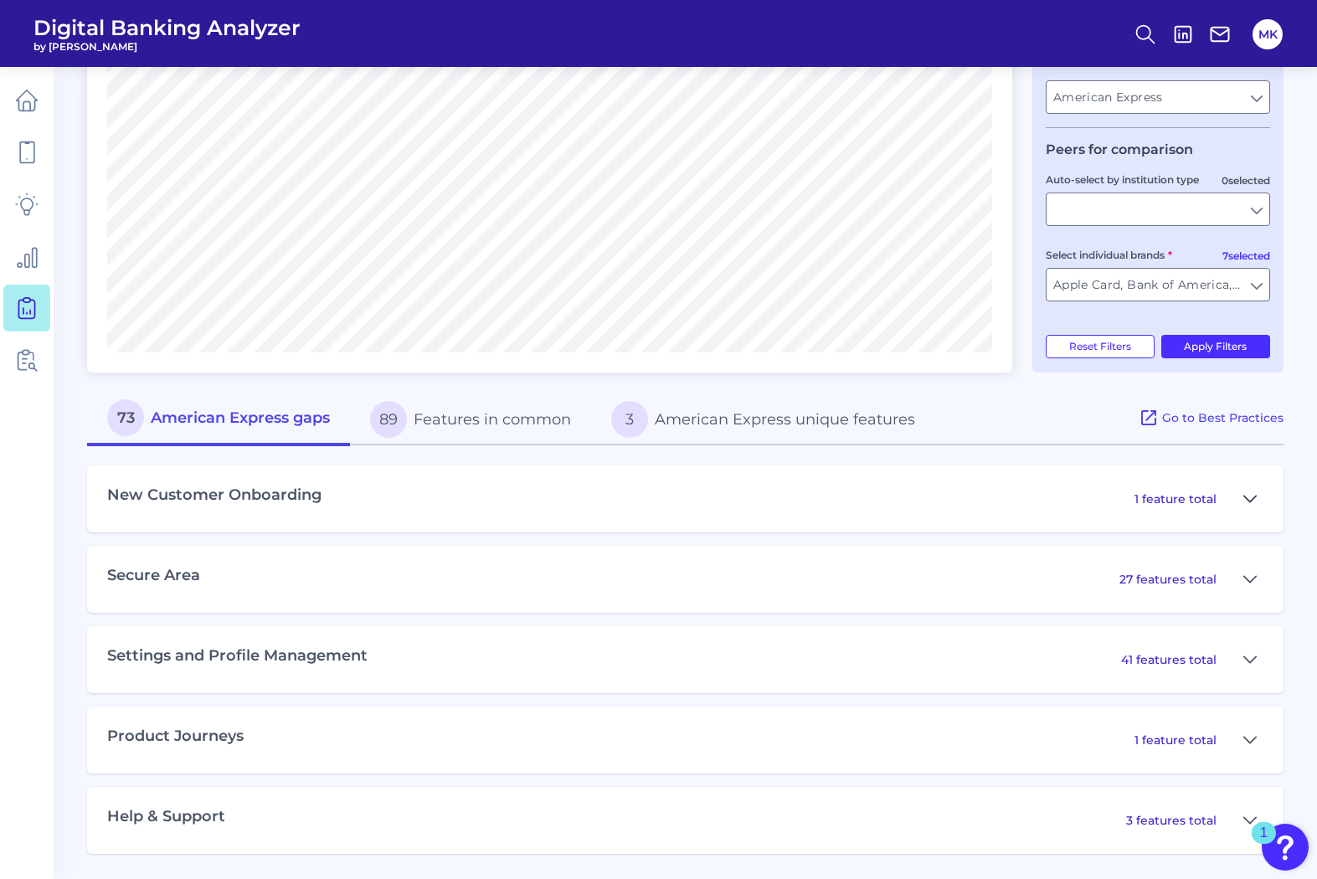
drag, startPoint x: 1235, startPoint y: 486, endPoint x: 1243, endPoint y: 489, distance: 9.0
click at [1243, 489] on button at bounding box center [1250, 499] width 27 height 27
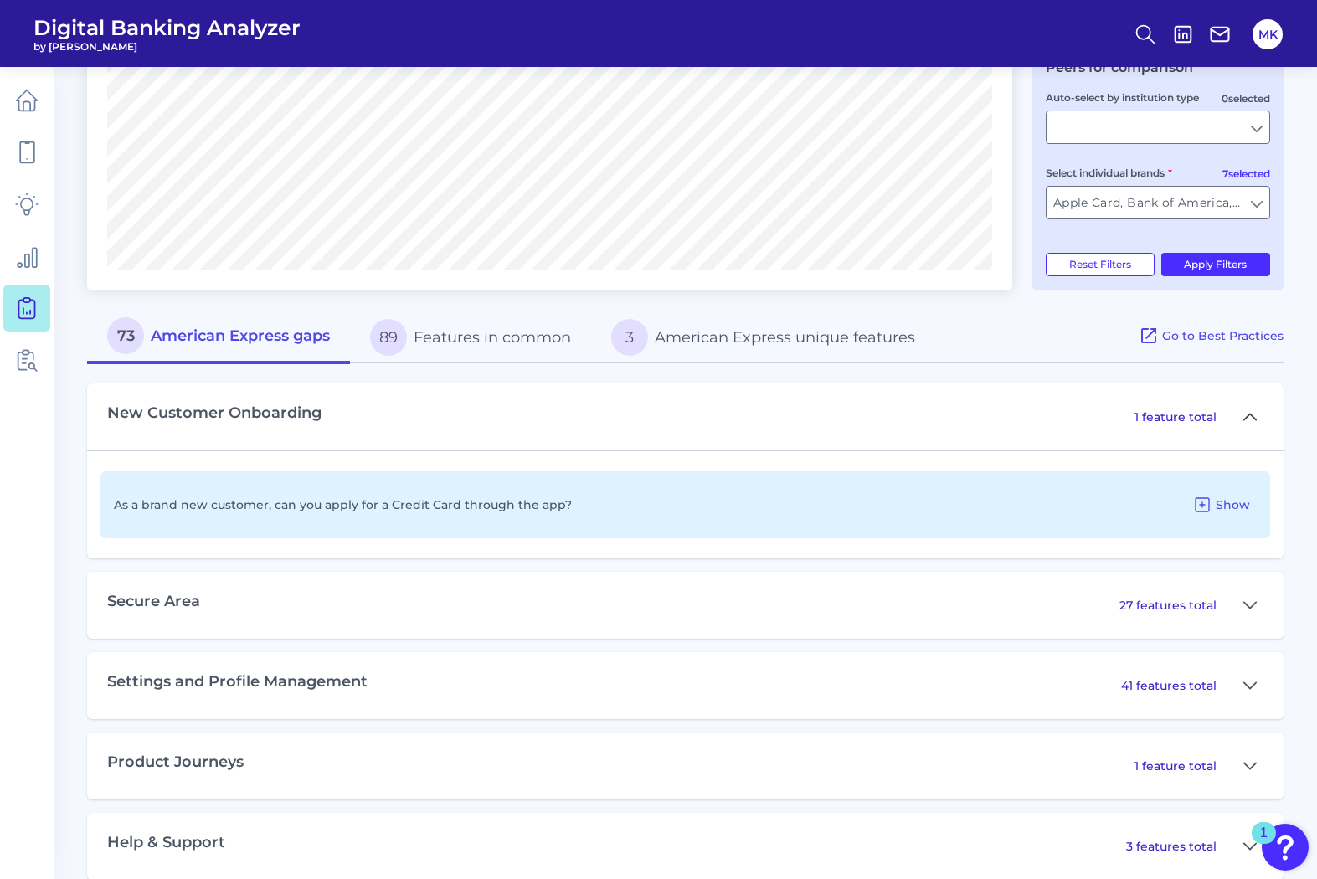
scroll to position [519, 0]
click at [1246, 606] on icon at bounding box center [1250, 604] width 13 height 20
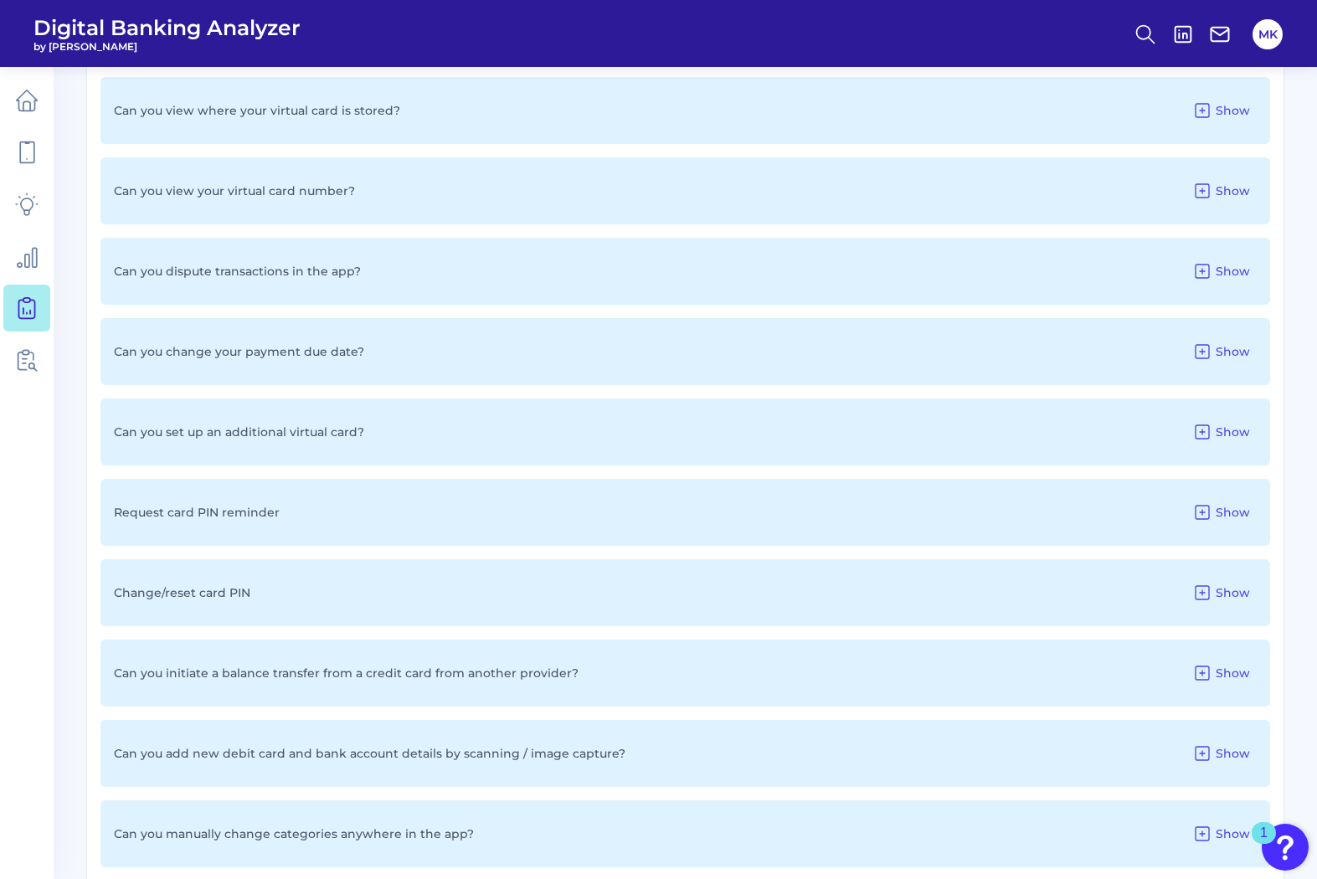
scroll to position [1185, 0]
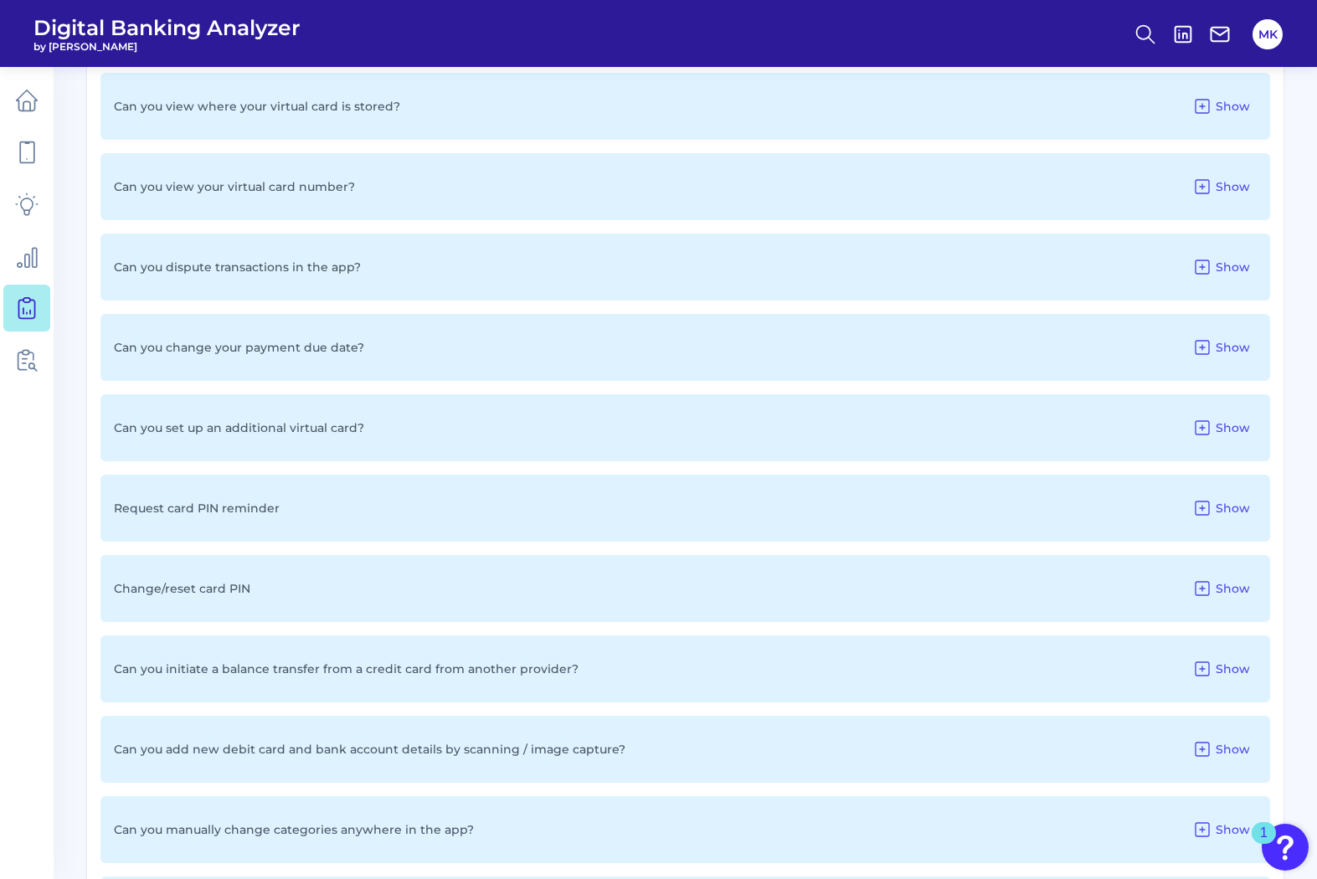
click at [642, 429] on div "Can you set up an additional virtual card? Show" at bounding box center [686, 427] width 1170 height 67
click at [1206, 422] on icon at bounding box center [1203, 428] width 20 height 20
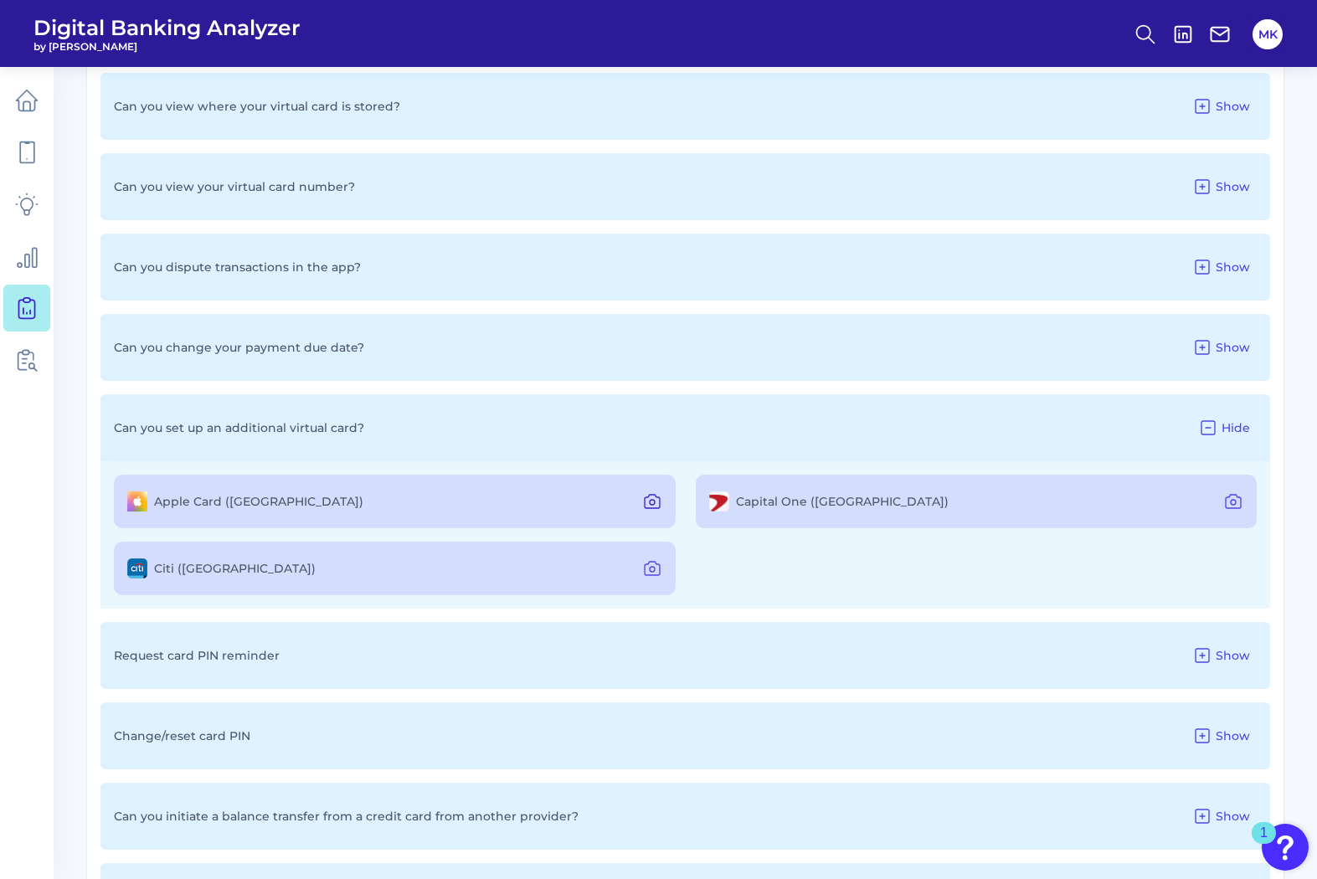
click at [655, 495] on icon at bounding box center [652, 501] width 15 height 13
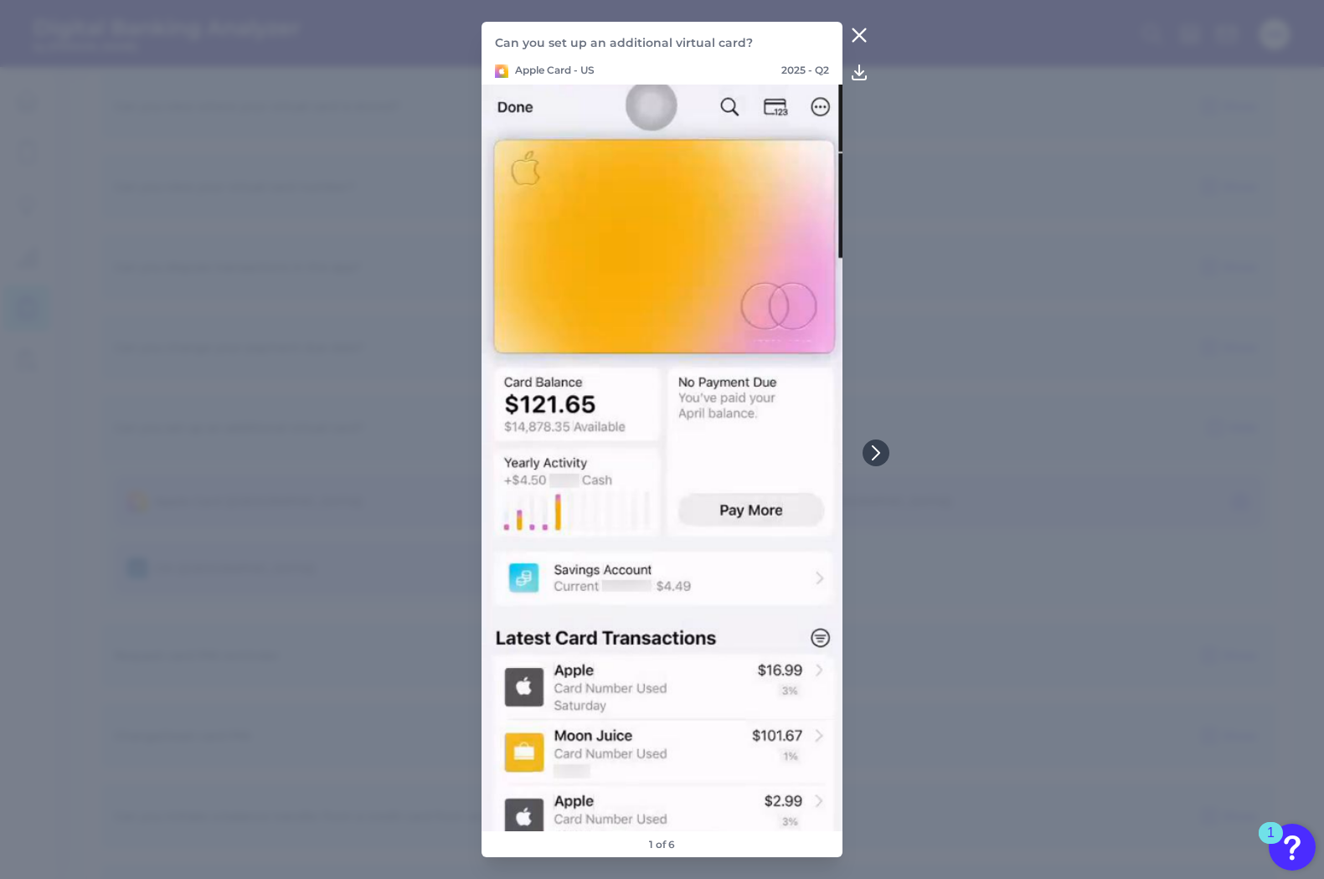
click at [857, 28] on icon at bounding box center [859, 35] width 20 height 20
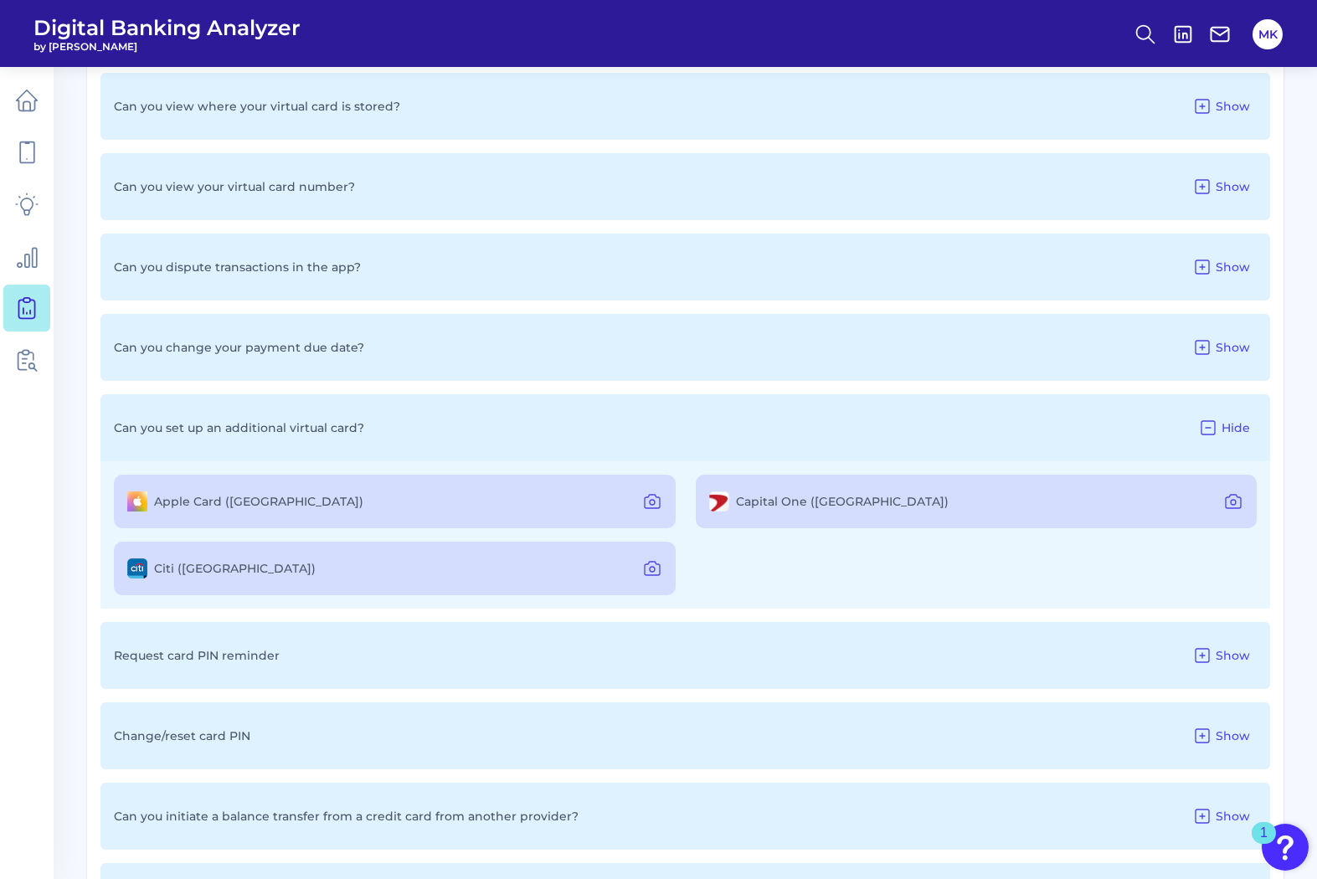
click at [484, 557] on div "Citi (US)" at bounding box center [395, 569] width 562 height 54
click at [662, 568] on icon at bounding box center [652, 569] width 20 height 20
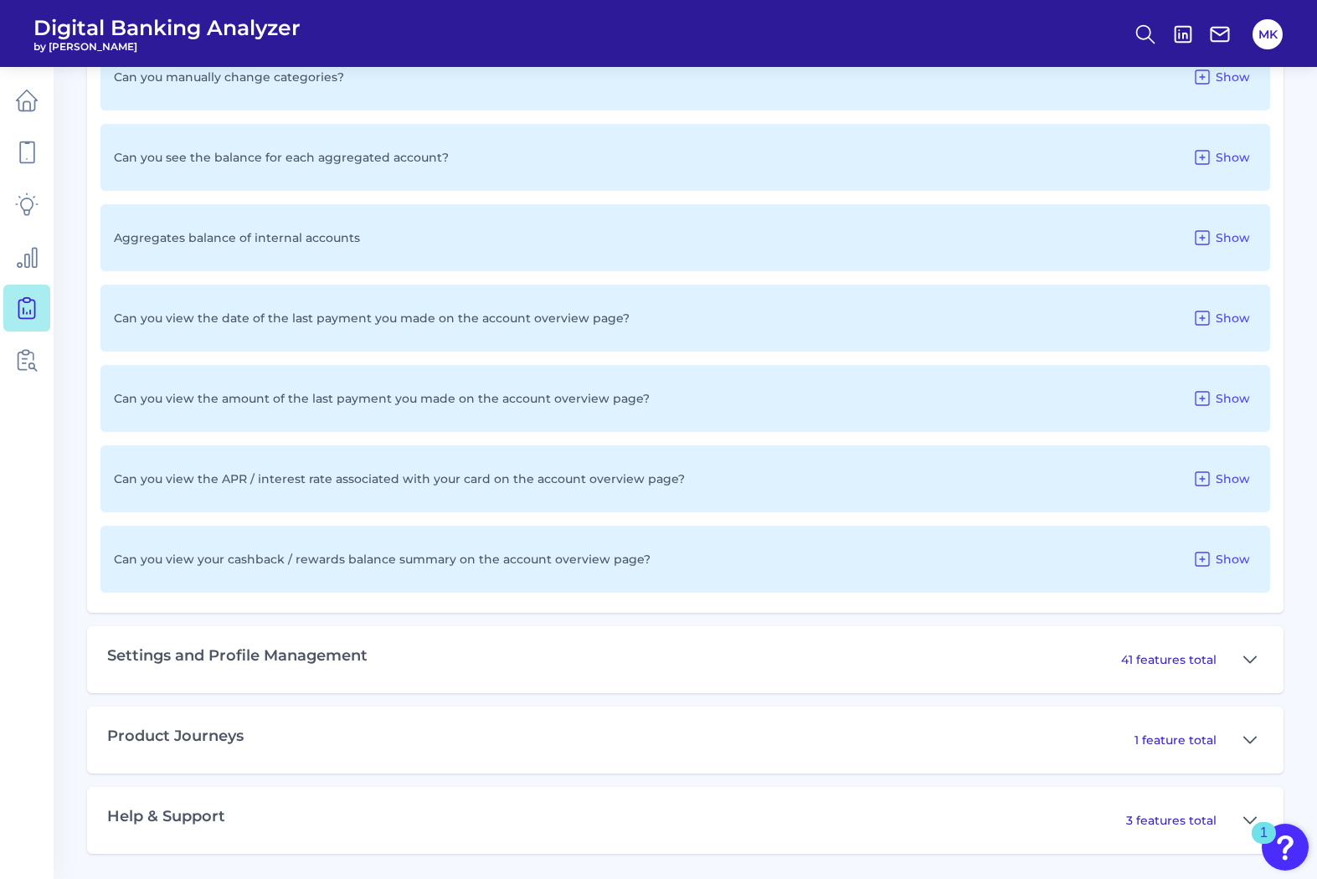
scroll to position [2887, 0]
click at [1256, 667] on icon at bounding box center [1250, 662] width 13 height 20
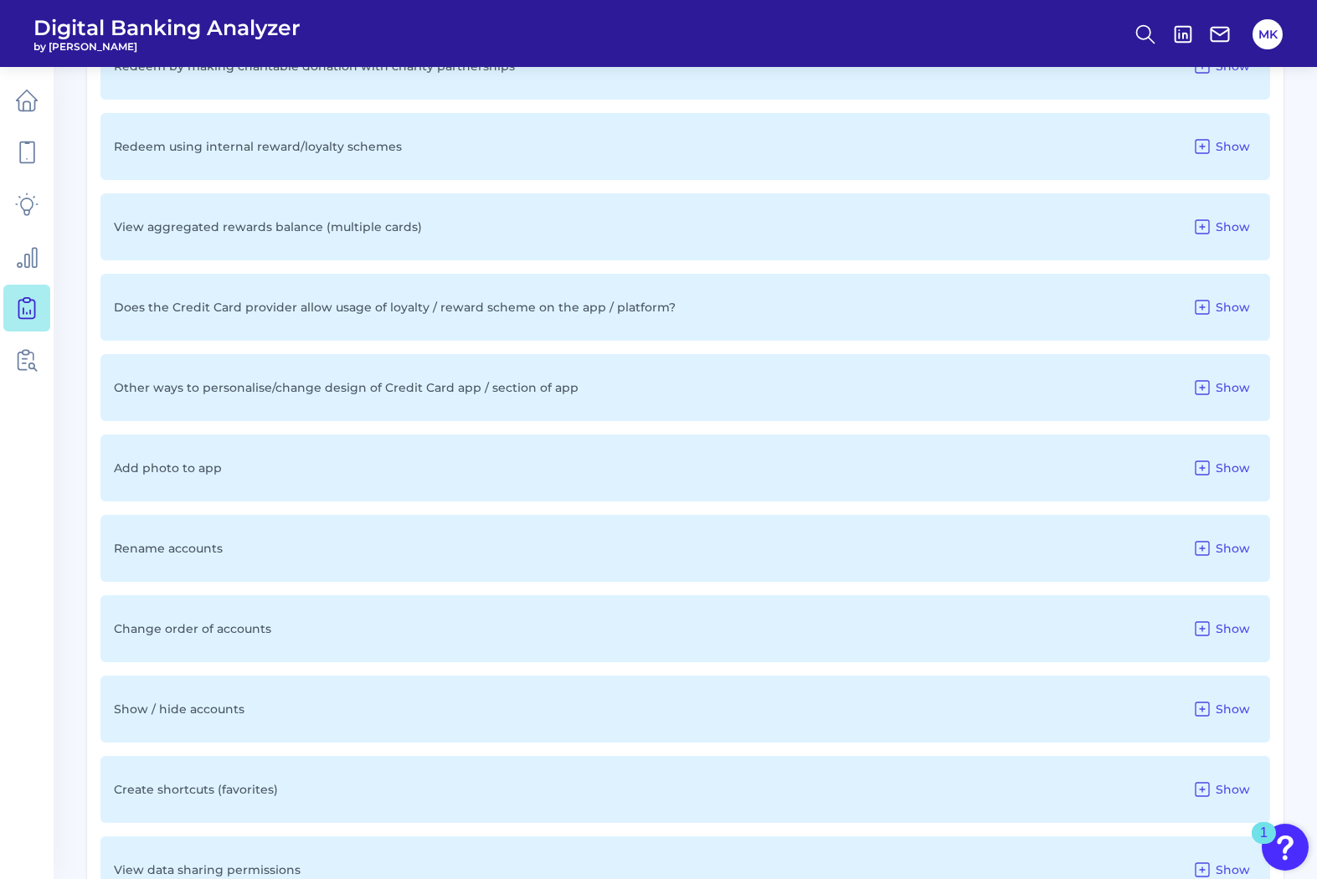
scroll to position [5103, 0]
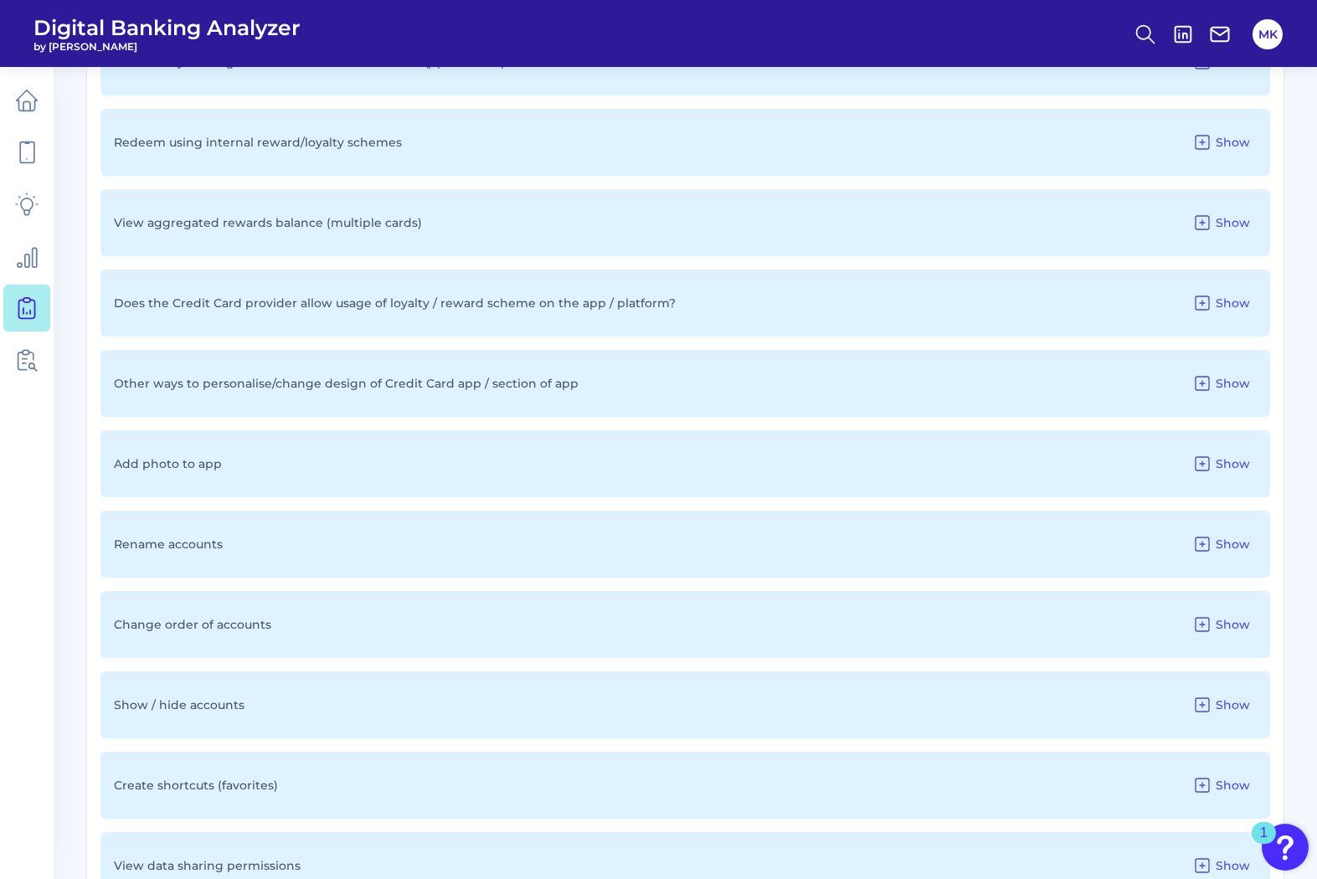
click at [462, 702] on div "Show / hide accounts Show" at bounding box center [686, 705] width 1170 height 67
click at [1207, 708] on icon at bounding box center [1203, 705] width 20 height 20
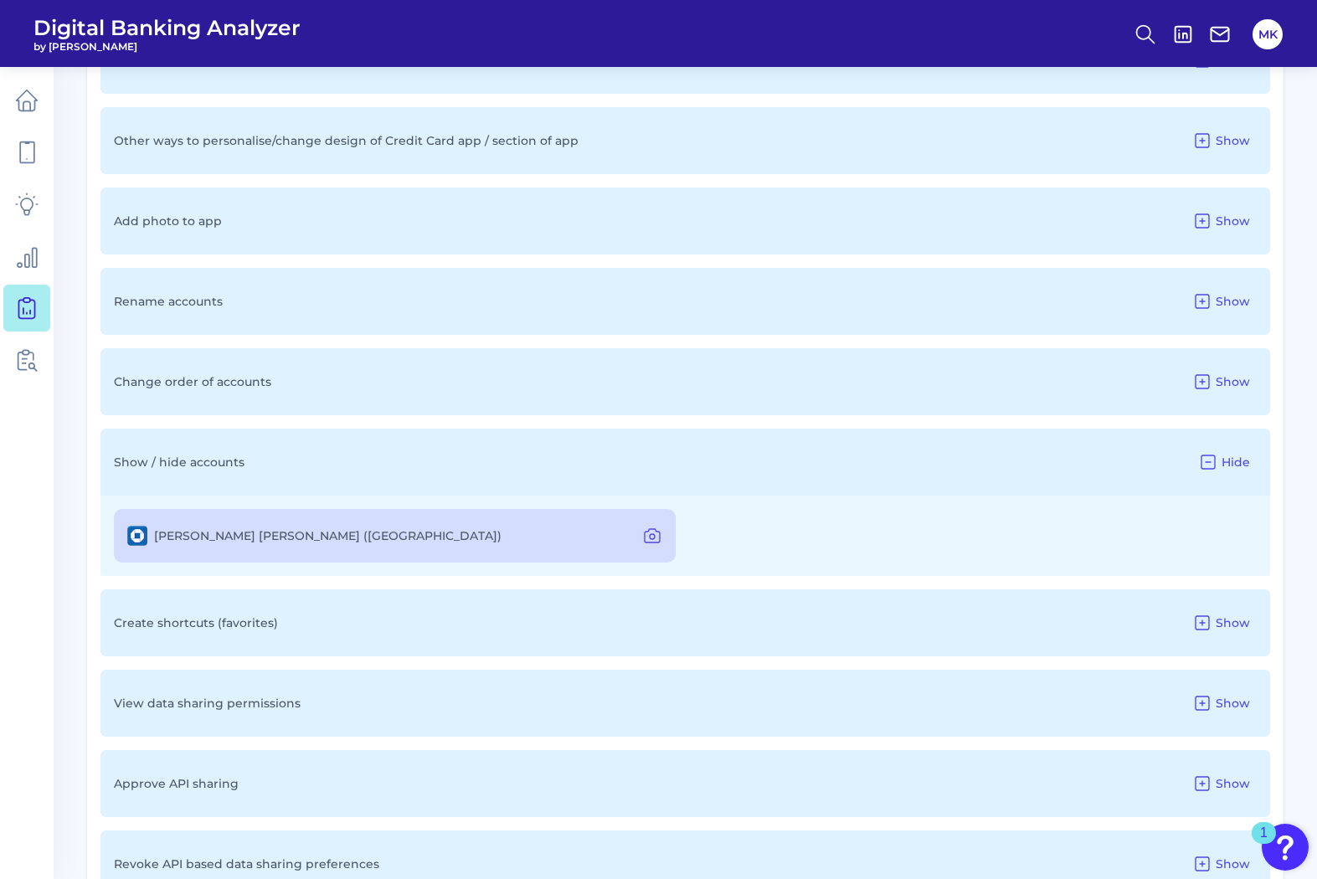
scroll to position [5348, 0]
click at [660, 526] on icon at bounding box center [652, 534] width 20 height 20
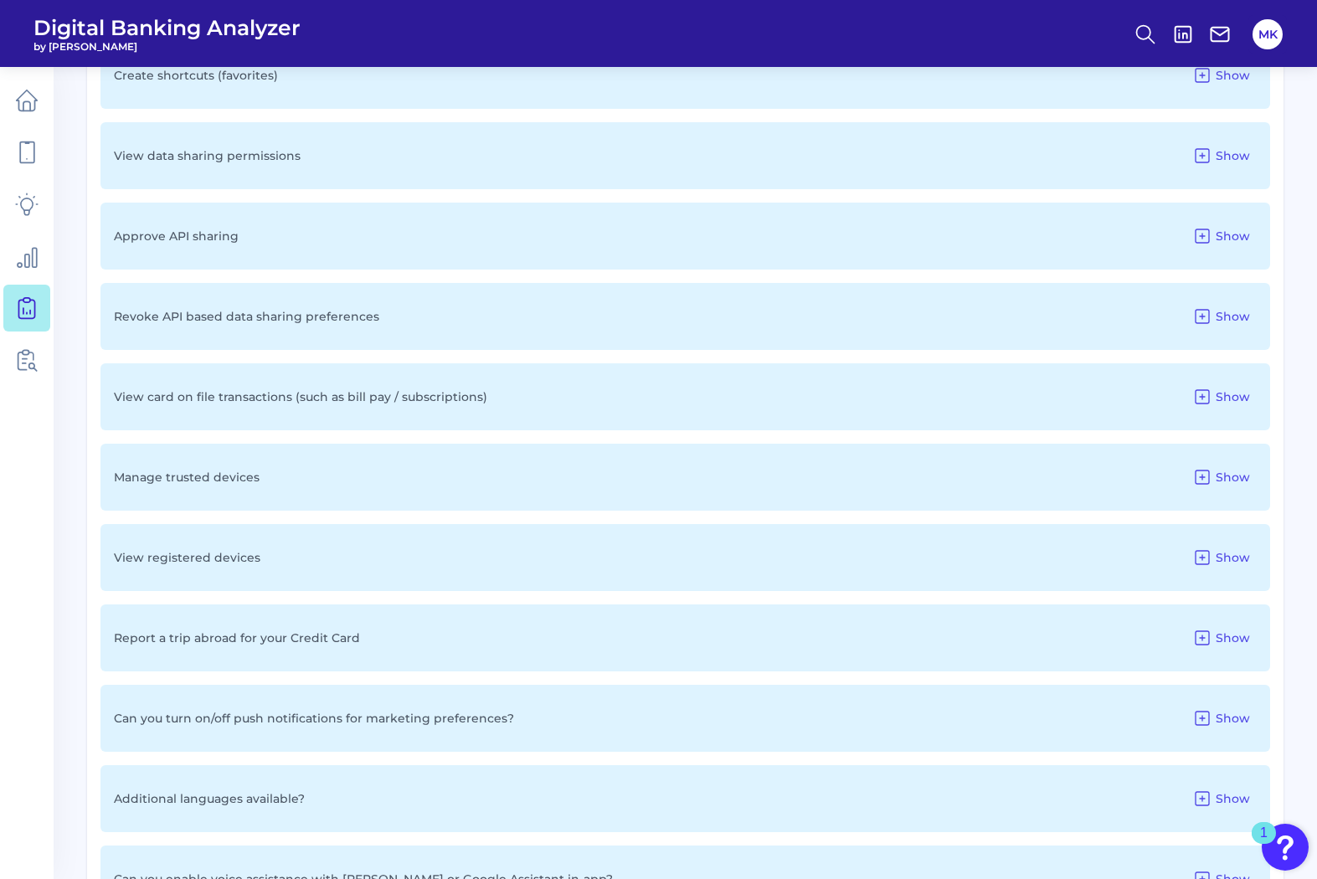
scroll to position [5894, 0]
click at [363, 558] on div "View registered devices Show" at bounding box center [686, 556] width 1170 height 67
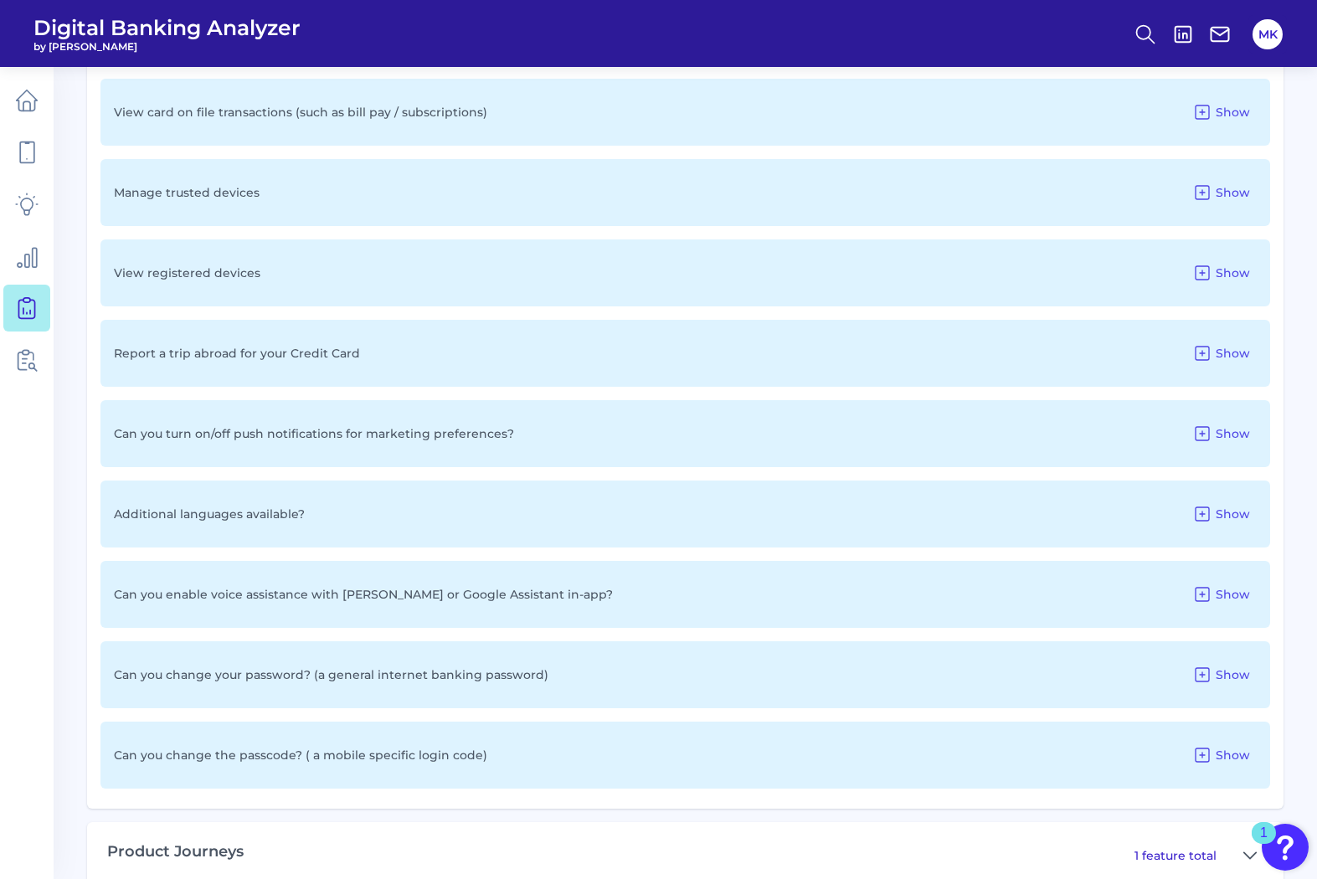
scroll to position [6294, 0]
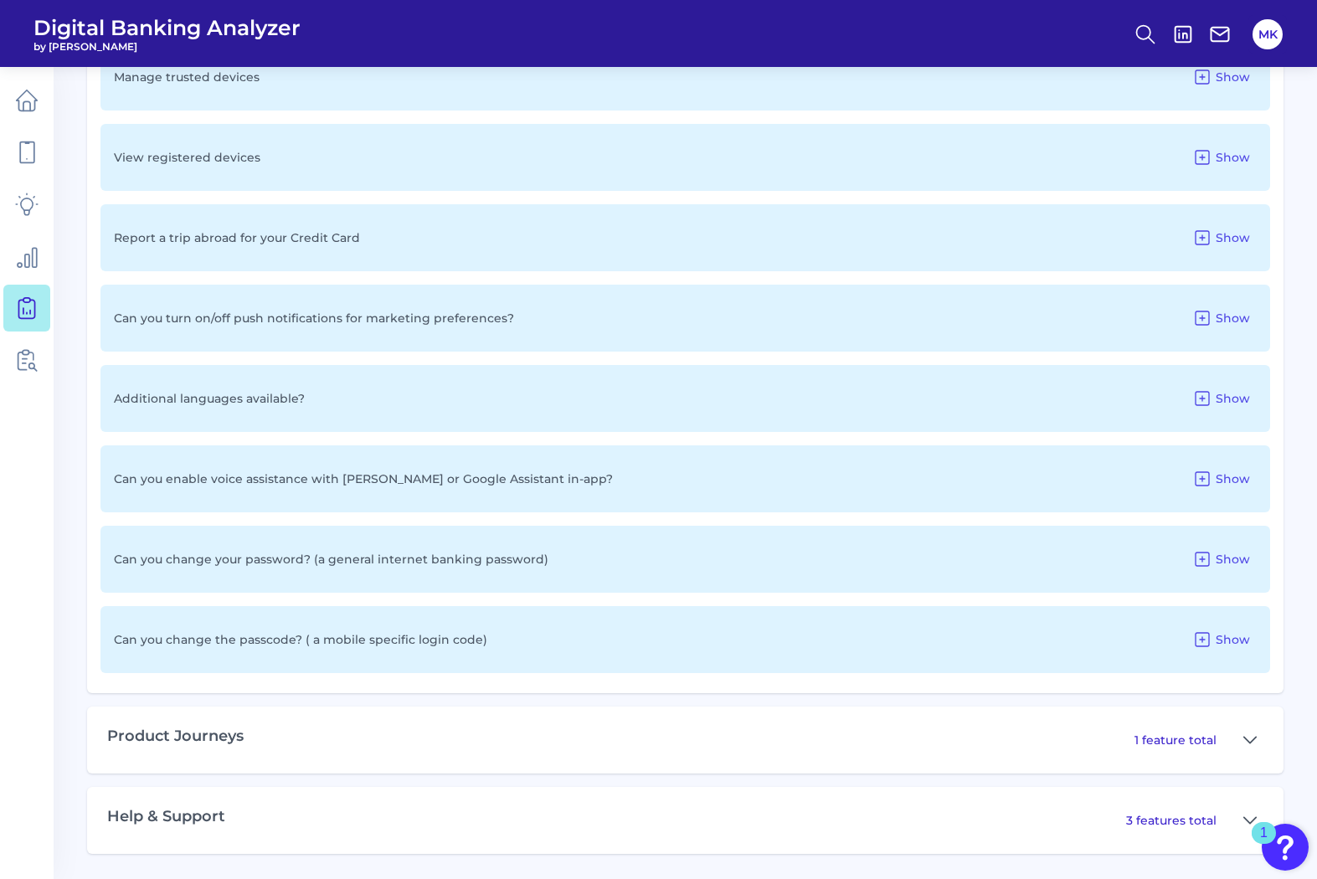
click at [537, 717] on div "Product Journeys 1 feature total" at bounding box center [685, 740] width 1197 height 67
click at [1235, 744] on div "1 feature total" at bounding box center [1199, 740] width 129 height 27
click at [1252, 736] on icon at bounding box center [1250, 740] width 13 height 20
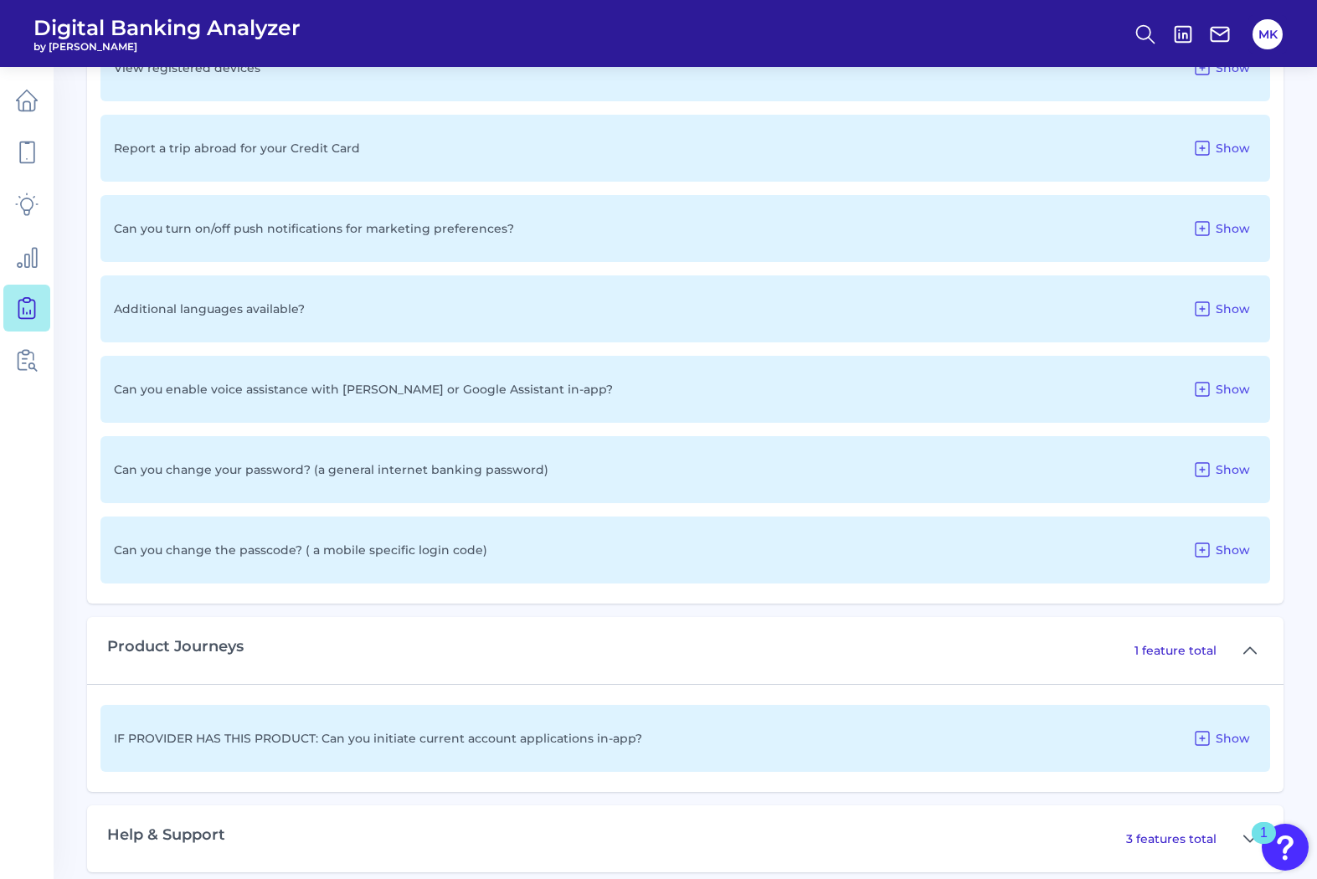
scroll to position [6402, 0]
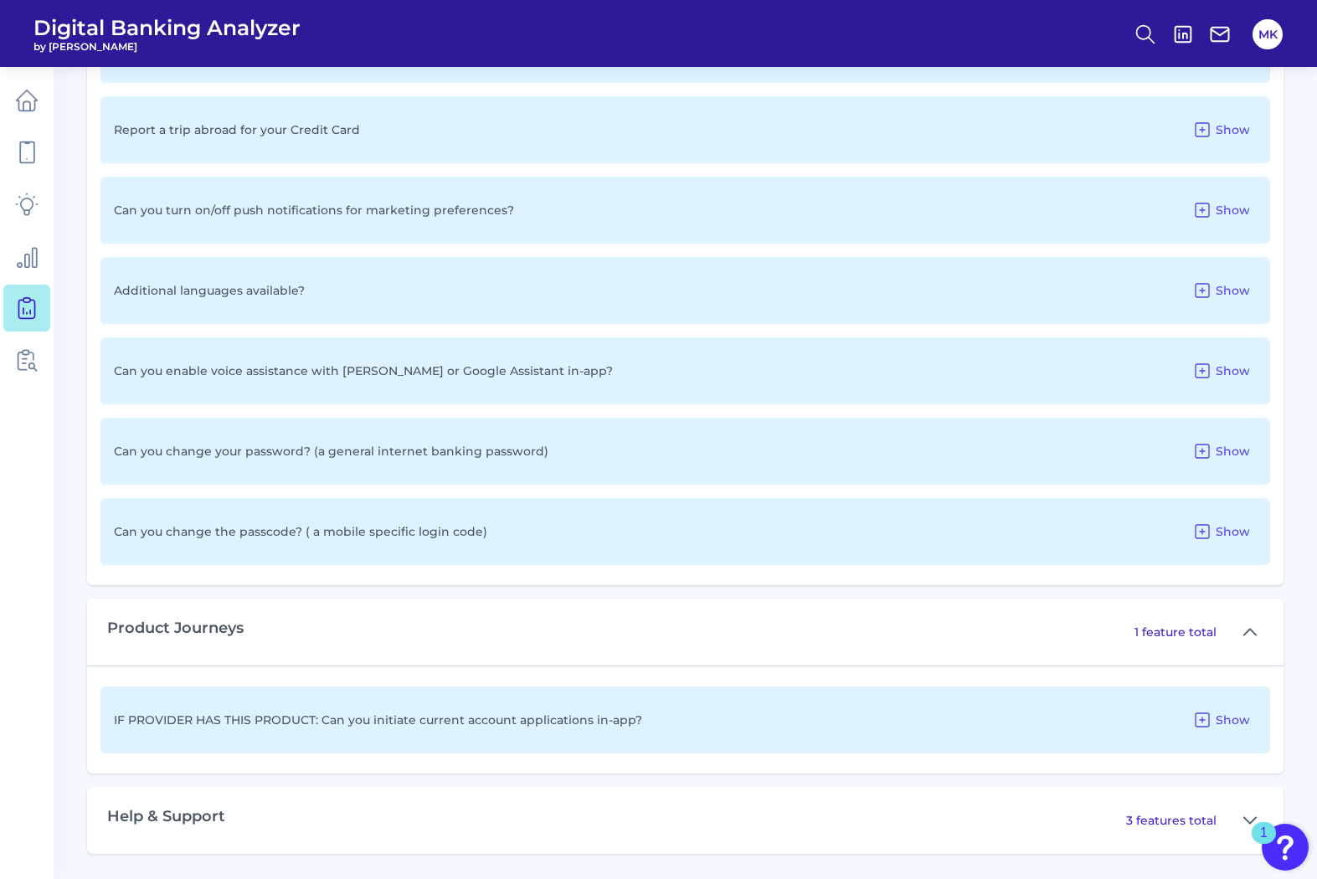
click at [1184, 808] on div "3 features total" at bounding box center [1194, 820] width 137 height 27
click at [1184, 817] on p "3 features total" at bounding box center [1171, 820] width 90 height 15
click at [1250, 818] on icon at bounding box center [1250, 821] width 13 height 20
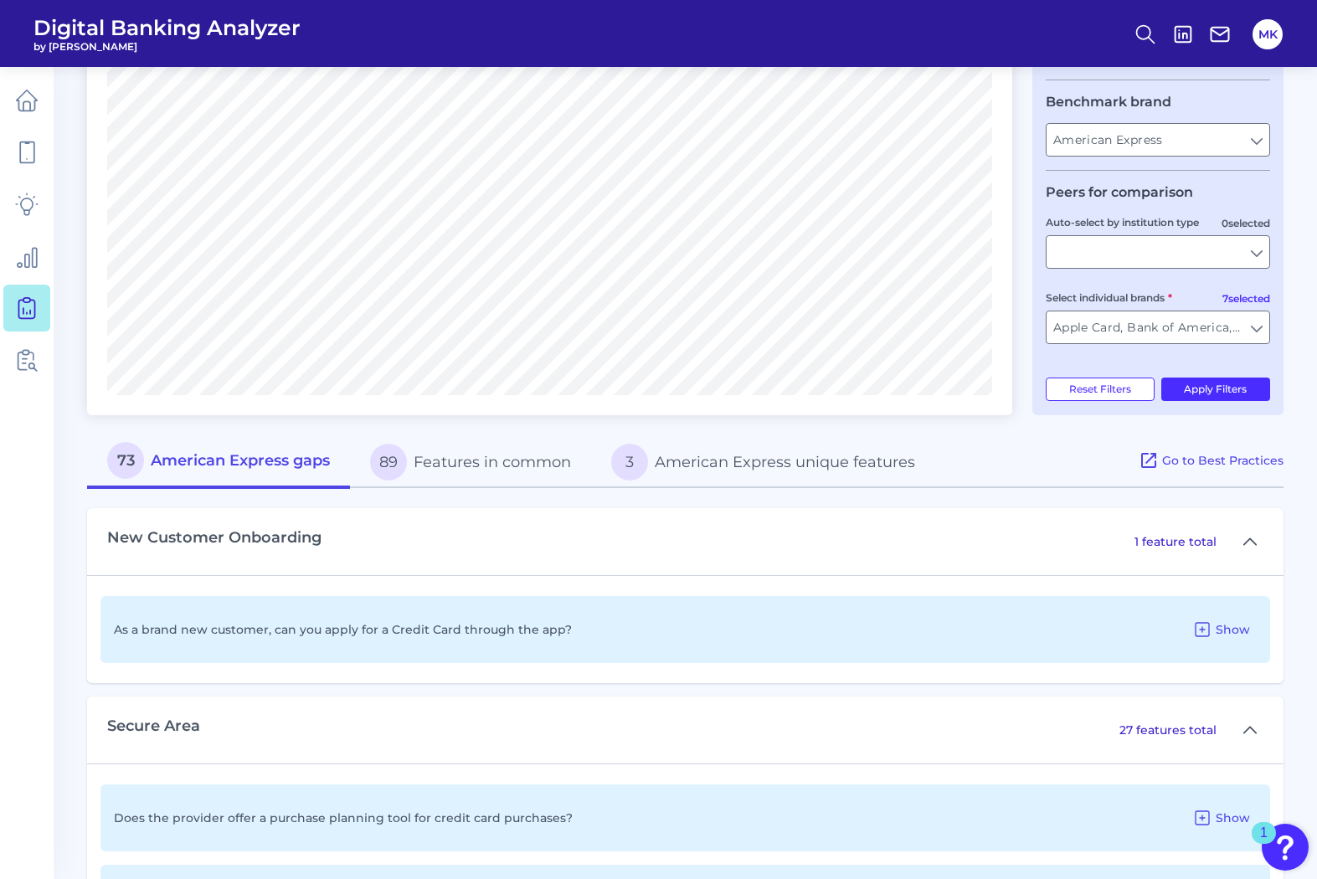
scroll to position [396, 0]
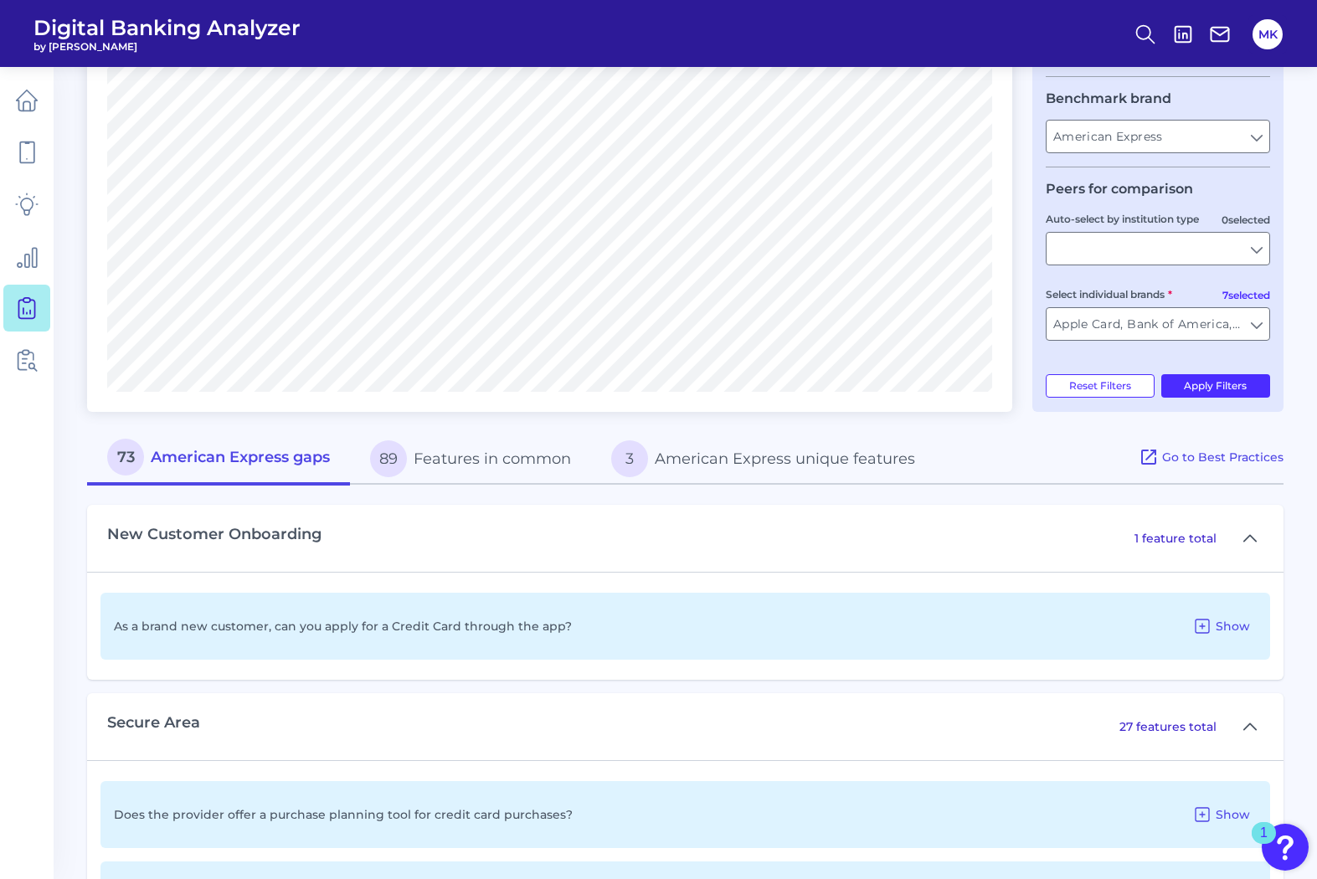
click at [539, 455] on button "89 Features in common" at bounding box center [470, 459] width 241 height 54
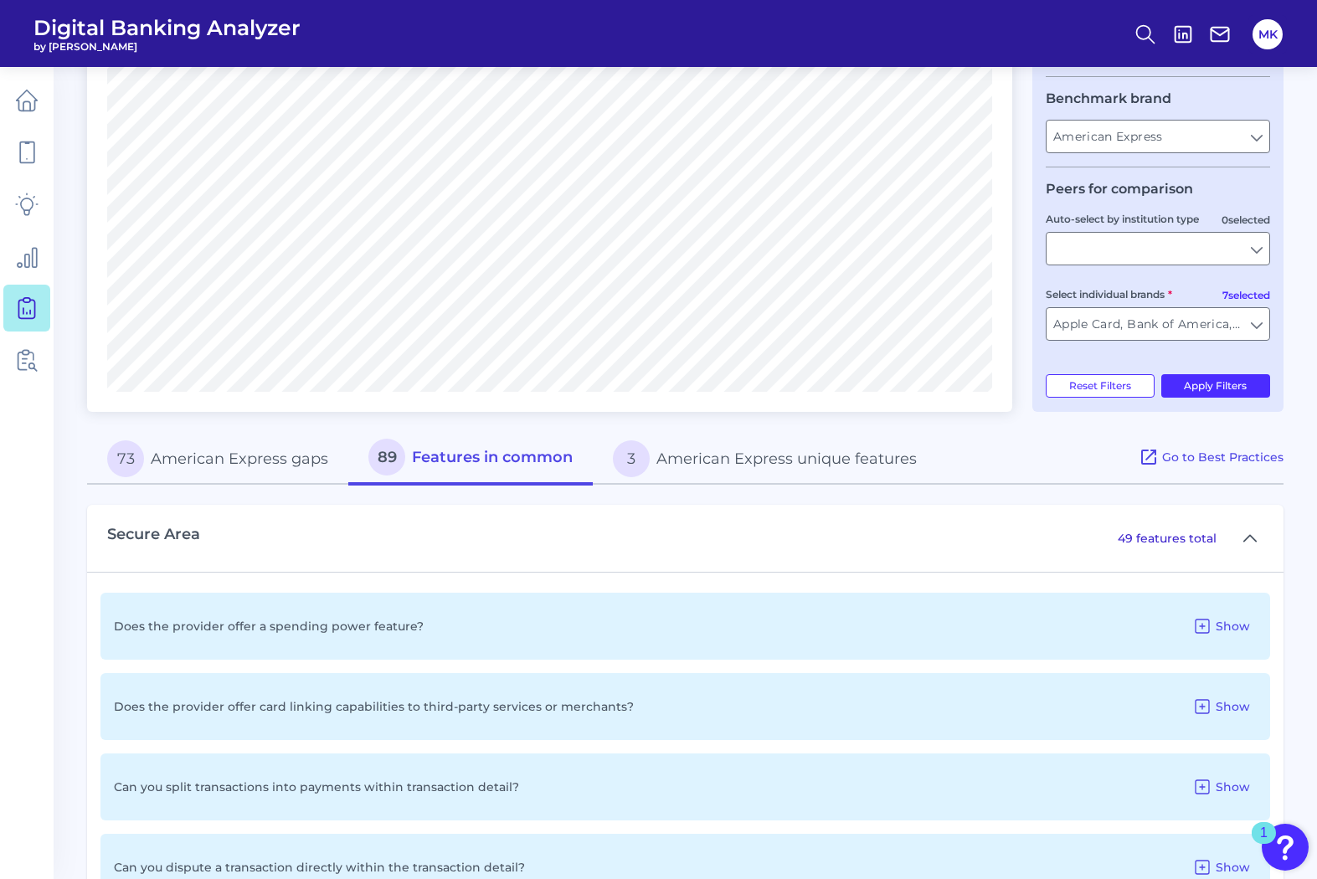
click at [745, 472] on button "3 American Express unique features" at bounding box center [765, 459] width 344 height 54
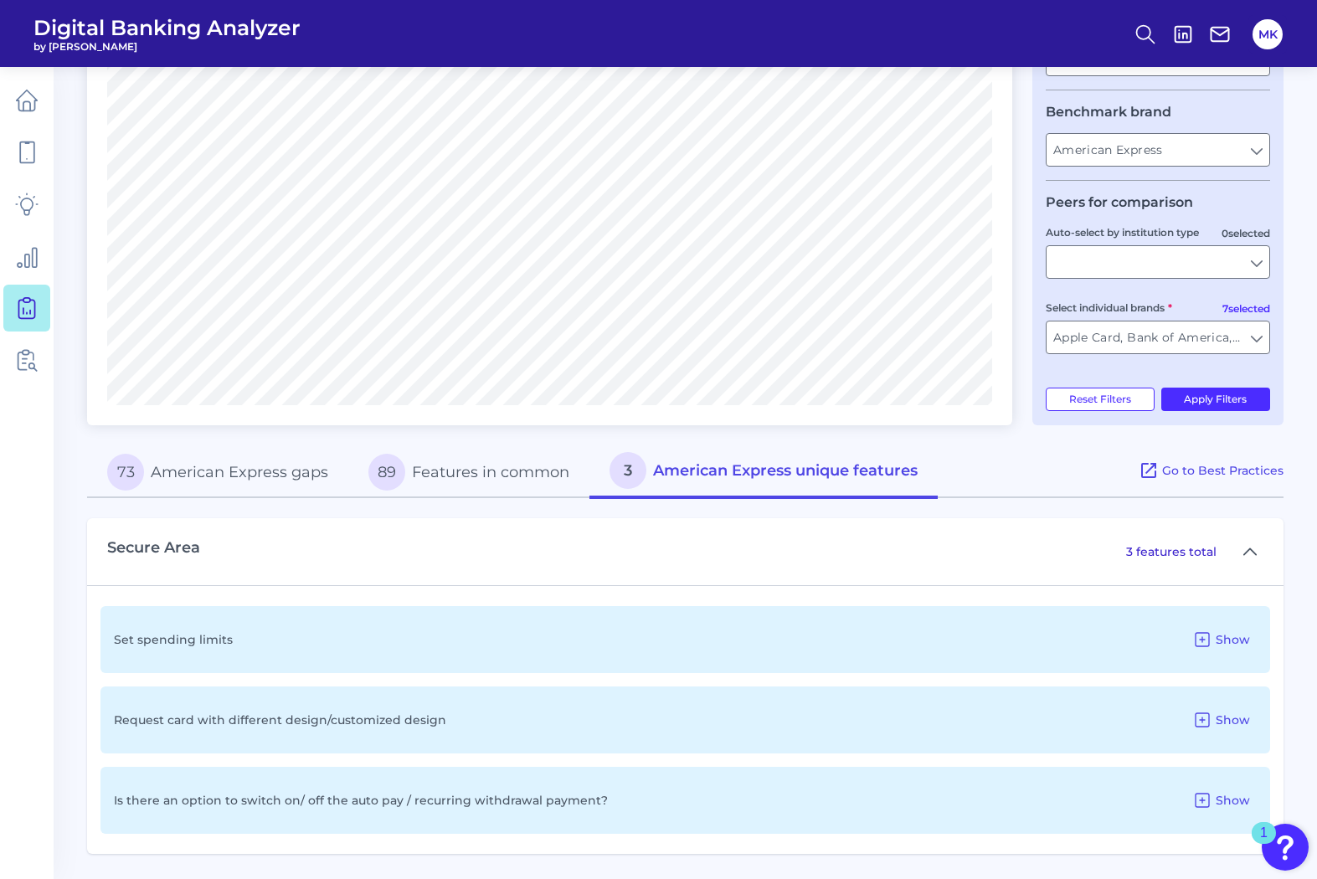
scroll to position [383, 0]
click at [238, 483] on button "73 American Express gaps" at bounding box center [217, 473] width 261 height 54
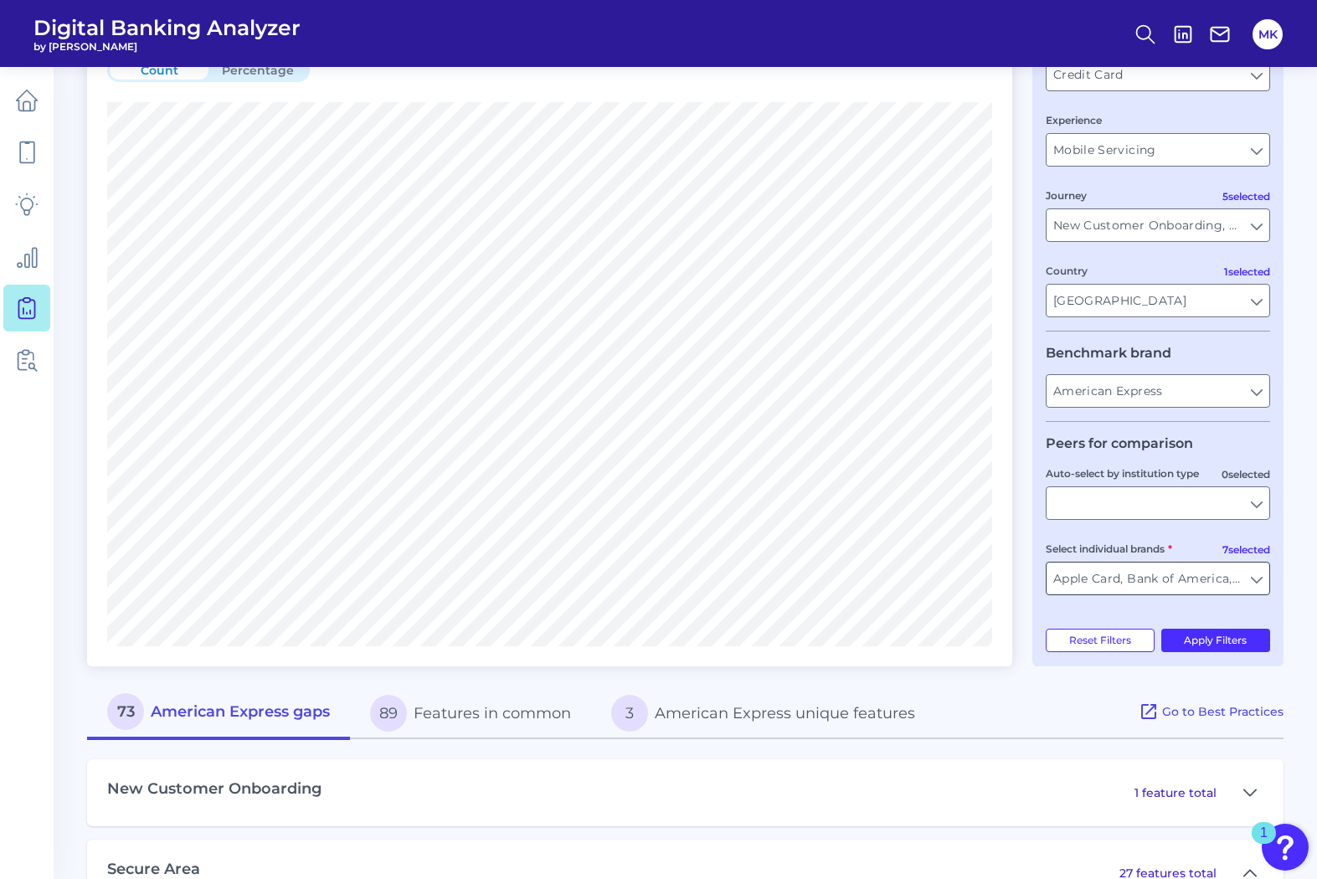
scroll to position [120, 0]
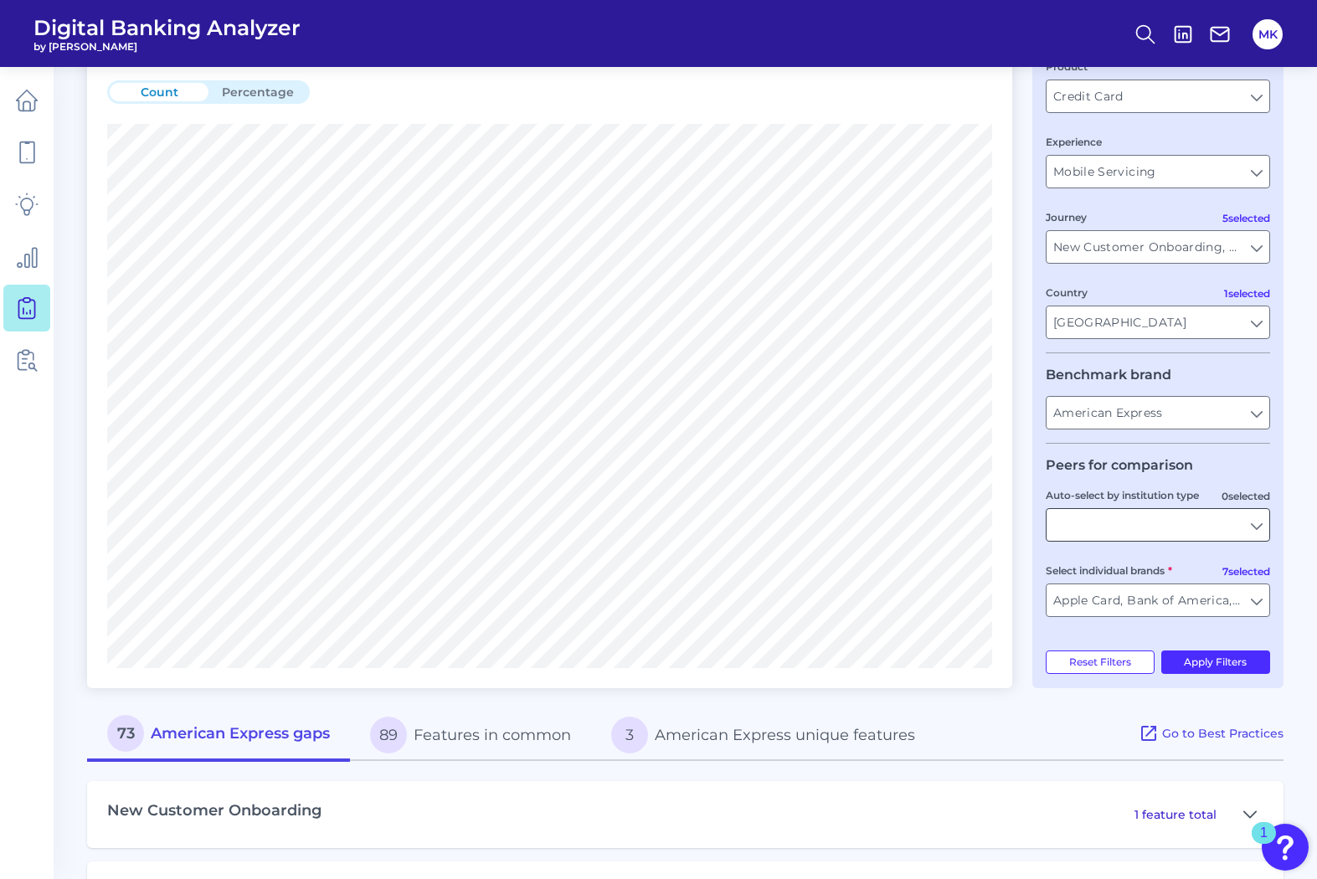
click at [1138, 520] on input "Auto-select by institution type" at bounding box center [1158, 525] width 223 height 32
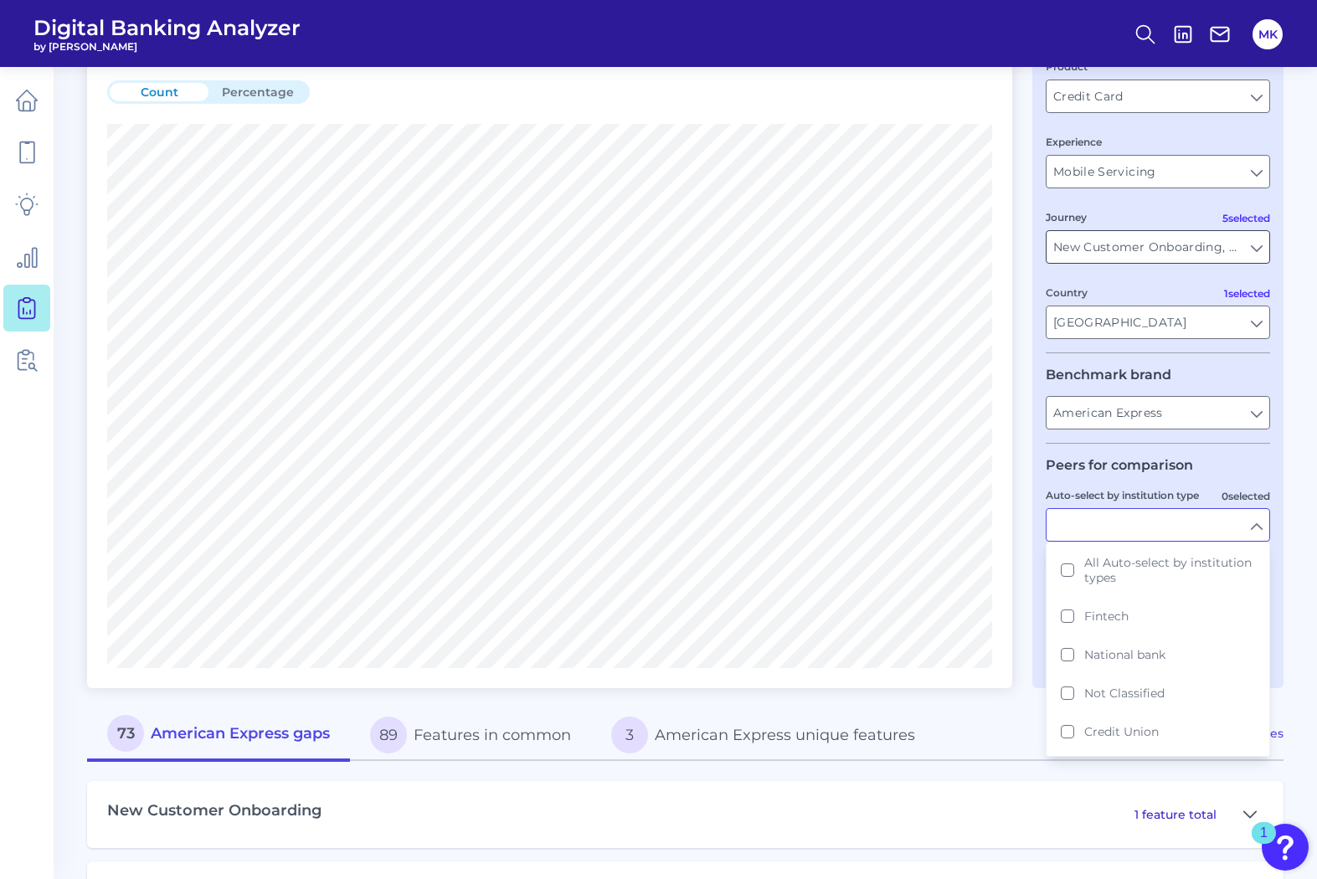
click at [1166, 238] on input "New Customer Onboarding, Secure Area, Settings and Profile Management, Product …" at bounding box center [1158, 247] width 223 height 32
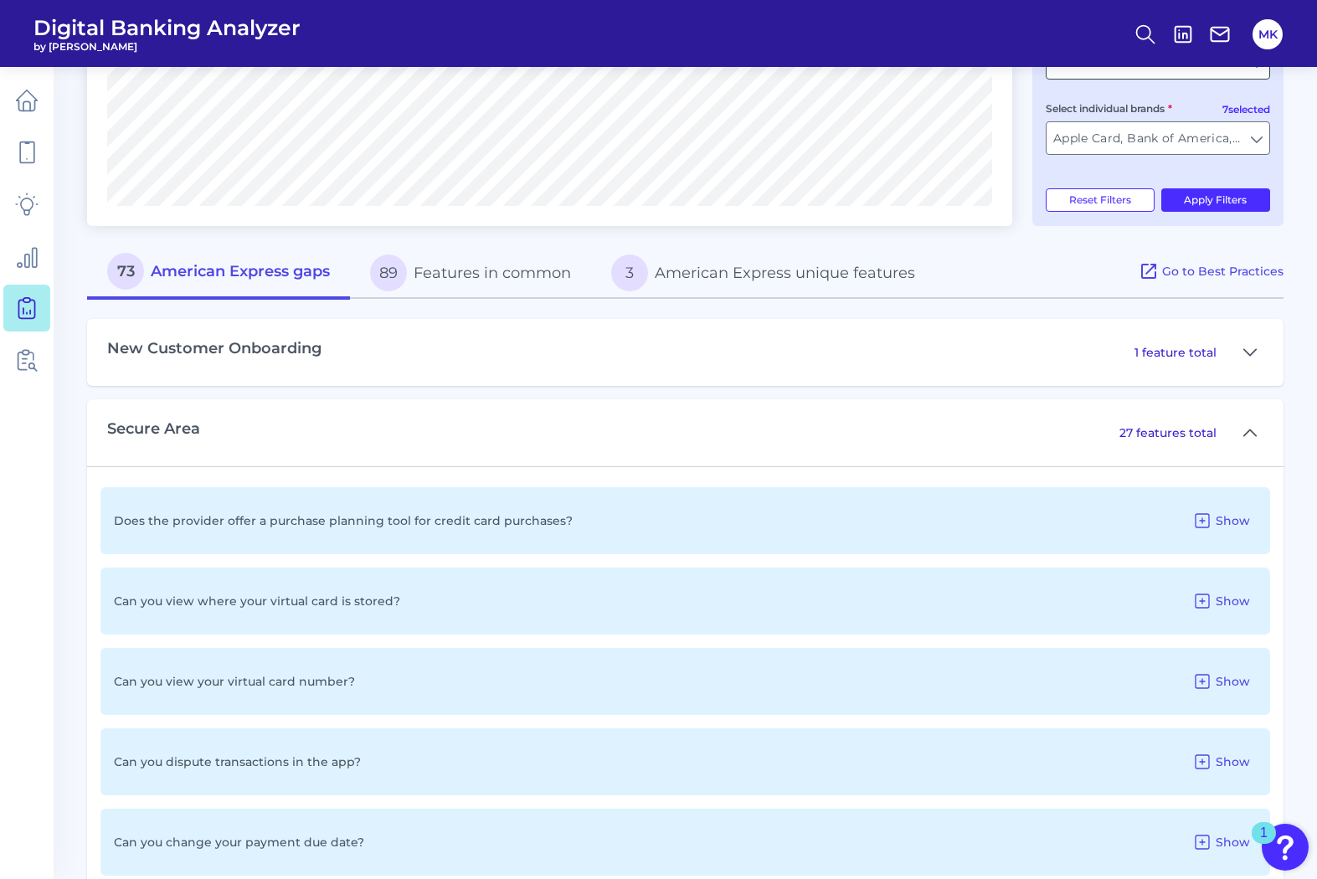
scroll to position [616, 0]
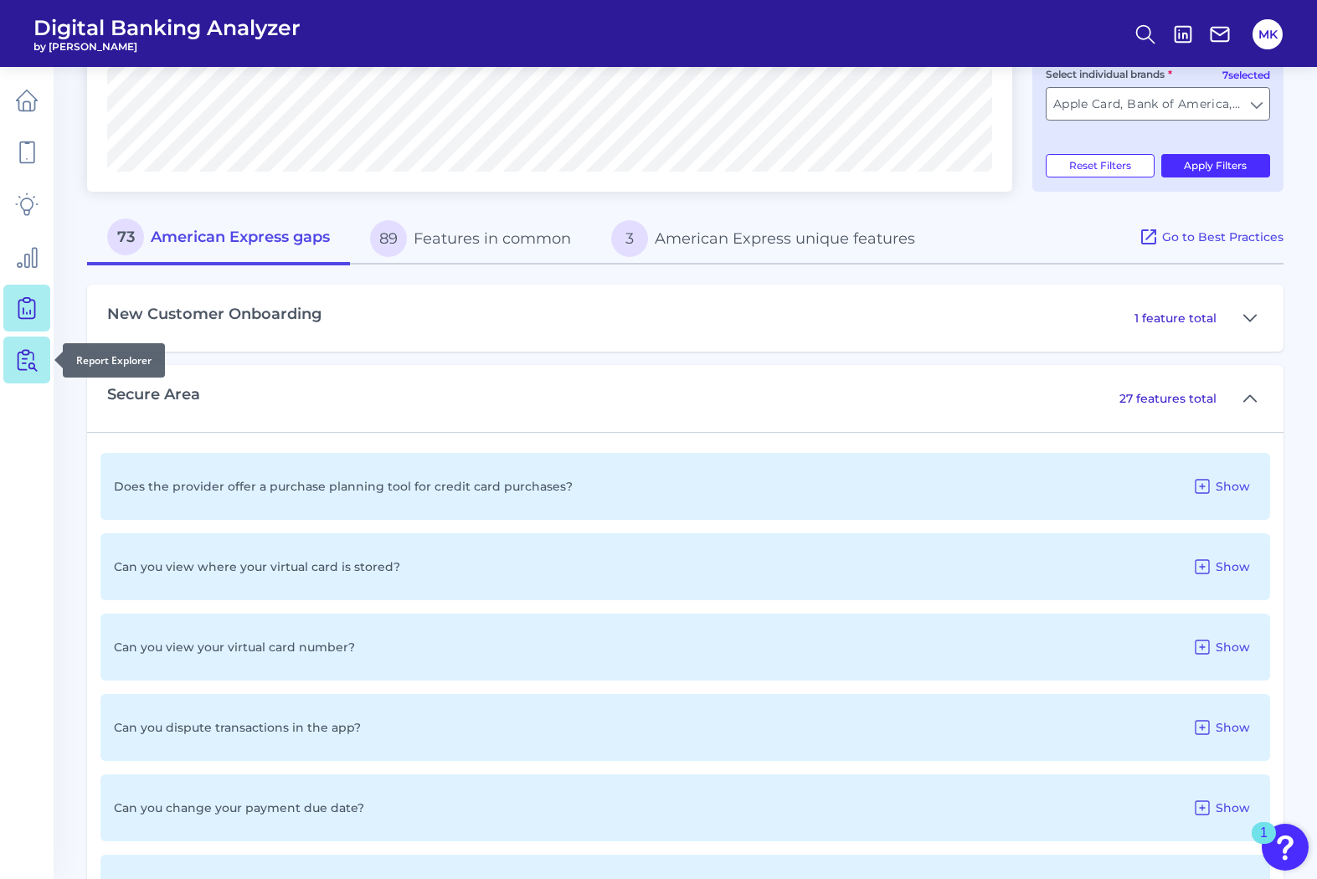
click at [42, 353] on link at bounding box center [26, 360] width 47 height 47
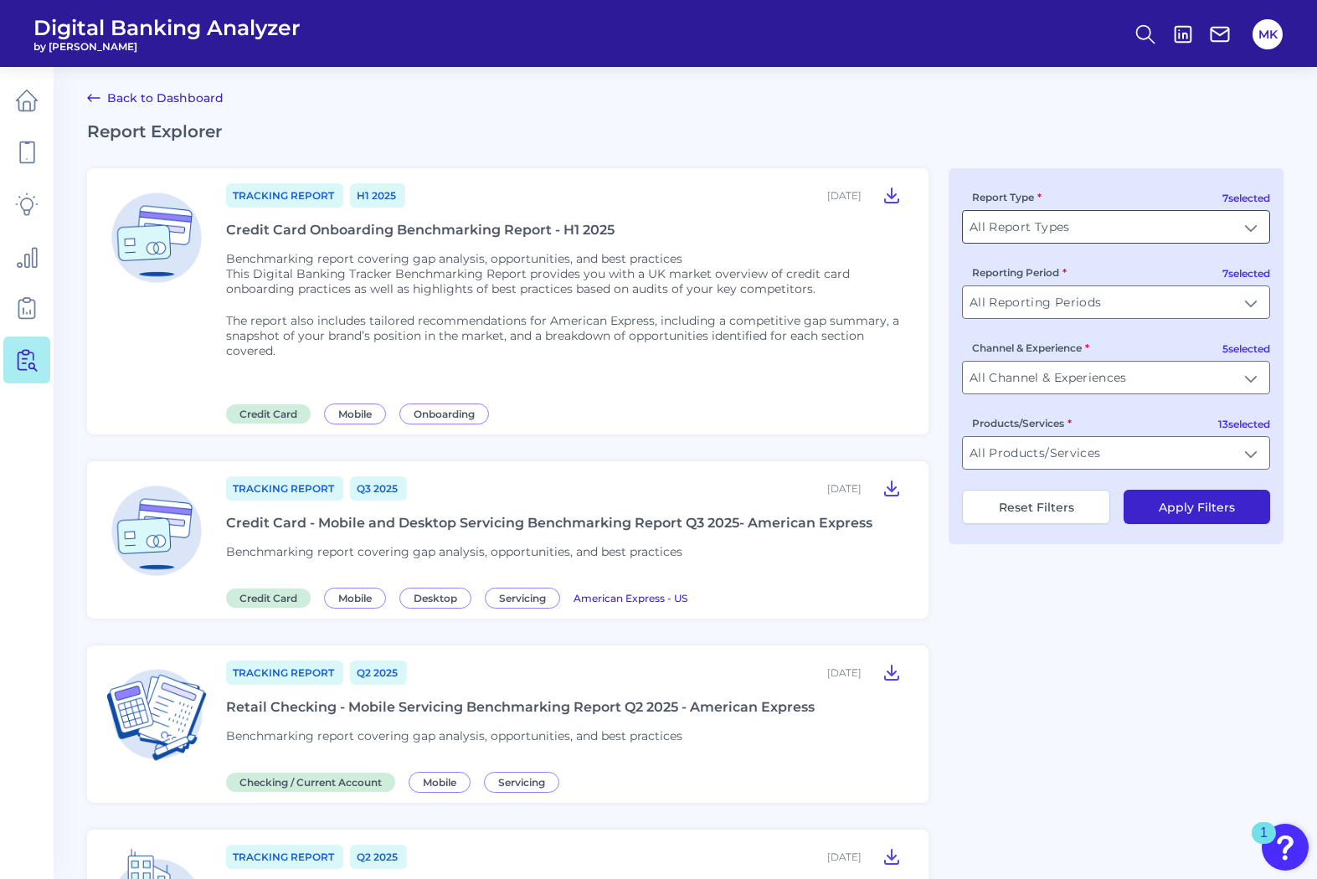
click at [1036, 219] on input "All Report Types" at bounding box center [1116, 227] width 307 height 32
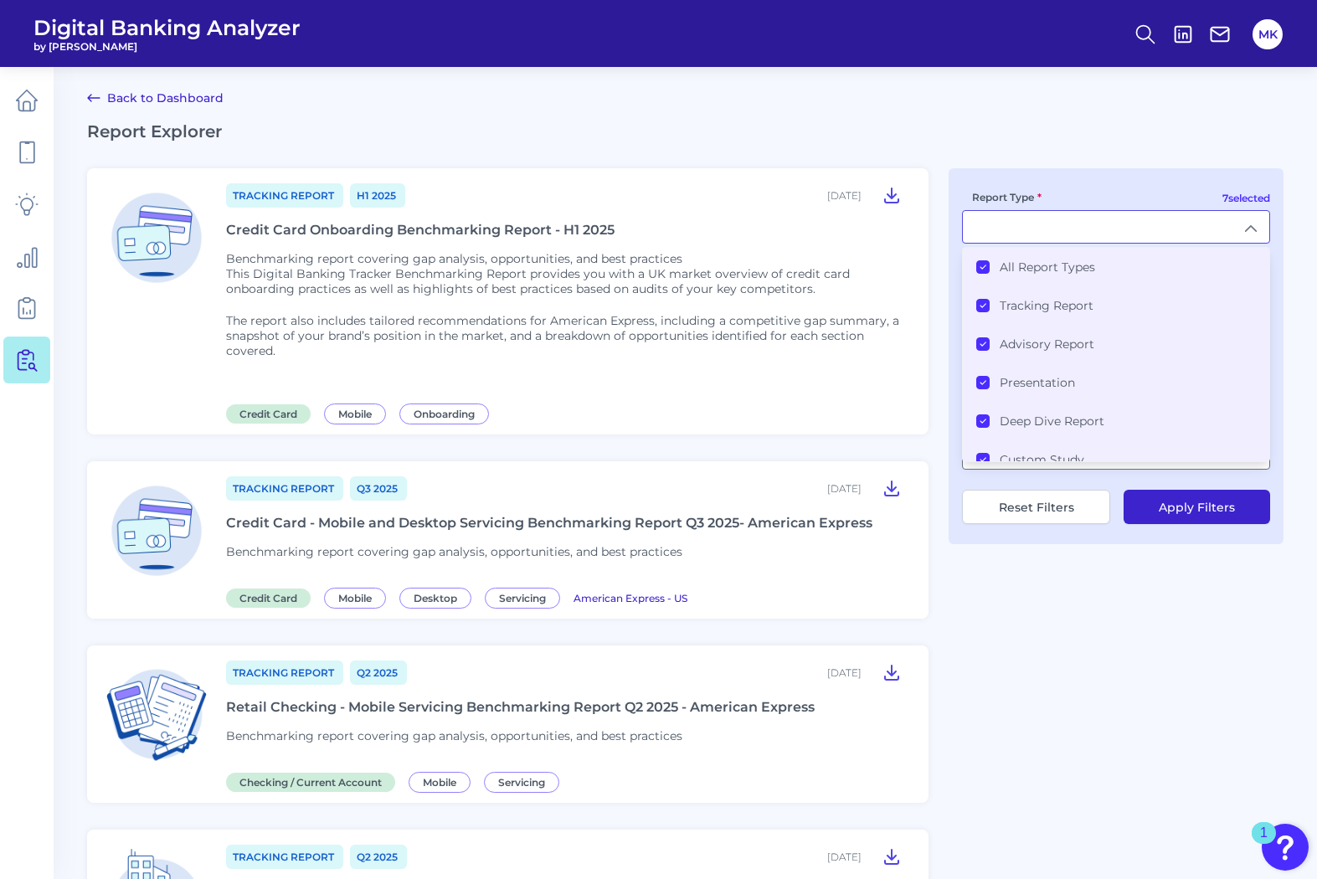
click at [989, 266] on Types "All Report Types" at bounding box center [983, 266] width 13 height 13
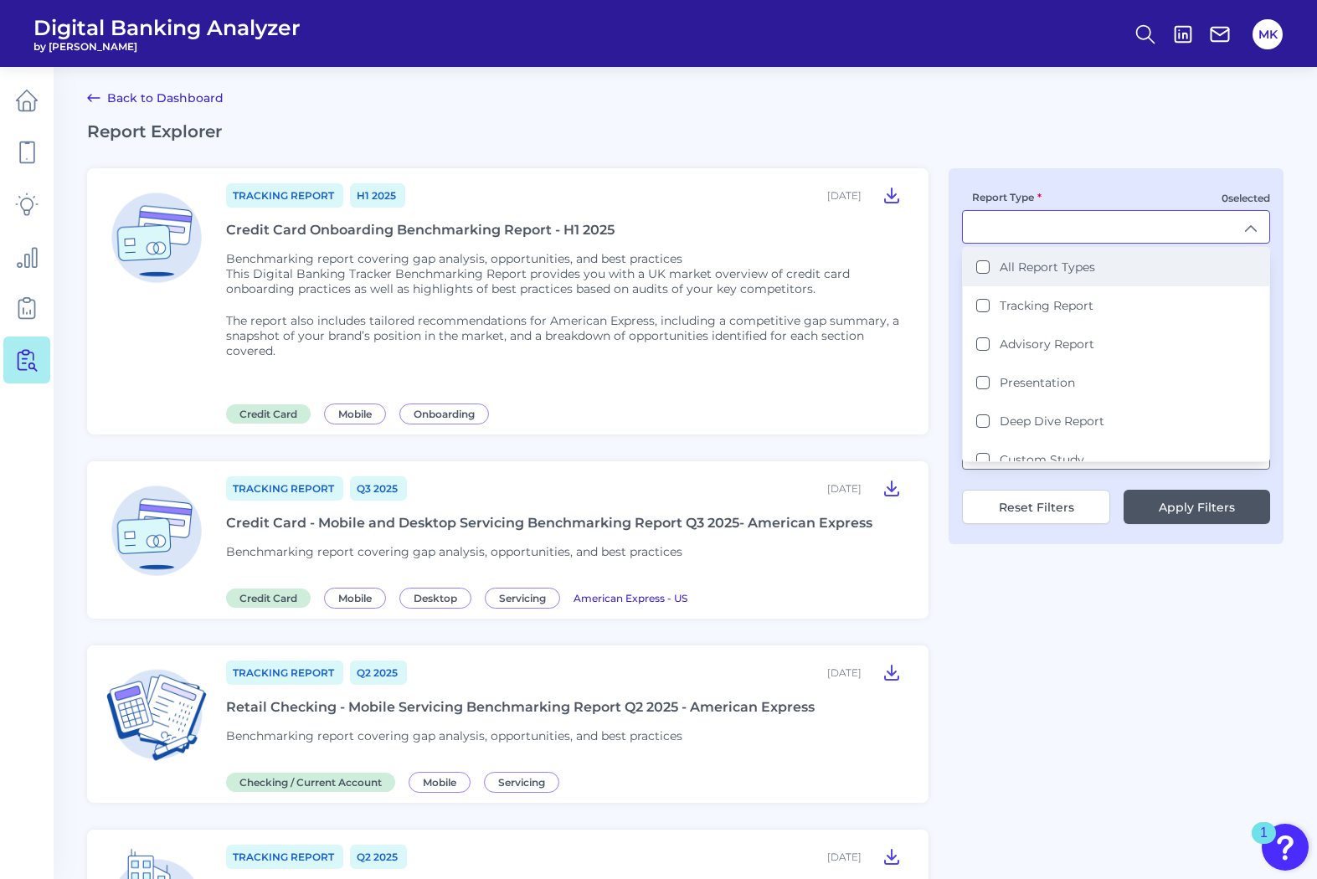
scroll to position [1, 0]
click at [979, 271] on Types "All Report Types" at bounding box center [983, 266] width 13 height 13
type input "All Report Types"
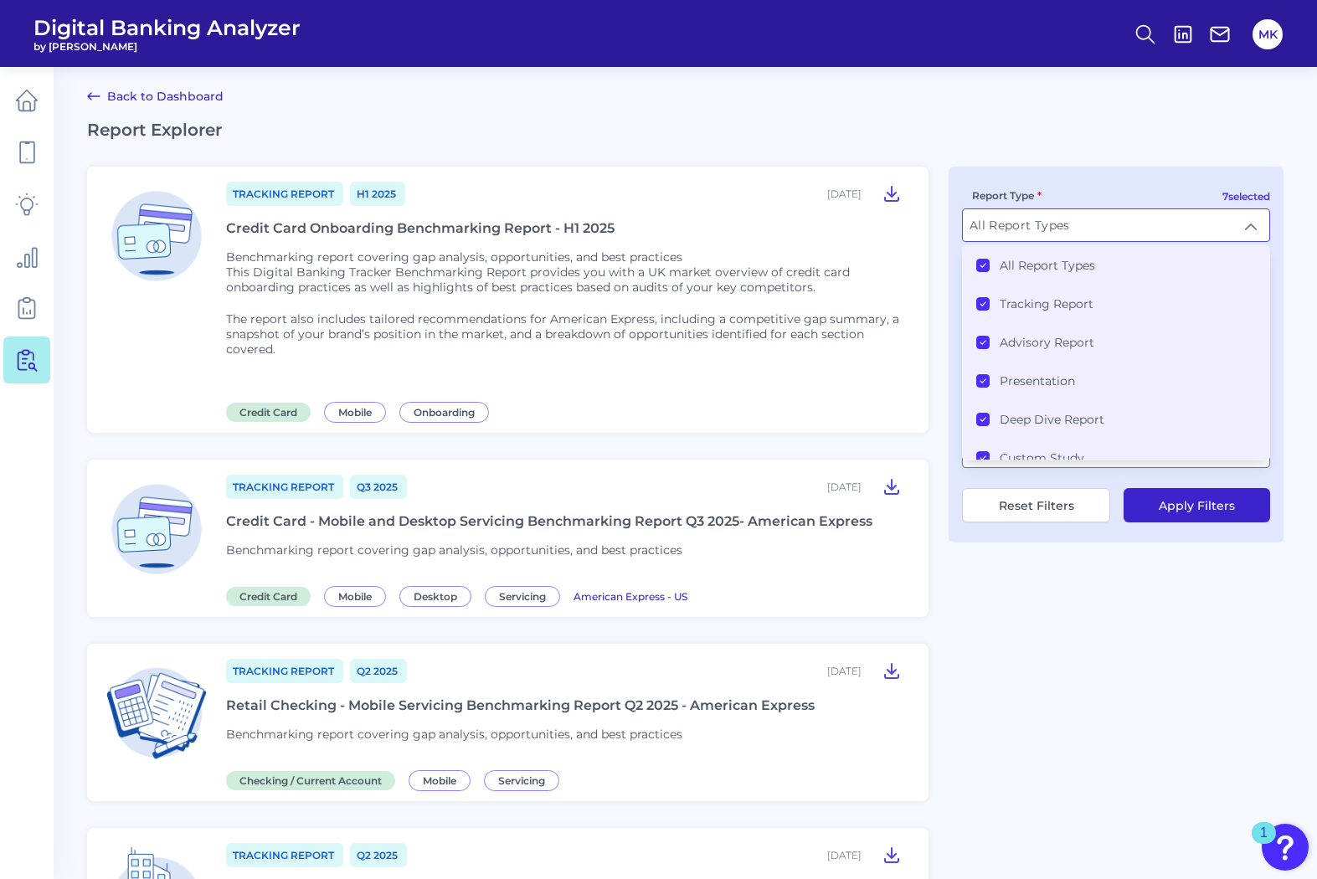
drag, startPoint x: 1039, startPoint y: 173, endPoint x: 1055, endPoint y: 133, distance: 42.5
click at [1055, 133] on h2 "Report Explorer" at bounding box center [685, 130] width 1197 height 20
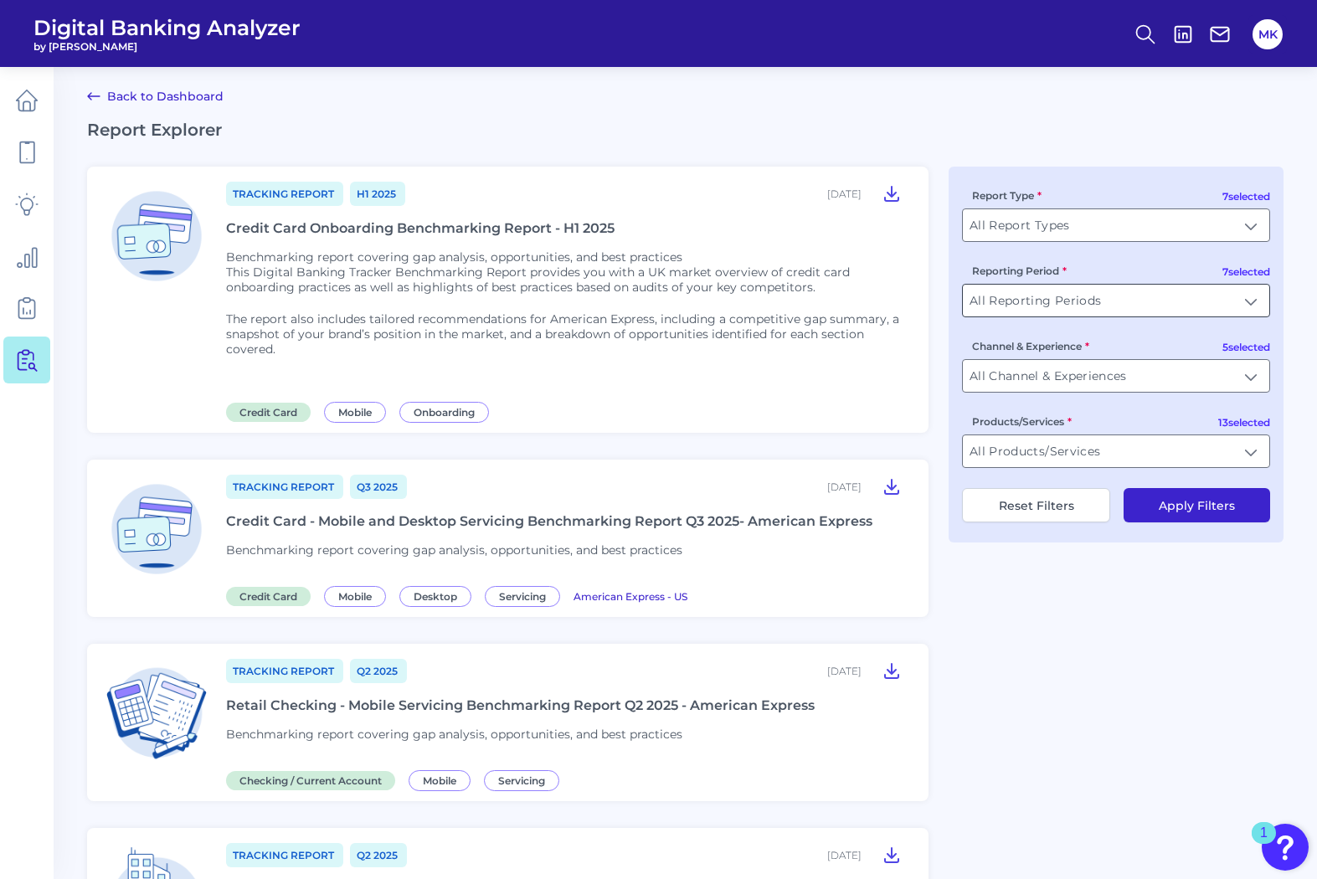
click at [1035, 317] on div "All Reporting Periods All Reporting Periods" at bounding box center [1116, 301] width 308 height 34
click at [1054, 371] on input "All Channel & Experiences" at bounding box center [1116, 376] width 307 height 32
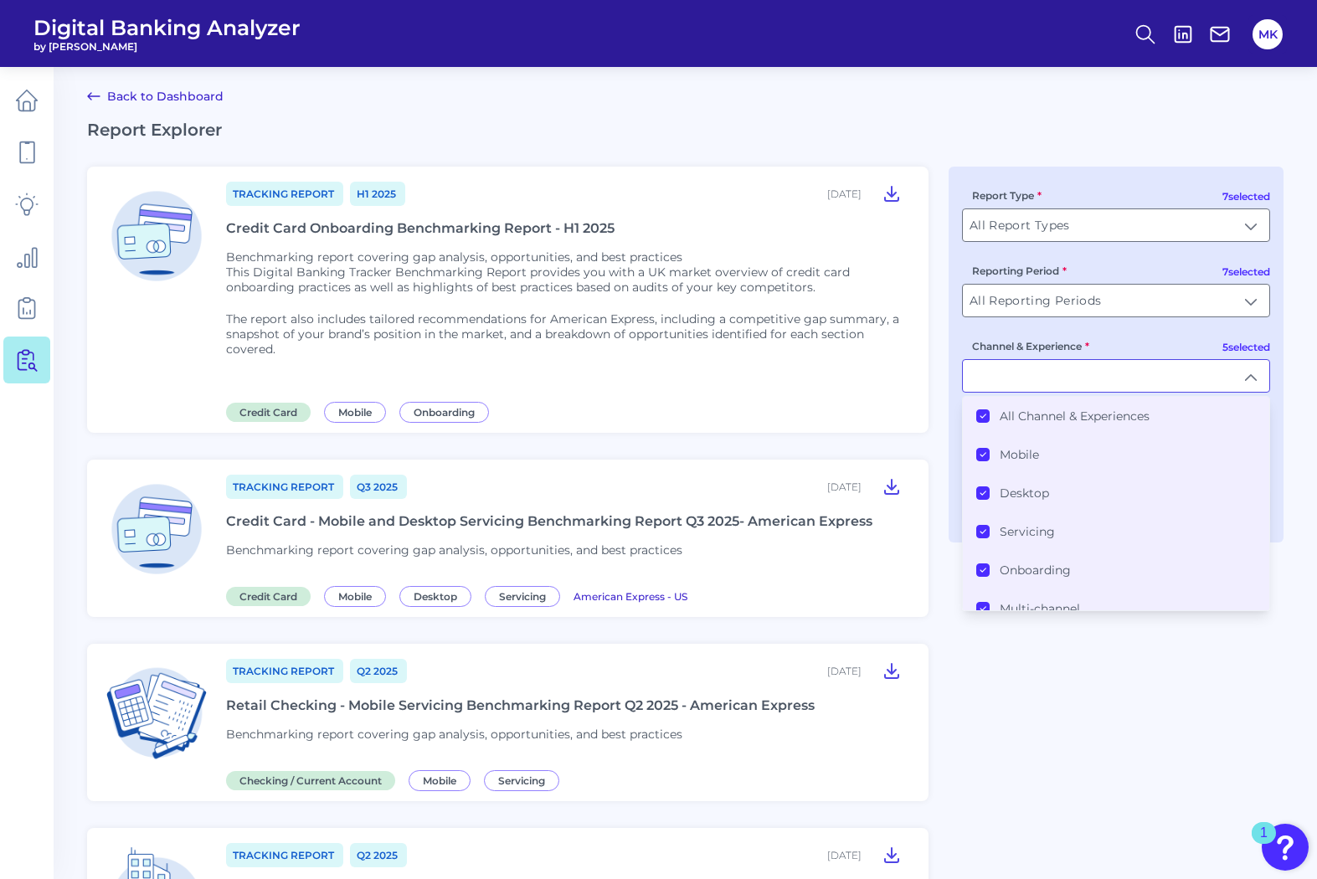
scroll to position [18, 0]
type input "All Channel & Experiences"
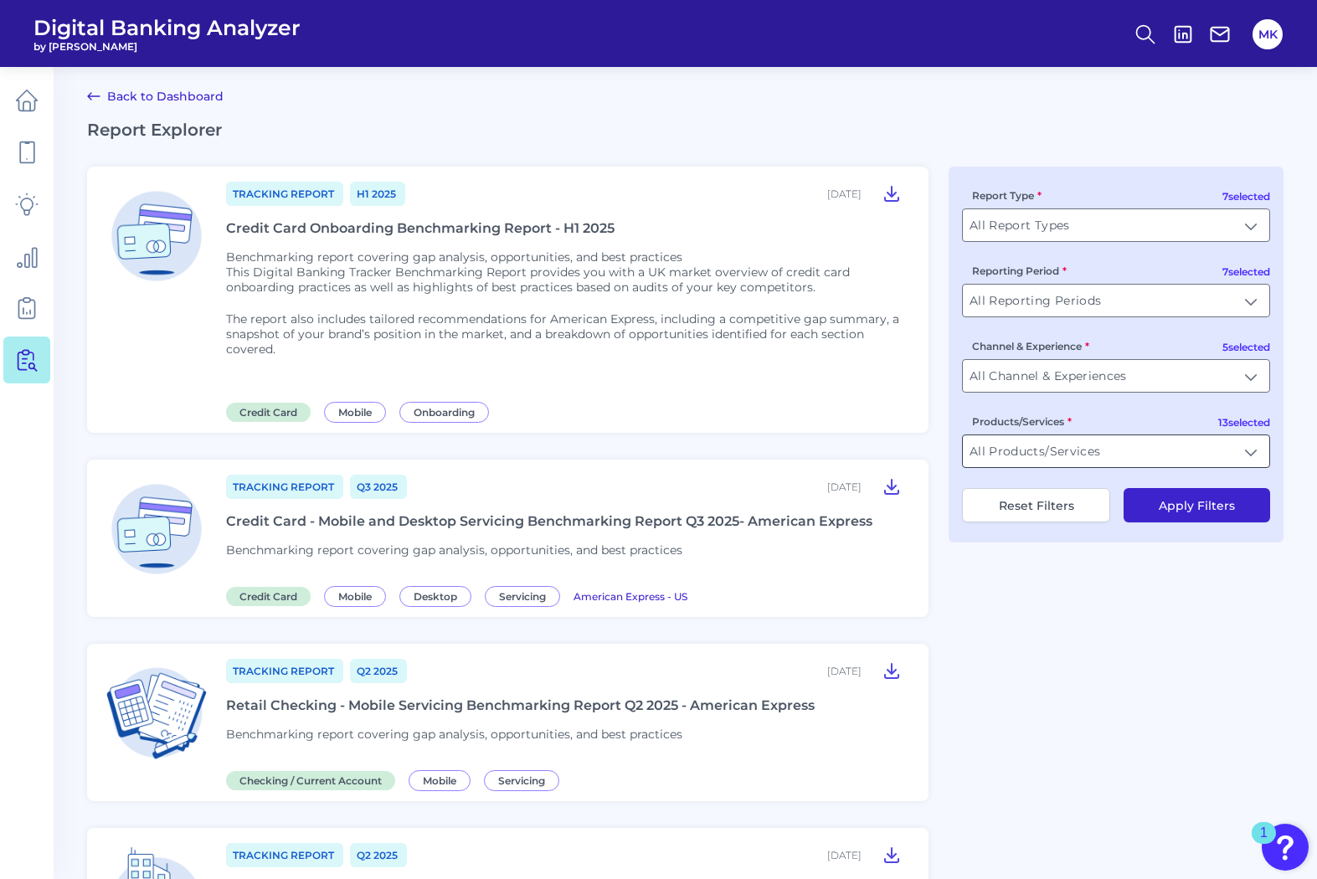
click at [1059, 456] on input "All Products/Services" at bounding box center [1116, 452] width 307 height 32
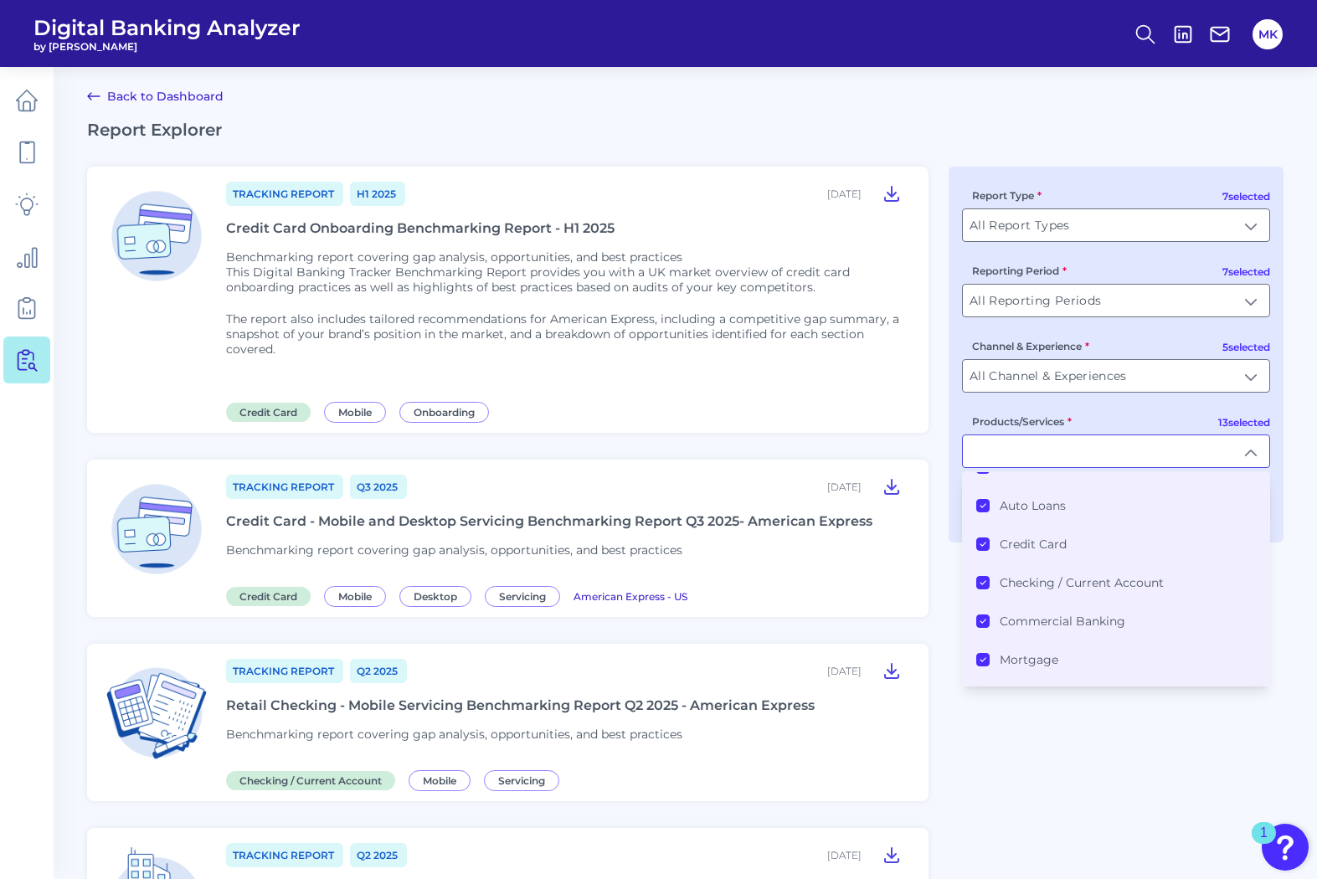
scroll to position [66, 0]
click at [984, 534] on div "Credit Card" at bounding box center [1022, 541] width 90 height 15
click at [984, 535] on Card "Credit Card" at bounding box center [983, 540] width 13 height 13
type input "All Products/Services"
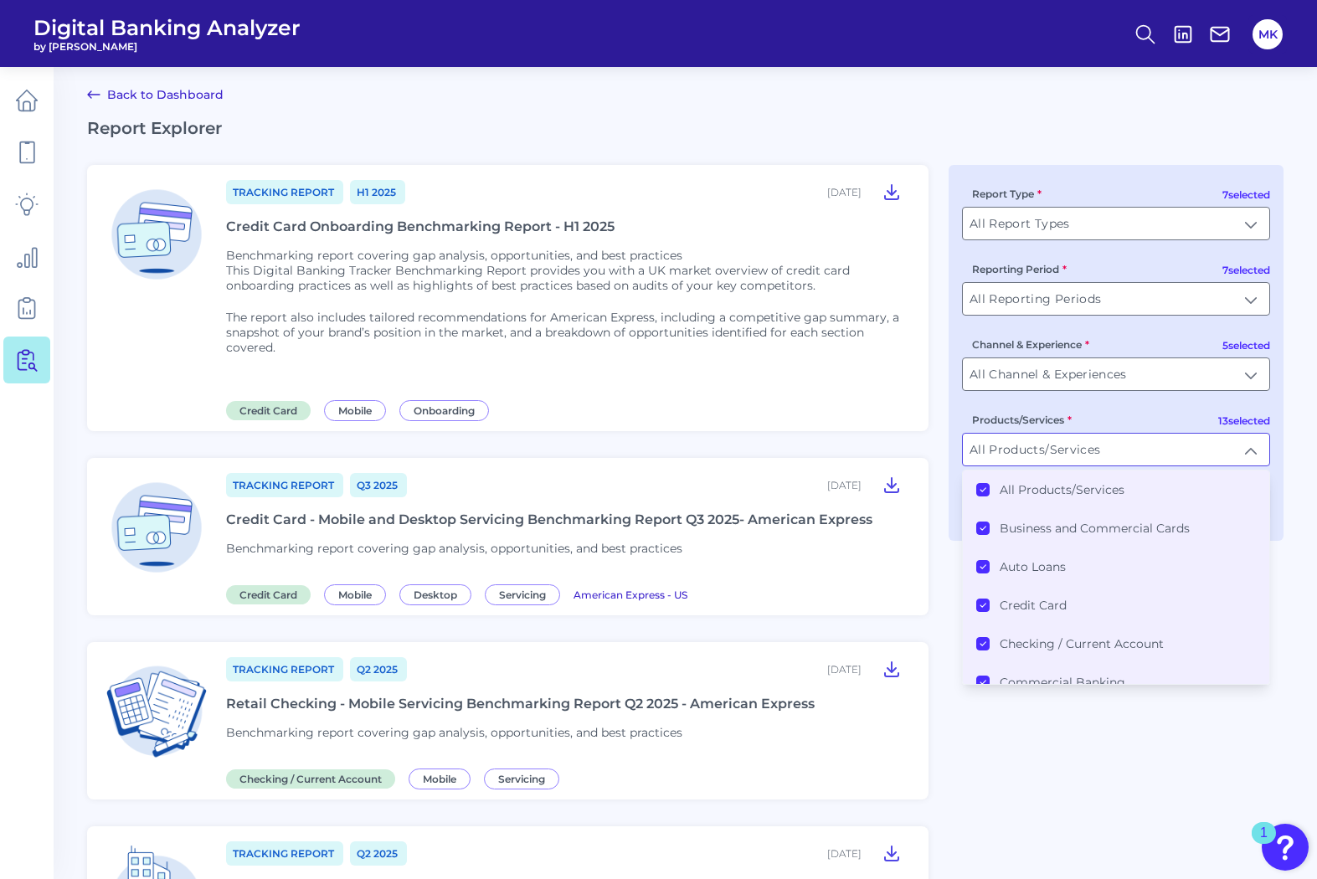
click at [982, 482] on div "All Products/Services" at bounding box center [1051, 489] width 148 height 15
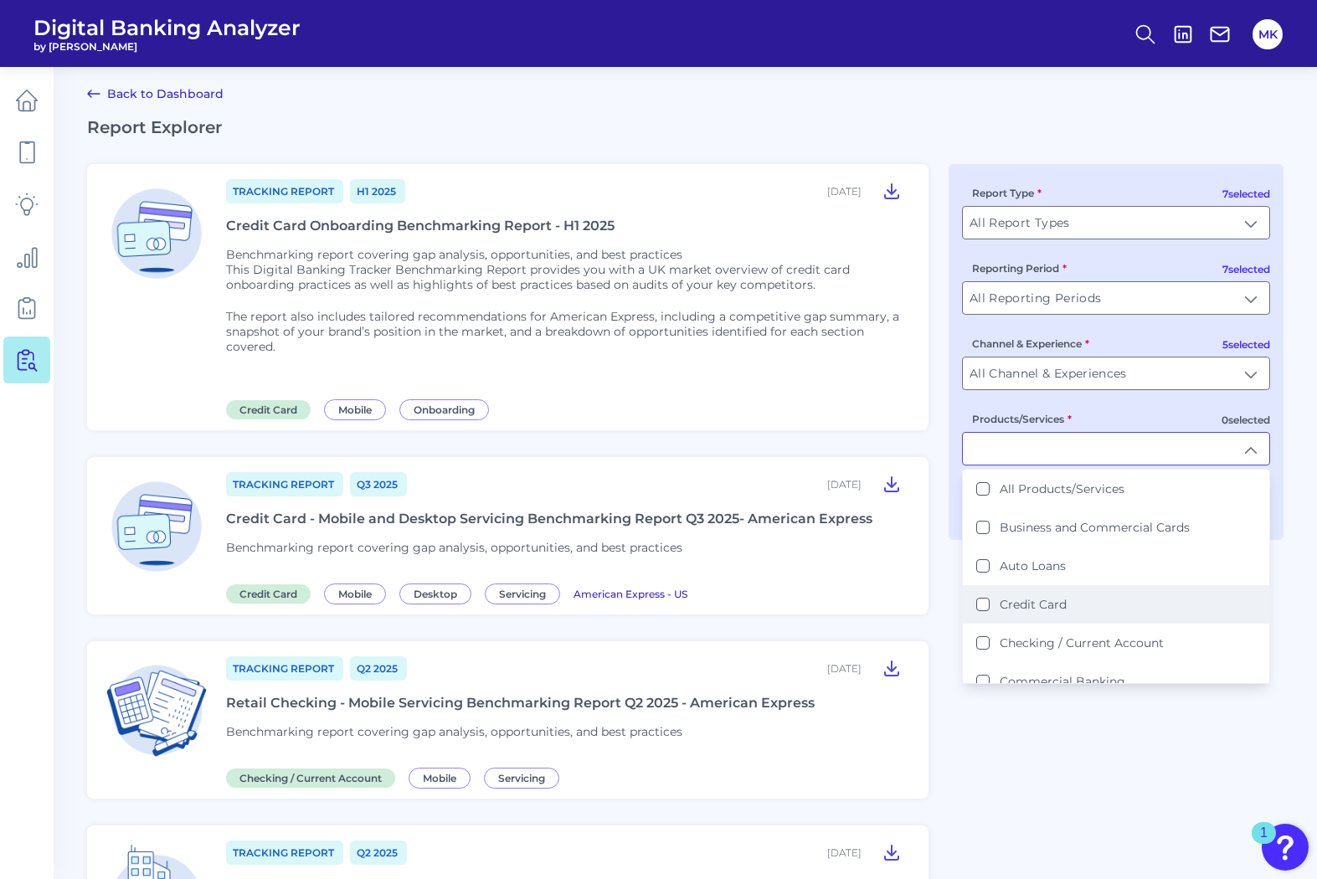
click at [988, 603] on Card "Credit Card" at bounding box center [983, 604] width 13 height 13
type input "Credit Card"
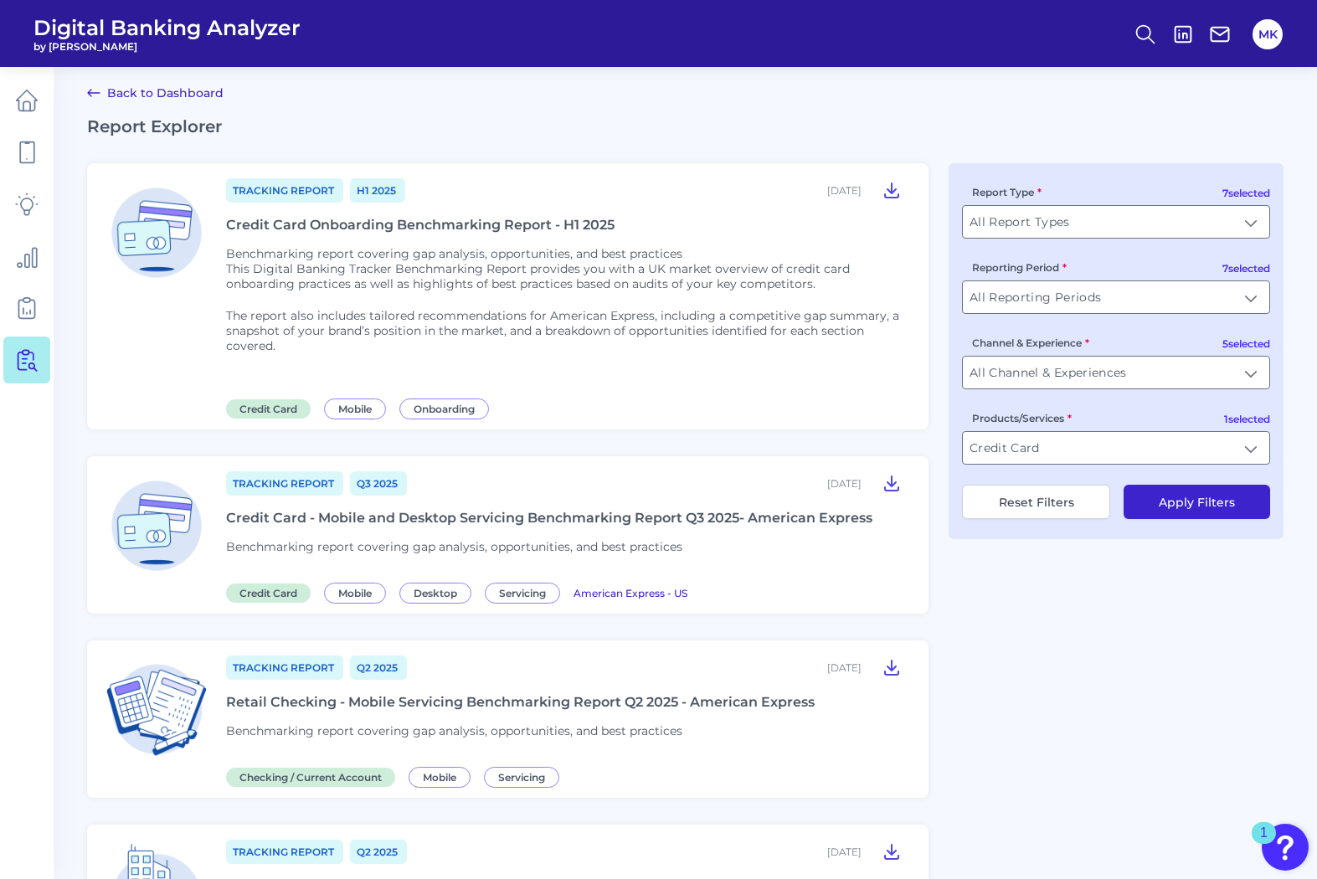
click at [1178, 501] on button "Apply Filters" at bounding box center [1197, 502] width 147 height 34
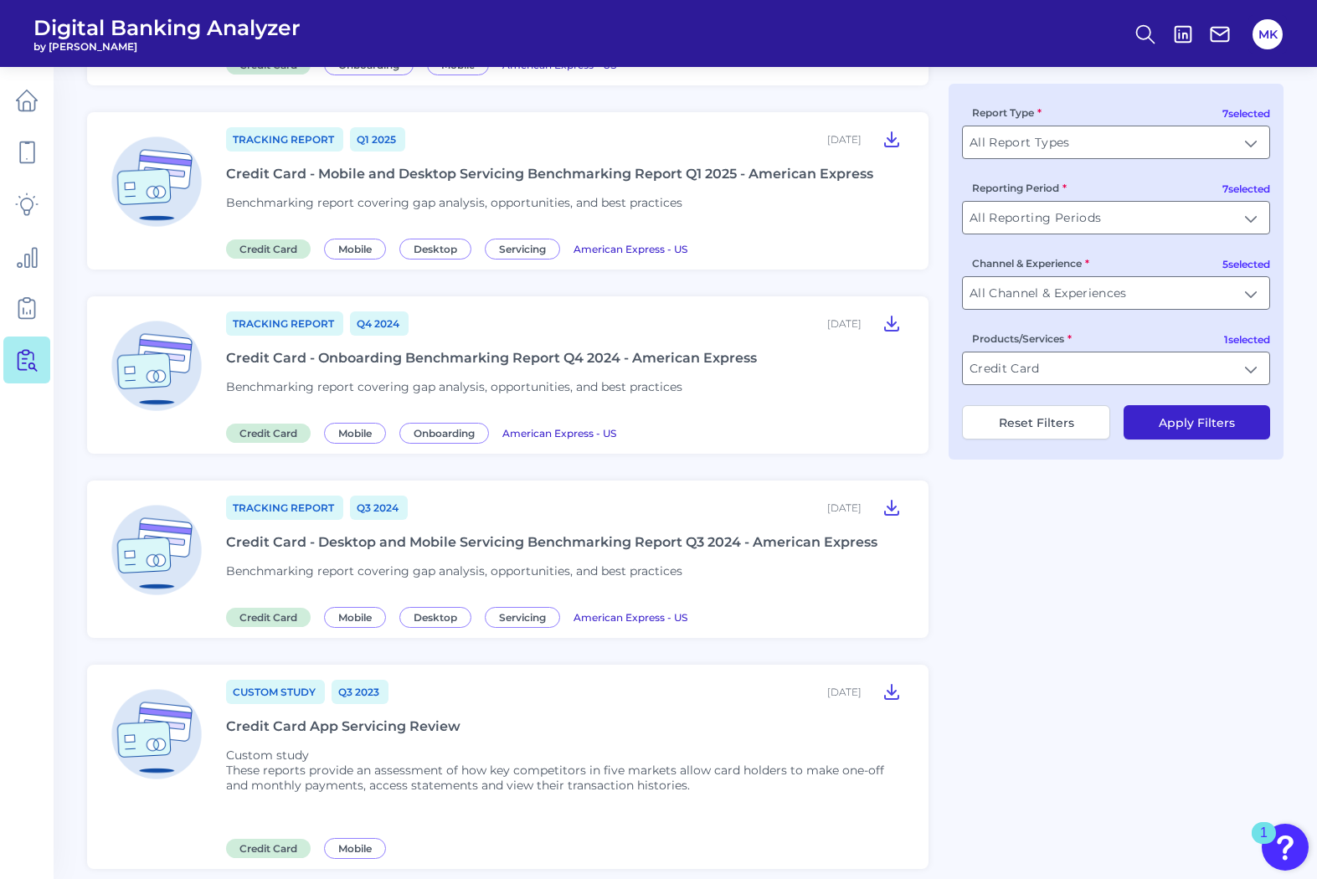
scroll to position [754, 0]
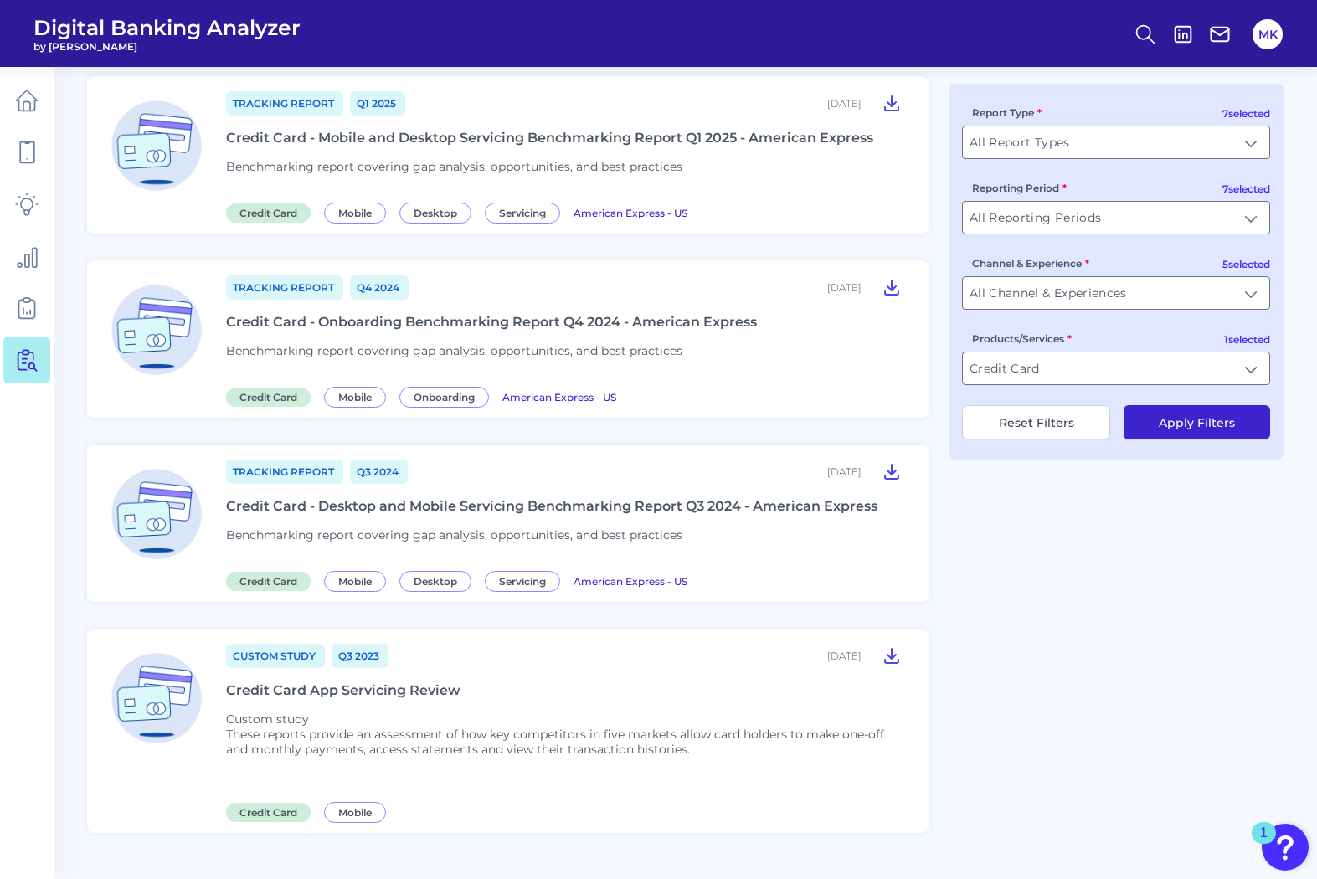
click at [29, 143] on icon at bounding box center [27, 152] width 14 height 21
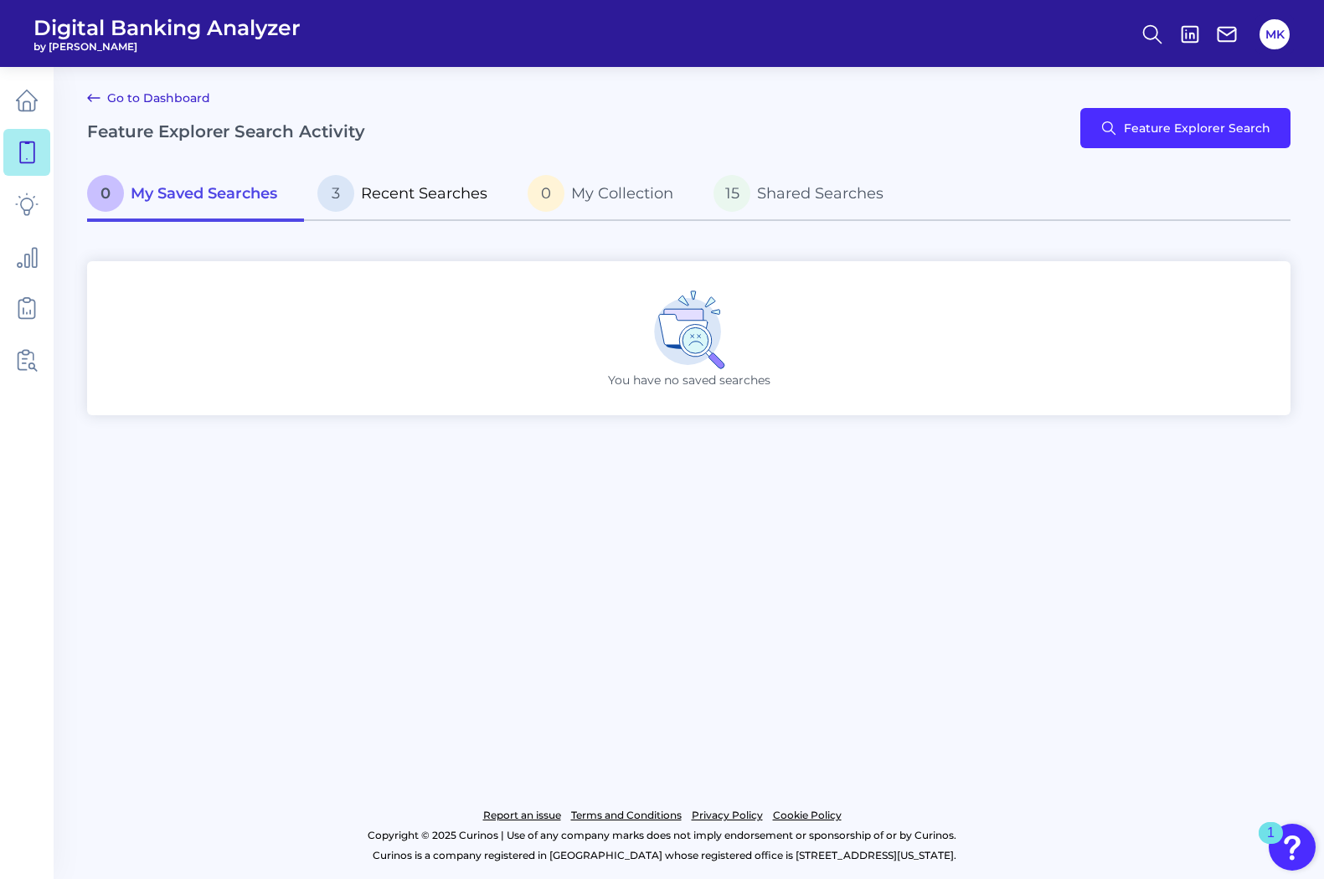
click at [428, 184] on span "Recent Searches" at bounding box center [424, 193] width 126 height 18
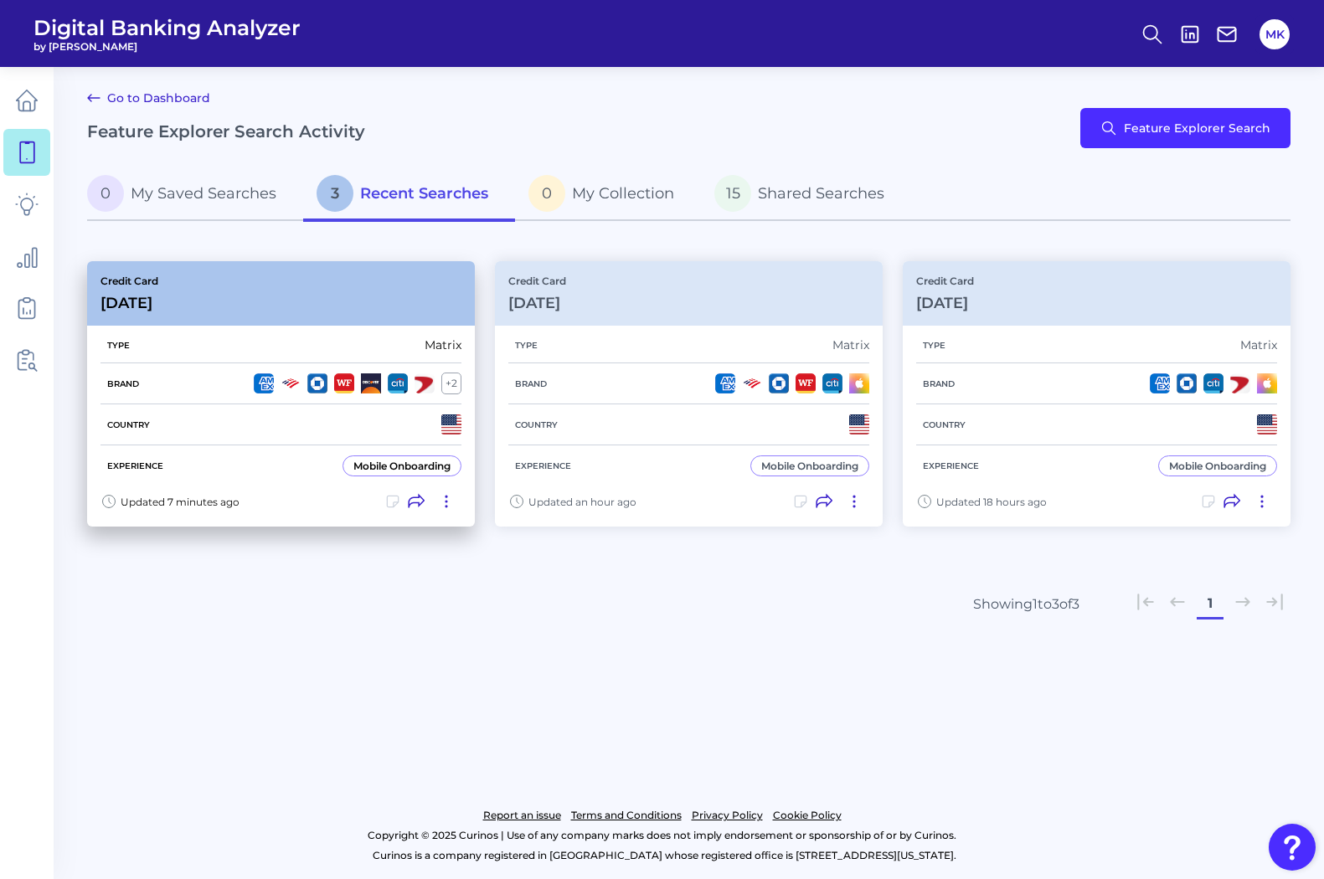
drag, startPoint x: 247, startPoint y: 351, endPoint x: 136, endPoint y: 22, distance: 347.5
click at [236, 349] on div "Type Matrix" at bounding box center [281, 345] width 361 height 36
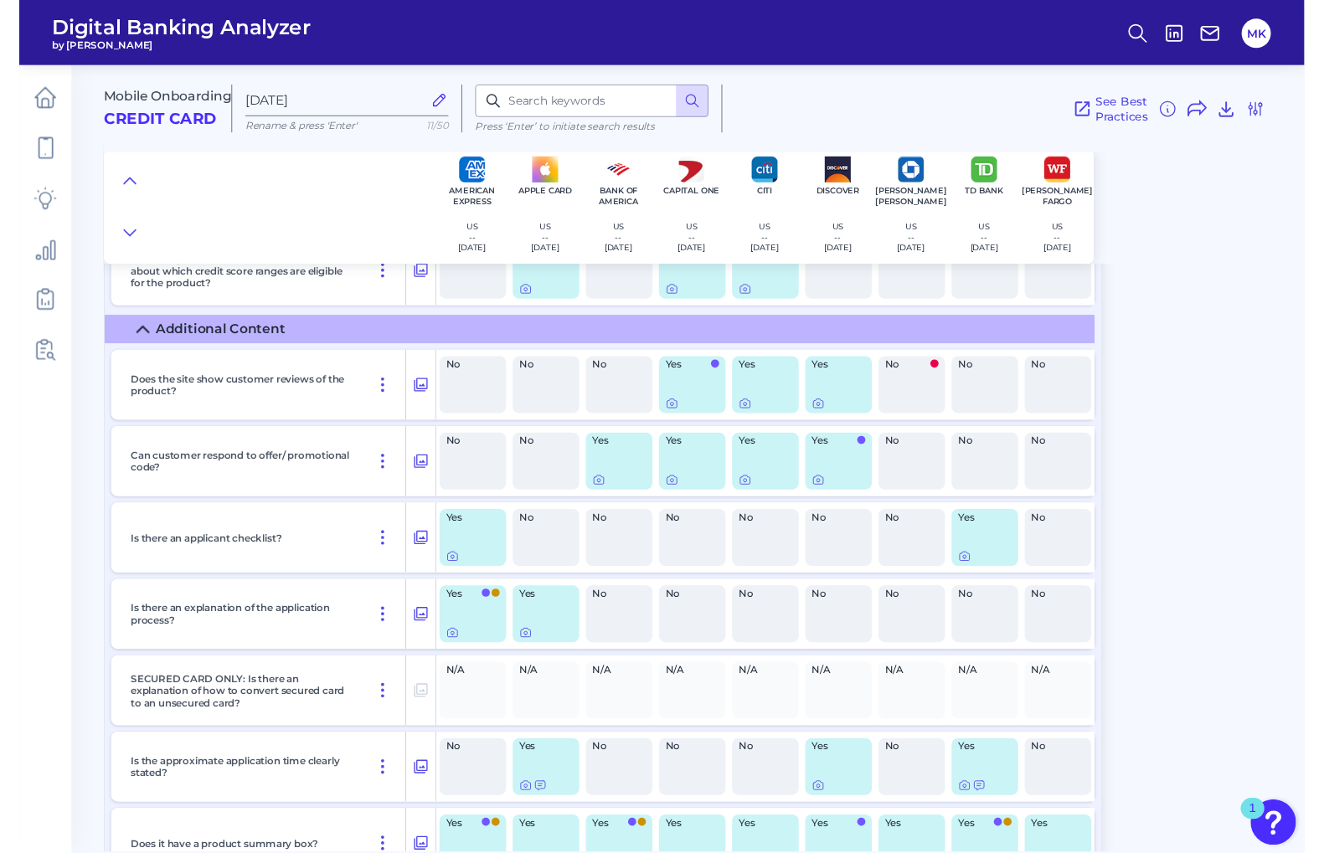
scroll to position [2679, 0]
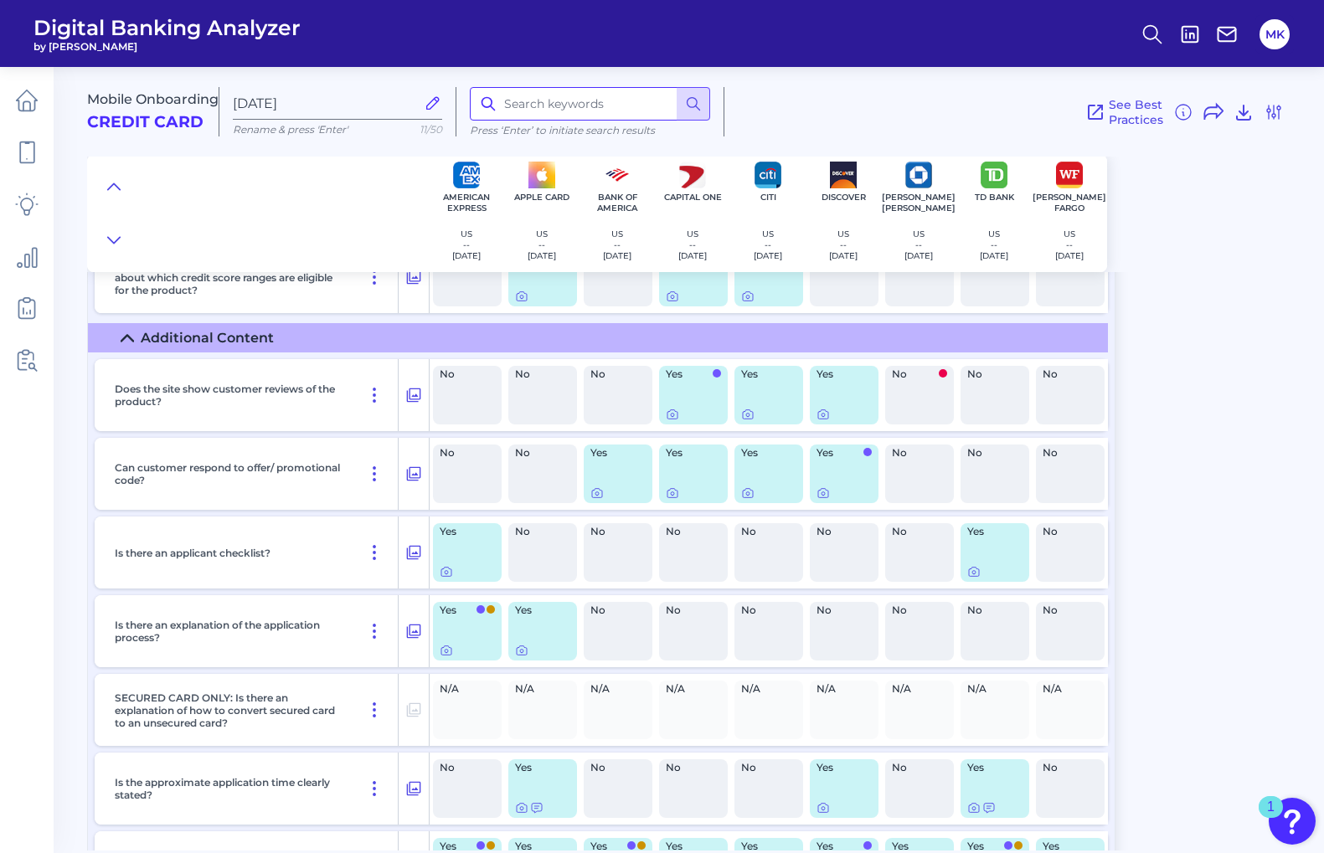
click at [538, 103] on input at bounding box center [590, 104] width 240 height 34
type input "authorized"
click at [699, 101] on icon at bounding box center [693, 103] width 17 height 17
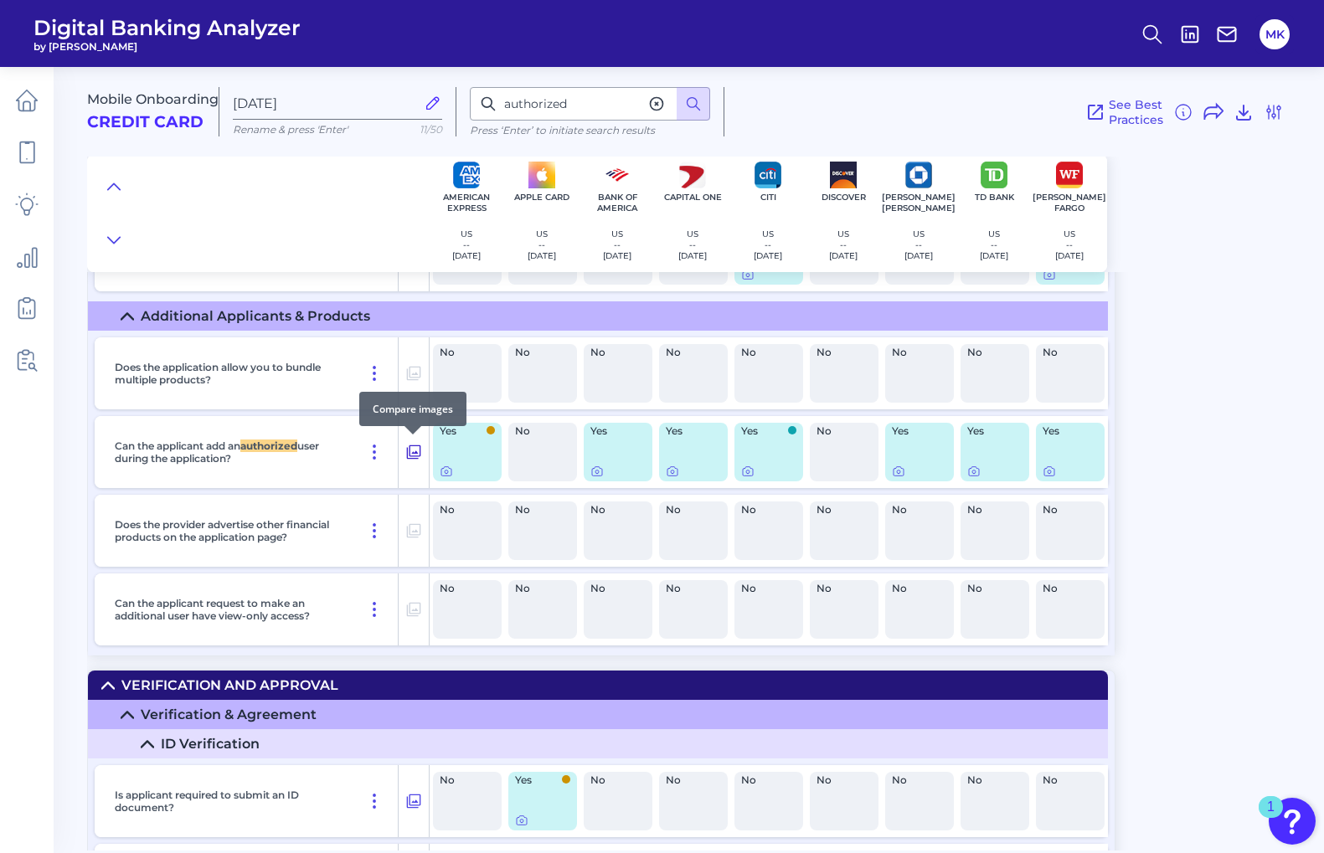
click at [415, 449] on icon at bounding box center [413, 452] width 17 height 20
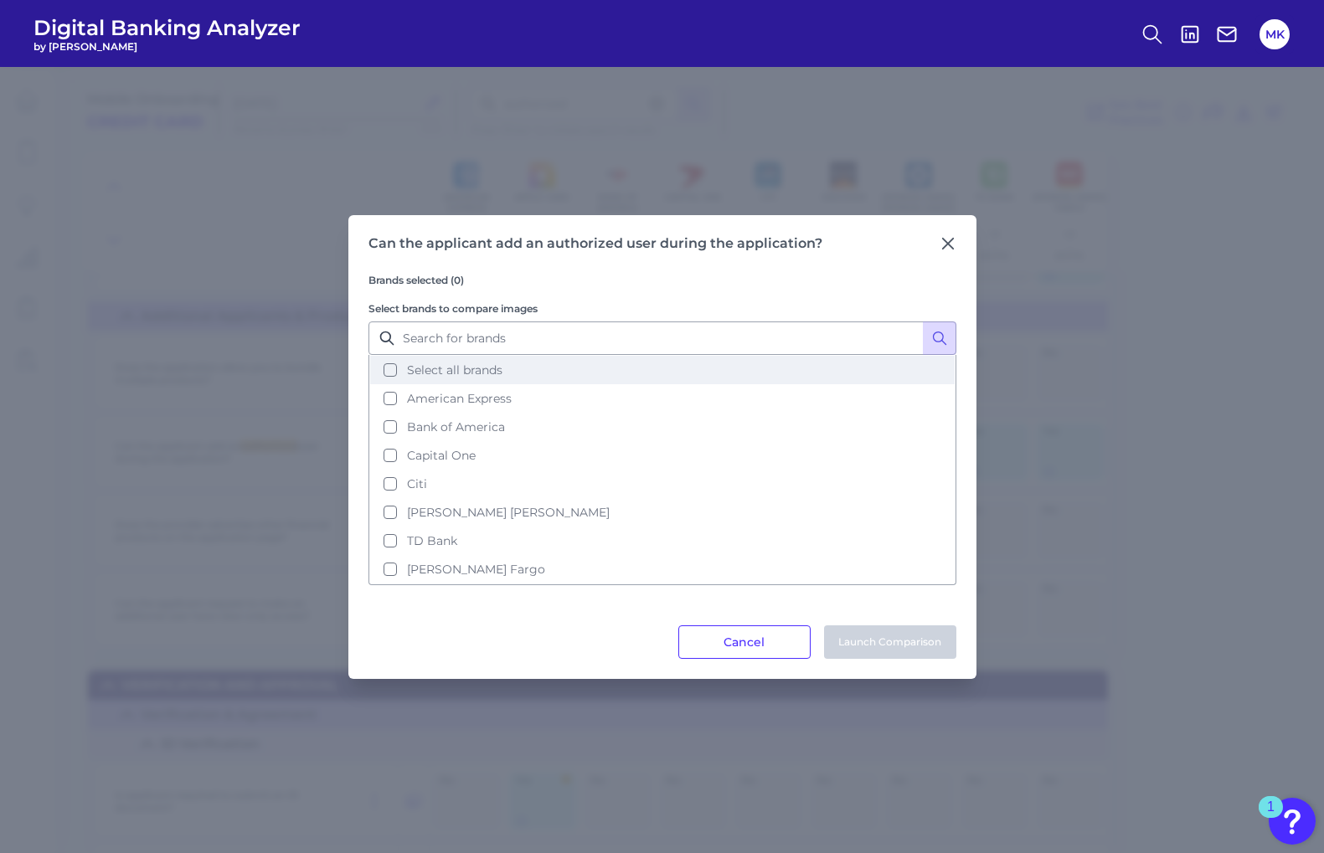
click at [434, 366] on span "Select all brands" at bounding box center [454, 370] width 95 height 15
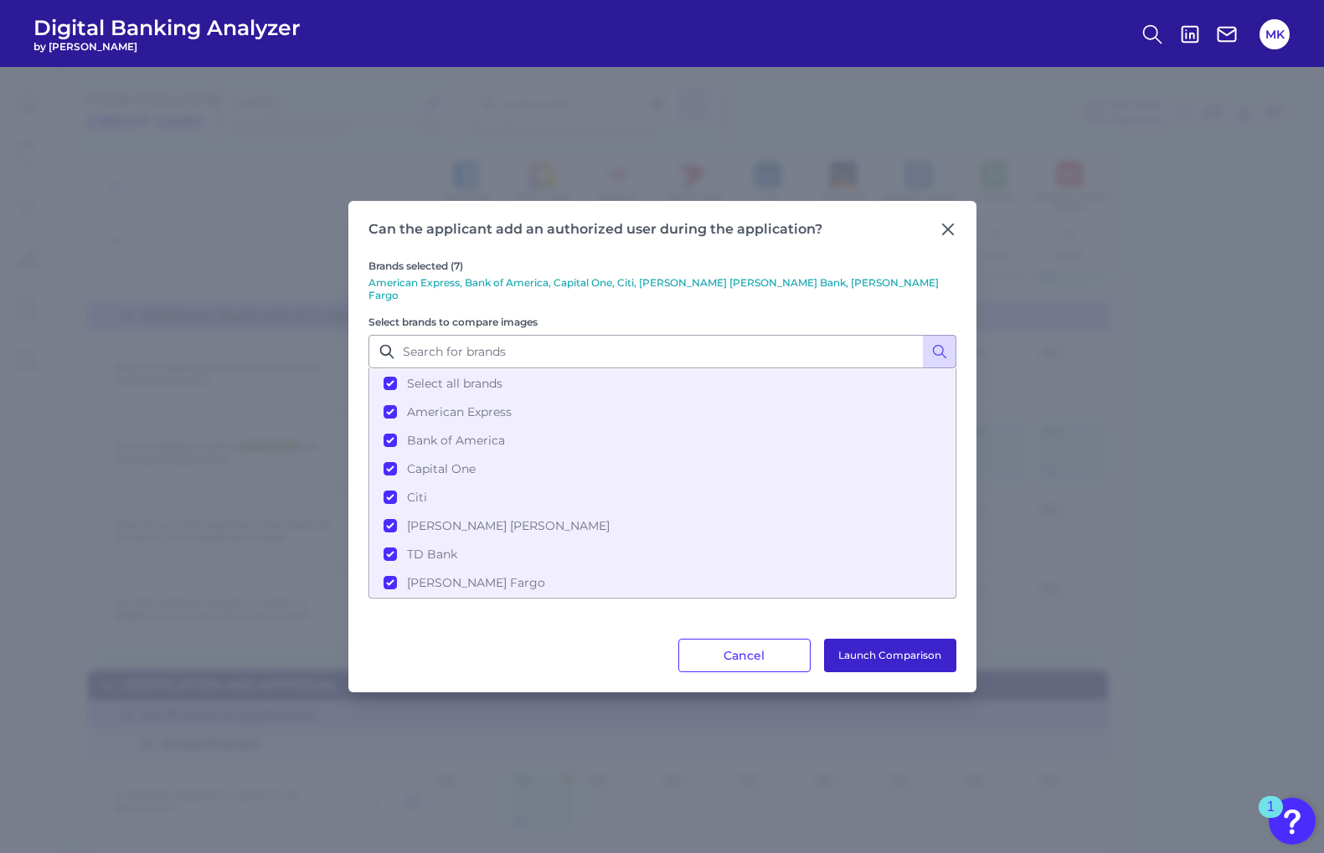
click at [863, 641] on button "Launch Comparison" at bounding box center [890, 656] width 132 height 34
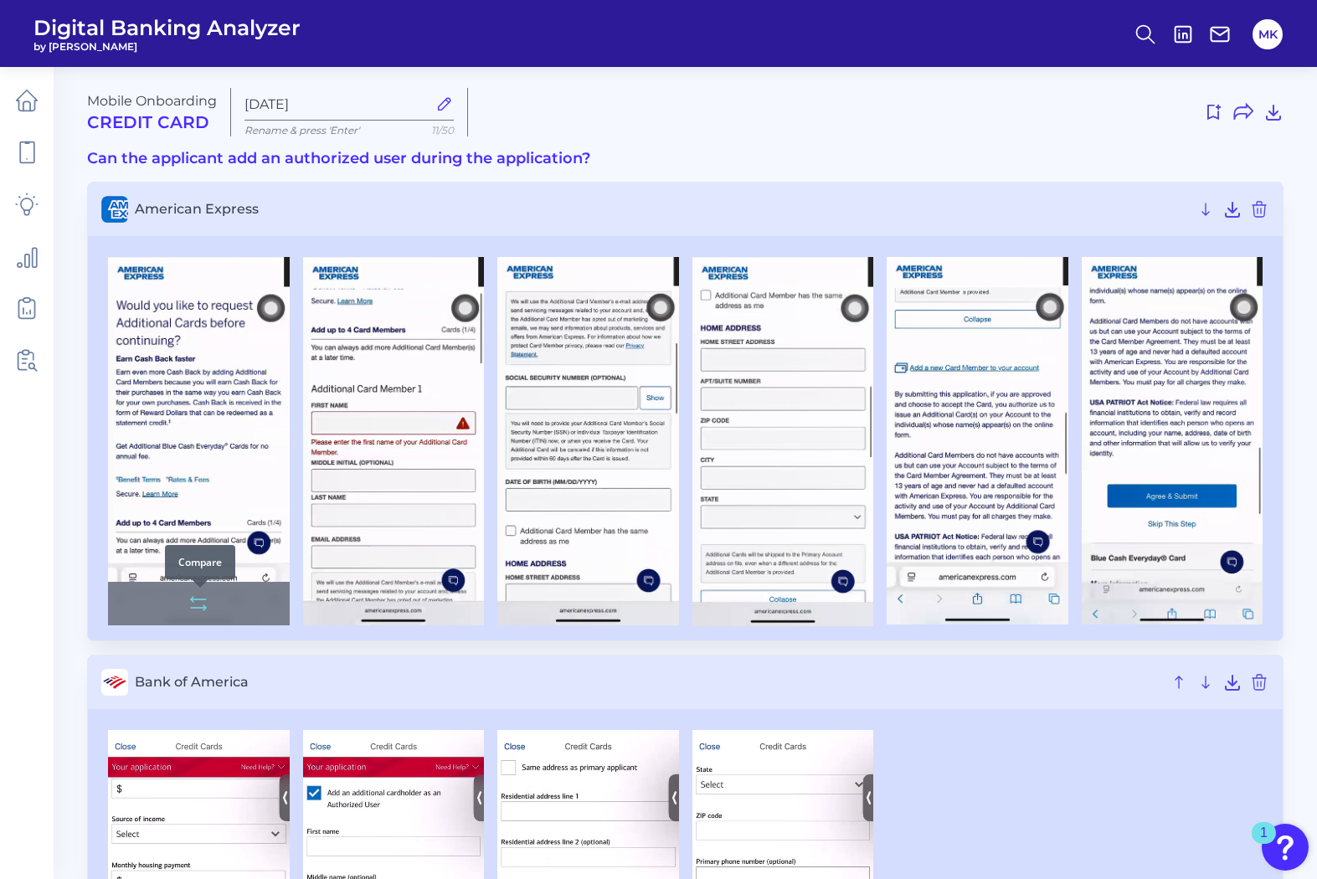
click at [188, 600] on icon at bounding box center [198, 604] width 20 height 20
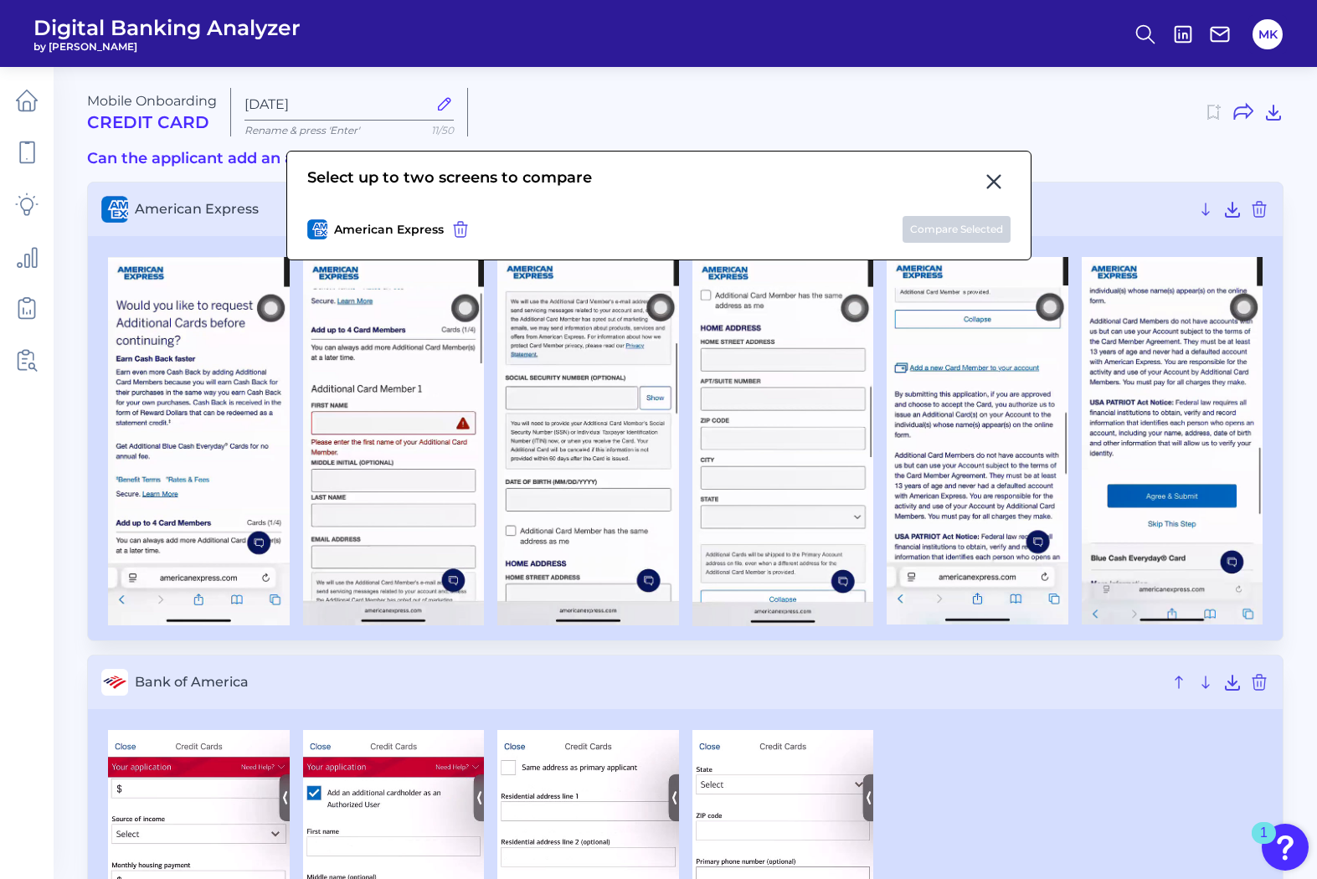
click at [987, 171] on button at bounding box center [994, 181] width 34 height 27
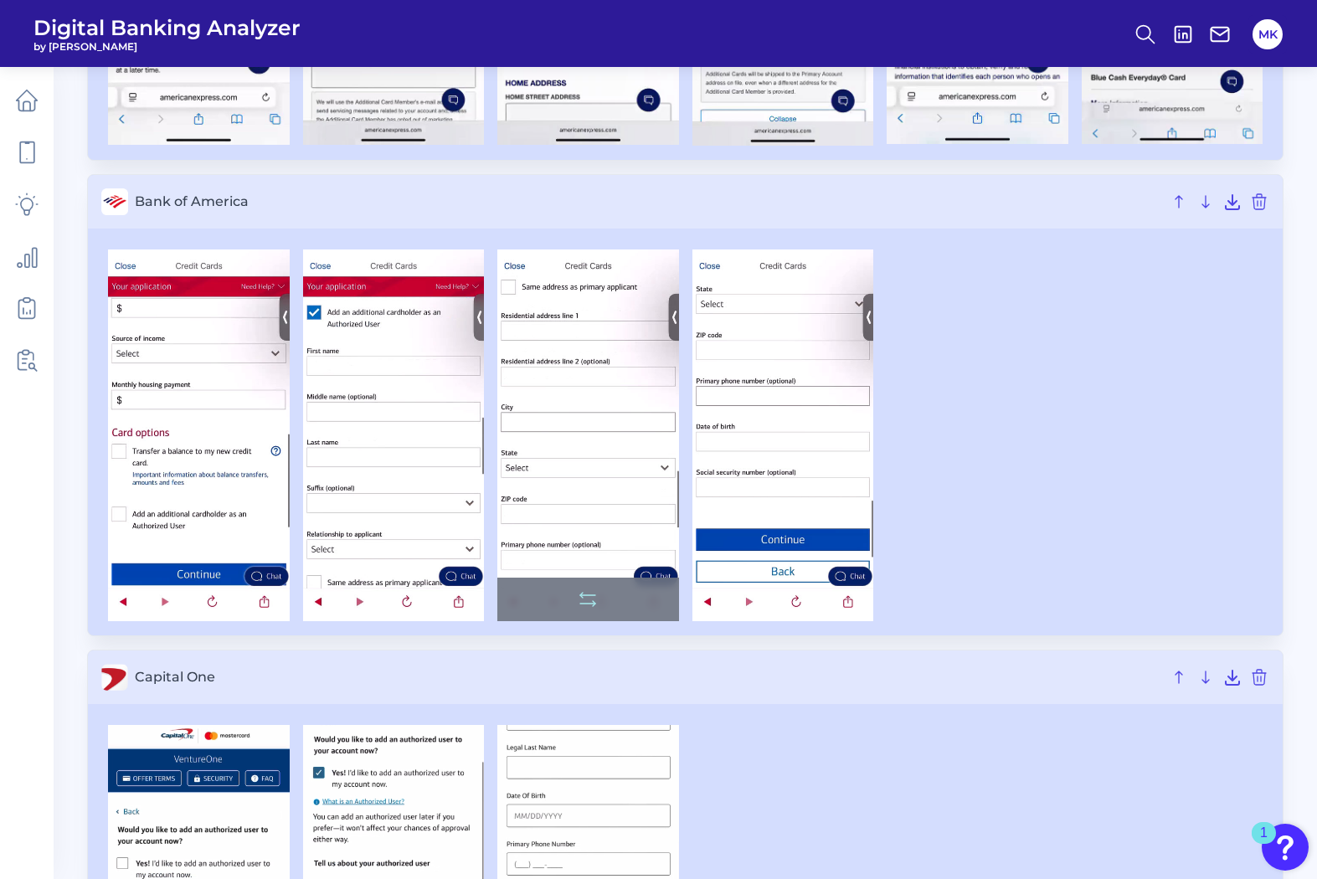
scroll to position [485, 0]
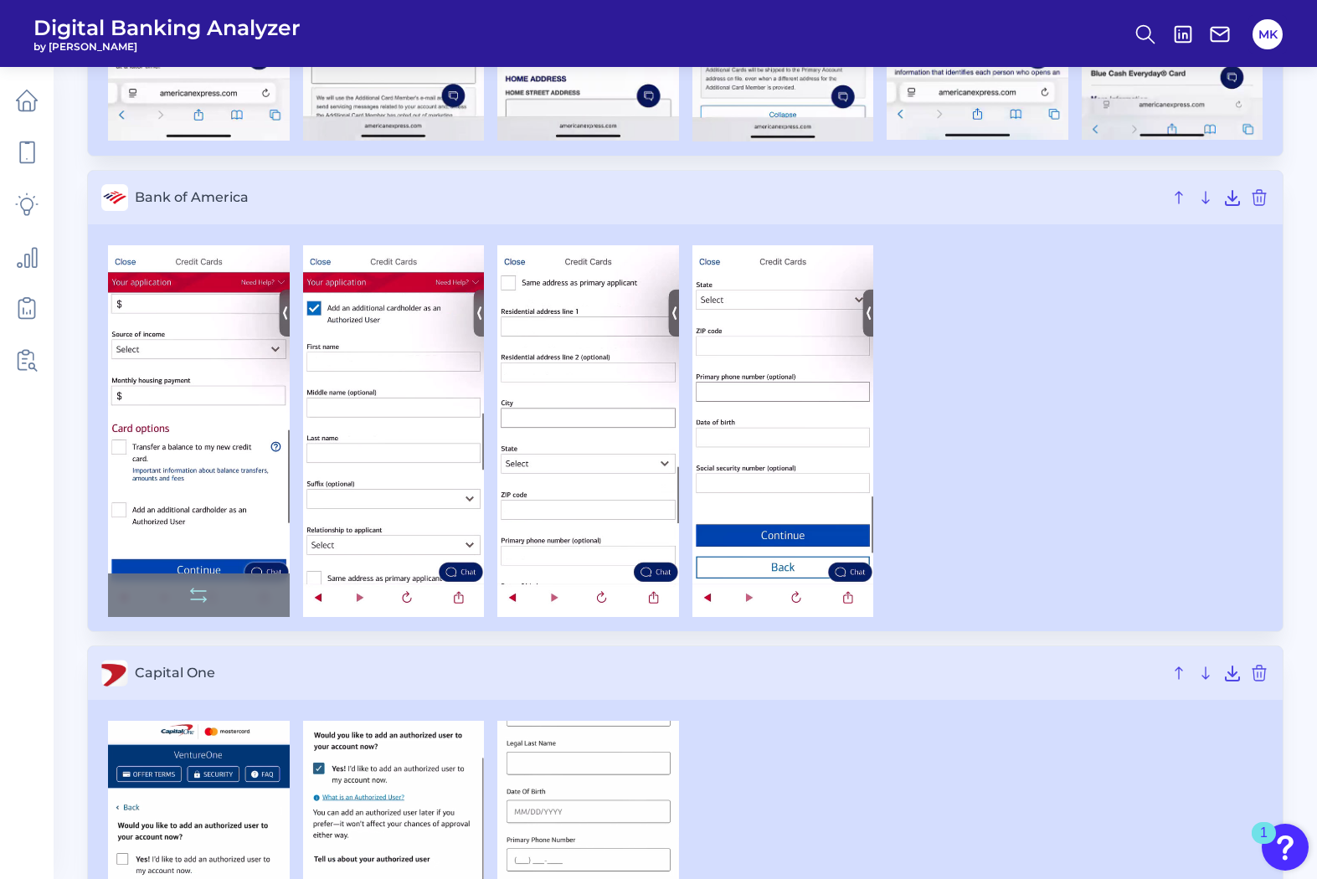
click at [140, 396] on img at bounding box center [199, 431] width 182 height 372
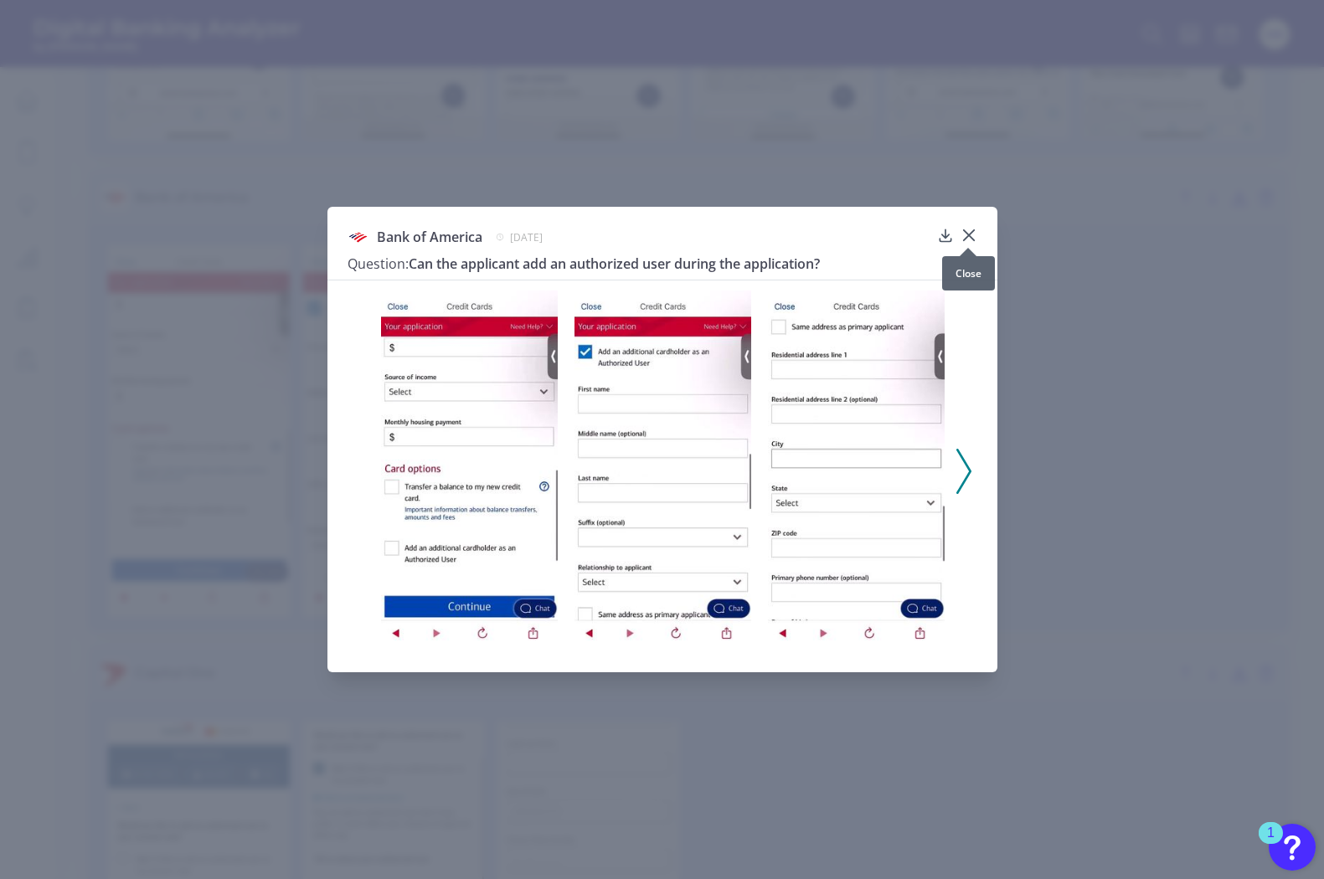
click at [972, 235] on icon at bounding box center [969, 235] width 17 height 17
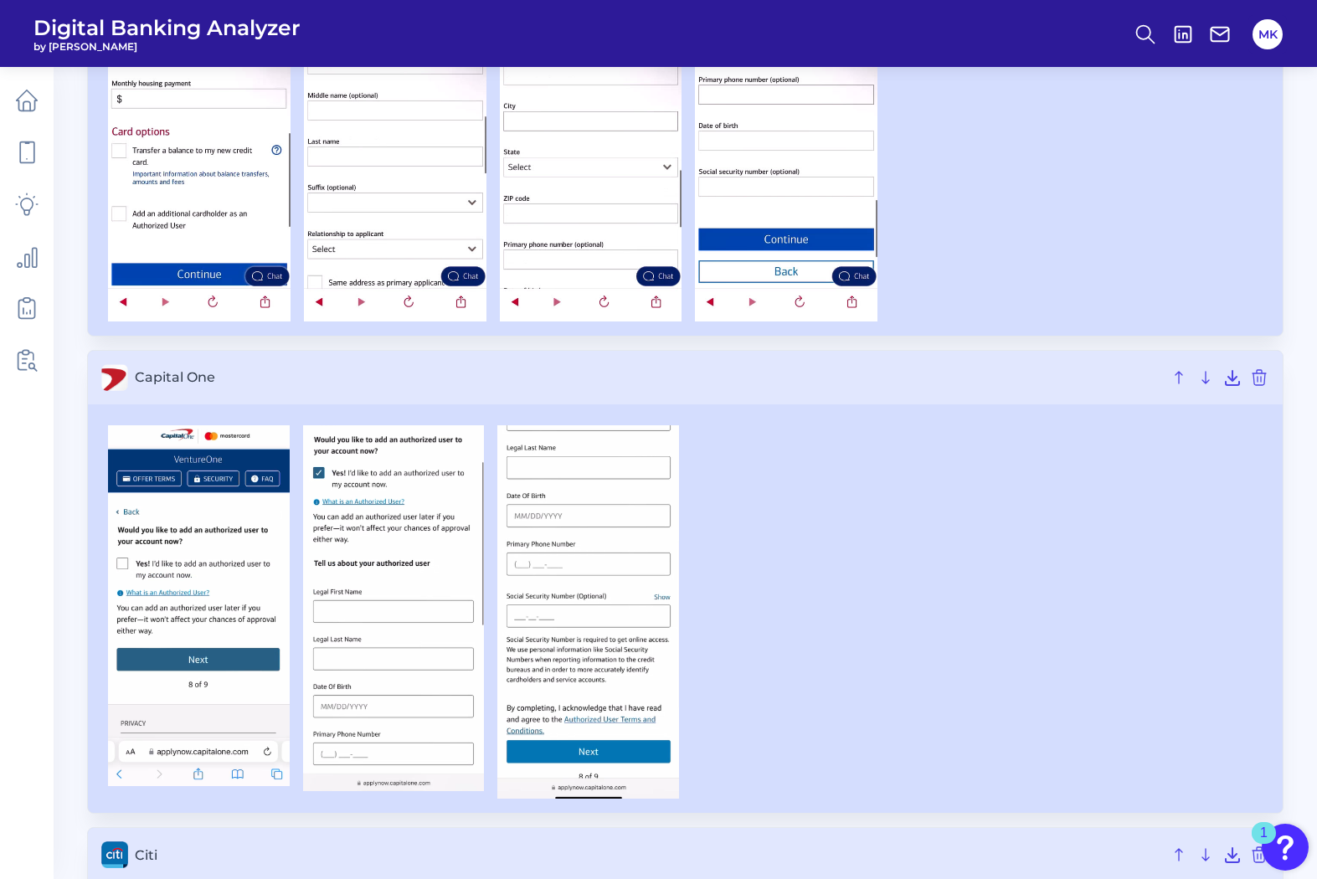
scroll to position [792, 0]
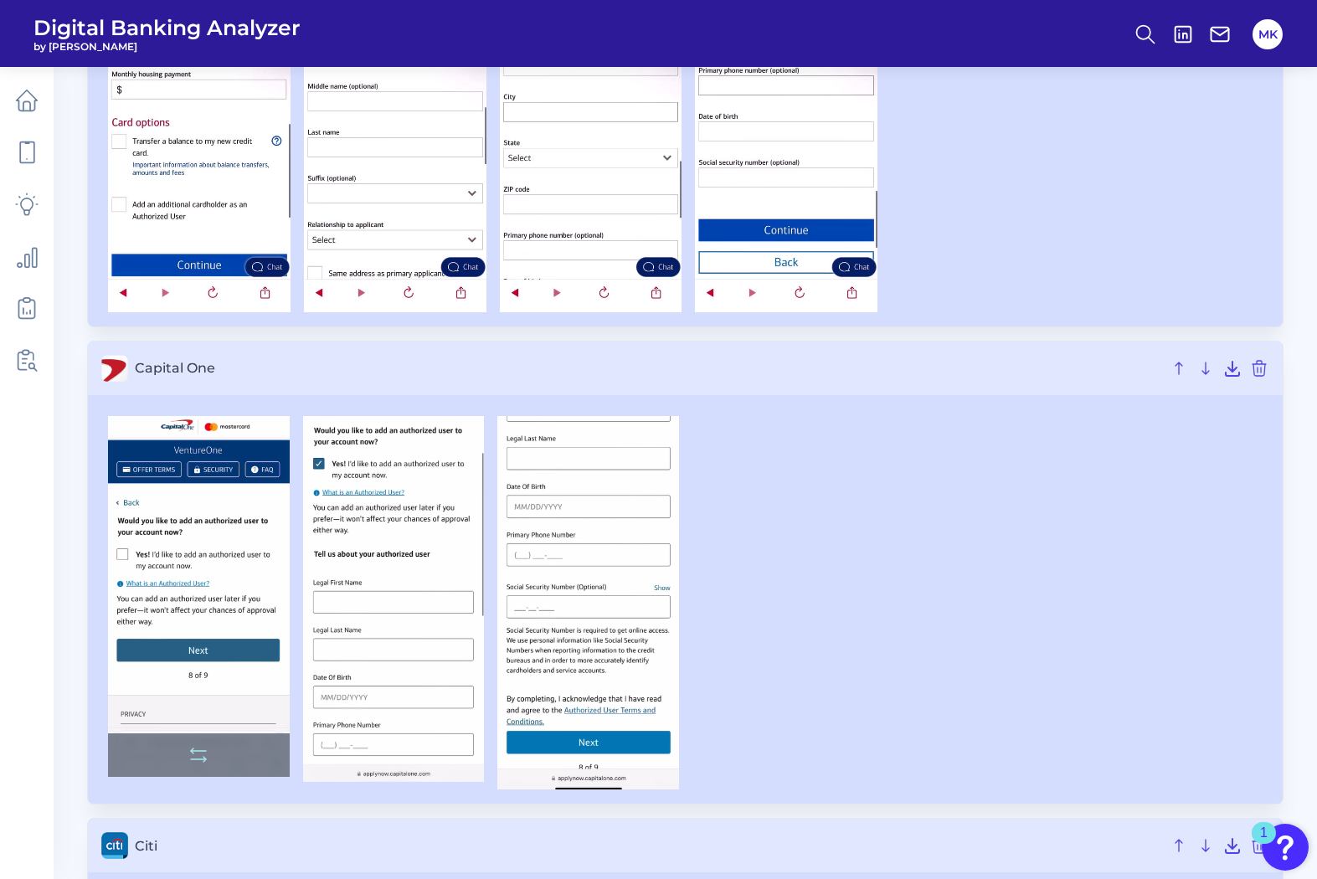
click at [226, 528] on img at bounding box center [199, 596] width 182 height 361
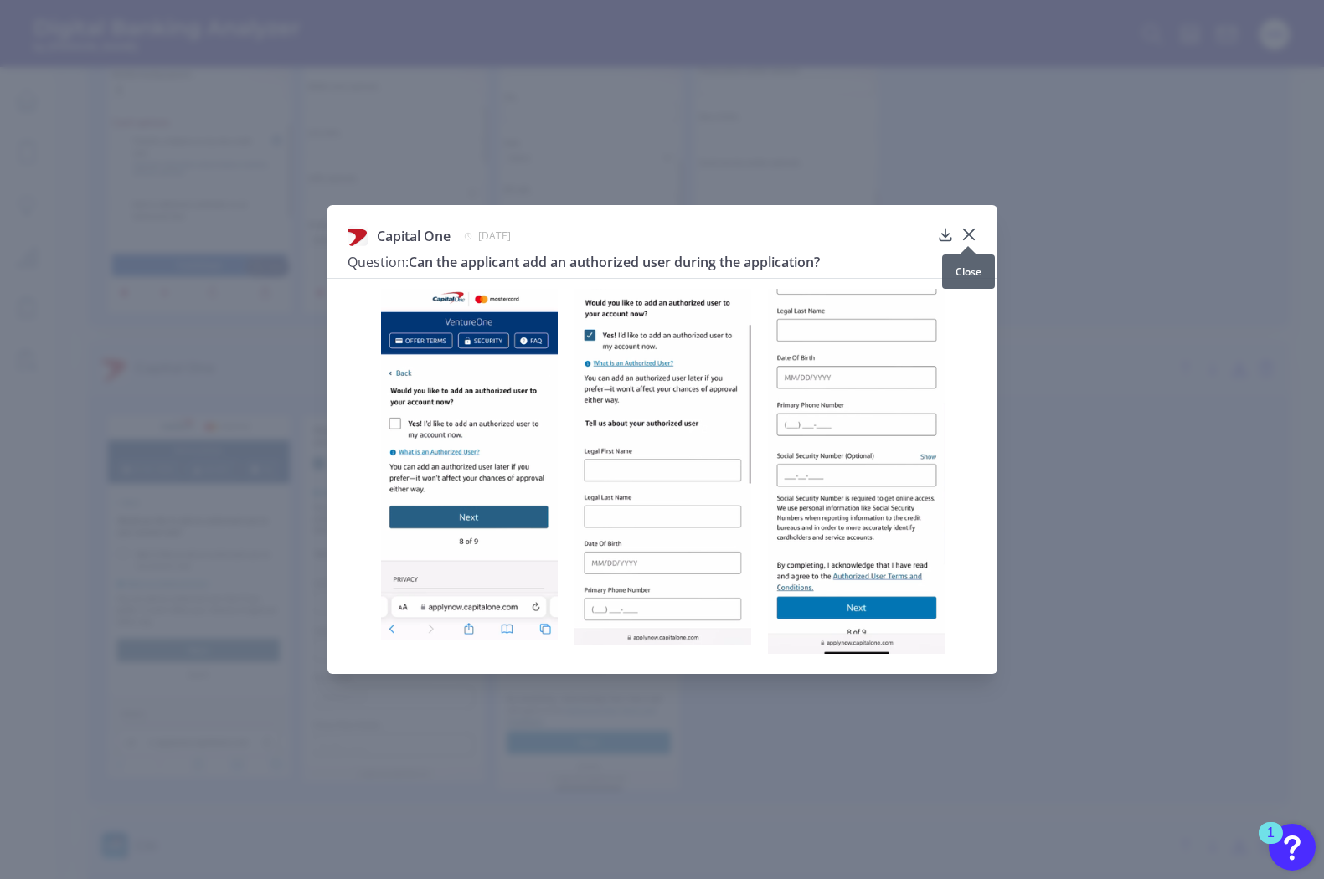
click at [971, 239] on div at bounding box center [968, 246] width 17 height 17
click at [967, 237] on icon at bounding box center [968, 234] width 10 height 10
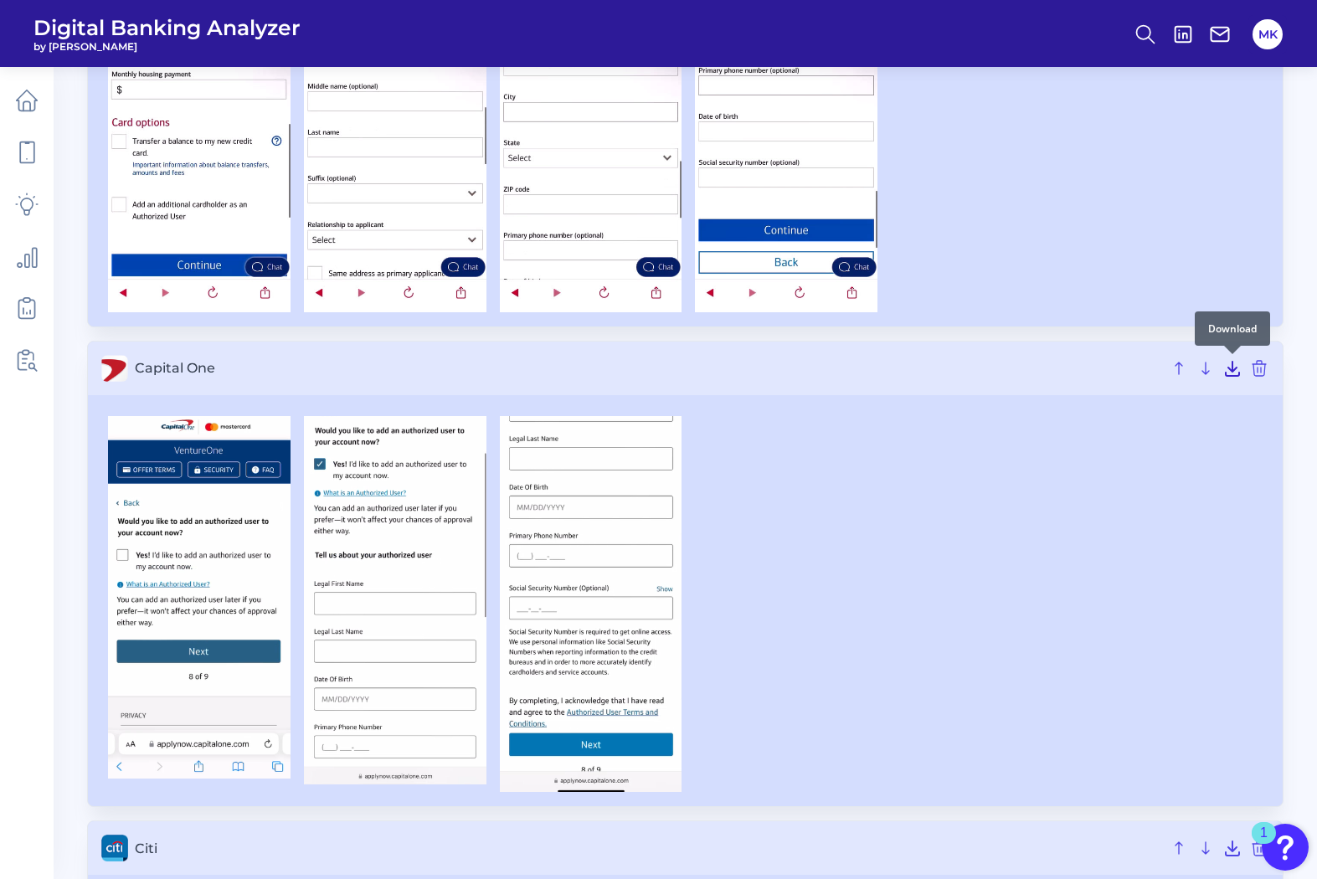
click at [1135, 369] on icon at bounding box center [1232, 369] width 13 height 14
